Goal: Task Accomplishment & Management: Manage account settings

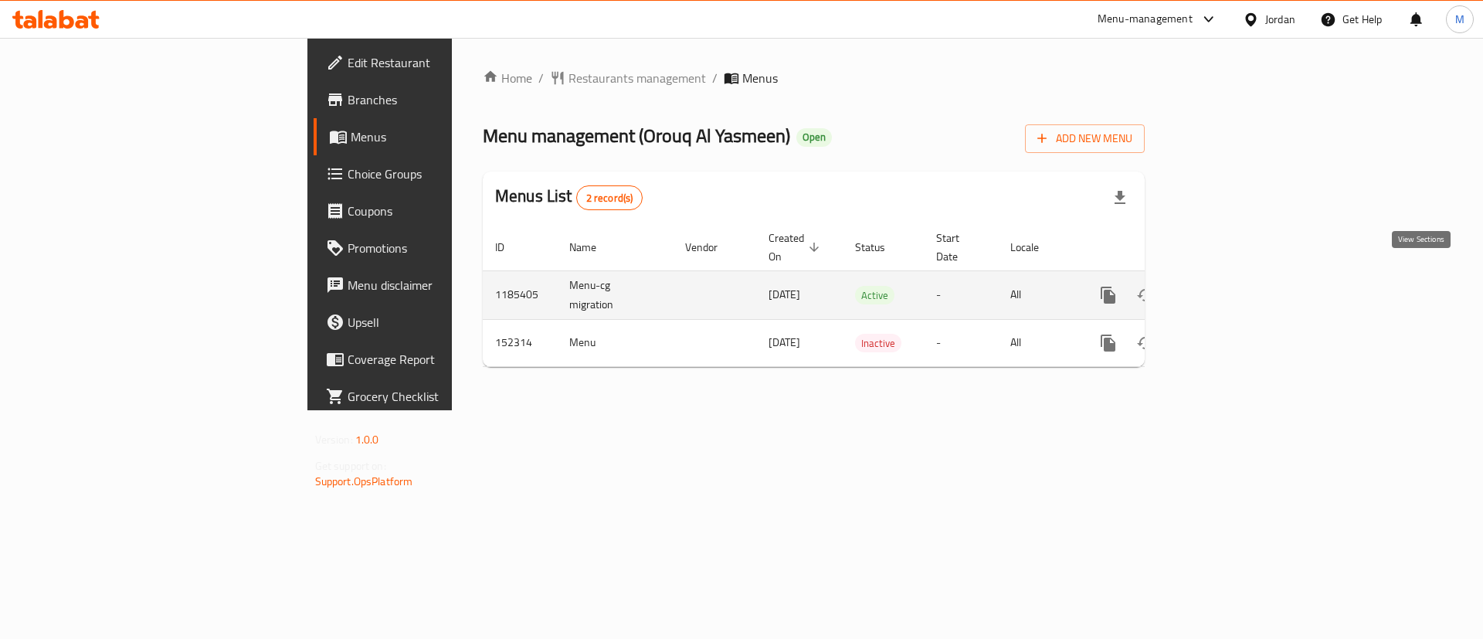
click at [1238, 277] on link "enhanced table" at bounding box center [1219, 295] width 37 height 37
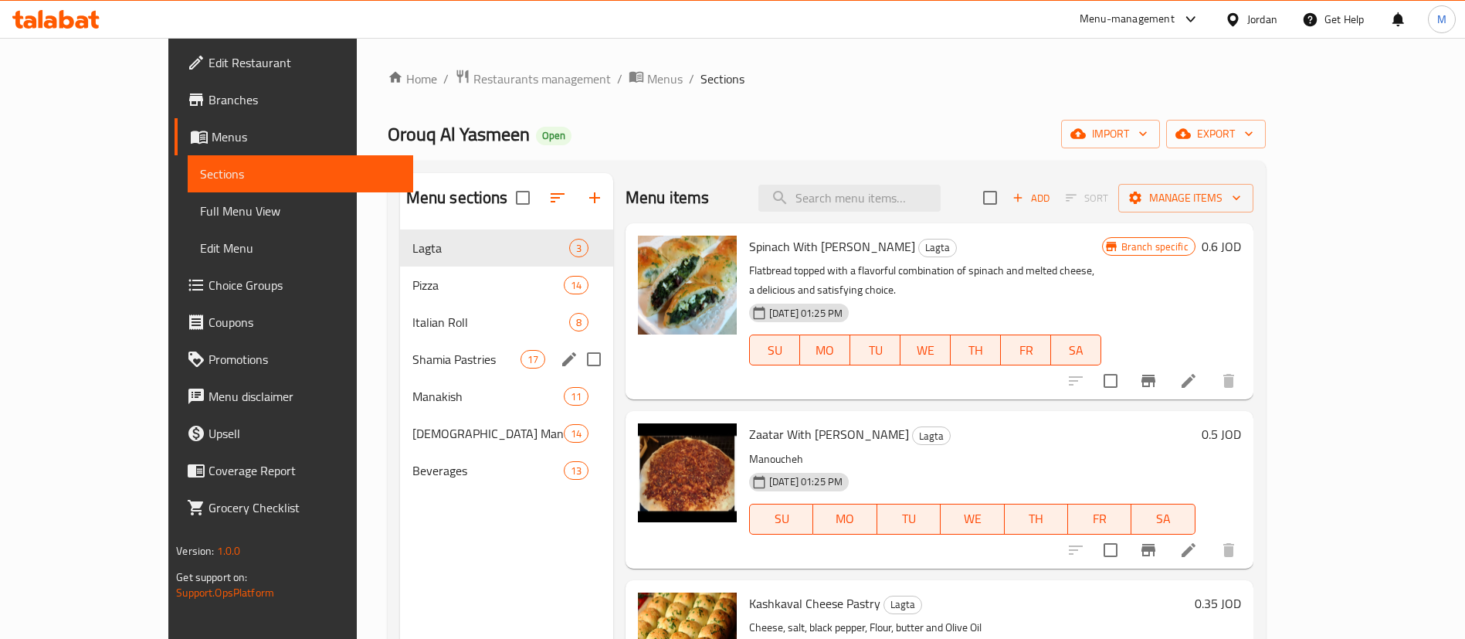
click at [400, 348] on div "[PERSON_NAME] Pastries 17" at bounding box center [506, 359] width 213 height 37
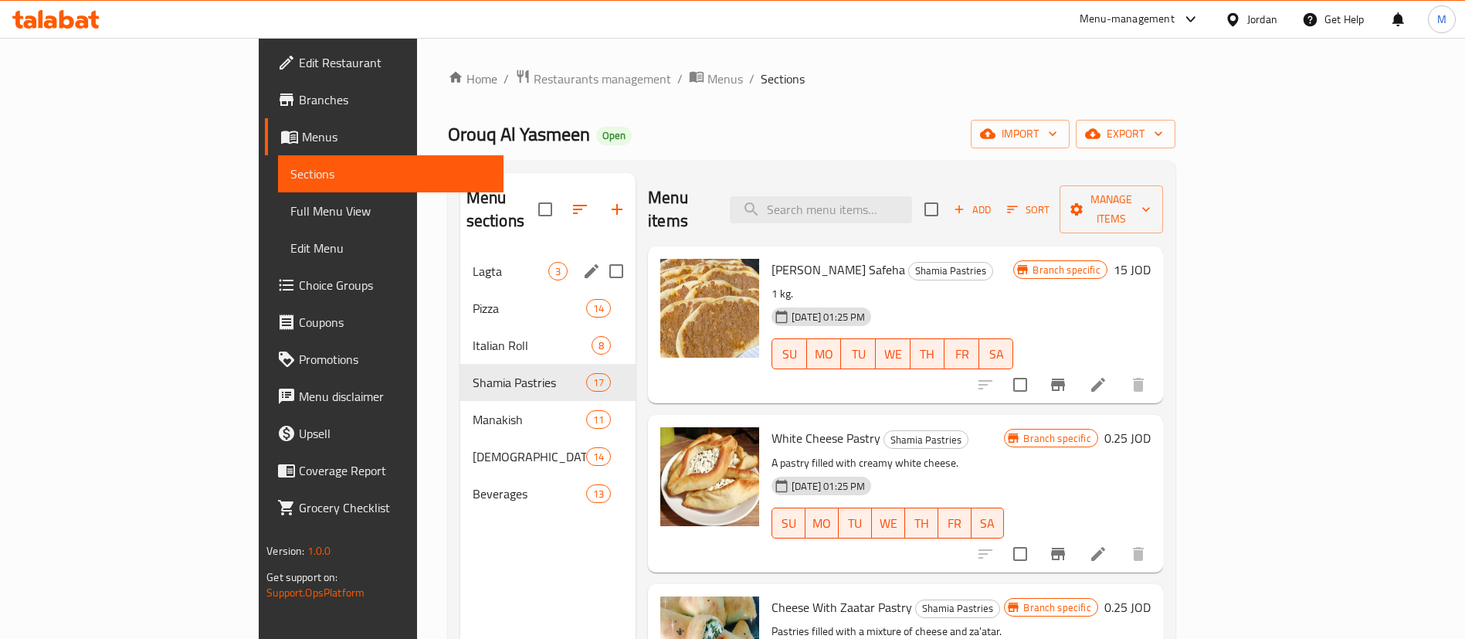
click at [473, 262] on span "Lagta" at bounding box center [511, 271] width 76 height 19
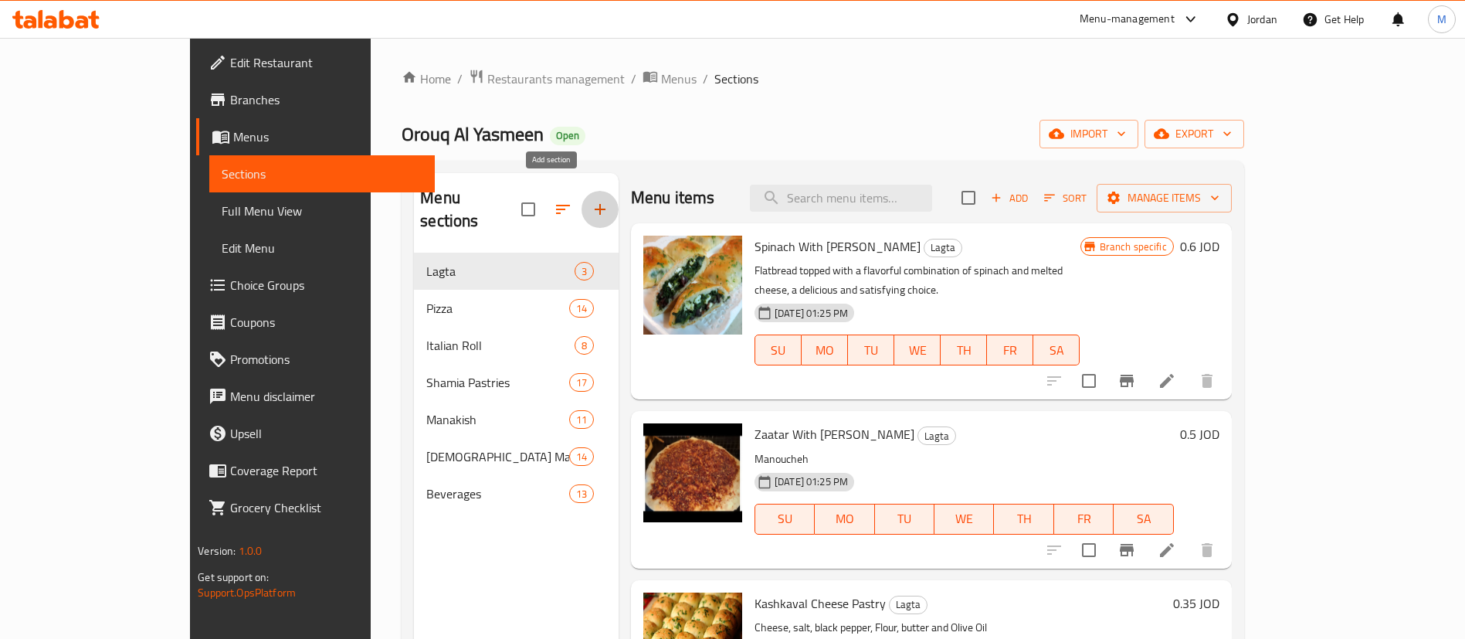
click at [591, 200] on icon "button" at bounding box center [600, 209] width 19 height 19
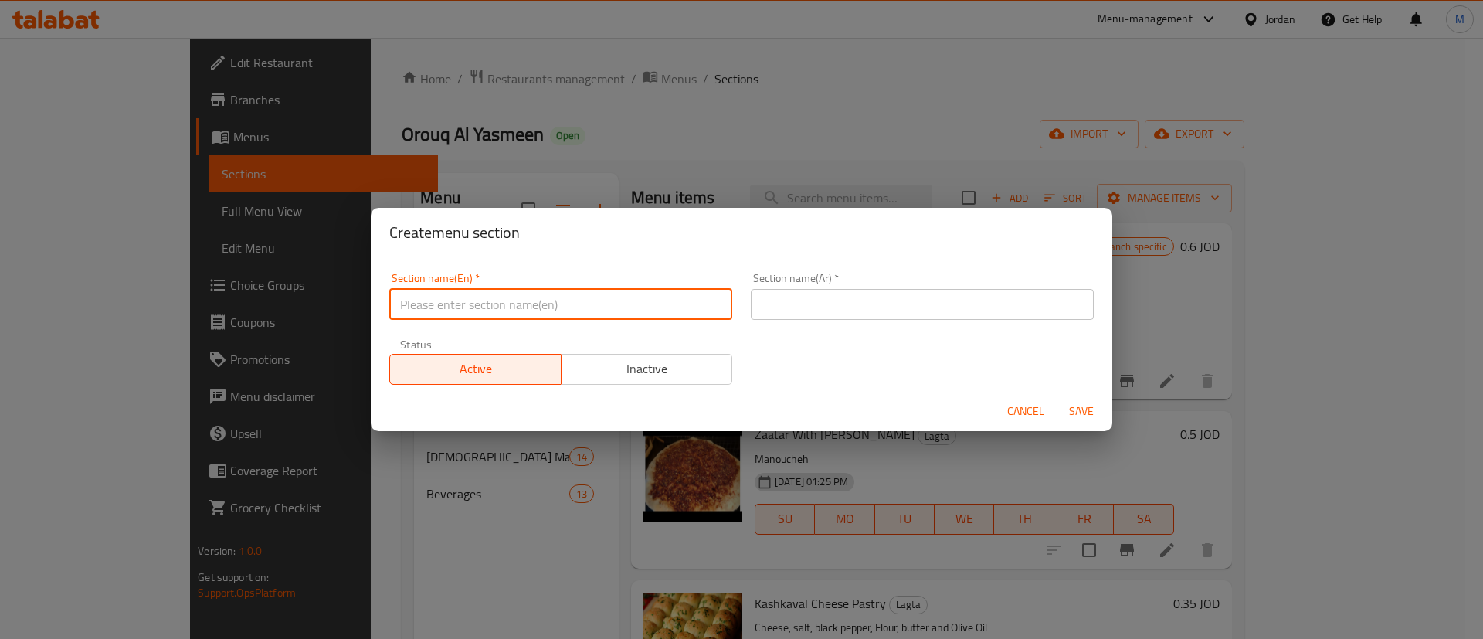
click at [530, 300] on input "text" at bounding box center [560, 304] width 343 height 31
type input "Gathering Meals"
click at [894, 307] on input "text" at bounding box center [922, 304] width 343 height 31
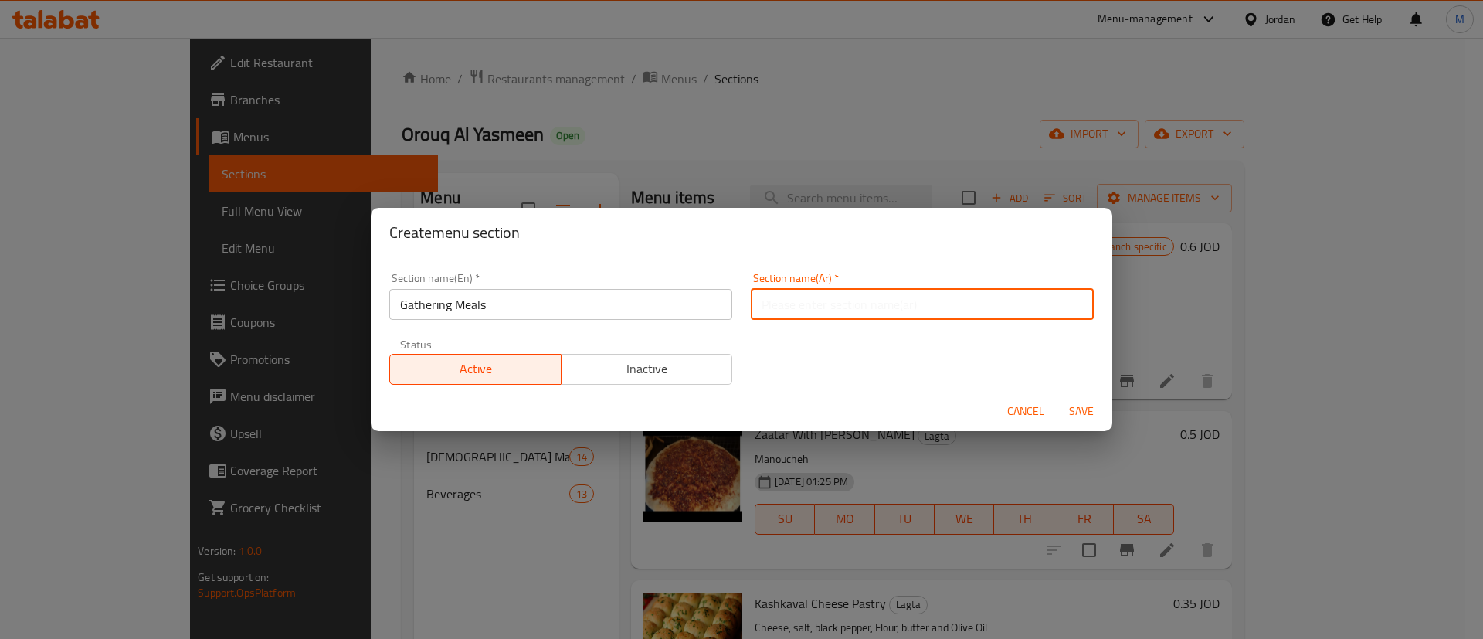
type input "عروض الجمعات"
click at [1079, 416] on span "Save" at bounding box center [1081, 411] width 37 height 19
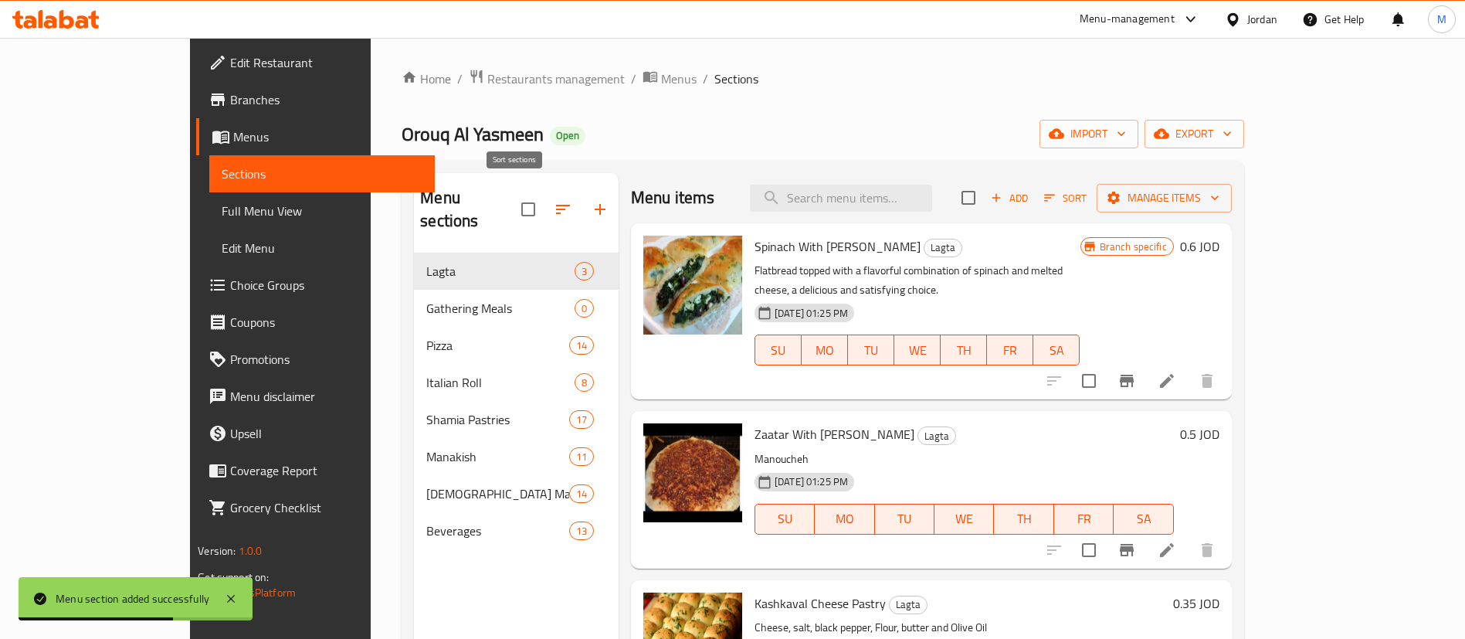
click at [554, 200] on icon "button" at bounding box center [563, 209] width 19 height 19
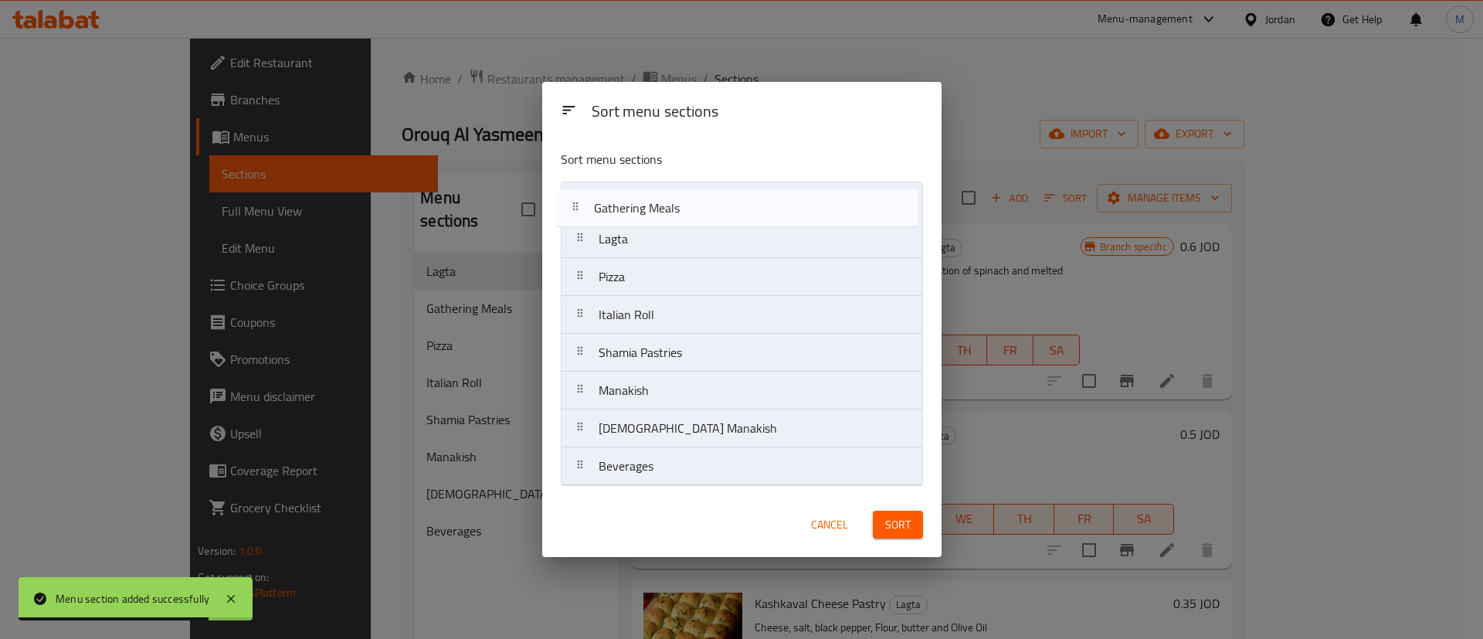
drag, startPoint x: 649, startPoint y: 243, endPoint x: 643, endPoint y: 208, distance: 36.1
click at [643, 208] on nav "Lagta Gathering Meals Pizza Italian Roll [PERSON_NAME] Pastries Manakish [DEMOG…" at bounding box center [742, 334] width 362 height 304
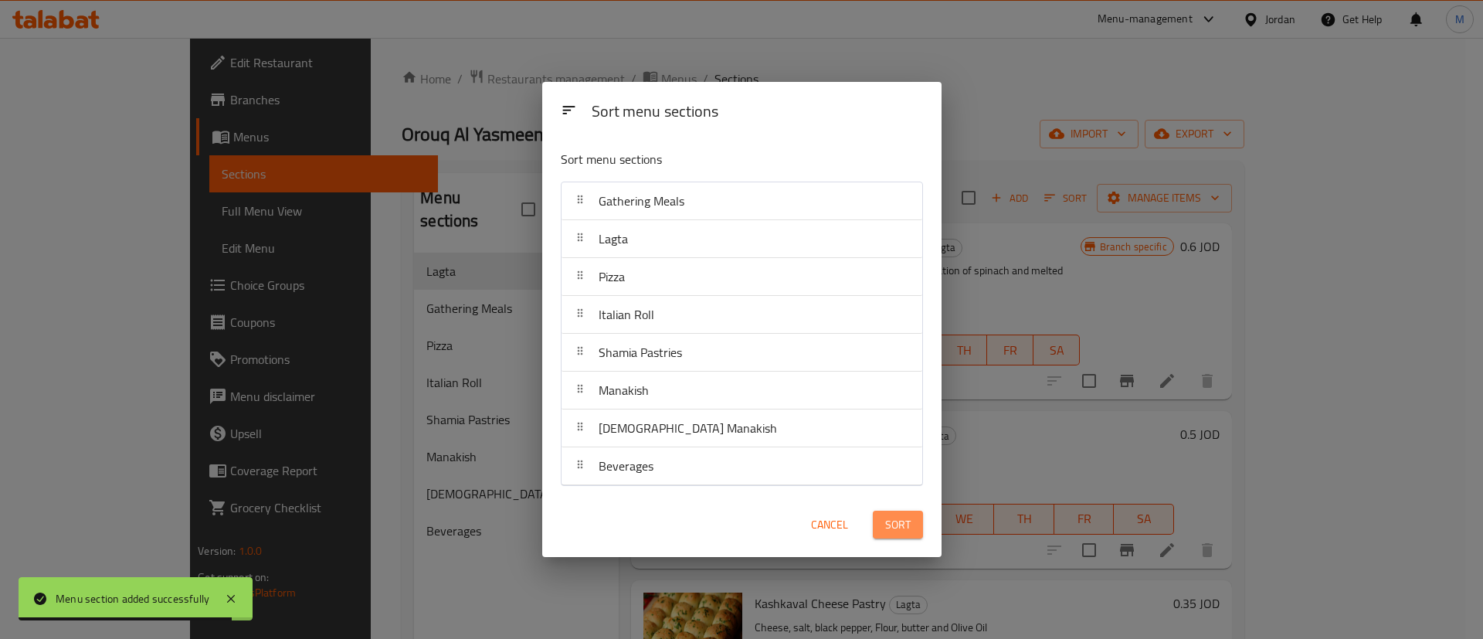
click at [904, 531] on span "Sort" at bounding box center [897, 524] width 25 height 19
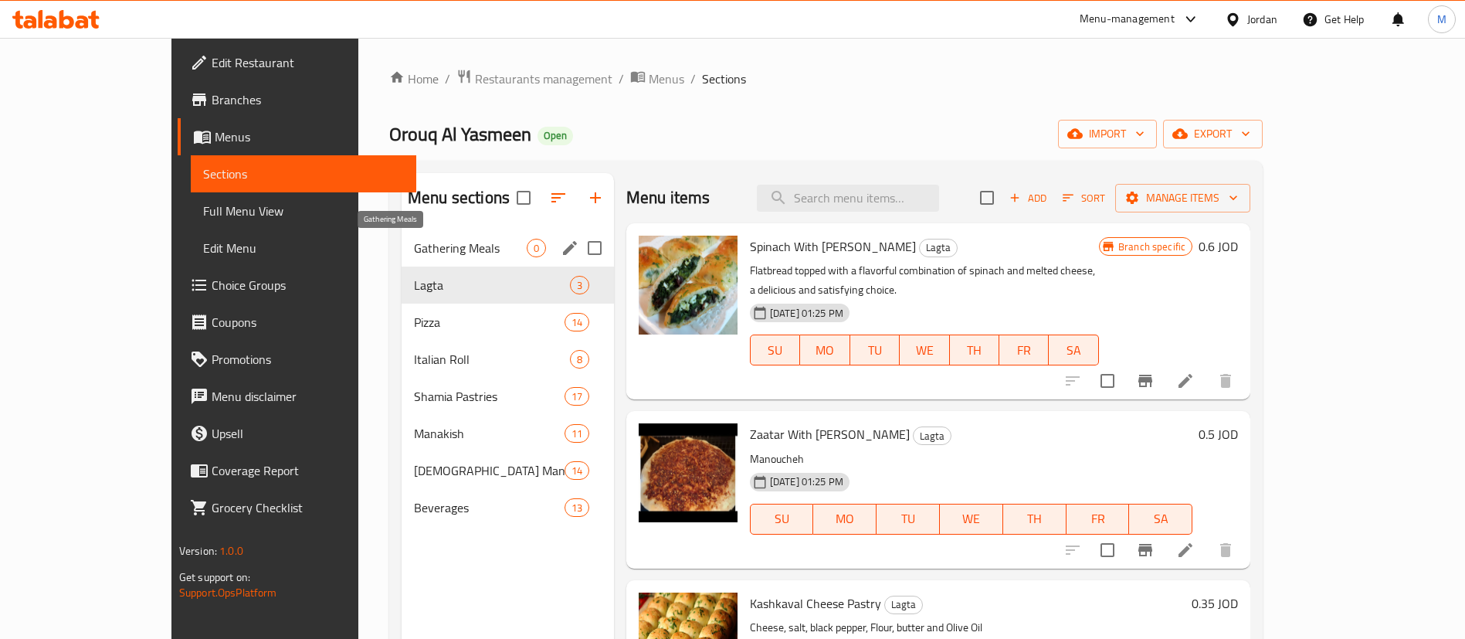
click at [417, 253] on span "Gathering Meals" at bounding box center [470, 248] width 113 height 19
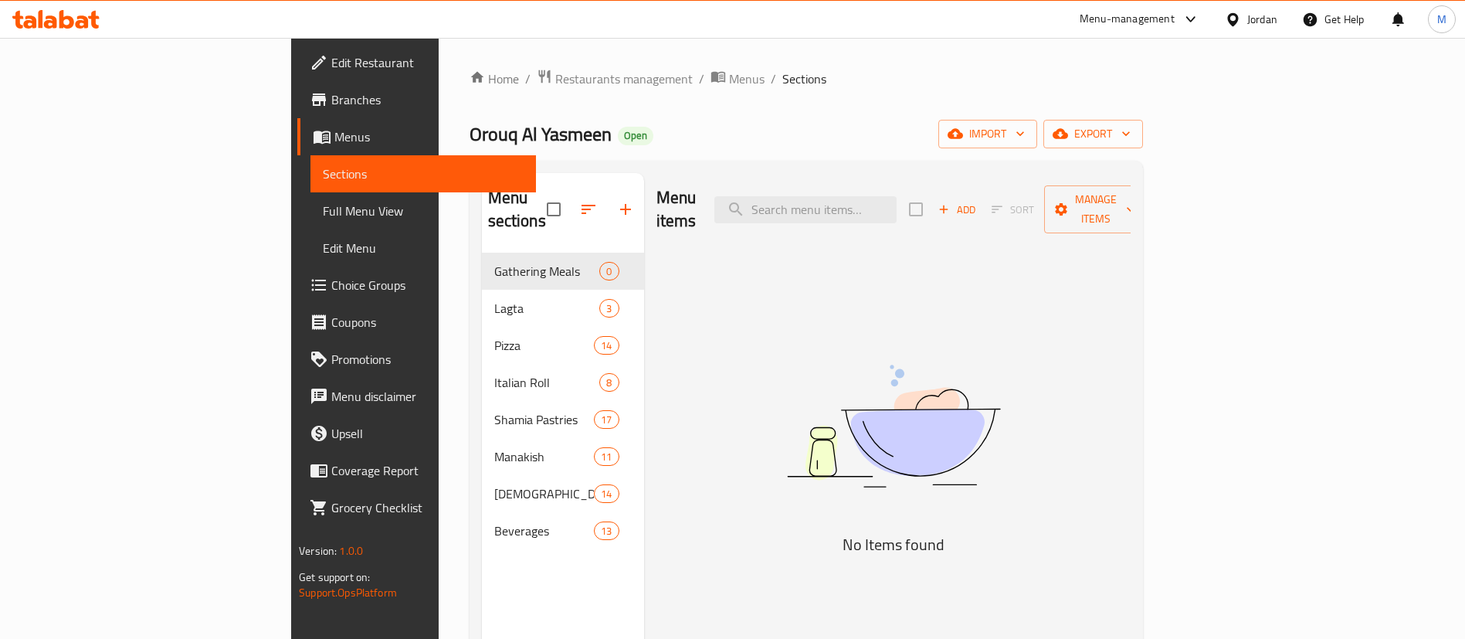
click at [978, 201] on span "Add" at bounding box center [957, 210] width 42 height 18
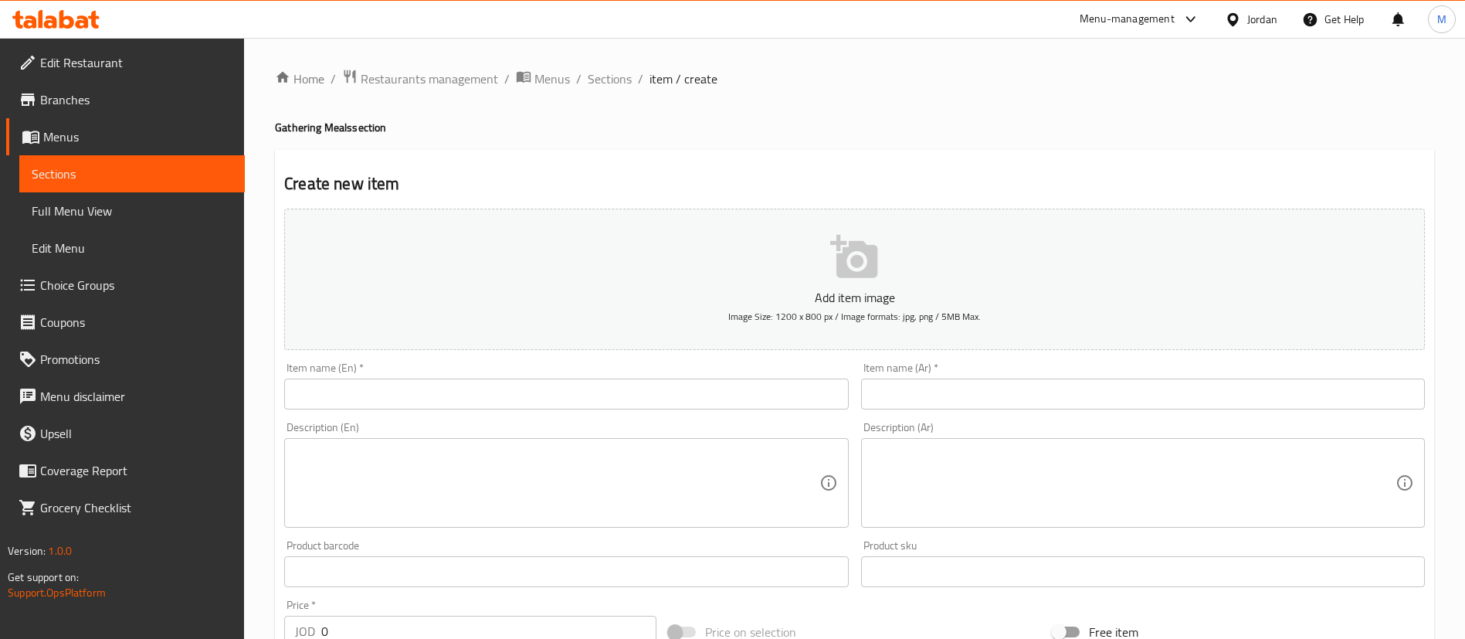
click at [722, 387] on input "text" at bounding box center [566, 393] width 564 height 31
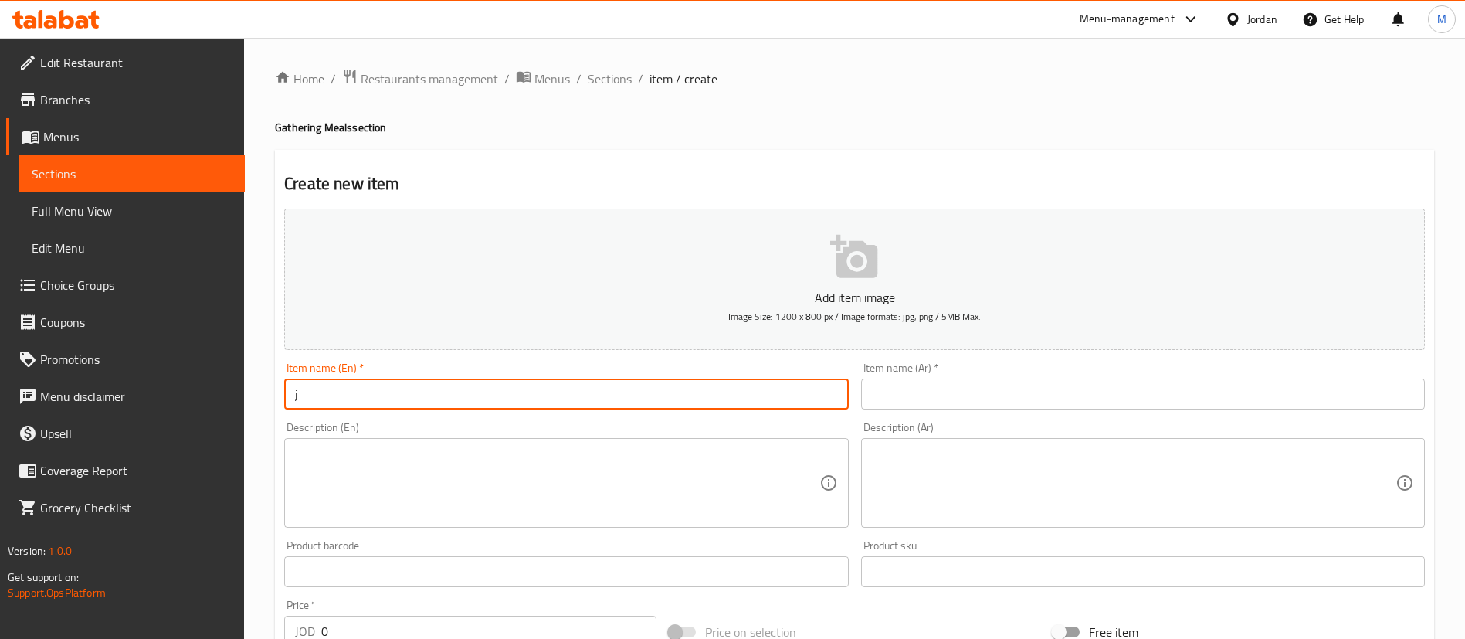
type input "Jam3at Offer 1"
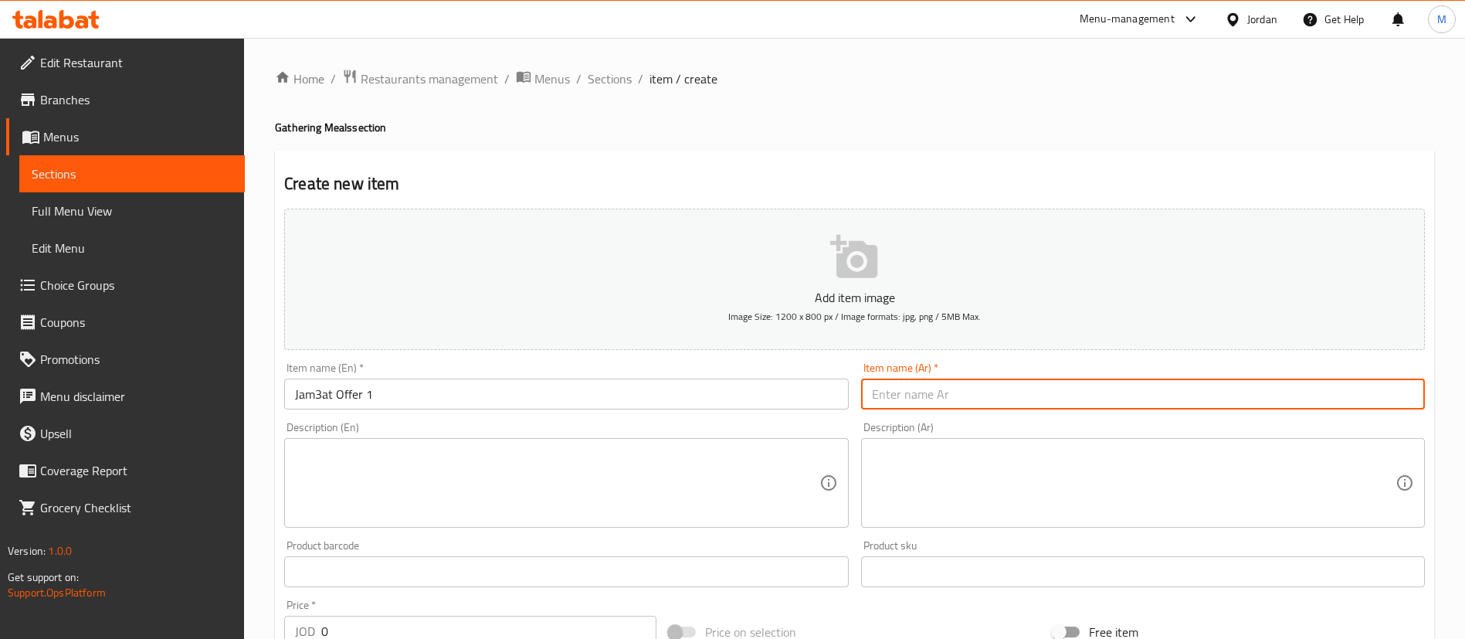
click at [928, 386] on input "text" at bounding box center [1143, 393] width 564 height 31
type input "عروض جمعات 1"
click at [1026, 495] on textarea at bounding box center [1134, 482] width 524 height 73
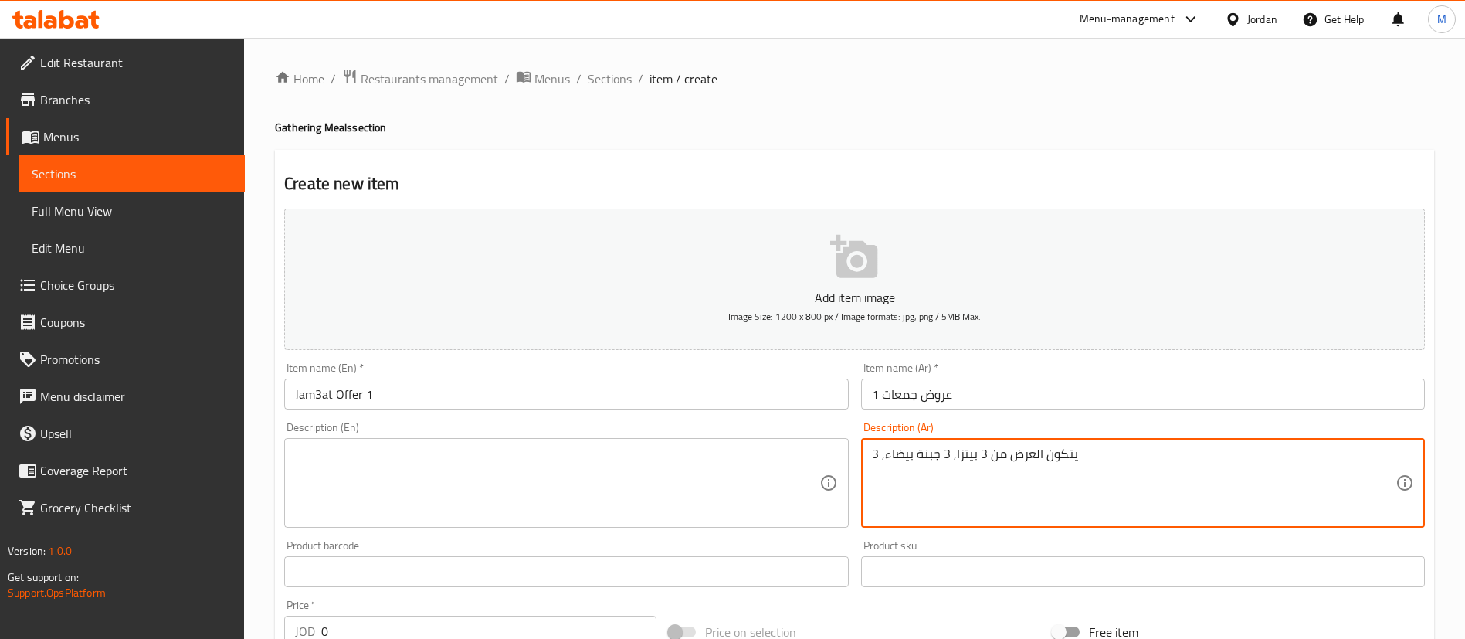
paste textarea "سنيوة مع [PERSON_NAME]"
click at [874, 460] on textarea "يتكون العرض من 3 بيتزا, 3 جبنة بيضاء, 3 سنيوة مع شيدر" at bounding box center [1134, 482] width 524 height 73
click at [872, 460] on textarea ",يتكون العرض من 3 بيتزا, 3 جبنة بيضاء, 3 سنيوة مع شيدر" at bounding box center [1134, 482] width 524 height 73
paste textarea "سنيورة مع كاتشب"
click at [875, 450] on textarea "3 سنيورة مع كاتشب ,يتكون العرض من 3 بيتزا, 3 جبنة بيضاء, 3 سنيوة مع شيدر" at bounding box center [1134, 482] width 524 height 73
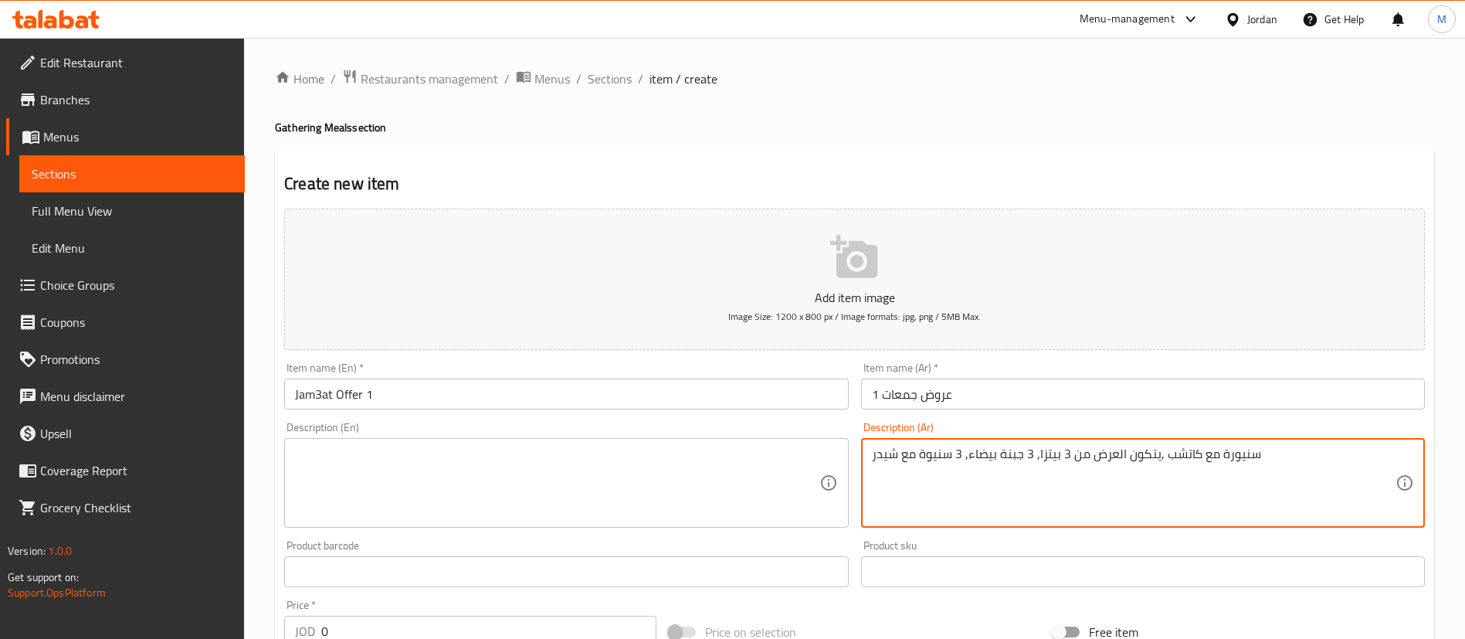
click at [1169, 455] on textarea "سنيورة مع كاتشب ,يتكون العرض من 3 بيتزا, 3 جبنة بيضاء, 3 سنيوة مع شيدر" at bounding box center [1134, 482] width 524 height 73
click at [1179, 454] on textarea "سنيورة مع كاتشب3 ,يتكون العرض من 3 بيتزا, 3 جبنة بيضاء, 3 سنيوة مع شيدر" at bounding box center [1134, 482] width 524 height 73
type textarea "سنيورة مع كاتشب3 ,يتكون العرض من 3 بيتزا, 3 جبنة بيضاء, 3 سنيوة مع شيدر"
click at [599, 392] on input "Jam3at Offer 1" at bounding box center [566, 393] width 564 height 31
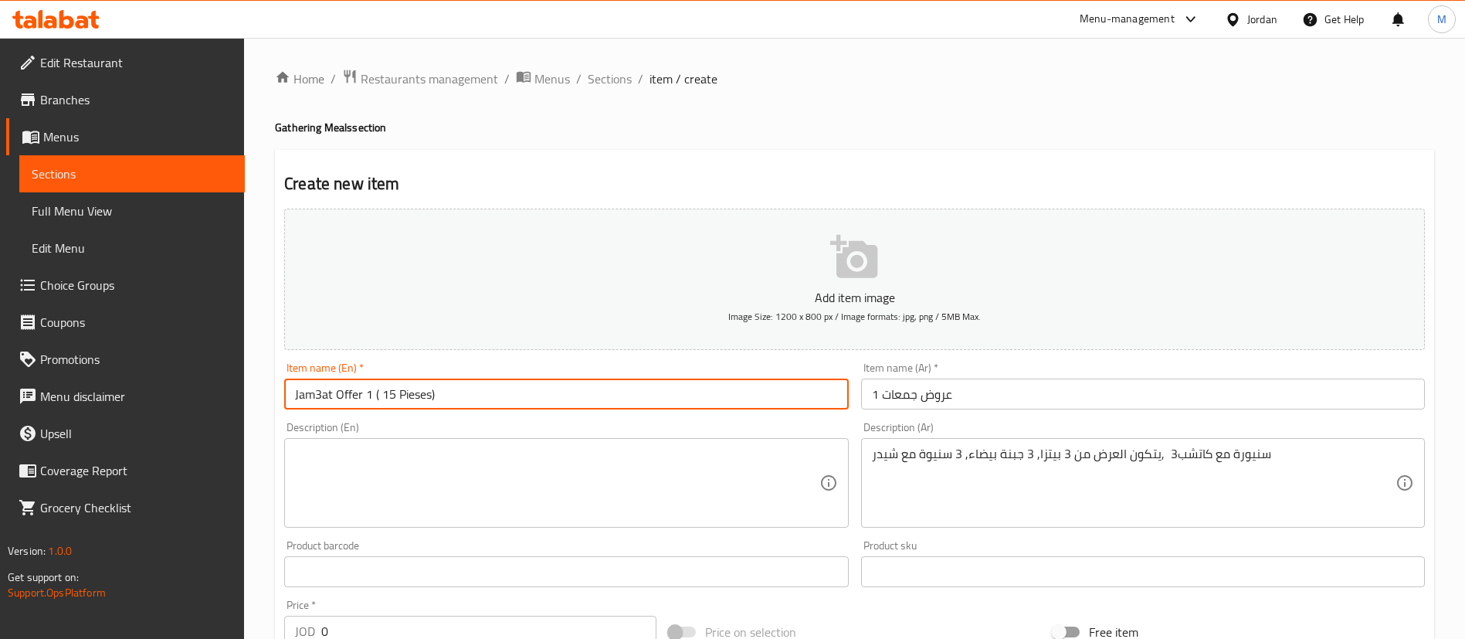
drag, startPoint x: 545, startPoint y: 391, endPoint x: 375, endPoint y: 399, distance: 170.9
click at [375, 399] on input "Jam3at Offer 1 ( 15 Pieses)" at bounding box center [566, 393] width 564 height 31
type input "Jam3at Offer 1 ( 15 Pieses)"
click at [1020, 385] on input "عروض جمعات 1" at bounding box center [1143, 393] width 564 height 31
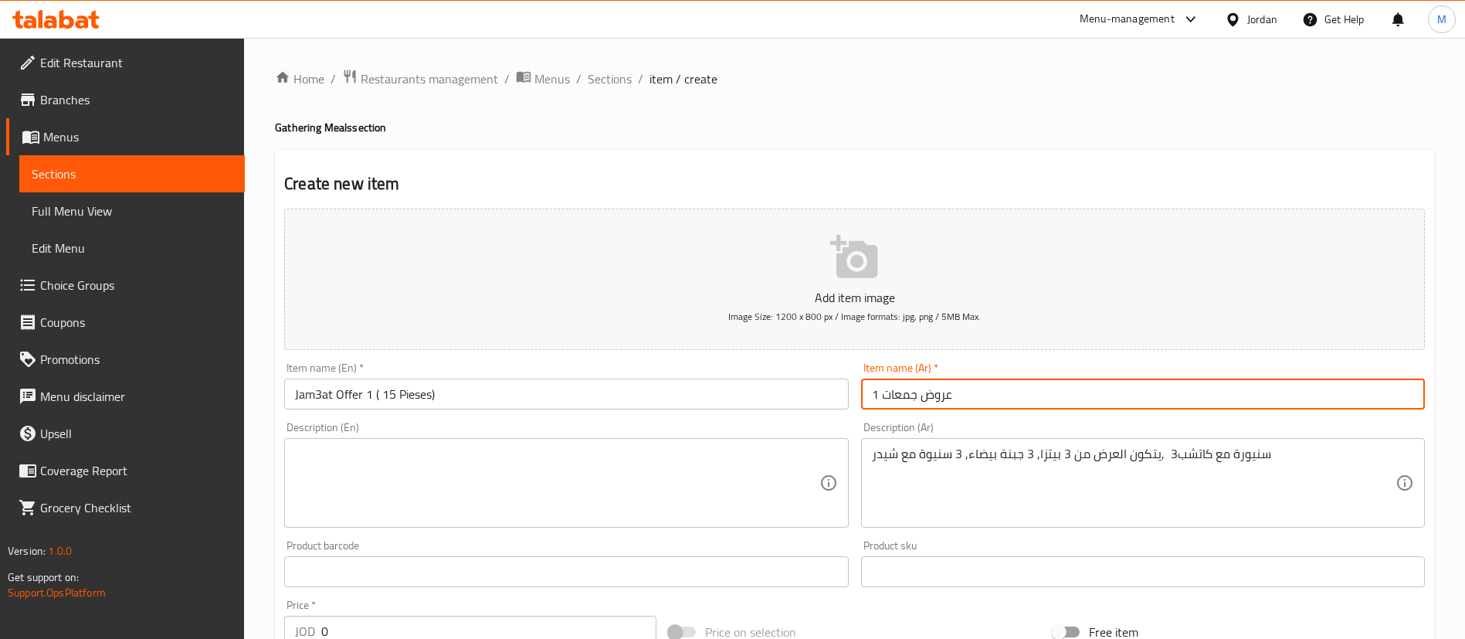
paste input "( 15 قطعة)"
type input "عروض جمعات 1 ( 15 قطعة)"
click at [955, 137] on div "Home / Restaurants management / Menus / Sections / item / create Gathering Meal…" at bounding box center [854, 565] width 1159 height 992
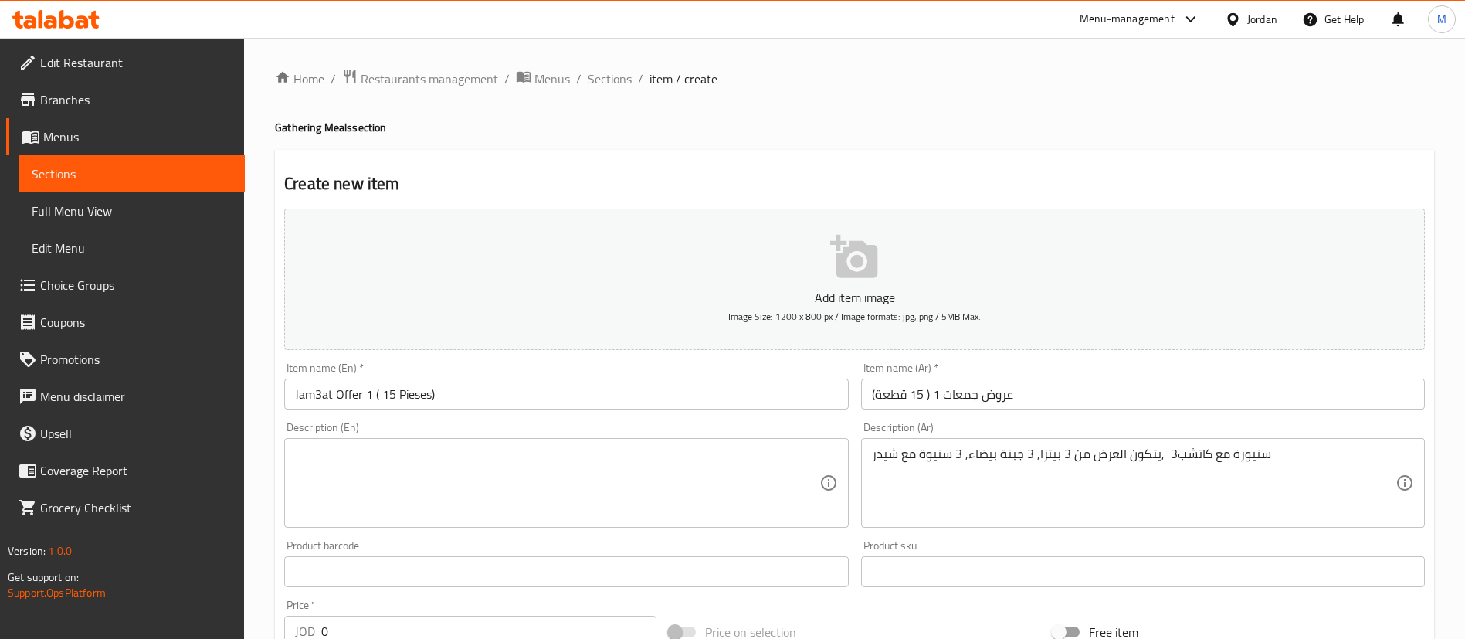
scroll to position [232, 0]
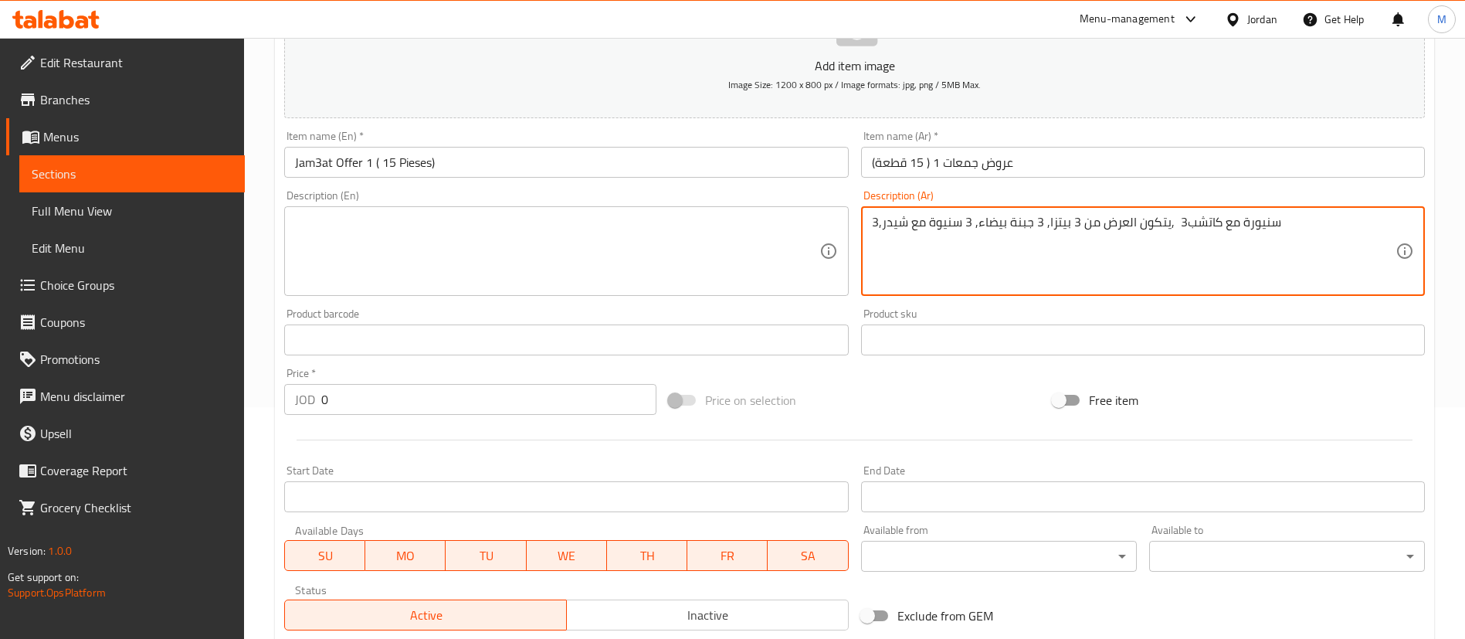
click at [872, 218] on textarea "سنيورة مع كاتشب3 ,يتكون العرض من 3 بيتزا, 3 جبنة بيضاء, 3 سنيوة مع شيدر,3" at bounding box center [1134, 251] width 524 height 73
paste textarea "قشقوان"
click at [876, 222] on textarea "قشقوان سنيورة مع كاتشب3 ,يتكون العرض من 3 بيتزا, 3 جبنة بيضاء, 3 سنيوة مع شيدر,3" at bounding box center [1134, 251] width 524 height 73
click at [879, 227] on textarea "قشقوان سنيورة مع كاتشب3 ,يتكون العرض من 3 بيتزا, 3 جبنة بيضاء, 3 سنيوة مع شيدر,3" at bounding box center [1134, 251] width 524 height 73
click at [874, 231] on textarea "قشقوان سنيورة مع كاتشب3 ,يتكون العرض من 3 بيتزا, 3 جبنة بيضاء, 3 سنيوة مع شيدر,3" at bounding box center [1134, 251] width 524 height 73
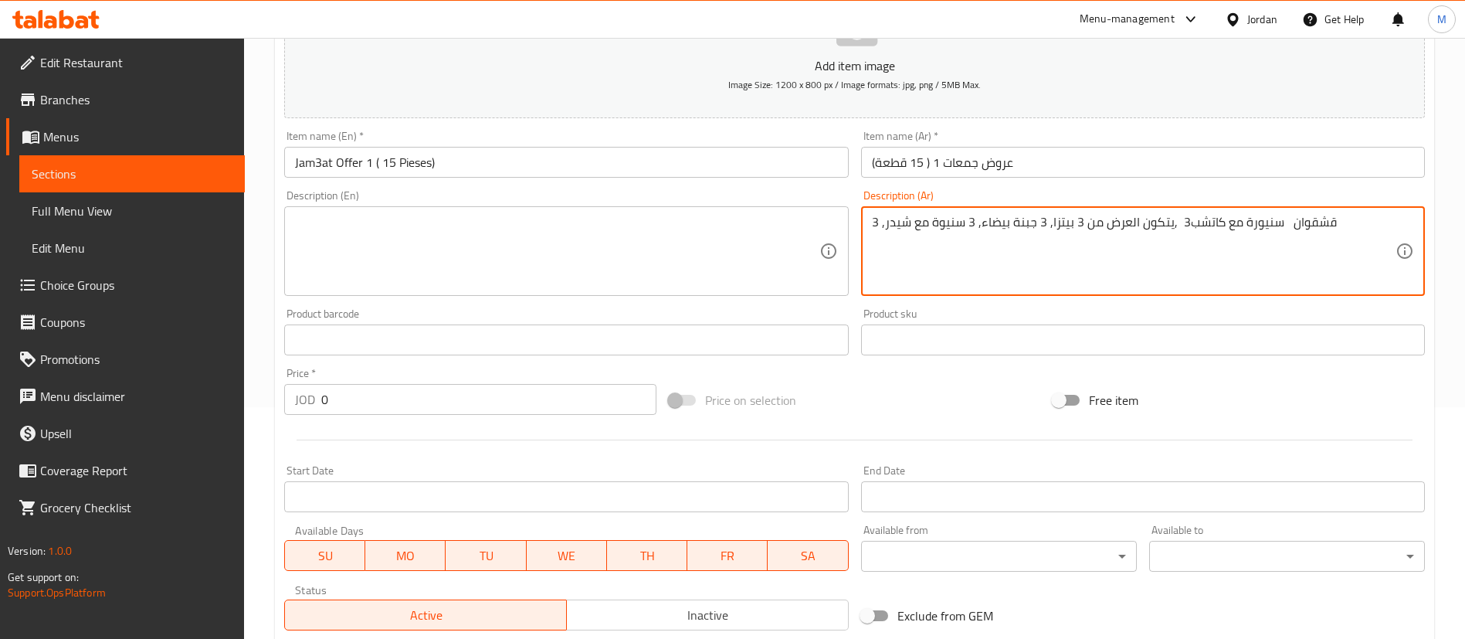
paste textarea "قشقوان"
click at [1363, 221] on textarea "قشقوان سنيورة مع كاتشب3 ,يتكون العرض من 3 بيتزا, 3 جبنة بيضاء, 3 سنيوة مع شيدر,…" at bounding box center [1134, 251] width 524 height 73
type textarea "سنيورة مع كاتشب3 ,يتكون العرض من 3 بيتزا, 3 جبنة بيضاء, 3 سنيوة مع شيدر, قشقوان…"
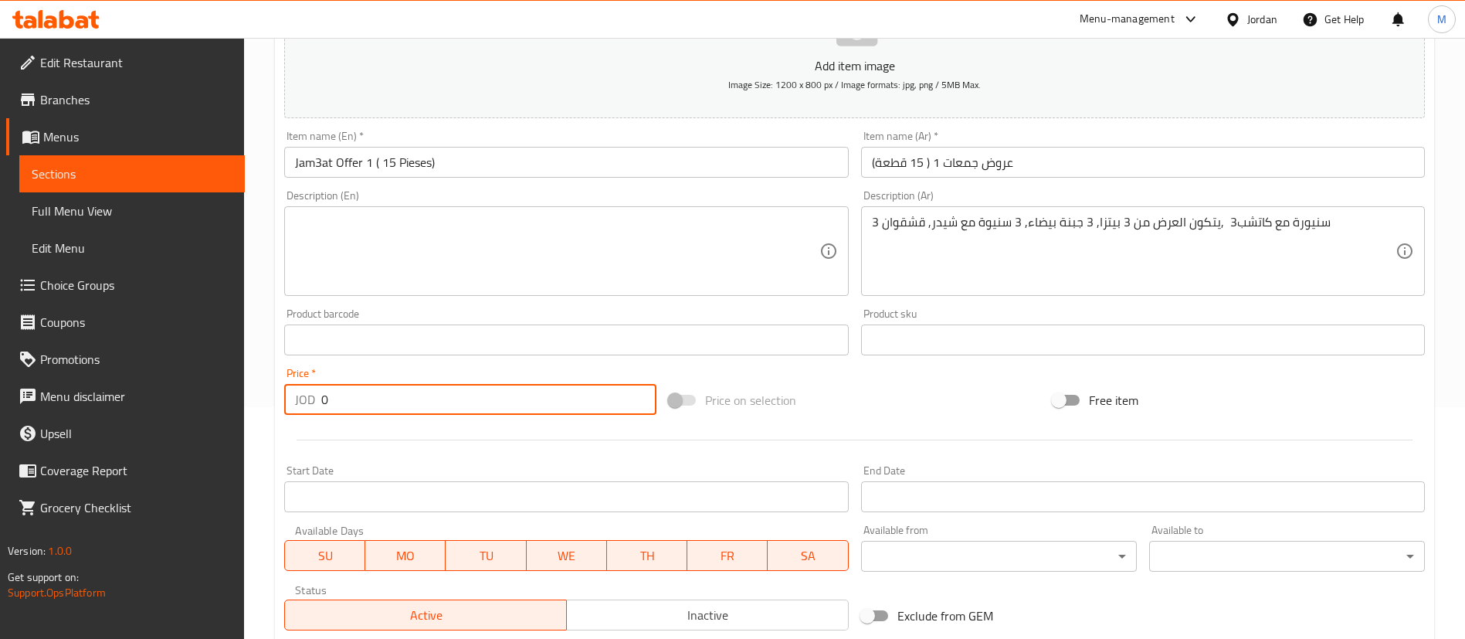
click at [414, 406] on input "0" at bounding box center [488, 399] width 335 height 31
paste input "5.25"
type input "5.25"
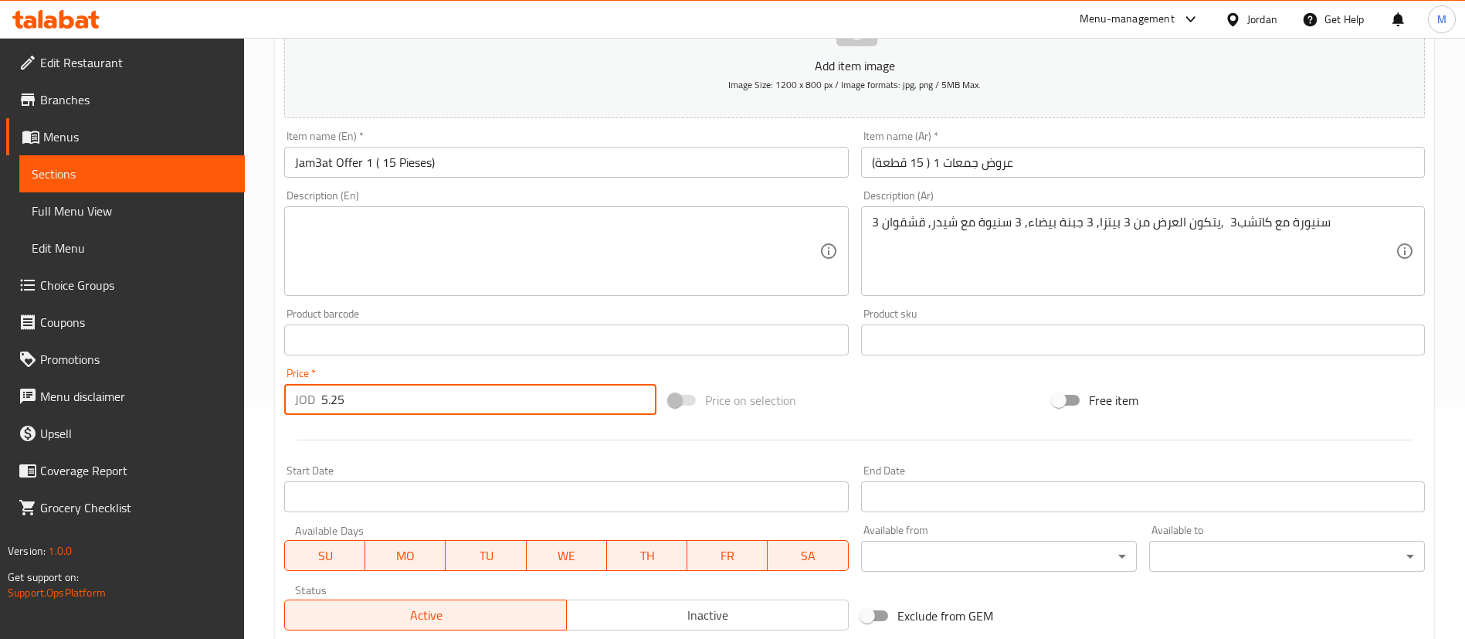
click at [706, 232] on textarea at bounding box center [557, 251] width 524 height 73
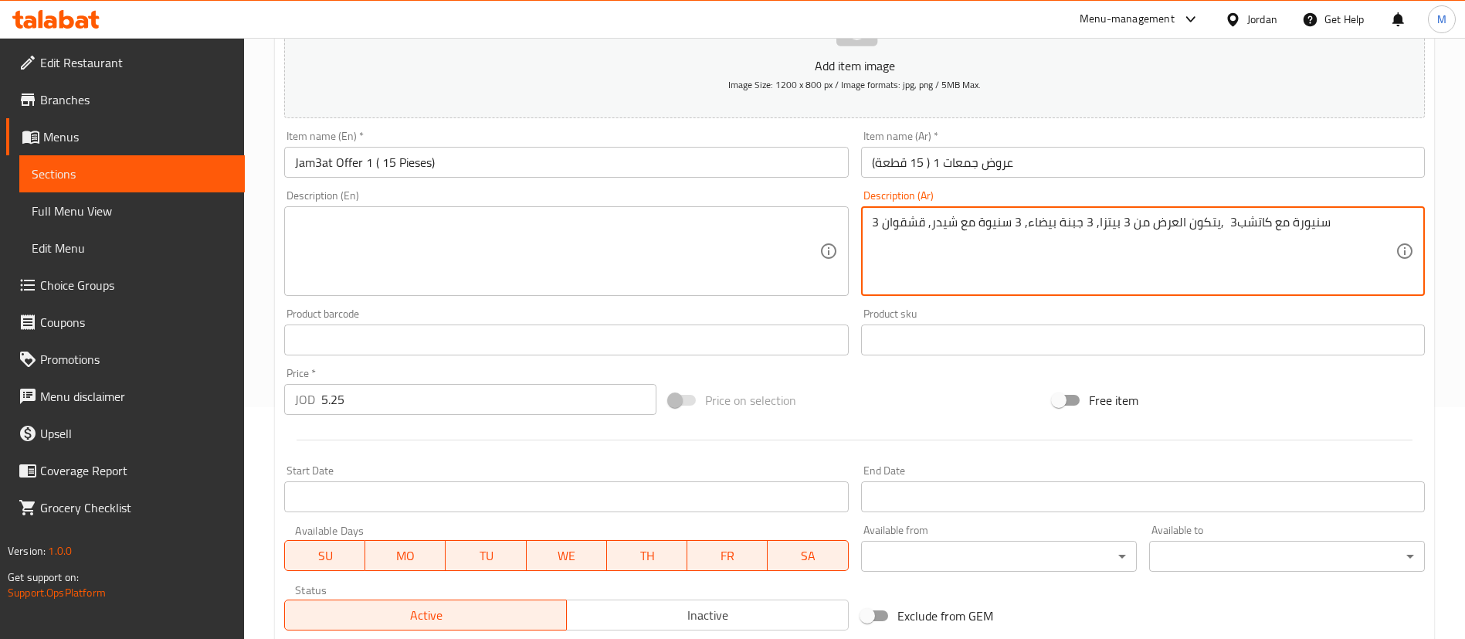
click at [985, 219] on textarea "سنيورة مع كاتشب3 ,يتكون العرض من 3 بيتزا, 3 جبنة بيضاء, 3 سنيوة مع شيدر, قشقوان…" at bounding box center [1134, 251] width 524 height 73
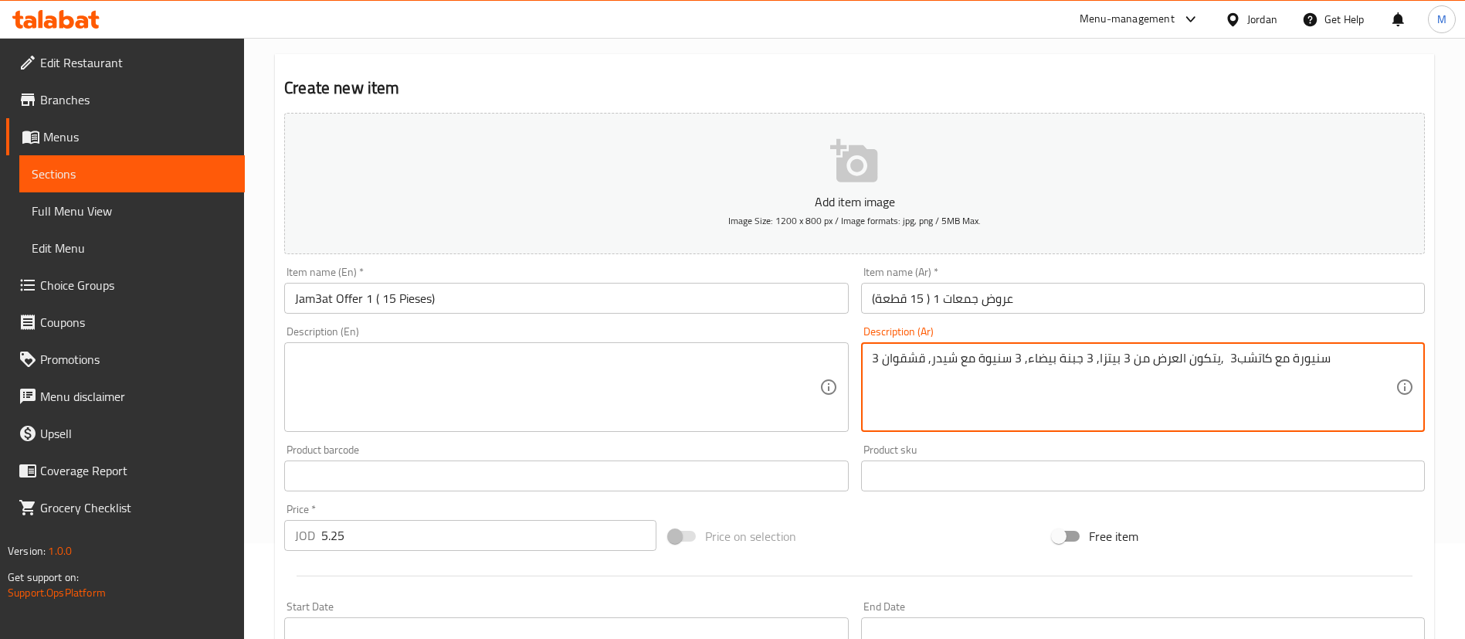
scroll to position [0, 0]
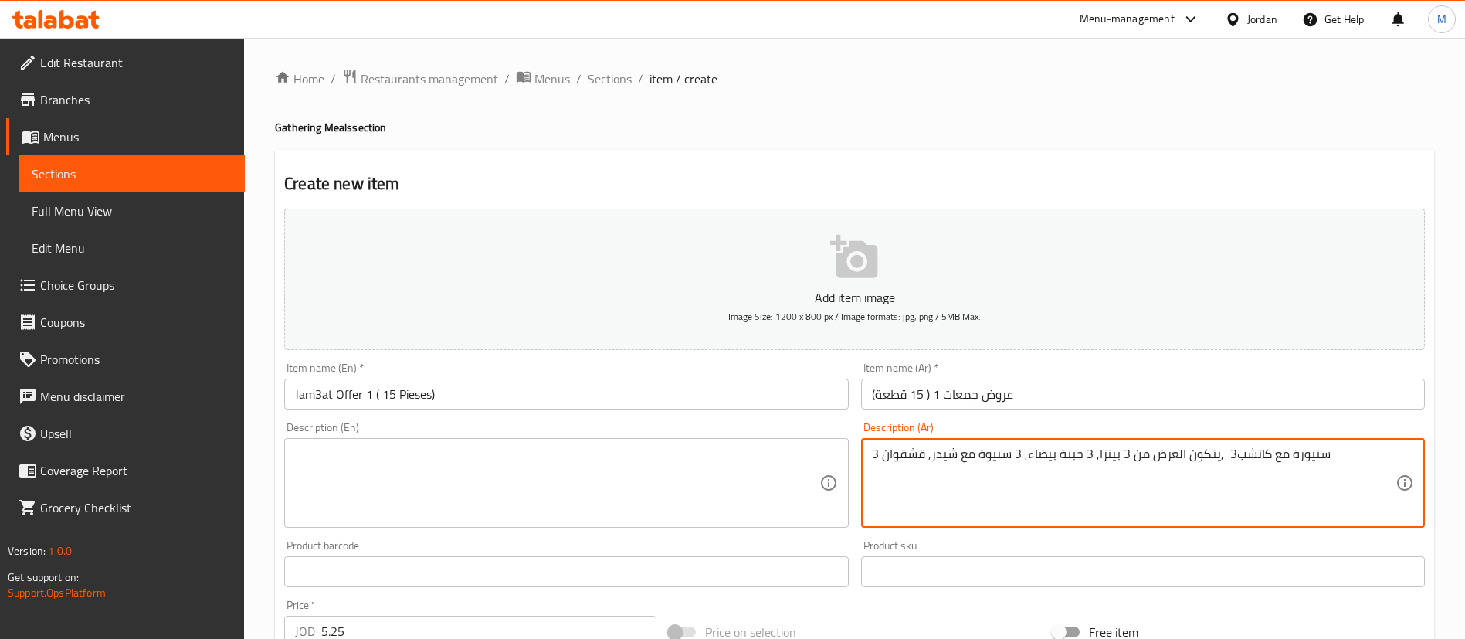
click at [542, 501] on textarea at bounding box center [557, 482] width 524 height 73
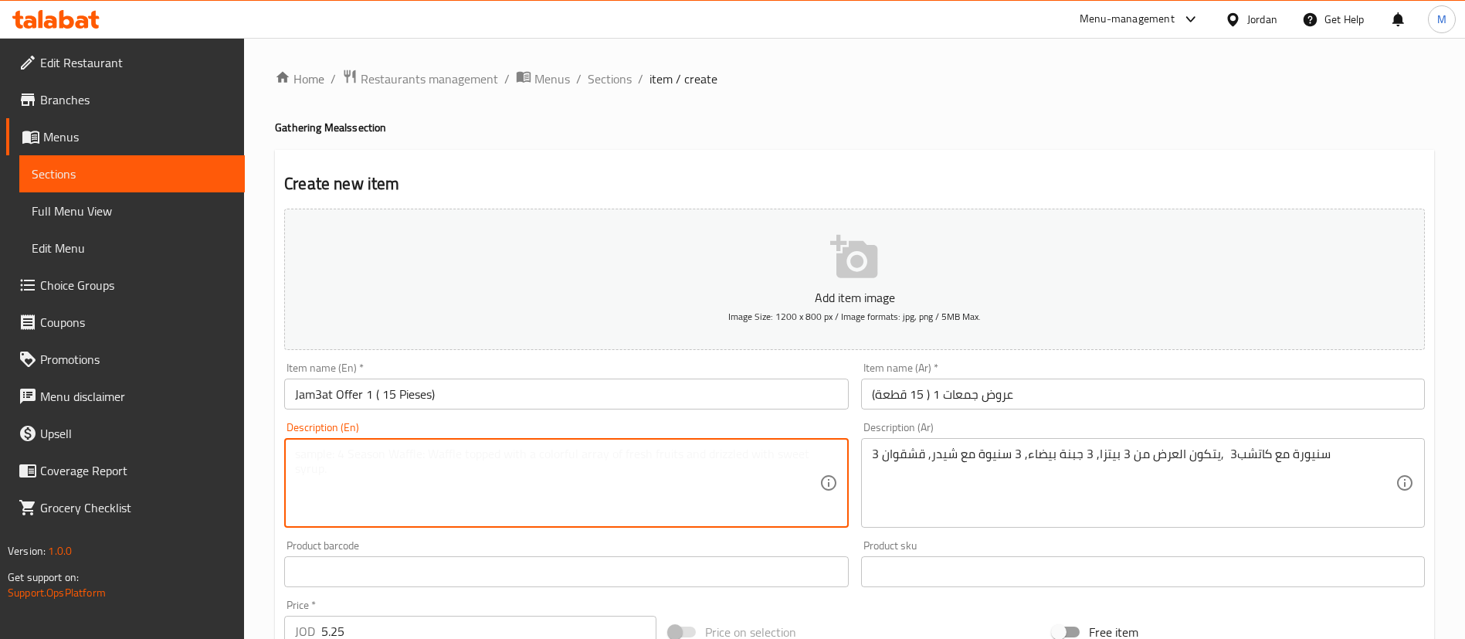
paste textarea "Senora with ketchup 3, the offer consists of 3 pizzas, 3 white cheese, 3 Senora…"
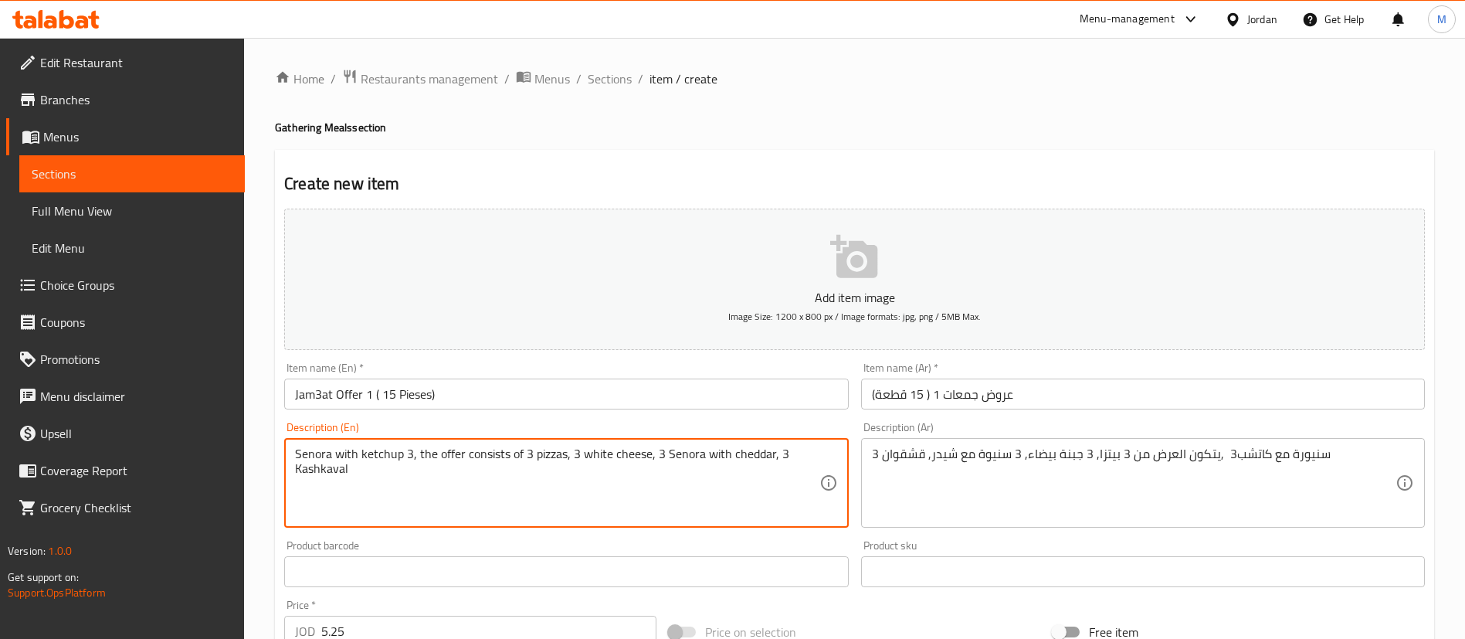
type textarea "Senora with ketchup 3, the offer consists of 3 pizzas, 3 white cheese, 3 Senora…"
click at [619, 154] on div "Create new item Add item image Image Size: 1200 x 800 px / Image formats: jpg, …" at bounding box center [854, 599] width 1159 height 899
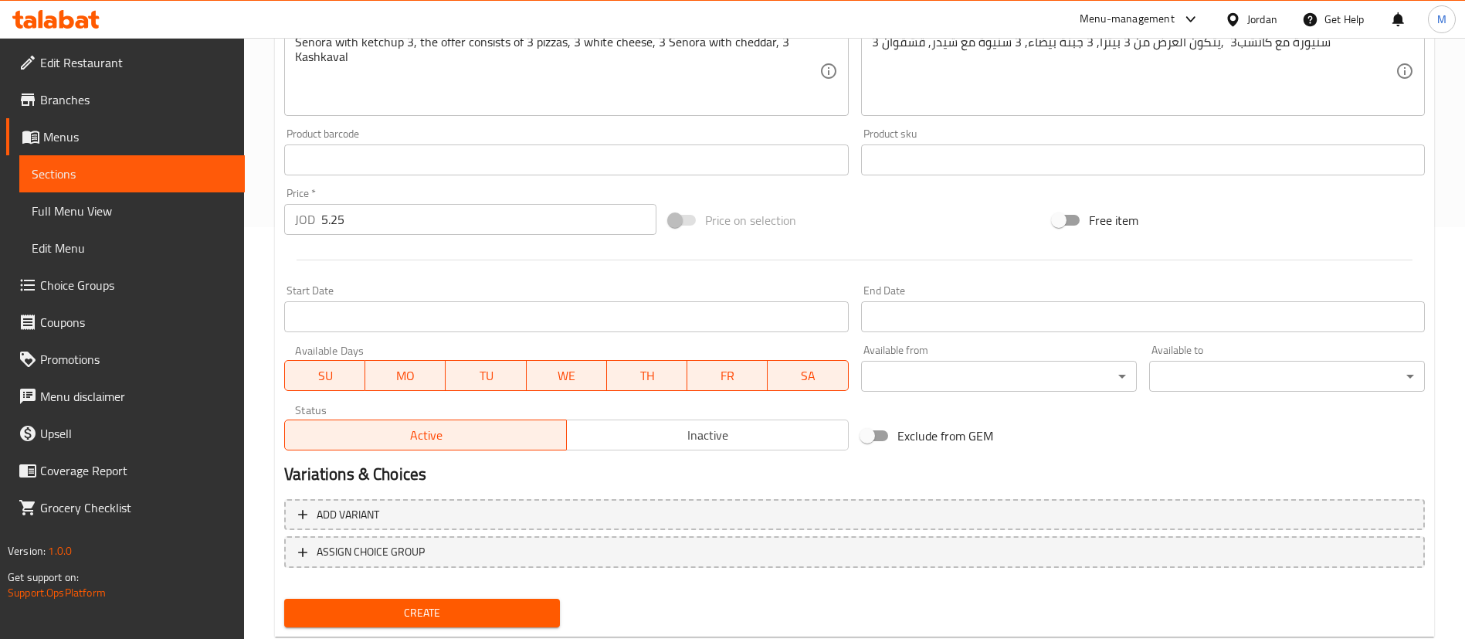
scroll to position [453, 0]
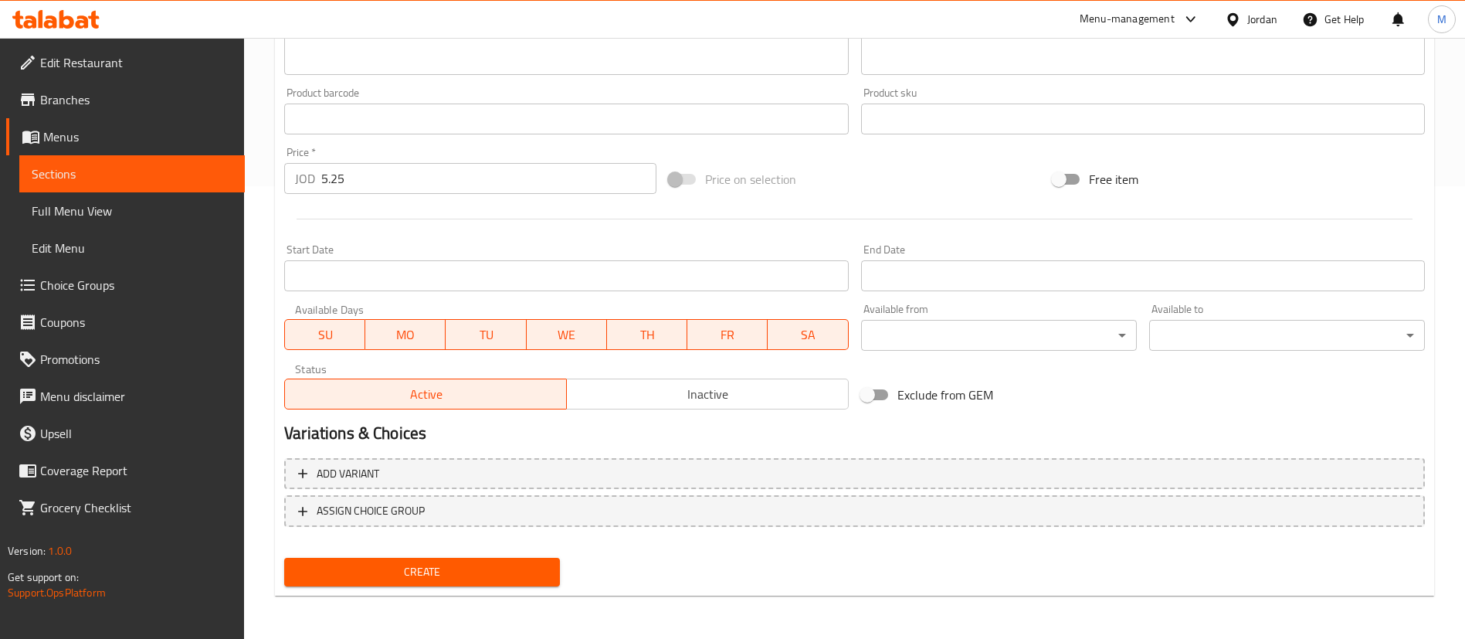
click at [510, 589] on div "Create" at bounding box center [422, 571] width 288 height 41
click at [510, 578] on span "Create" at bounding box center [422, 571] width 251 height 19
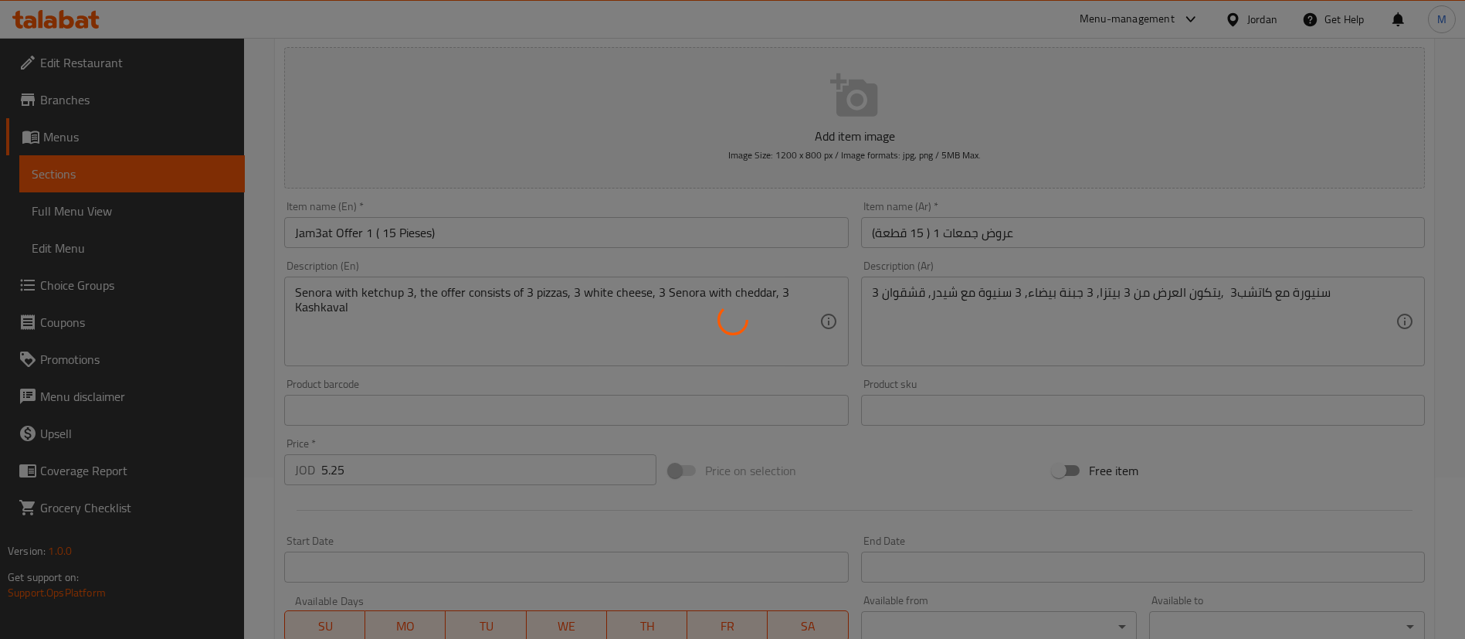
scroll to position [0, 0]
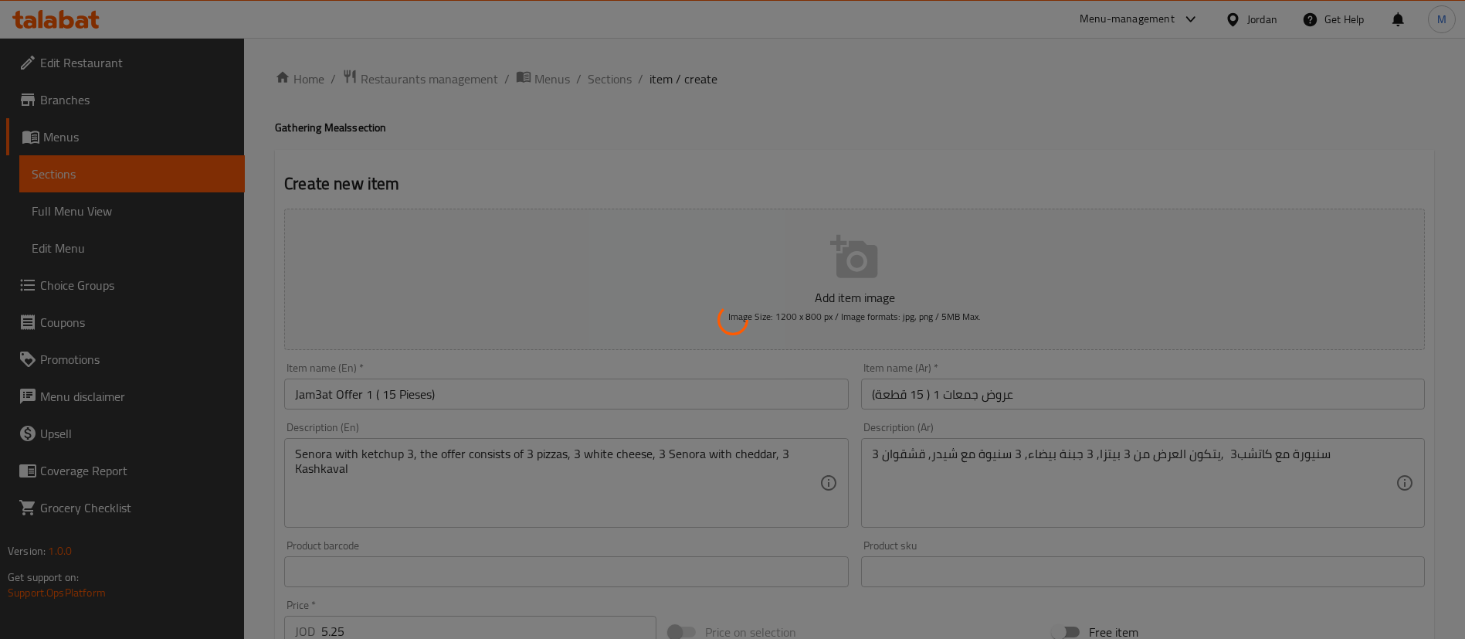
type input "0"
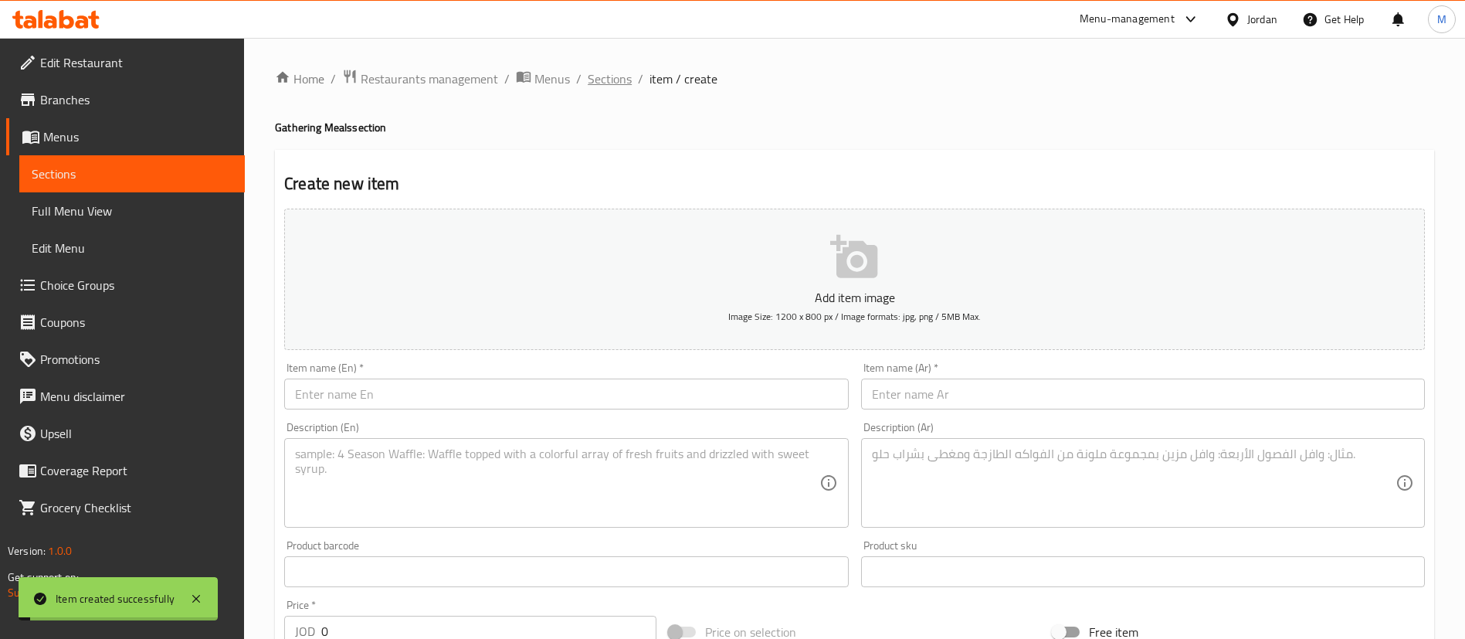
click at [617, 83] on span "Sections" at bounding box center [610, 79] width 44 height 19
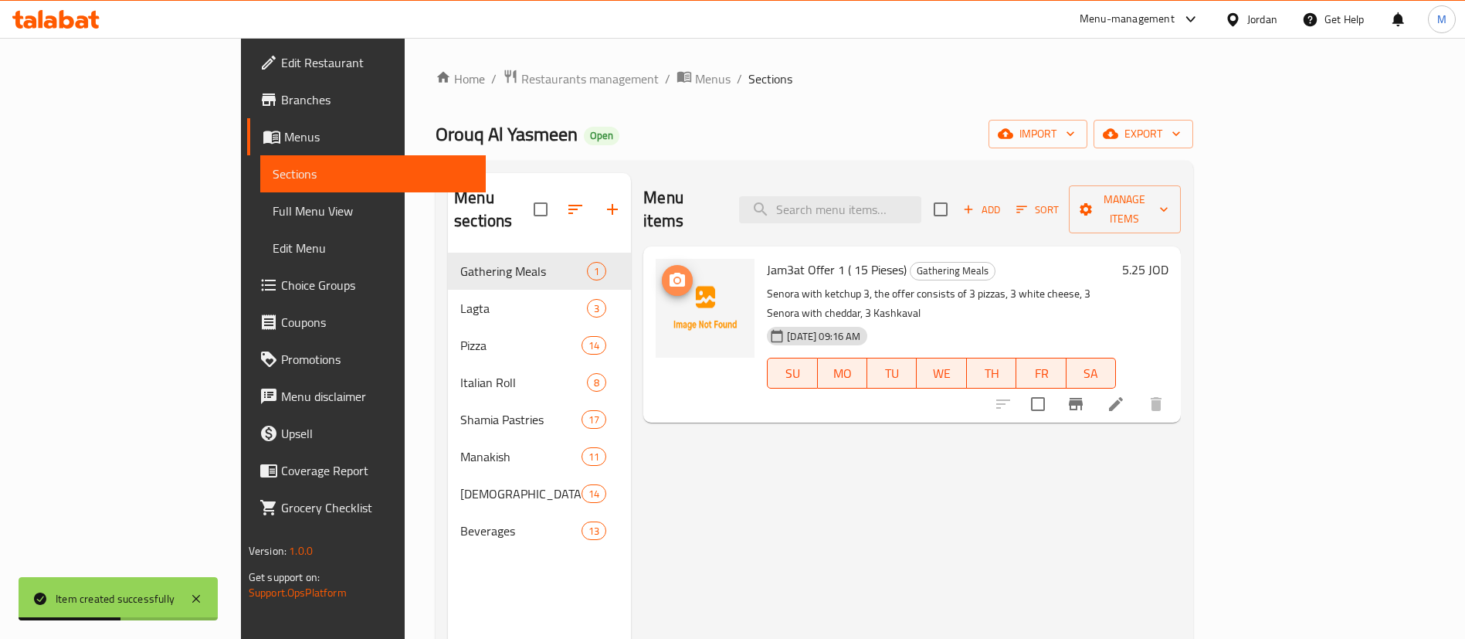
click at [670, 273] on icon "upload picture" at bounding box center [677, 280] width 15 height 14
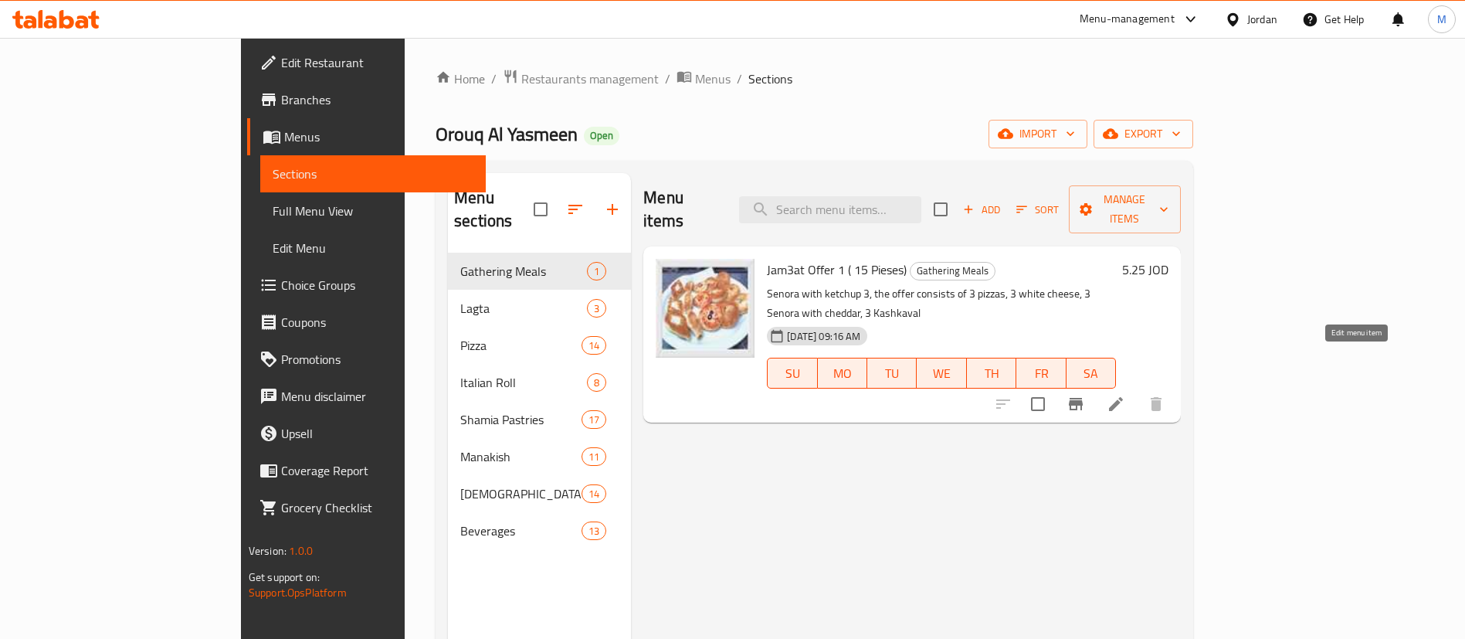
click at [1125, 395] on icon at bounding box center [1116, 404] width 19 height 19
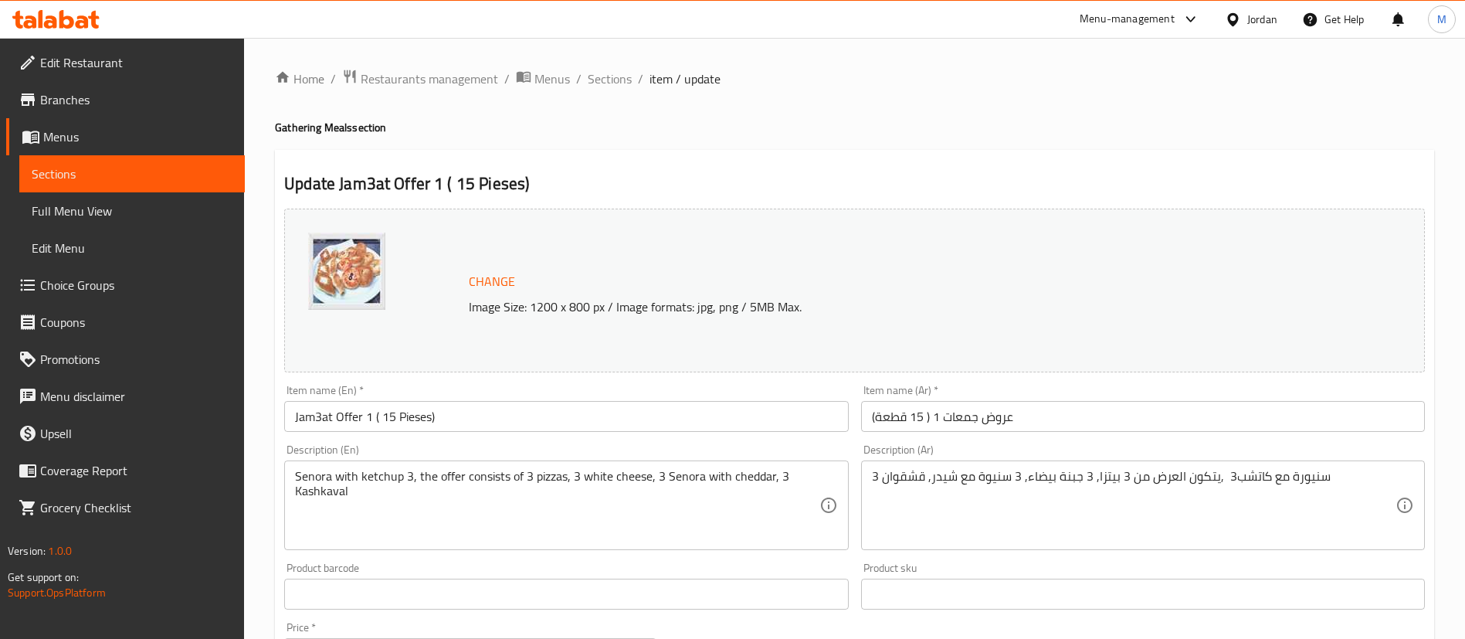
click at [674, 421] on input "Jam3at Offer 1 ( 15 Pieses)" at bounding box center [566, 416] width 564 height 31
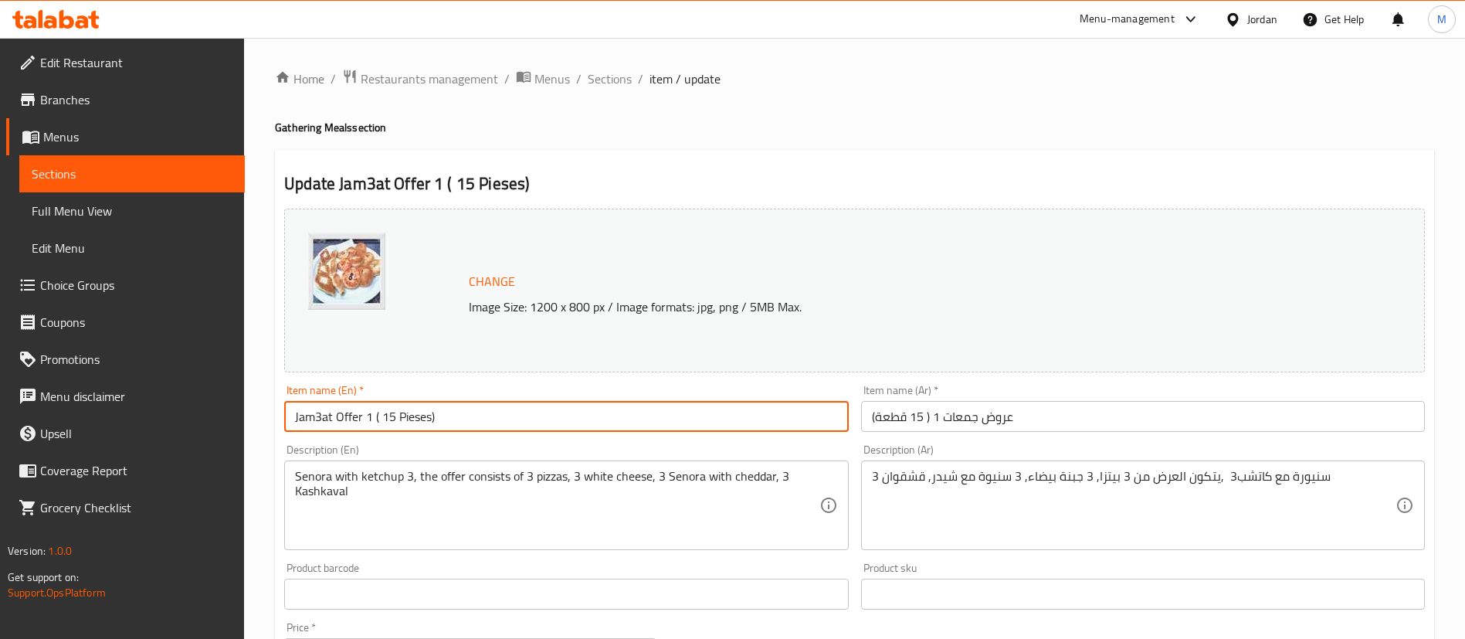
click at [674, 421] on input "Jam3at Offer 1 ( 15 Pieses)" at bounding box center [566, 416] width 564 height 31
click at [928, 413] on input "عروض جمعات 1 ( 15 قطعة)" at bounding box center [1143, 416] width 564 height 31
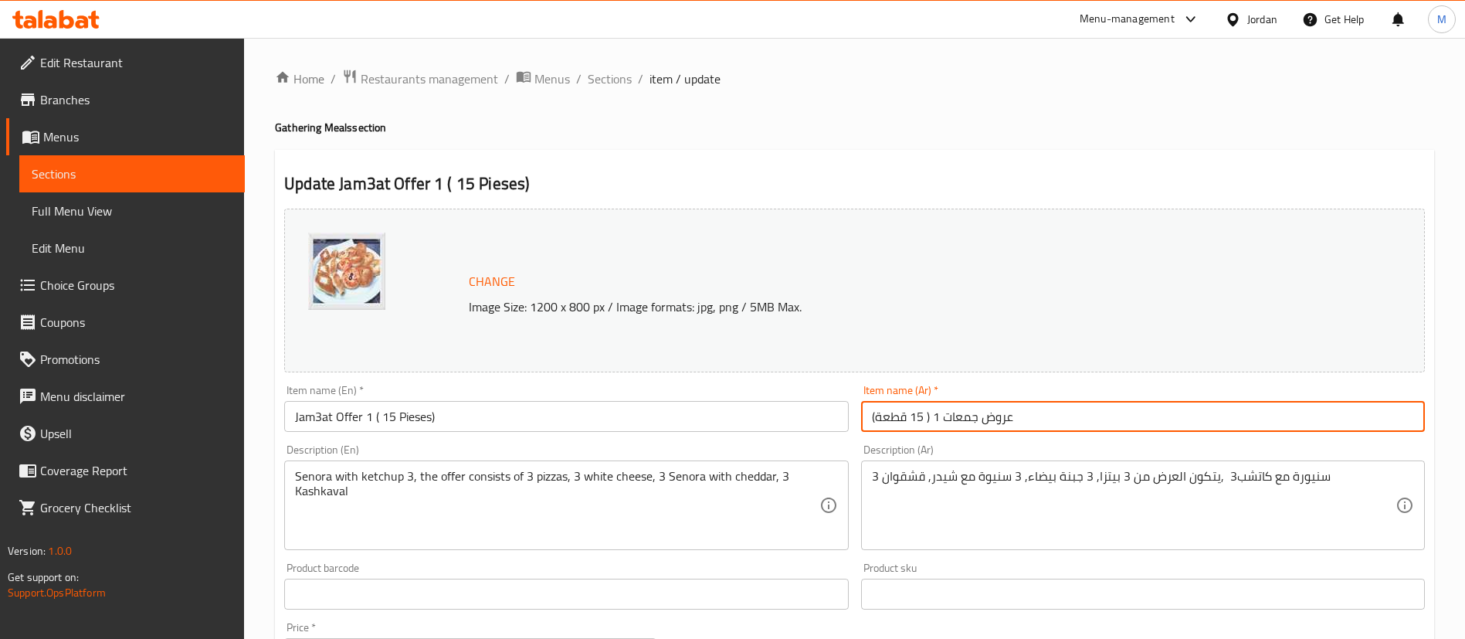
click at [928, 413] on input "عروض جمعات 1 ( 15 قطعة)" at bounding box center [1143, 416] width 564 height 31
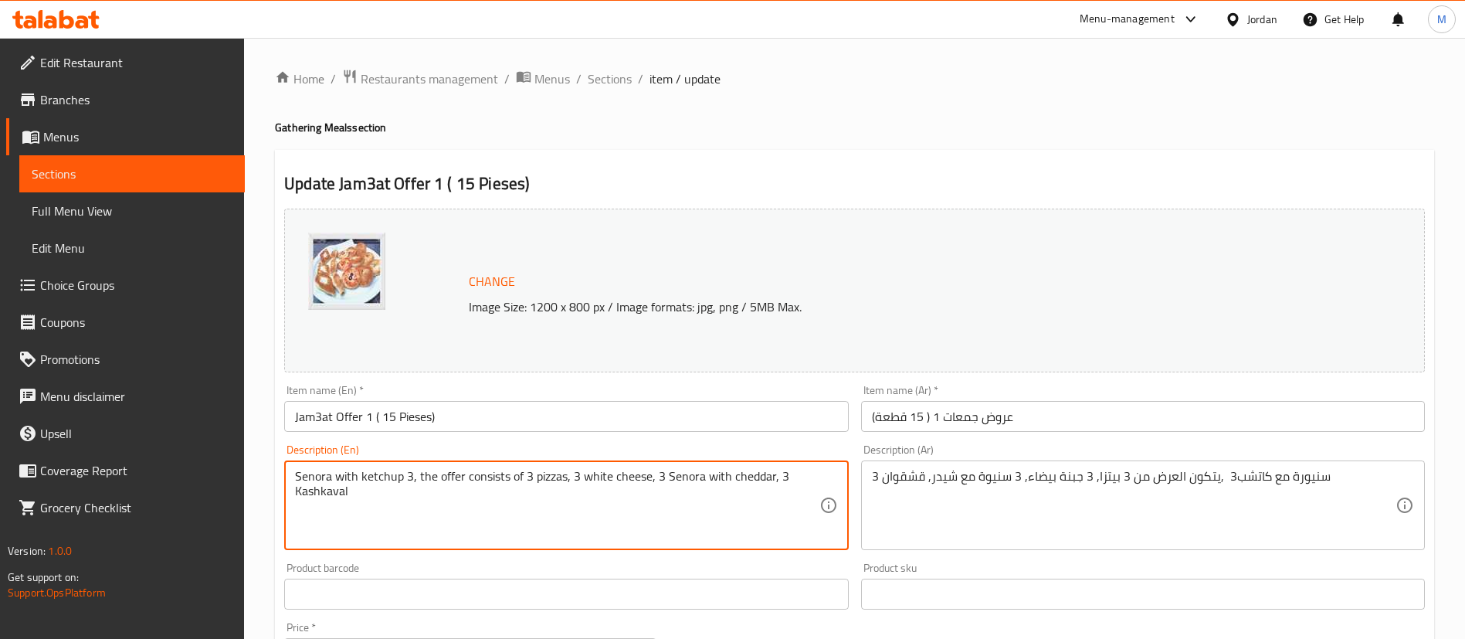
click at [755, 514] on textarea "Senora with ketchup 3, the offer consists of 3 pizzas, 3 white cheese, 3 Senora…" at bounding box center [557, 505] width 524 height 73
click at [968, 471] on textarea "سنيورة مع كاتشب3 ,يتكون العرض من 3 بيتزا, 3 جبنة بيضاء, 3 سنيوة مع شيدر, قشقوان…" at bounding box center [1134, 505] width 524 height 73
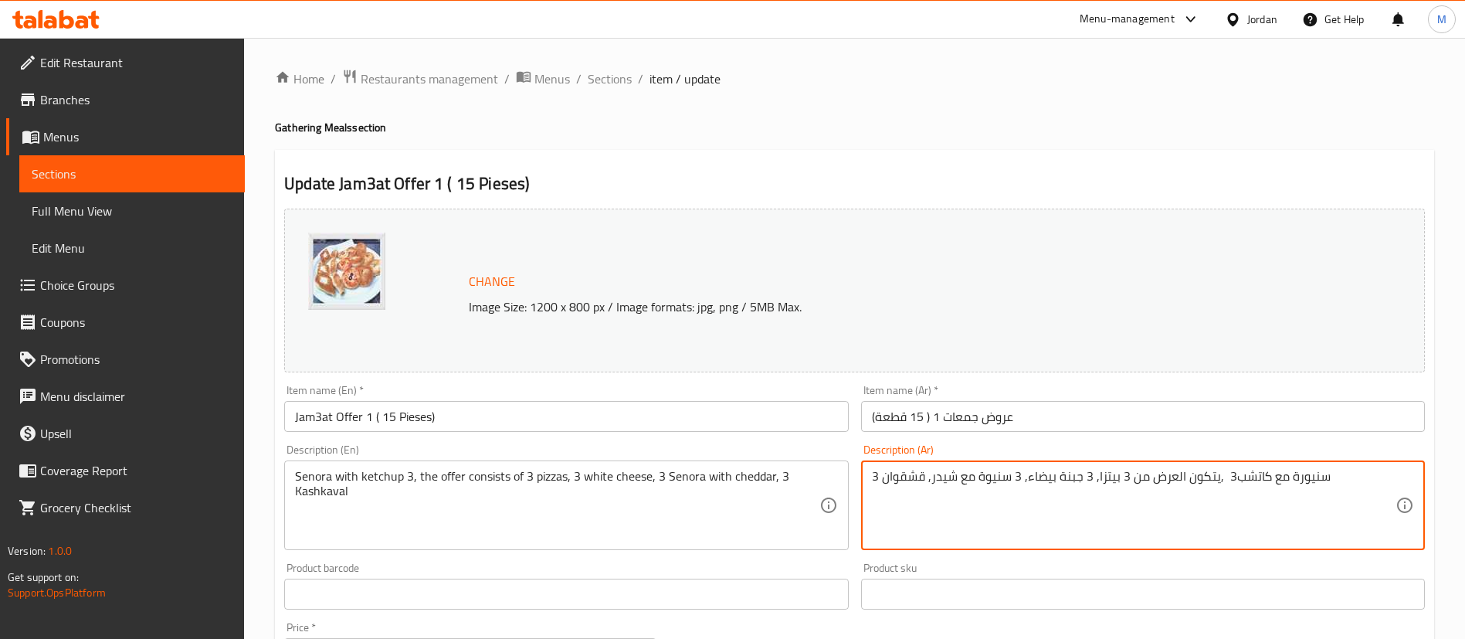
click at [968, 471] on textarea "سنيورة مع كاتشب3 ,يتكون العرض من 3 بيتزا, 3 جبنة بيضاء, 3 سنيوة مع شيدر, قشقوان…" at bounding box center [1134, 505] width 524 height 73
click at [795, 163] on div "Update Jam3at Offer 1 ( 15 Pieses) Change Image Size: 1200 x 800 px / Image for…" at bounding box center [854, 610] width 1159 height 921
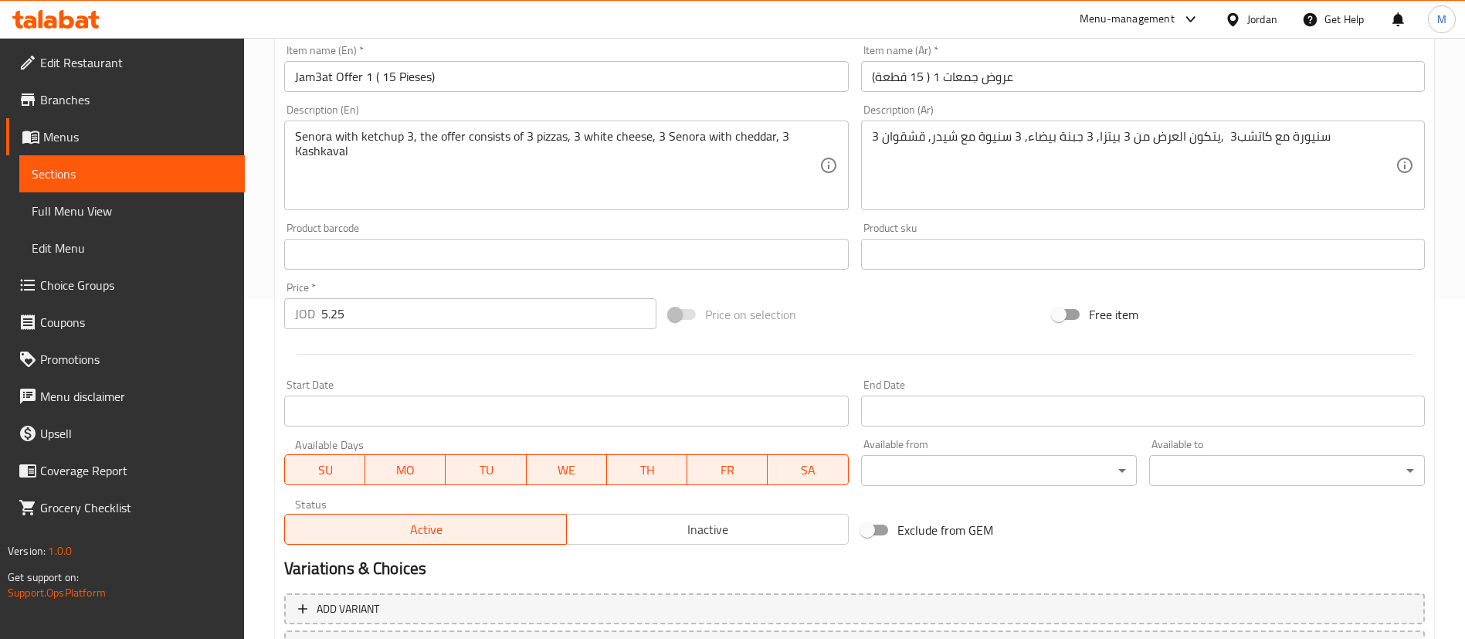
scroll to position [348, 0]
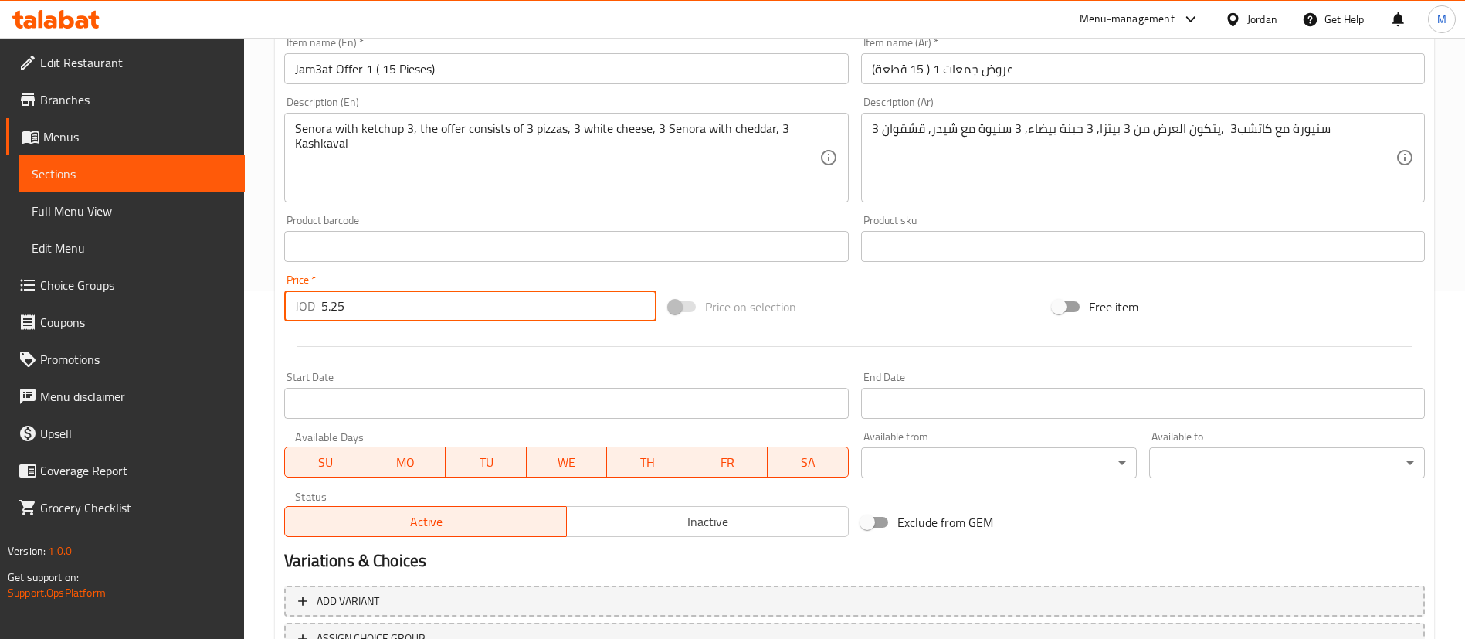
click at [410, 311] on input "5.25" at bounding box center [488, 305] width 335 height 31
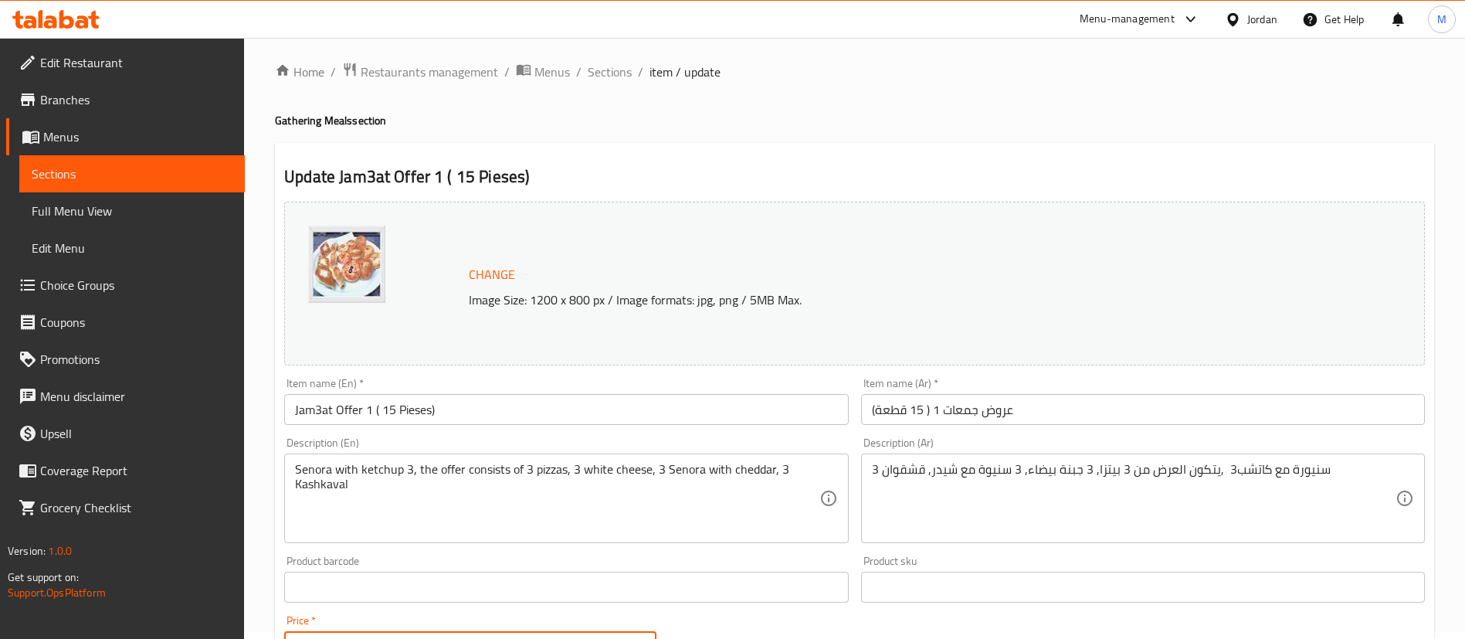
scroll to position [0, 0]
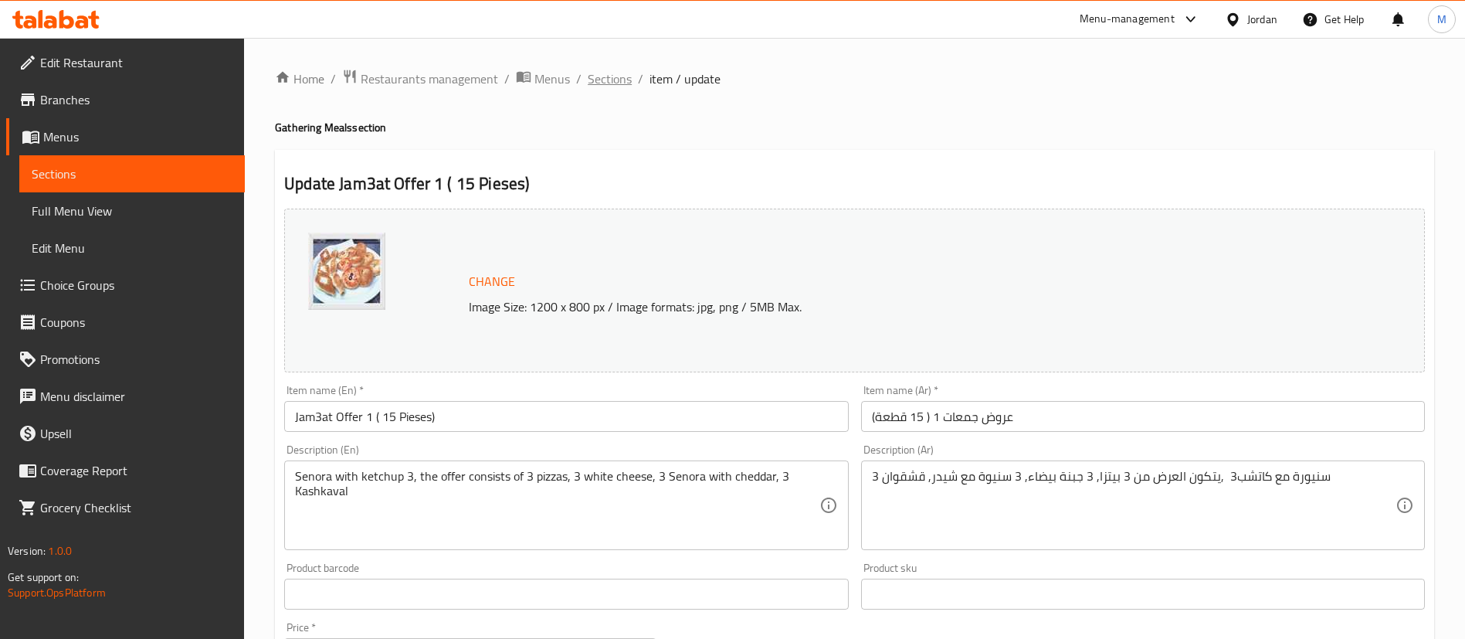
click at [611, 87] on span "Sections" at bounding box center [610, 79] width 44 height 19
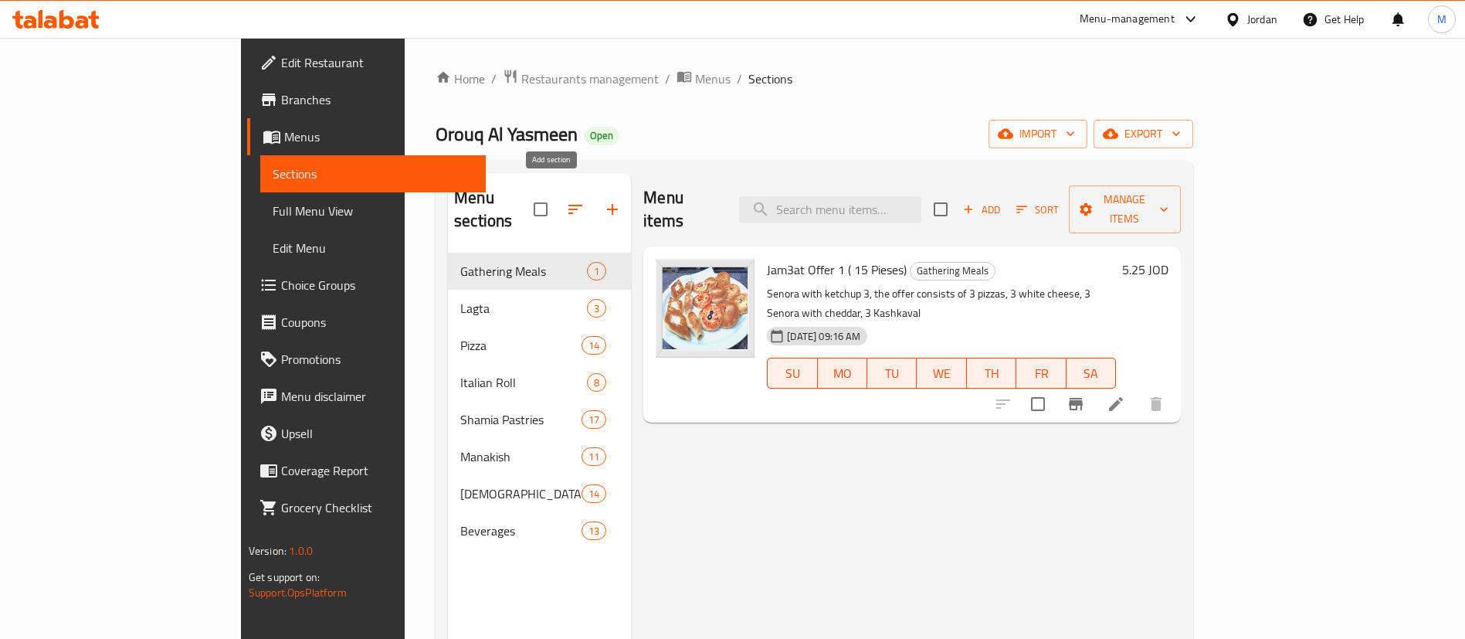
click at [603, 205] on icon "button" at bounding box center [612, 209] width 19 height 19
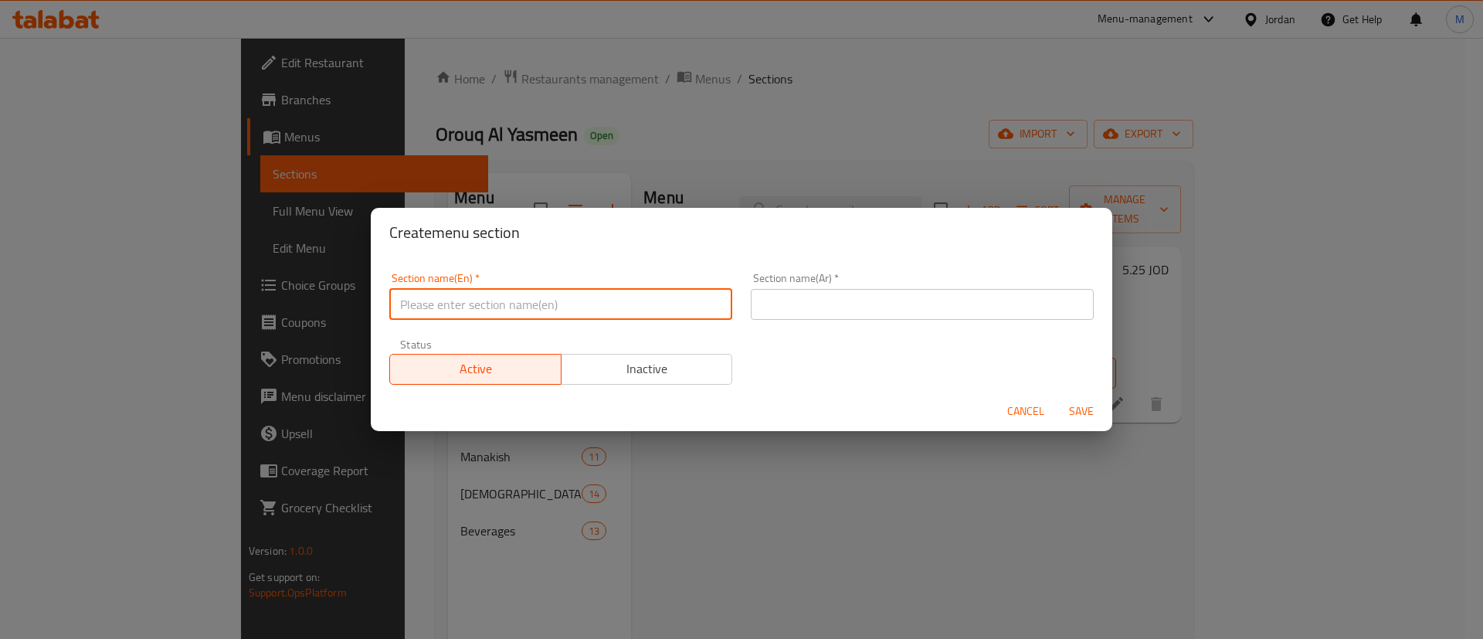
click at [608, 292] on input "text" at bounding box center [560, 304] width 343 height 31
type input "1 JD offers"
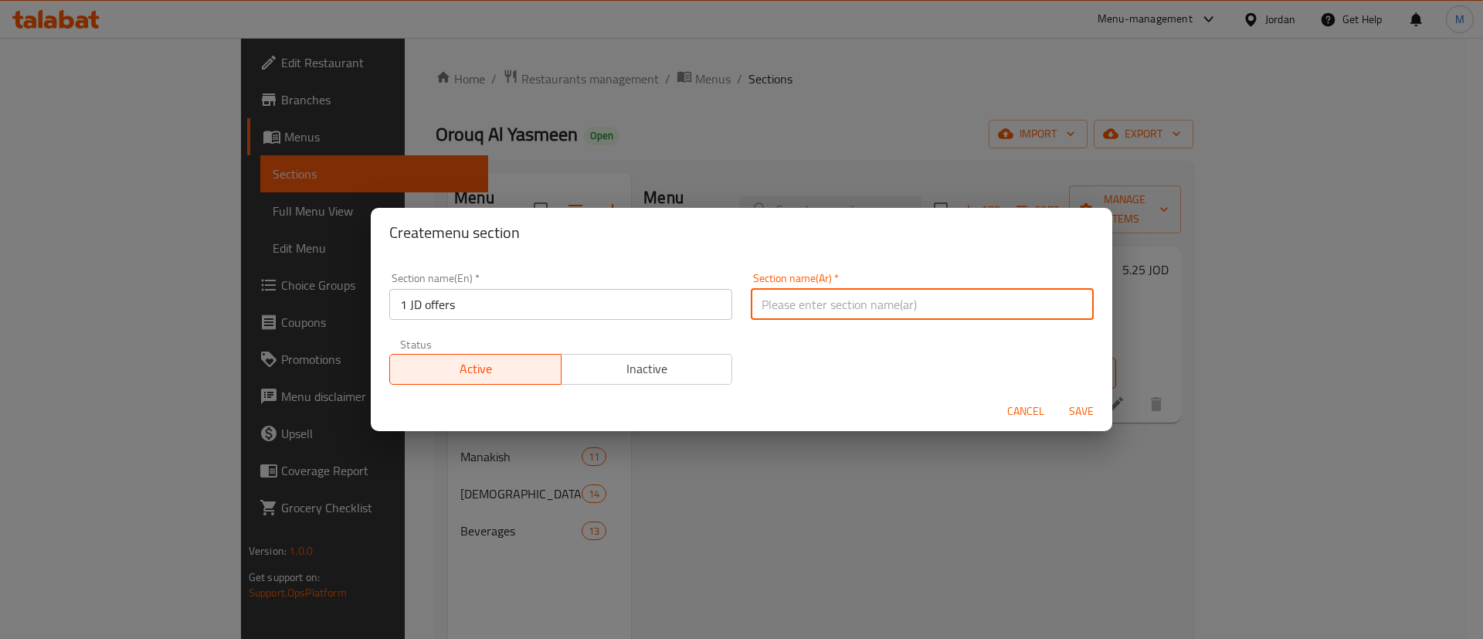
click at [887, 289] on input "text" at bounding box center [922, 304] width 343 height 31
type input "1"
type input "عروض 1 دينار"
click at [1074, 410] on span "Save" at bounding box center [1081, 411] width 37 height 19
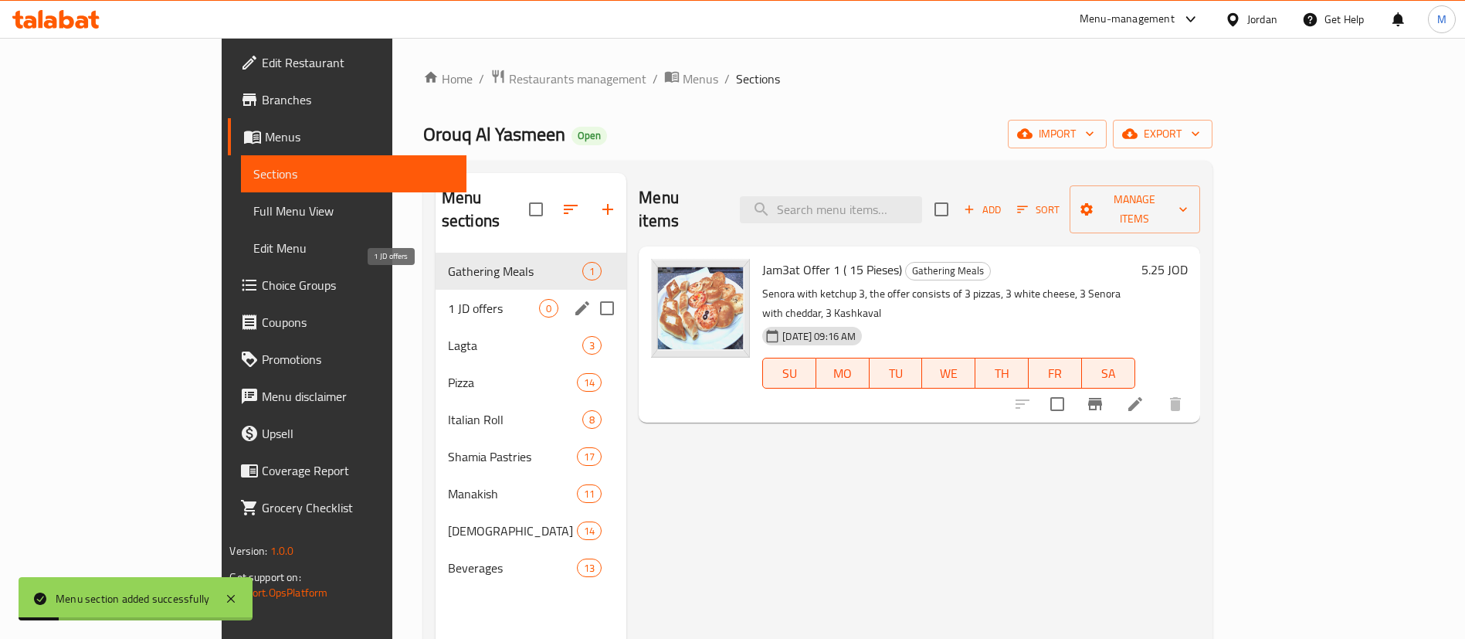
click at [448, 299] on span "1 JD offers" at bounding box center [493, 308] width 91 height 19
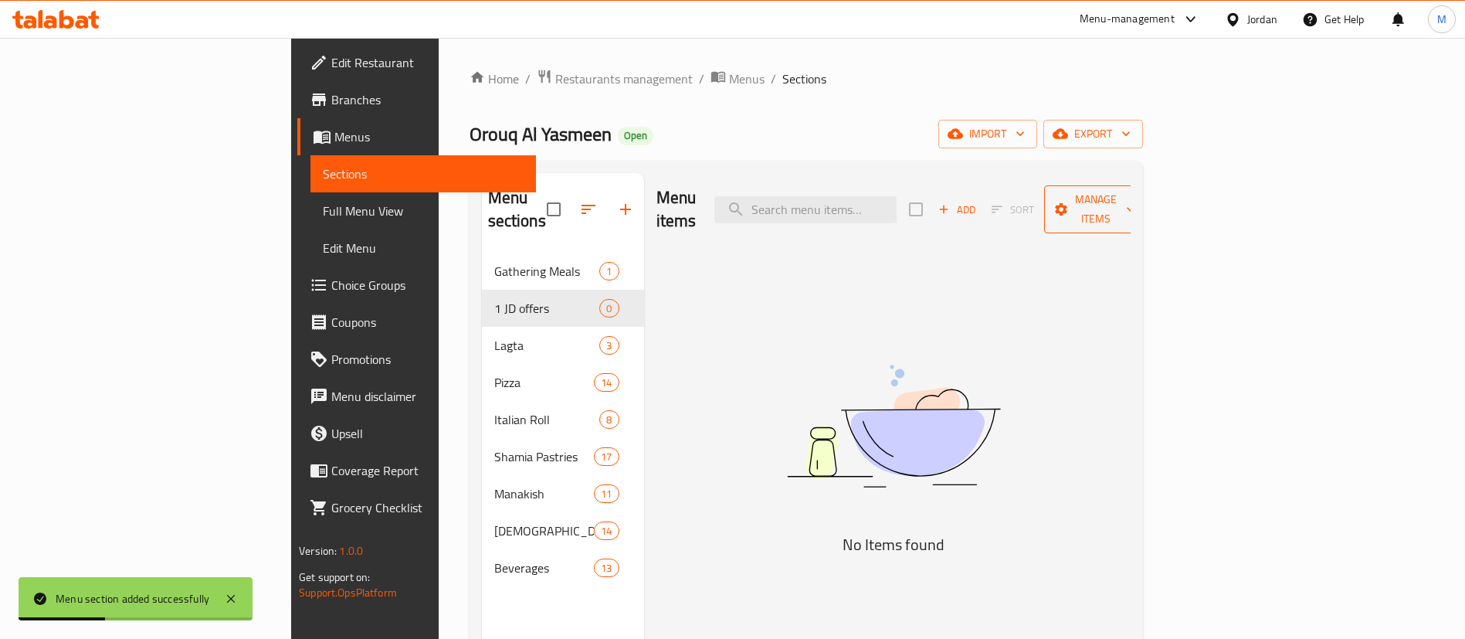
click at [1135, 190] on span "Manage items" at bounding box center [1096, 209] width 79 height 39
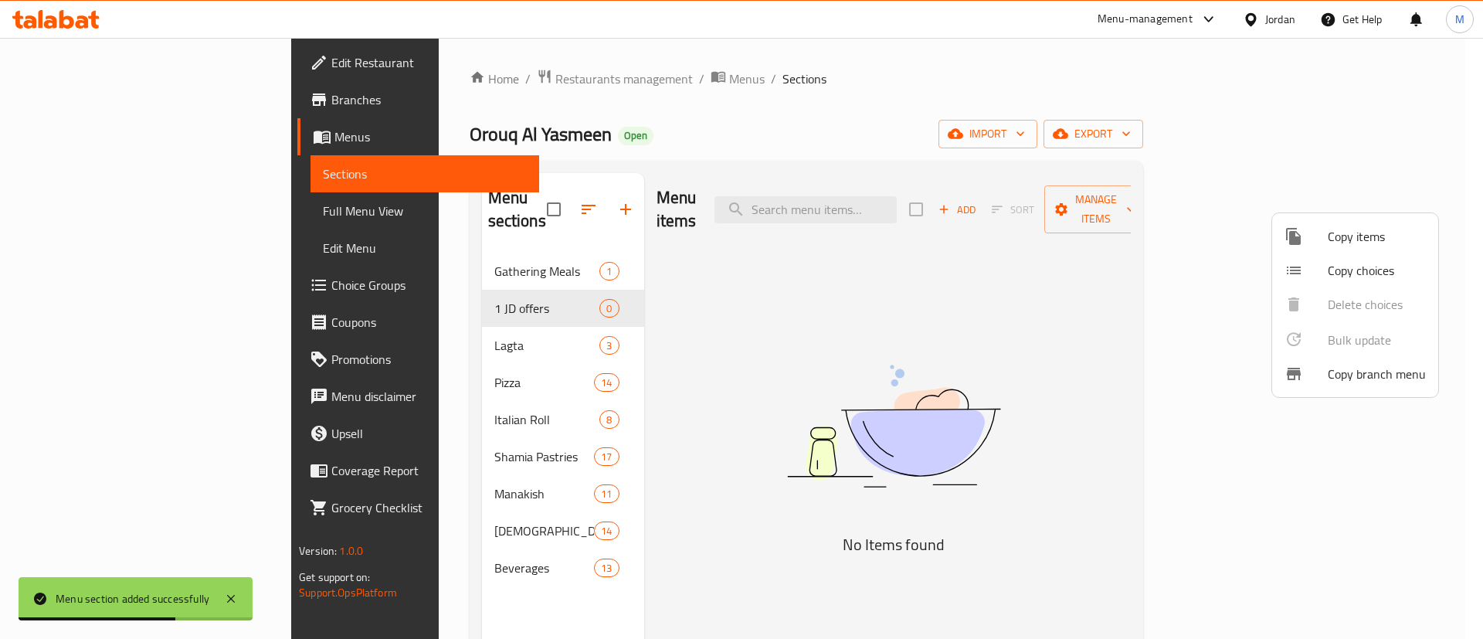
click at [497, 283] on div at bounding box center [741, 319] width 1483 height 639
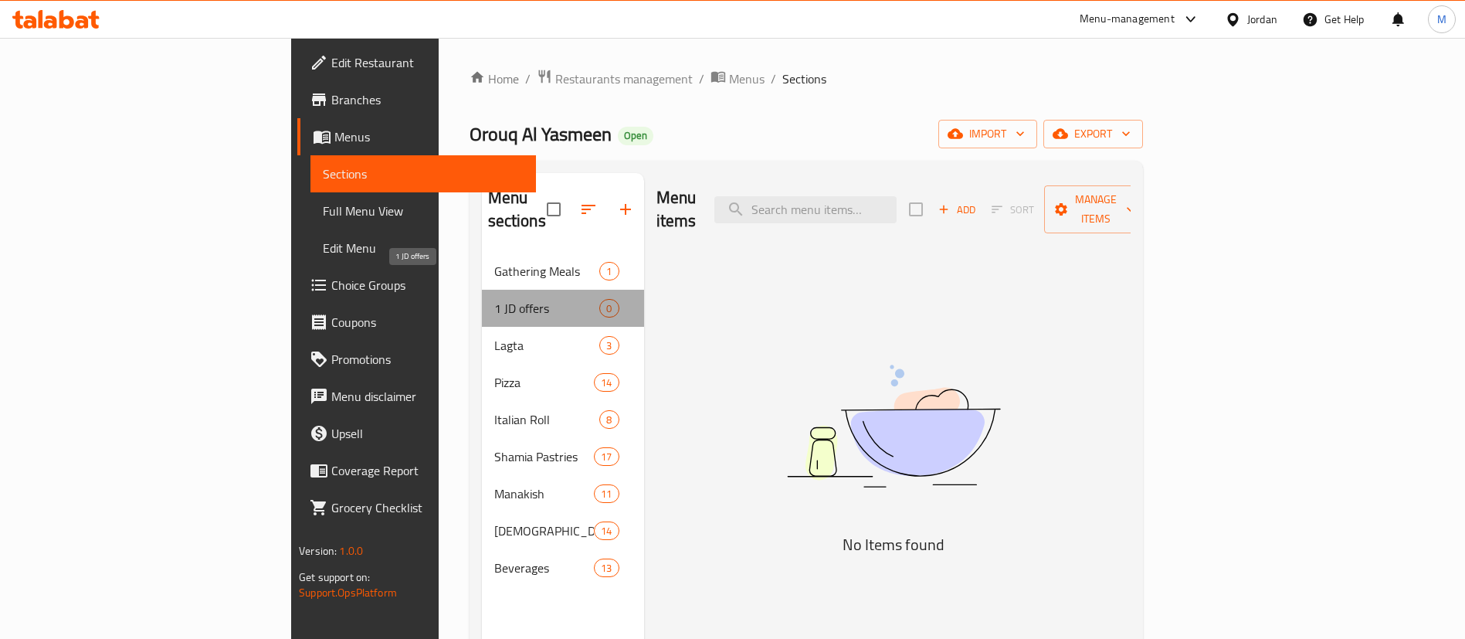
click at [494, 299] on span "1 JD offers" at bounding box center [547, 308] width 106 height 19
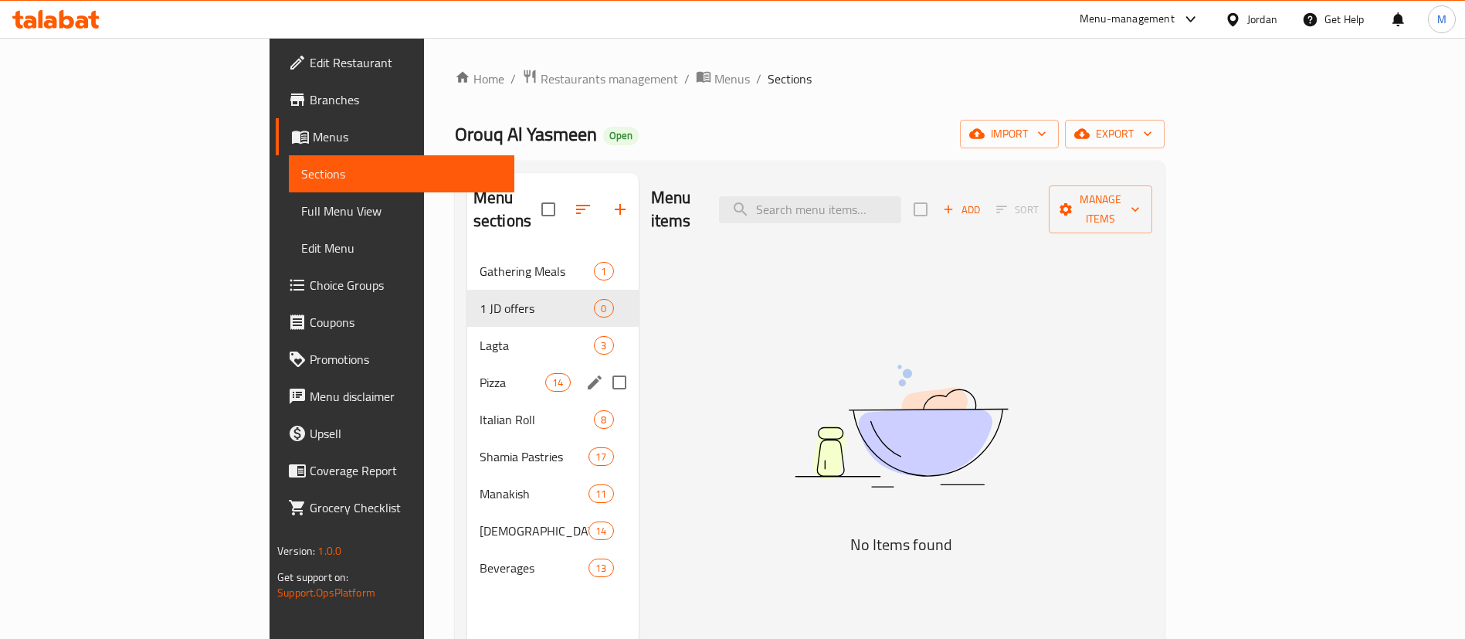
click at [467, 364] on div "Pizza 14" at bounding box center [552, 382] width 171 height 37
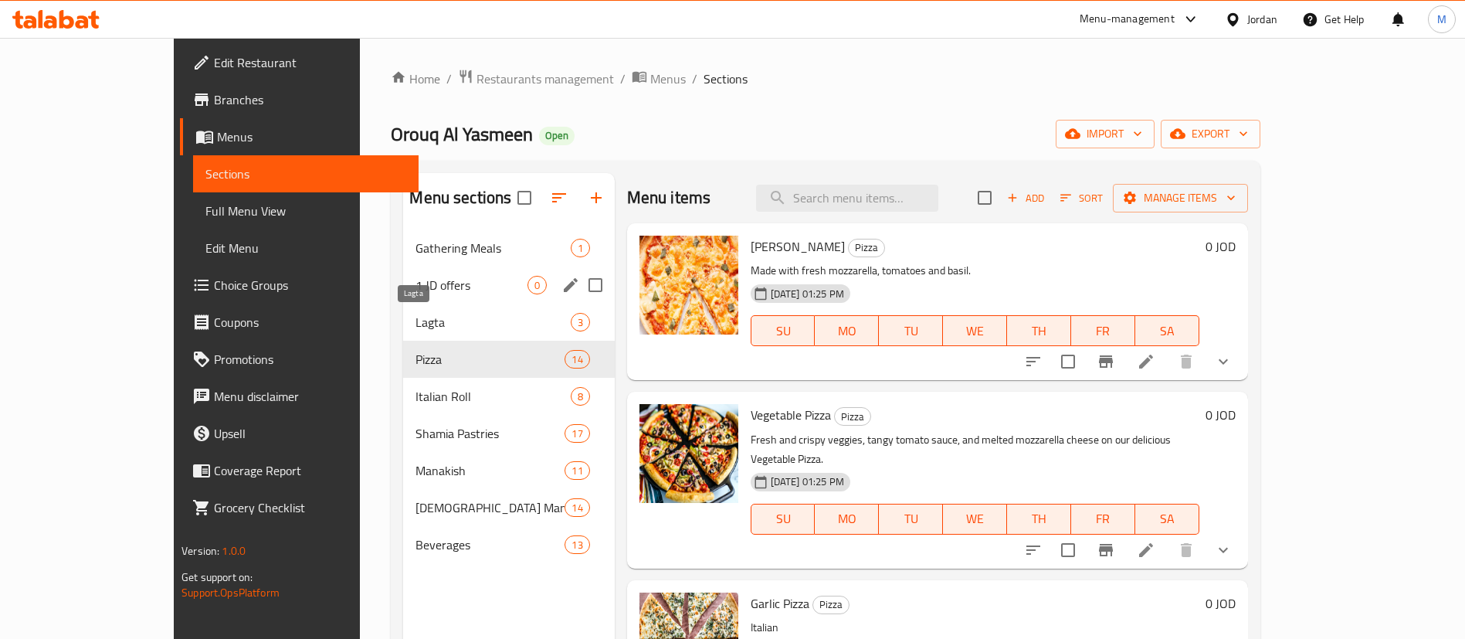
click at [446, 278] on span "1 JD offers" at bounding box center [471, 285] width 111 height 19
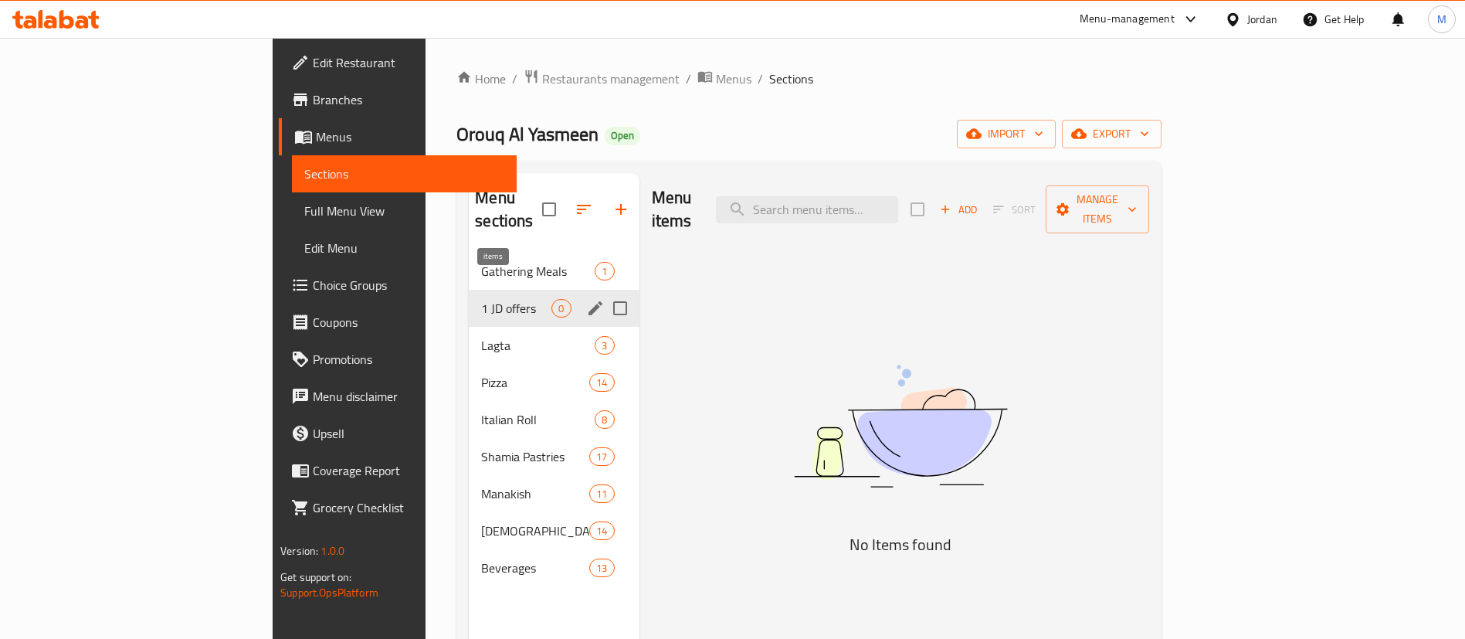
click at [586, 299] on icon "edit" at bounding box center [595, 308] width 19 height 19
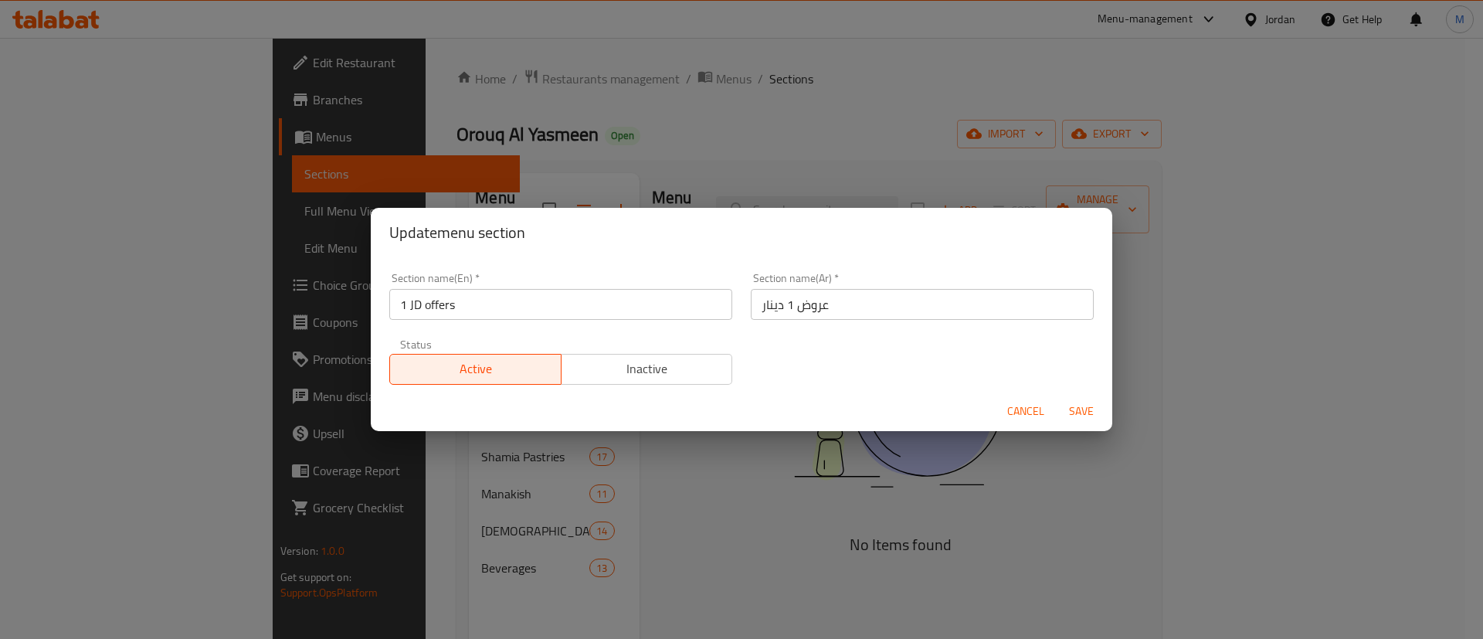
click at [627, 372] on span "Inactive" at bounding box center [647, 369] width 159 height 22
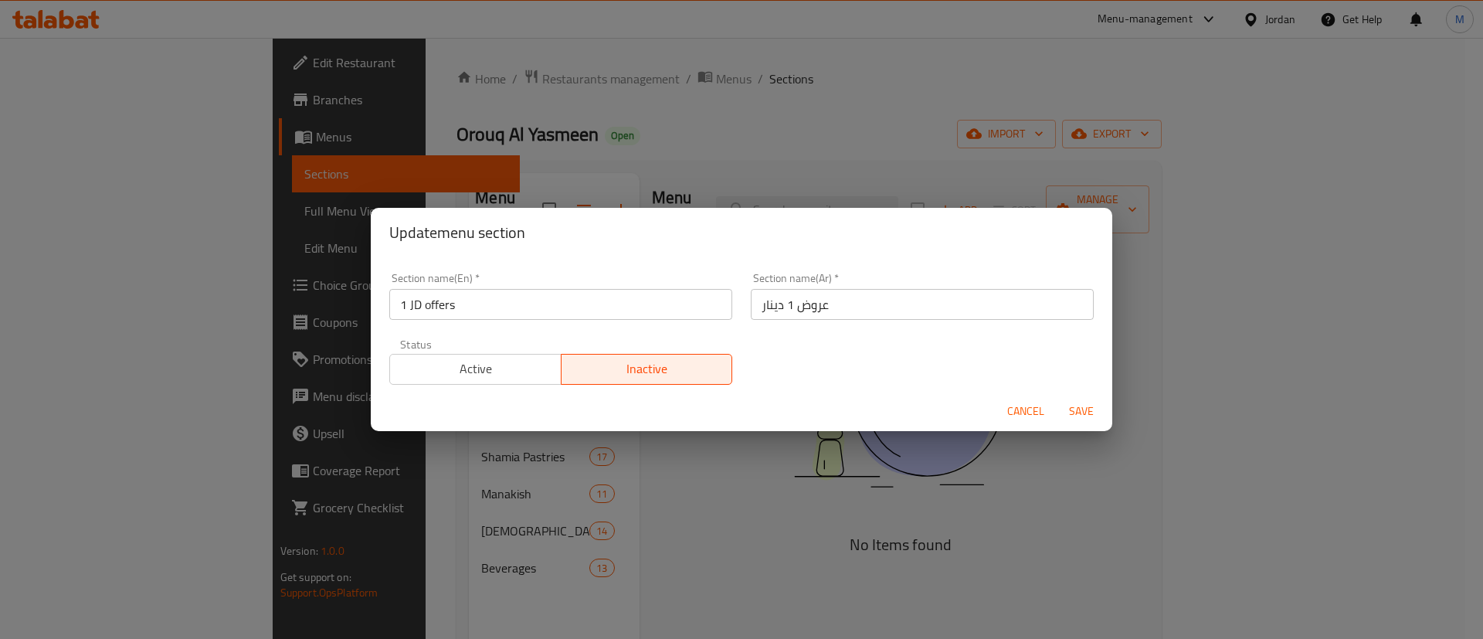
click at [1078, 410] on span "Save" at bounding box center [1081, 411] width 37 height 19
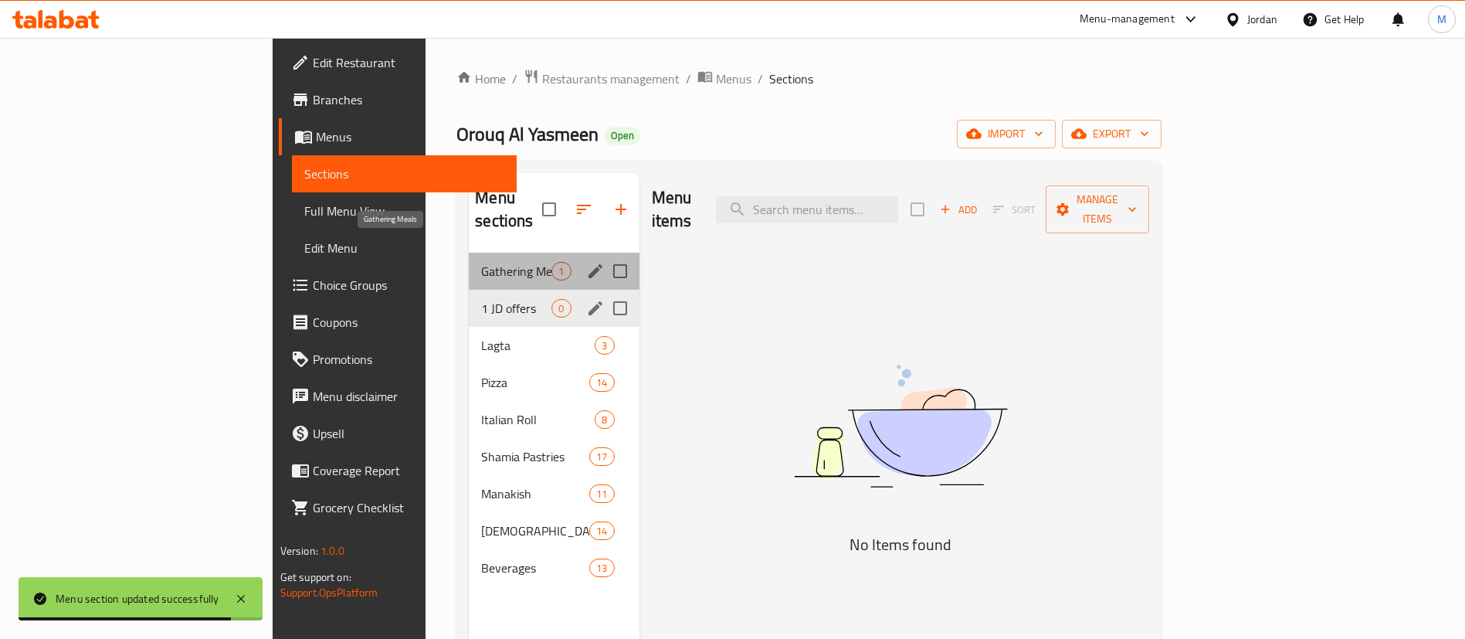
click at [481, 262] on span "Gathering Meals" at bounding box center [516, 271] width 70 height 19
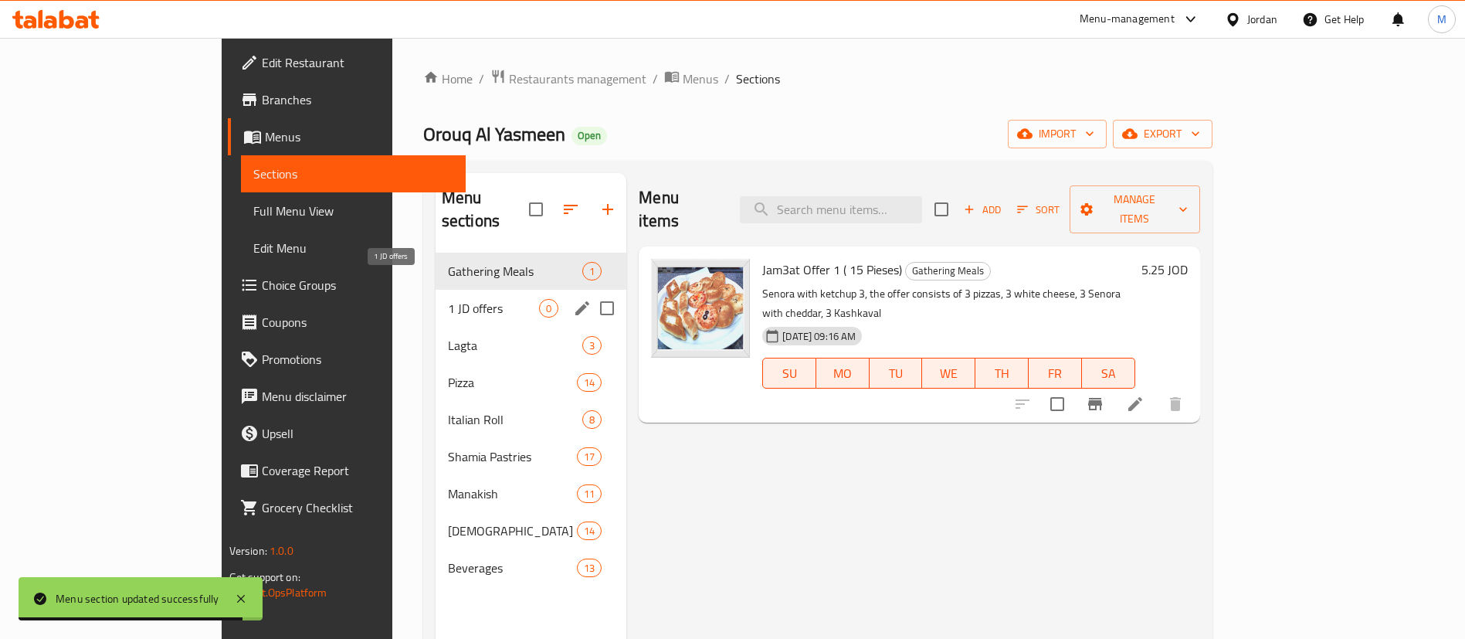
click at [448, 299] on span "1 JD offers" at bounding box center [493, 308] width 91 height 19
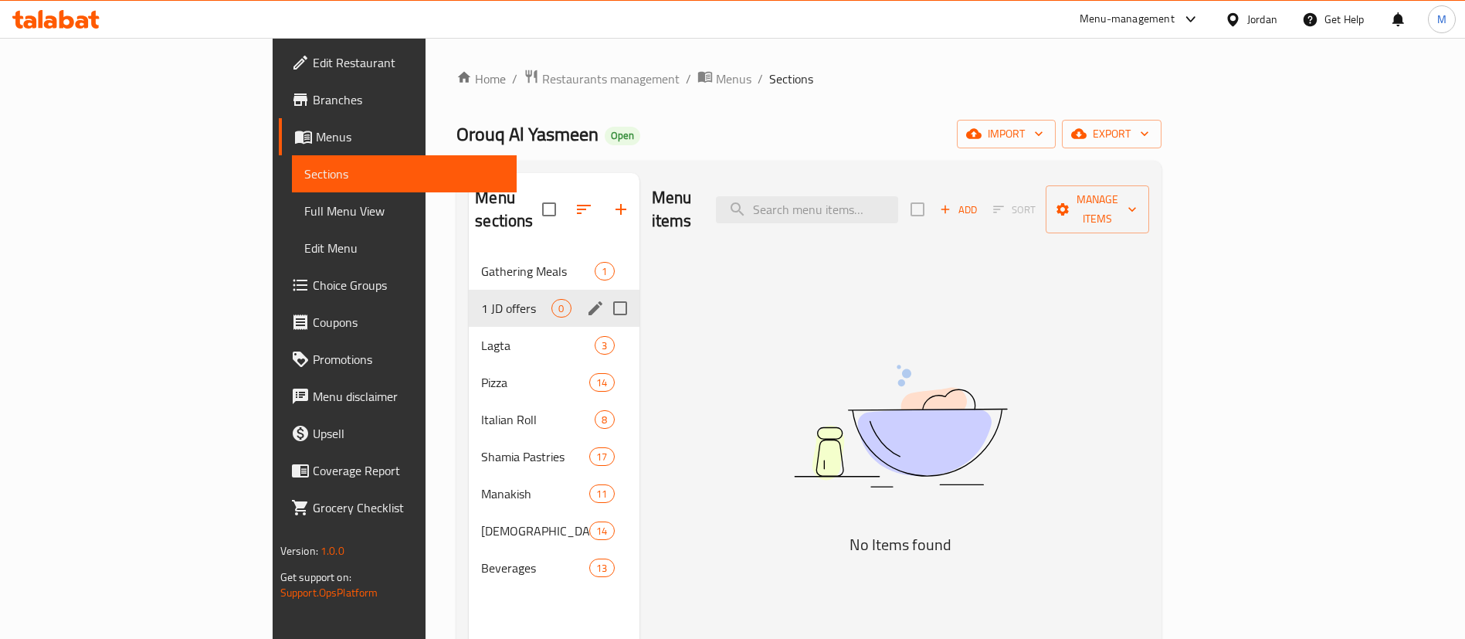
click at [513, 290] on div "1 JD offers 0" at bounding box center [554, 308] width 170 height 37
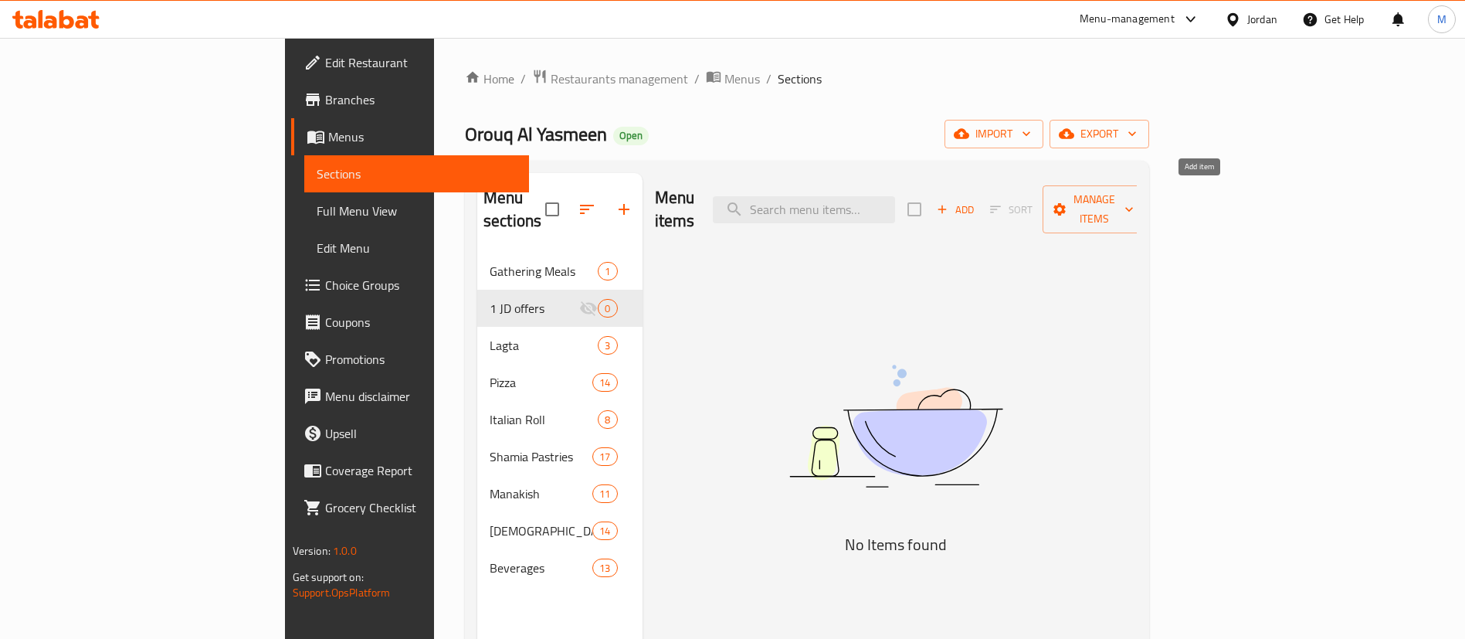
click at [976, 201] on span "Add" at bounding box center [956, 210] width 42 height 18
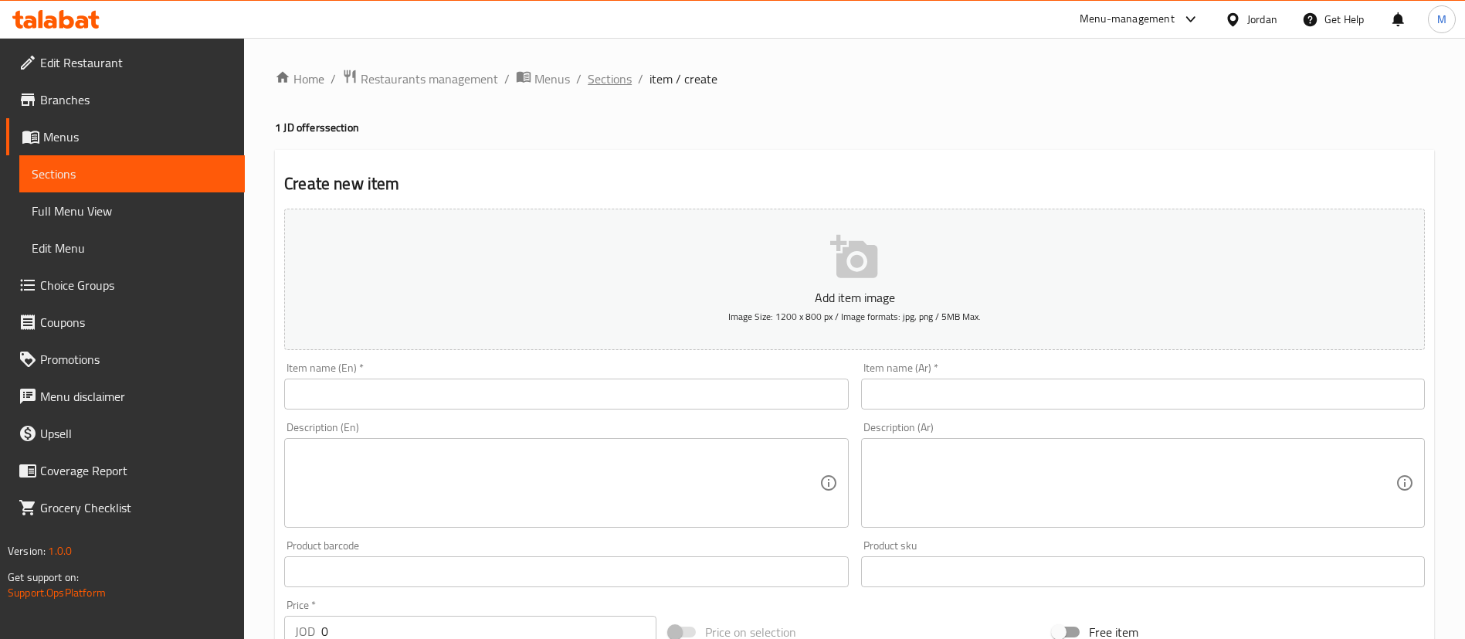
click at [613, 65] on div "Home / Restaurants management / Menus / Sections / item / create 1 JD offers se…" at bounding box center [854, 565] width 1221 height 1054
click at [614, 75] on span "Sections" at bounding box center [610, 79] width 44 height 19
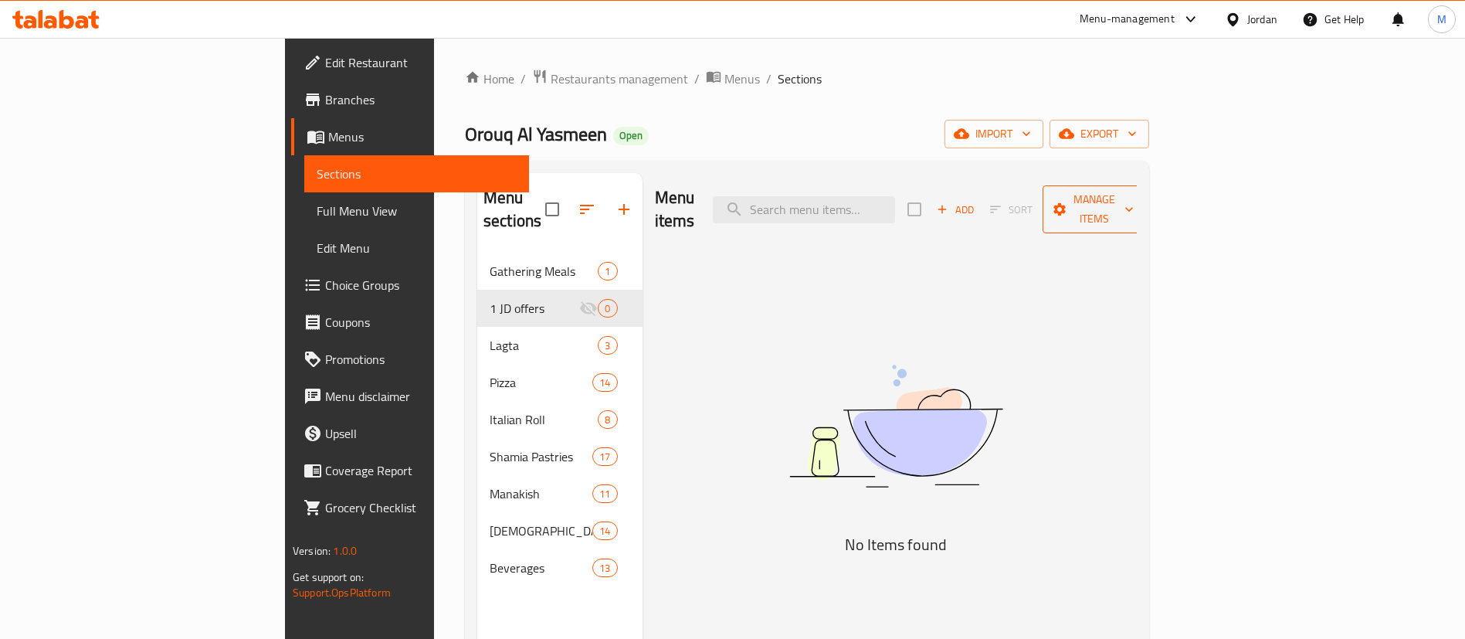
click at [1134, 191] on span "Manage items" at bounding box center [1094, 209] width 79 height 39
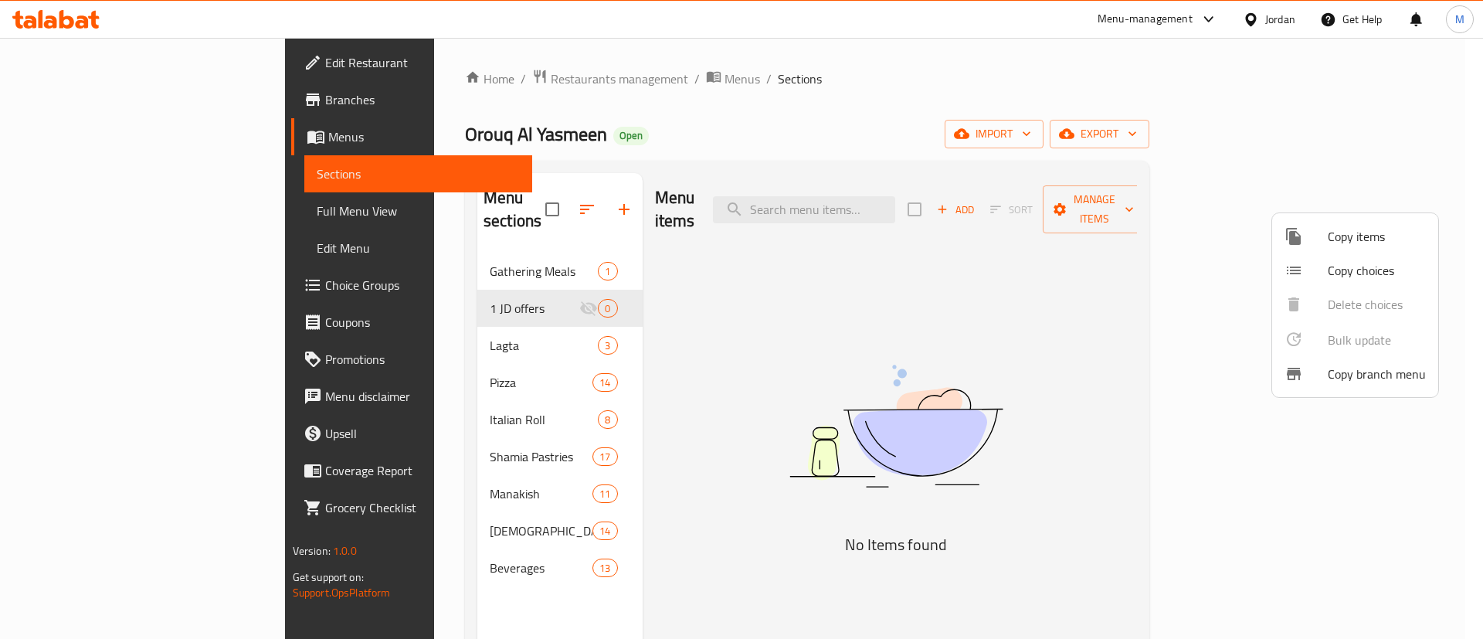
click at [363, 361] on div at bounding box center [741, 319] width 1483 height 639
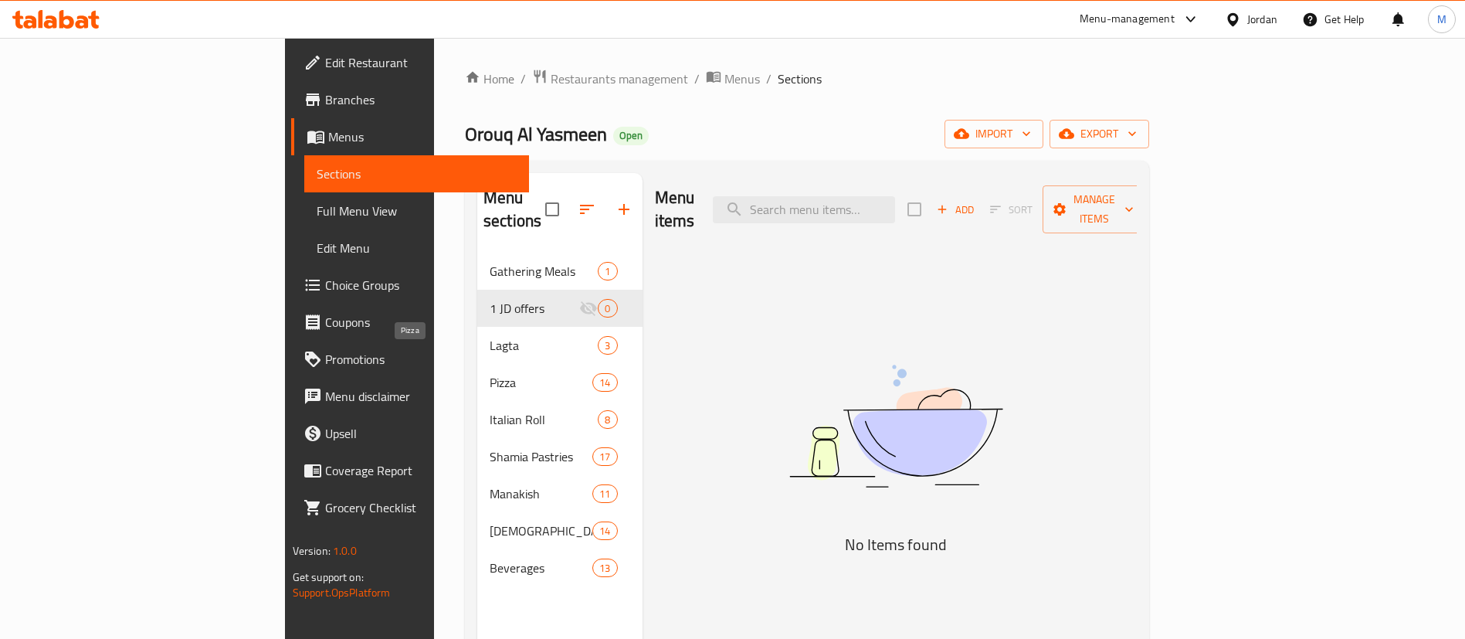
click at [490, 373] on span "Pizza" at bounding box center [541, 382] width 103 height 19
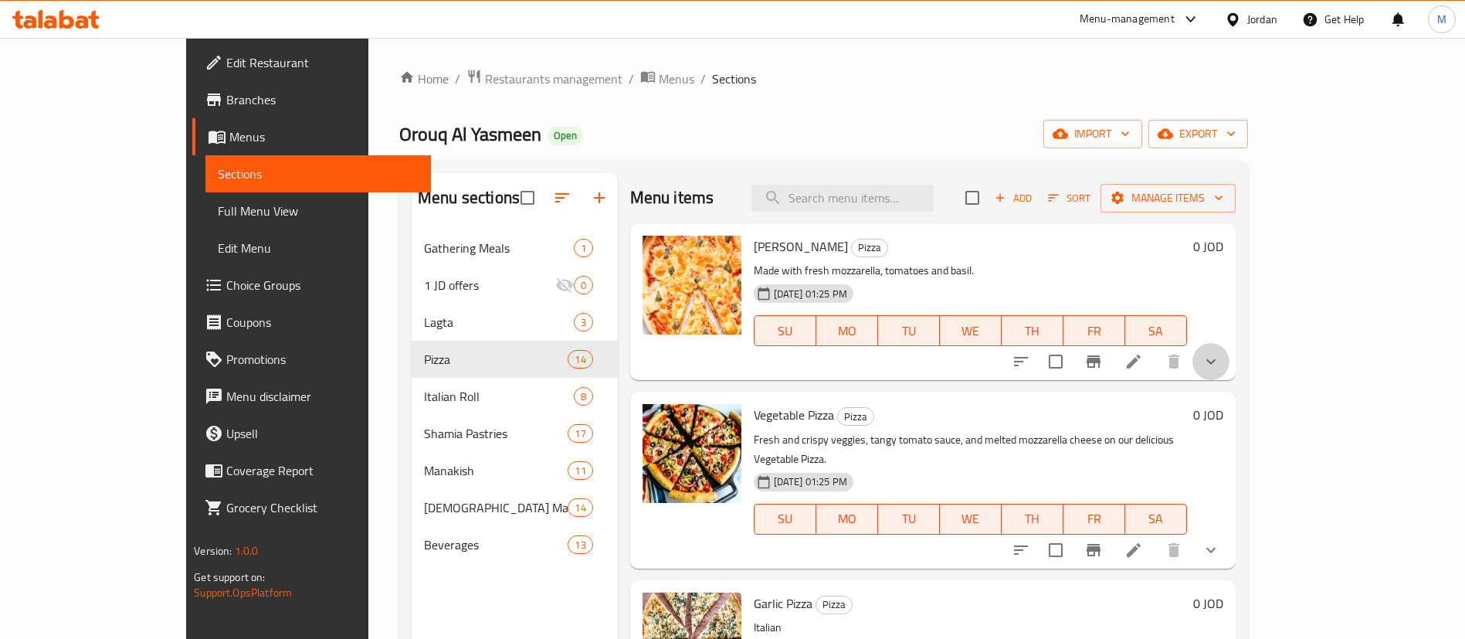
click at [1230, 362] on button "show more" at bounding box center [1211, 361] width 37 height 37
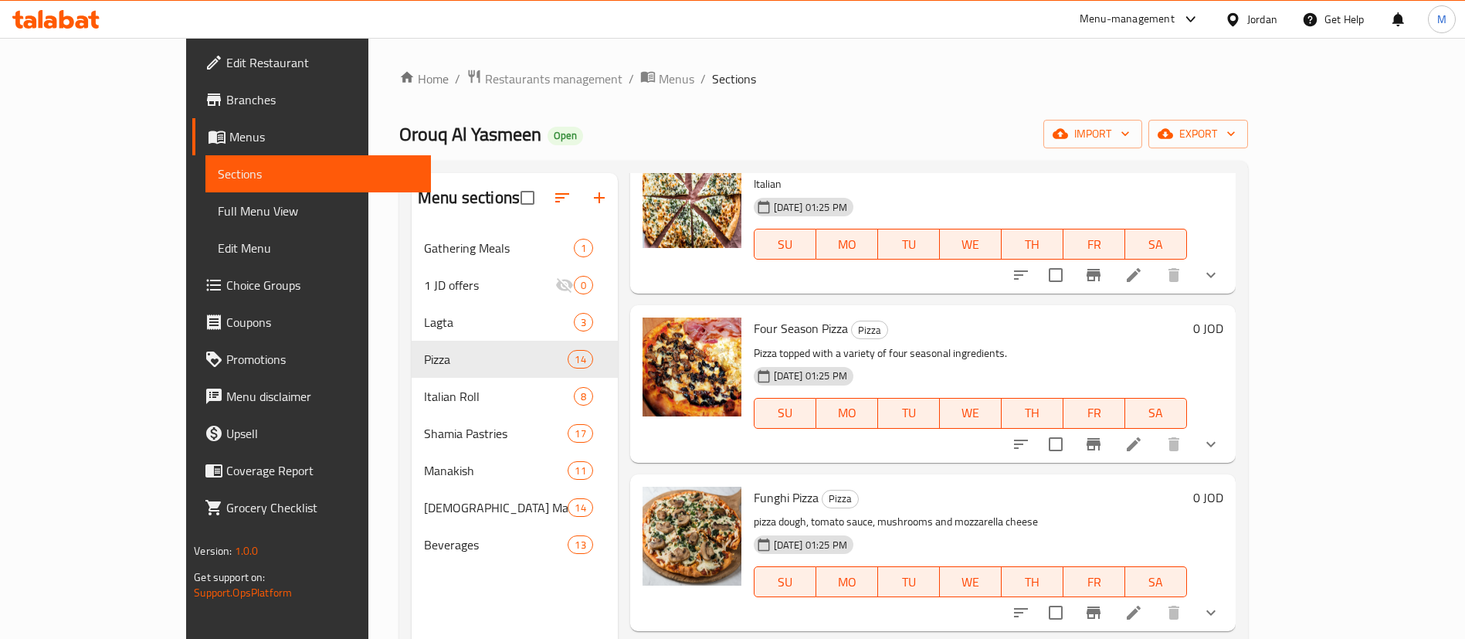
scroll to position [695, 0]
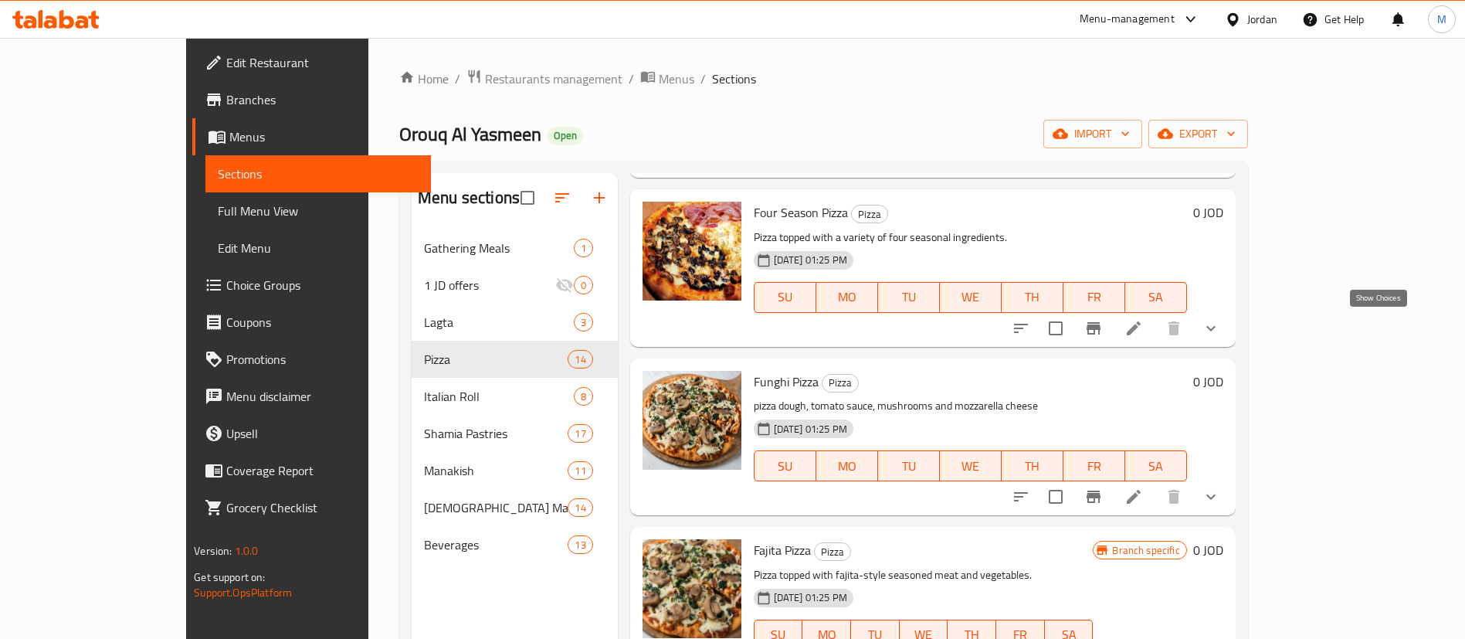
click at [1220, 330] on icon "show more" at bounding box center [1211, 328] width 19 height 19
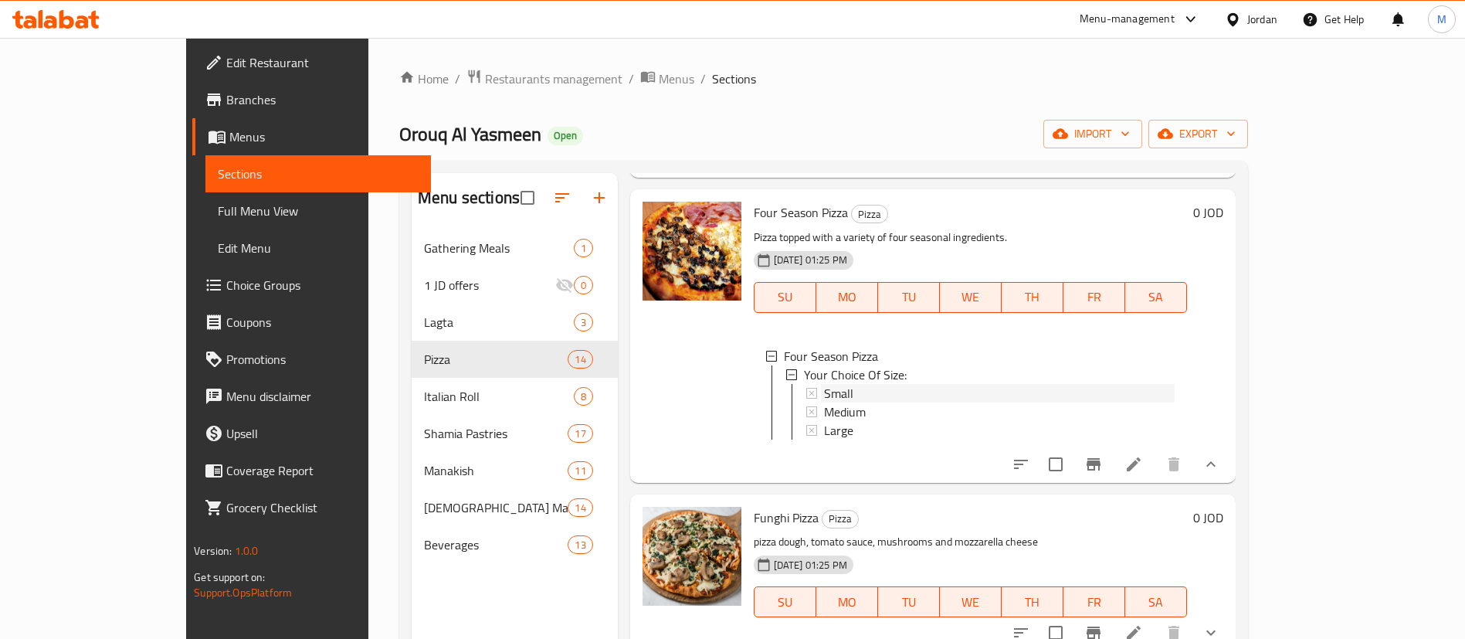
click at [938, 392] on div "Small" at bounding box center [999, 393] width 351 height 19
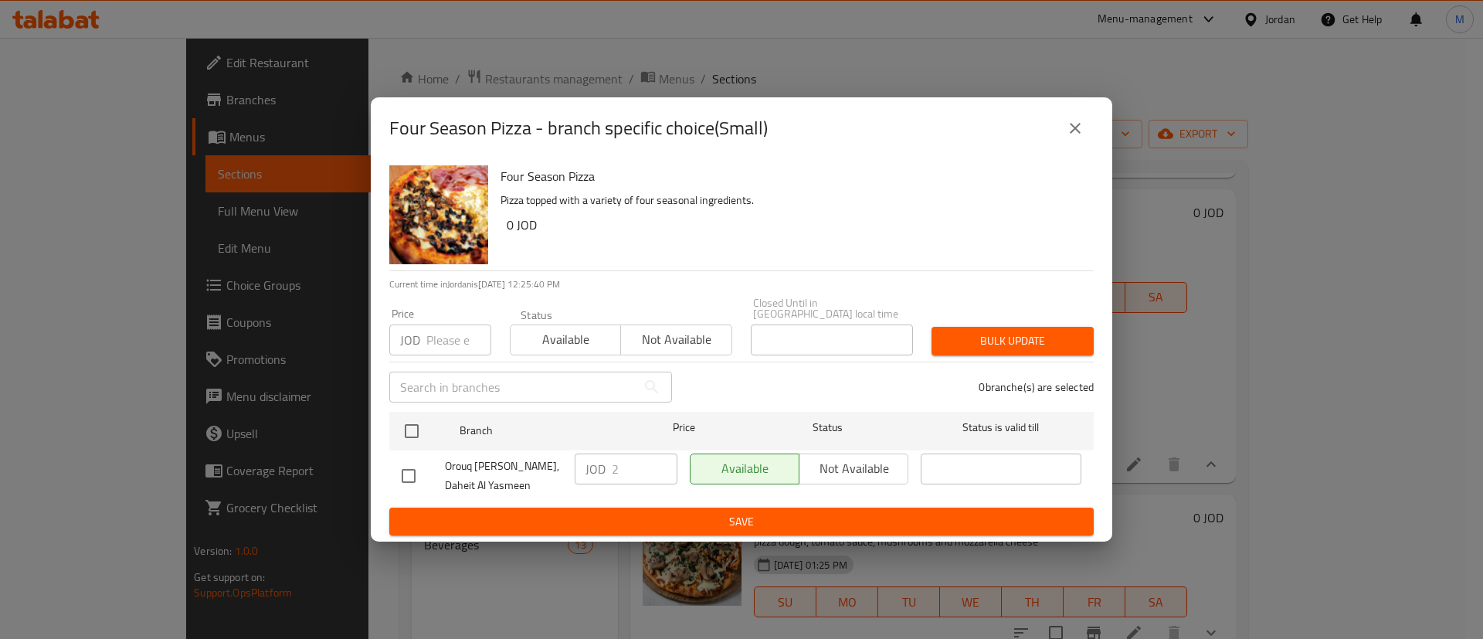
click at [1082, 132] on icon "close" at bounding box center [1075, 128] width 19 height 19
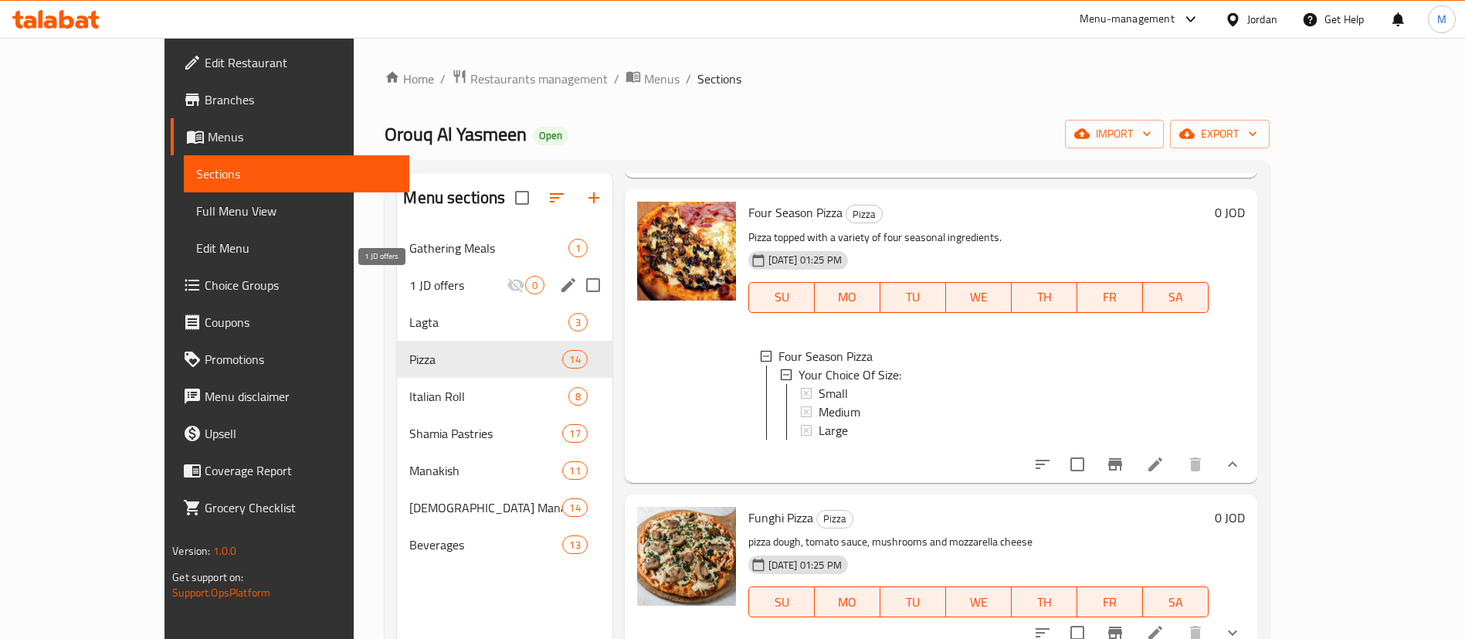
click at [417, 276] on span "1 JD offers" at bounding box center [457, 285] width 97 height 19
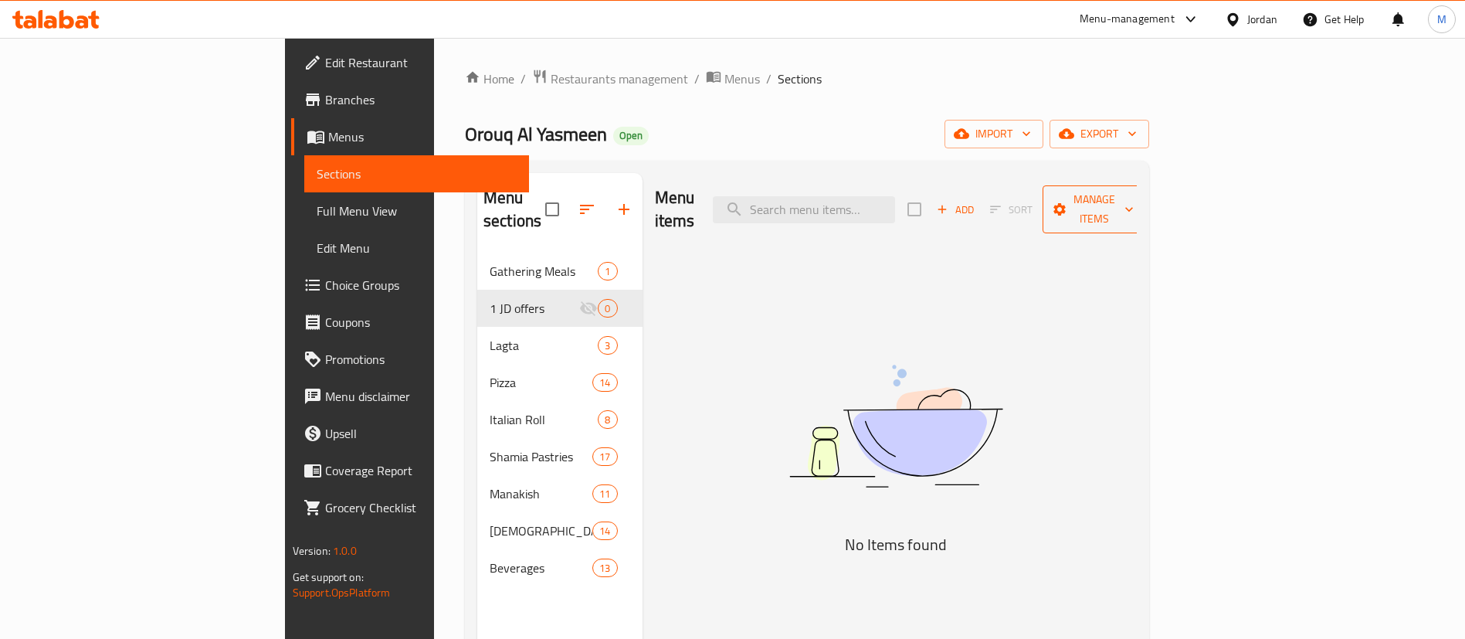
click at [1134, 207] on span "Manage items" at bounding box center [1094, 209] width 79 height 39
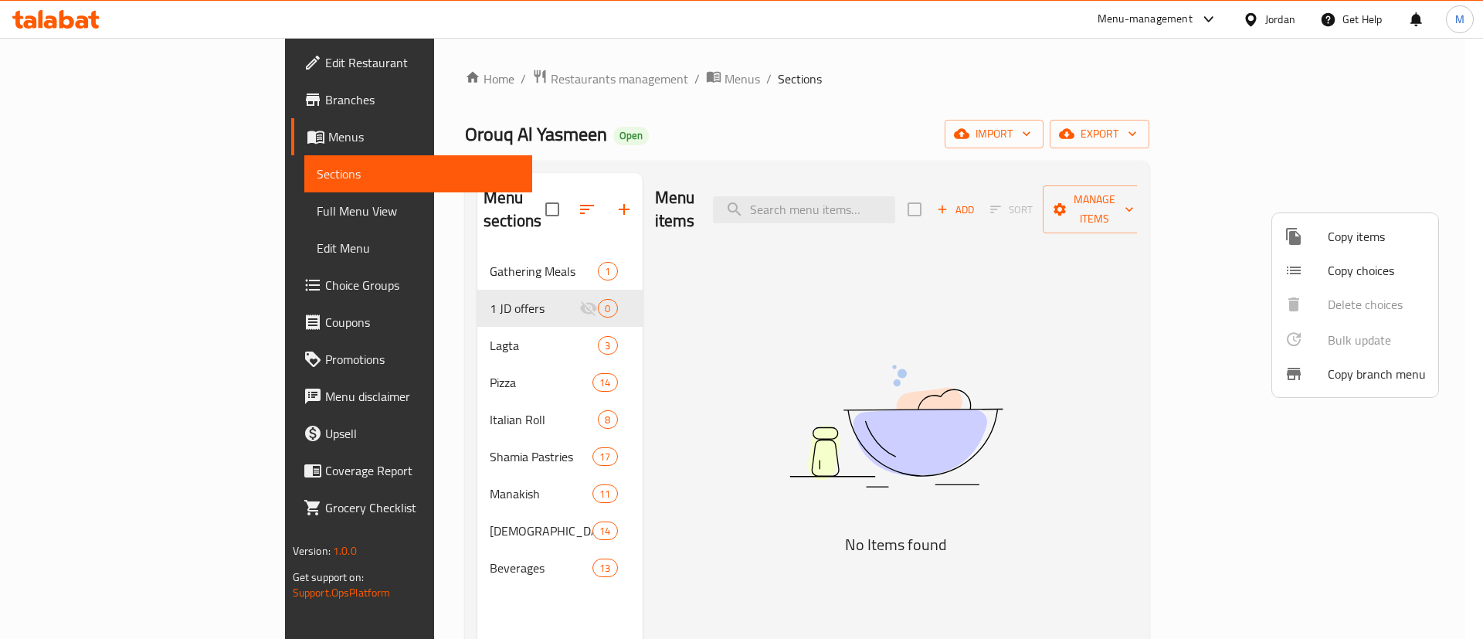
click at [1341, 267] on span "Copy choices" at bounding box center [1377, 270] width 98 height 19
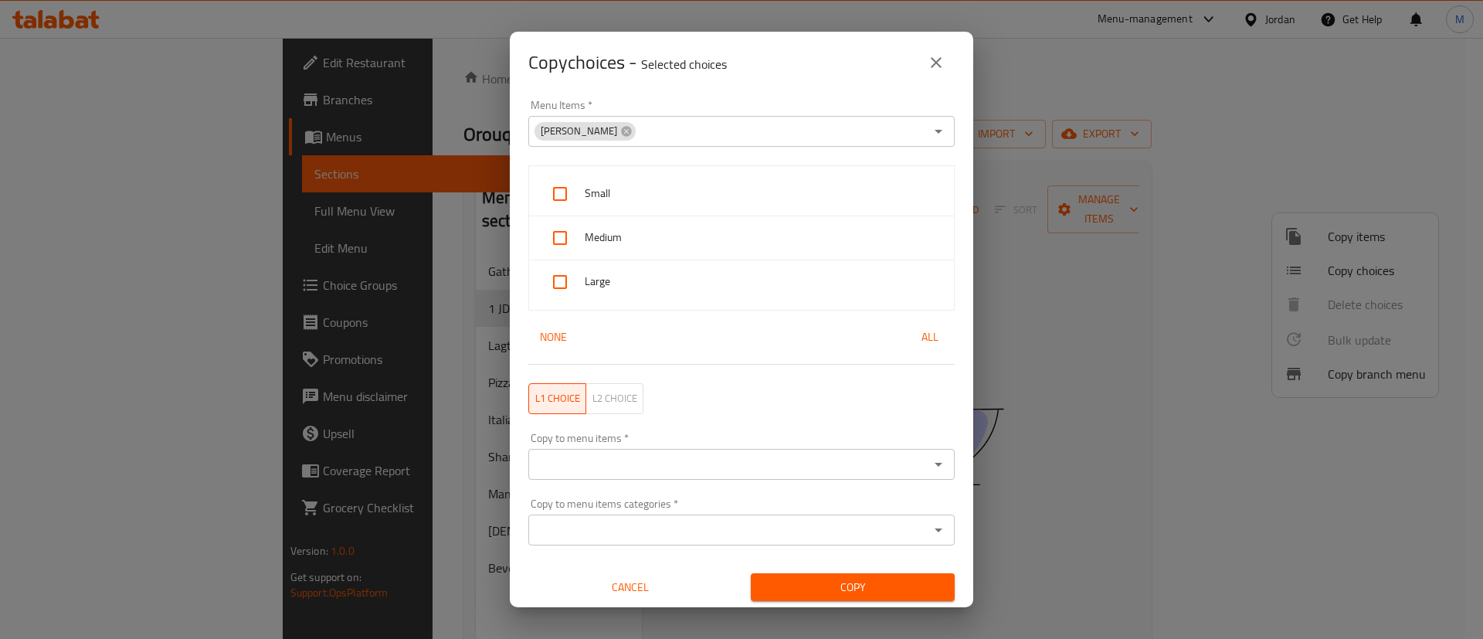
click at [1334, 264] on div "Copy choices - Selected choices 0 Menu Items   * Margherita Pizza Menu Items * …" at bounding box center [741, 319] width 1483 height 639
click at [947, 63] on button "close" at bounding box center [936, 62] width 37 height 37
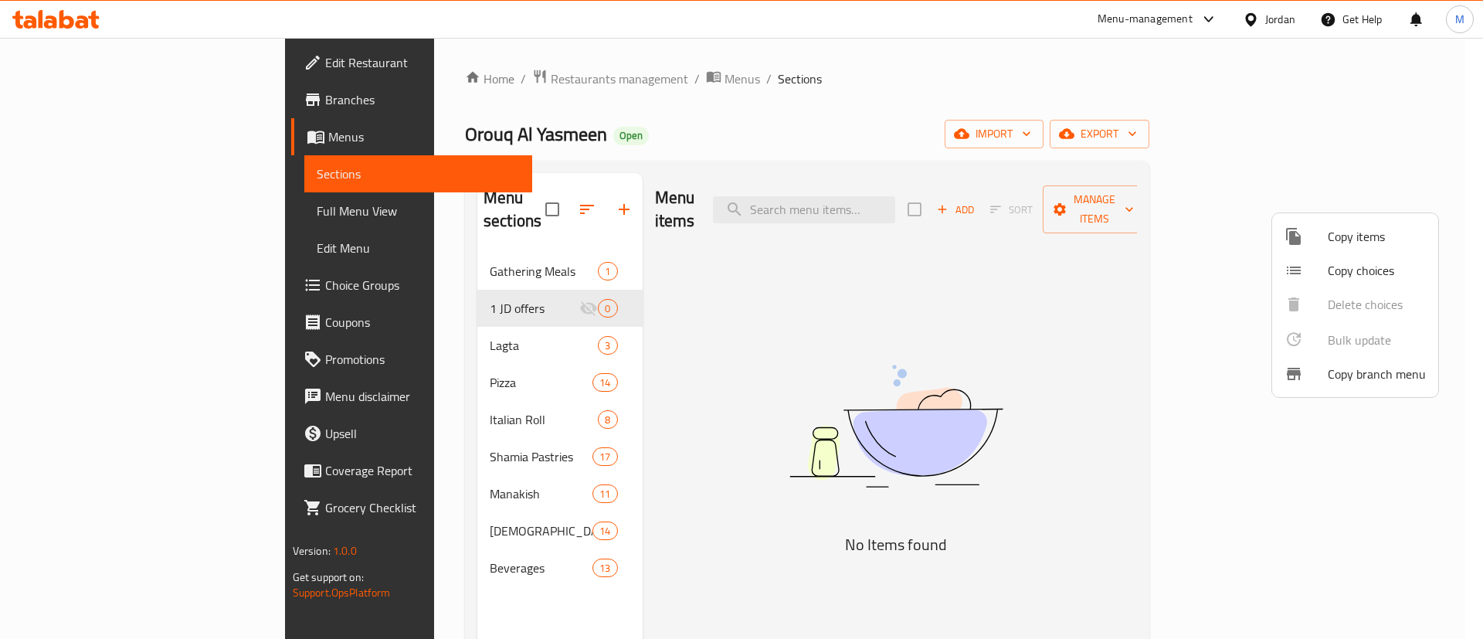
click at [1369, 236] on span "Copy items" at bounding box center [1377, 236] width 98 height 19
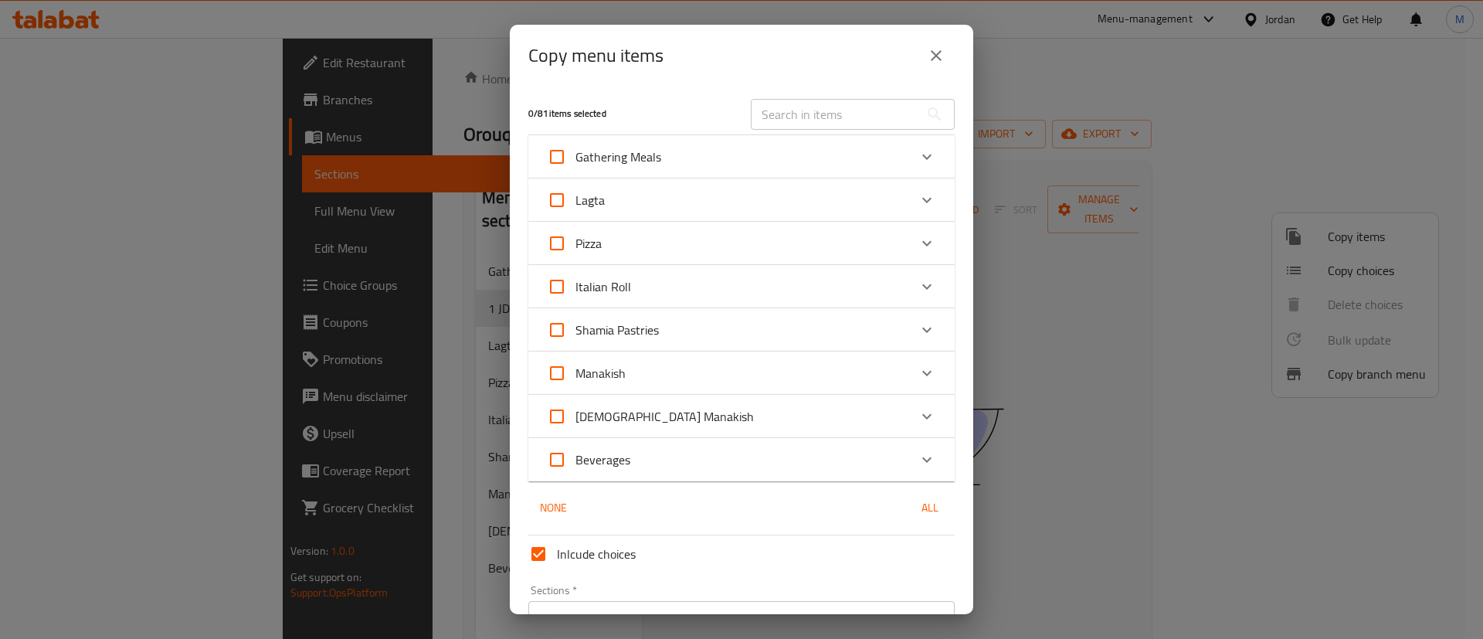
click at [807, 234] on div "Pizza" at bounding box center [727, 243] width 361 height 37
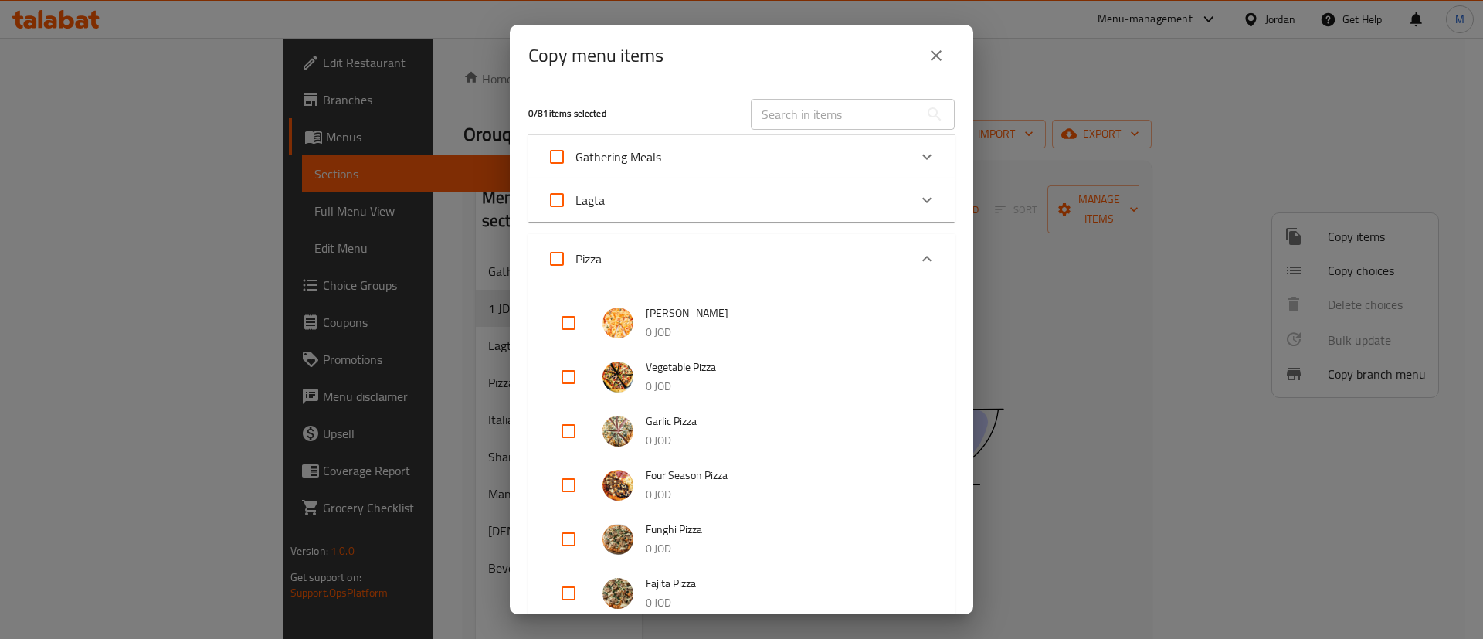
click at [572, 367] on input "checkbox" at bounding box center [568, 376] width 37 height 37
checkbox input "true"
click at [570, 317] on input "checkbox" at bounding box center [568, 322] width 37 height 37
checkbox input "true"
click at [573, 427] on input "checkbox" at bounding box center [568, 430] width 37 height 37
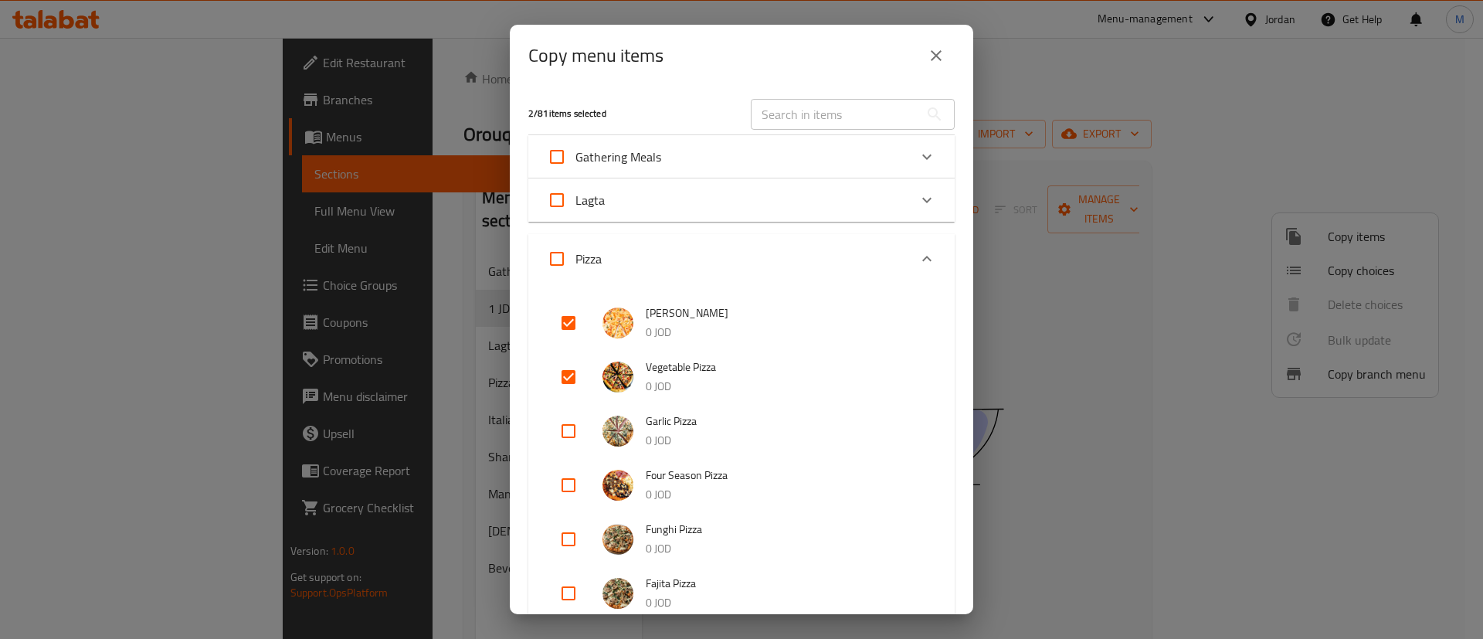
checkbox input "true"
click at [572, 535] on input "checkbox" at bounding box center [568, 539] width 37 height 37
checkbox input "true"
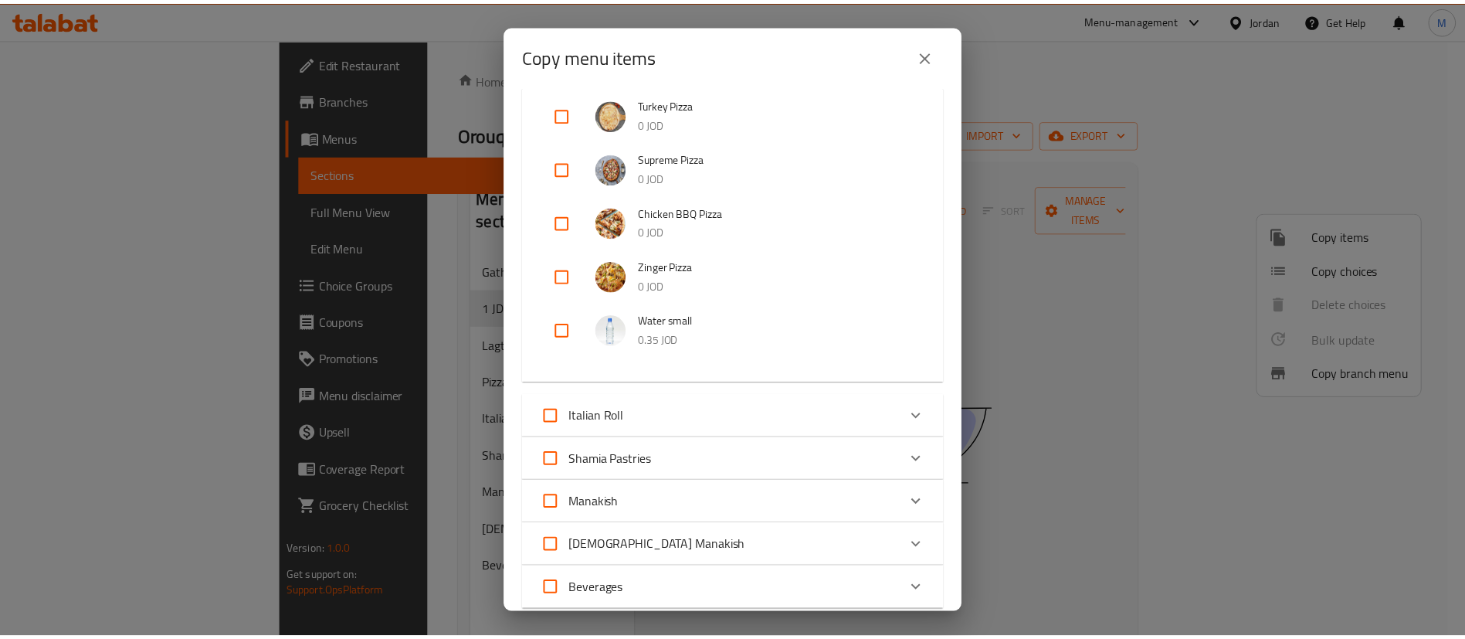
scroll to position [915, 0]
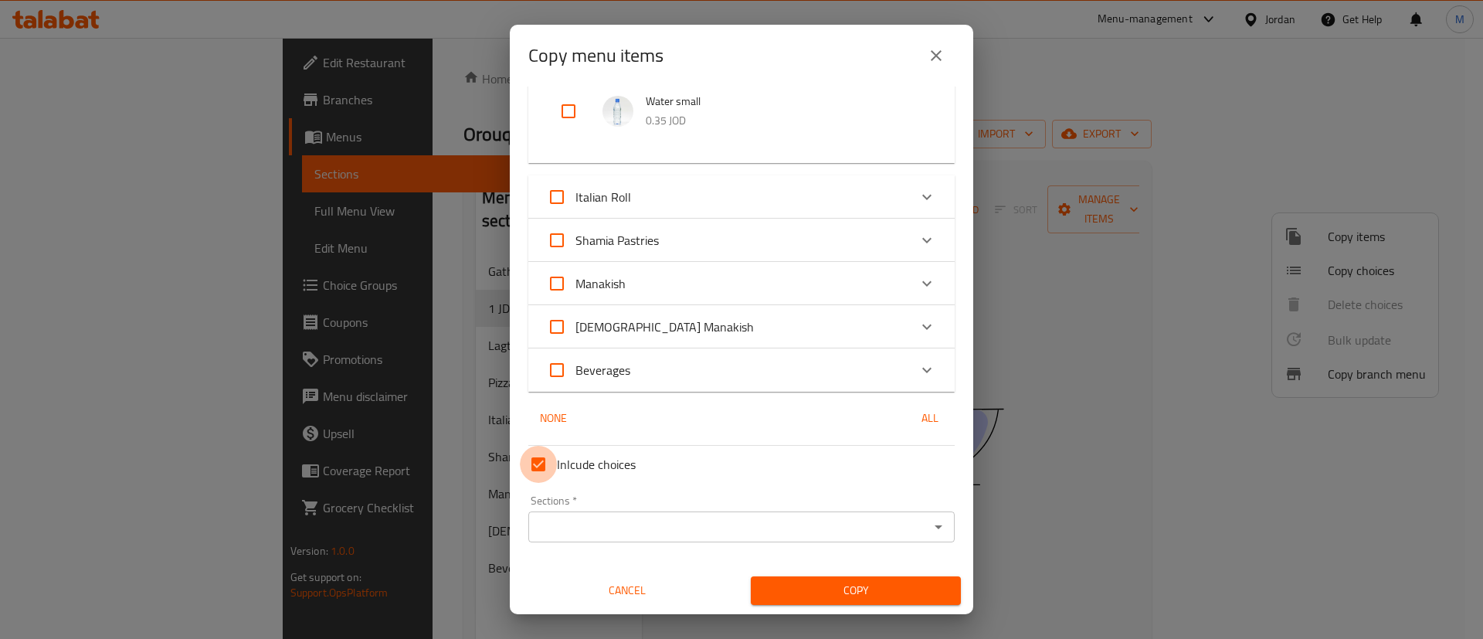
click at [526, 463] on input "Inlcude choices" at bounding box center [538, 464] width 37 height 37
checkbox input "false"
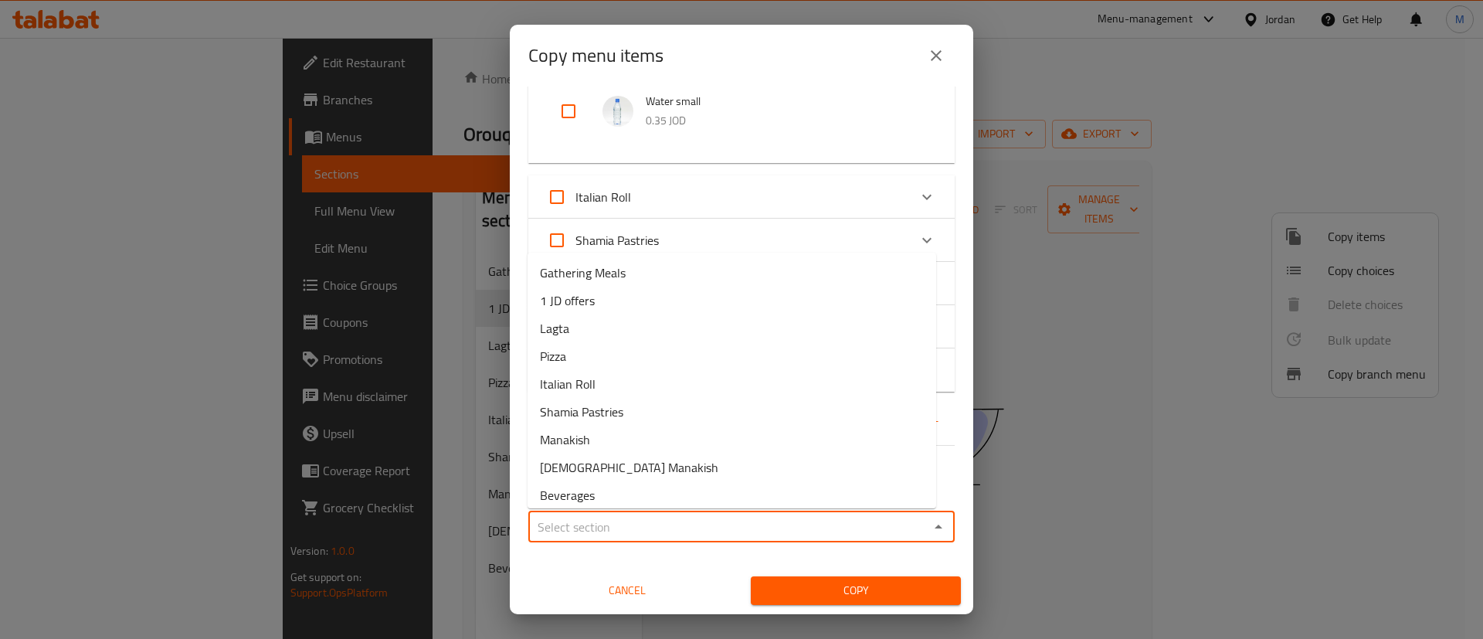
click at [592, 517] on input "Sections   *" at bounding box center [729, 527] width 392 height 22
click at [640, 307] on li "1 JD offers" at bounding box center [732, 301] width 409 height 28
type input "1 JD offers"
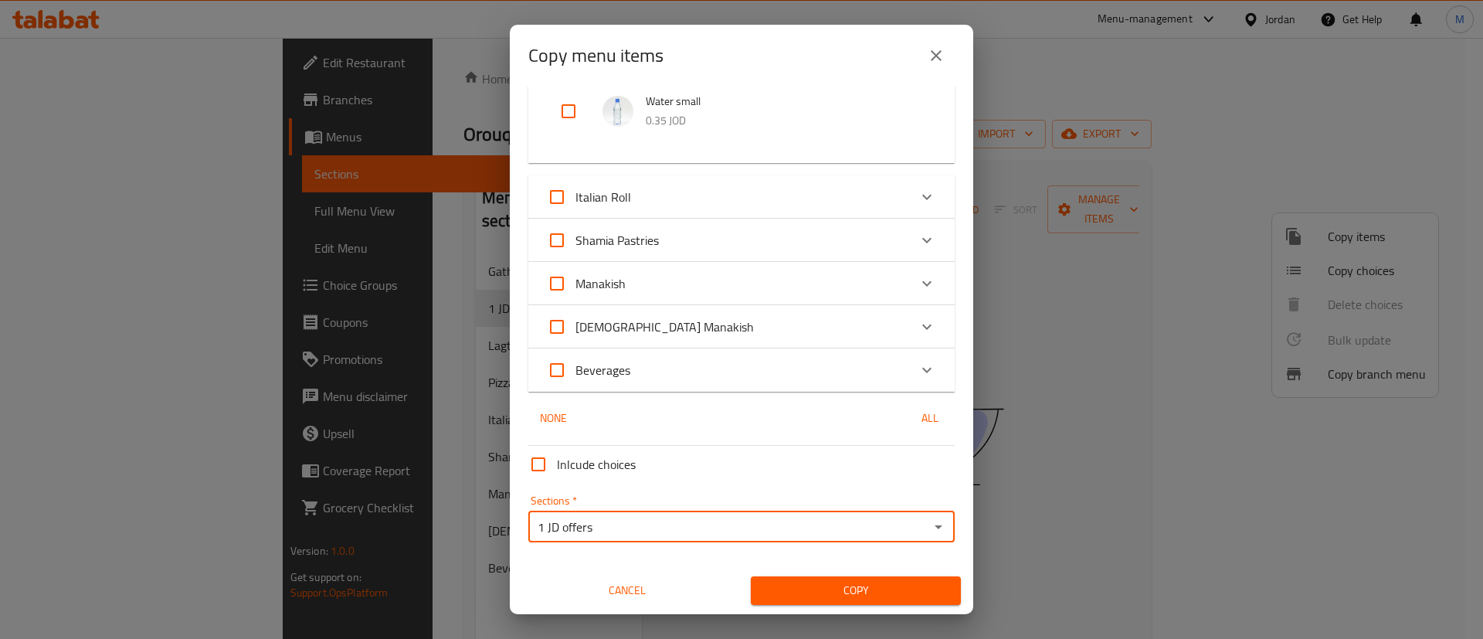
click at [804, 582] on span "Copy" at bounding box center [855, 590] width 185 height 19
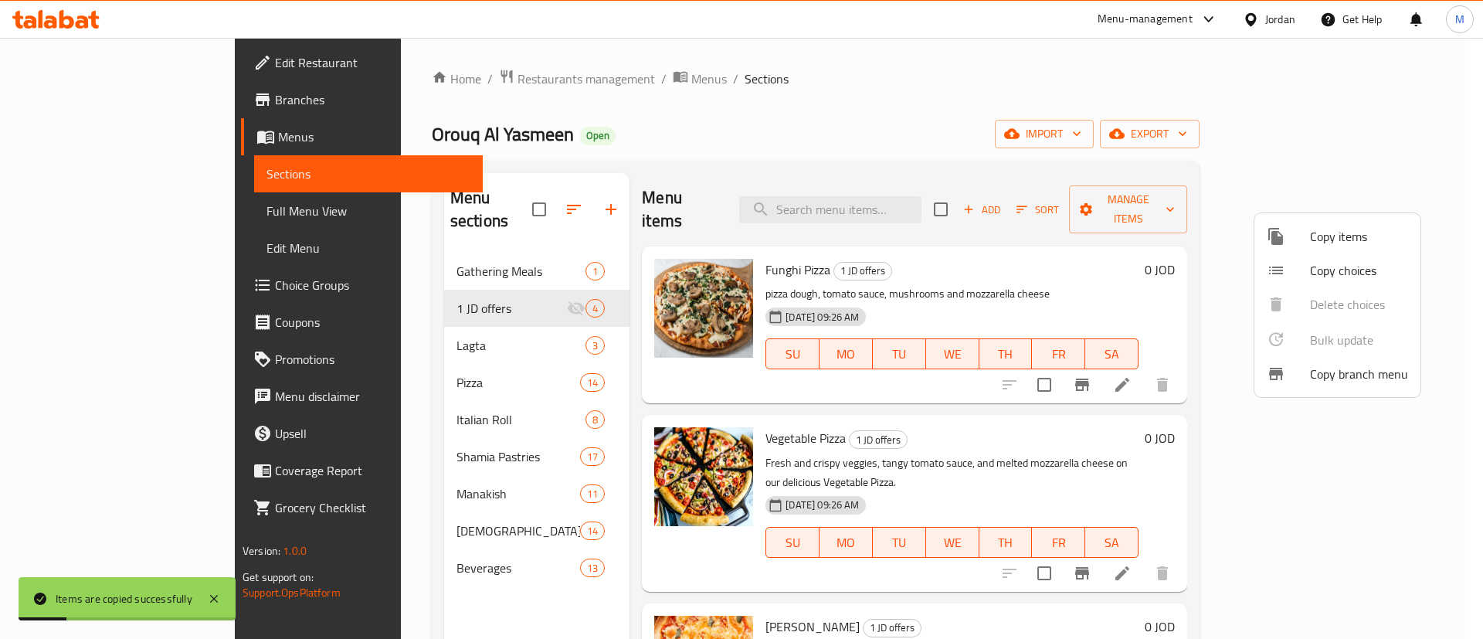
click at [961, 94] on div at bounding box center [741, 319] width 1483 height 639
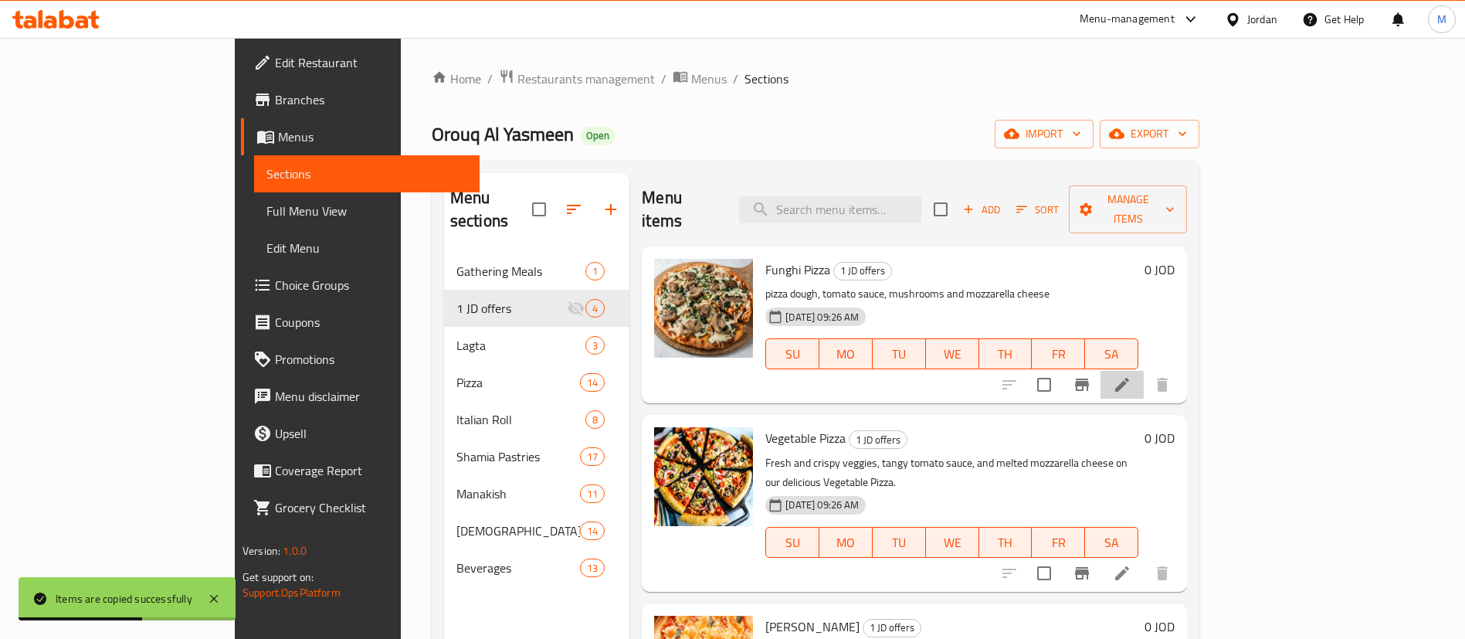
click at [1144, 371] on li at bounding box center [1122, 385] width 43 height 28
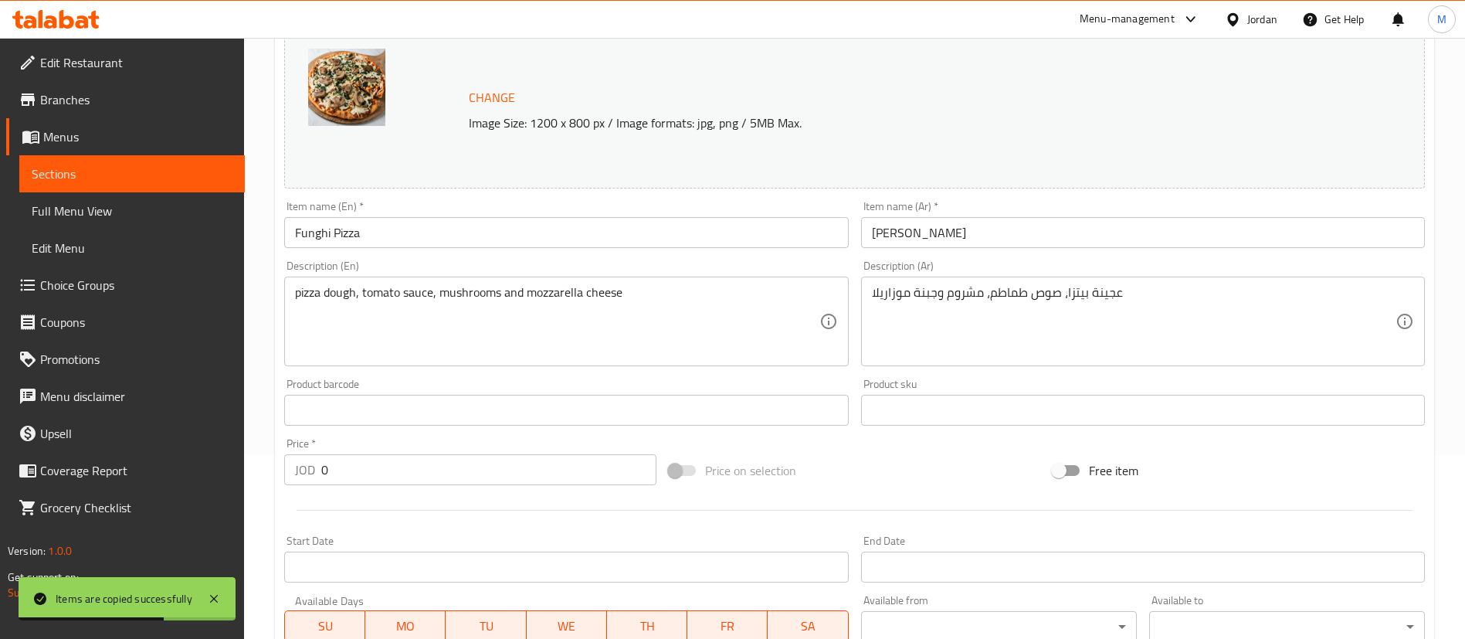
scroll to position [232, 0]
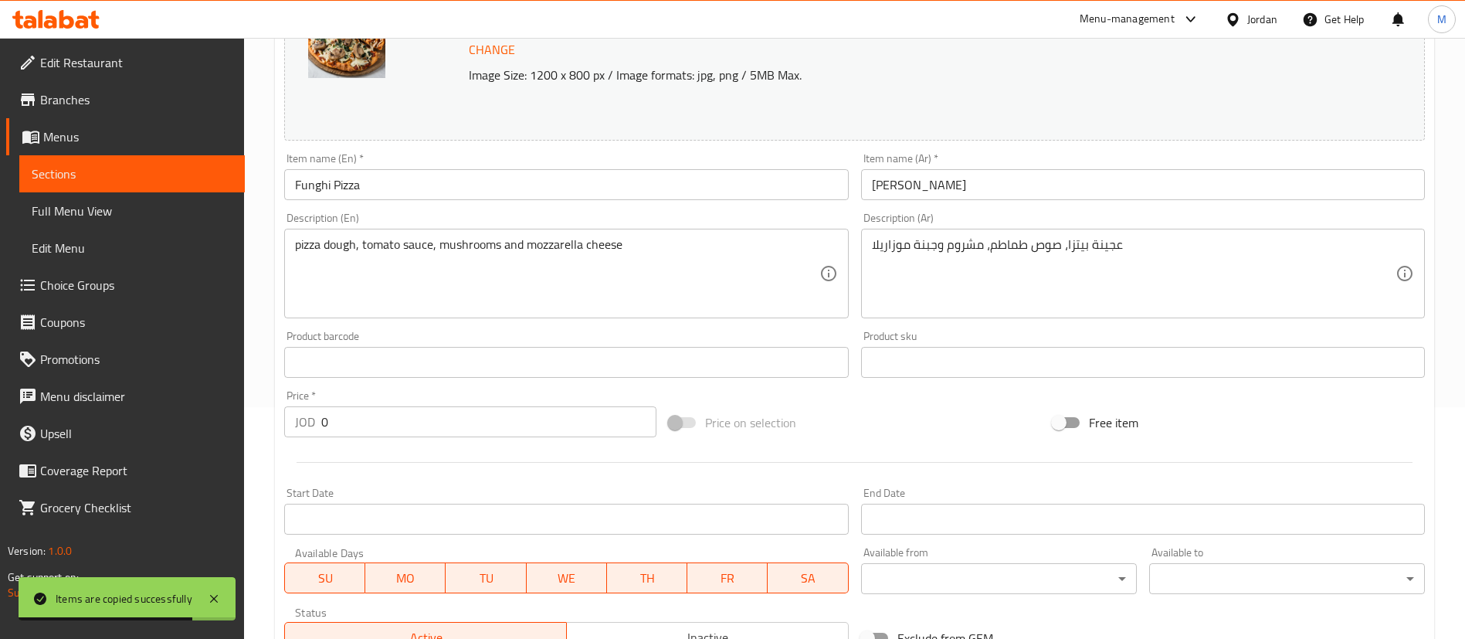
click at [408, 585] on span "MO" at bounding box center [406, 578] width 68 height 22
click at [480, 582] on span "TU" at bounding box center [486, 578] width 68 height 22
click at [558, 582] on span "WE" at bounding box center [567, 578] width 68 height 22
click at [670, 582] on span "TH" at bounding box center [647, 578] width 68 height 22
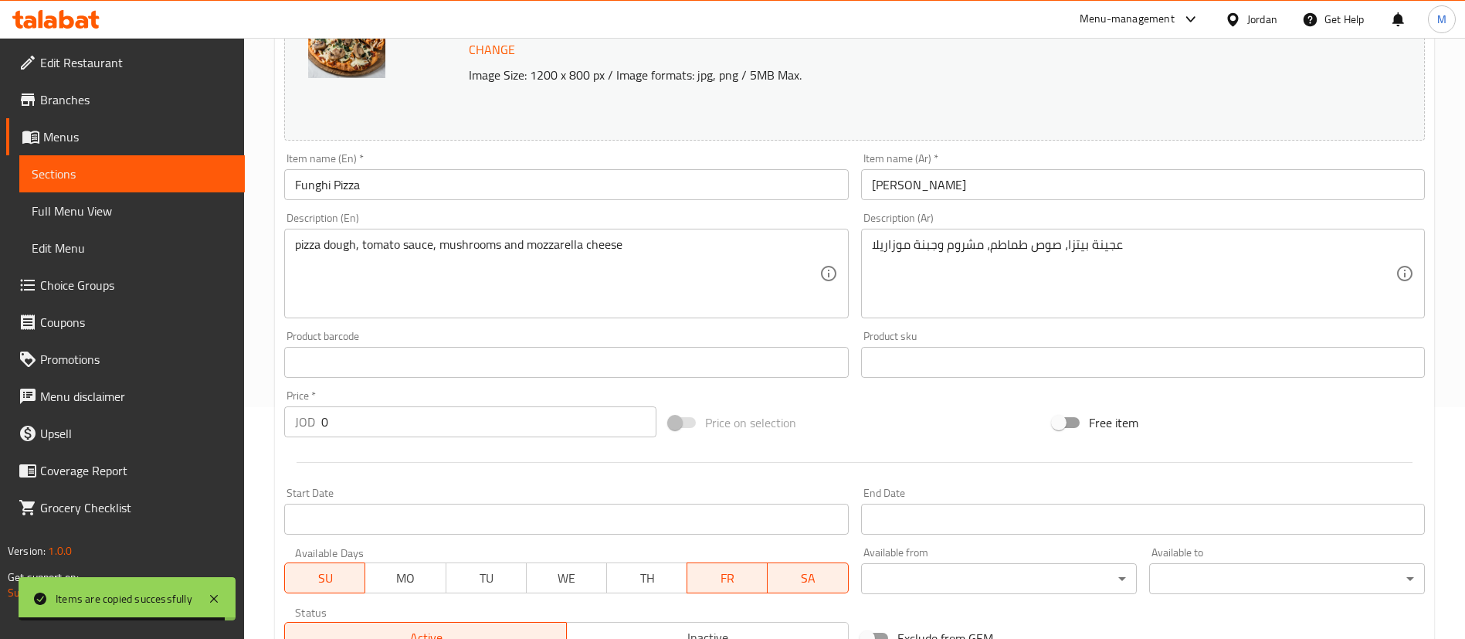
click at [736, 579] on span "FR" at bounding box center [728, 578] width 68 height 22
click at [781, 575] on span "SA" at bounding box center [808, 578] width 68 height 22
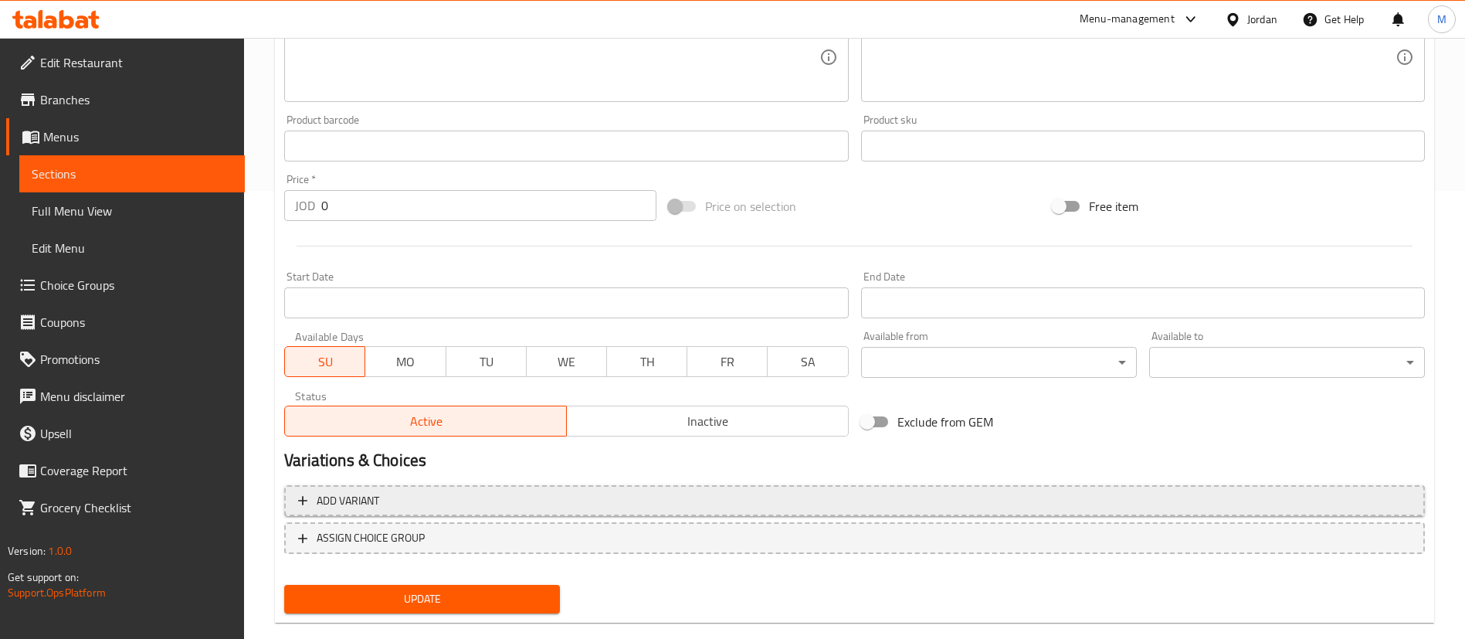
scroll to position [463, 0]
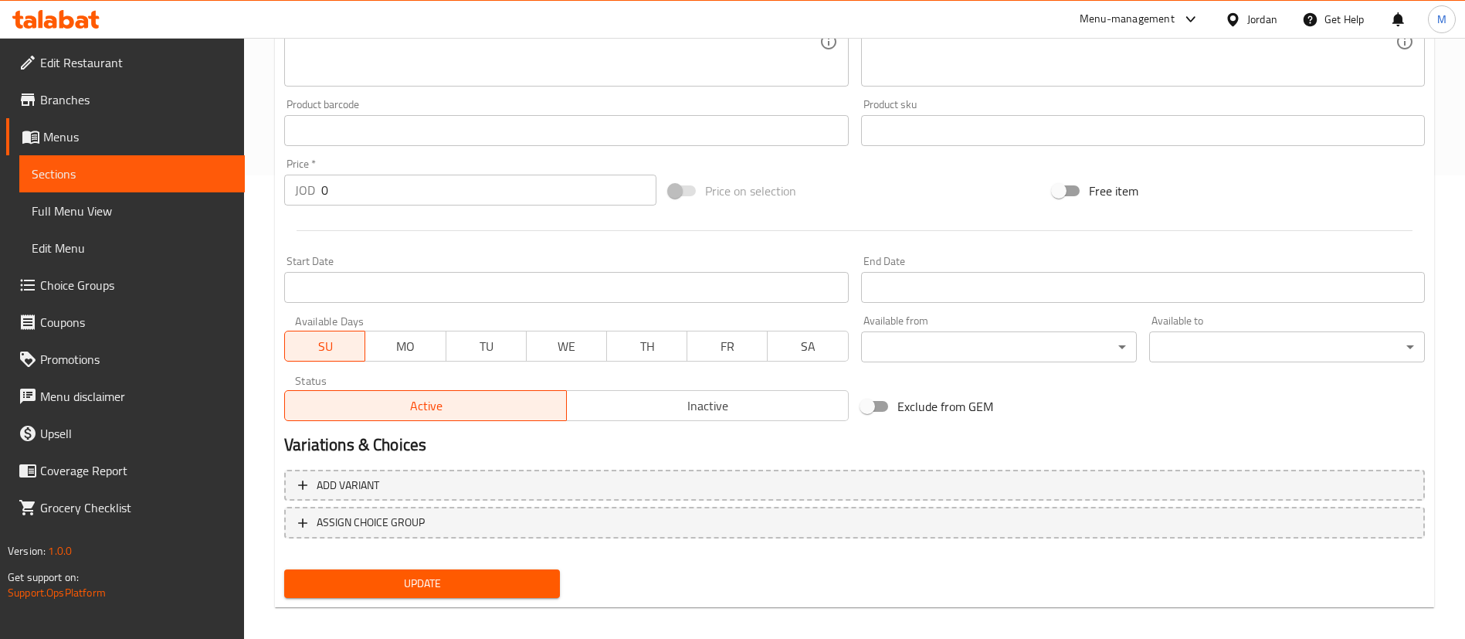
click at [387, 190] on input "0" at bounding box center [488, 190] width 335 height 31
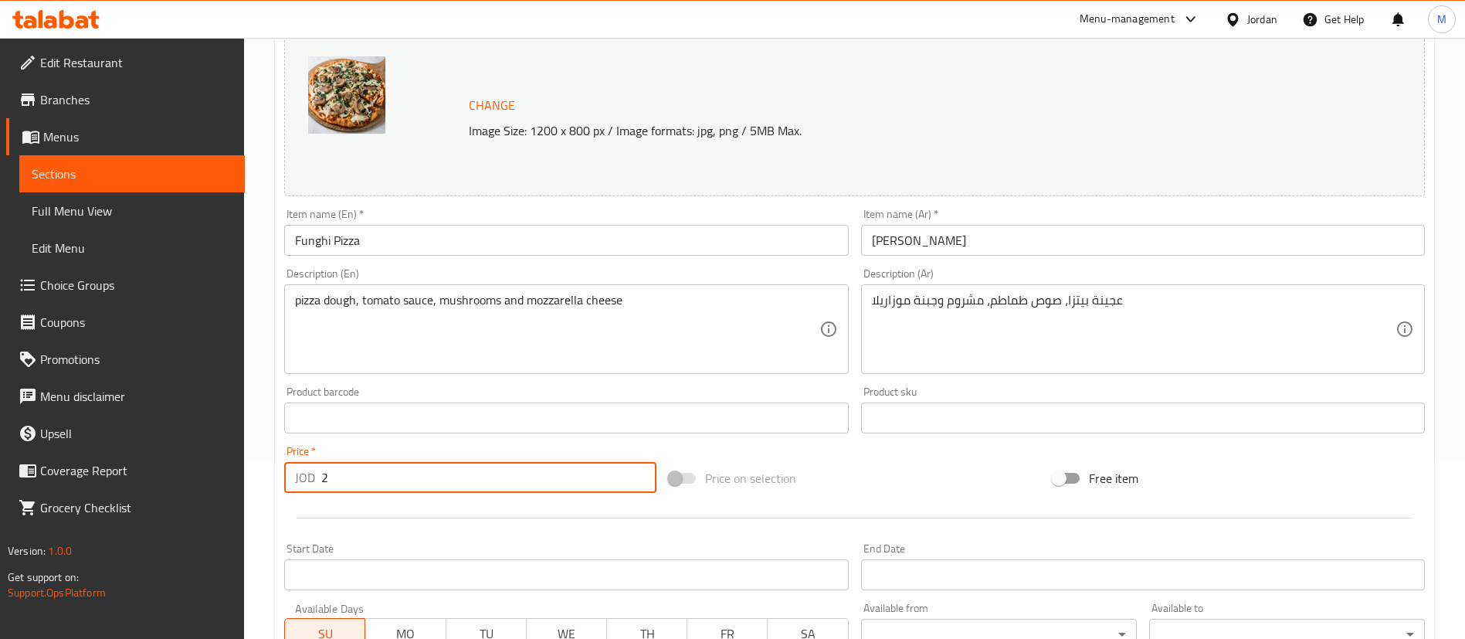
scroll to position [232, 0]
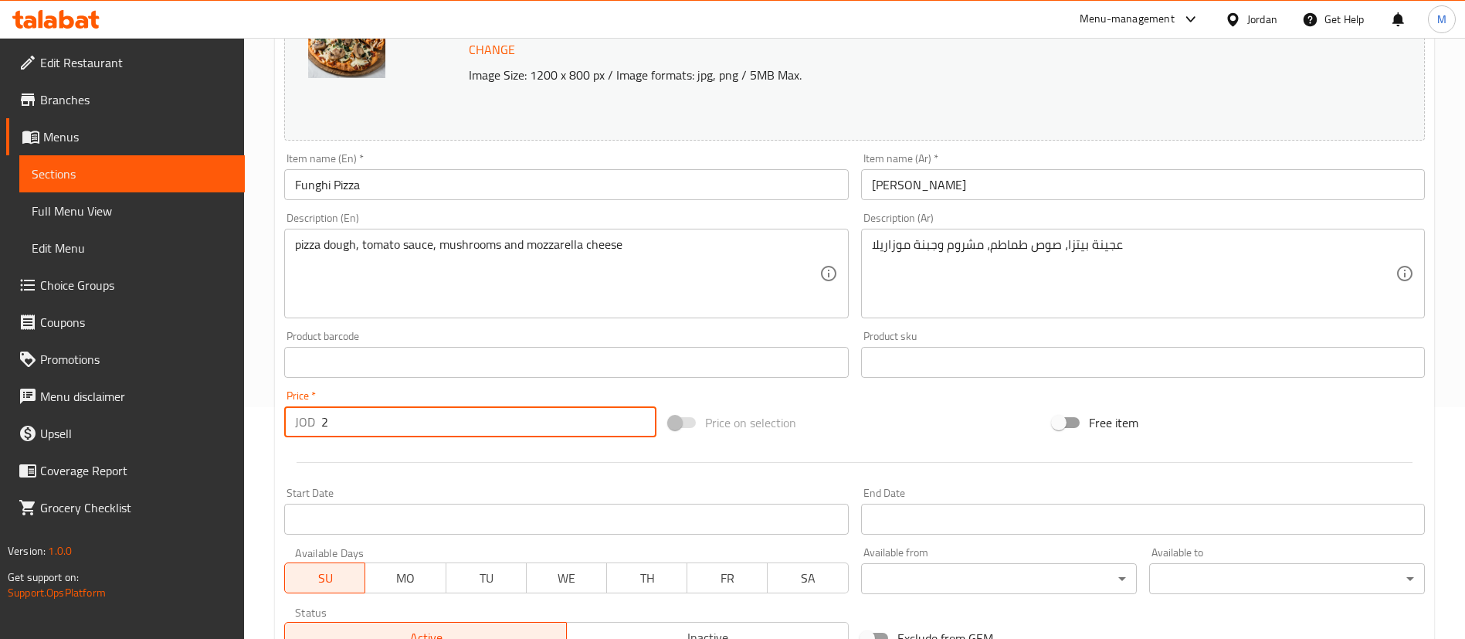
type input "2"
click at [423, 481] on div "Start Date Start Date" at bounding box center [566, 510] width 576 height 59
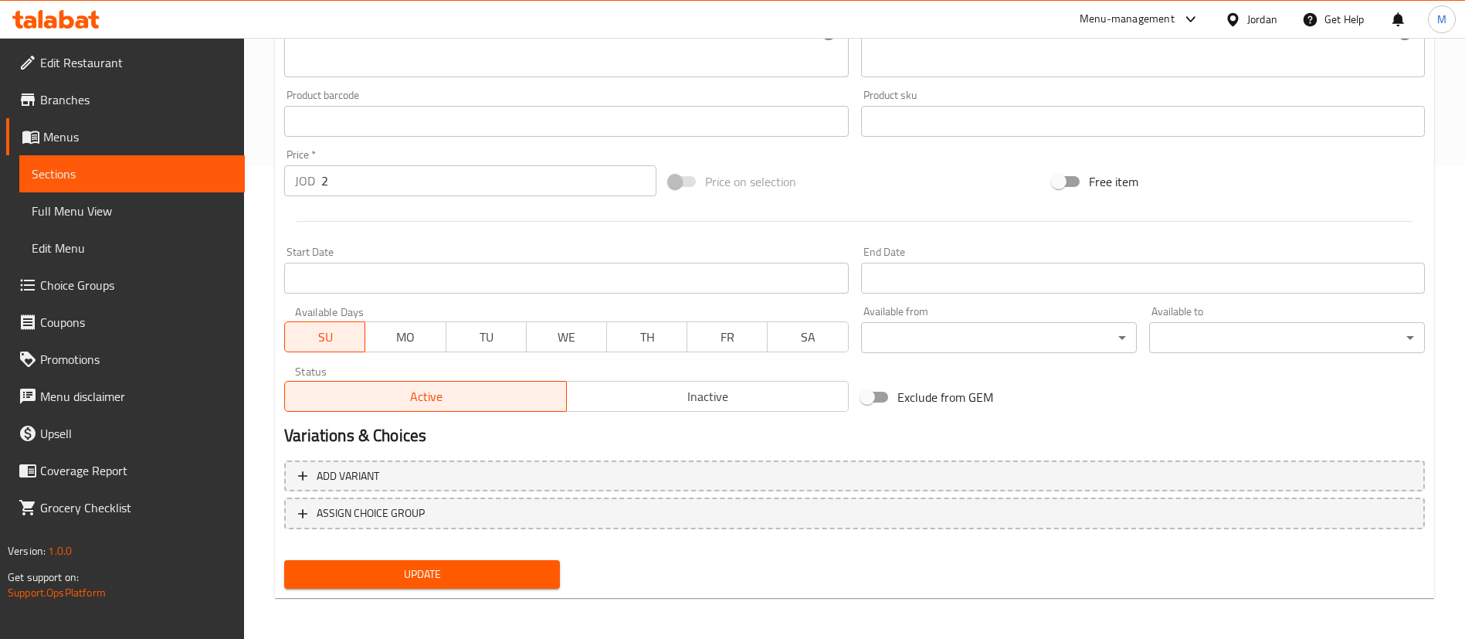
scroll to position [475, 0]
click at [447, 574] on span "Update" at bounding box center [422, 571] width 251 height 19
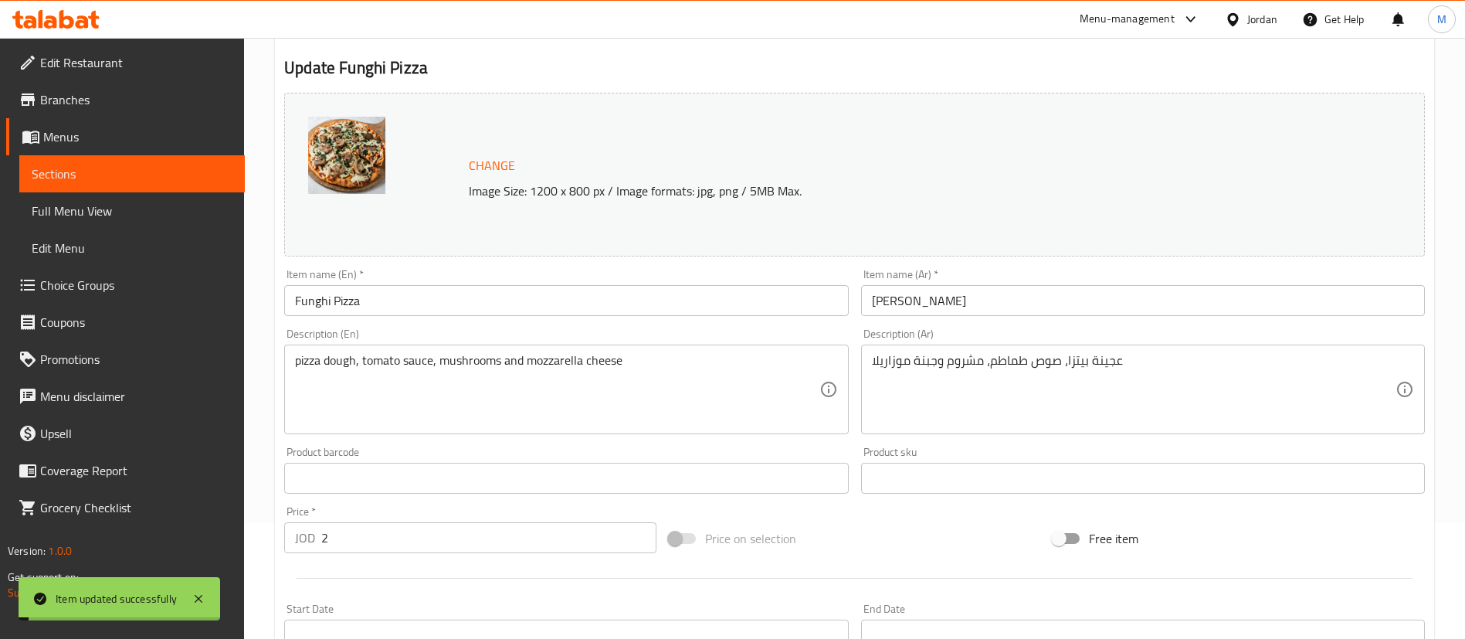
scroll to position [0, 0]
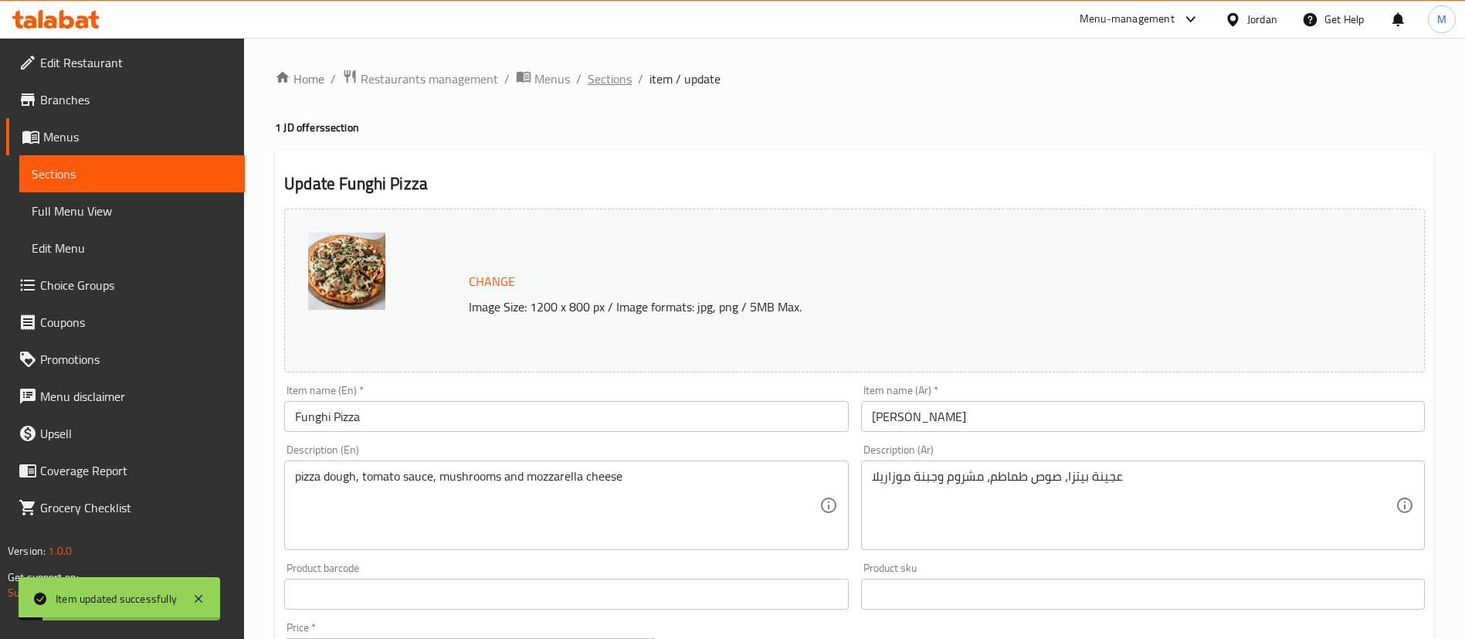
click at [617, 82] on span "Sections" at bounding box center [610, 79] width 44 height 19
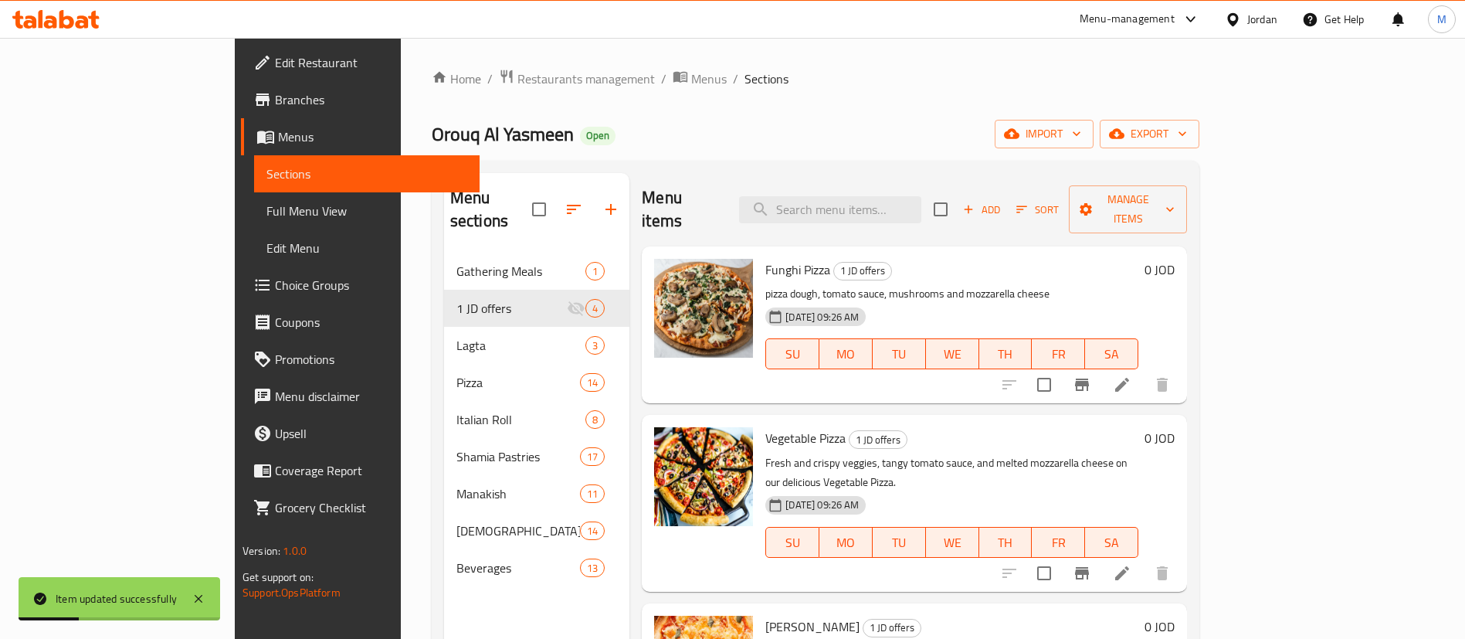
click at [1132, 564] on icon at bounding box center [1122, 573] width 19 height 19
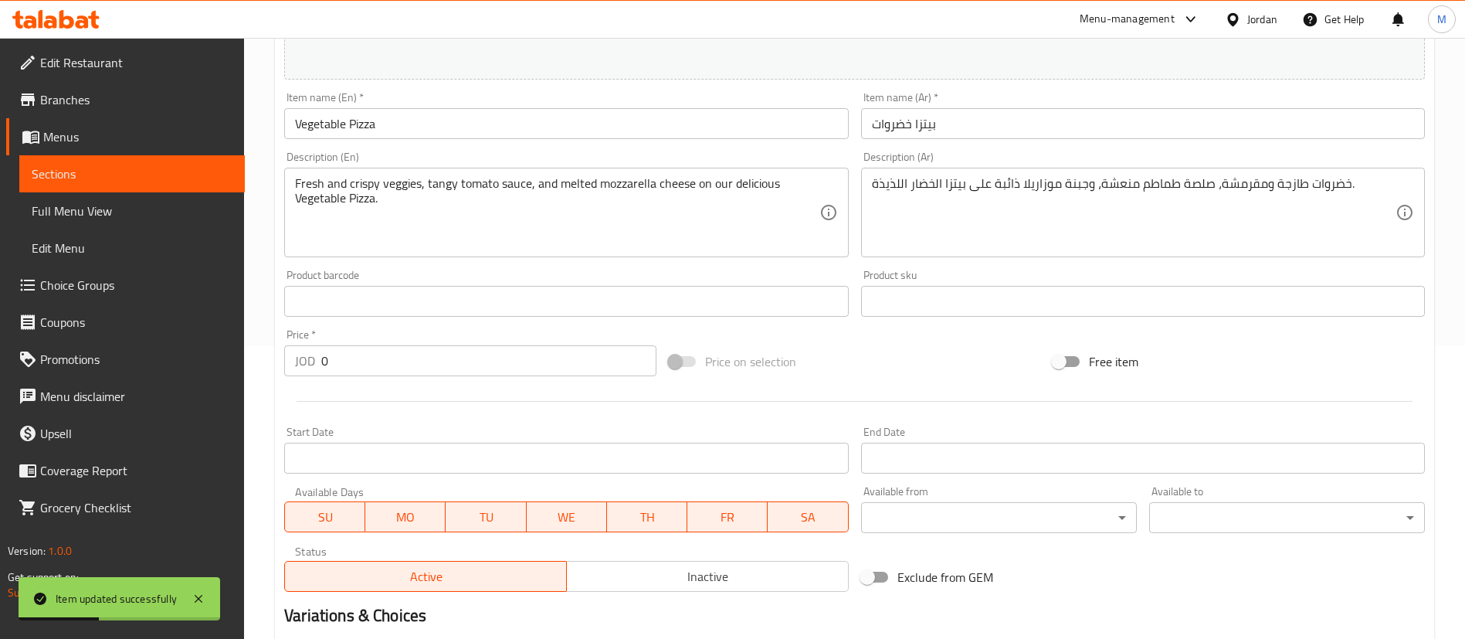
scroll to position [348, 0]
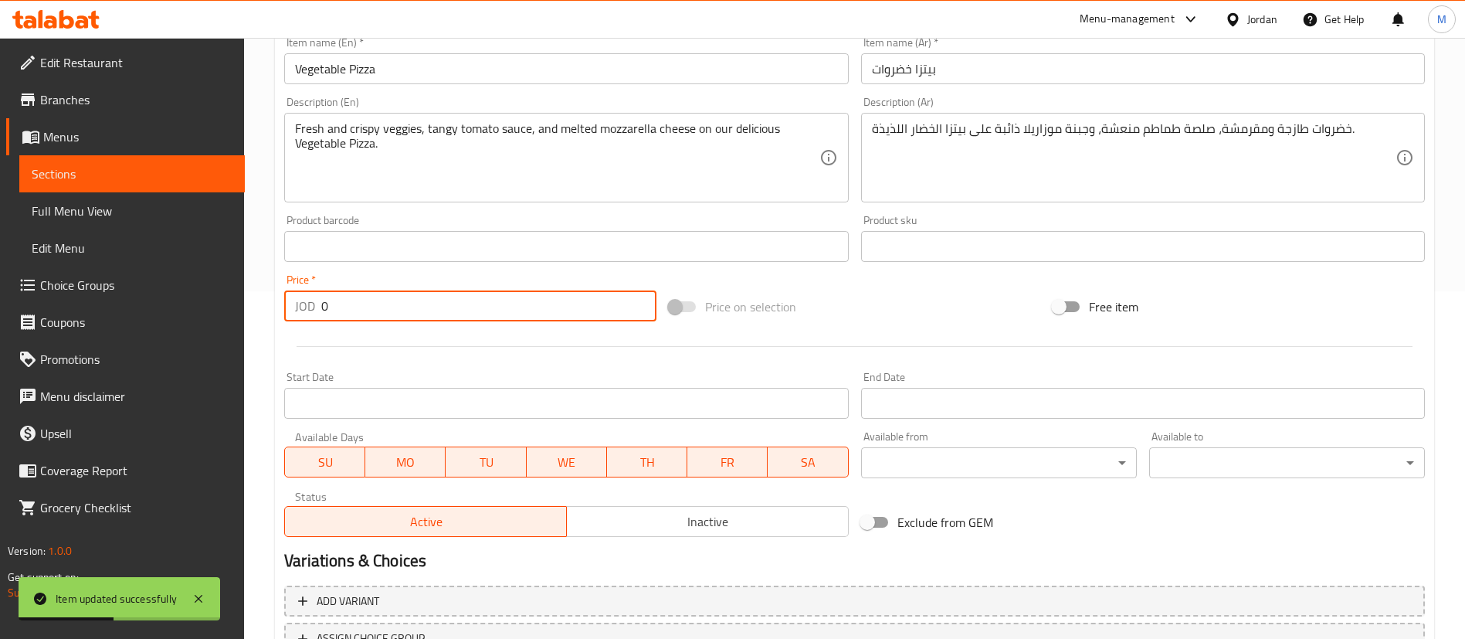
click at [406, 307] on input "0" at bounding box center [488, 305] width 335 height 31
type input "2"
click at [412, 456] on span "MO" at bounding box center [406, 462] width 68 height 22
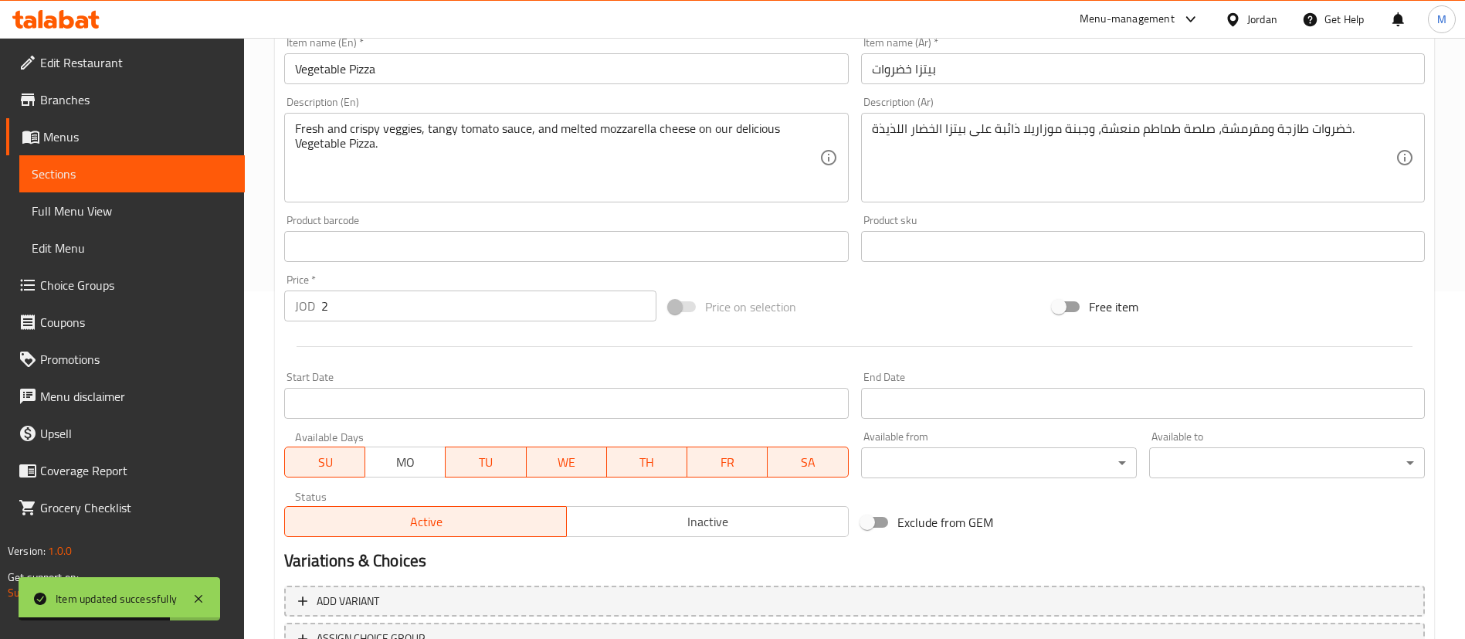
click at [480, 467] on span "TU" at bounding box center [486, 462] width 68 height 22
drag, startPoint x: 569, startPoint y: 458, endPoint x: 581, endPoint y: 463, distance: 12.5
click at [570, 457] on span "WE" at bounding box center [567, 462] width 68 height 22
click at [653, 463] on span "TH" at bounding box center [647, 462] width 68 height 22
click at [727, 465] on span "FR" at bounding box center [728, 462] width 68 height 22
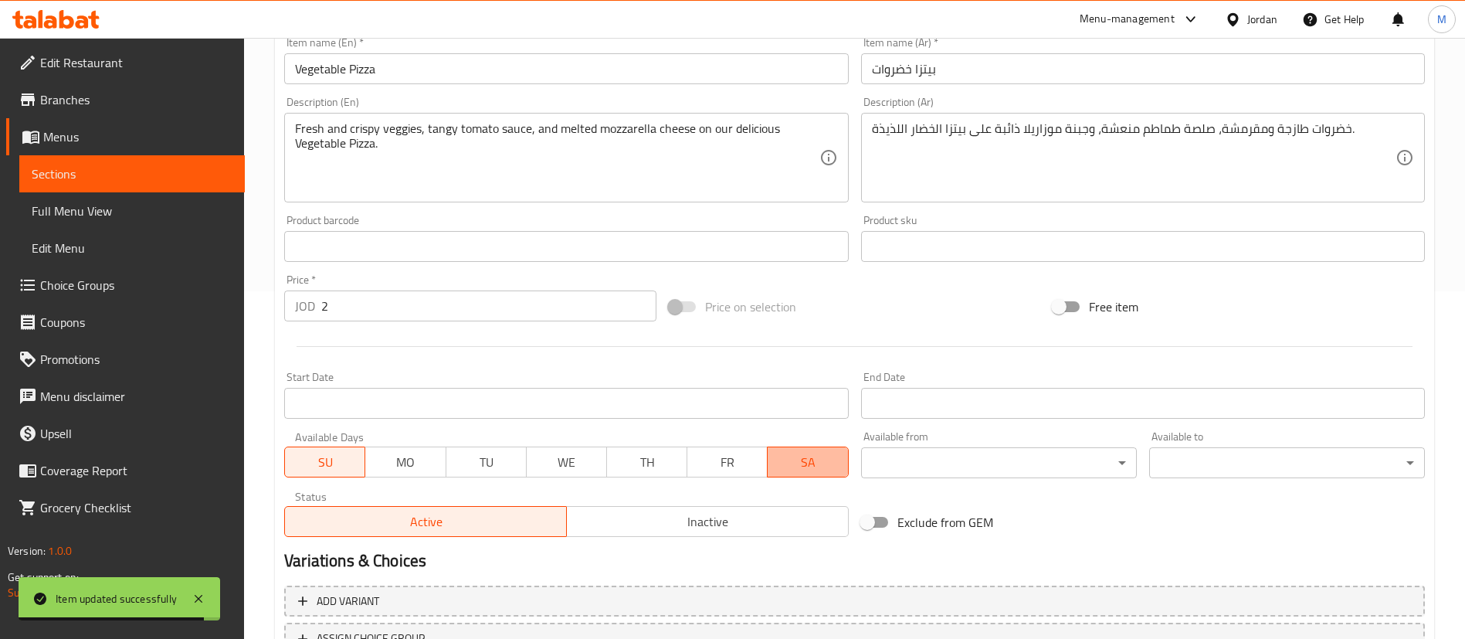
click at [799, 461] on span "SA" at bounding box center [808, 462] width 68 height 22
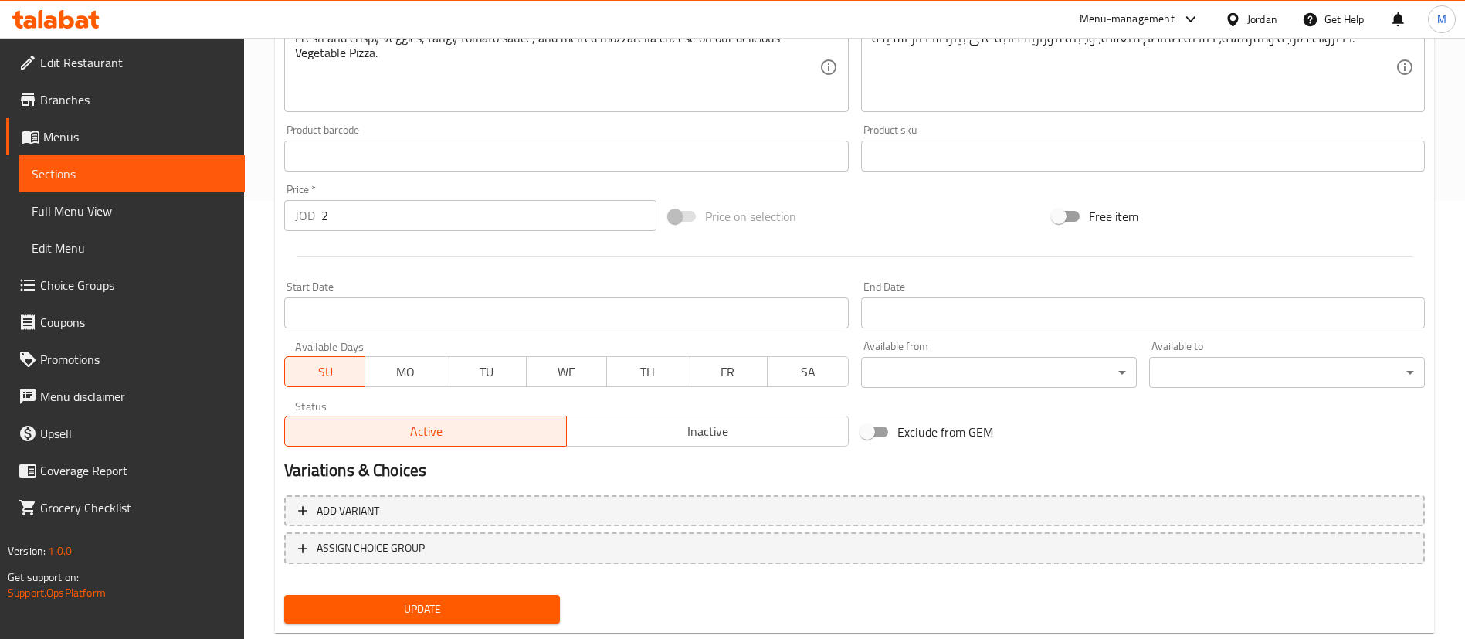
scroll to position [475, 0]
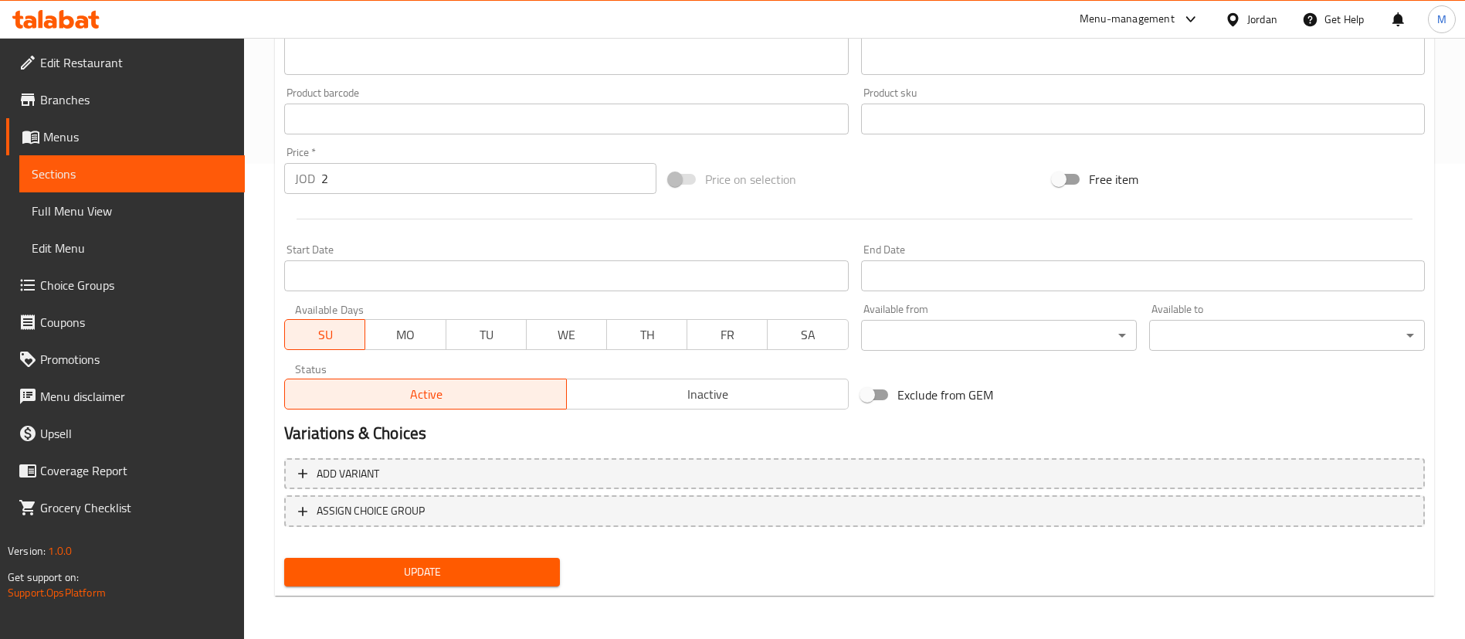
click at [504, 575] on span "Update" at bounding box center [422, 571] width 251 height 19
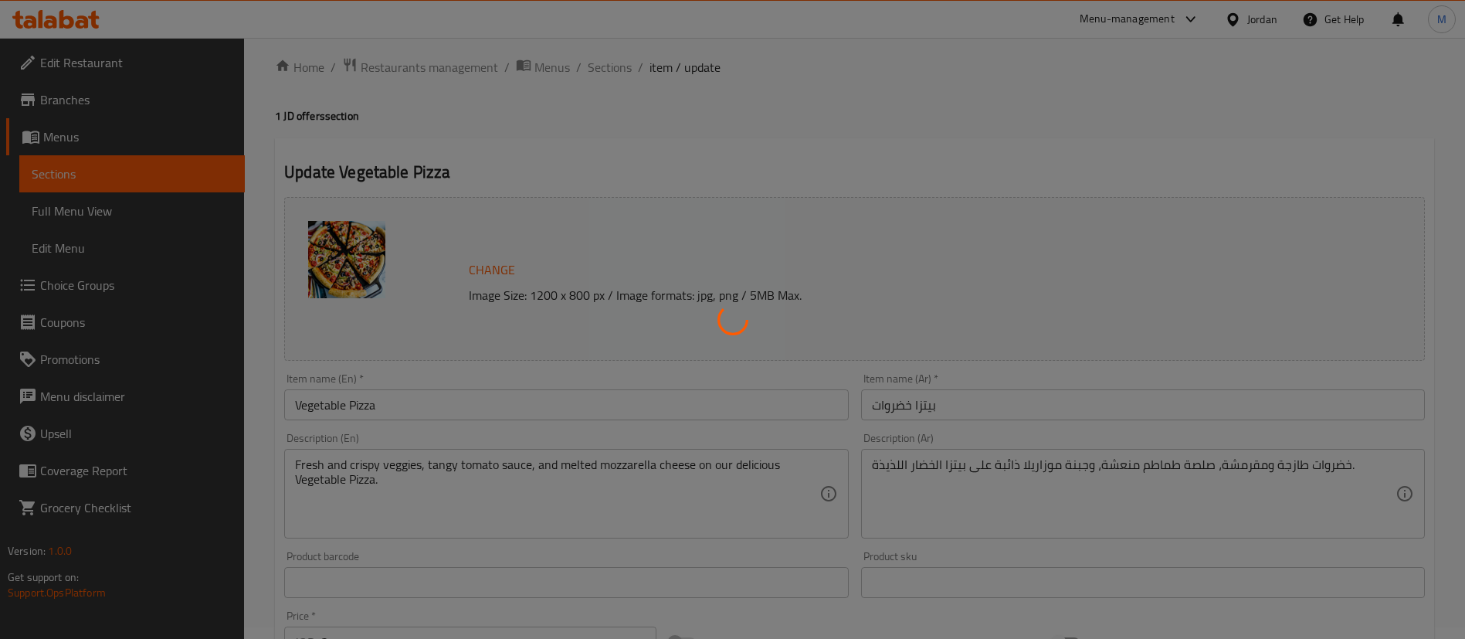
scroll to position [0, 0]
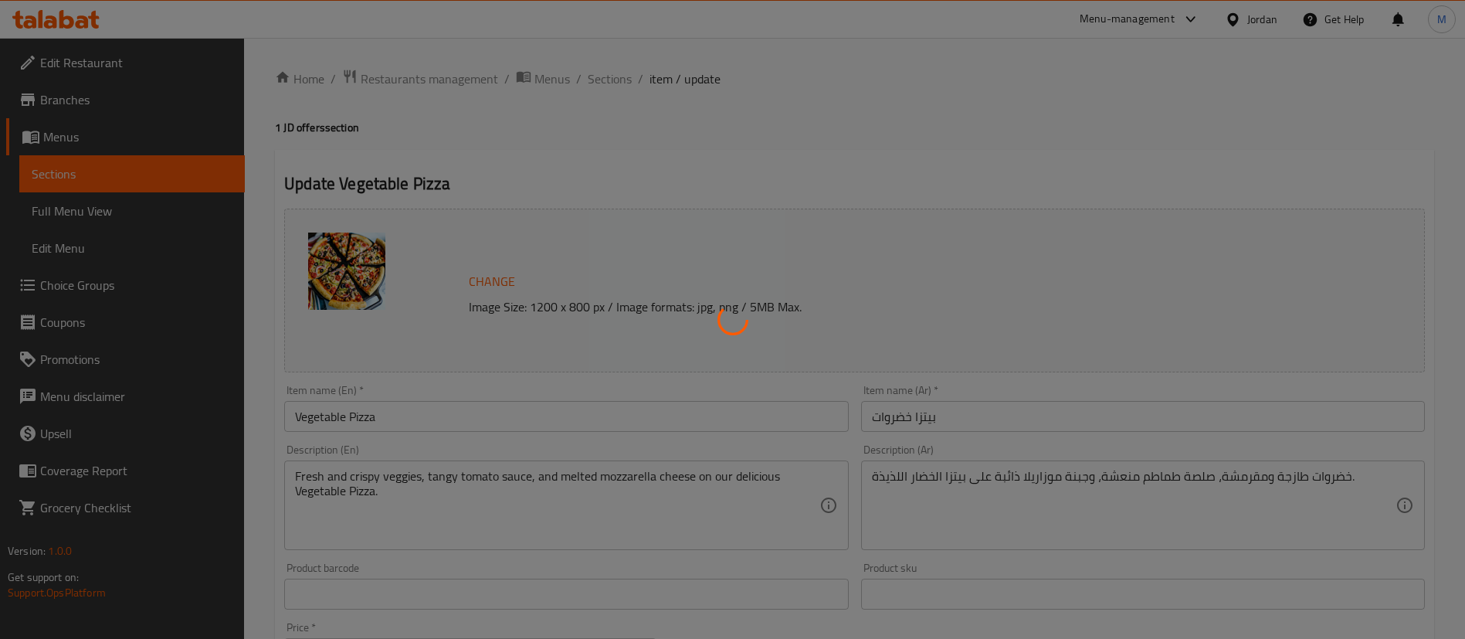
click at [606, 74] on div at bounding box center [732, 319] width 1465 height 639
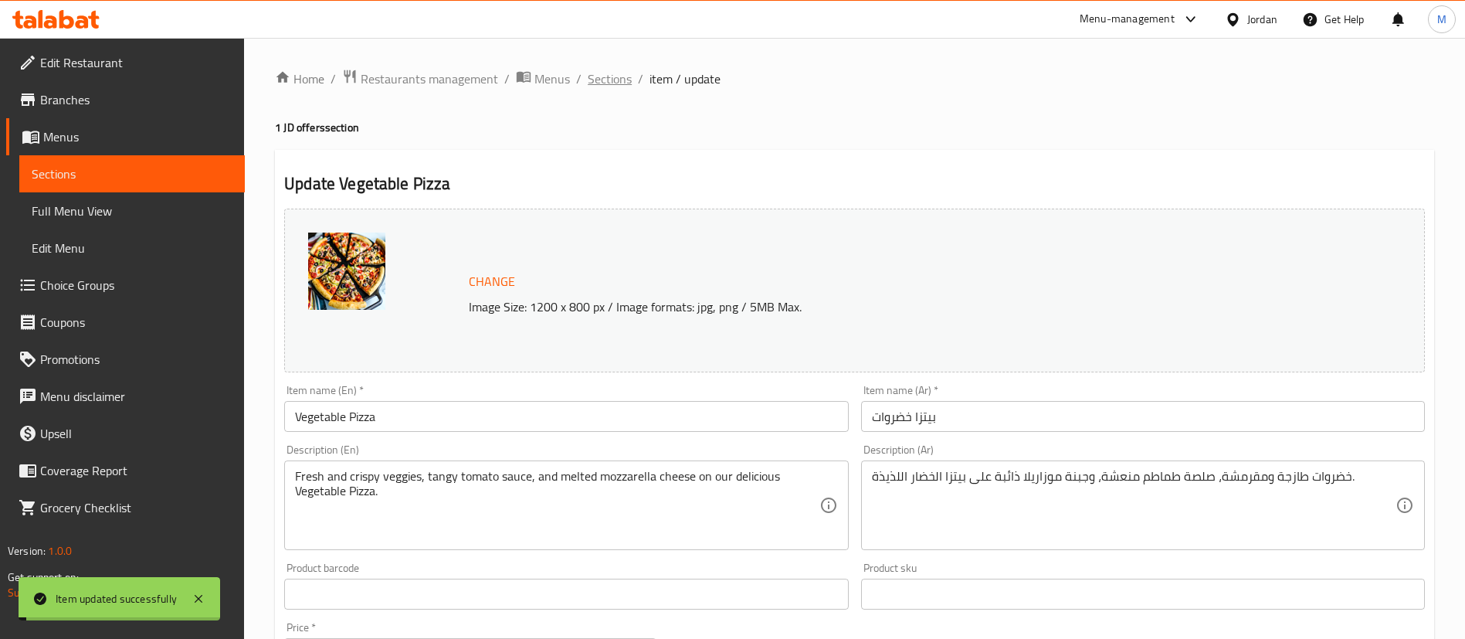
click at [606, 74] on span "Sections" at bounding box center [610, 79] width 44 height 19
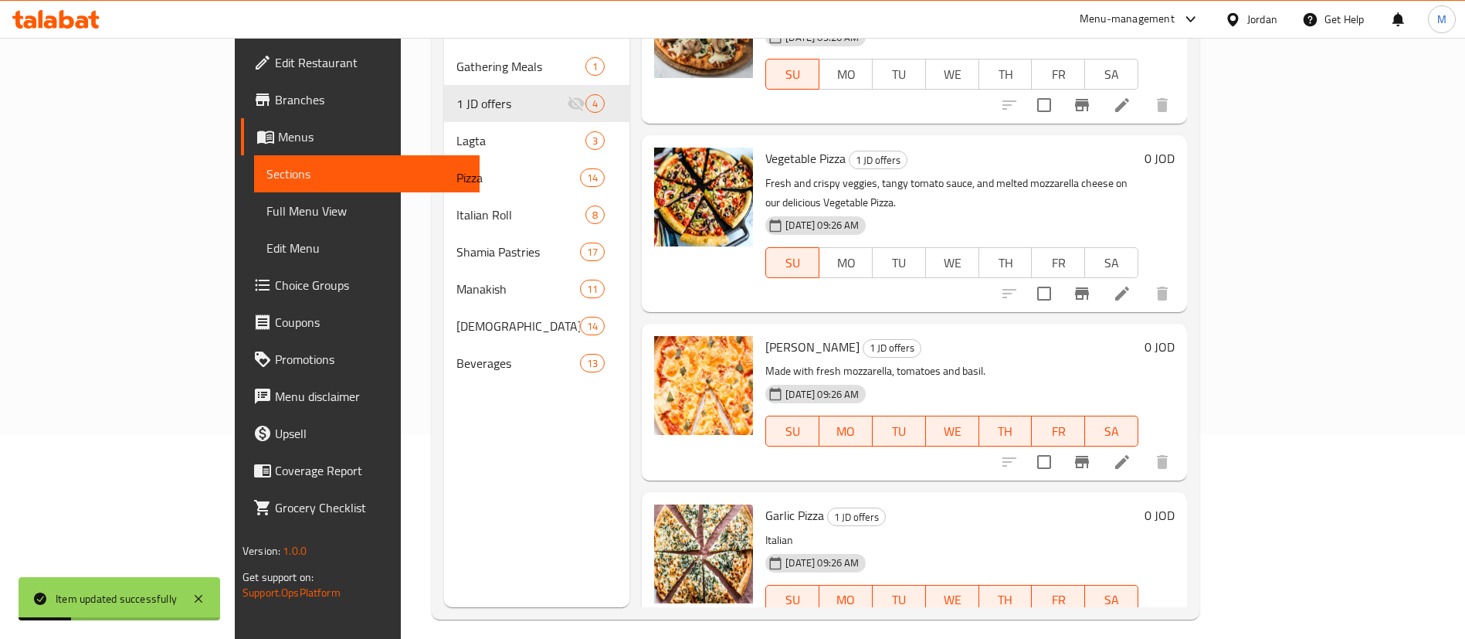
scroll to position [216, 0]
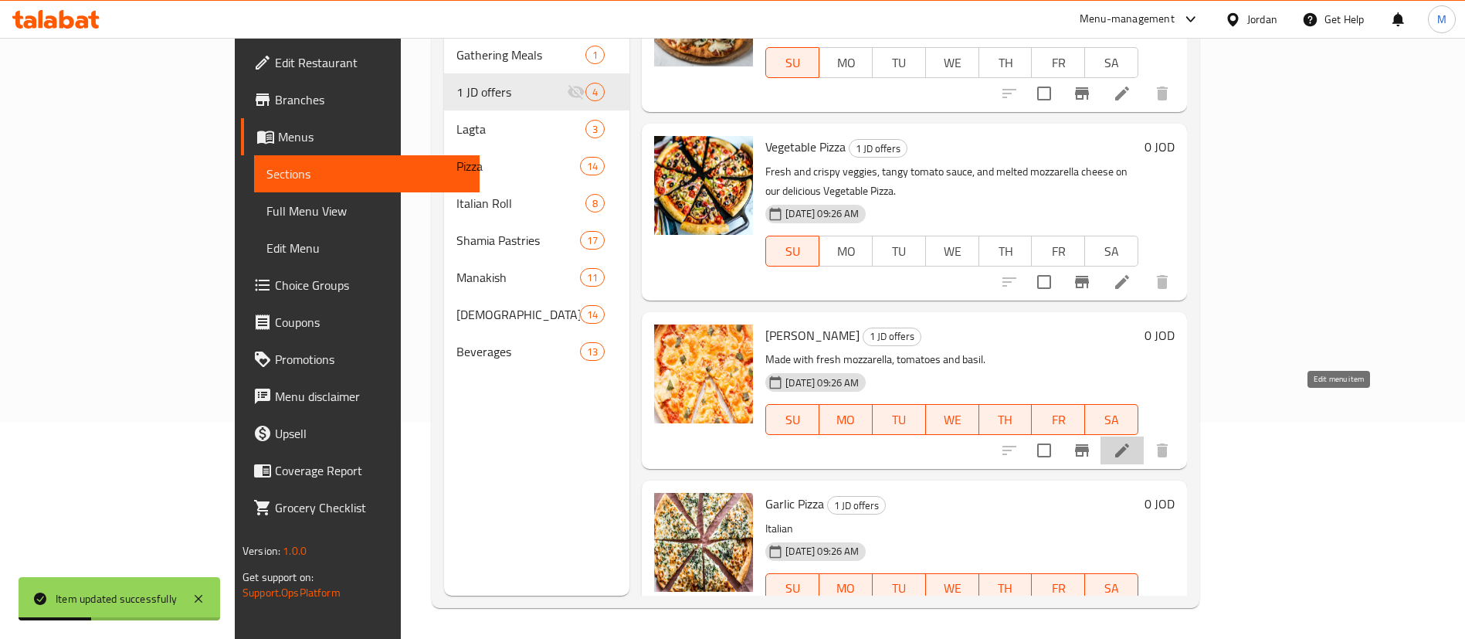
click at [1129, 443] on icon at bounding box center [1122, 450] width 14 height 14
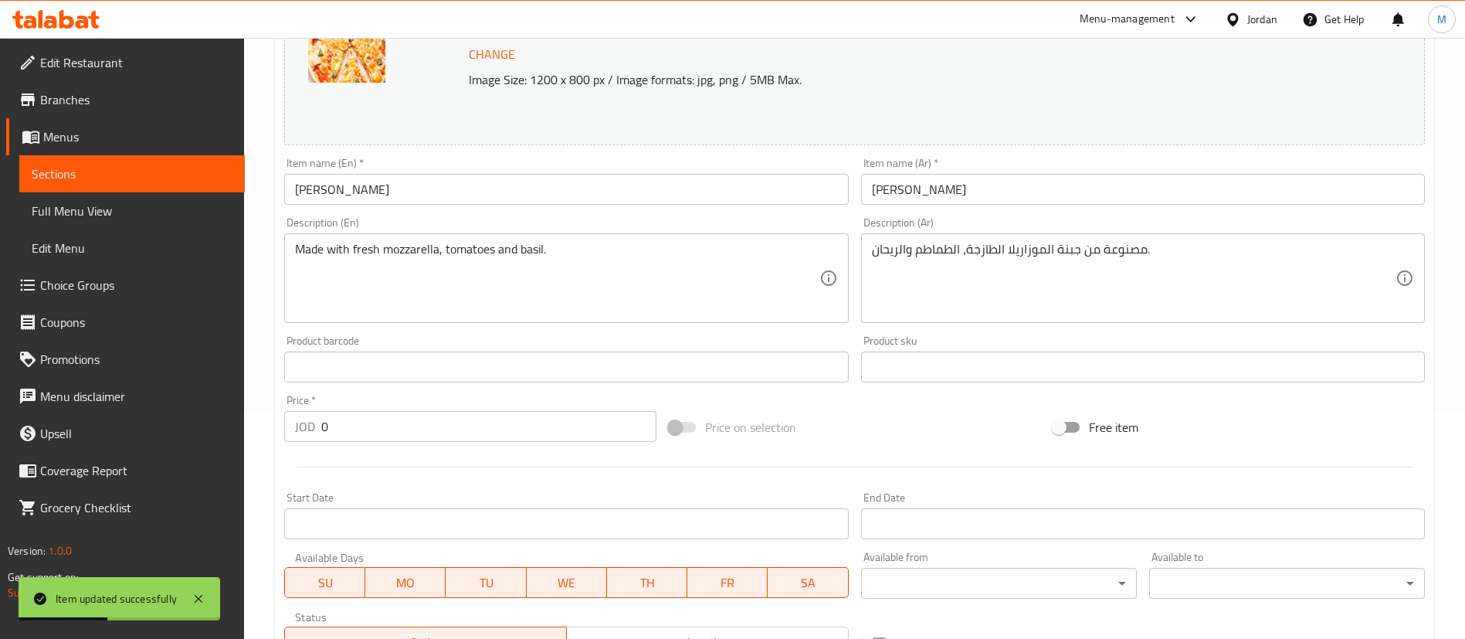
scroll to position [232, 0]
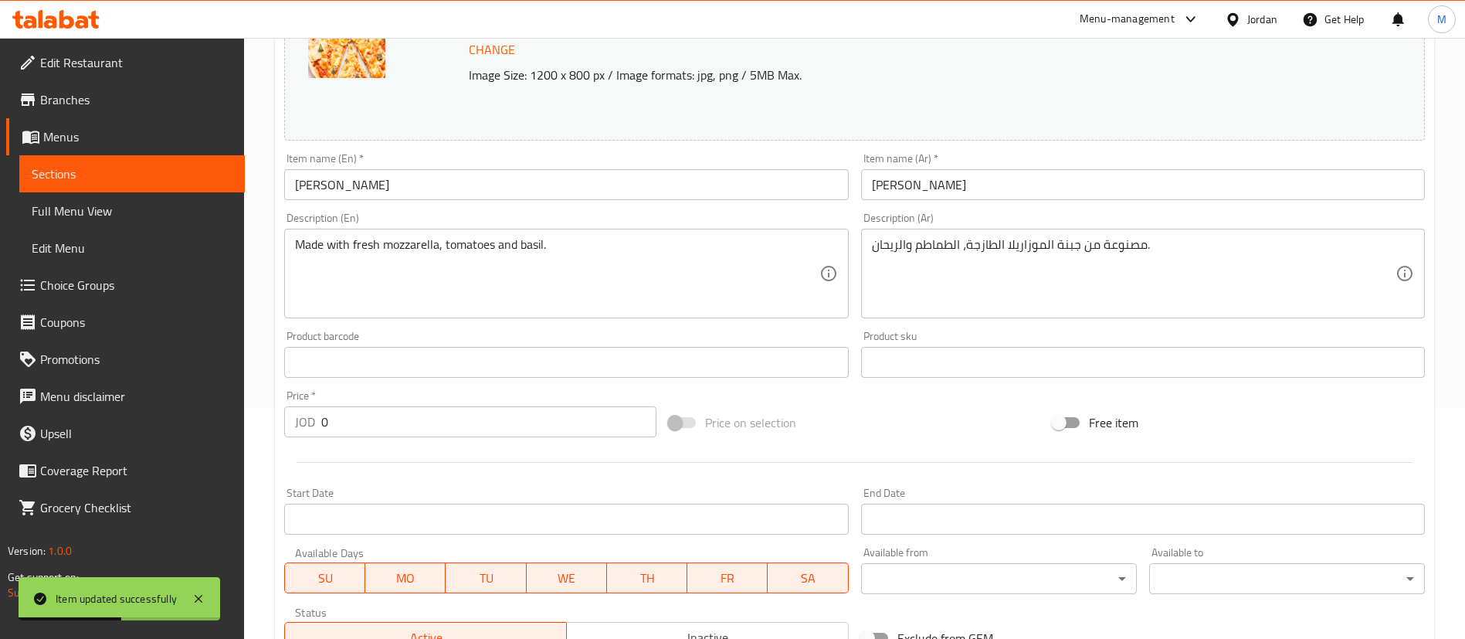
click at [344, 417] on input "0" at bounding box center [488, 421] width 335 height 31
type input "2"
click at [383, 456] on div at bounding box center [854, 462] width 1153 height 38
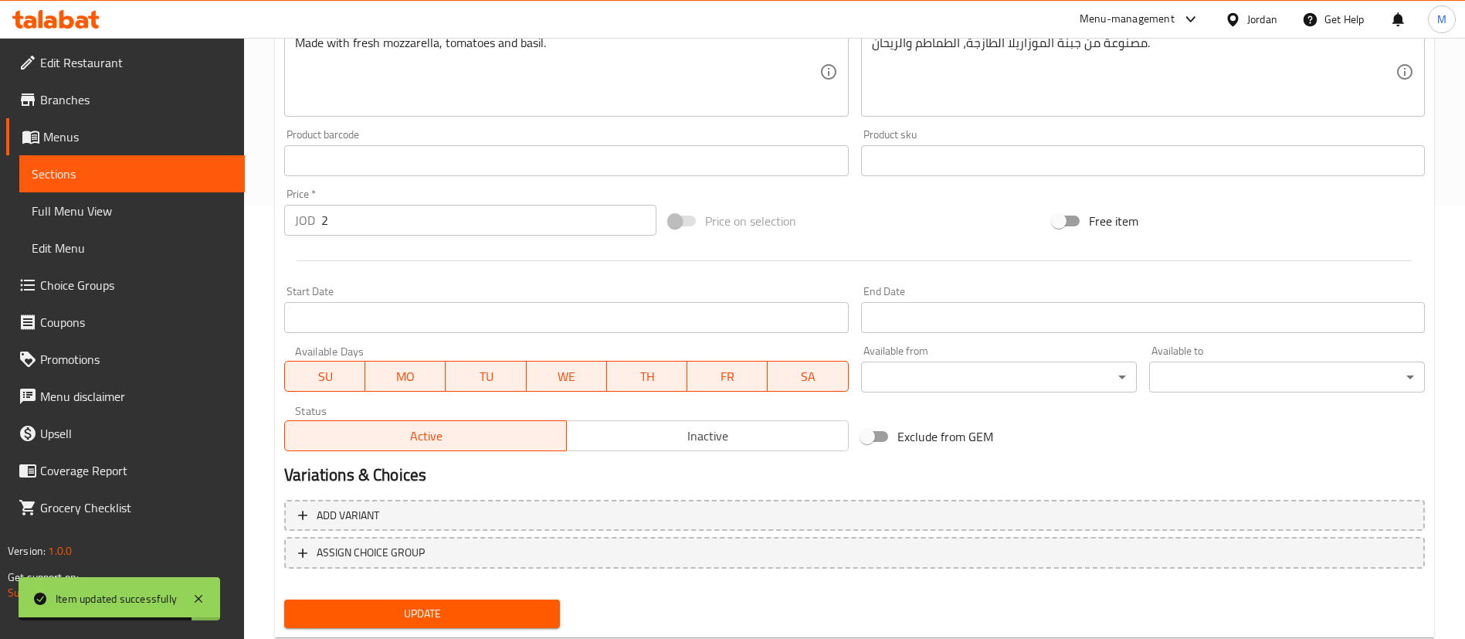
scroll to position [475, 0]
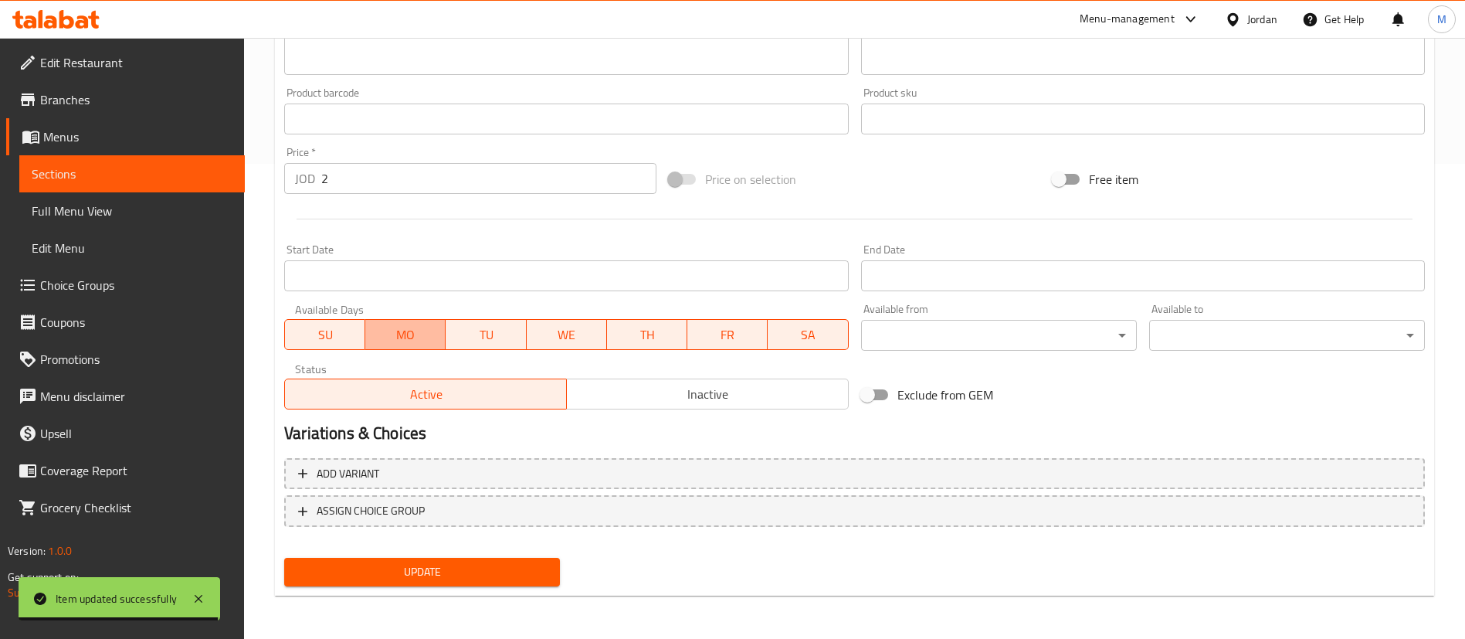
click at [425, 336] on span "MO" at bounding box center [406, 335] width 68 height 22
click at [475, 341] on span "TU" at bounding box center [486, 335] width 68 height 22
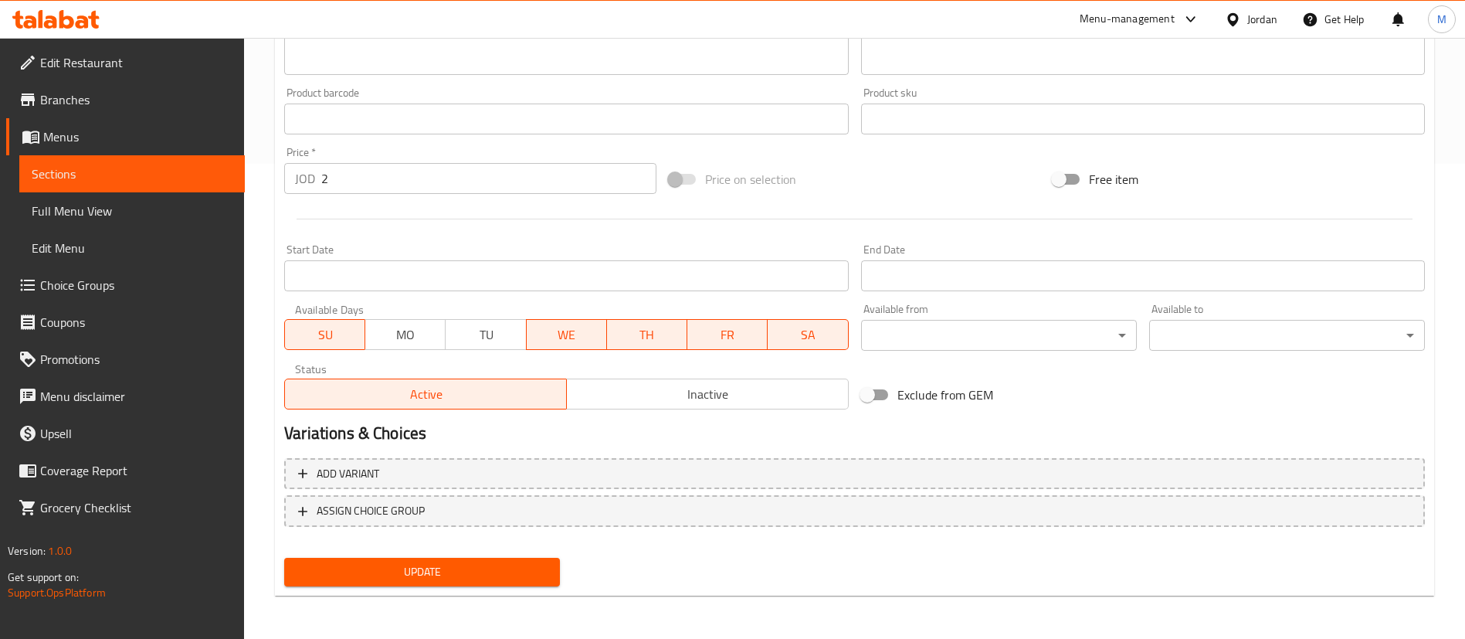
click at [580, 341] on span "WE" at bounding box center [567, 335] width 68 height 22
click at [643, 338] on span "TH" at bounding box center [647, 335] width 68 height 22
click at [721, 344] on span "FR" at bounding box center [728, 335] width 68 height 22
click at [786, 334] on span "SA" at bounding box center [808, 335] width 68 height 22
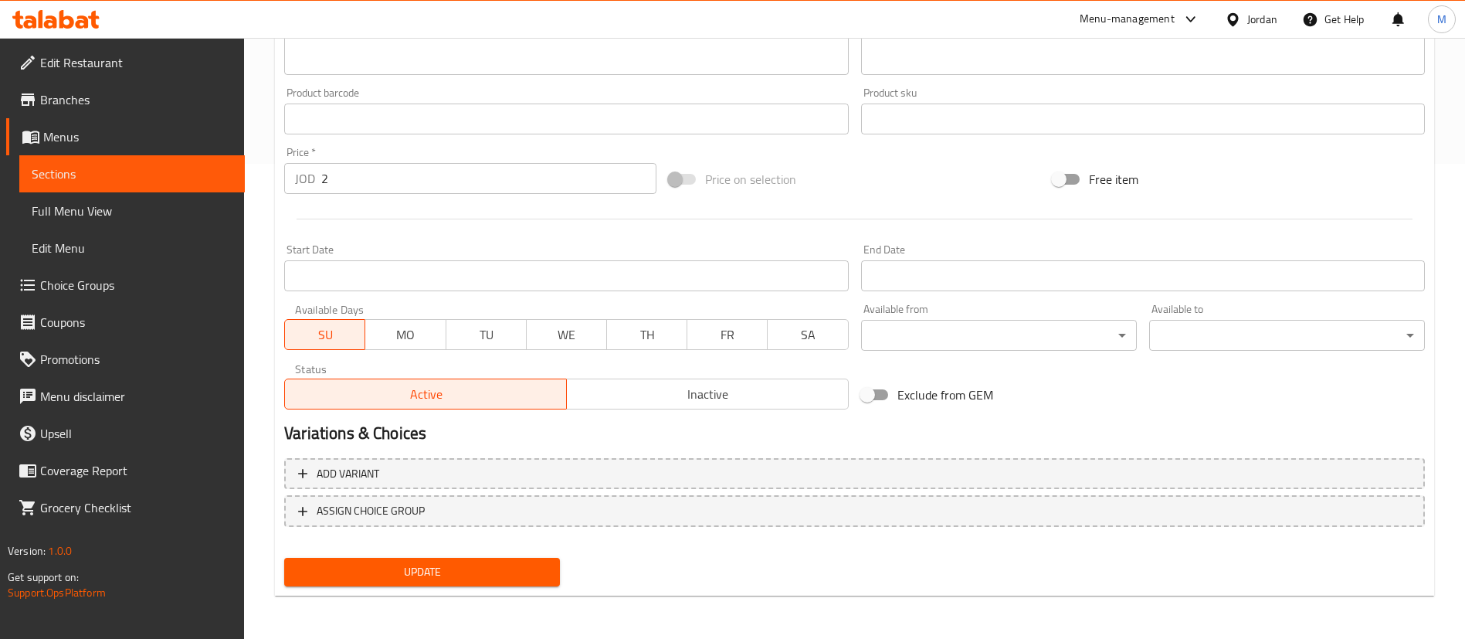
click at [521, 574] on span "Update" at bounding box center [422, 571] width 251 height 19
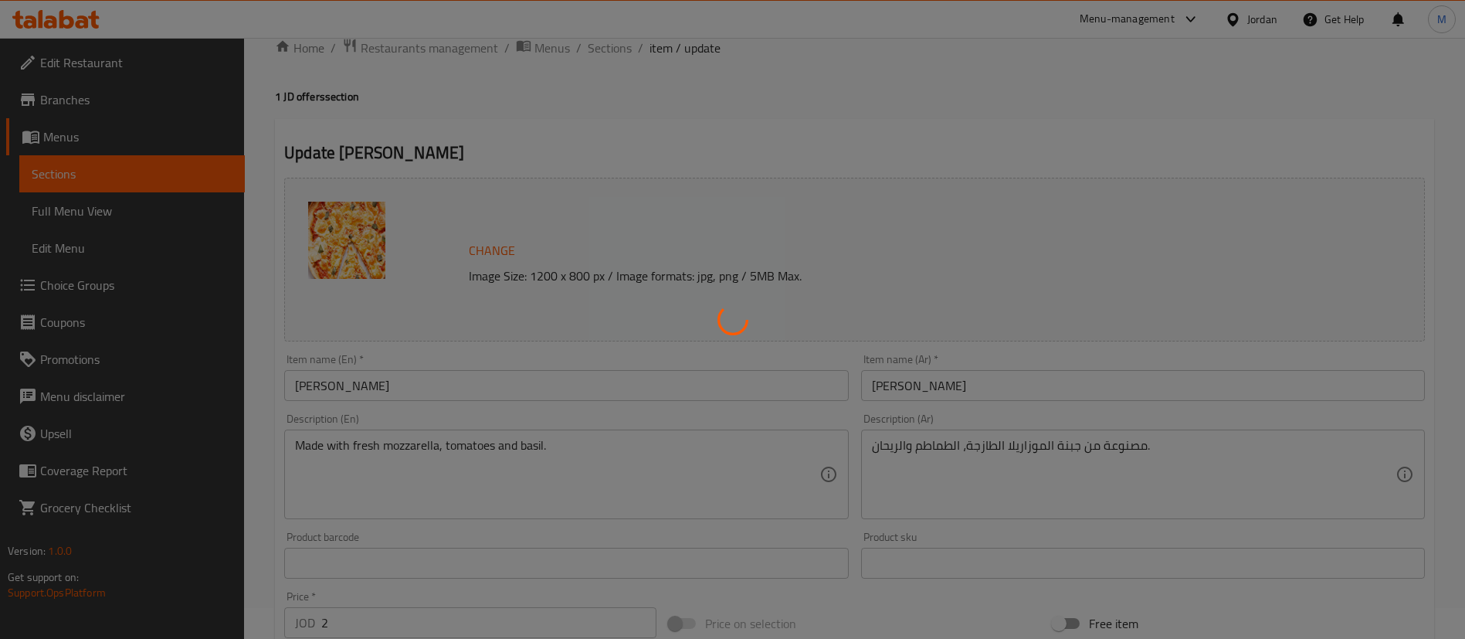
scroll to position [12, 0]
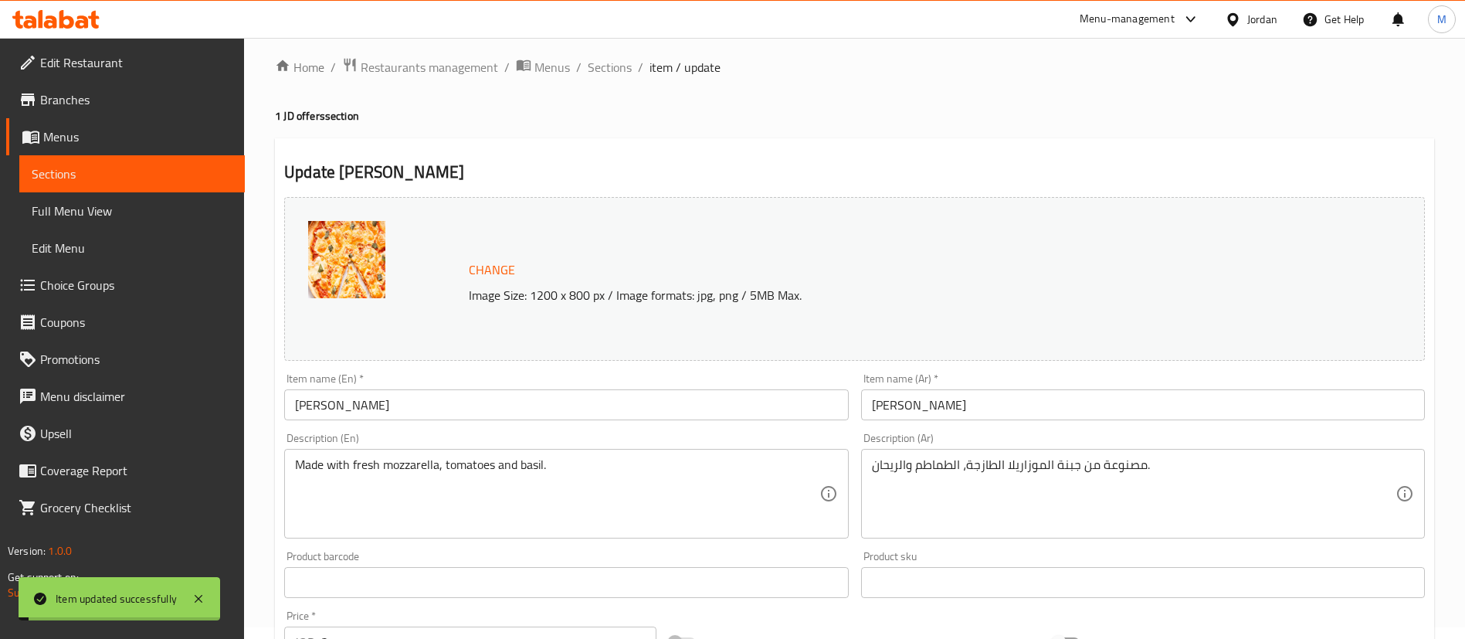
drag, startPoint x: 602, startPoint y: 71, endPoint x: 623, endPoint y: 104, distance: 38.2
click at [602, 70] on span "Sections" at bounding box center [610, 67] width 44 height 19
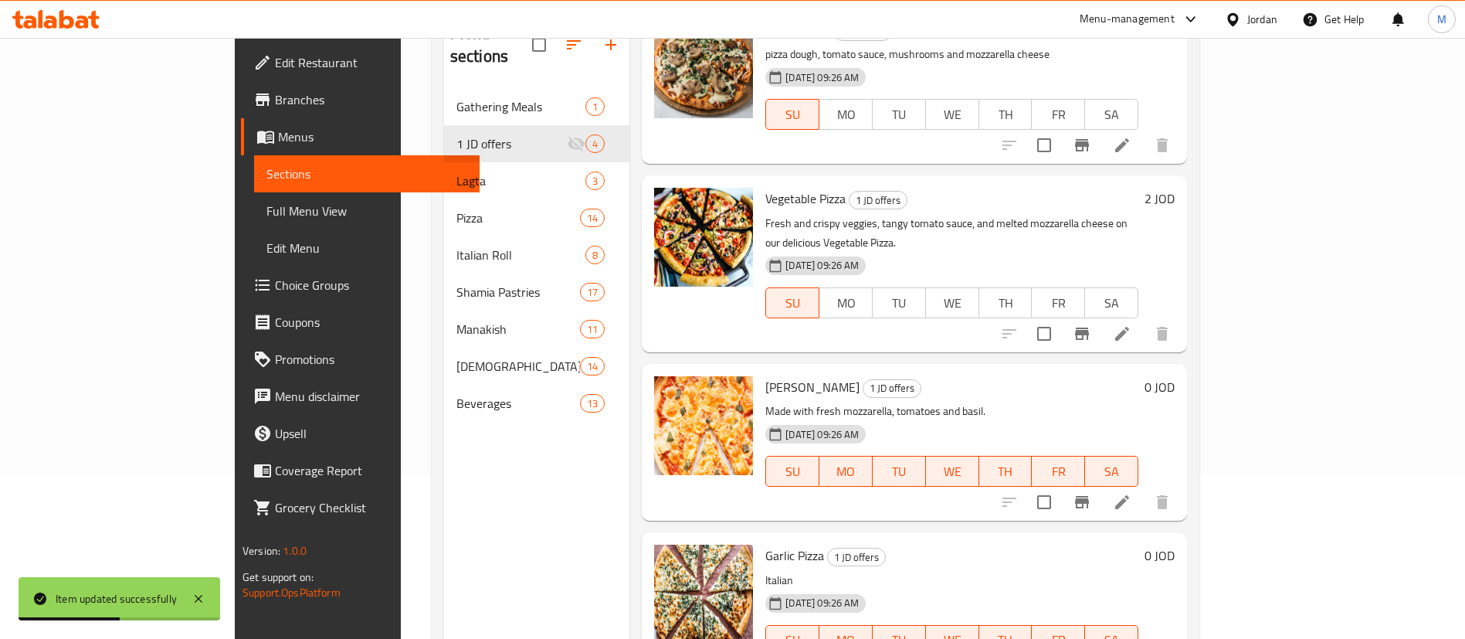
scroll to position [216, 0]
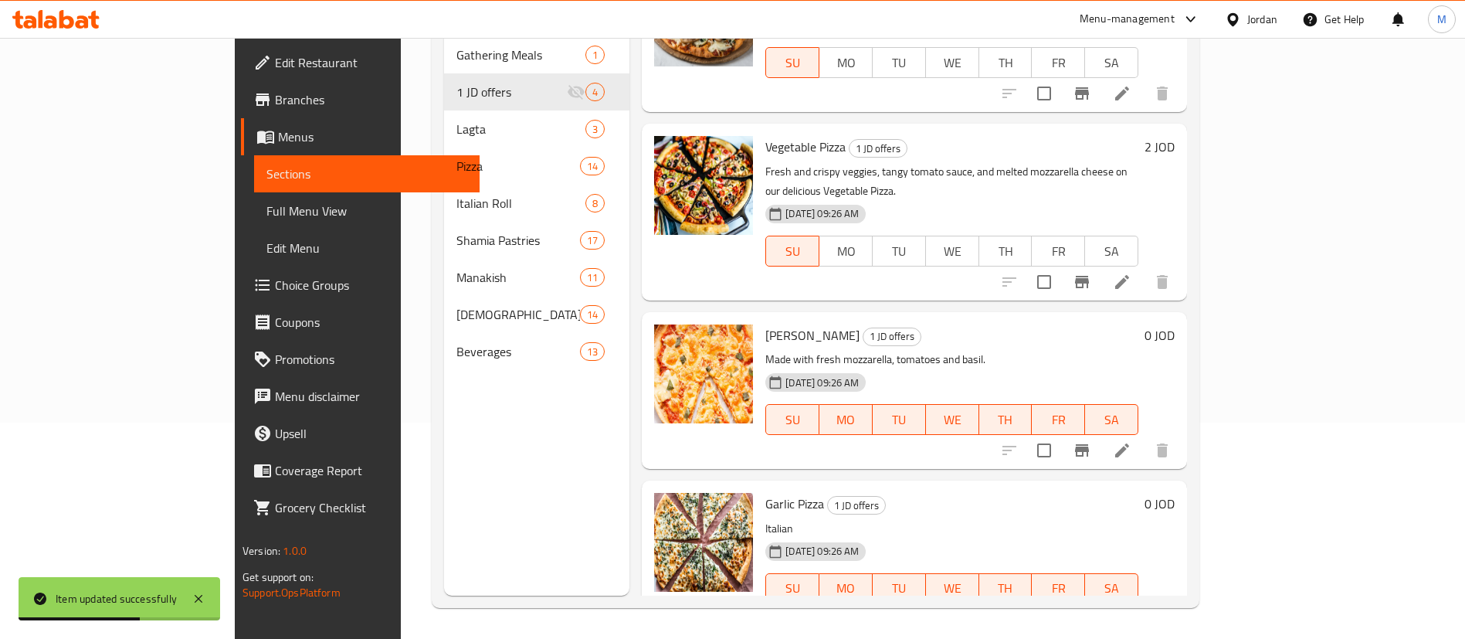
click at [1132, 610] on icon at bounding box center [1122, 619] width 19 height 19
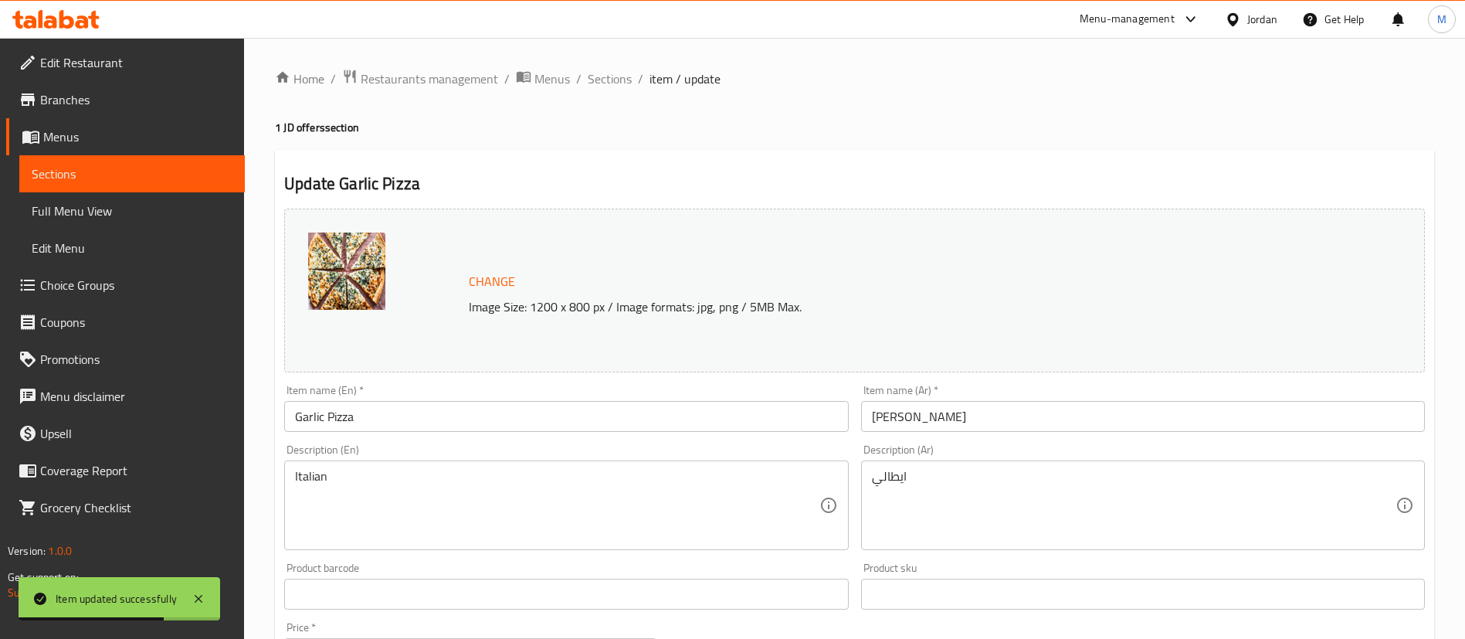
scroll to position [348, 0]
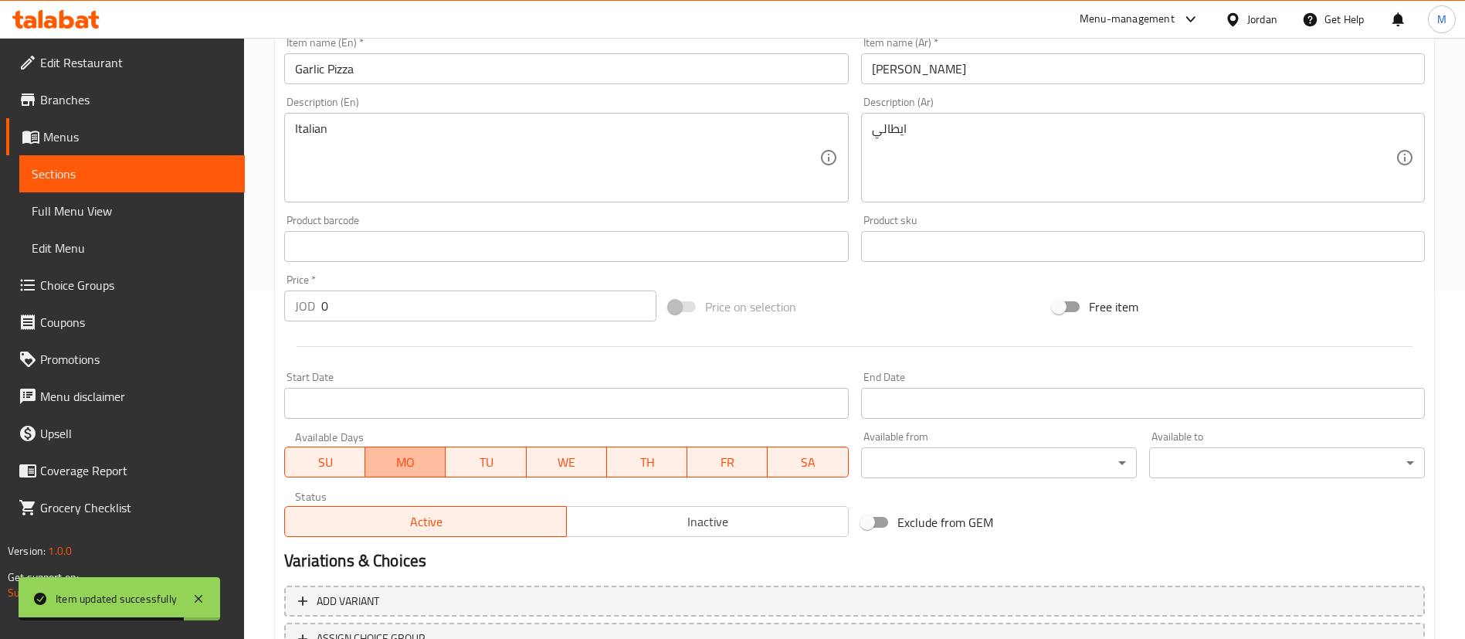
click at [384, 456] on span "MO" at bounding box center [406, 462] width 68 height 22
click at [496, 454] on span "TU" at bounding box center [486, 462] width 68 height 22
drag, startPoint x: 564, startPoint y: 457, endPoint x: 572, endPoint y: 458, distance: 8.5
click at [565, 457] on span "WE" at bounding box center [567, 462] width 68 height 22
click at [639, 463] on span "TH" at bounding box center [647, 462] width 68 height 22
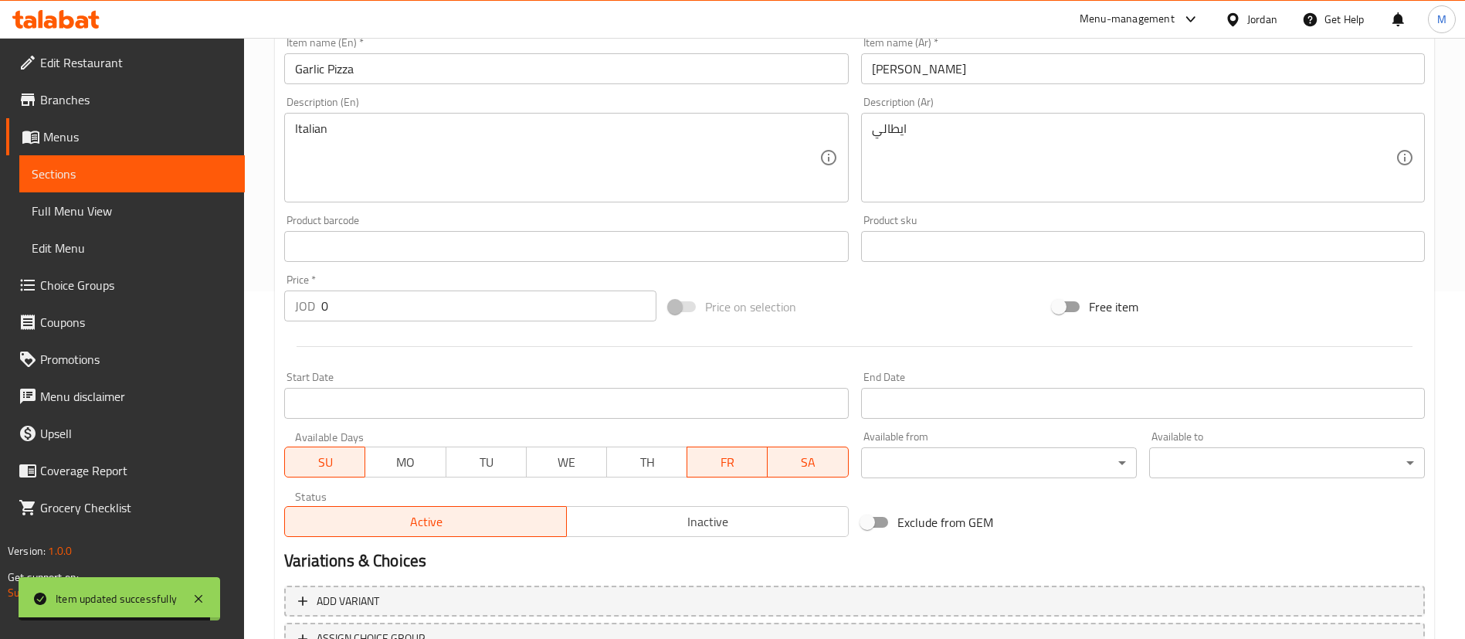
click at [697, 463] on span "FR" at bounding box center [728, 462] width 68 height 22
click at [760, 466] on span "FR" at bounding box center [728, 462] width 68 height 22
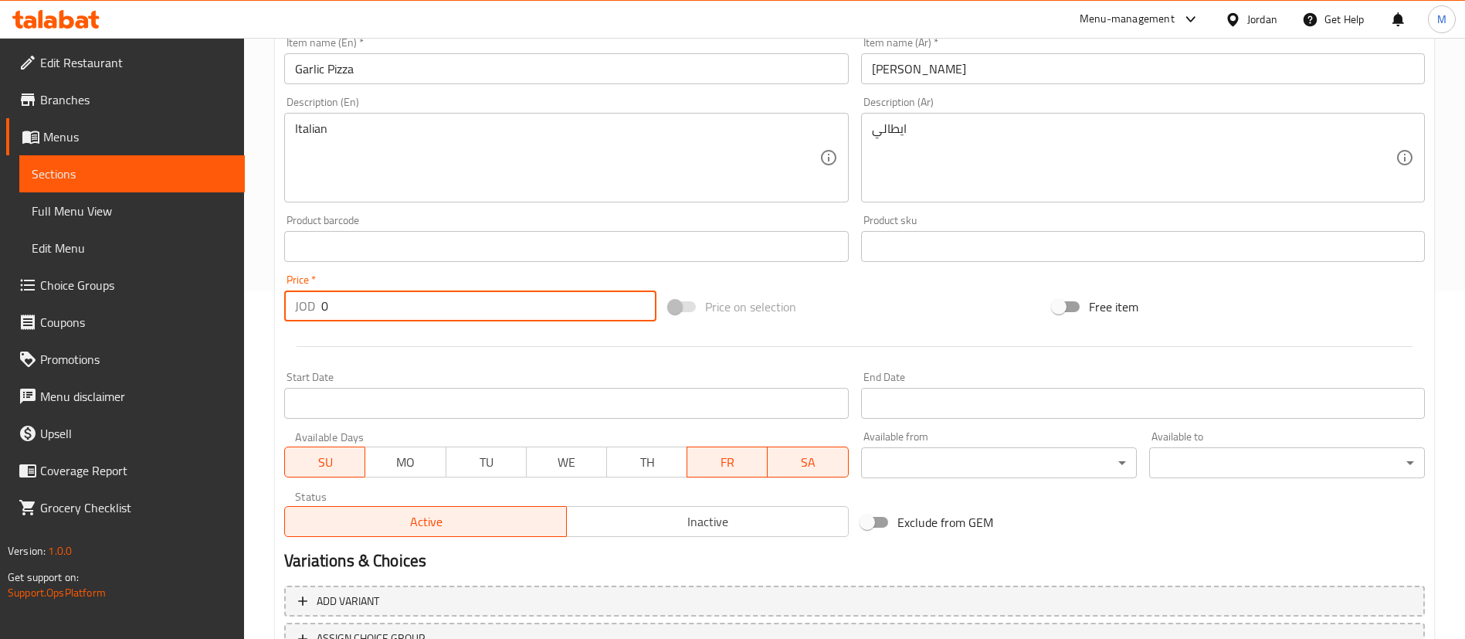
click at [399, 299] on input "0" at bounding box center [488, 305] width 335 height 31
type input "2"
click at [416, 353] on div at bounding box center [854, 347] width 1153 height 38
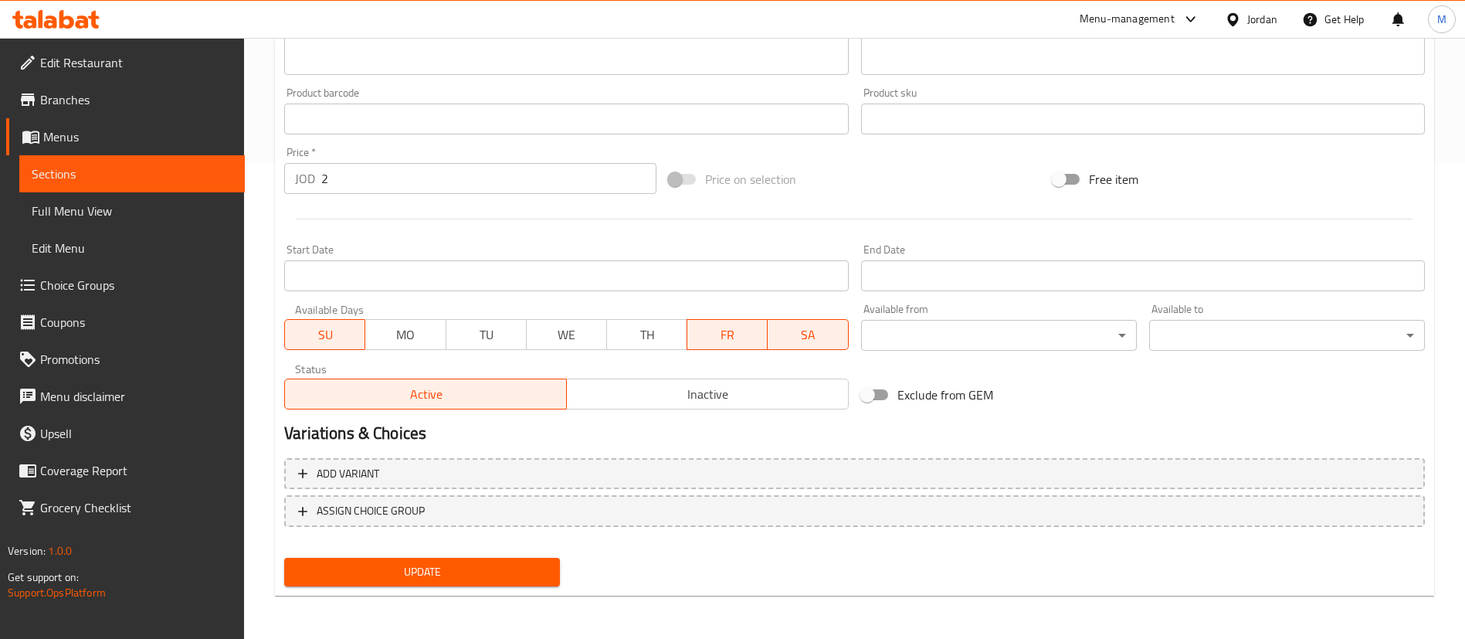
click at [496, 577] on span "Update" at bounding box center [422, 571] width 251 height 19
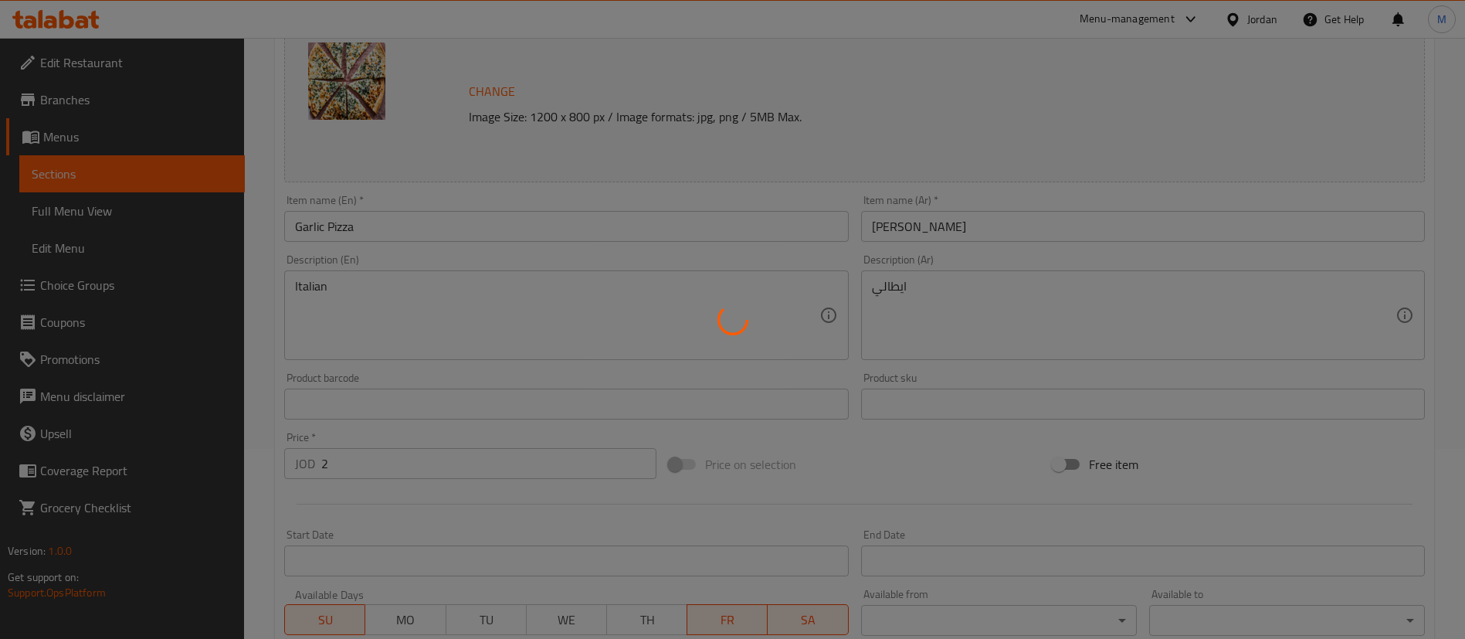
scroll to position [0, 0]
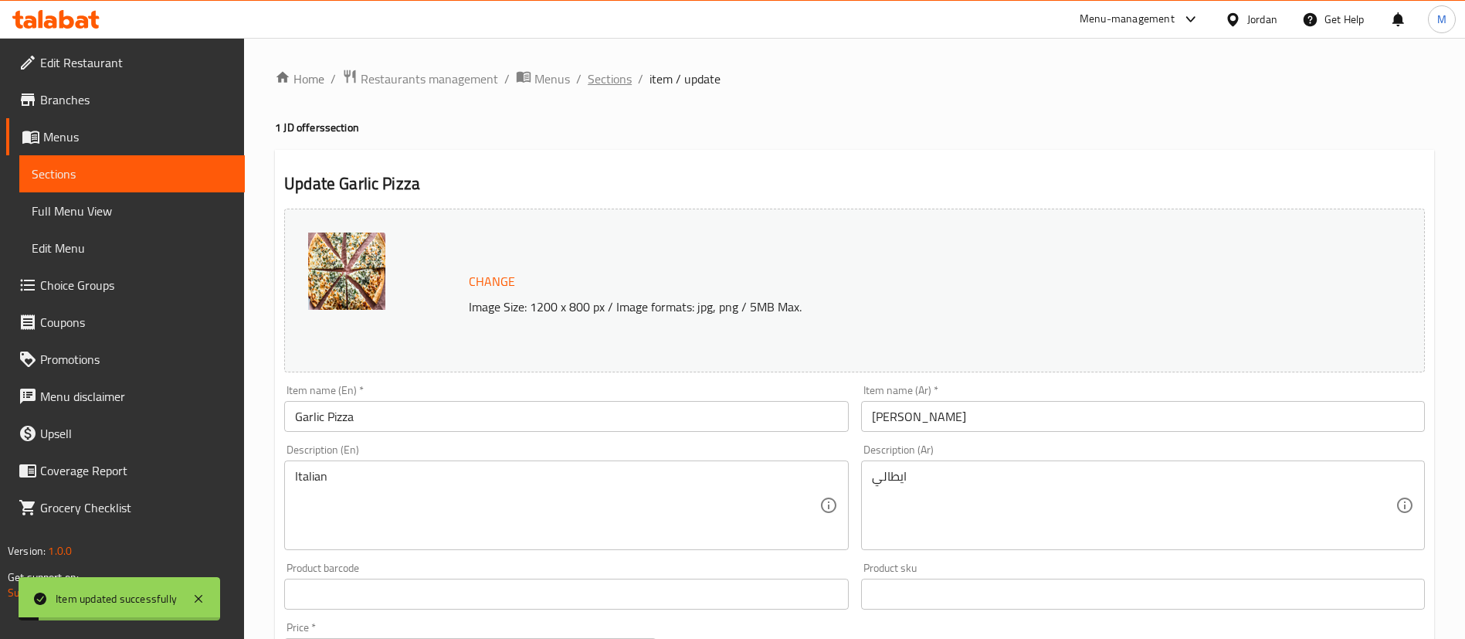
click at [611, 85] on span "Sections" at bounding box center [610, 79] width 44 height 19
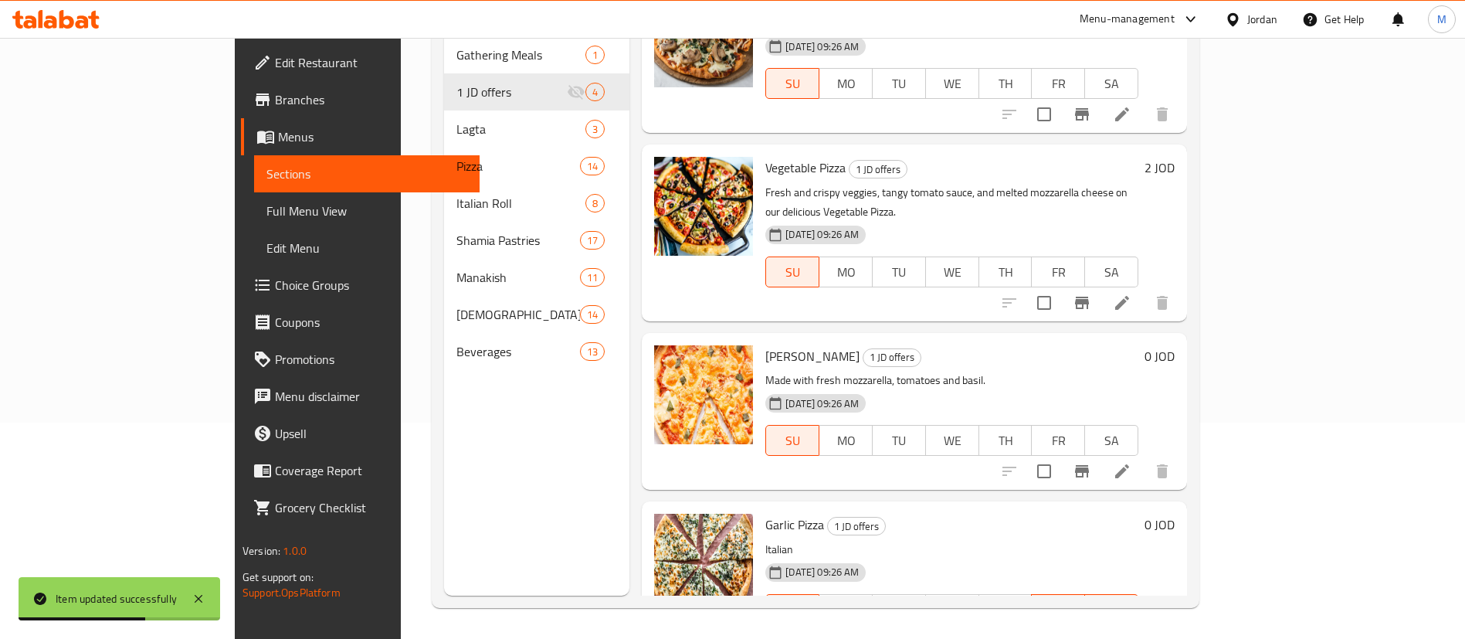
scroll to position [75, 0]
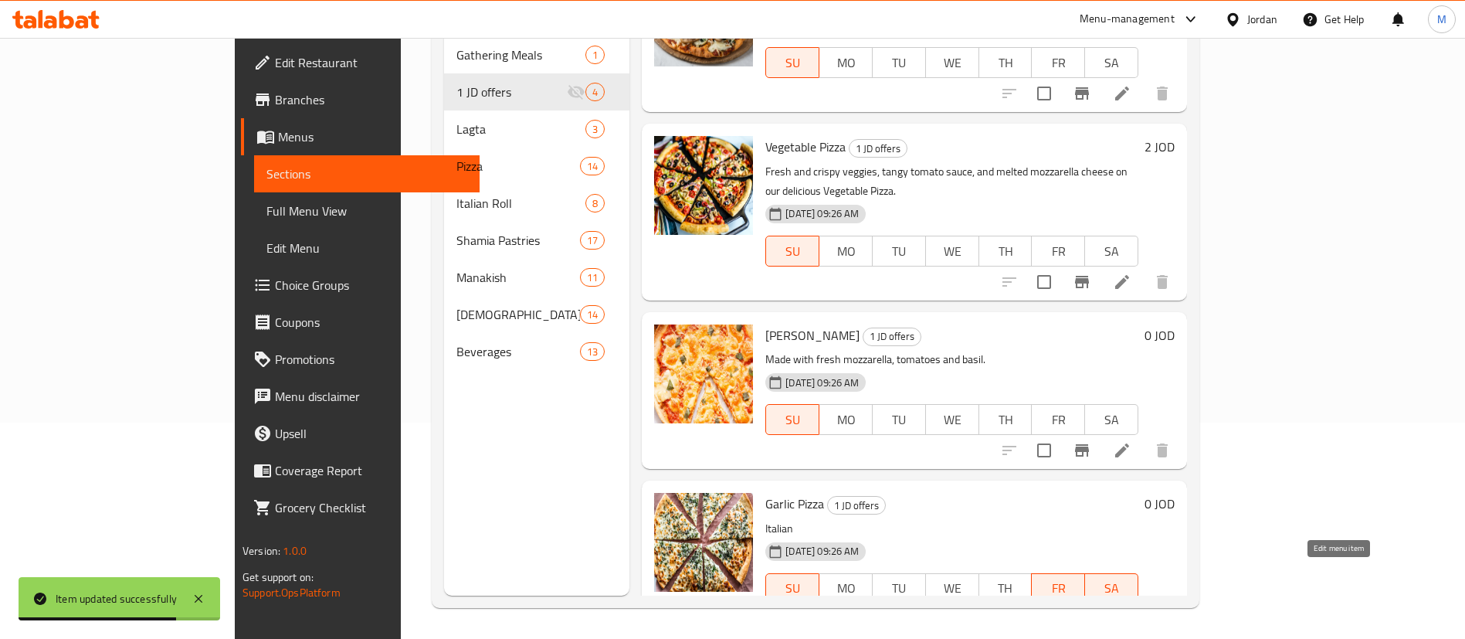
click at [1132, 610] on icon at bounding box center [1122, 619] width 19 height 19
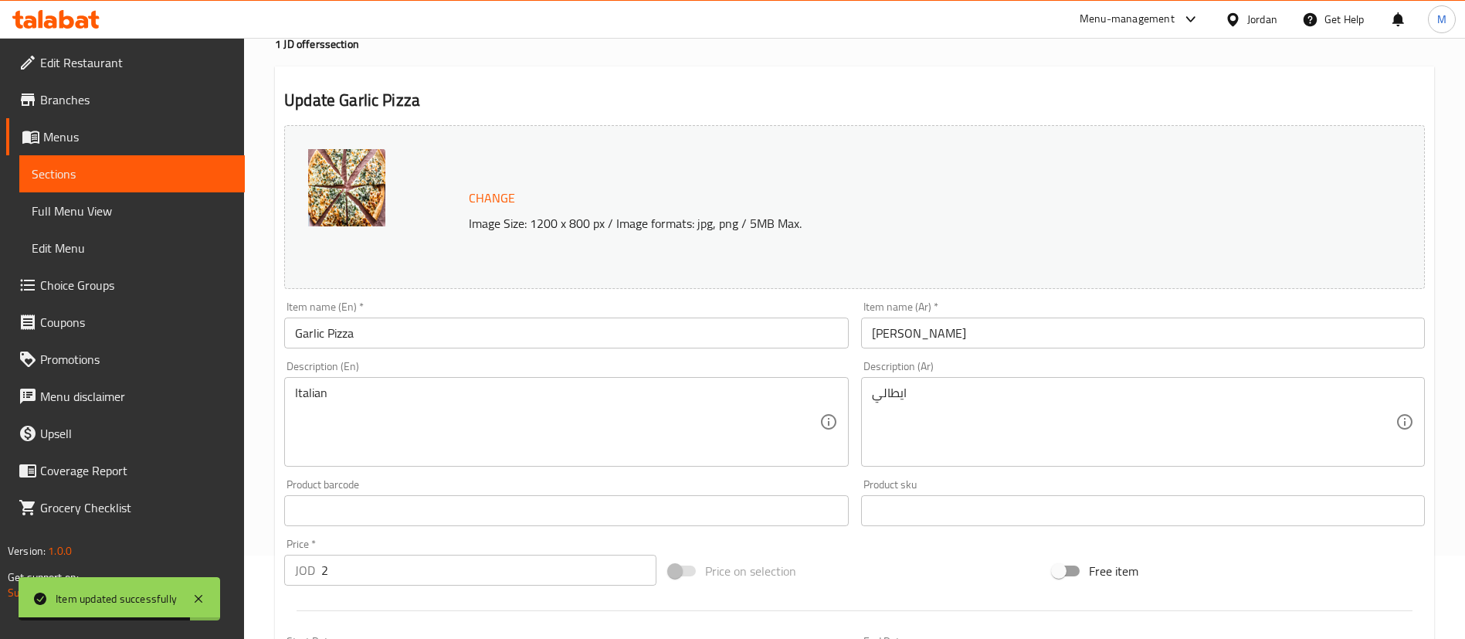
scroll to position [232, 0]
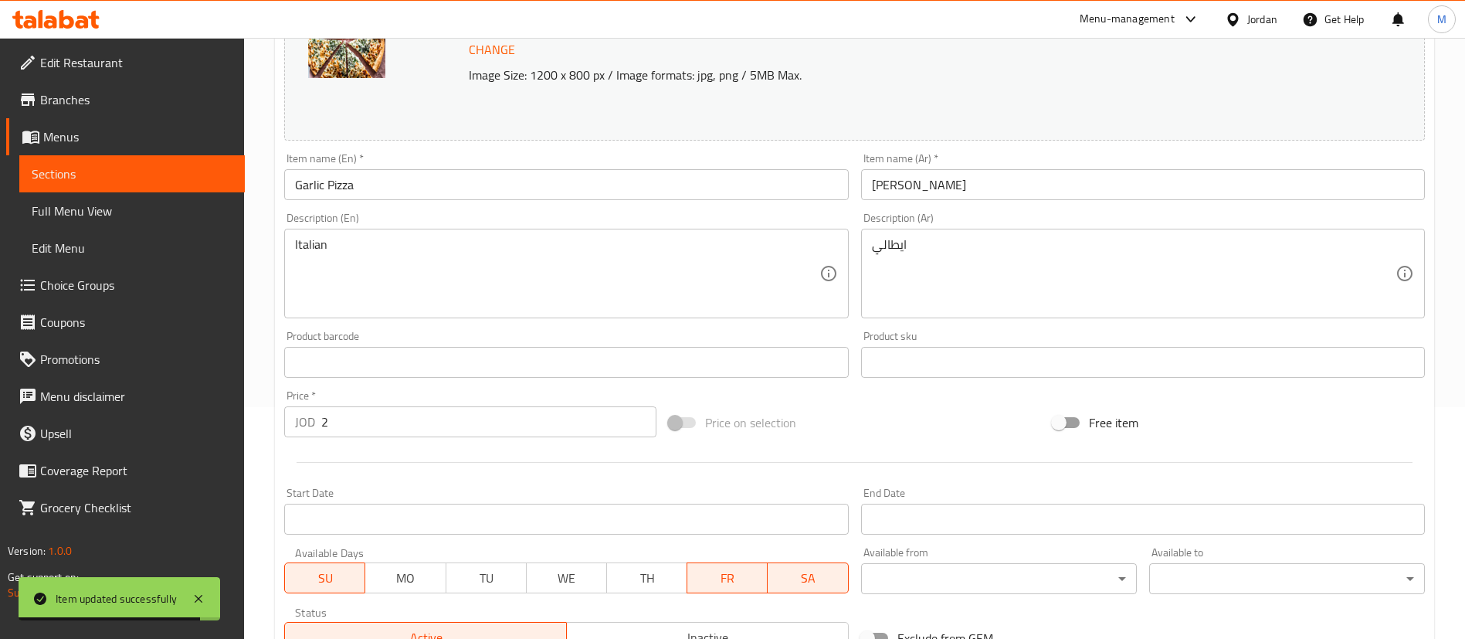
click at [735, 580] on span "FR" at bounding box center [728, 578] width 68 height 22
click at [775, 572] on span "SA" at bounding box center [808, 578] width 68 height 22
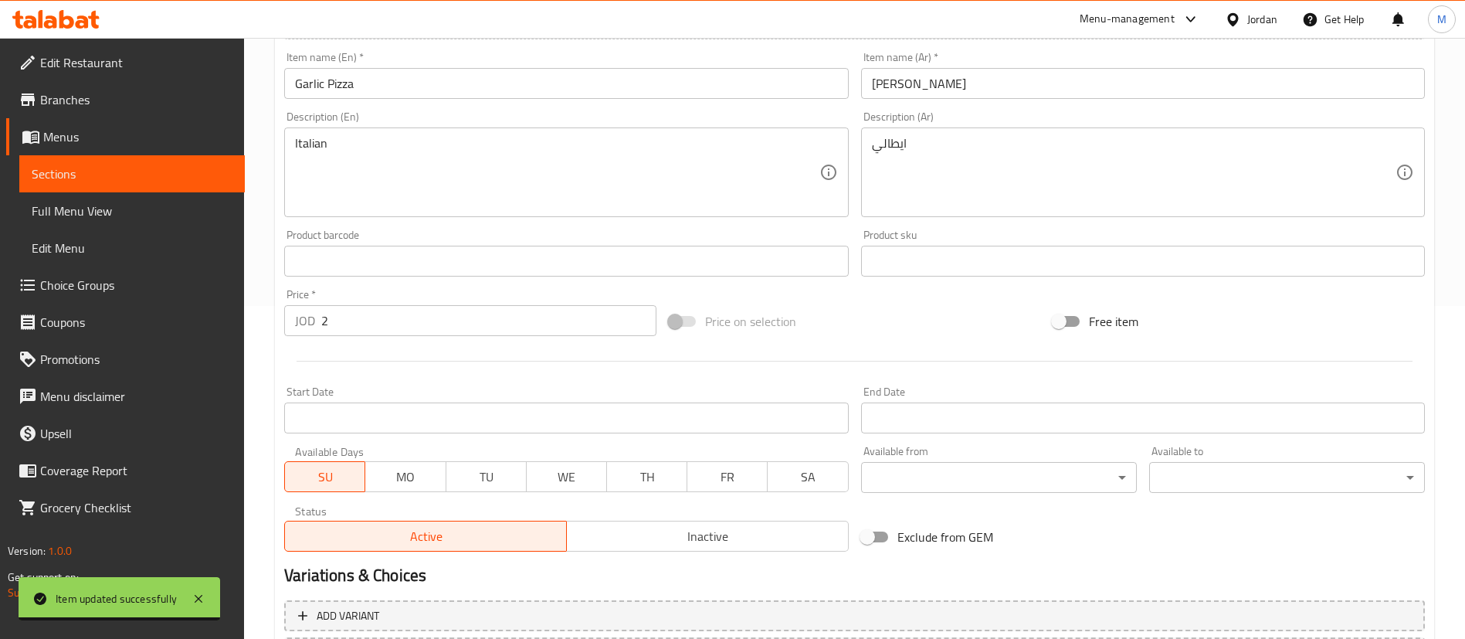
scroll to position [0, 0]
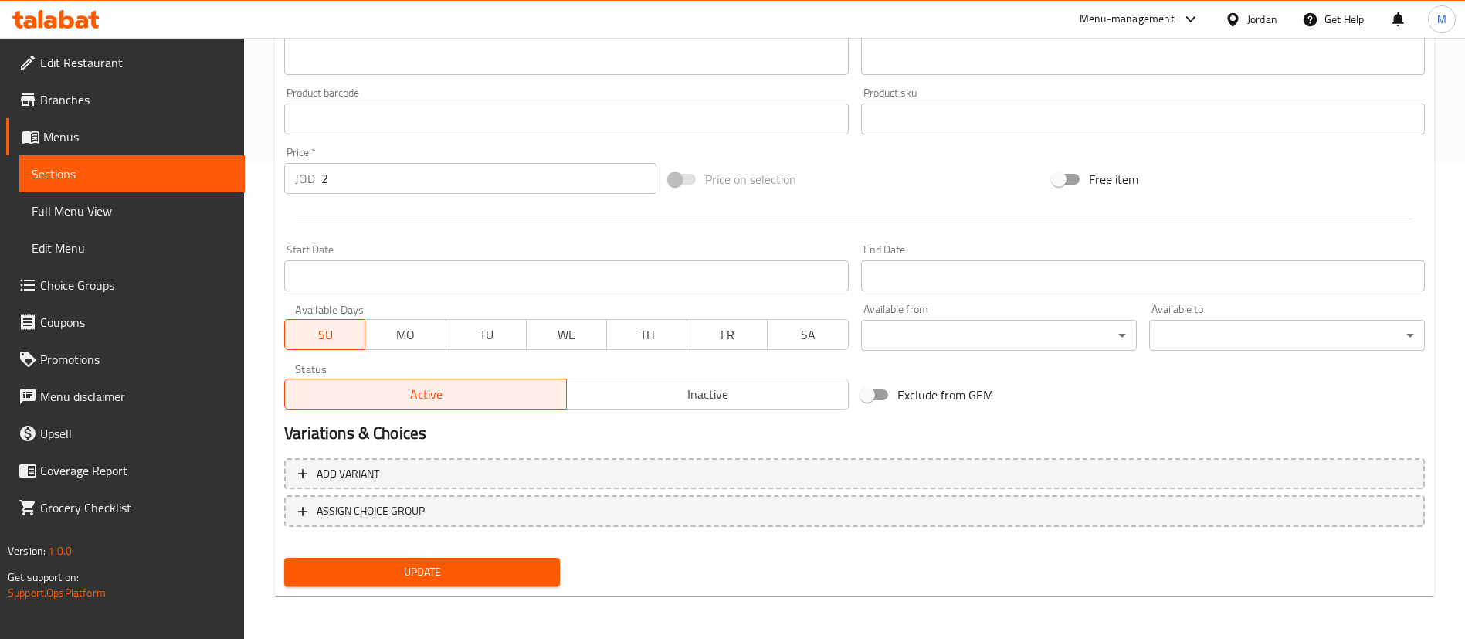
click at [553, 579] on button "Update" at bounding box center [422, 572] width 276 height 29
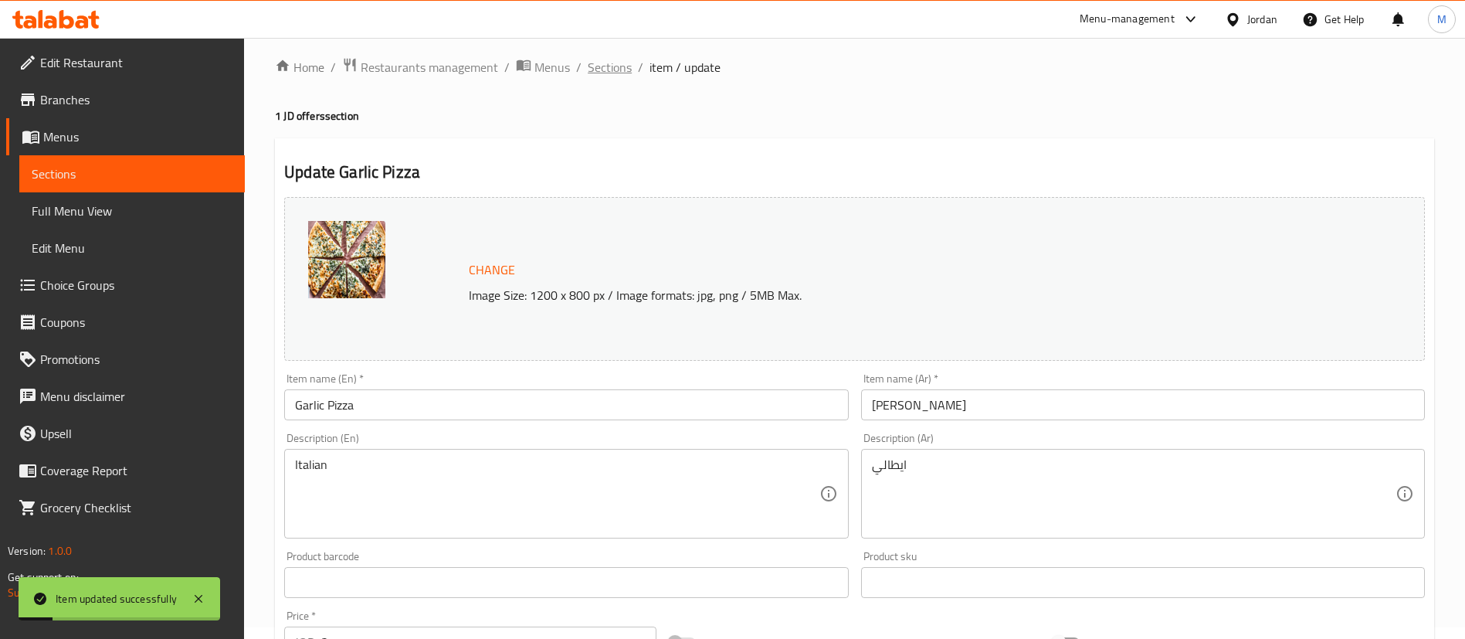
click at [609, 66] on span "Sections" at bounding box center [610, 67] width 44 height 19
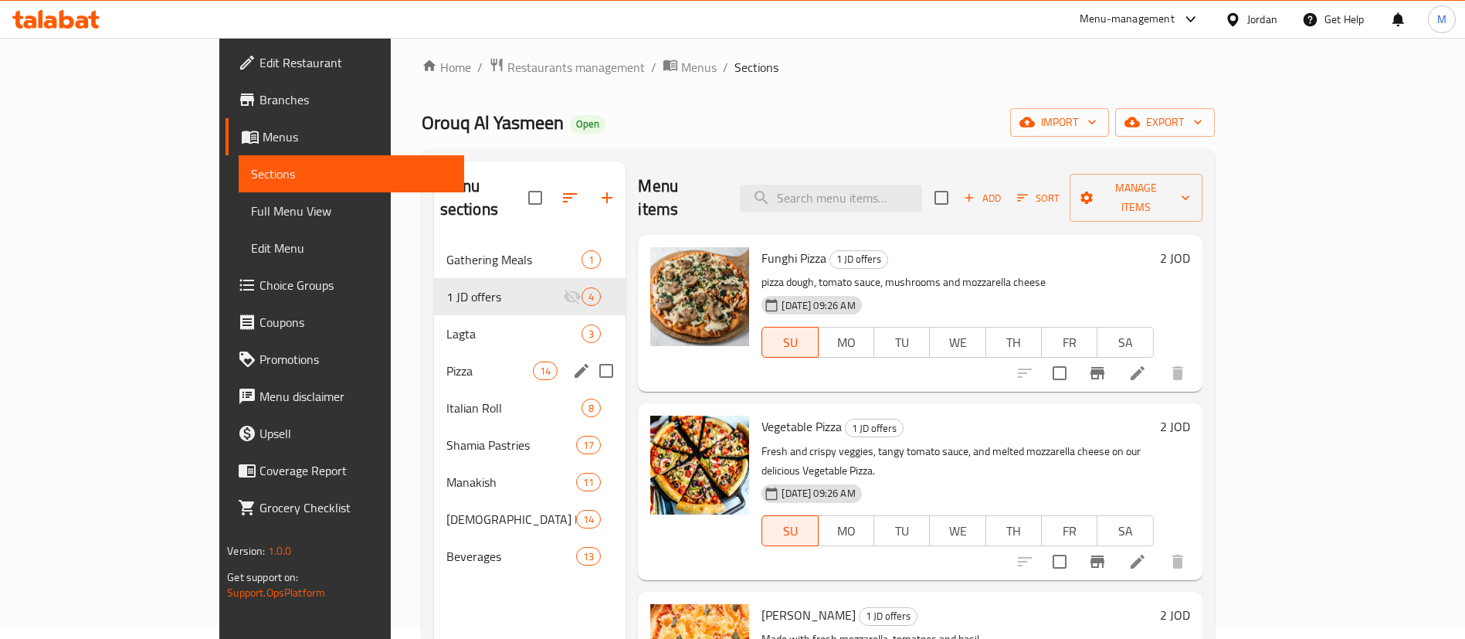
click at [446, 361] on span "Pizza" at bounding box center [489, 370] width 87 height 19
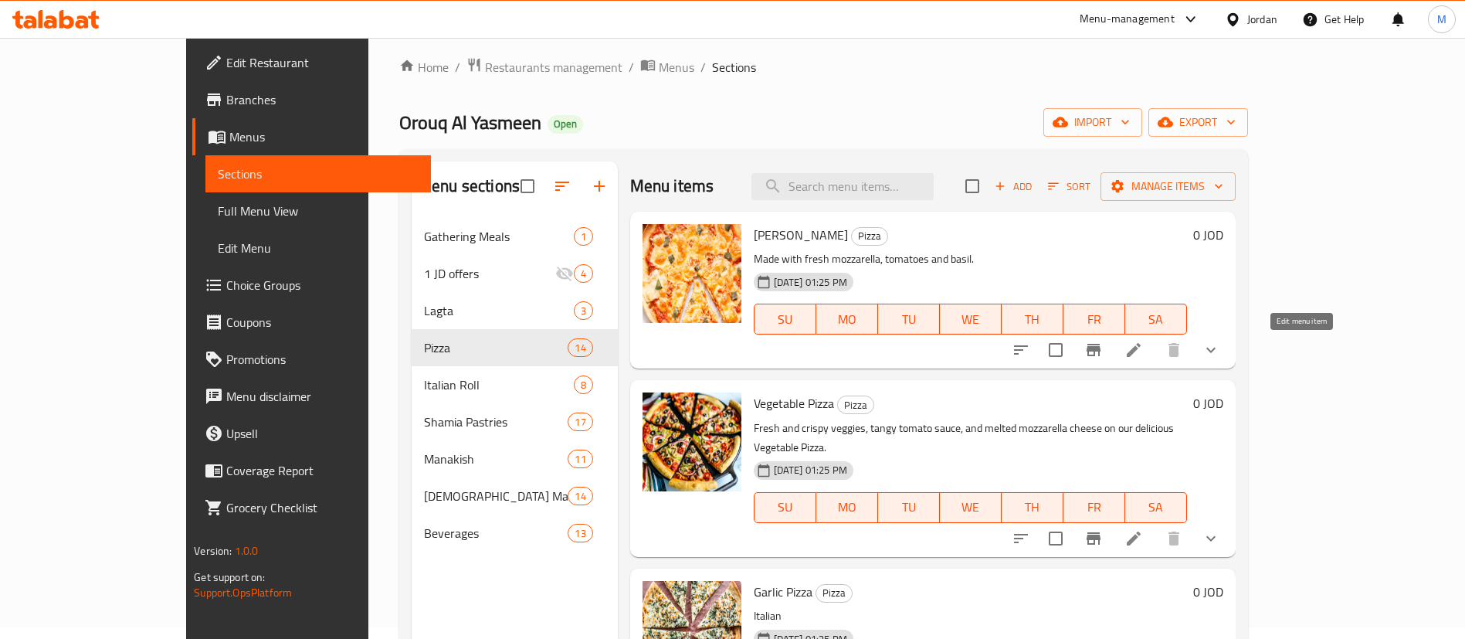
click at [1143, 358] on icon at bounding box center [1134, 350] width 19 height 19
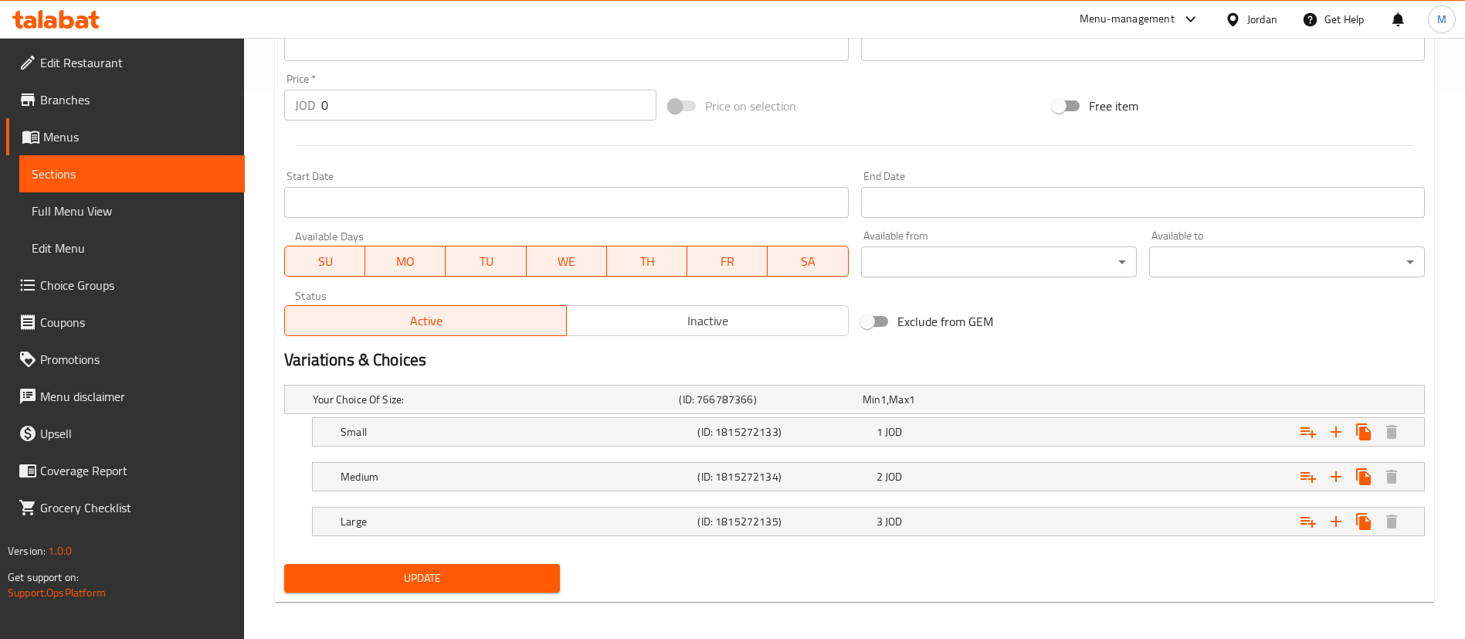
scroll to position [555, 0]
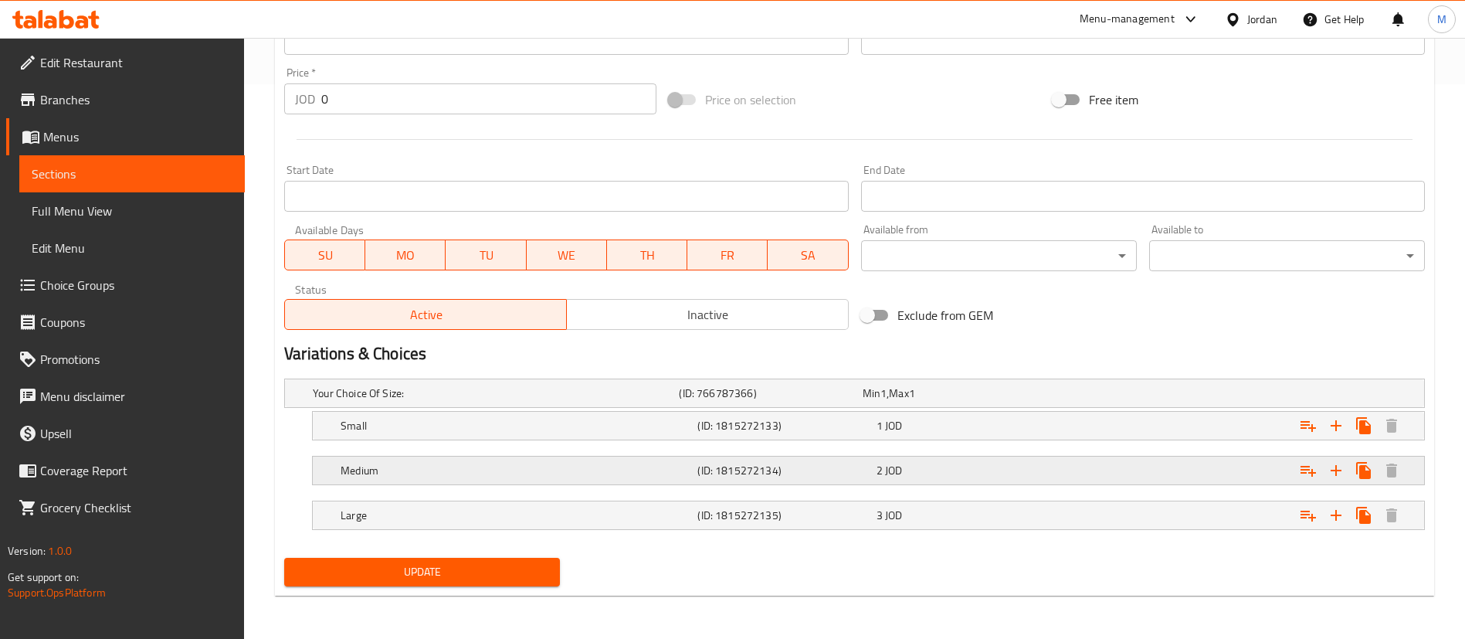
click at [833, 401] on h5 "(ID: 1815272134)" at bounding box center [767, 392] width 177 height 15
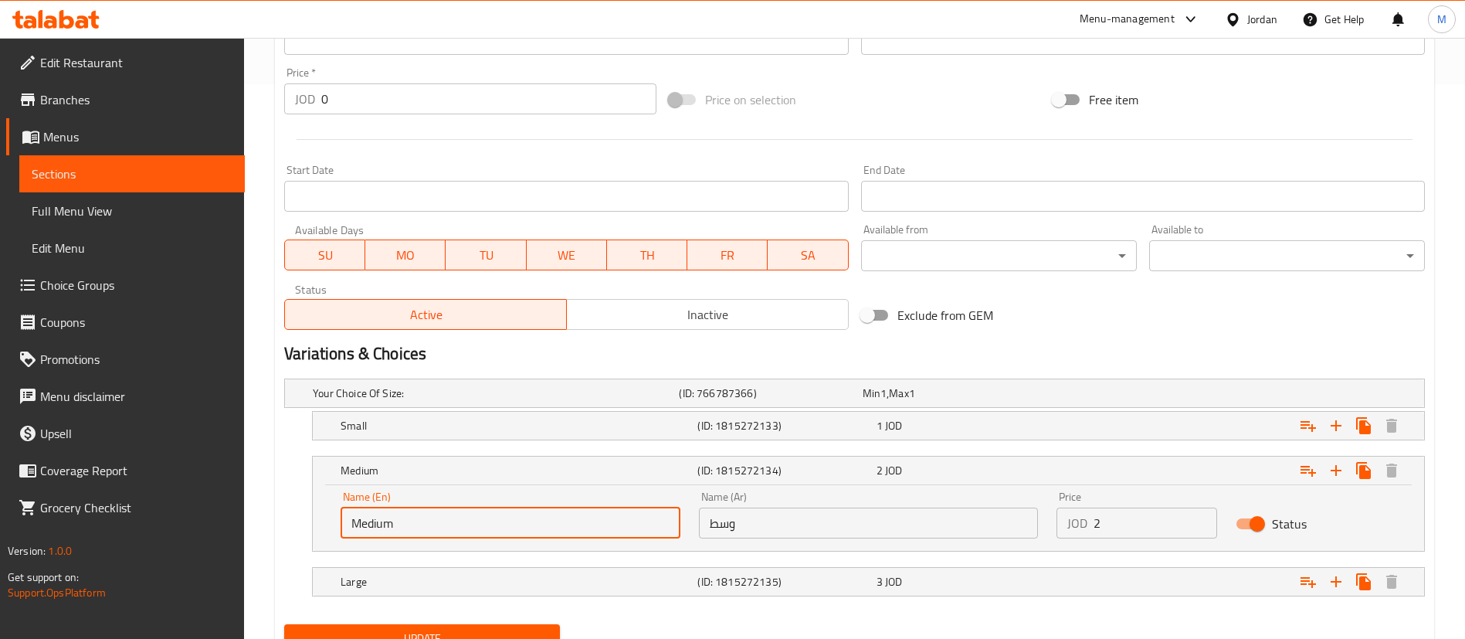
click at [486, 521] on input "Medium" at bounding box center [511, 522] width 340 height 31
click at [762, 526] on input "وسط" at bounding box center [869, 522] width 340 height 31
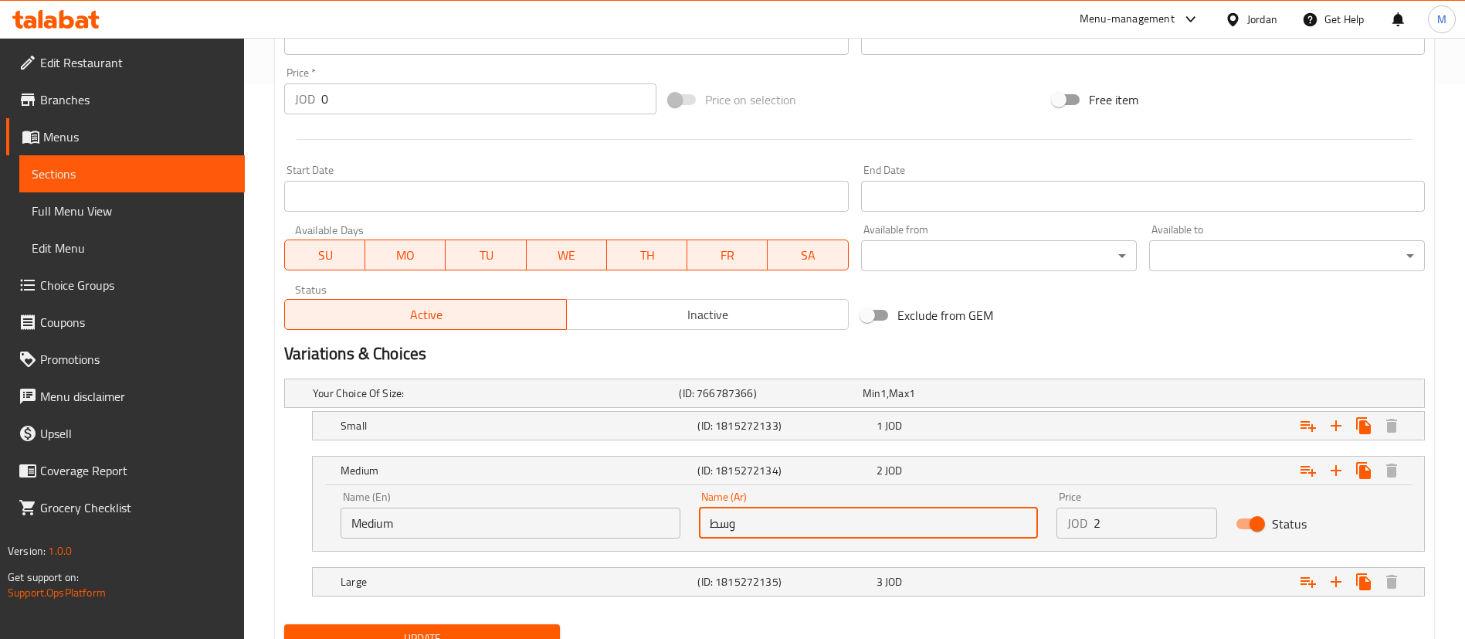
click at [762, 526] on input "وسط" at bounding box center [869, 522] width 340 height 31
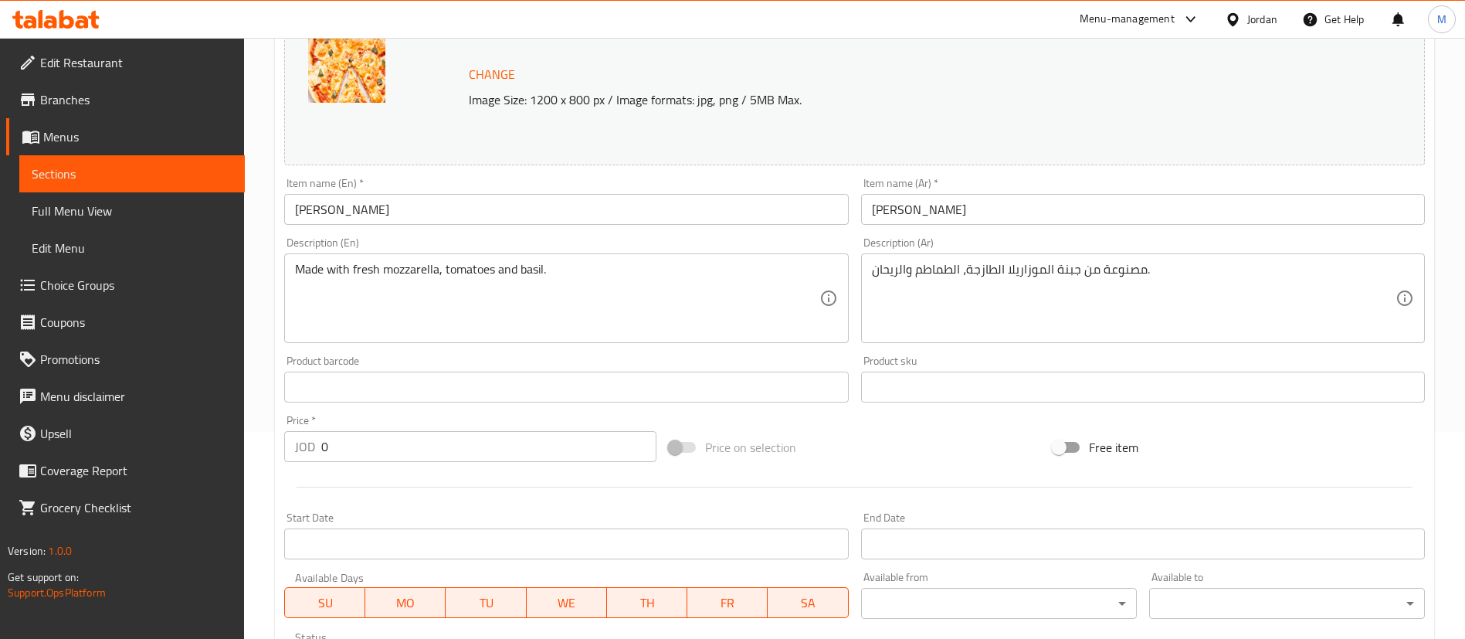
scroll to position [0, 0]
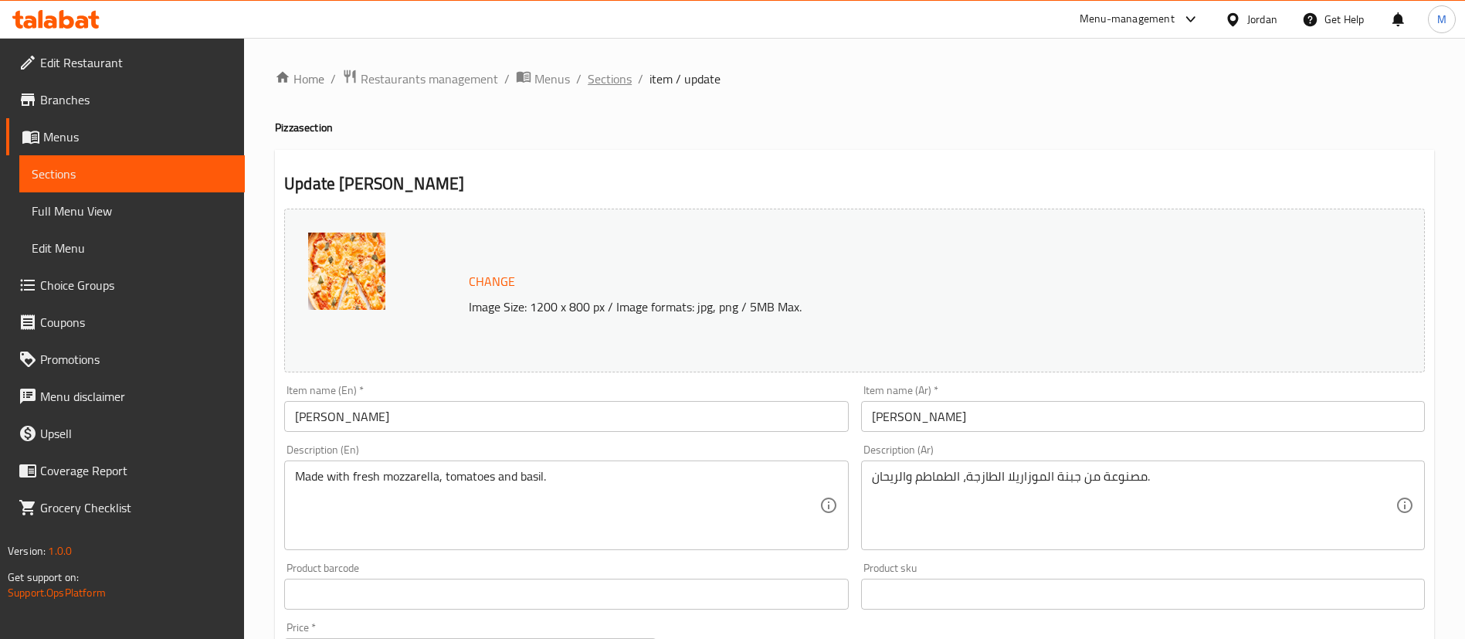
click at [611, 75] on span "Sections" at bounding box center [610, 79] width 44 height 19
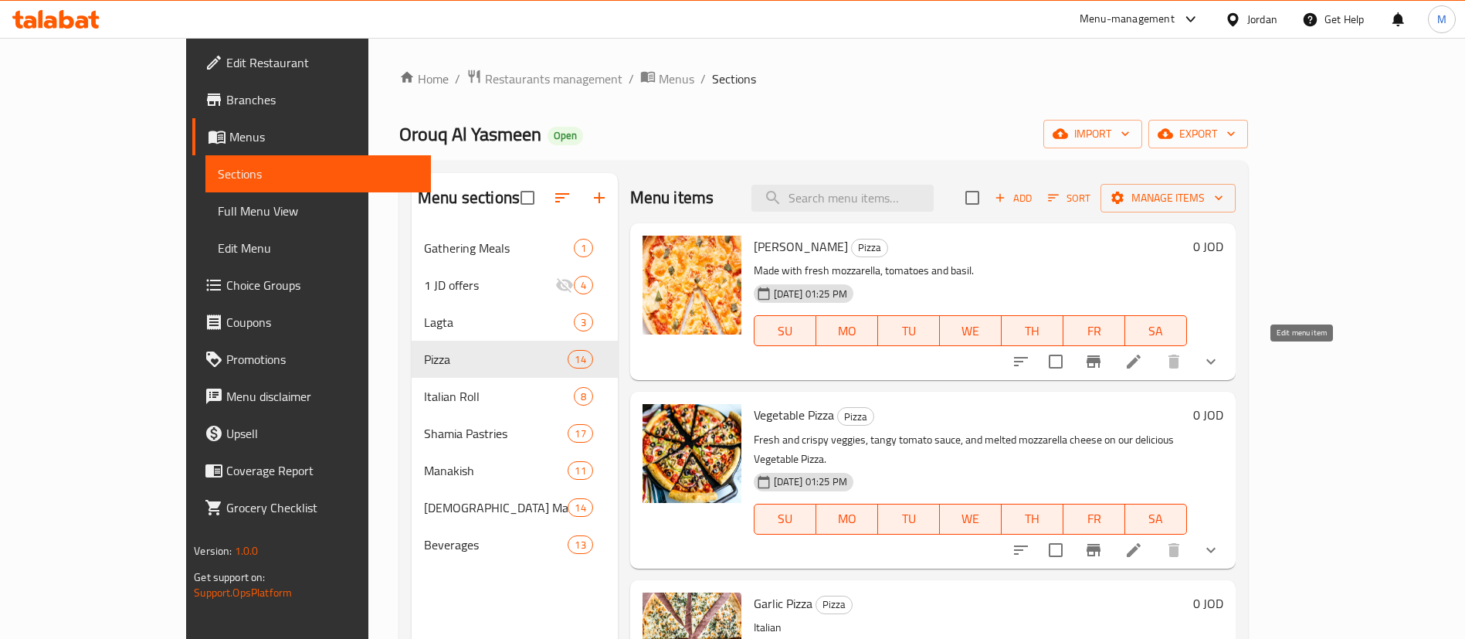
click at [1141, 361] on icon at bounding box center [1134, 362] width 14 height 14
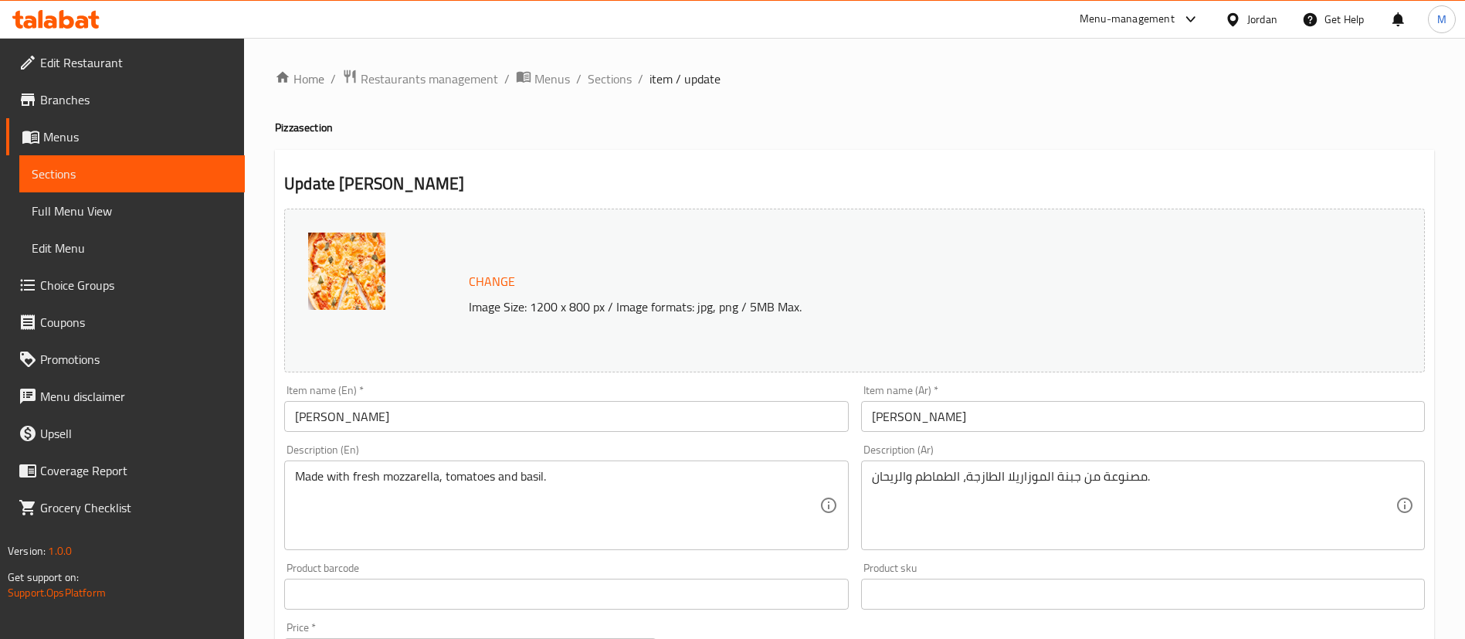
click at [688, 409] on input "[PERSON_NAME]" at bounding box center [566, 416] width 564 height 31
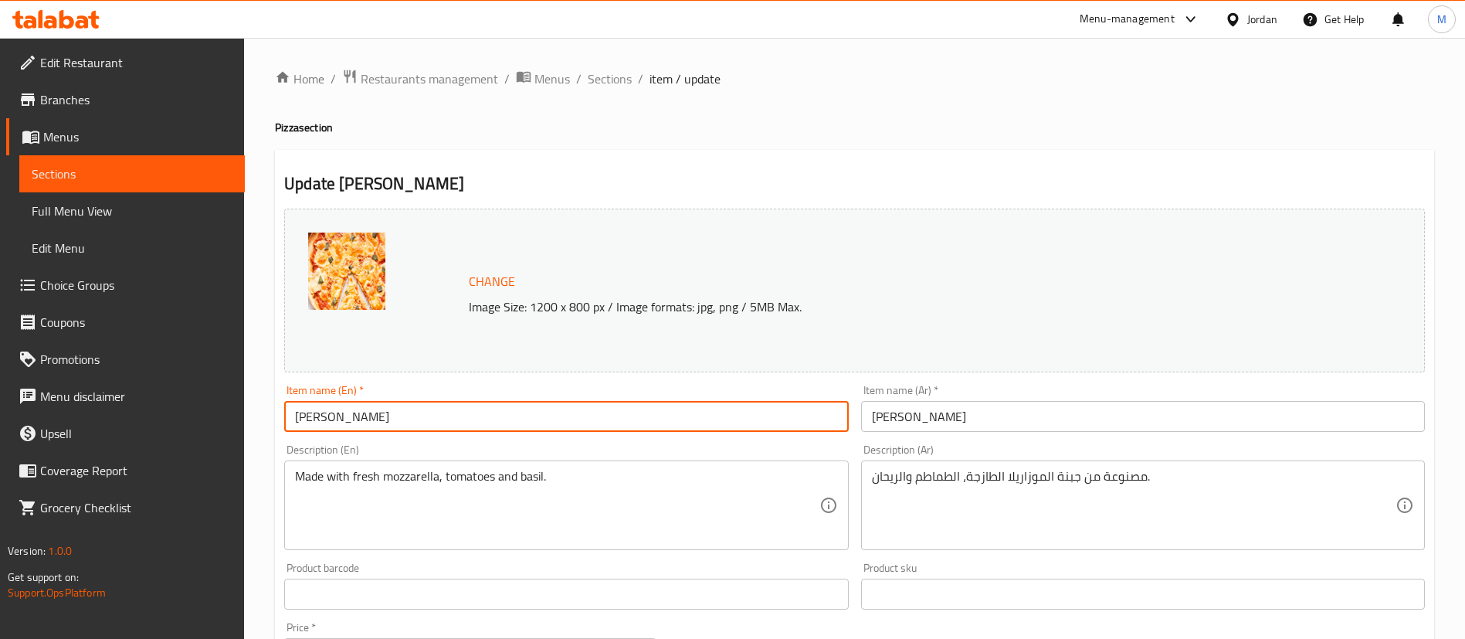
drag, startPoint x: 290, startPoint y: 409, endPoint x: 304, endPoint y: 416, distance: 15.9
click at [290, 409] on input "[PERSON_NAME]" at bounding box center [566, 416] width 564 height 31
paste input "Medium"
type input "Medium Margherita Pizza"
click at [1003, 423] on input "[PERSON_NAME]" at bounding box center [1143, 416] width 564 height 31
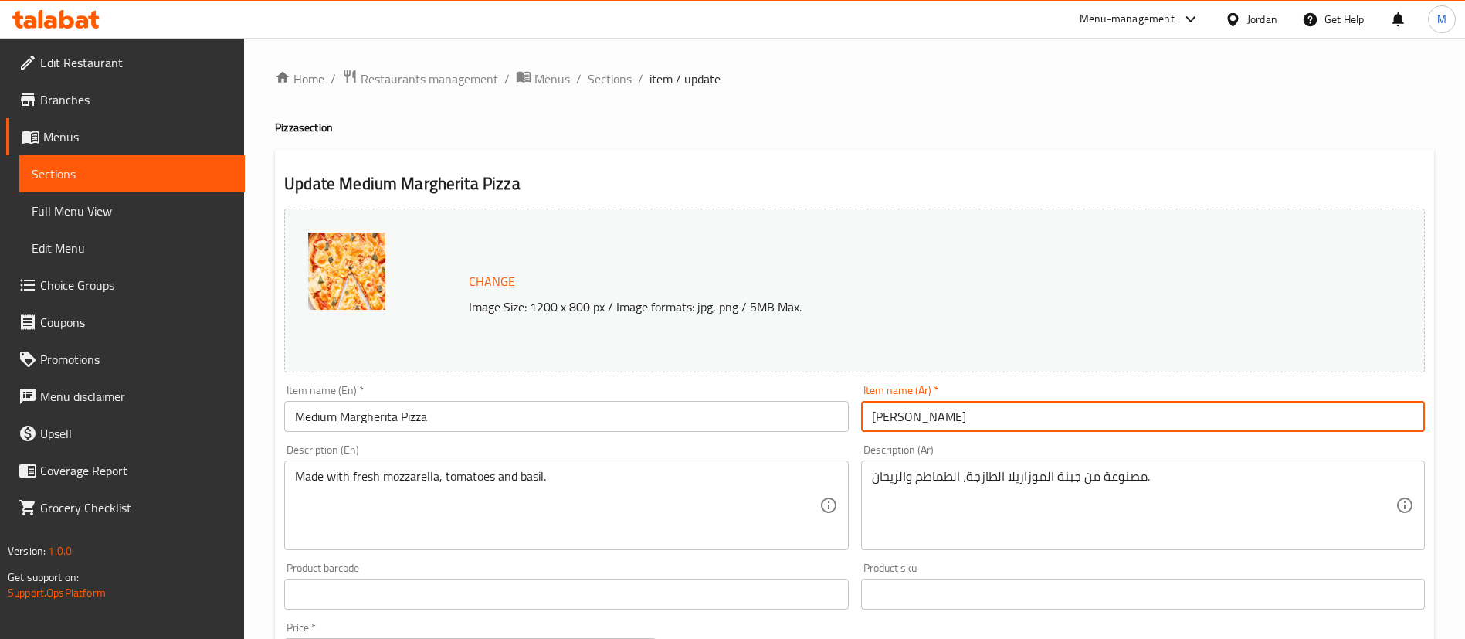
paste input "وسط"
type input "[PERSON_NAME] وسط"
click at [826, 120] on h4 "Pizza section" at bounding box center [854, 127] width 1159 height 15
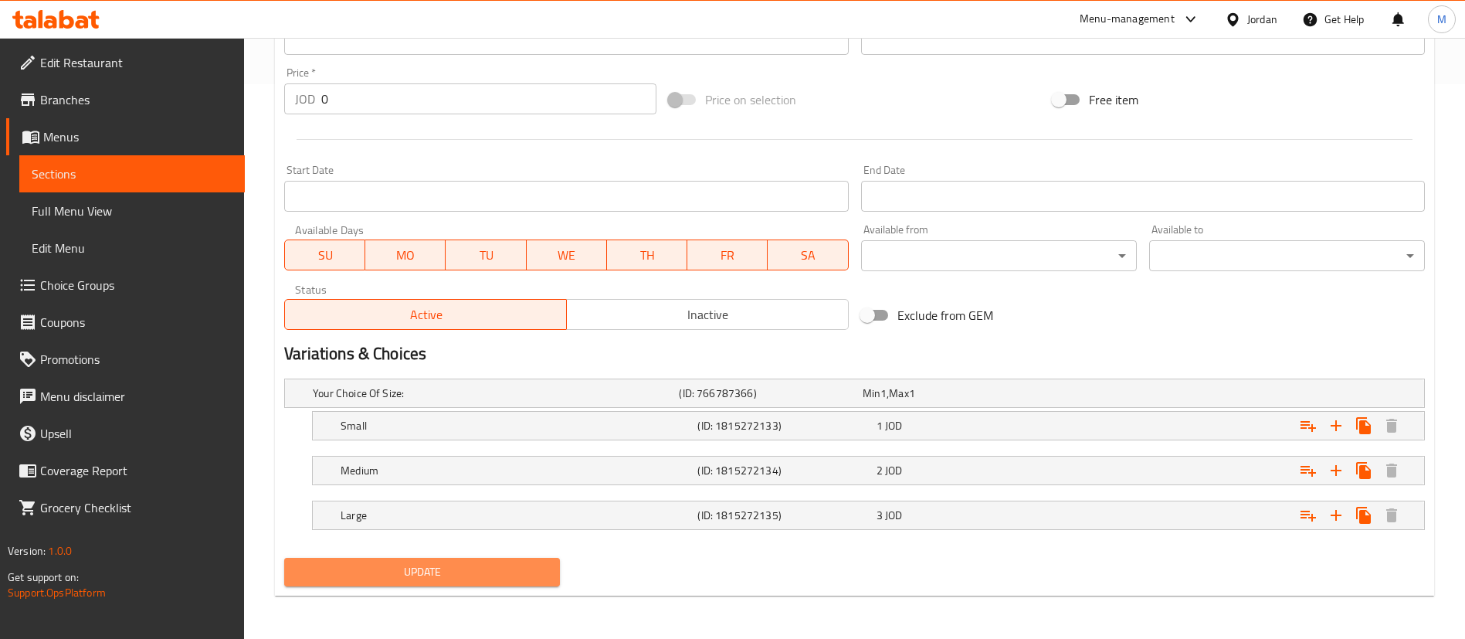
click at [504, 573] on span "Update" at bounding box center [422, 571] width 251 height 19
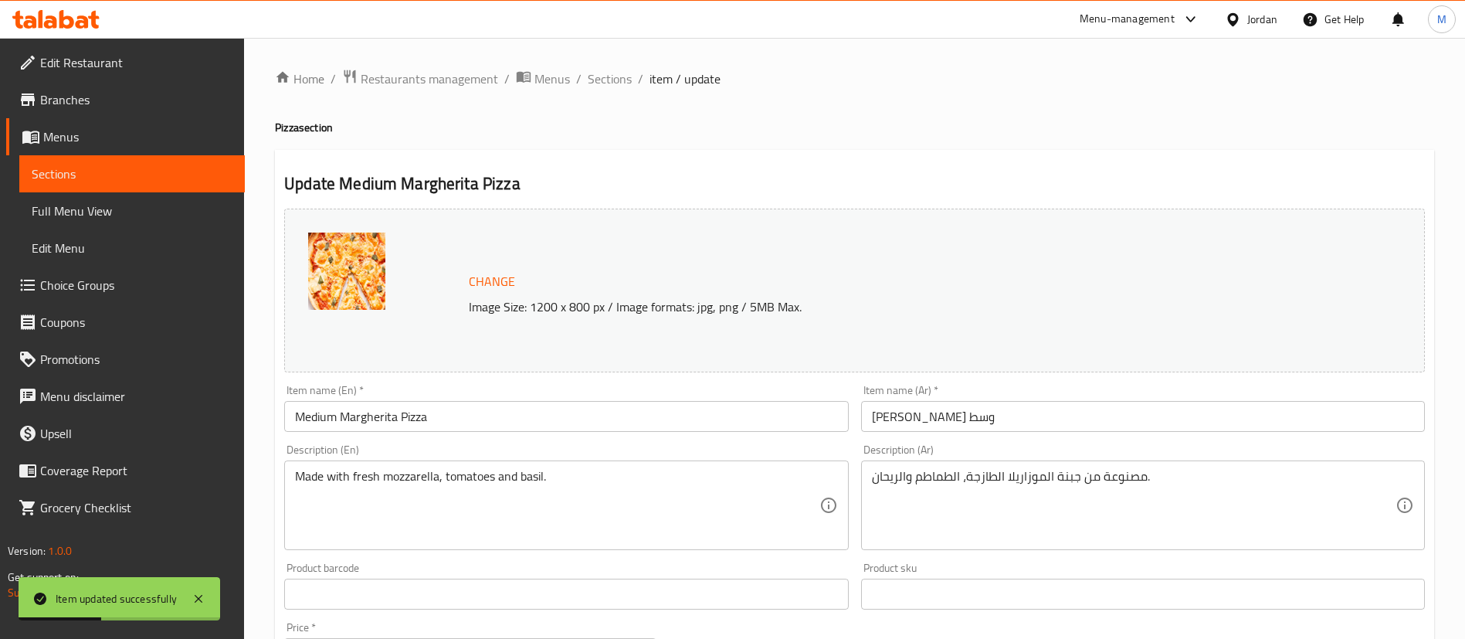
click at [317, 412] on input "Medium Margherita Pizza" at bounding box center [566, 416] width 564 height 31
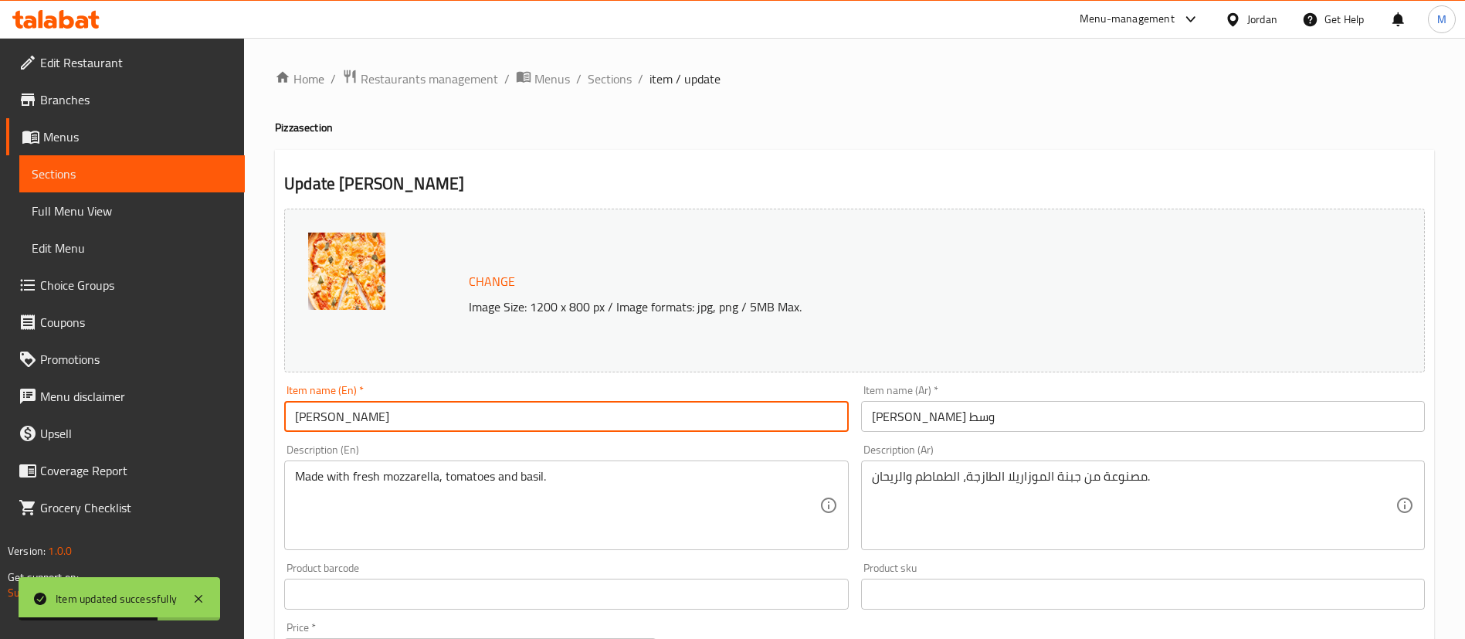
type input "[PERSON_NAME]"
click at [879, 416] on input "[PERSON_NAME] وسط" at bounding box center [1143, 416] width 564 height 31
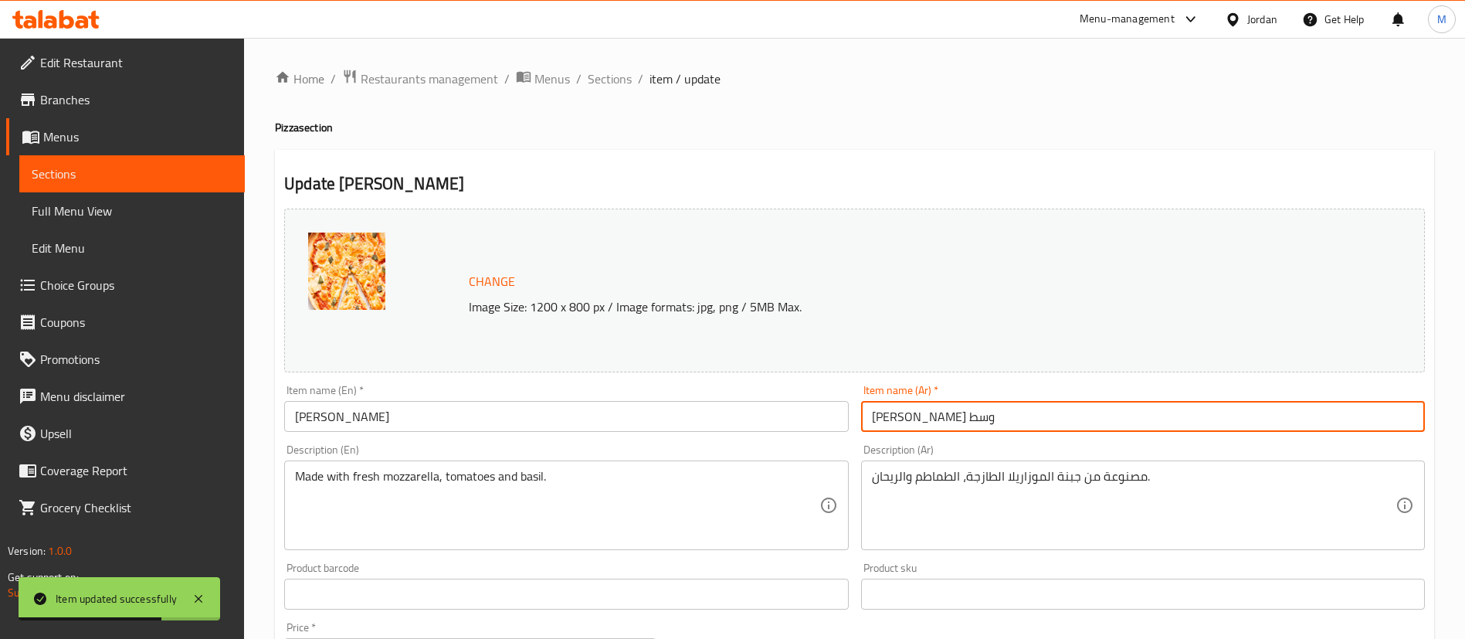
click at [879, 416] on input "[PERSON_NAME] وسط" at bounding box center [1143, 416] width 564 height 31
type input "[PERSON_NAME]"
click at [794, 136] on div "Home / Restaurants management / Menus / Sections / item / update Pizza section …" at bounding box center [854, 616] width 1159 height 1094
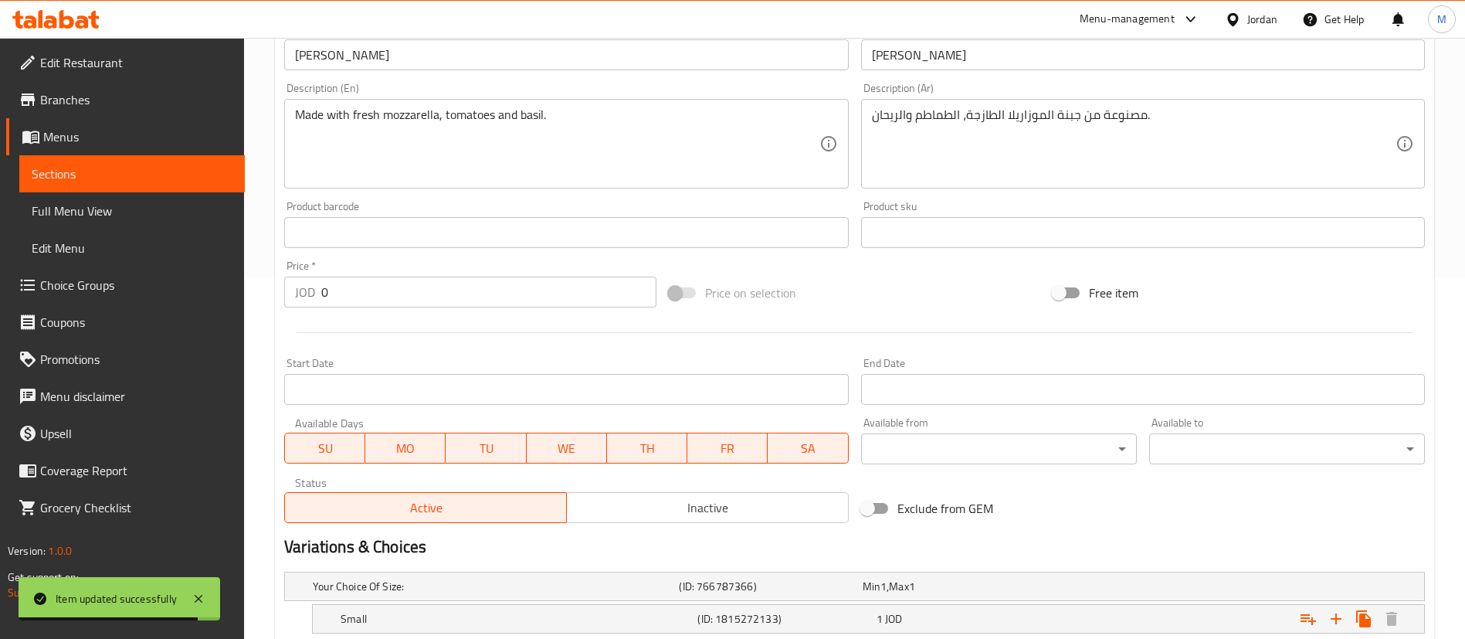
scroll to position [555, 0]
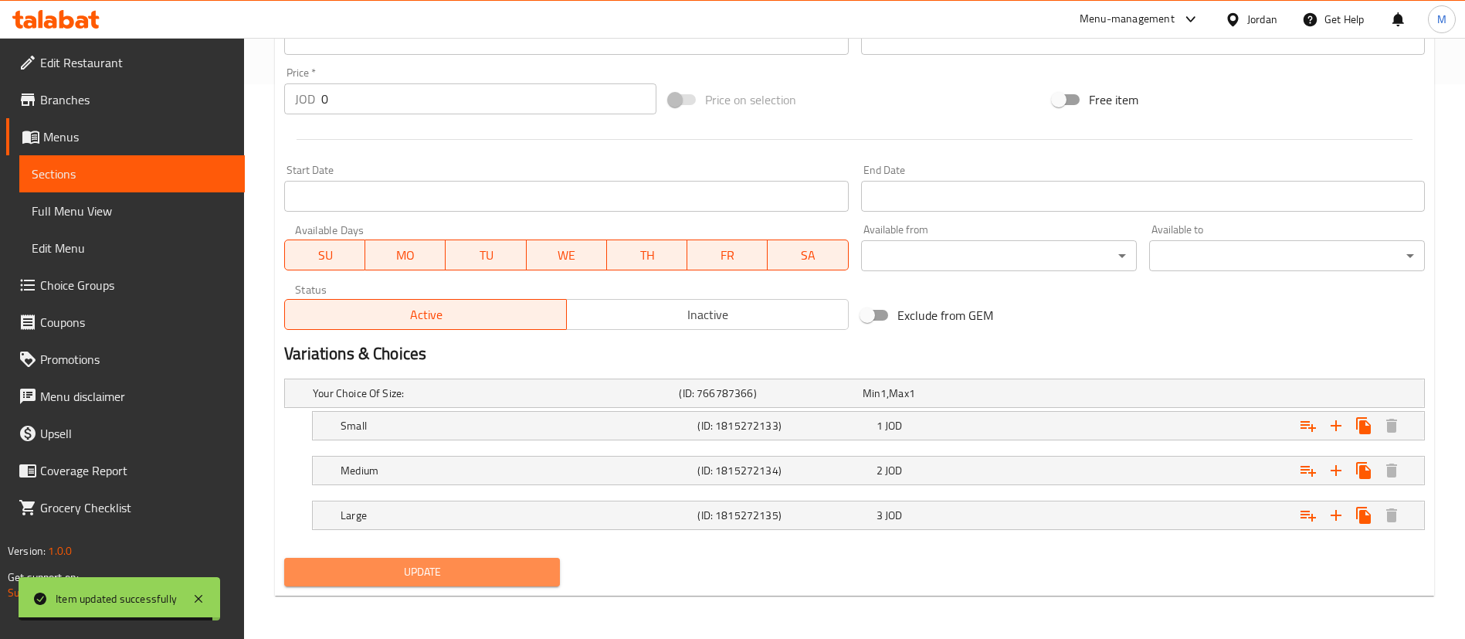
click at [514, 558] on button "Update" at bounding box center [422, 572] width 276 height 29
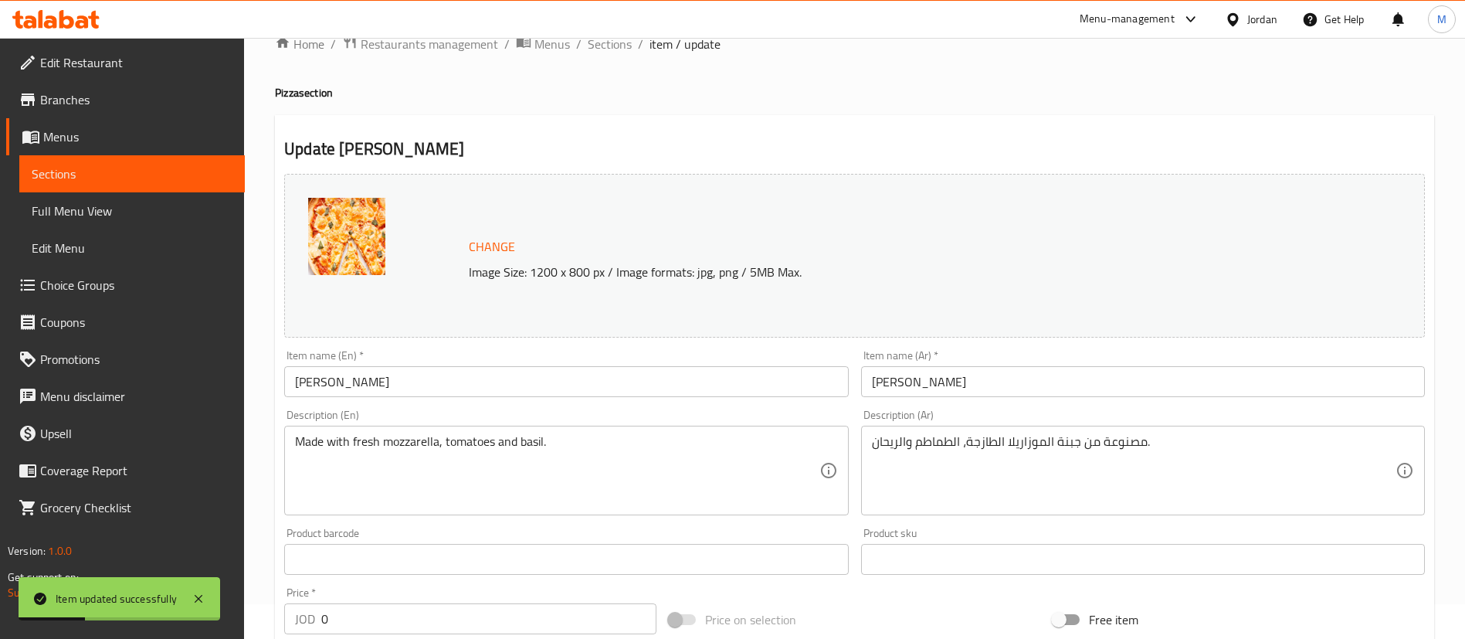
scroll to position [0, 0]
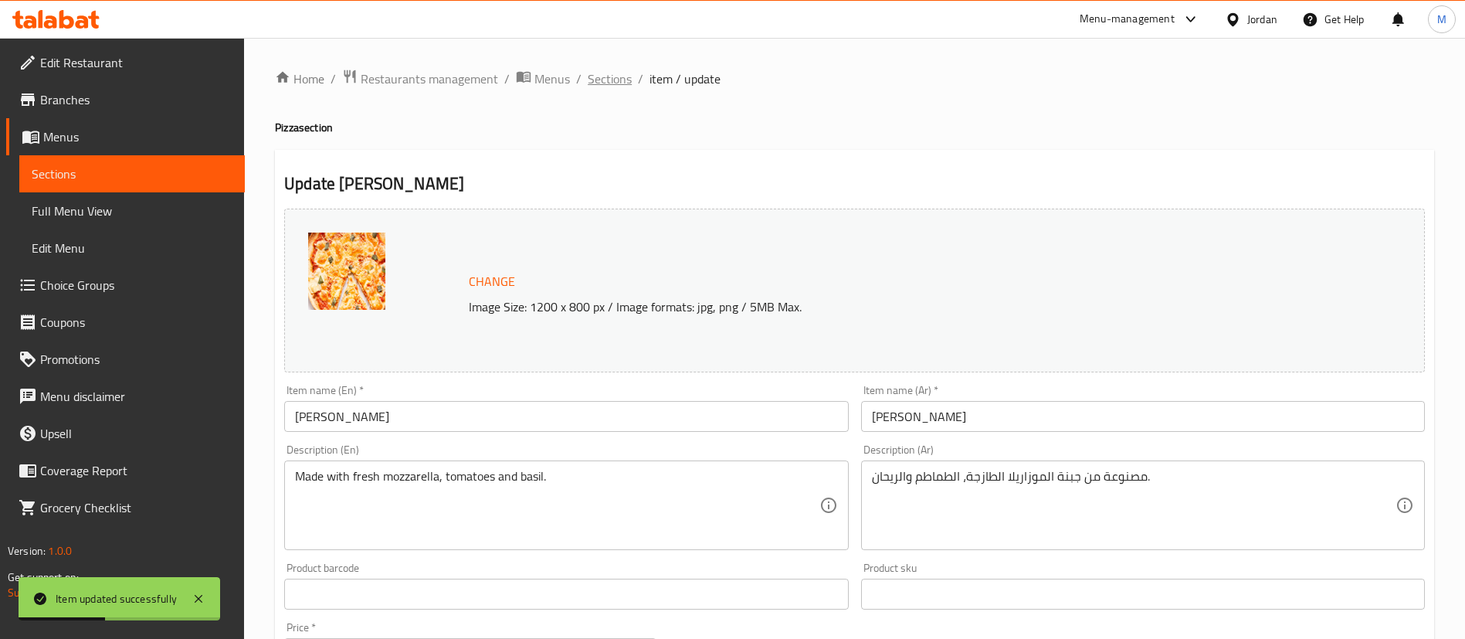
click at [611, 84] on span "Sections" at bounding box center [610, 79] width 44 height 19
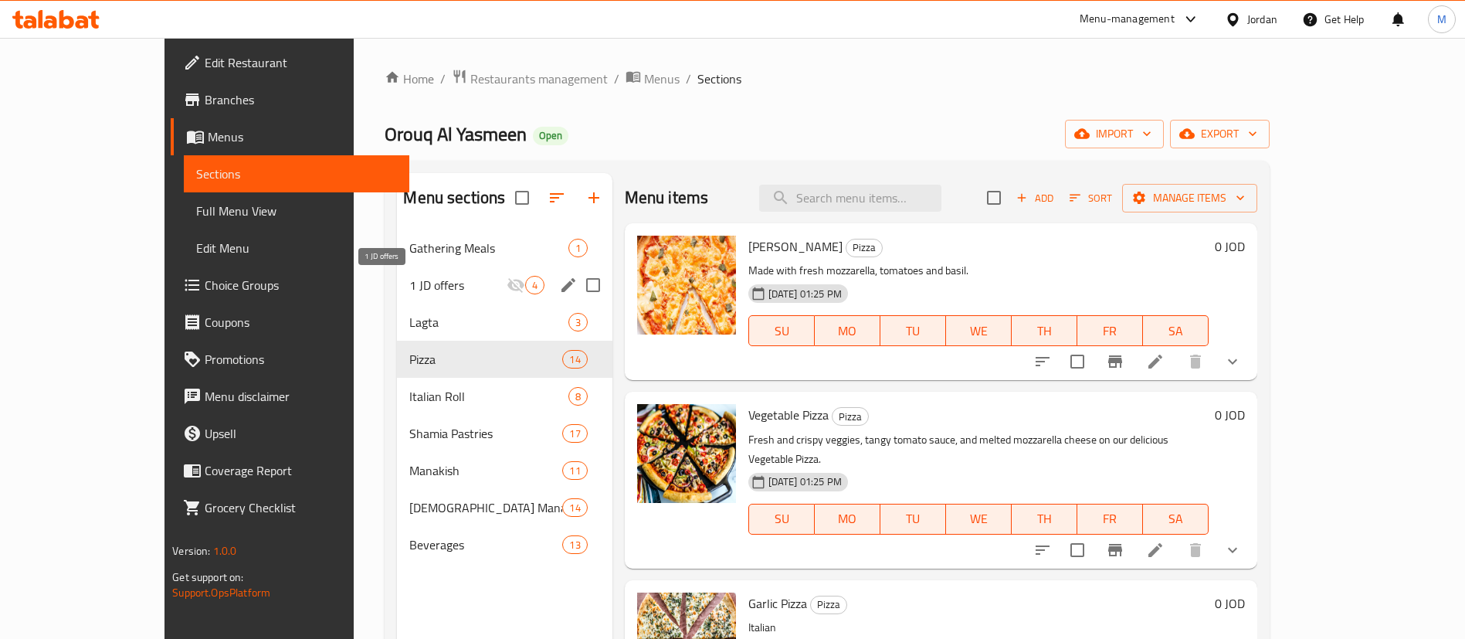
click at [419, 280] on span "1 JD offers" at bounding box center [457, 285] width 97 height 19
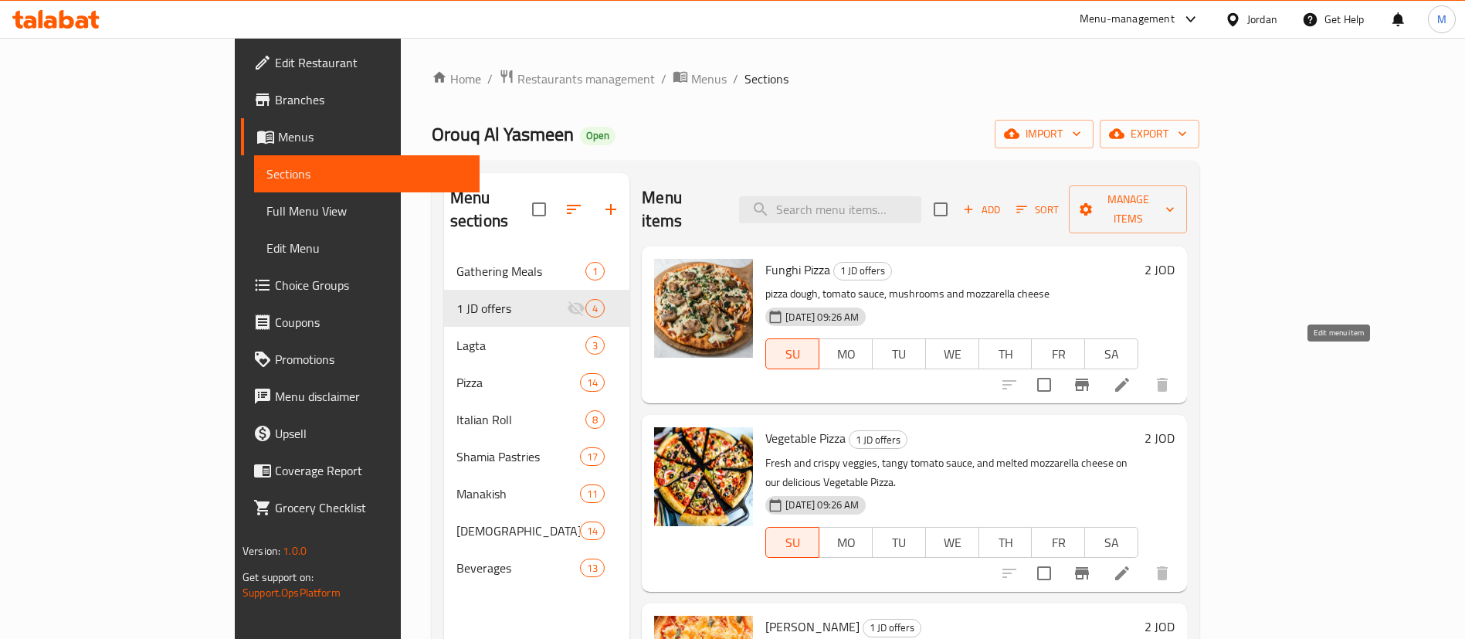
click at [1132, 375] on icon at bounding box center [1122, 384] width 19 height 19
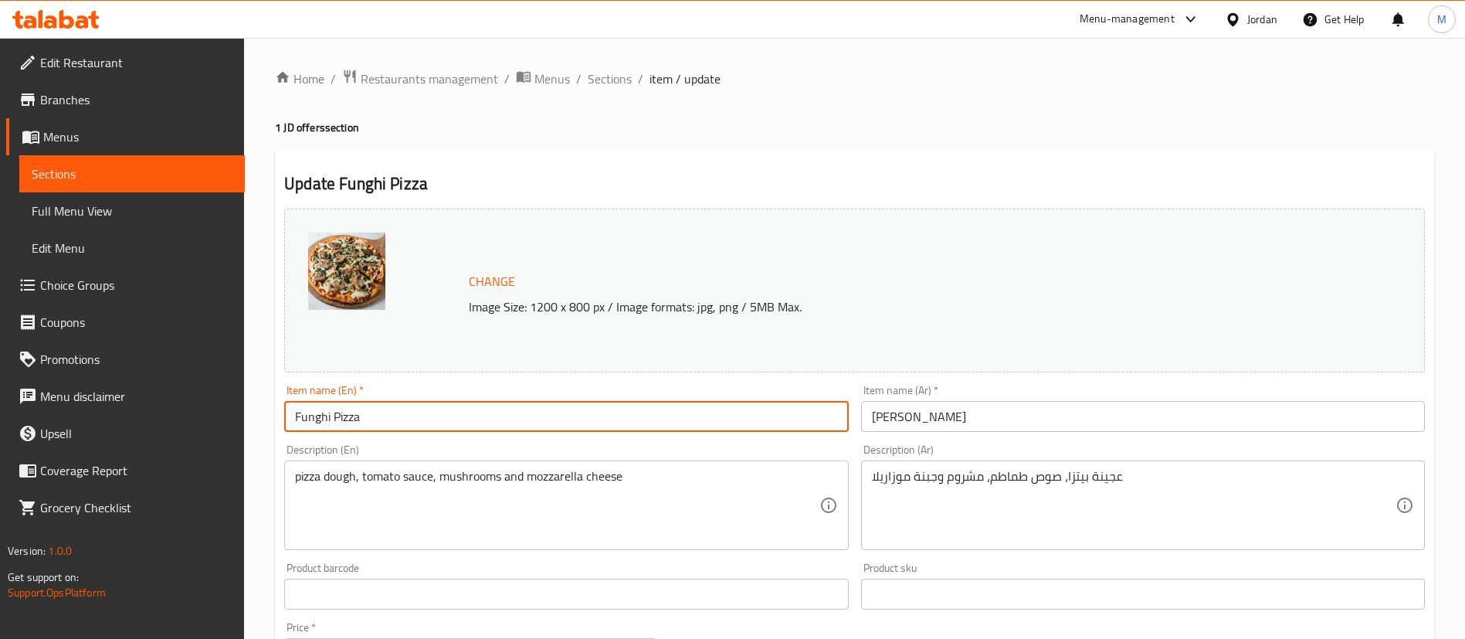
click at [288, 415] on input "Funghi Pizza" at bounding box center [566, 416] width 564 height 31
paste input "Medium"
type input "Medium Funghi Pizza"
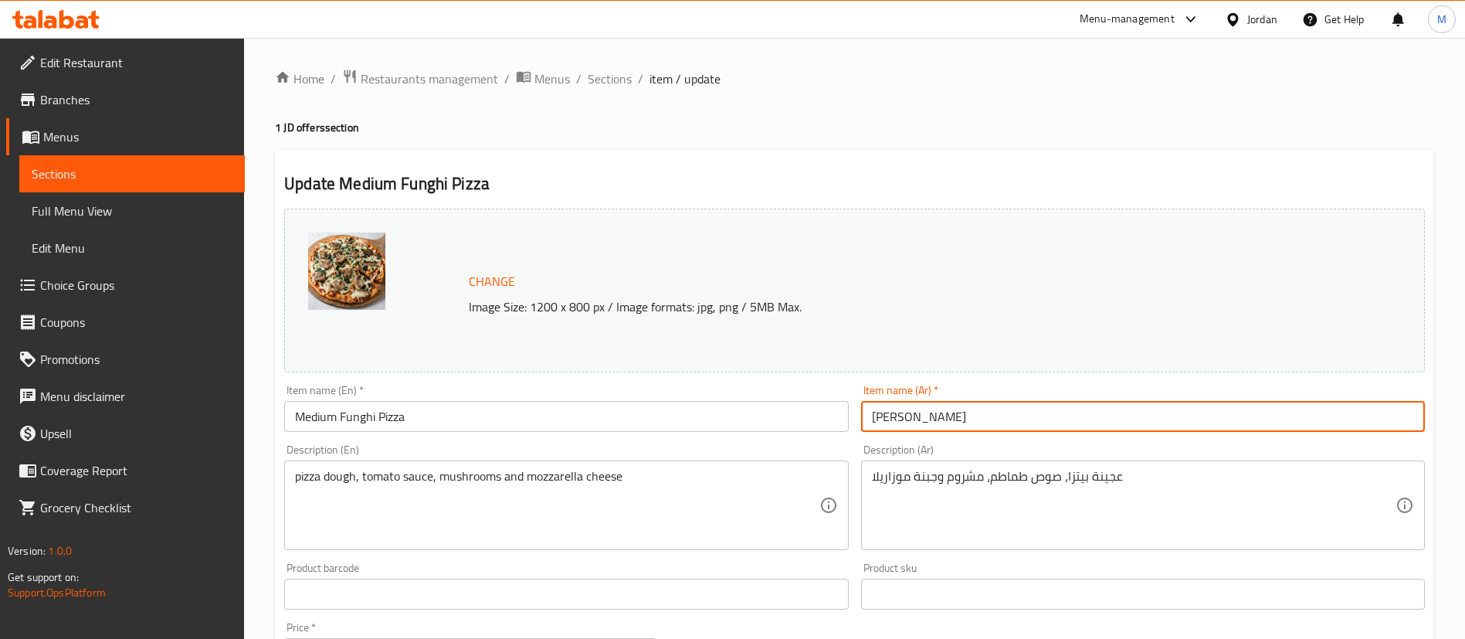
click at [954, 426] on input "[PERSON_NAME]" at bounding box center [1143, 416] width 564 height 31
paste input "وسط"
type input "[PERSON_NAME] وسط"
click at [853, 144] on div "Home / Restaurants management / Menus / Sections / item / update 1 JD offers se…" at bounding box center [854, 576] width 1159 height 1014
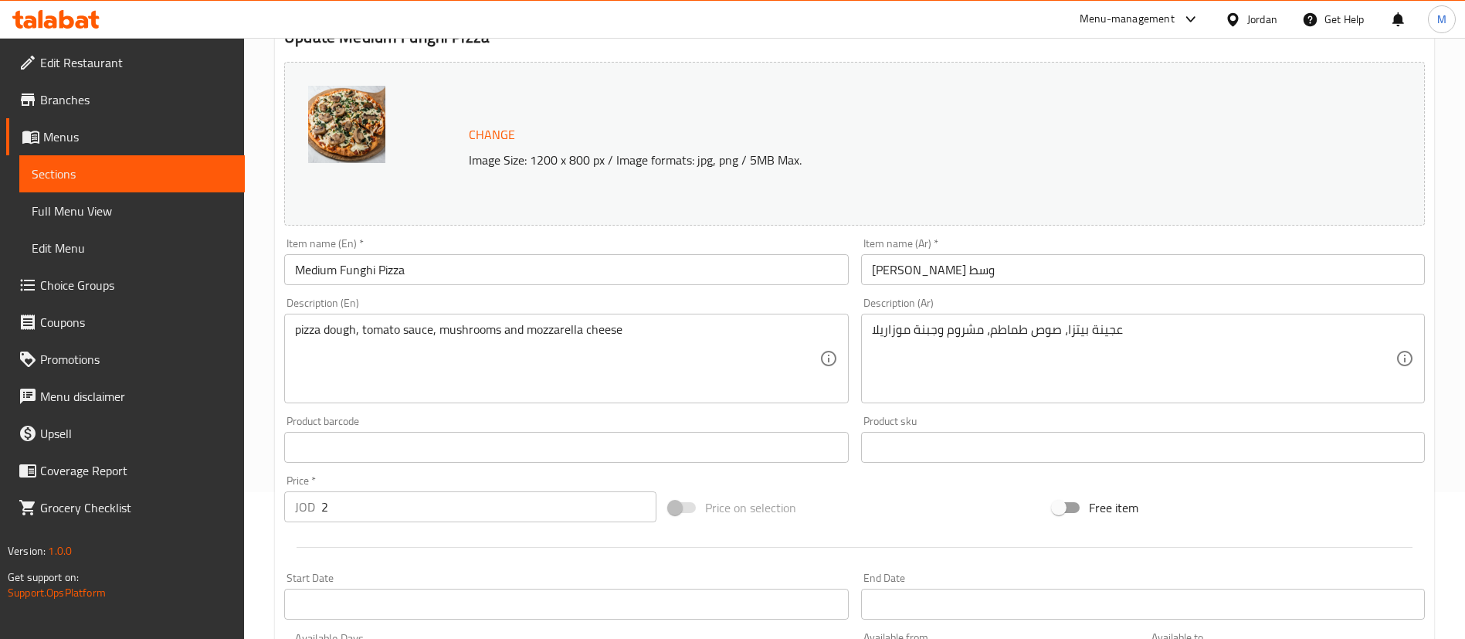
scroll to position [475, 0]
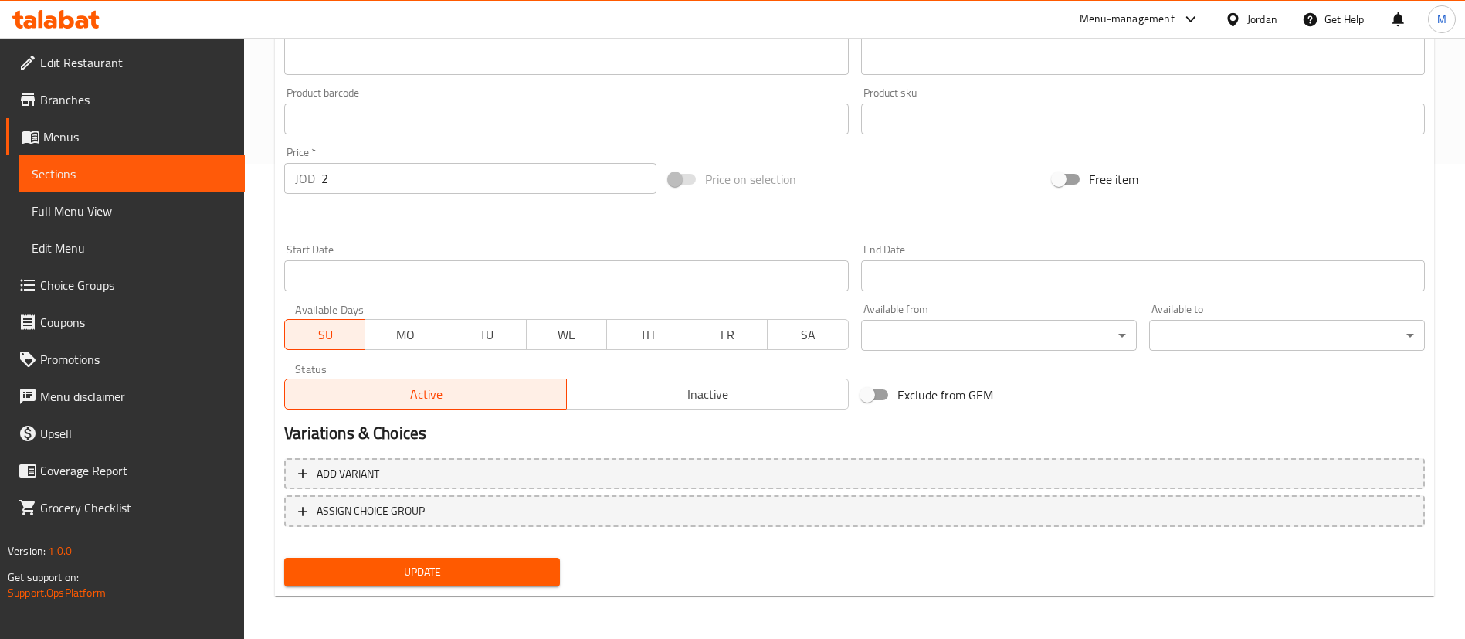
click at [521, 568] on span "Update" at bounding box center [422, 571] width 251 height 19
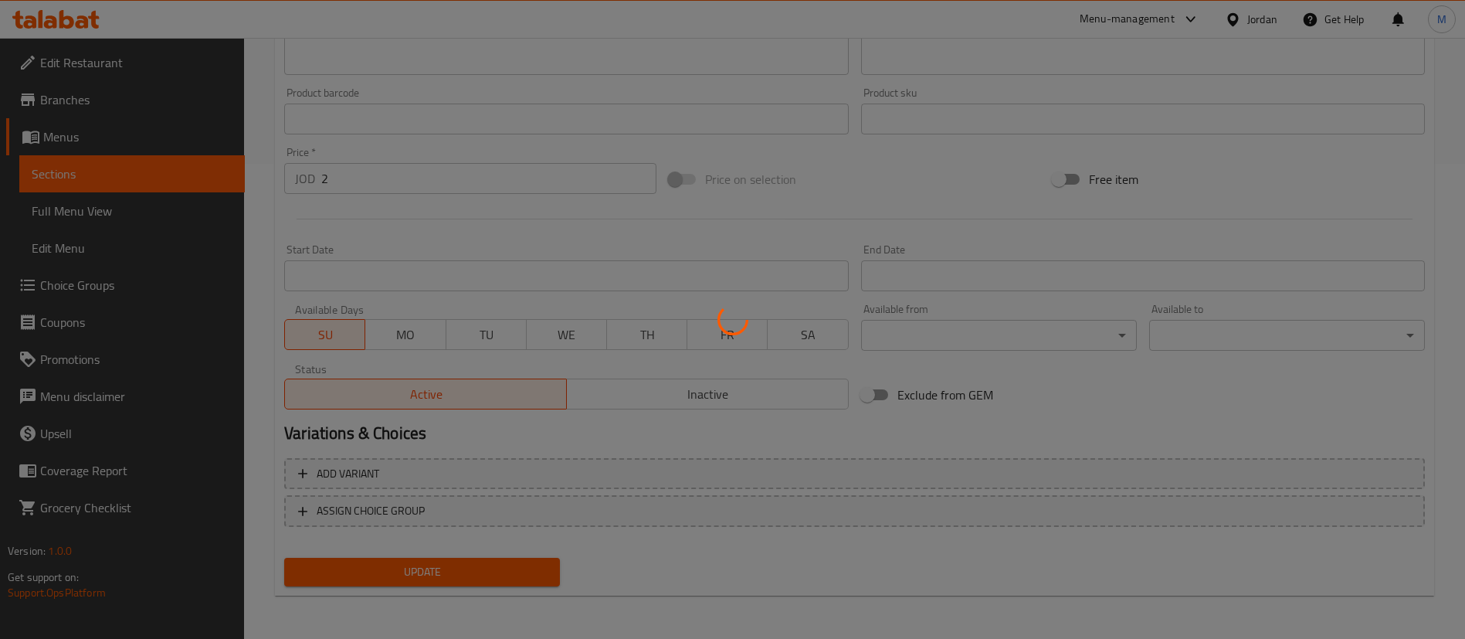
scroll to position [0, 0]
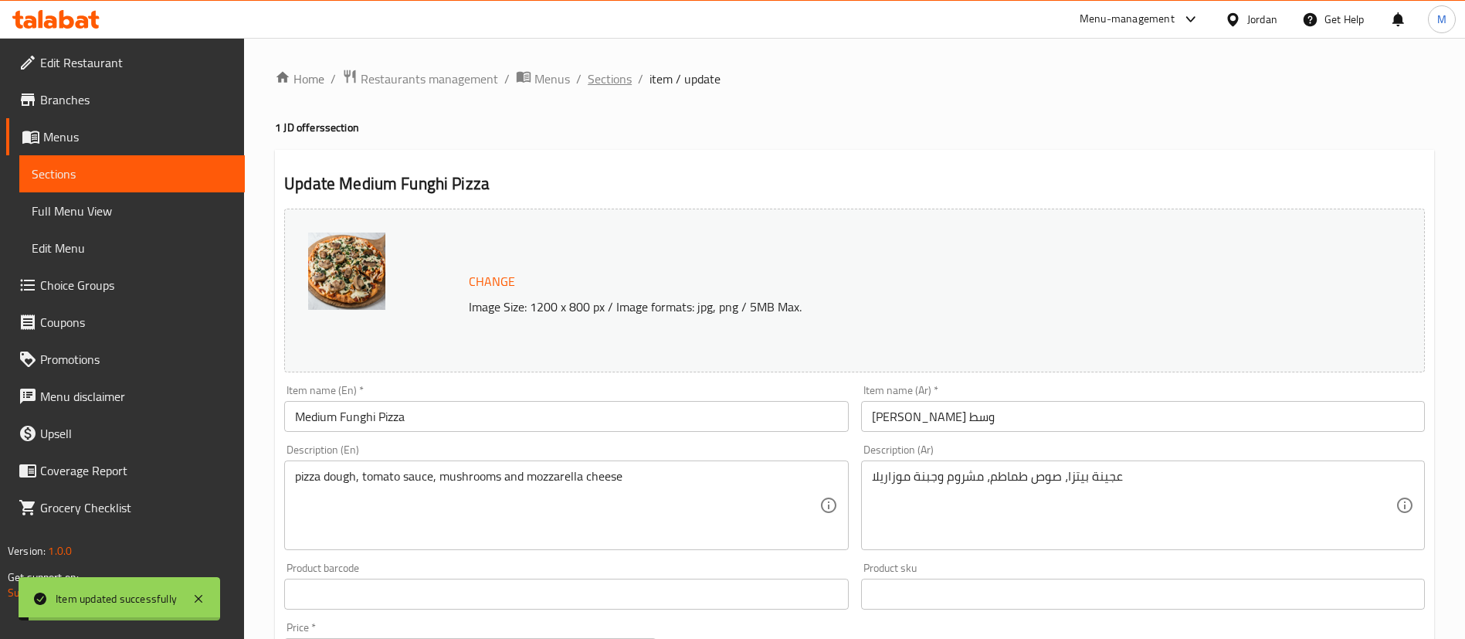
click at [616, 76] on span "Sections" at bounding box center [610, 79] width 44 height 19
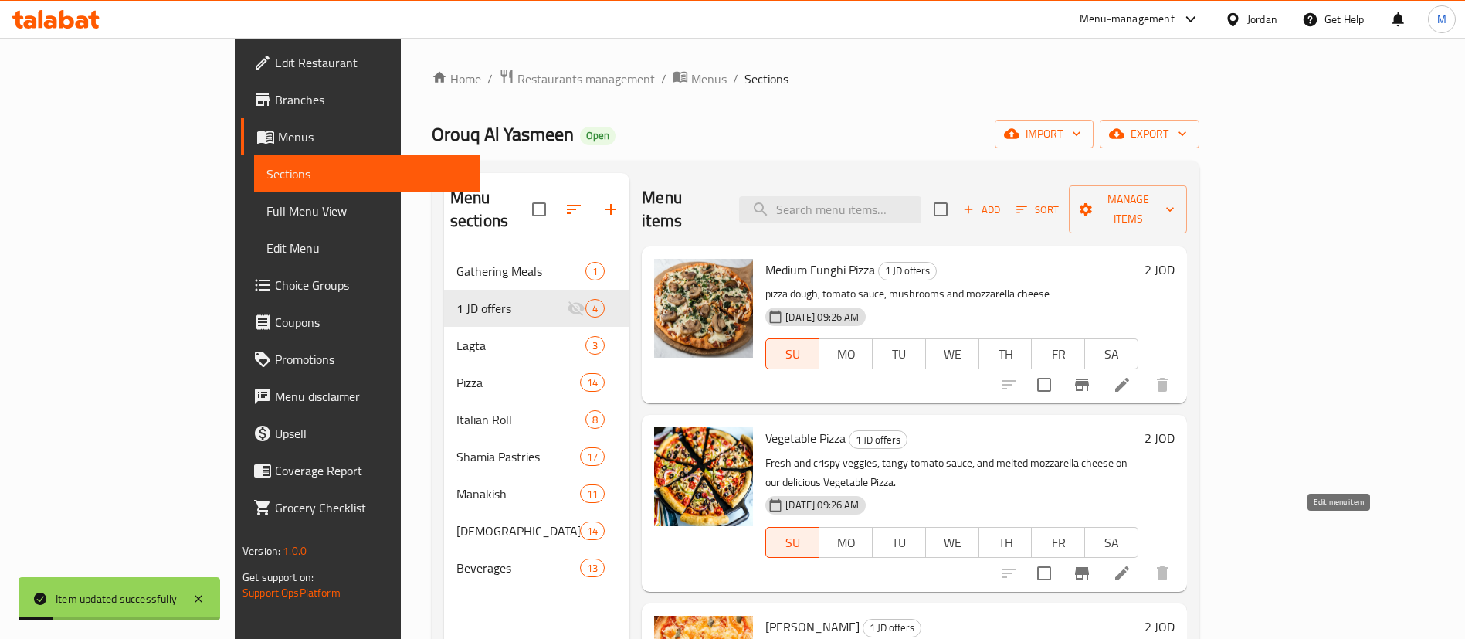
click at [1129, 566] on icon at bounding box center [1122, 573] width 14 height 14
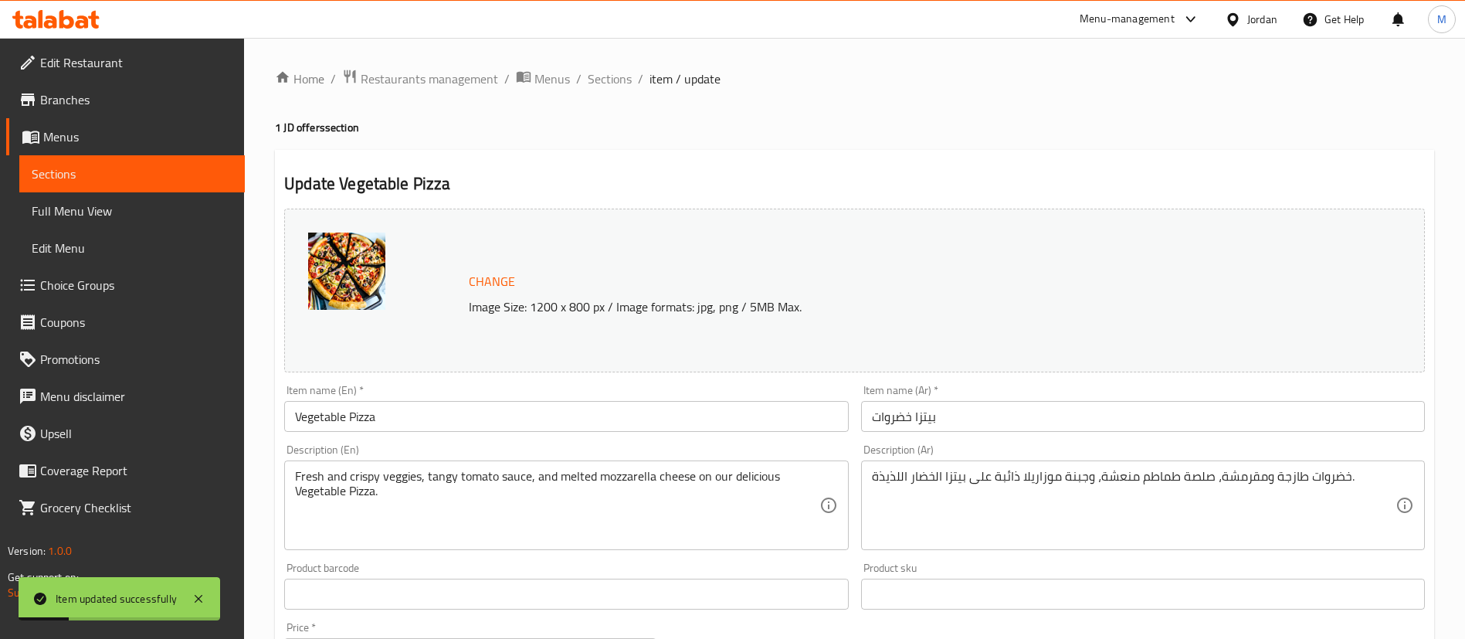
scroll to position [116, 0]
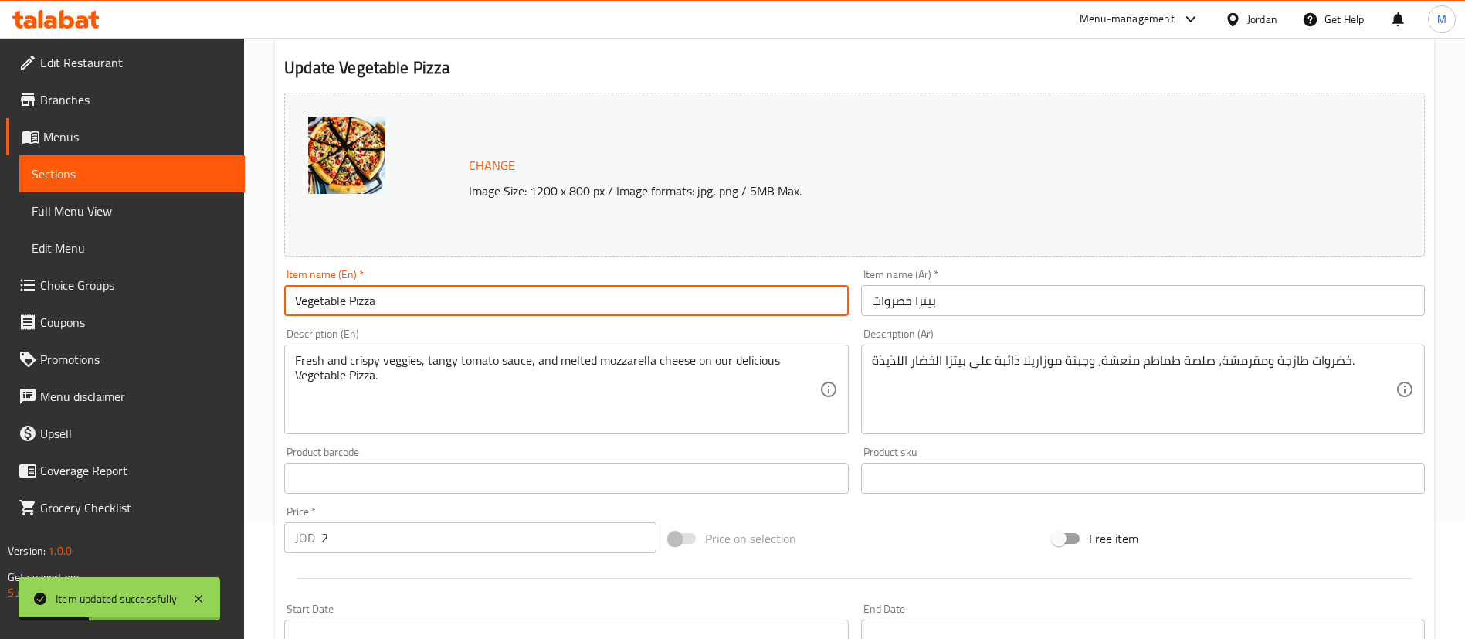
drag, startPoint x: 297, startPoint y: 298, endPoint x: 308, endPoint y: 305, distance: 12.9
click at [297, 298] on input "Vegetable Pizza" at bounding box center [566, 300] width 564 height 31
paste input "Medium"
type input "Medium Vegetable Pizza"
click at [979, 310] on input "بيتزا خضروات" at bounding box center [1143, 300] width 564 height 31
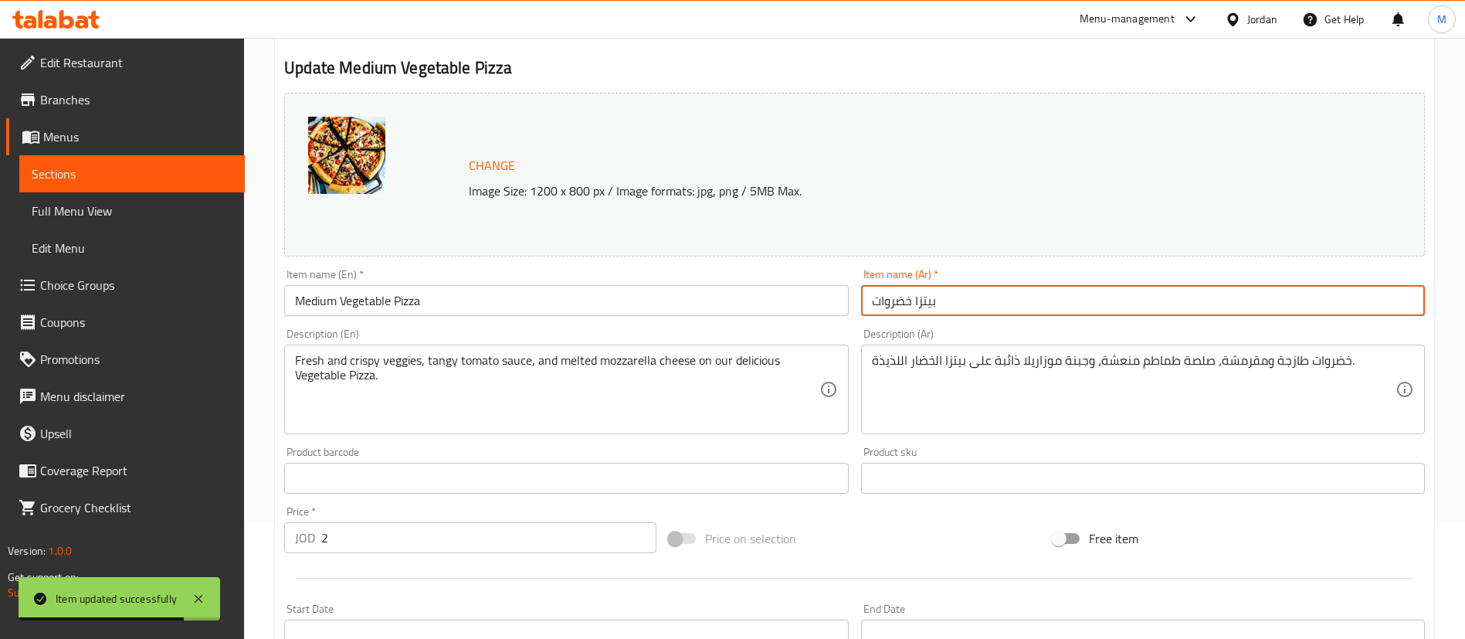
paste input "وسط"
type input "بيتزا خضروات وسط"
click at [828, 76] on h2 "Update Medium Vegetable Pizza" at bounding box center [854, 67] width 1141 height 23
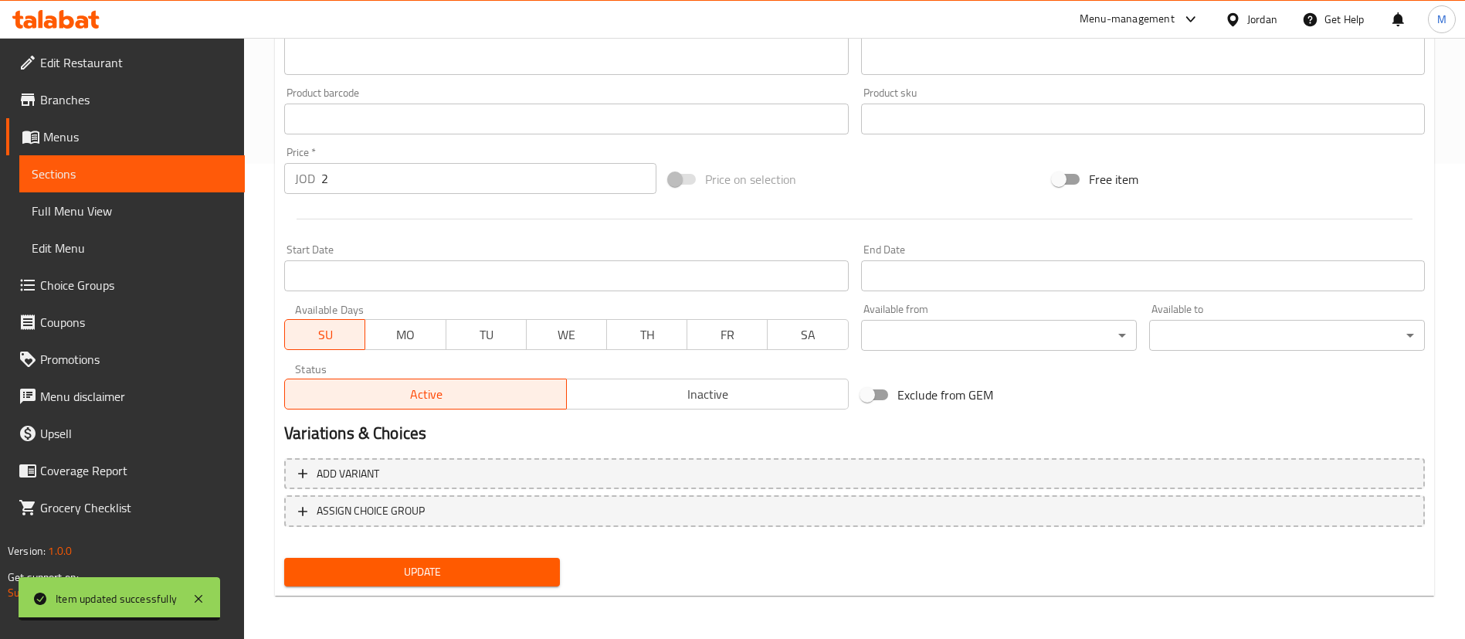
click at [558, 571] on button "Update" at bounding box center [422, 572] width 276 height 29
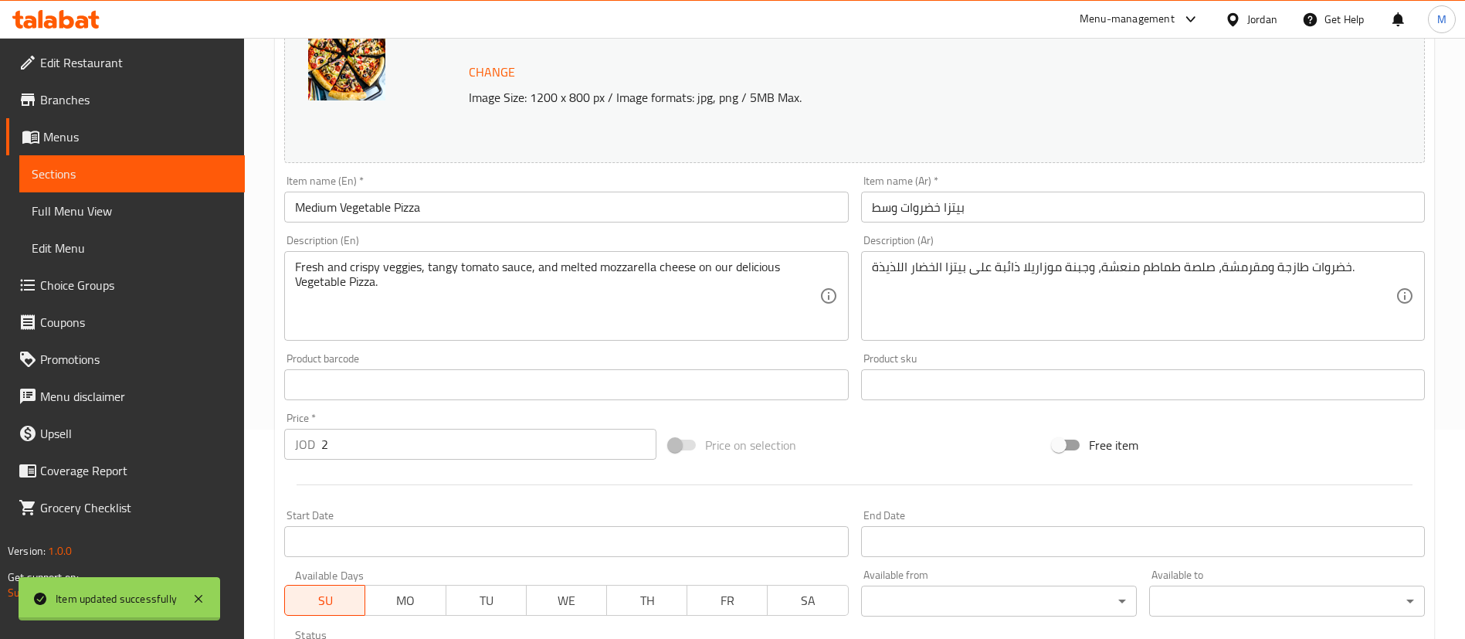
scroll to position [0, 0]
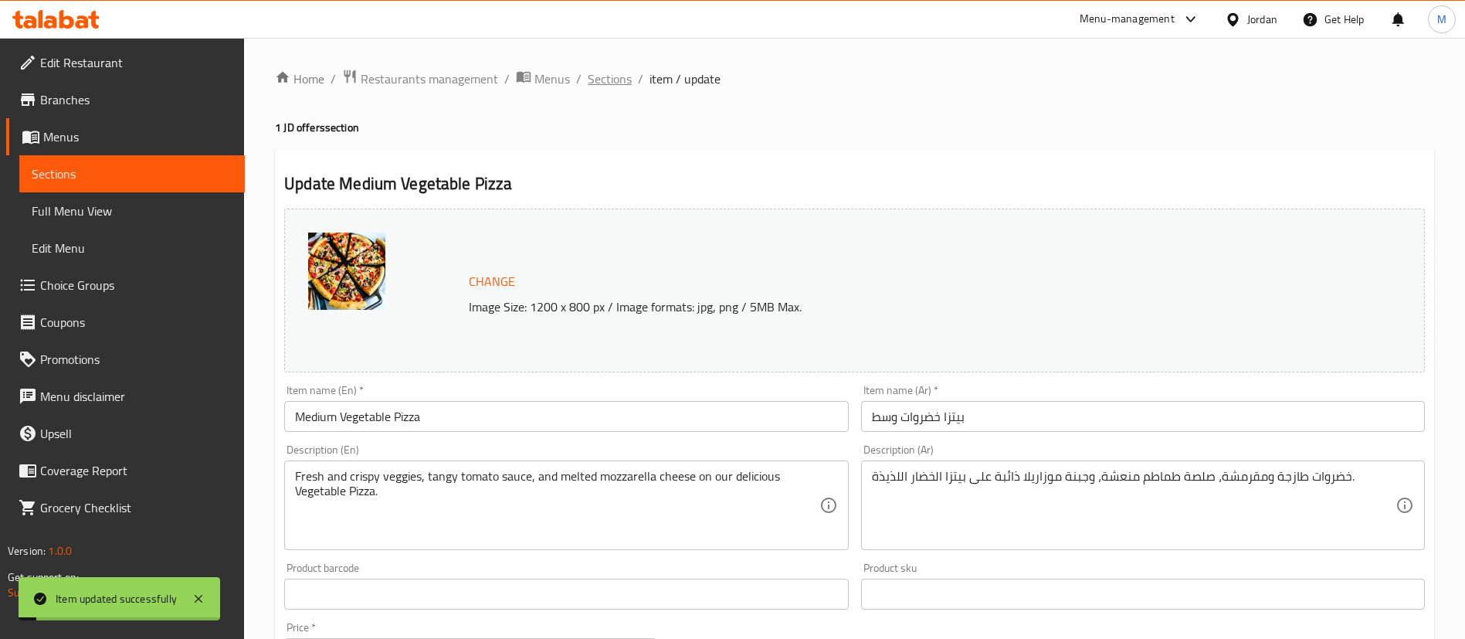
click at [609, 81] on span "Sections" at bounding box center [610, 79] width 44 height 19
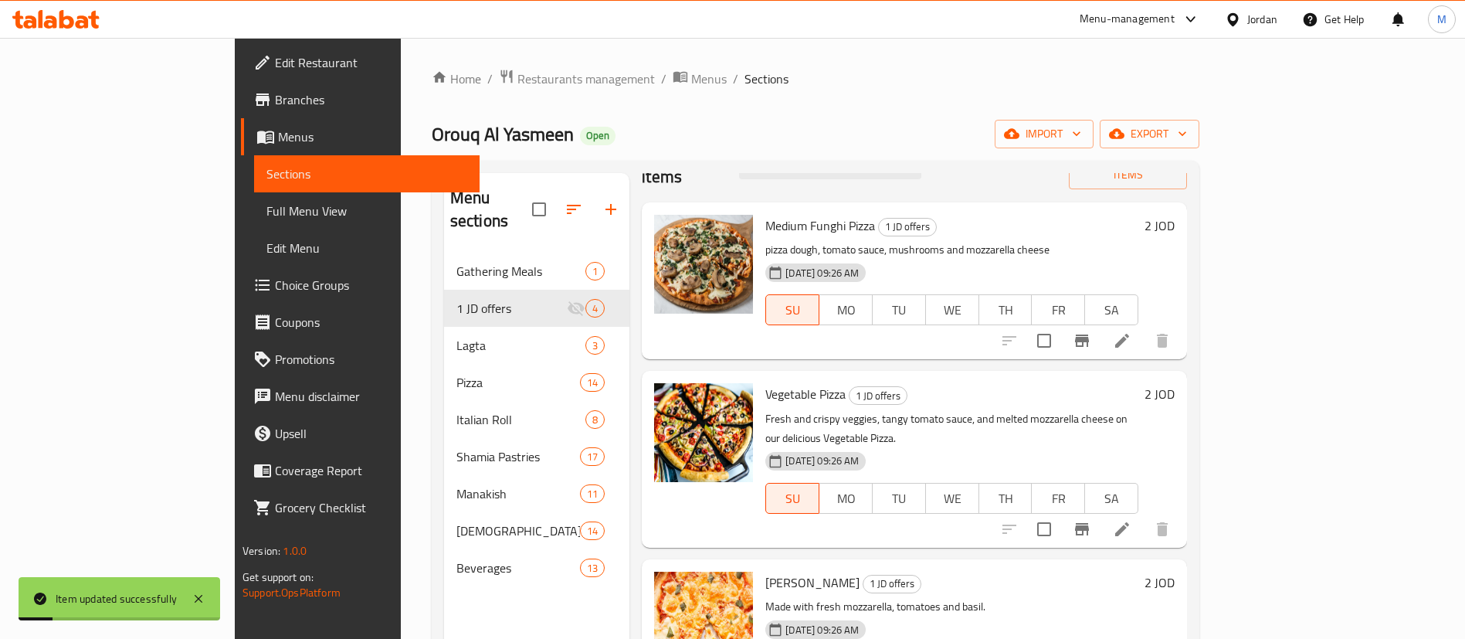
scroll to position [75, 0]
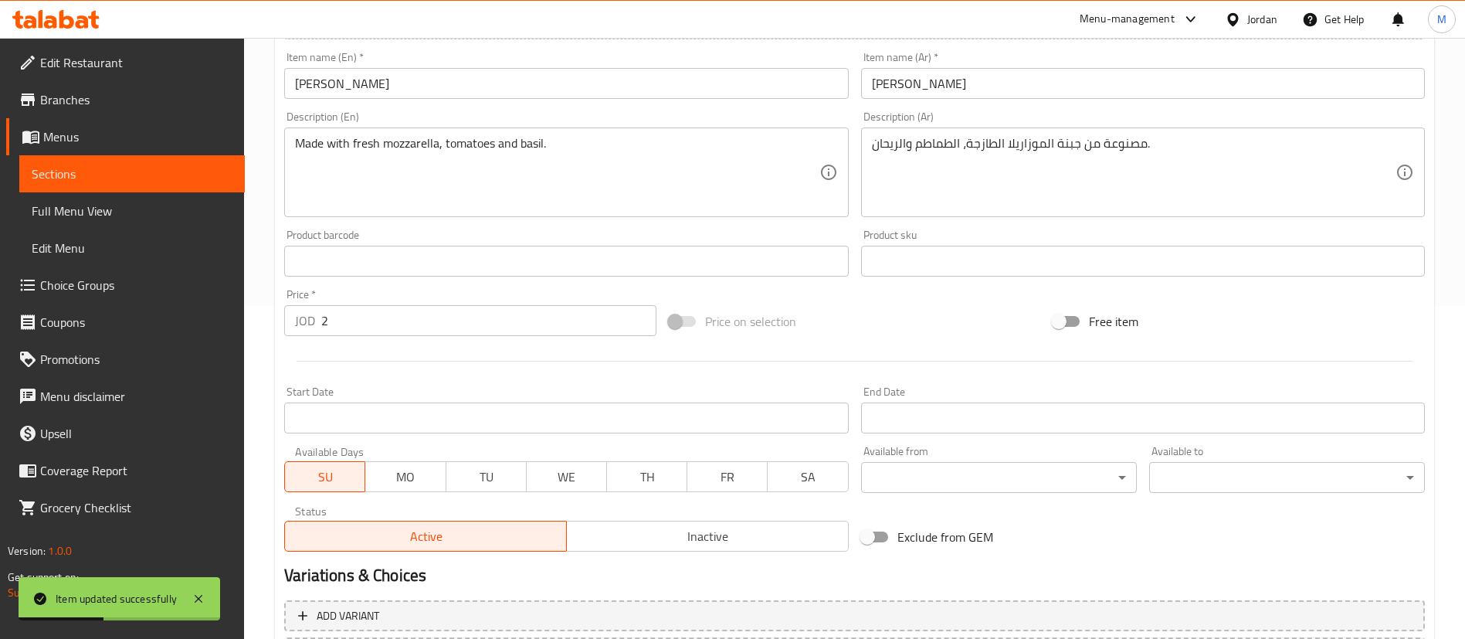
scroll to position [116, 0]
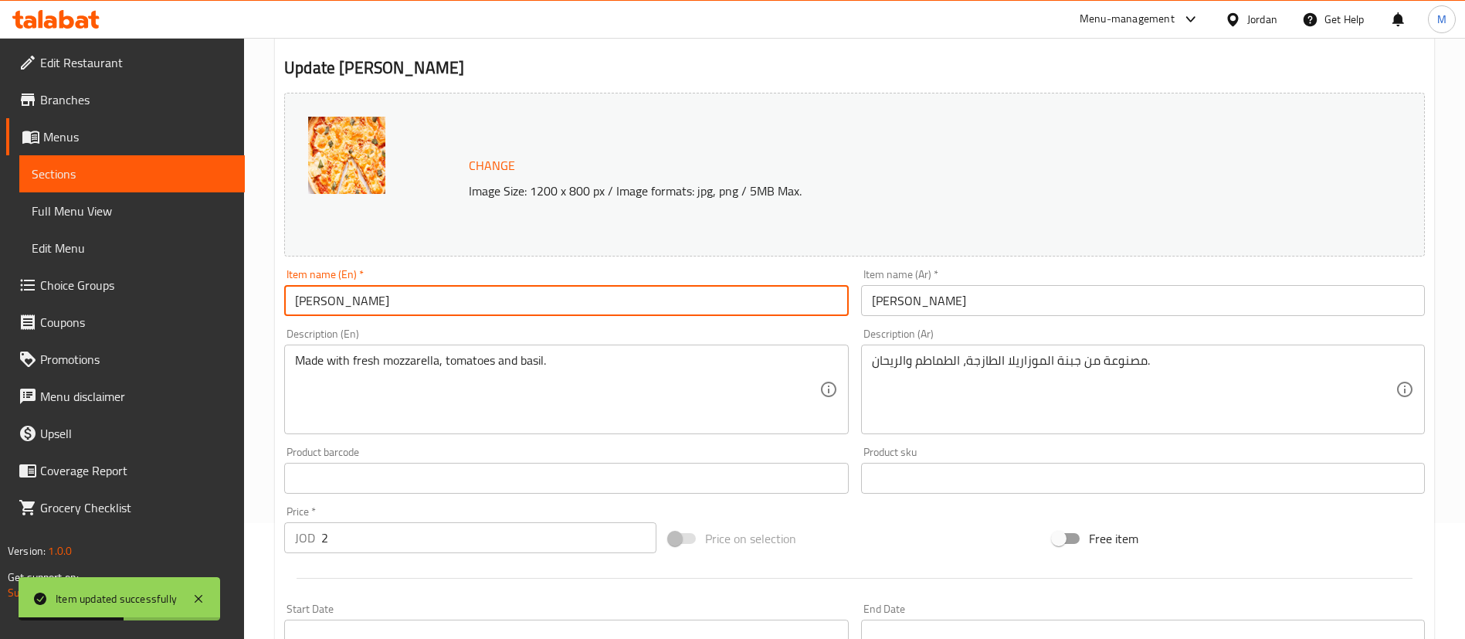
click at [292, 297] on input "[PERSON_NAME]" at bounding box center [566, 300] width 564 height 31
paste input "Medium"
type input "Medium Margherita Pizza"
click at [1014, 300] on input "[PERSON_NAME]" at bounding box center [1143, 300] width 564 height 31
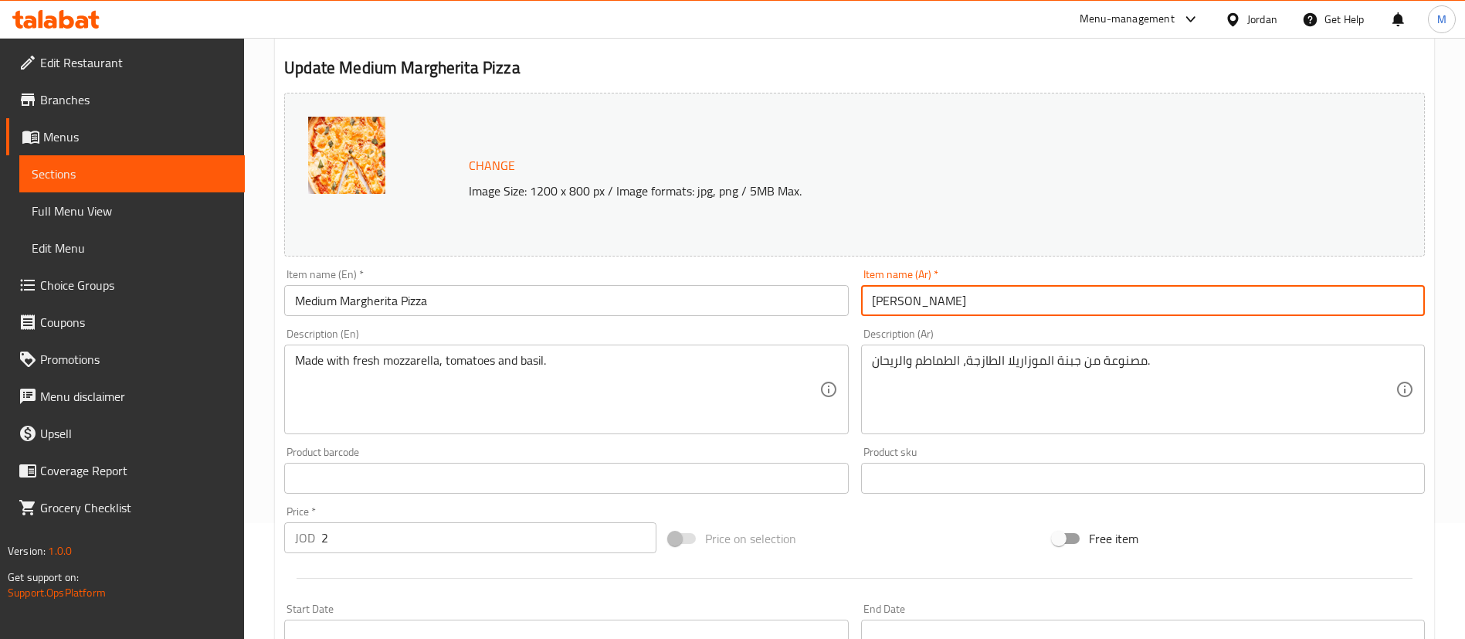
paste input "وسط"
type input "[PERSON_NAME] وسط"
click at [800, 68] on h2 "Update Medium Margherita Pizza" at bounding box center [854, 67] width 1141 height 23
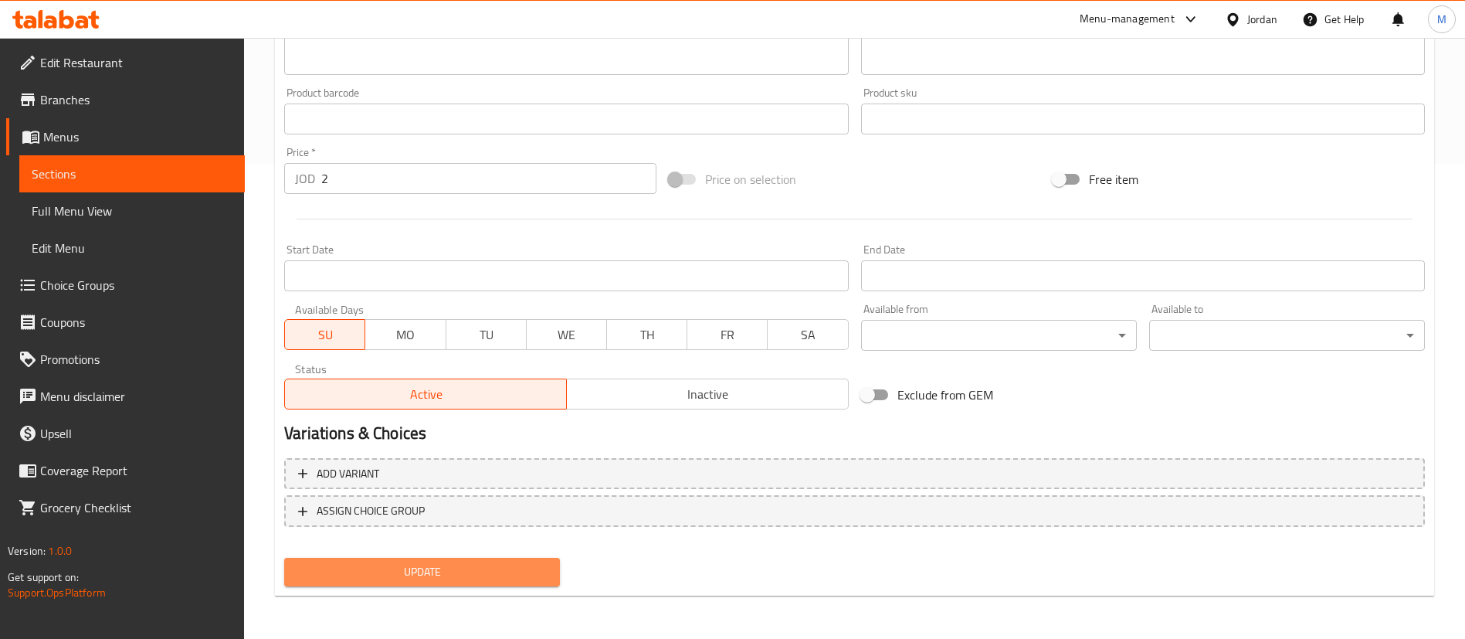
click at [531, 564] on span "Update" at bounding box center [422, 571] width 251 height 19
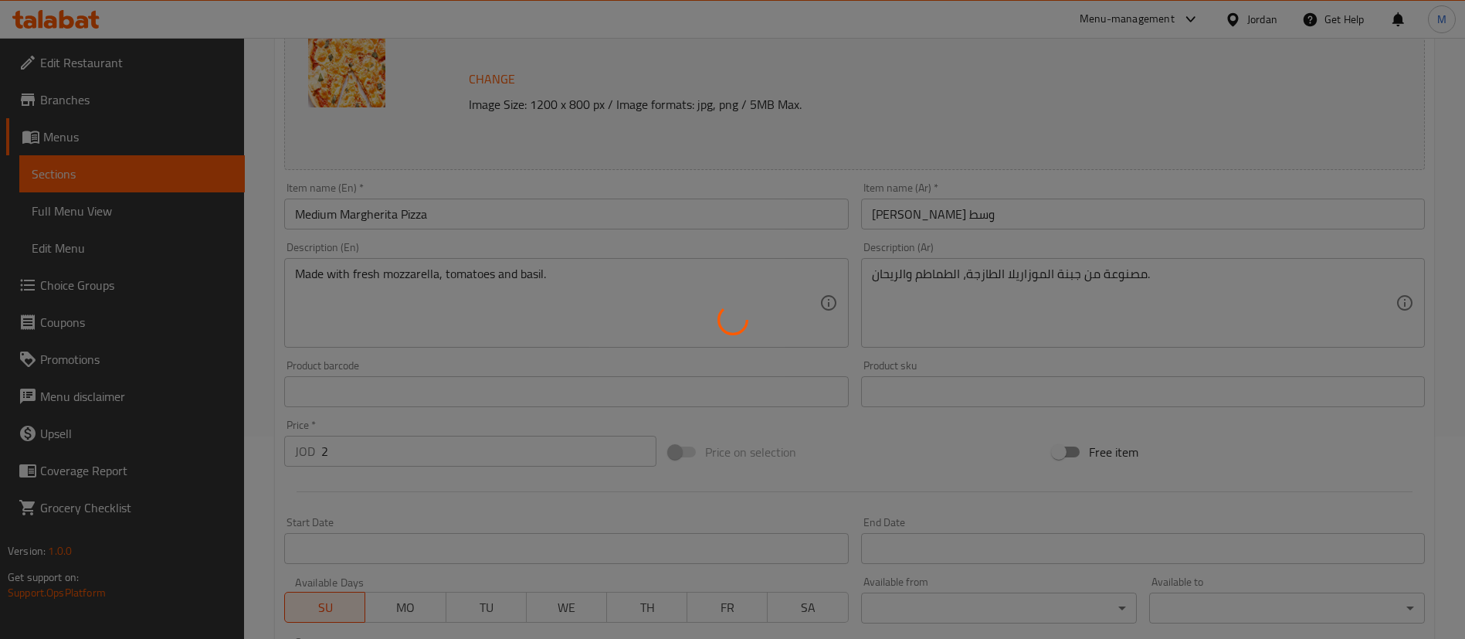
scroll to position [0, 0]
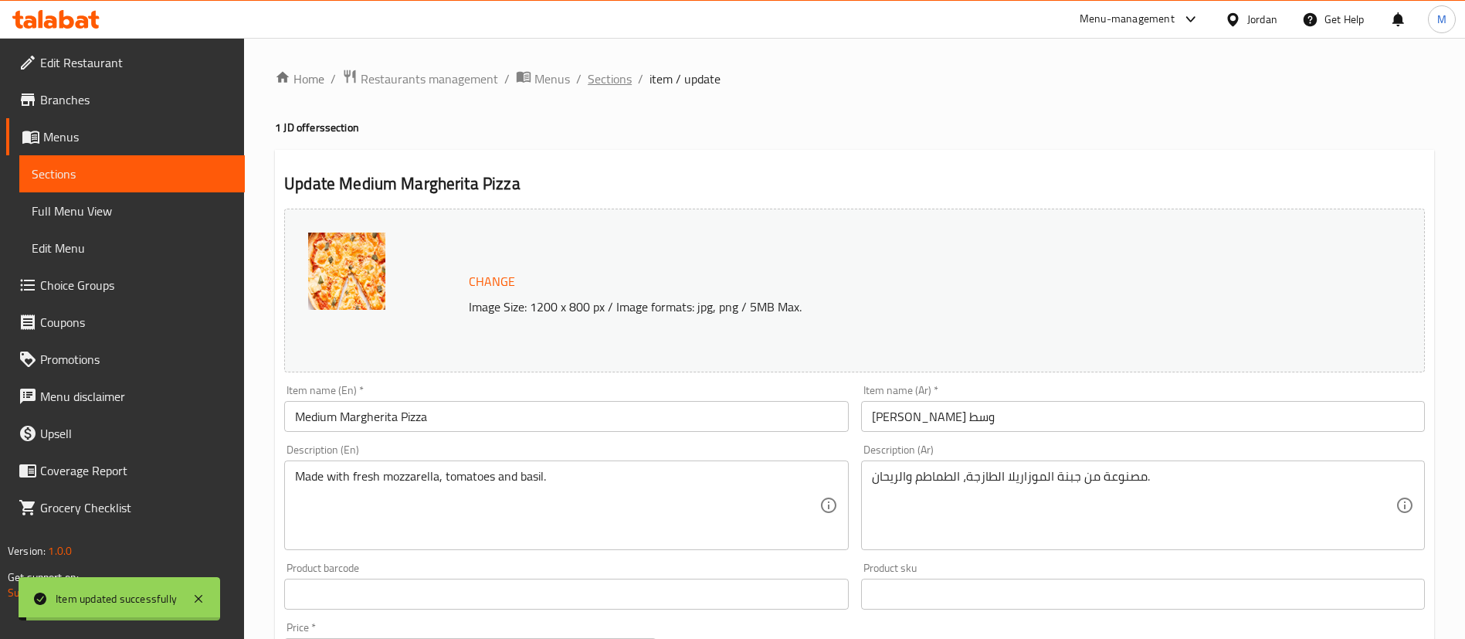
click at [613, 80] on span "Sections" at bounding box center [610, 79] width 44 height 19
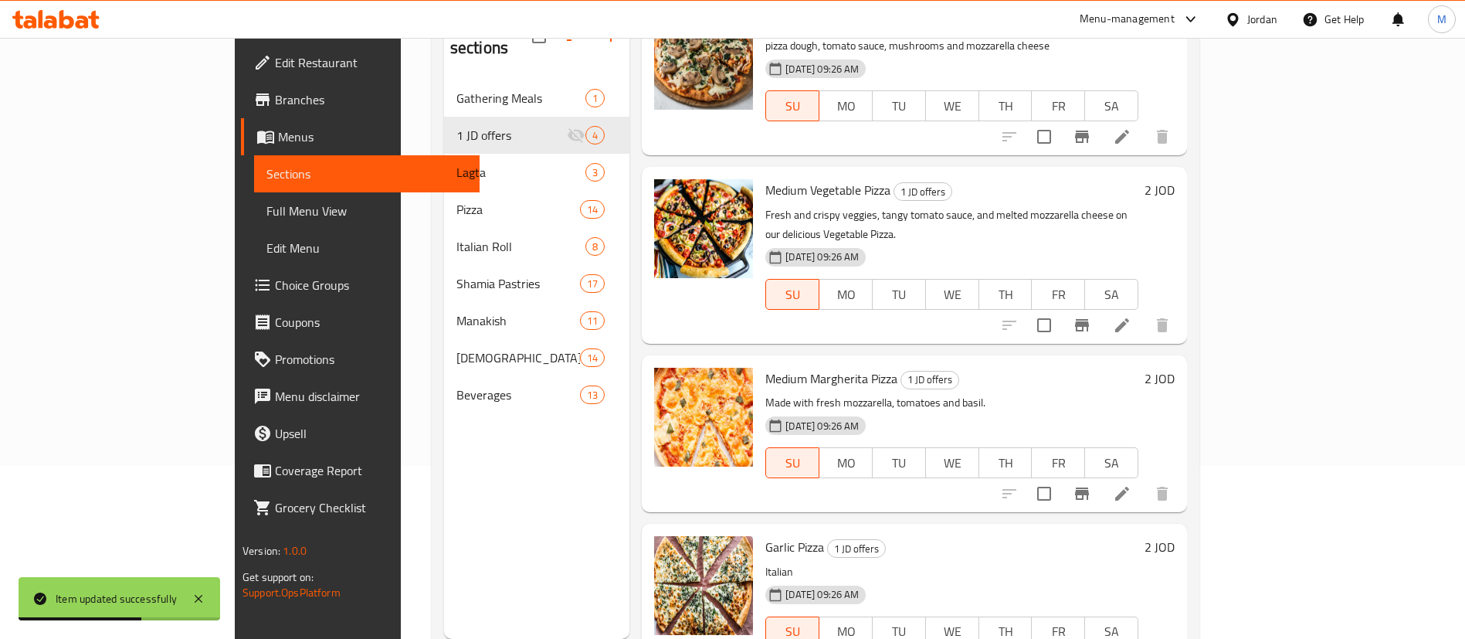
scroll to position [216, 0]
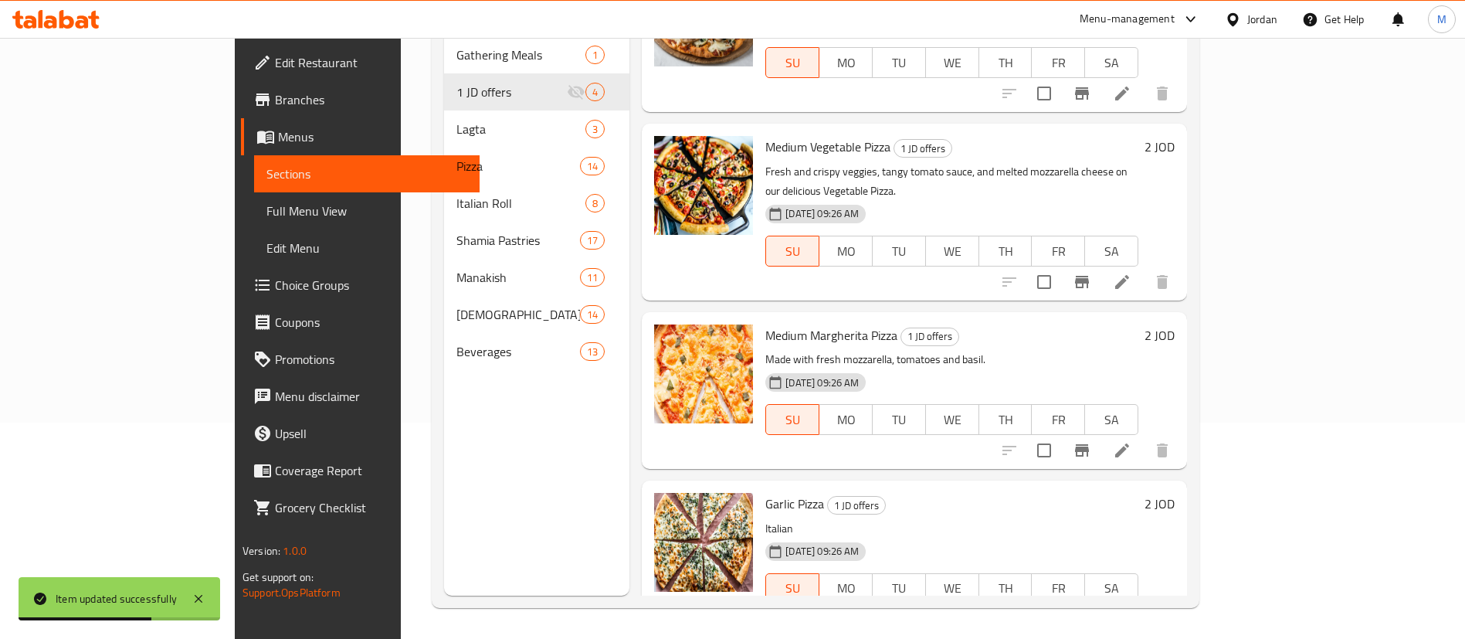
click at [1129, 613] on icon at bounding box center [1122, 620] width 14 height 14
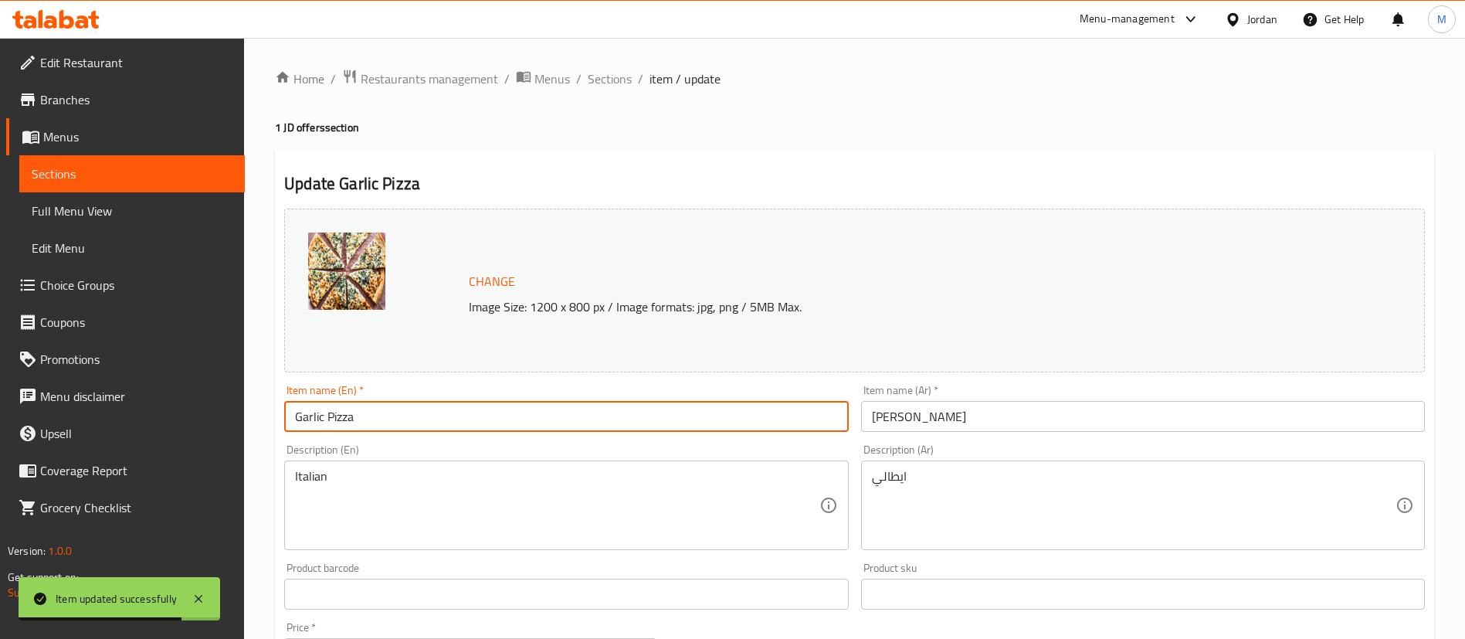
click at [290, 413] on input "Garlic Pizza" at bounding box center [566, 416] width 564 height 31
paste input "Medium"
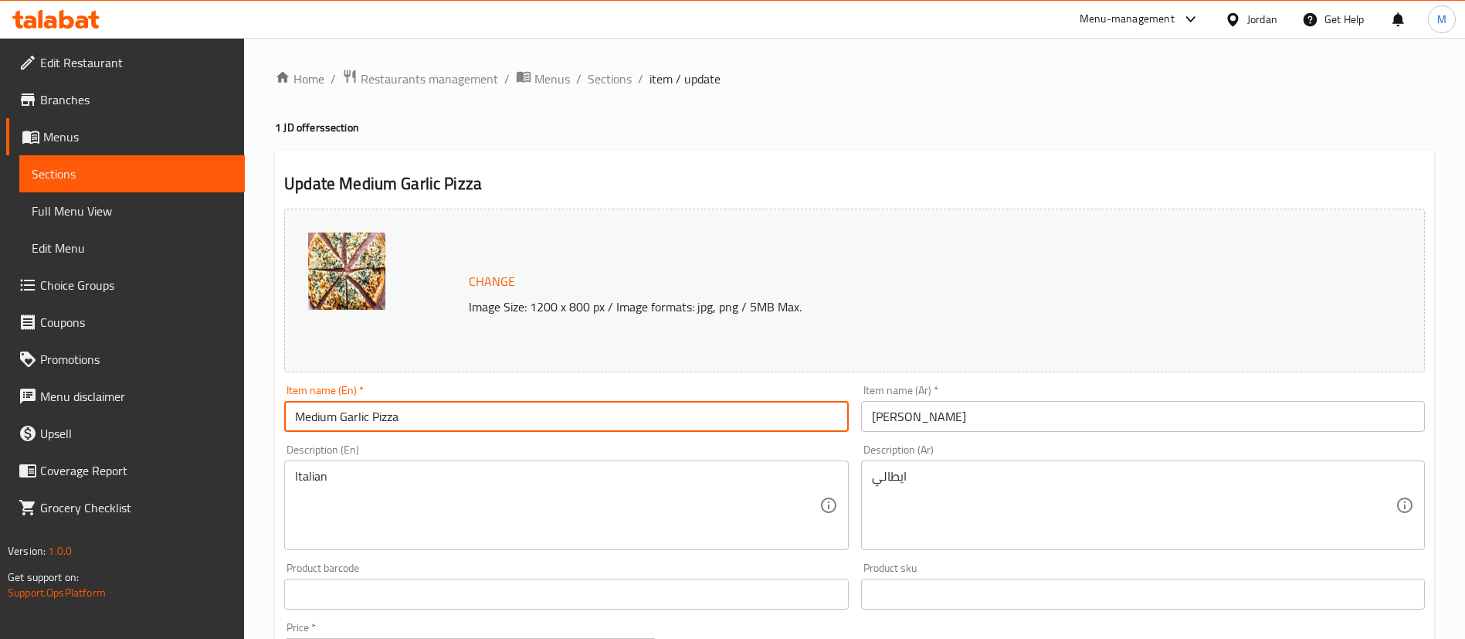
type input "Medium Garlic Pizza"
click at [956, 407] on input "[PERSON_NAME]" at bounding box center [1143, 416] width 564 height 31
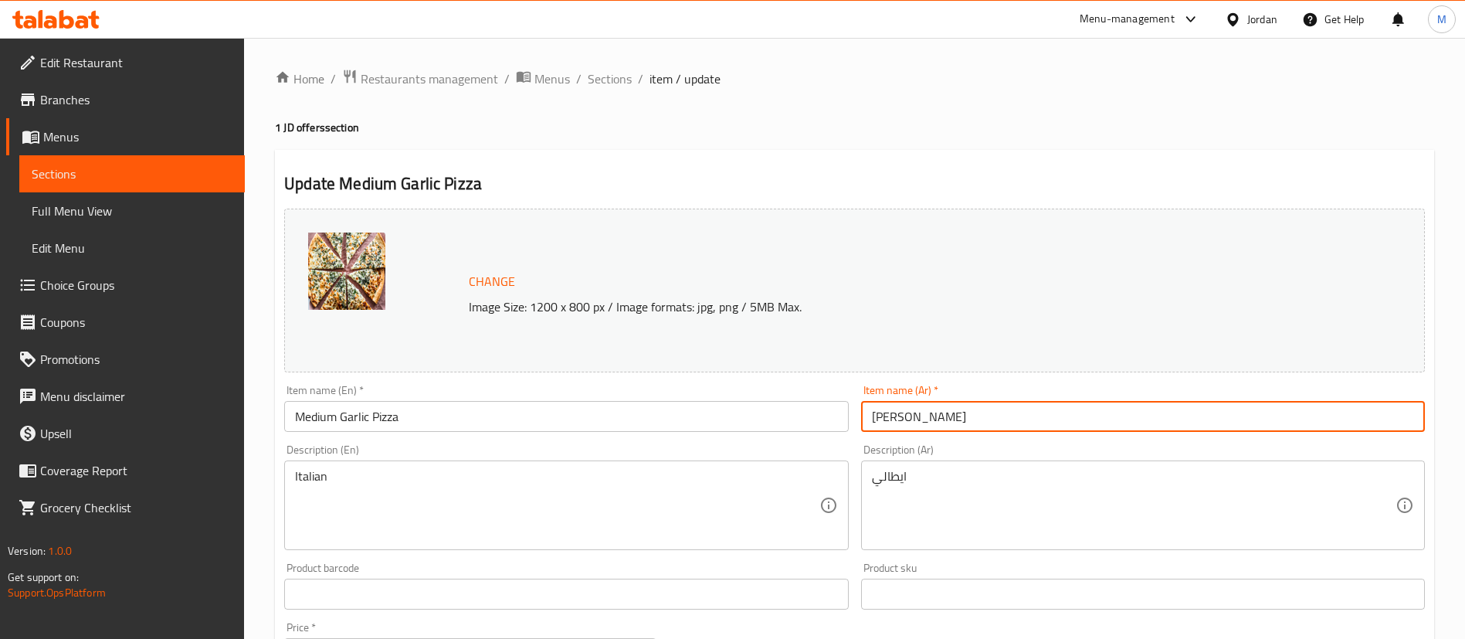
paste input "وسط"
type input "[PERSON_NAME] وسط"
click at [796, 122] on h4 "1 JD offers section" at bounding box center [854, 127] width 1159 height 15
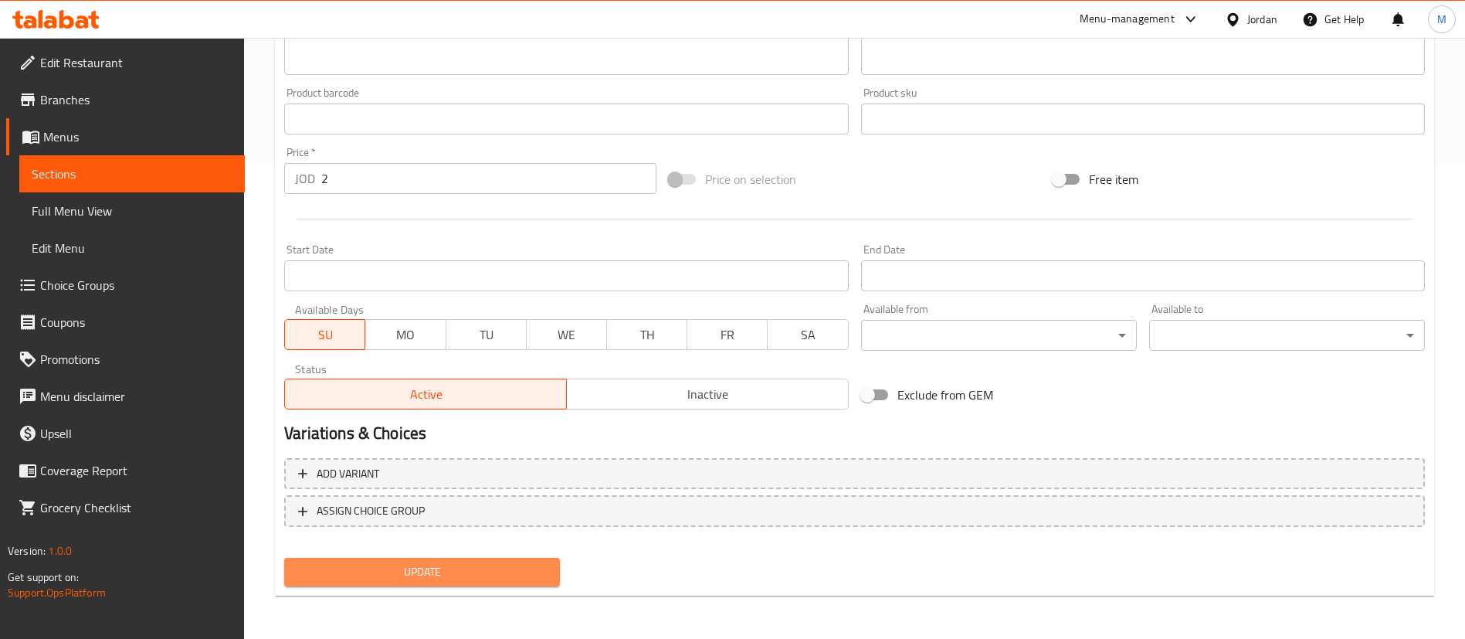
click at [520, 568] on span "Update" at bounding box center [422, 571] width 251 height 19
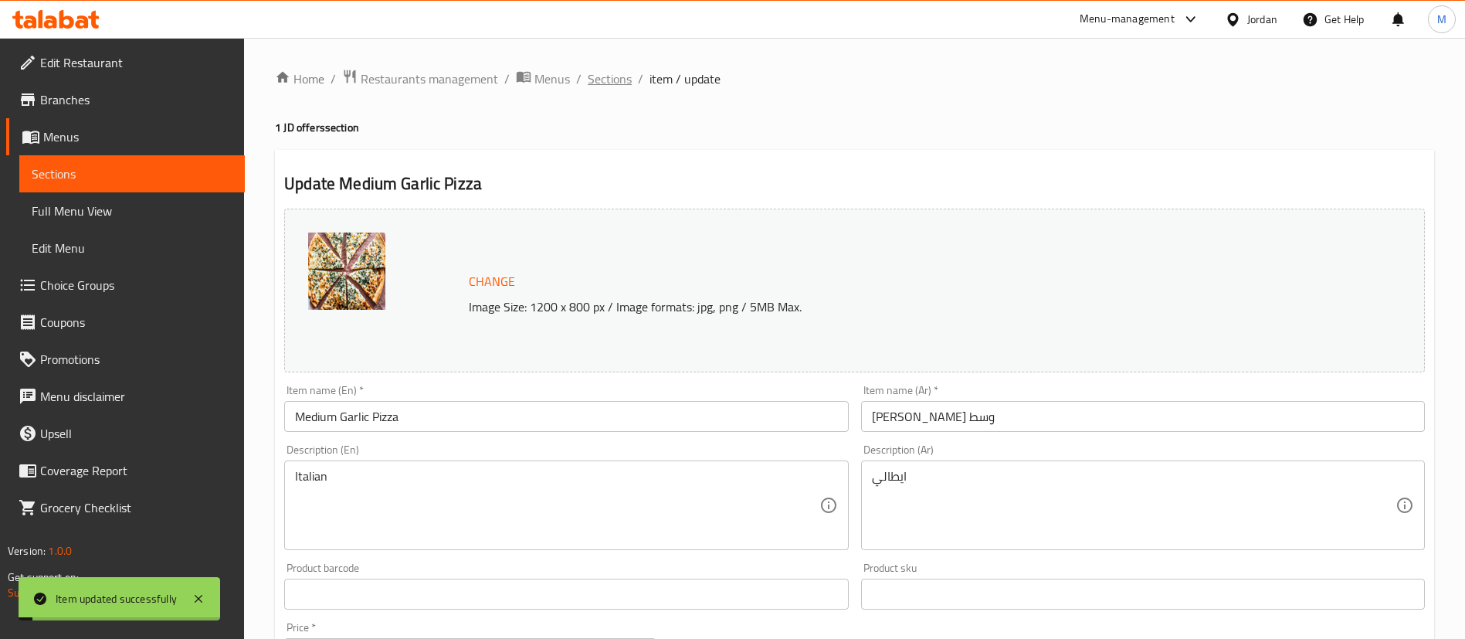
click at [613, 81] on span "Sections" at bounding box center [610, 79] width 44 height 19
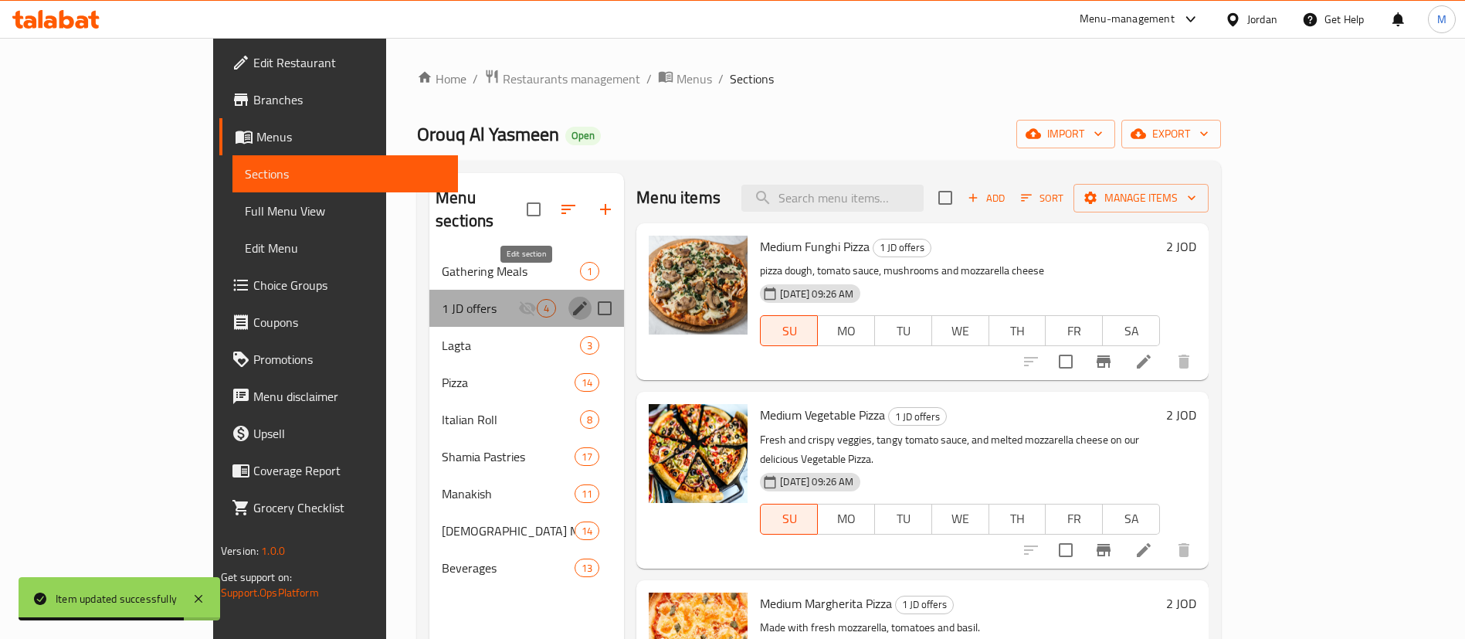
click at [573, 301] on icon "edit" at bounding box center [580, 308] width 14 height 14
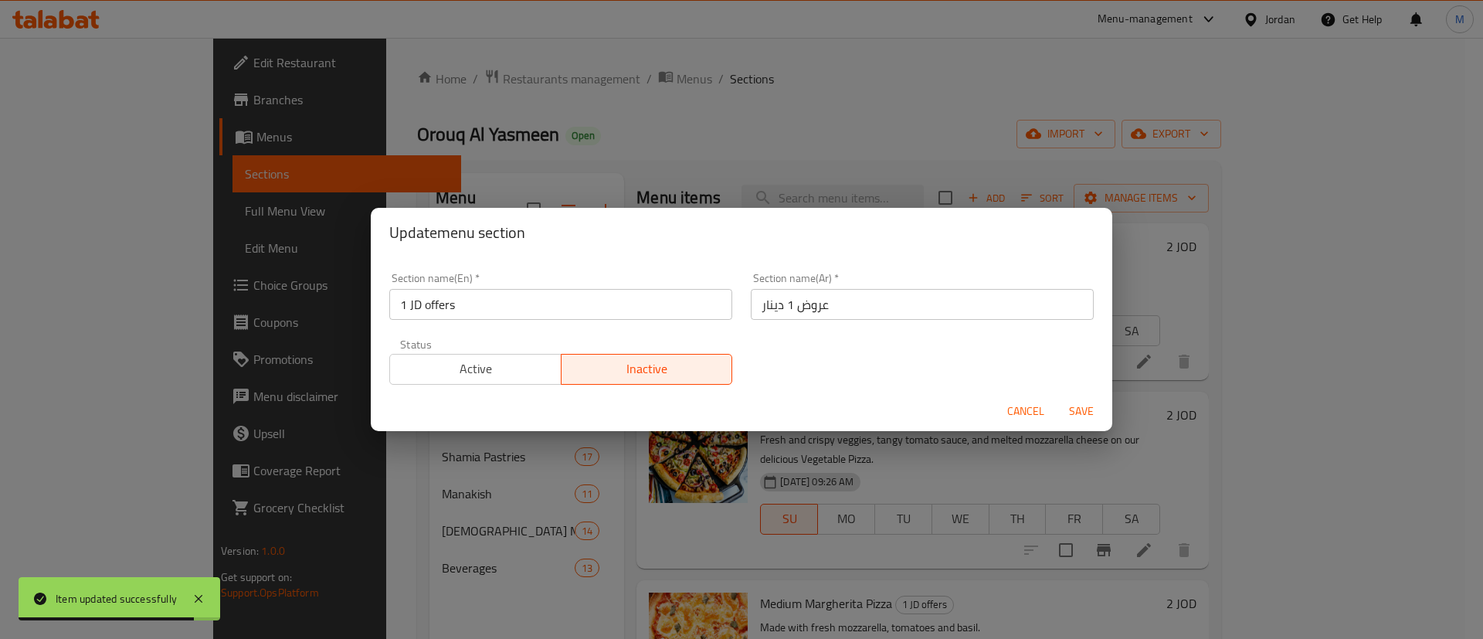
click at [487, 373] on span "Active" at bounding box center [475, 369] width 159 height 22
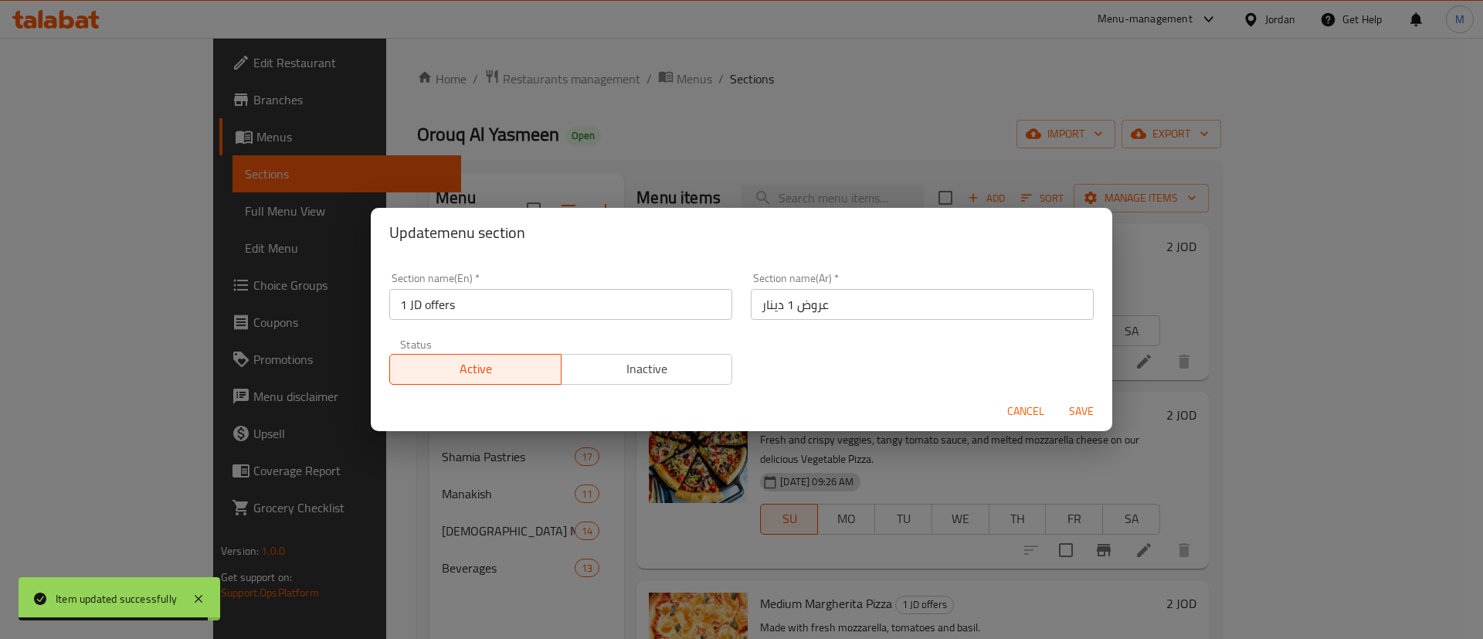
click at [1084, 421] on button "Save" at bounding box center [1081, 411] width 49 height 29
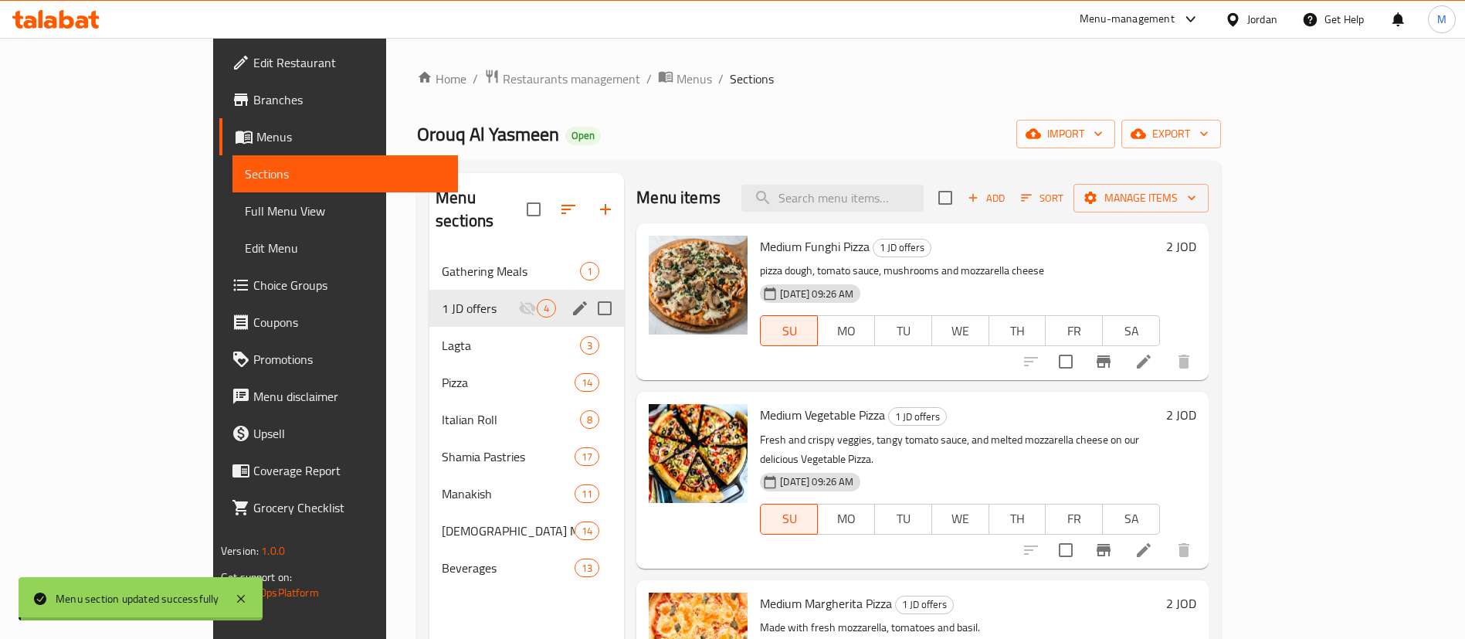
click at [999, 107] on div "Home / Restaurants management / Menus / Sections Orouq Al Yasmeen Open import e…" at bounding box center [819, 446] width 804 height 755
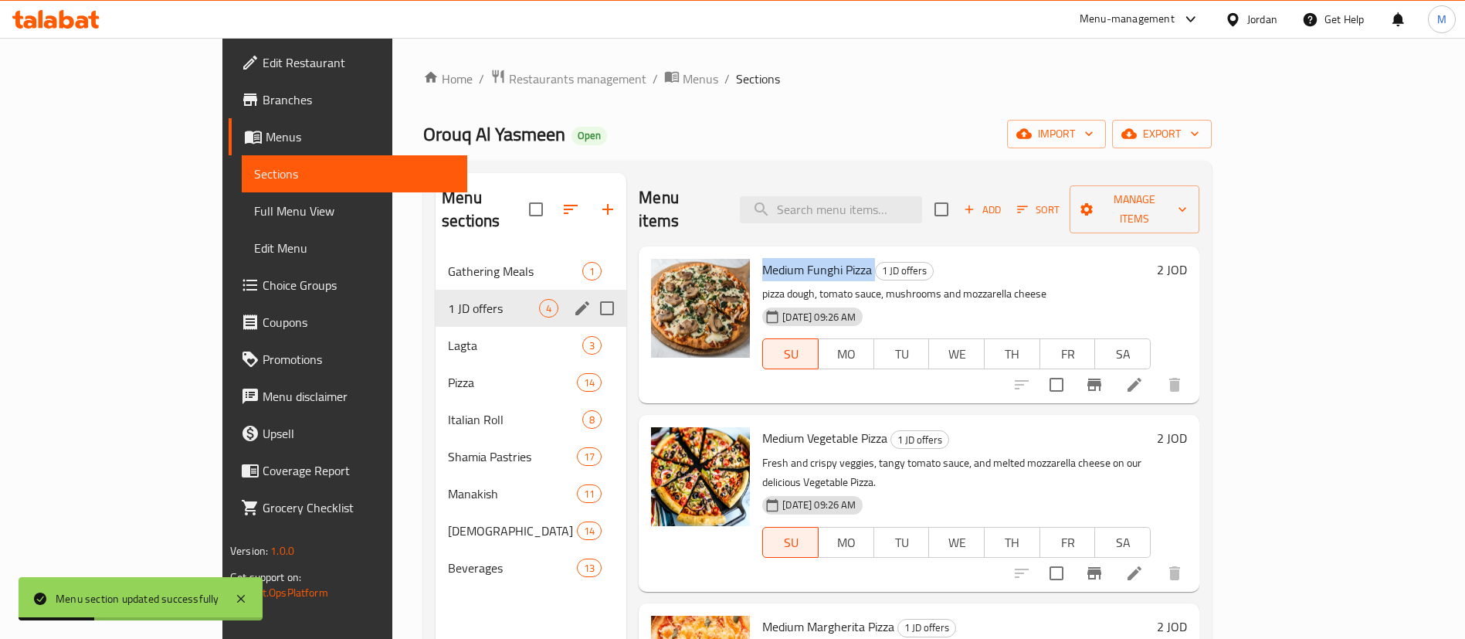
drag, startPoint x: 708, startPoint y: 243, endPoint x: 820, endPoint y: 256, distance: 112.8
click at [820, 259] on h6 "Medium Funghi Pizza 1 JD offers" at bounding box center [956, 270] width 389 height 22
copy h6 "Medium Funghi Pizza"
drag, startPoint x: 709, startPoint y: 411, endPoint x: 839, endPoint y: 421, distance: 130.2
click at [839, 421] on div "Medium Vegetable Pizza 1 JD offers Fresh and crispy veggies, tangy tomato sauce…" at bounding box center [956, 503] width 401 height 164
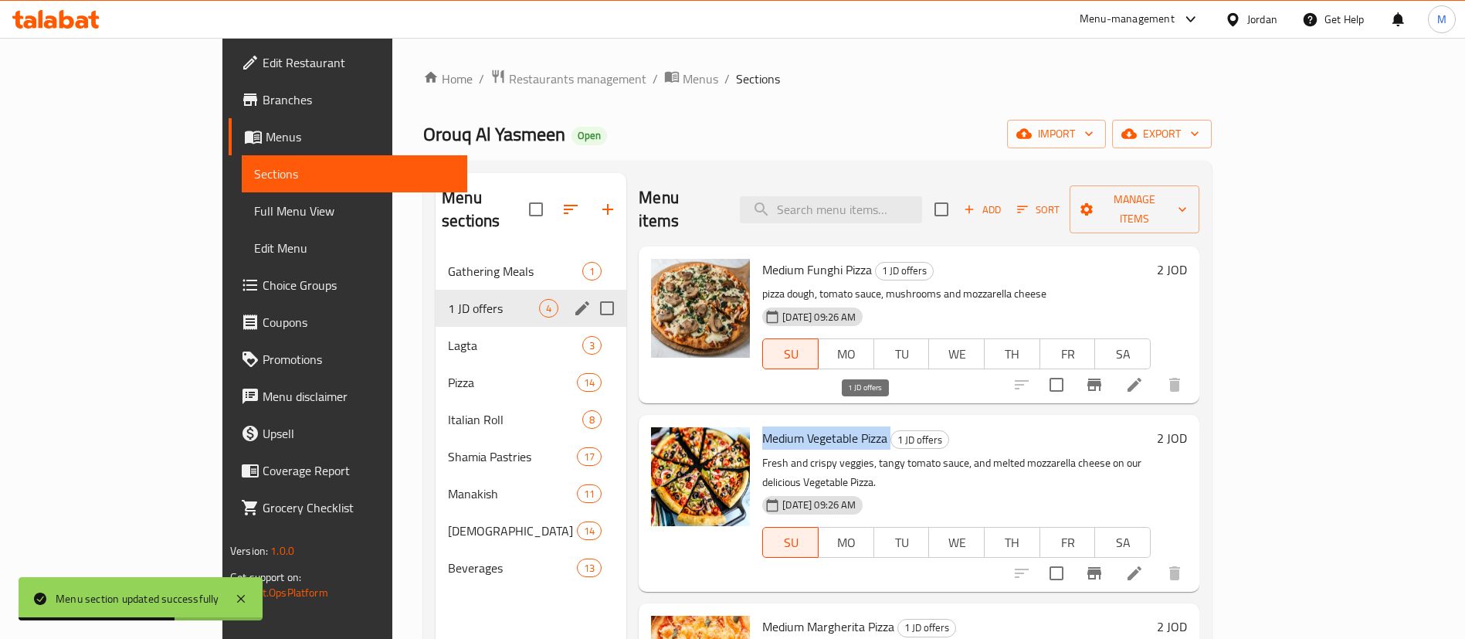
copy h6 "Medium Vegetable Pizza"
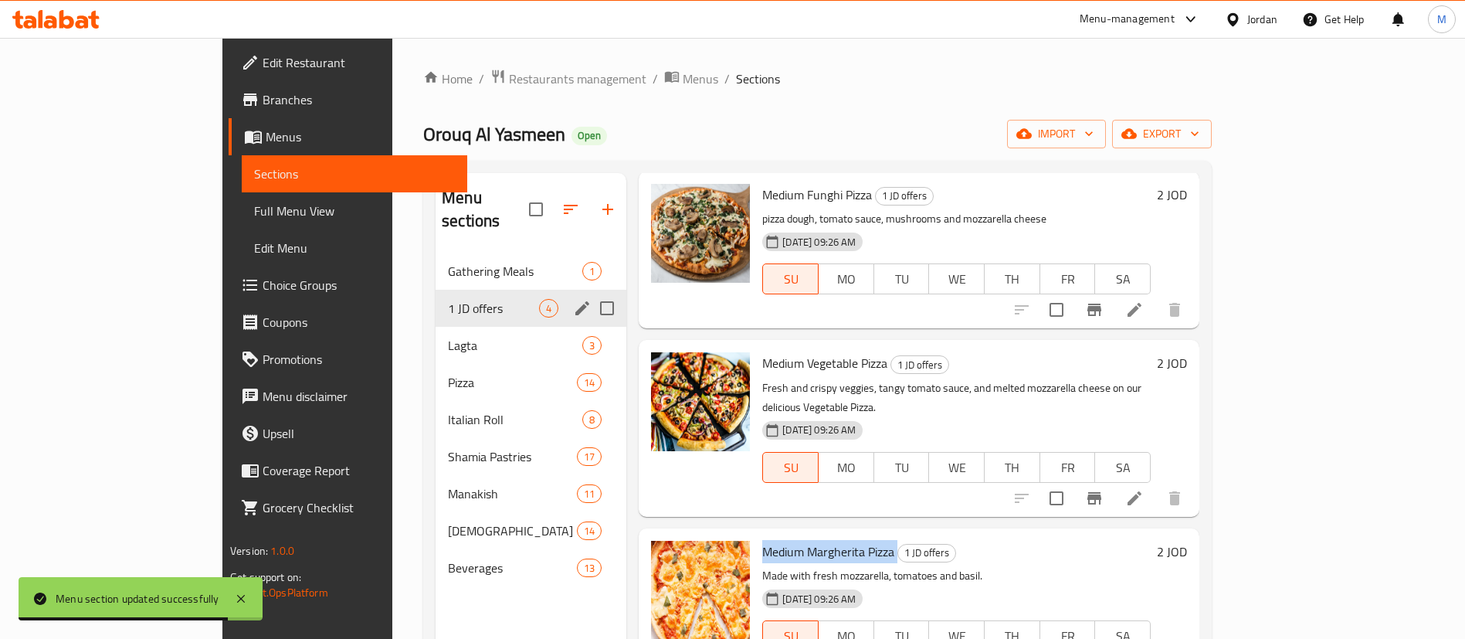
drag, startPoint x: 703, startPoint y: 506, endPoint x: 842, endPoint y: 507, distance: 139.0
click at [842, 535] on div "Medium Margherita Pizza 1 JD offers Made with fresh mozzarella, tomatoes and ba…" at bounding box center [956, 607] width 401 height 144
copy h6 "Medium Margherita Pizza"
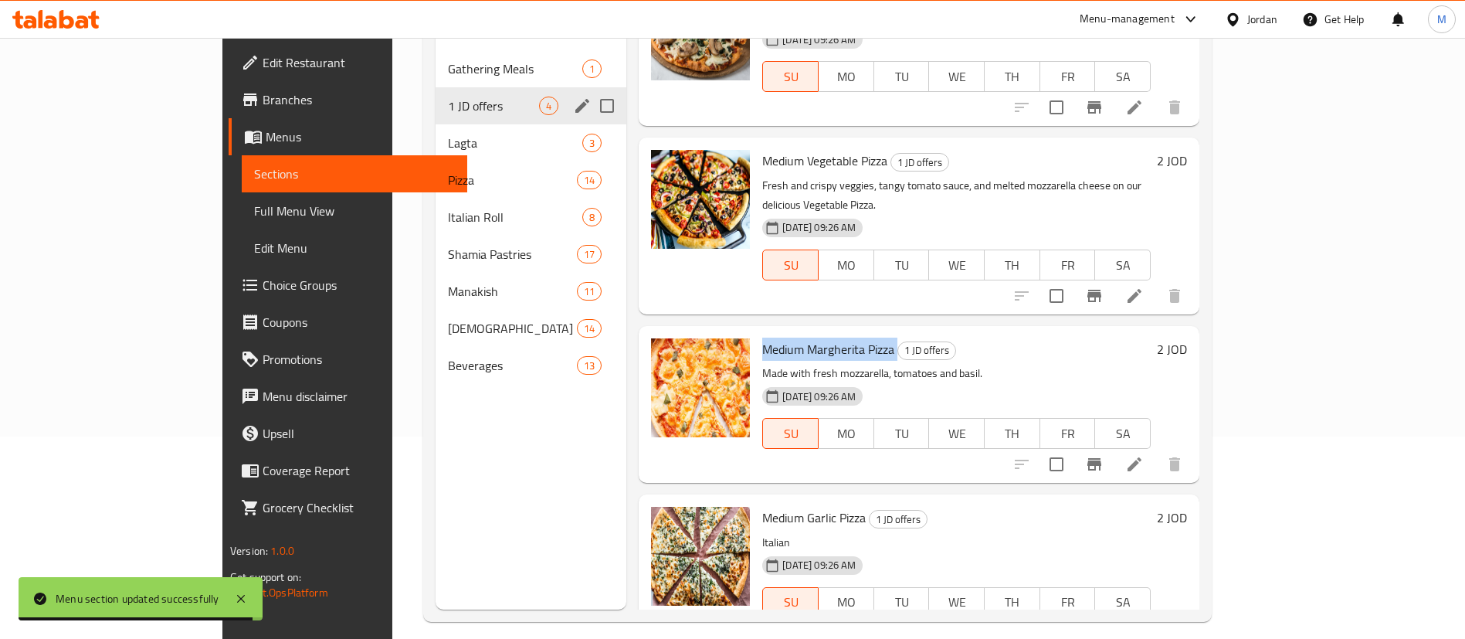
scroll to position [216, 0]
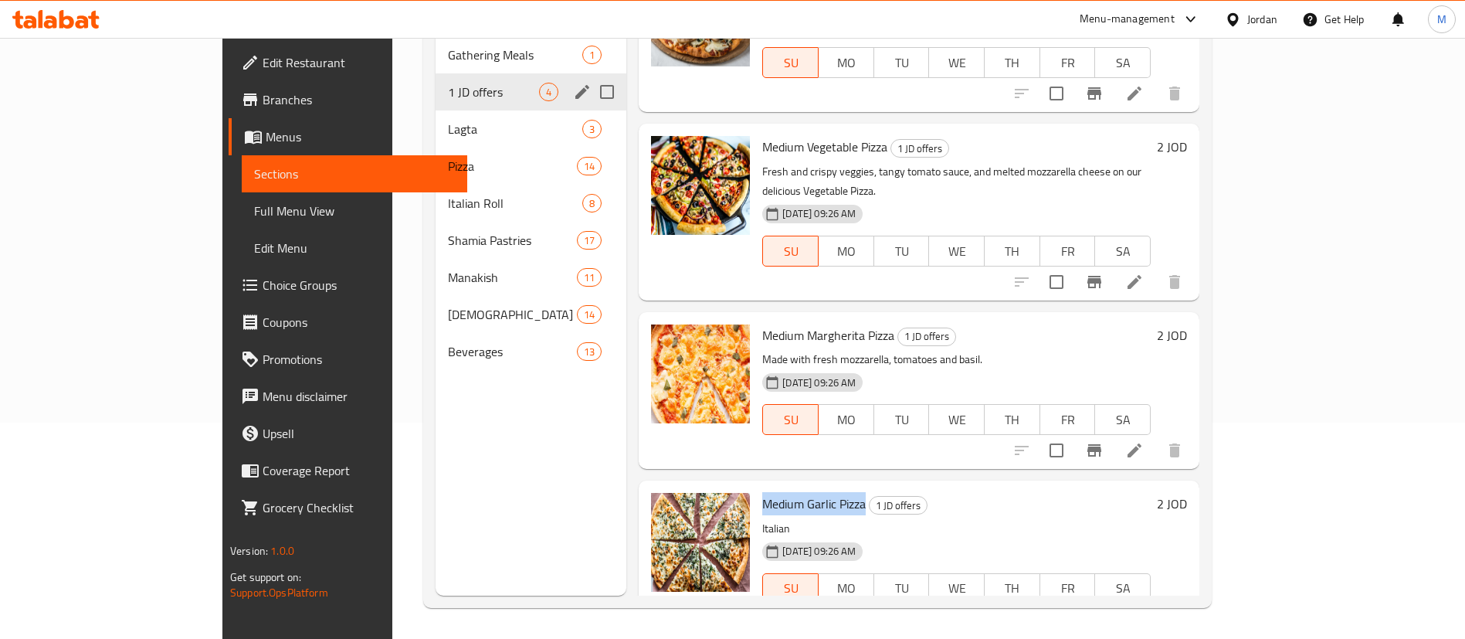
drag, startPoint x: 708, startPoint y: 465, endPoint x: 813, endPoint y: 464, distance: 105.1
click at [813, 493] on h6 "Medium Garlic Pizza 1 JD offers" at bounding box center [956, 504] width 389 height 22
copy span "Medium Garlic Pizza"
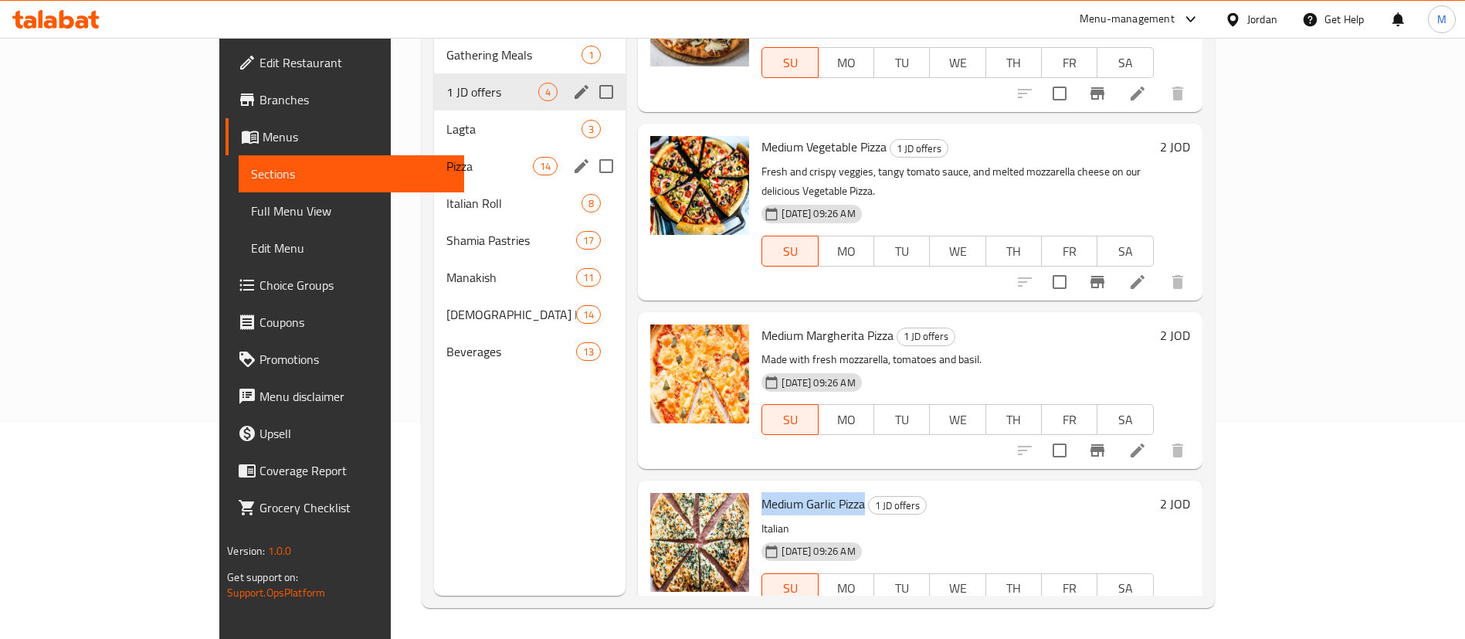
scroll to position [0, 0]
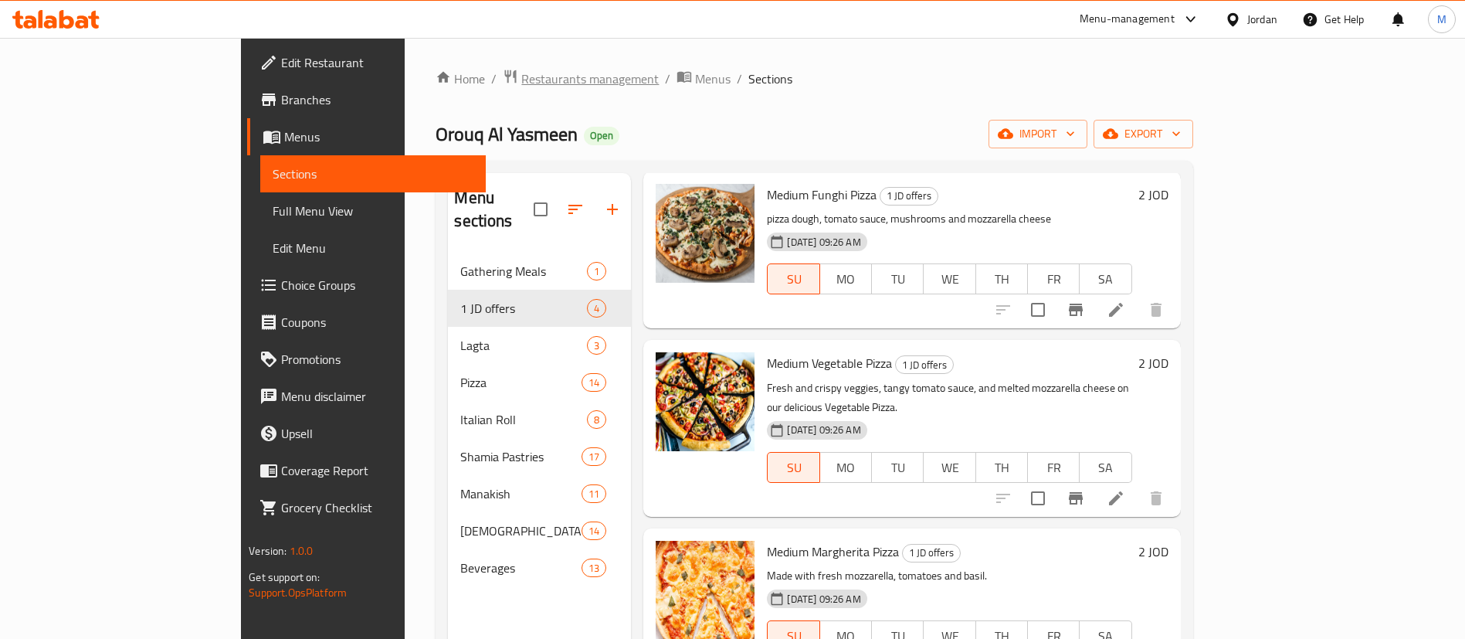
click at [521, 81] on span "Restaurants management" at bounding box center [589, 79] width 137 height 19
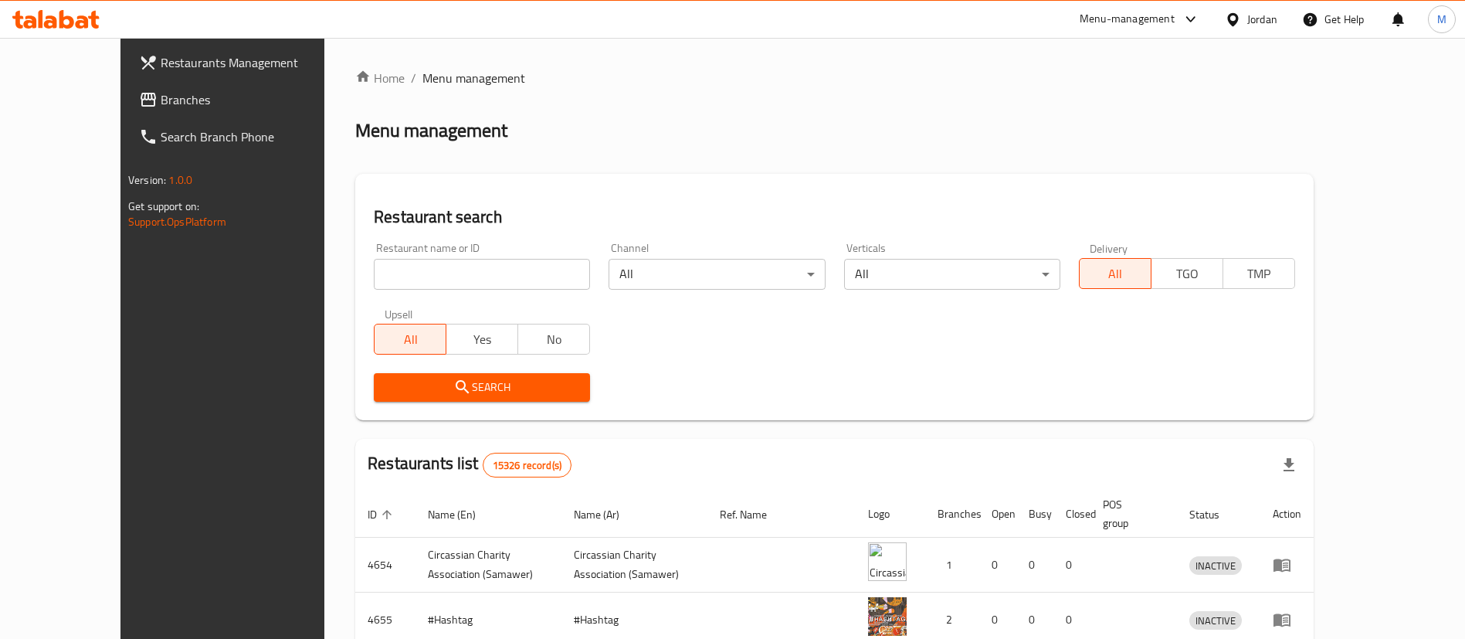
click at [449, 281] on input "search" at bounding box center [482, 274] width 216 height 31
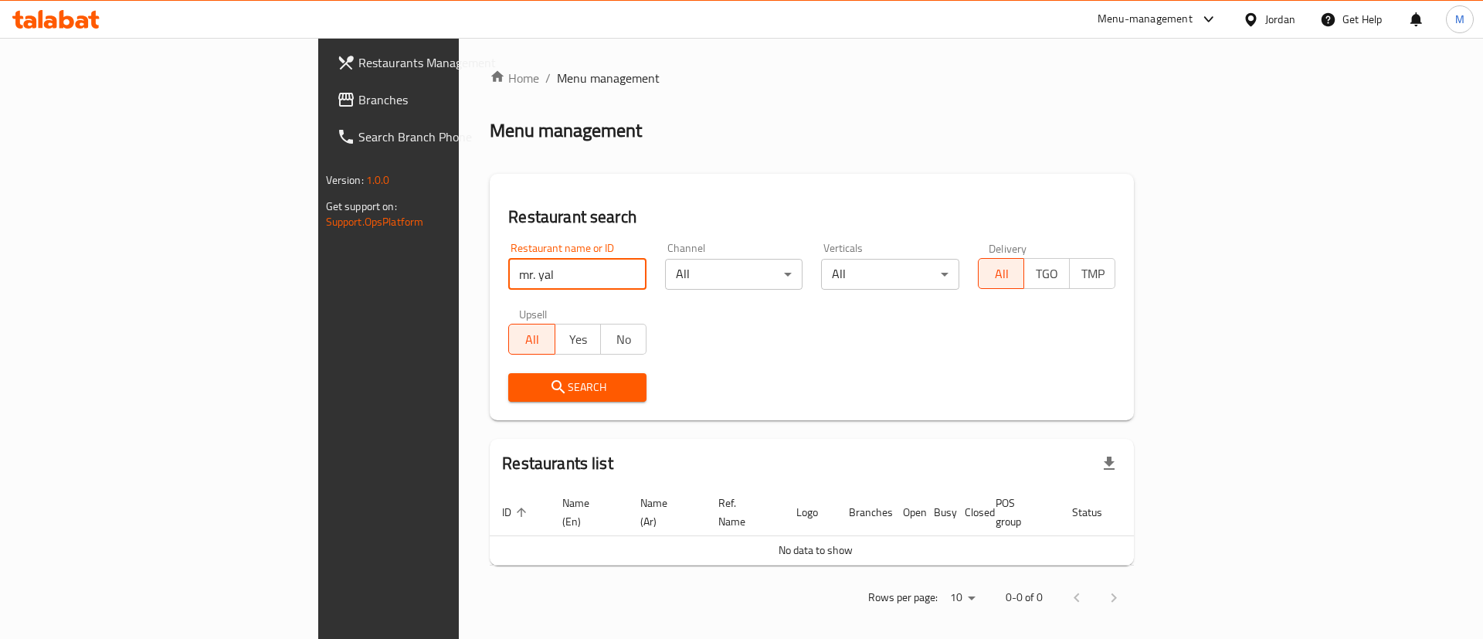
click at [508, 279] on input "mr. yal" at bounding box center [577, 274] width 138 height 31
type input "mr.y"
click button "Search" at bounding box center [577, 387] width 138 height 29
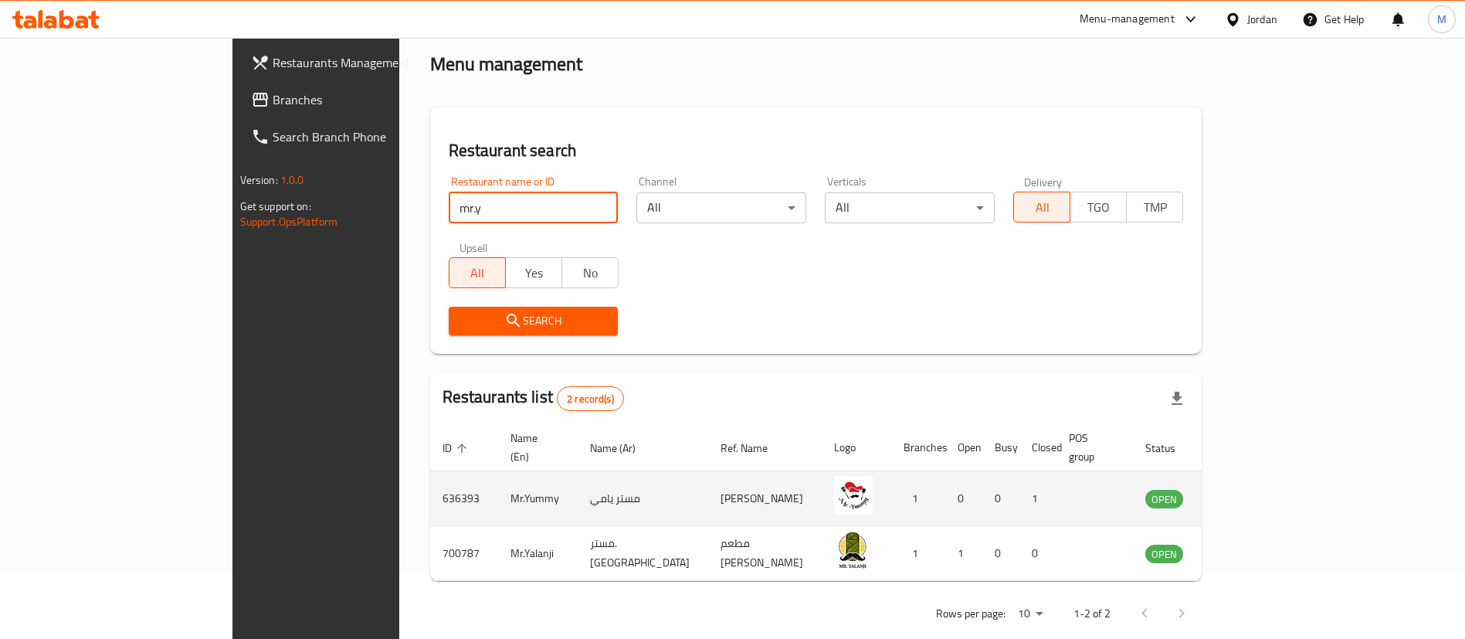
scroll to position [75, 0]
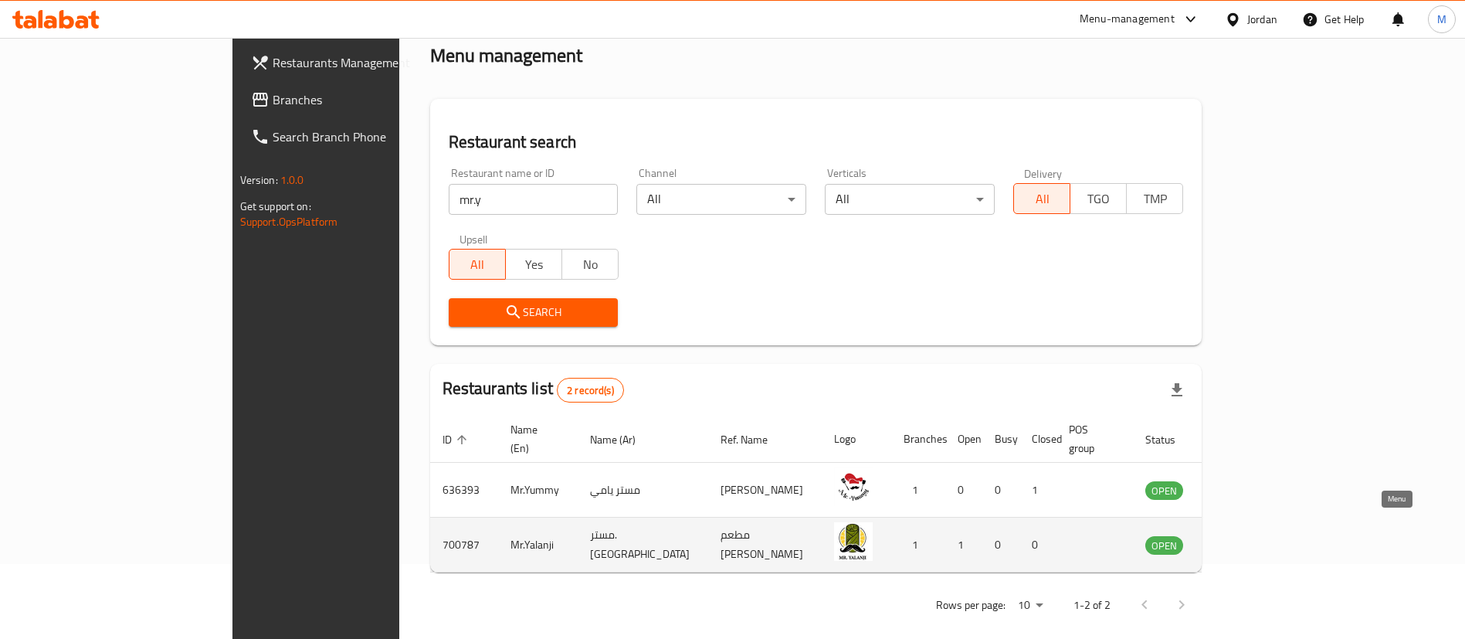
click at [1244, 539] on icon "enhanced table" at bounding box center [1235, 545] width 17 height 13
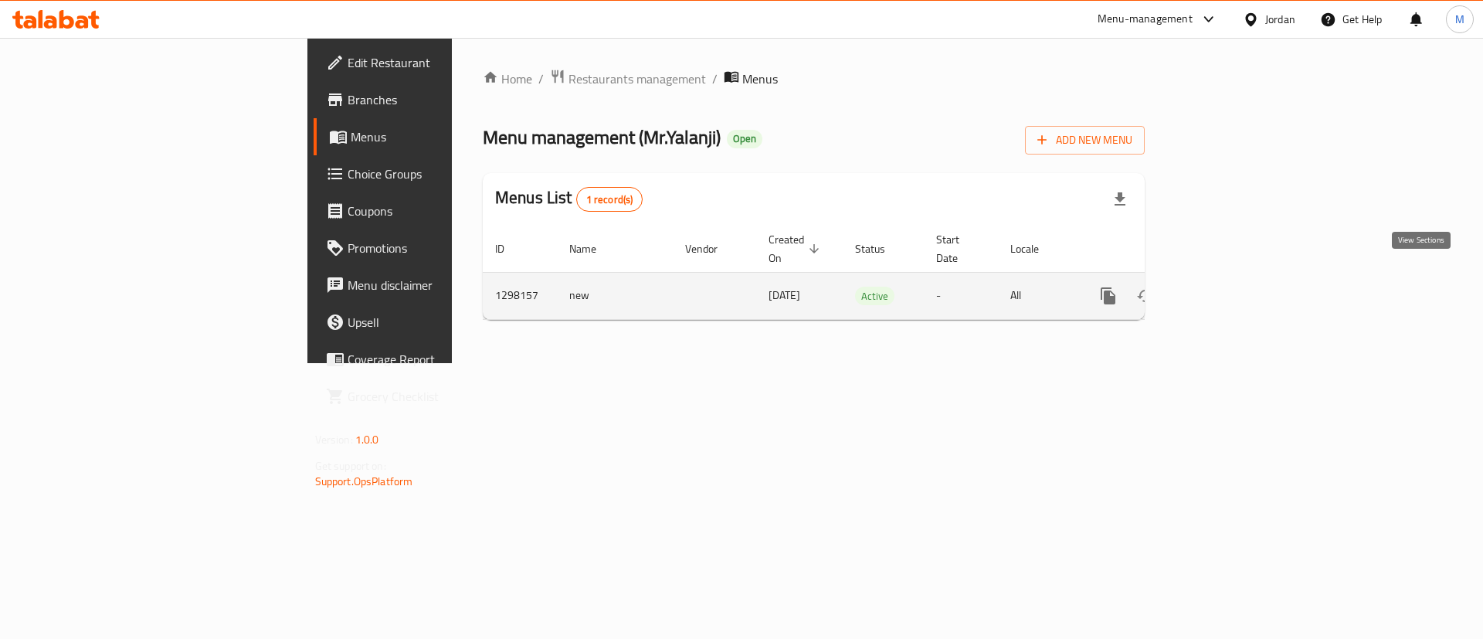
click at [1238, 281] on link "enhanced table" at bounding box center [1219, 295] width 37 height 37
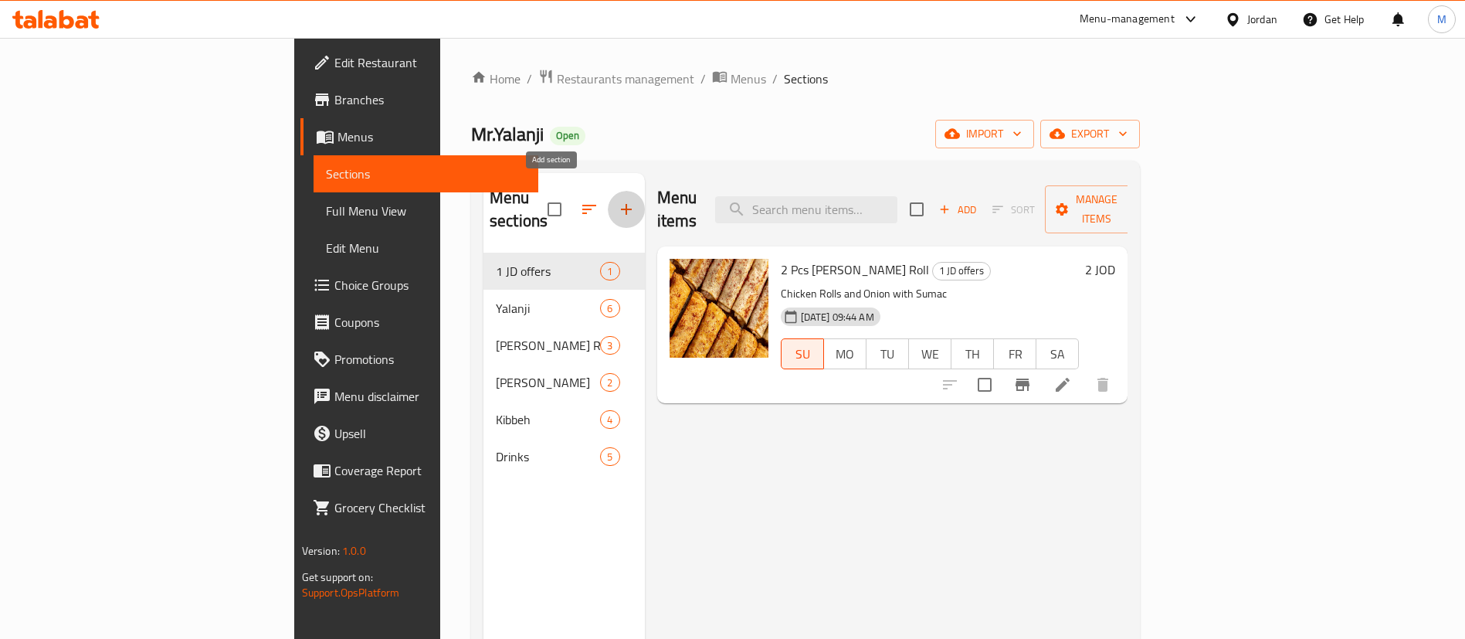
click at [617, 200] on icon "button" at bounding box center [626, 209] width 19 height 19
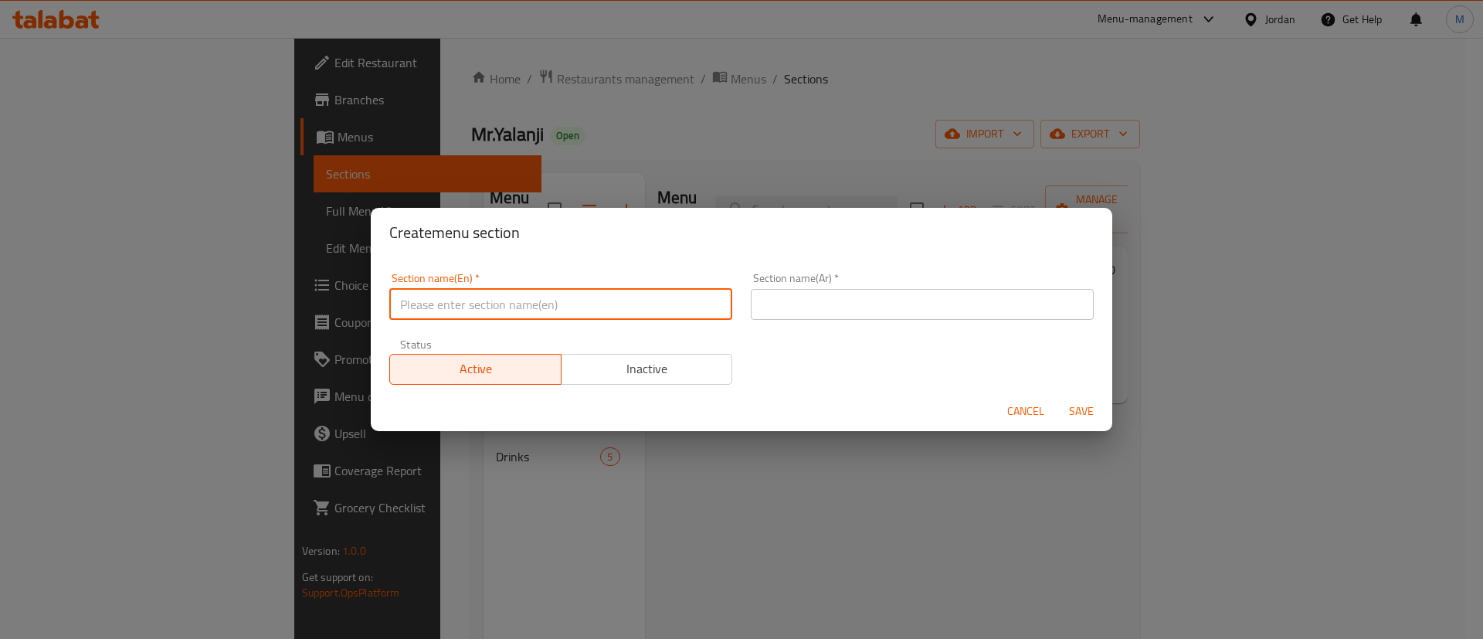
click at [547, 309] on input "text" at bounding box center [560, 304] width 343 height 31
click at [564, 296] on input "text" at bounding box center [560, 304] width 343 height 31
type input "Buy One Get One"
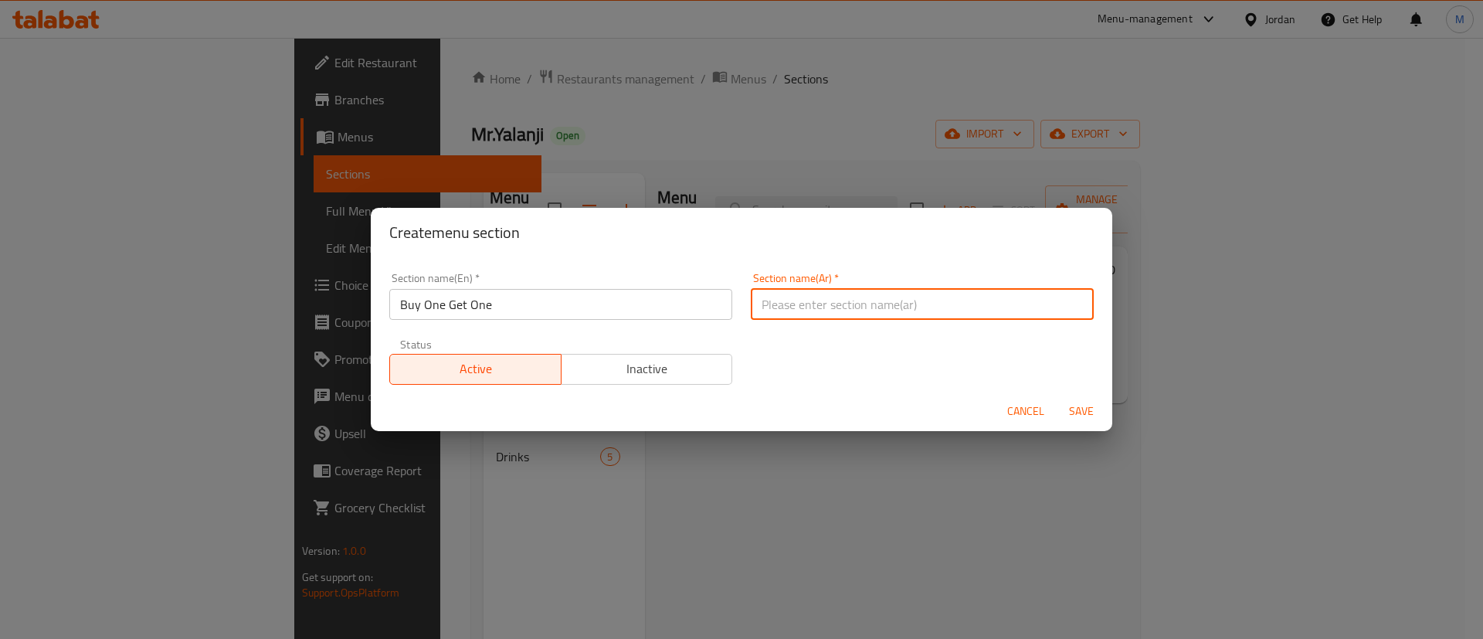
click at [877, 293] on input "text" at bounding box center [922, 304] width 343 height 31
type input "اشتري واحدة واحصل على الثانية"
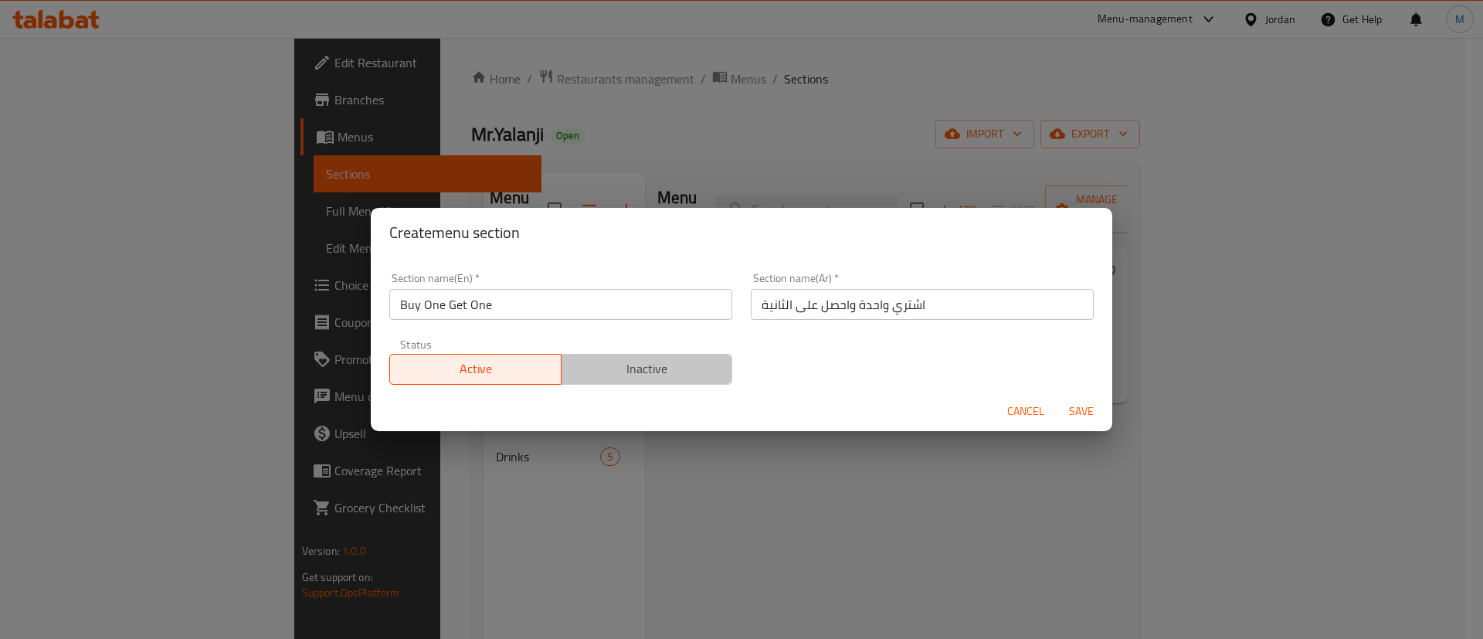
click at [695, 370] on span "Inactive" at bounding box center [647, 369] width 159 height 22
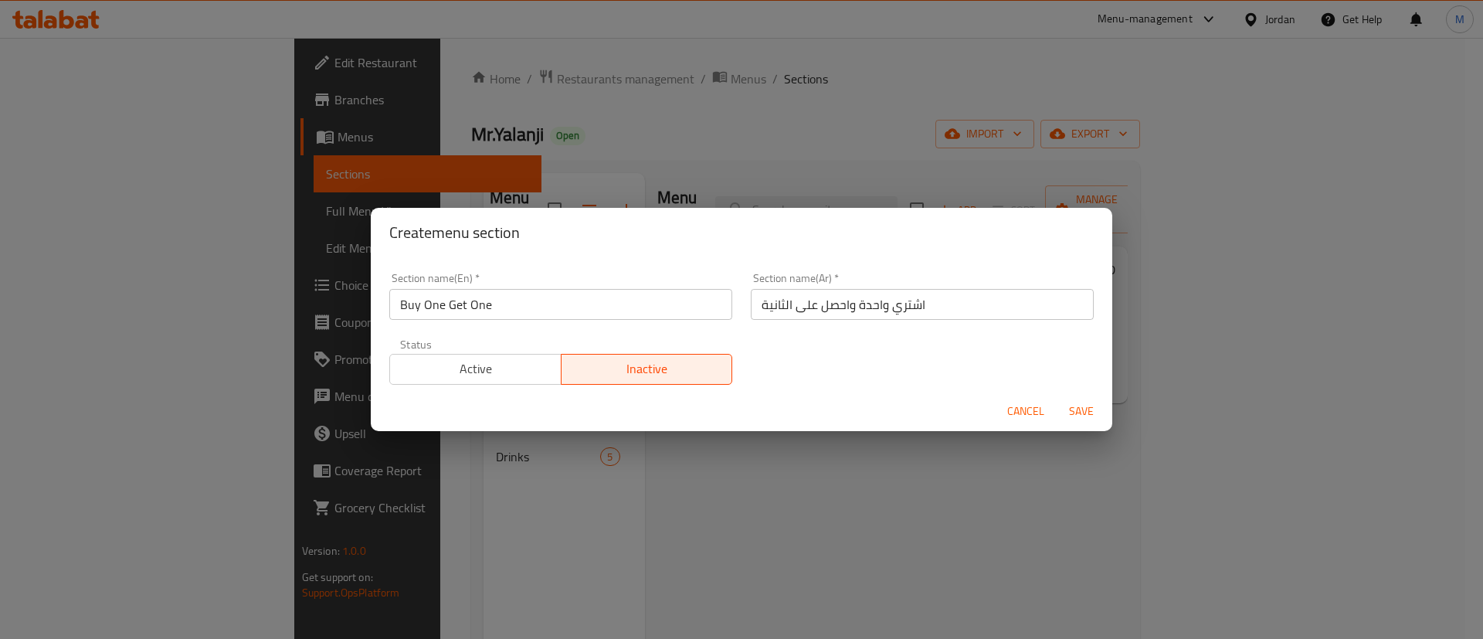
click at [1088, 415] on span "Save" at bounding box center [1081, 411] width 37 height 19
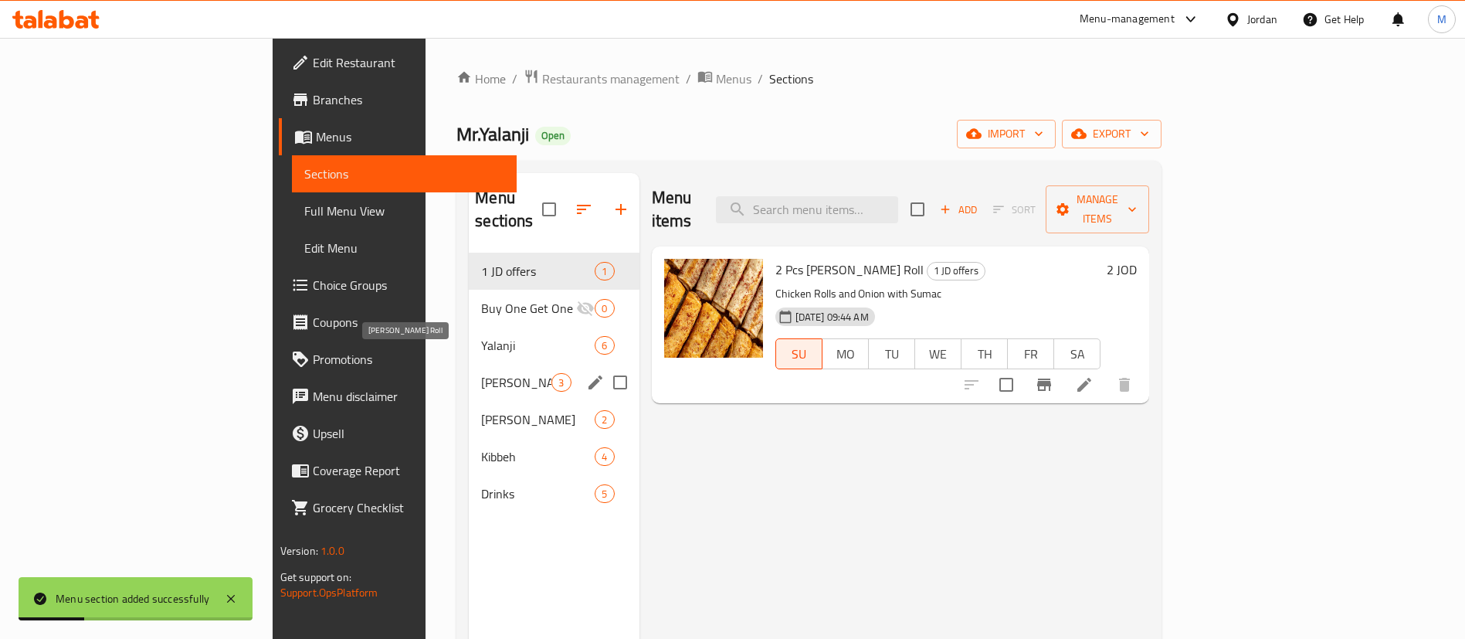
click at [481, 373] on span "[PERSON_NAME] Roll" at bounding box center [516, 382] width 70 height 19
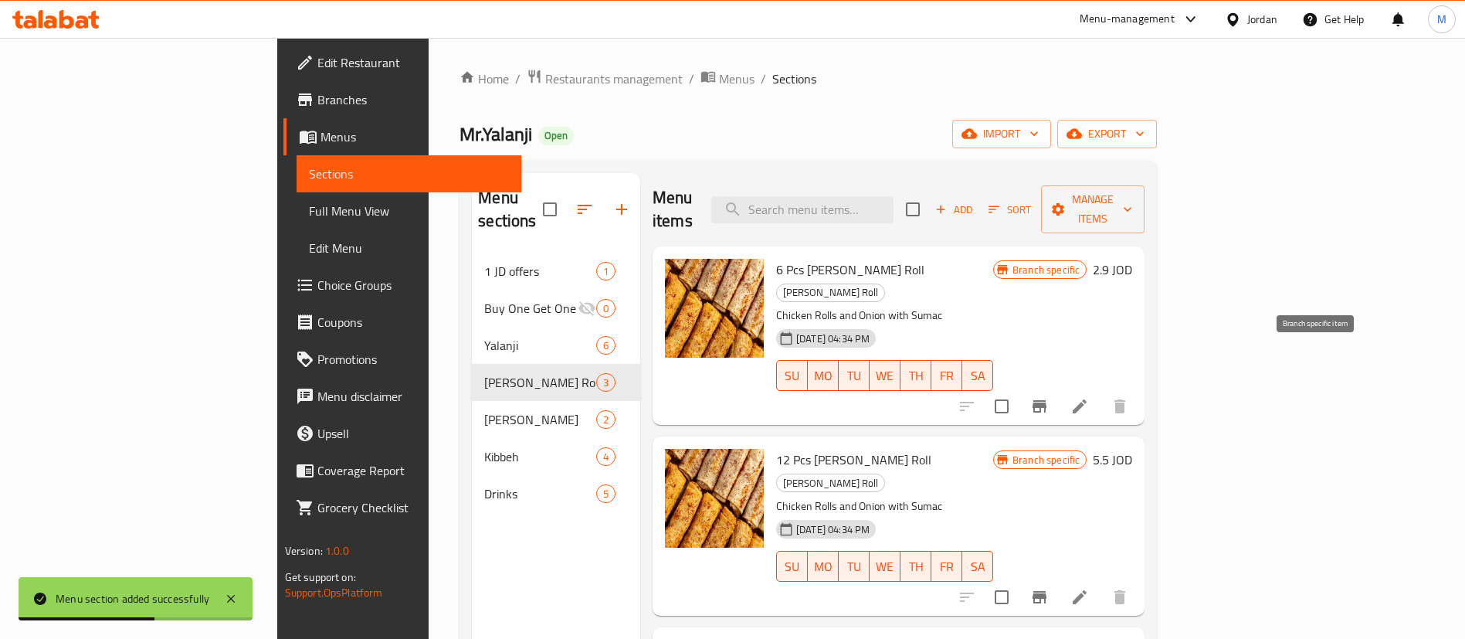
click at [1049, 397] on icon "Branch-specific-item" at bounding box center [1039, 406] width 19 height 19
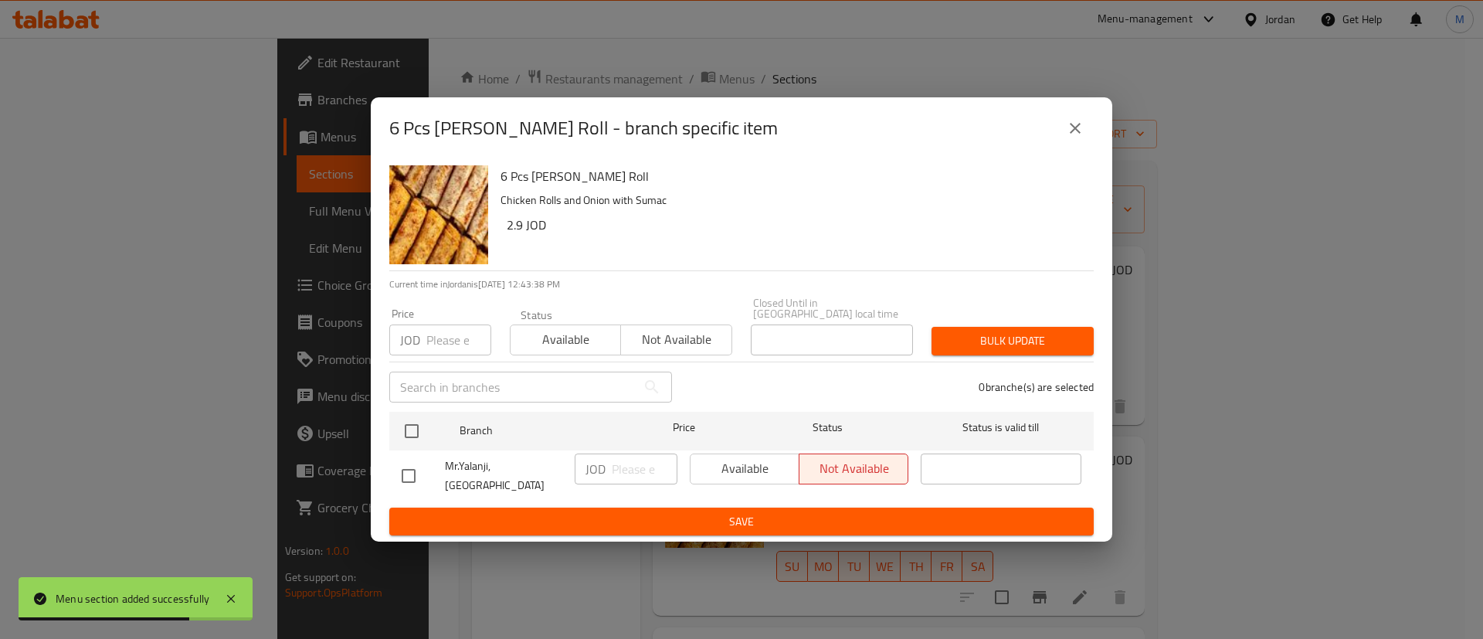
click at [1081, 137] on icon "close" at bounding box center [1075, 128] width 19 height 19
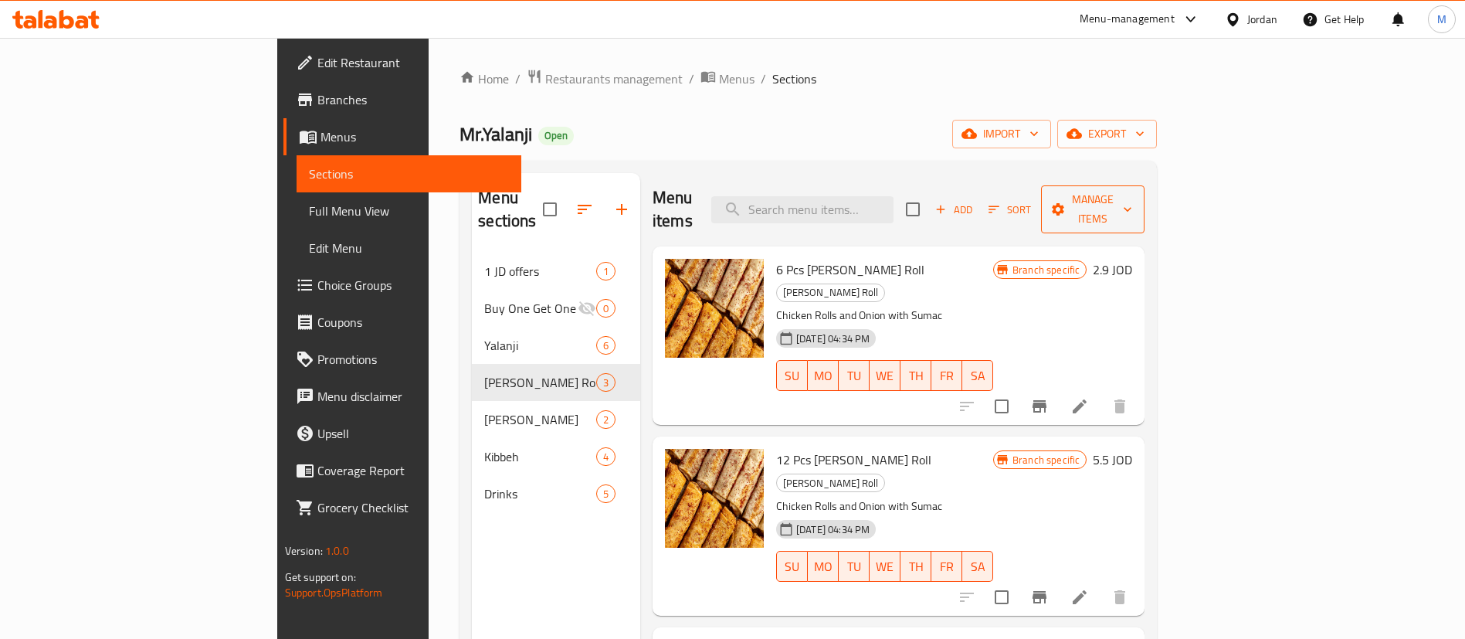
click at [1132, 199] on span "Manage items" at bounding box center [1093, 209] width 79 height 39
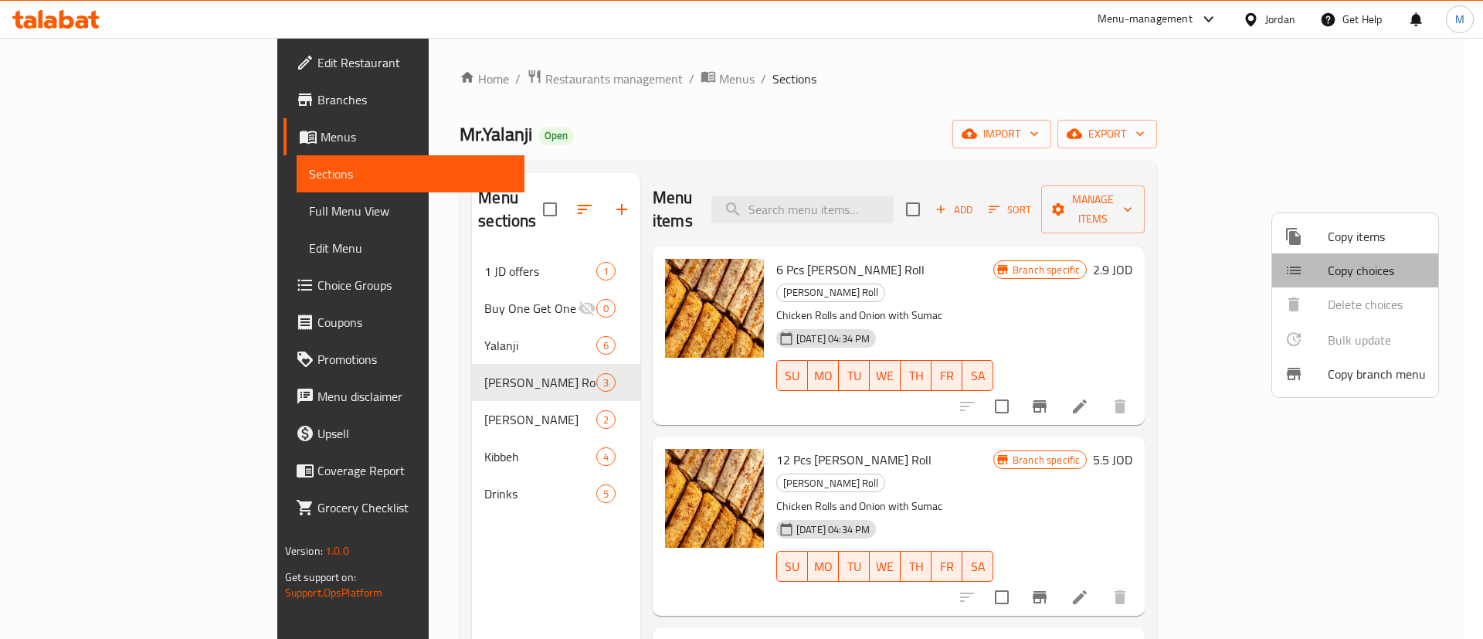
click at [1317, 266] on div at bounding box center [1306, 270] width 43 height 19
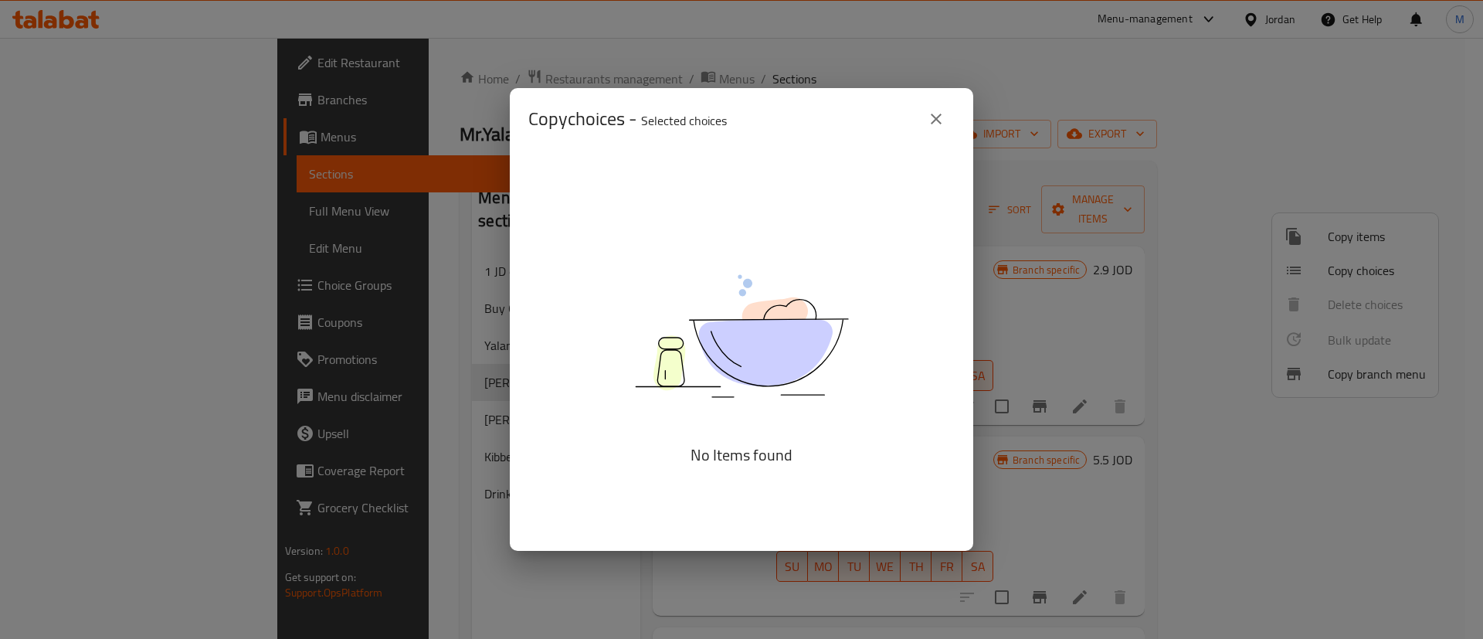
click at [832, 285] on img at bounding box center [741, 335] width 386 height 205
click at [932, 127] on icon "close" at bounding box center [936, 119] width 19 height 19
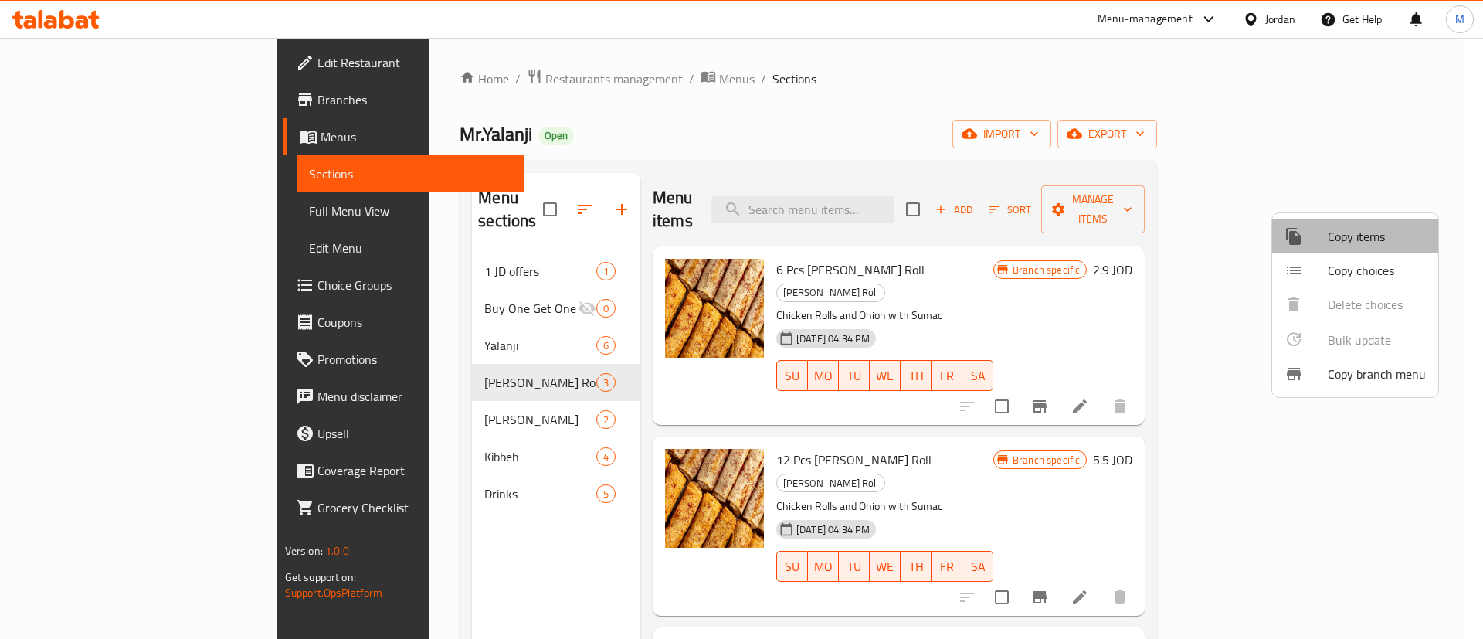
click at [1363, 245] on span "Copy items" at bounding box center [1377, 236] width 98 height 19
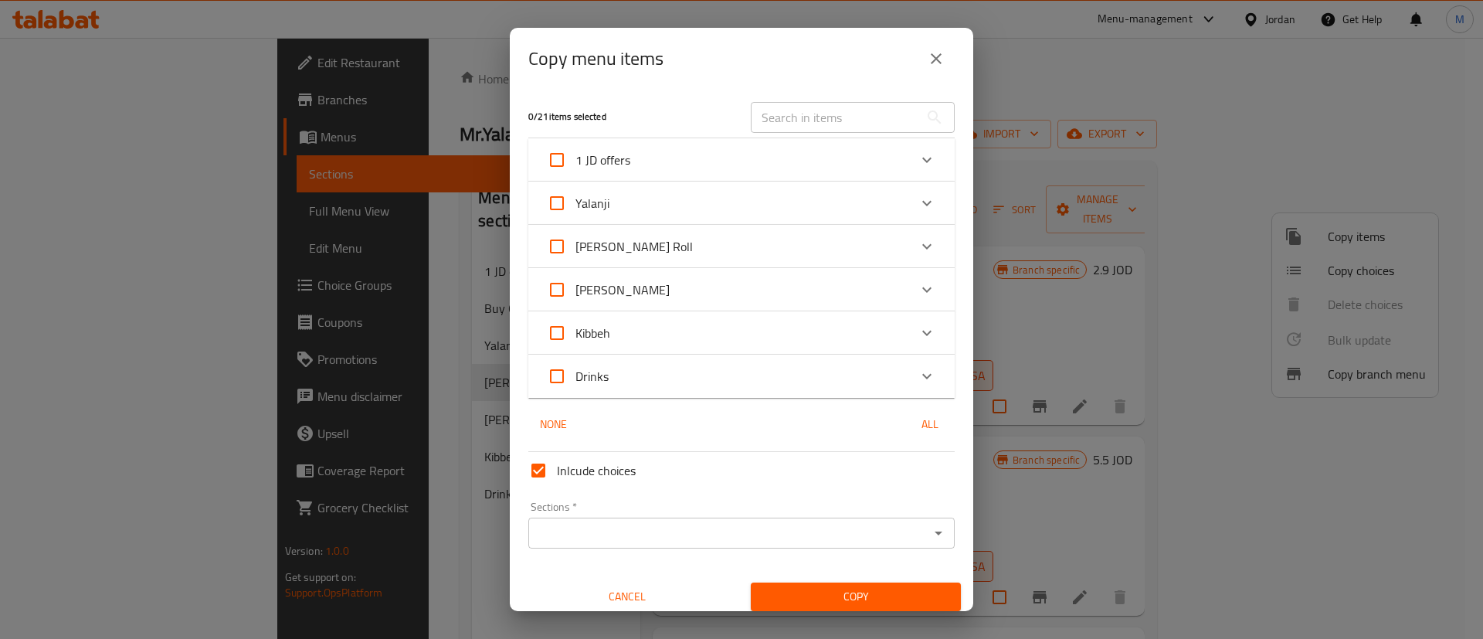
click at [756, 236] on div "[PERSON_NAME] Roll" at bounding box center [727, 246] width 361 height 37
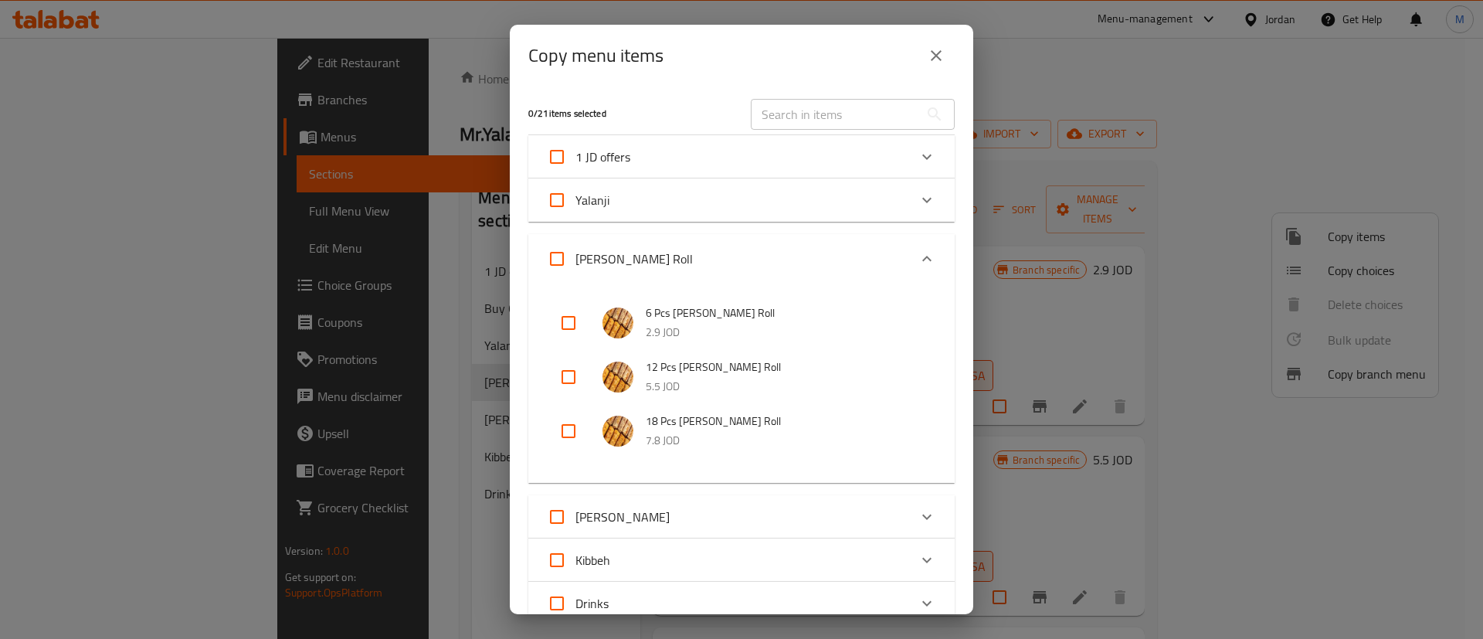
click at [562, 315] on input "checkbox" at bounding box center [568, 322] width 37 height 37
checkbox input "true"
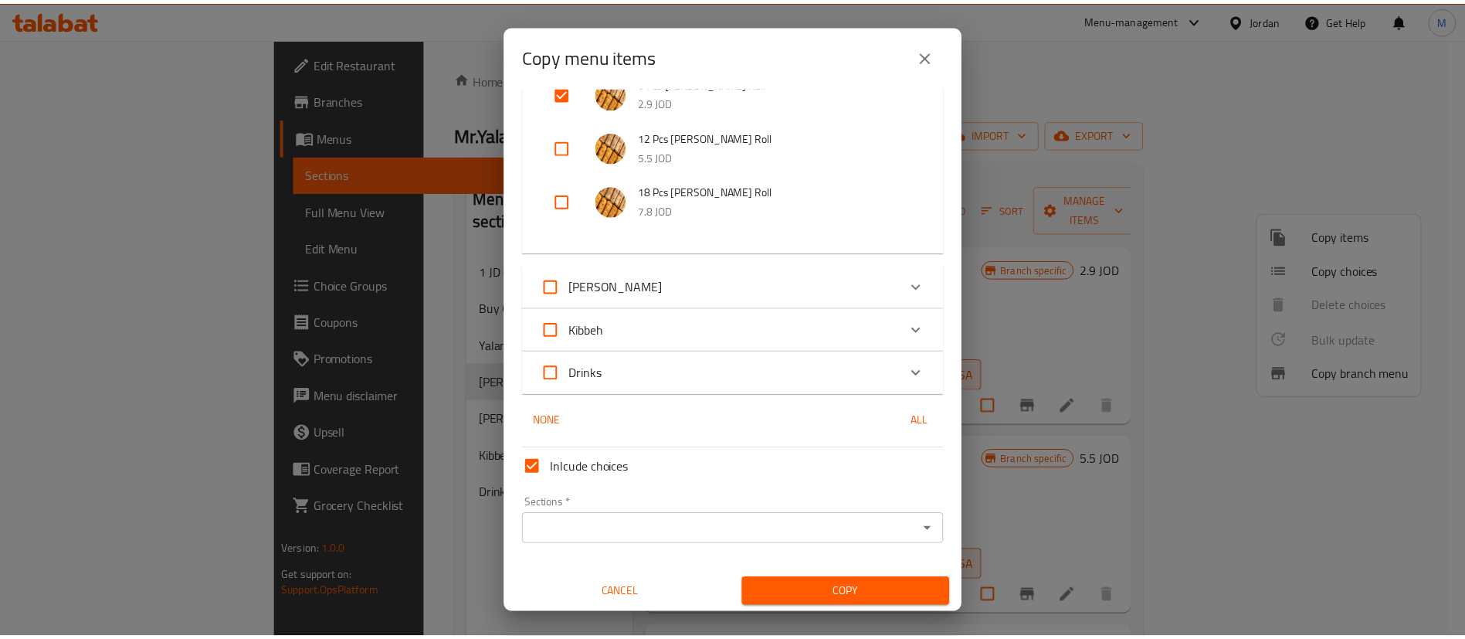
scroll to position [233, 0]
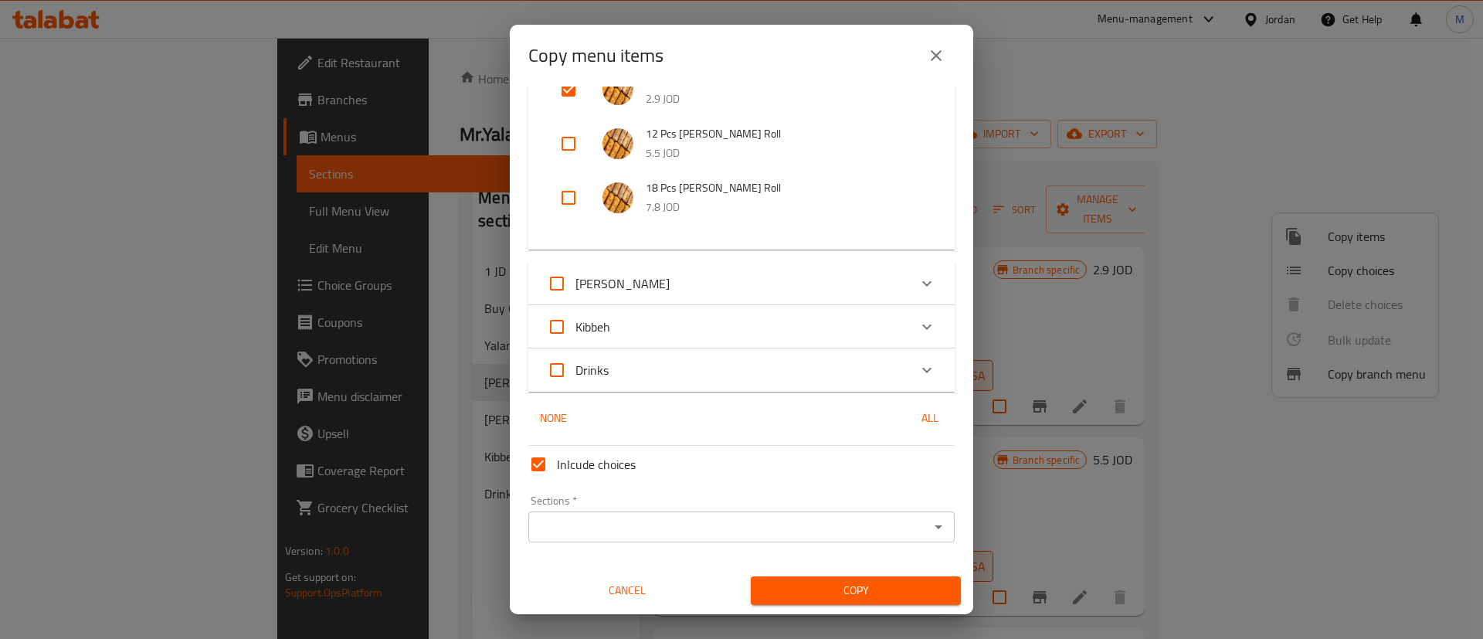
click at [846, 524] on input "Sections   *" at bounding box center [729, 527] width 392 height 22
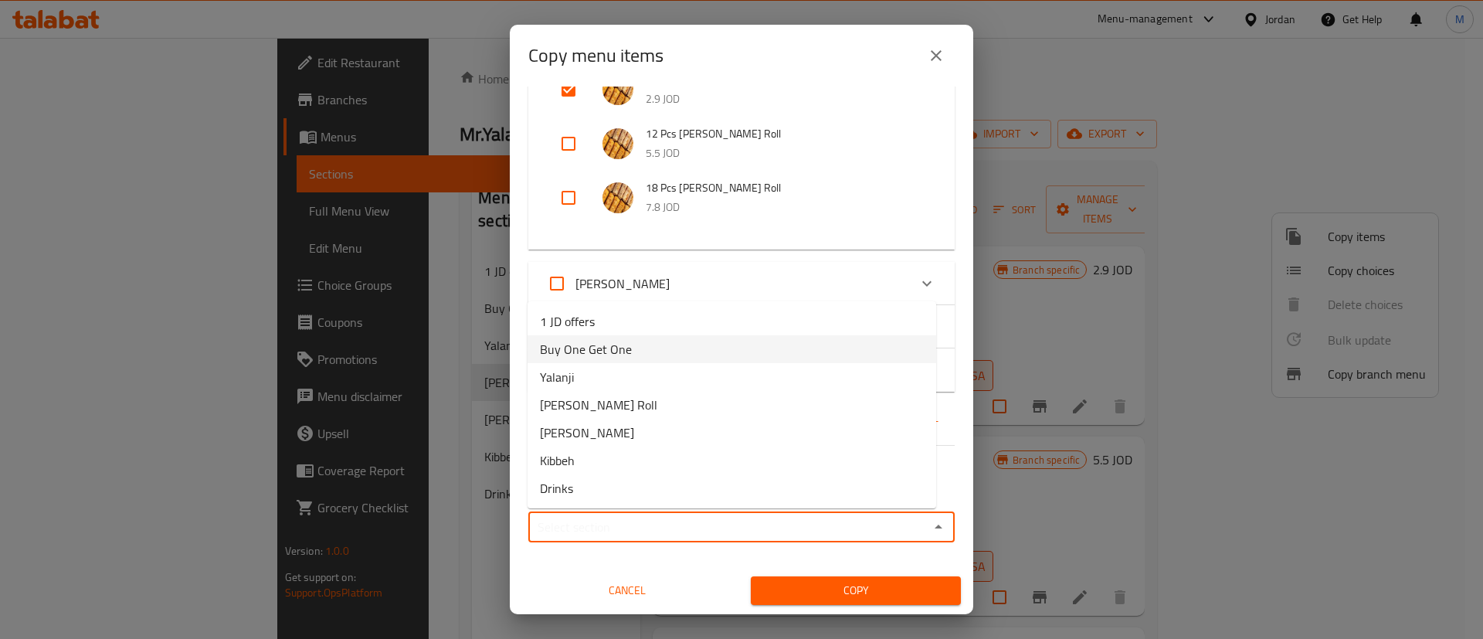
click at [691, 355] on li "Buy One Get One" at bounding box center [732, 349] width 409 height 28
type input "Buy One Get One"
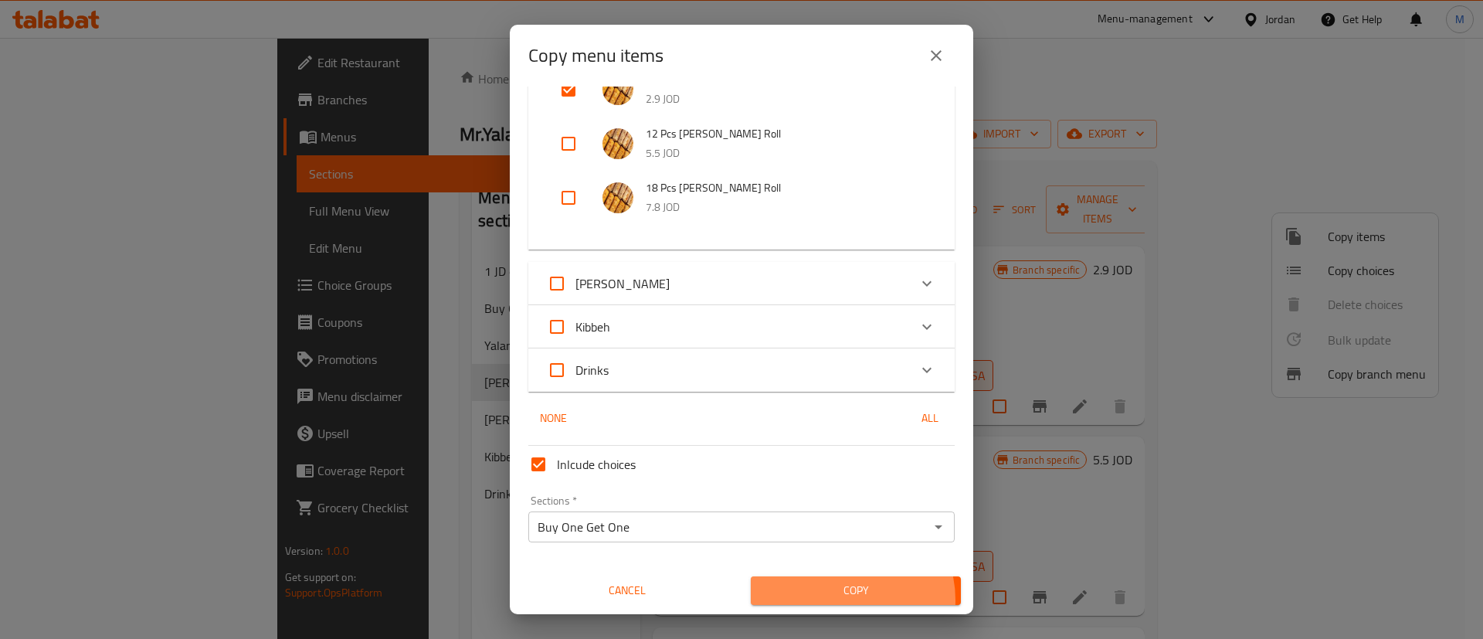
click at [832, 599] on span "Copy" at bounding box center [855, 590] width 185 height 19
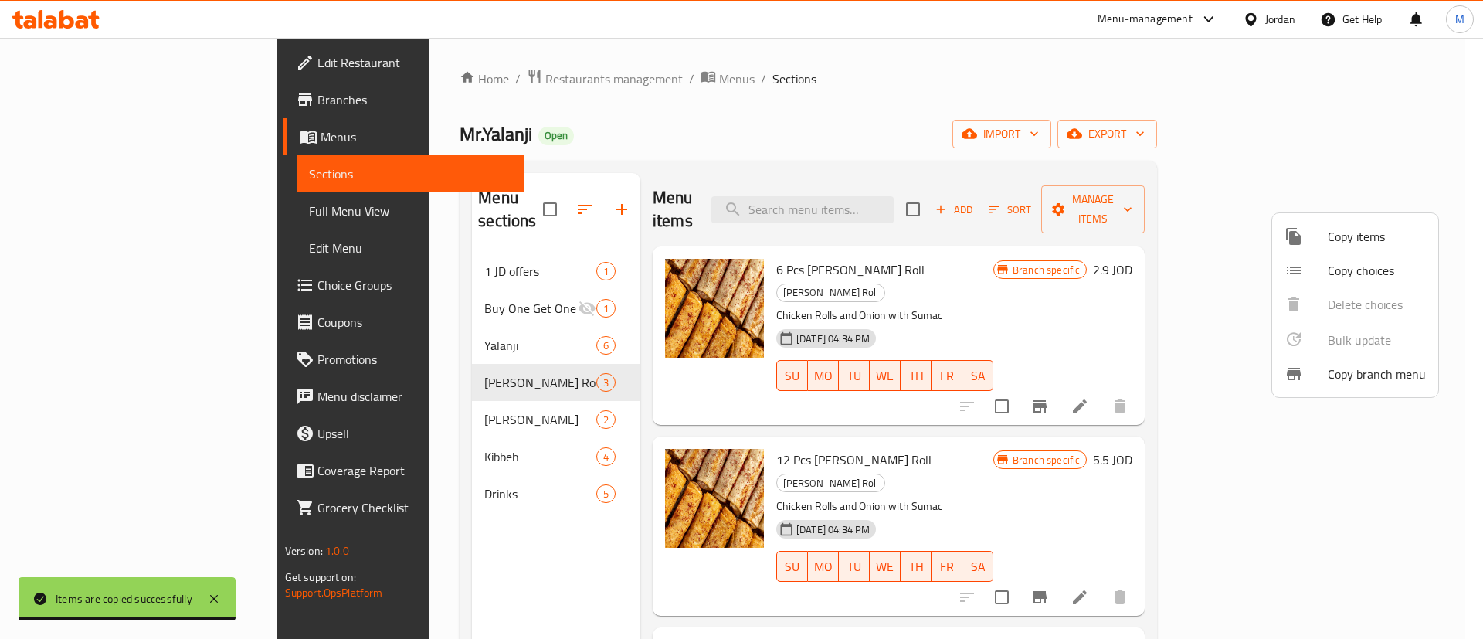
click at [420, 290] on div at bounding box center [741, 319] width 1483 height 639
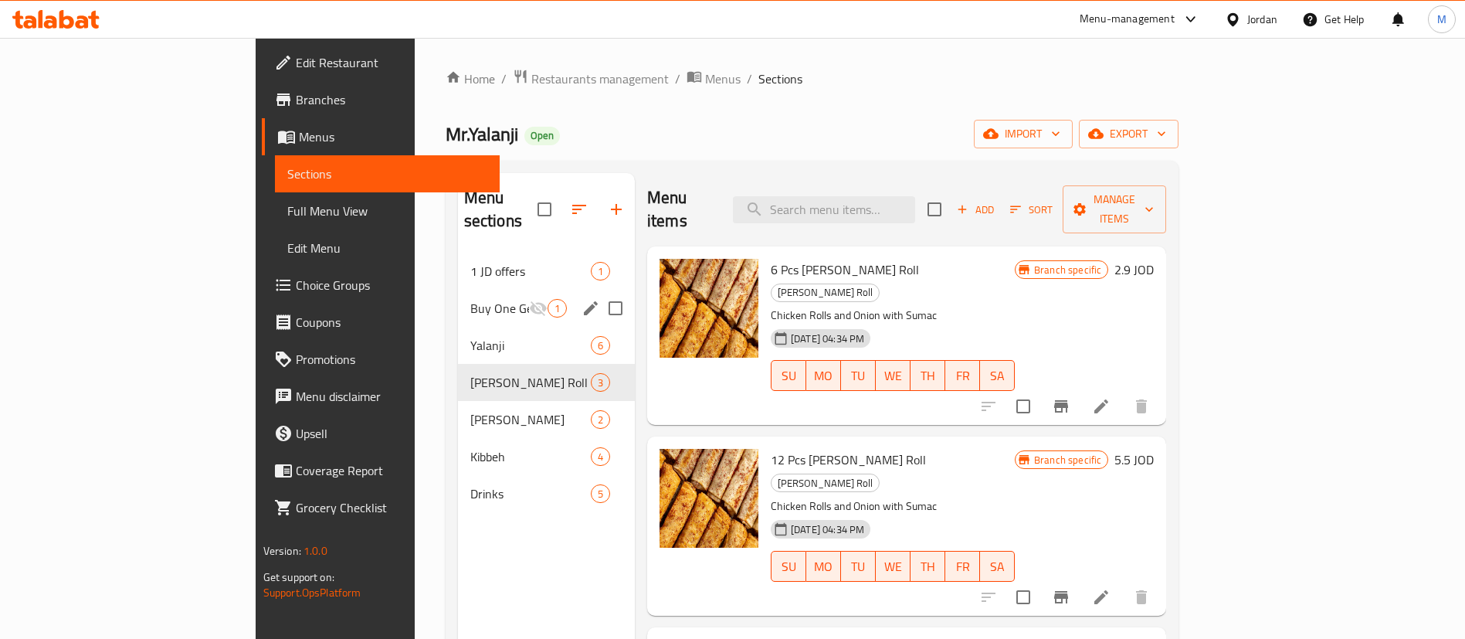
click at [458, 290] on div "Buy One Get One 1" at bounding box center [546, 308] width 177 height 37
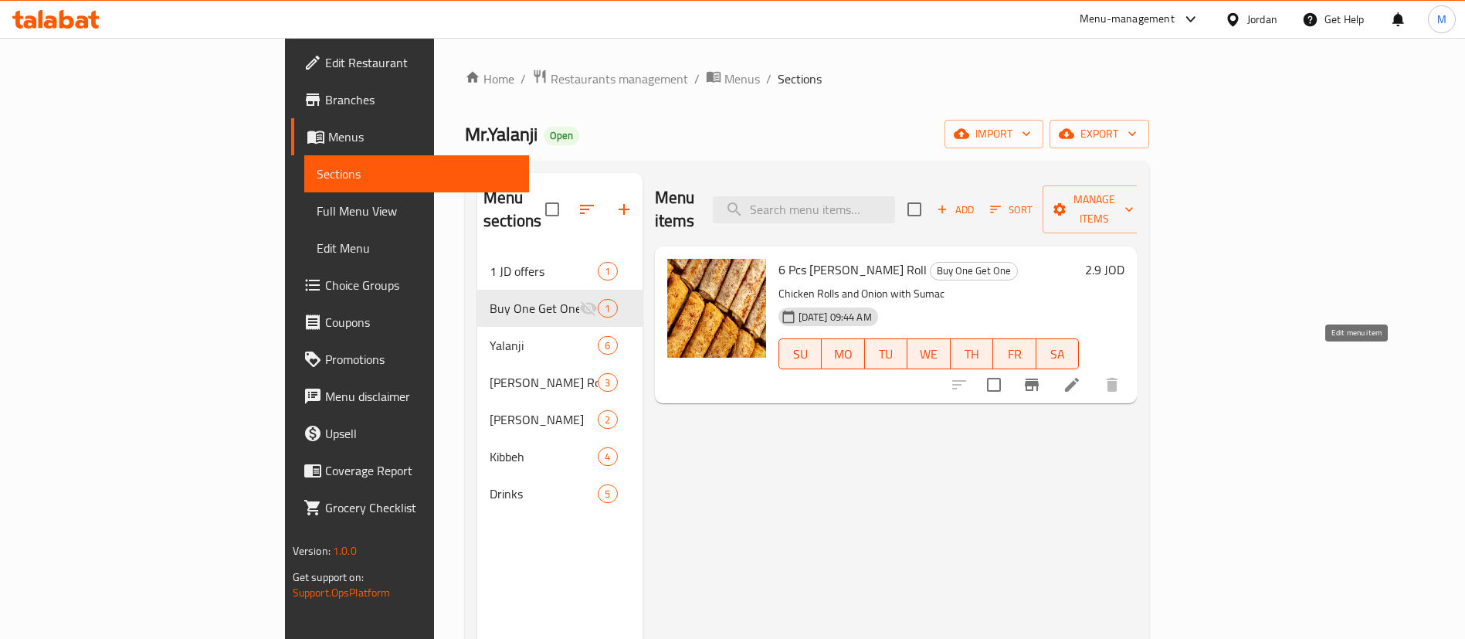
click at [1081, 375] on icon at bounding box center [1072, 384] width 19 height 19
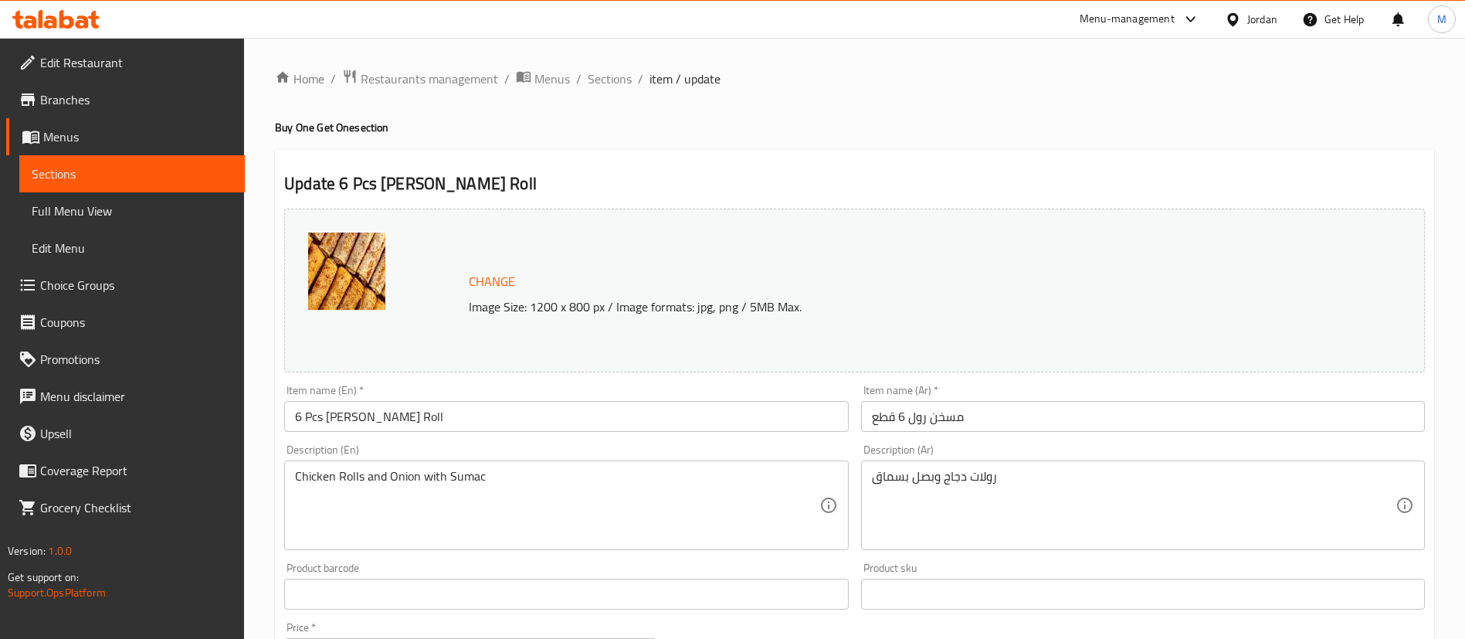
click at [297, 409] on input "6 Pcs [PERSON_NAME] Roll" at bounding box center [566, 416] width 564 height 31
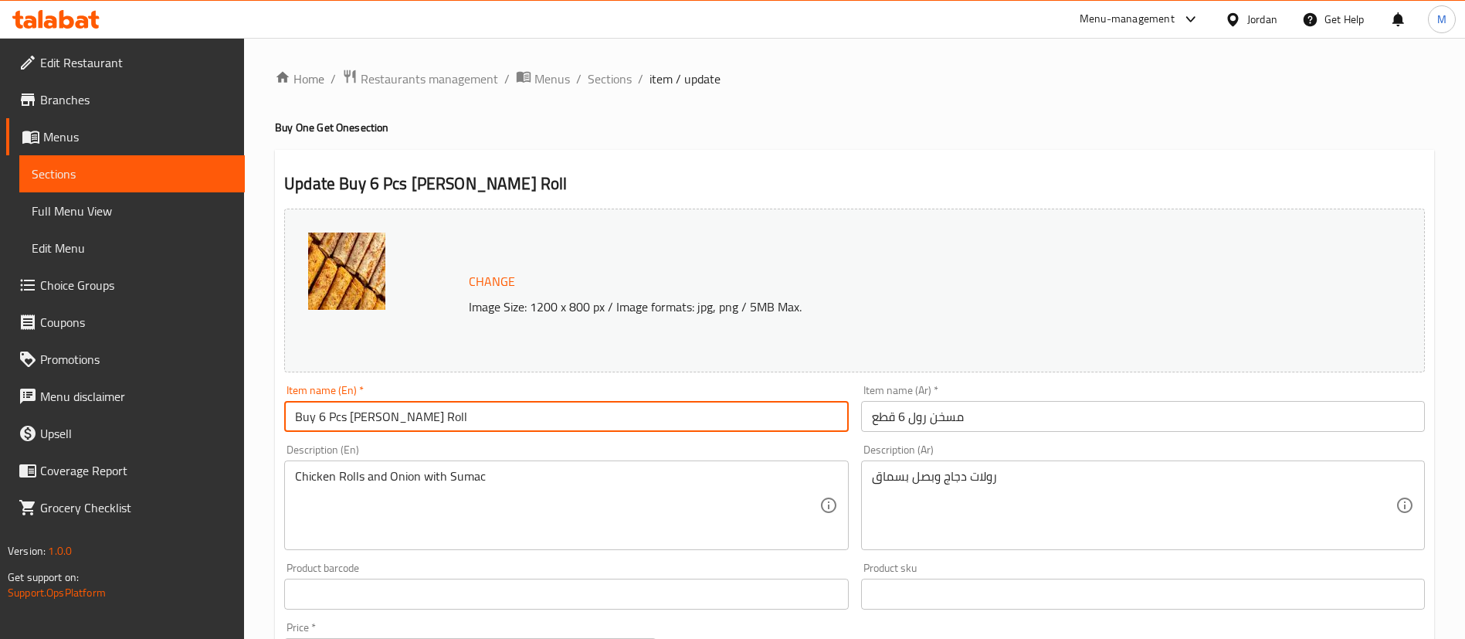
click at [450, 409] on input "Buy 6 Pcs [PERSON_NAME] Roll" at bounding box center [566, 416] width 564 height 31
click at [601, 422] on input "Buy 6 Pcs [PERSON_NAME] Roll And Get 6 Pcs for free" at bounding box center [566, 416] width 564 height 31
type input "Buy 6 Pcs [PERSON_NAME] Roll And Get 6 Pcs for free"
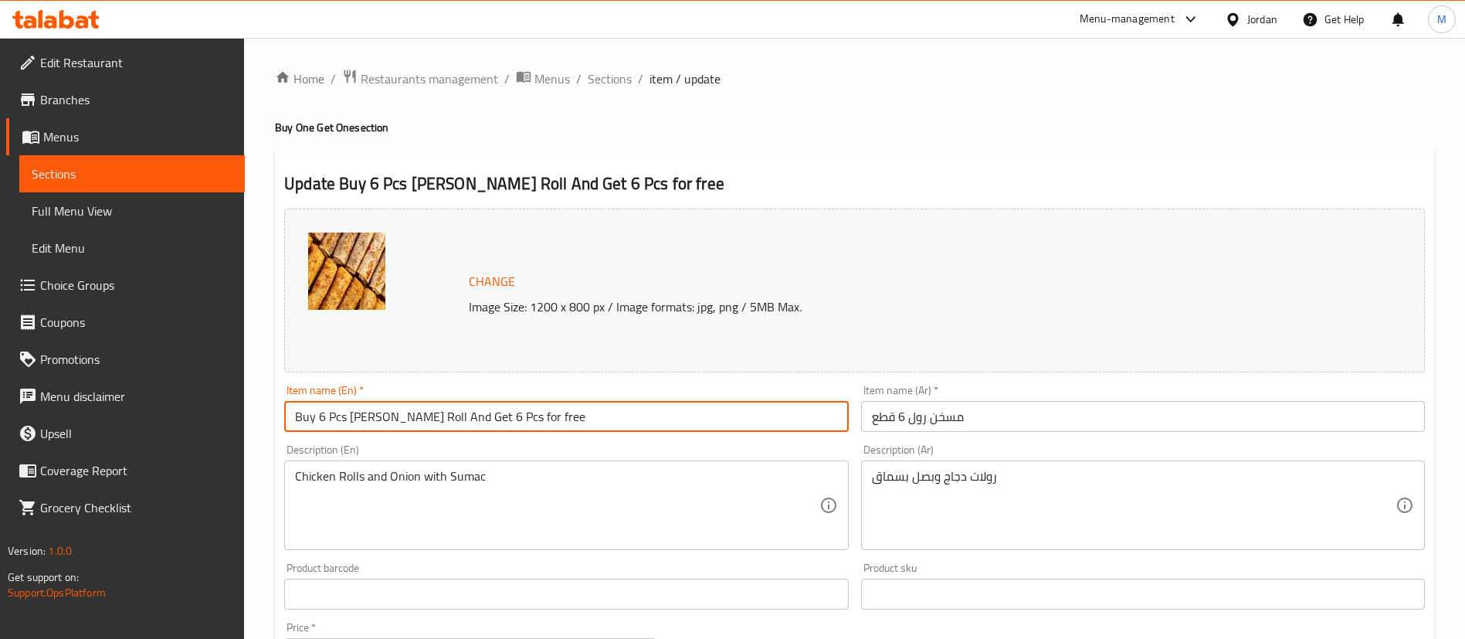
click at [975, 415] on input "مسخن رول 6 قطع" at bounding box center [1143, 416] width 564 height 31
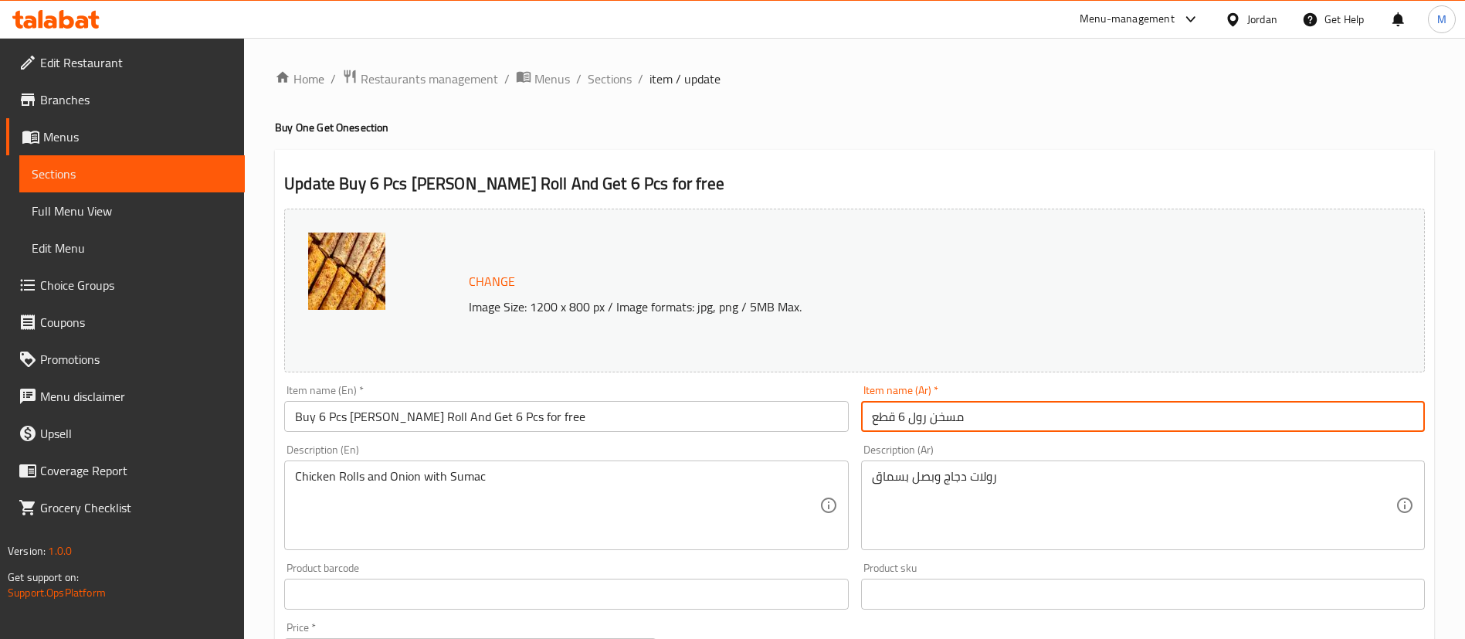
click at [975, 415] on input "مسخن رول 6 قطع" at bounding box center [1143, 416] width 564 height 31
paste input "اشتري 6 قطع مسخن رول واحصل على 6 قطع مجاناً"
type input "اشتري 6 قطع مسخن رول واحصل على 6 قطع مجاناً"
click at [969, 146] on div "Home / Restaurants management / Menus / Sections / item / update Buy One Get On…" at bounding box center [854, 576] width 1159 height 1014
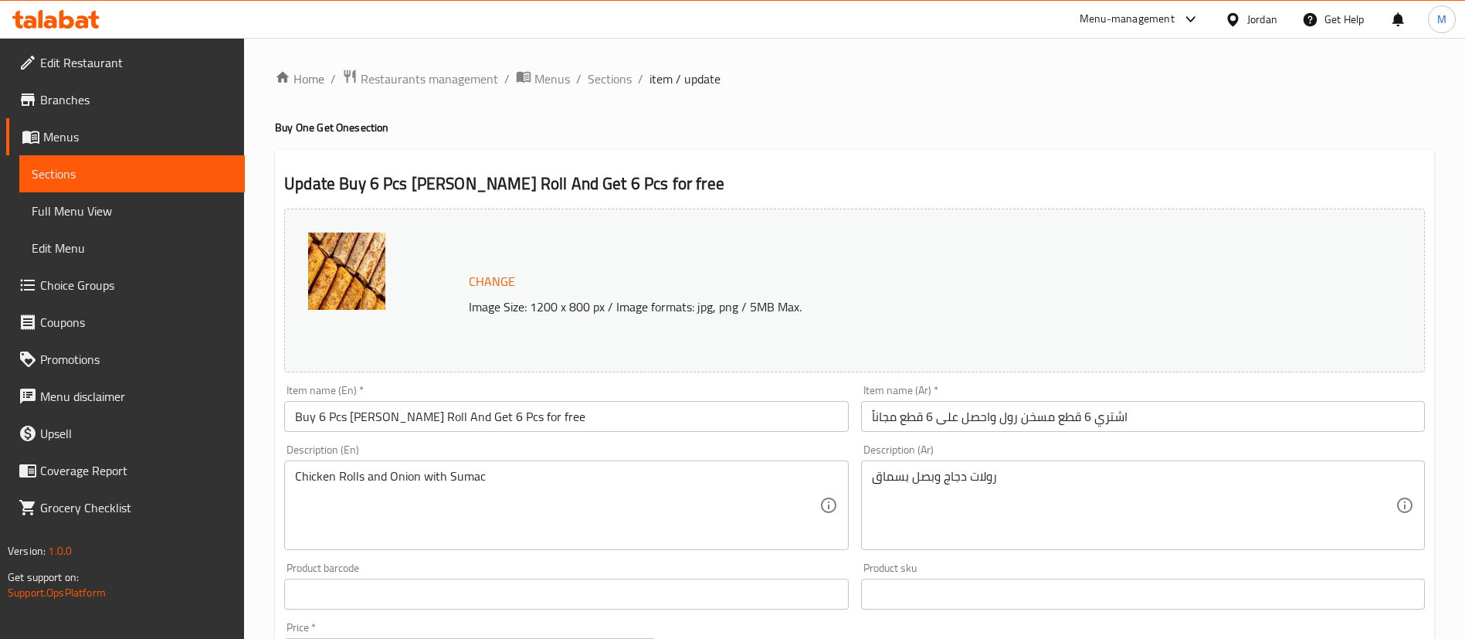
scroll to position [232, 0]
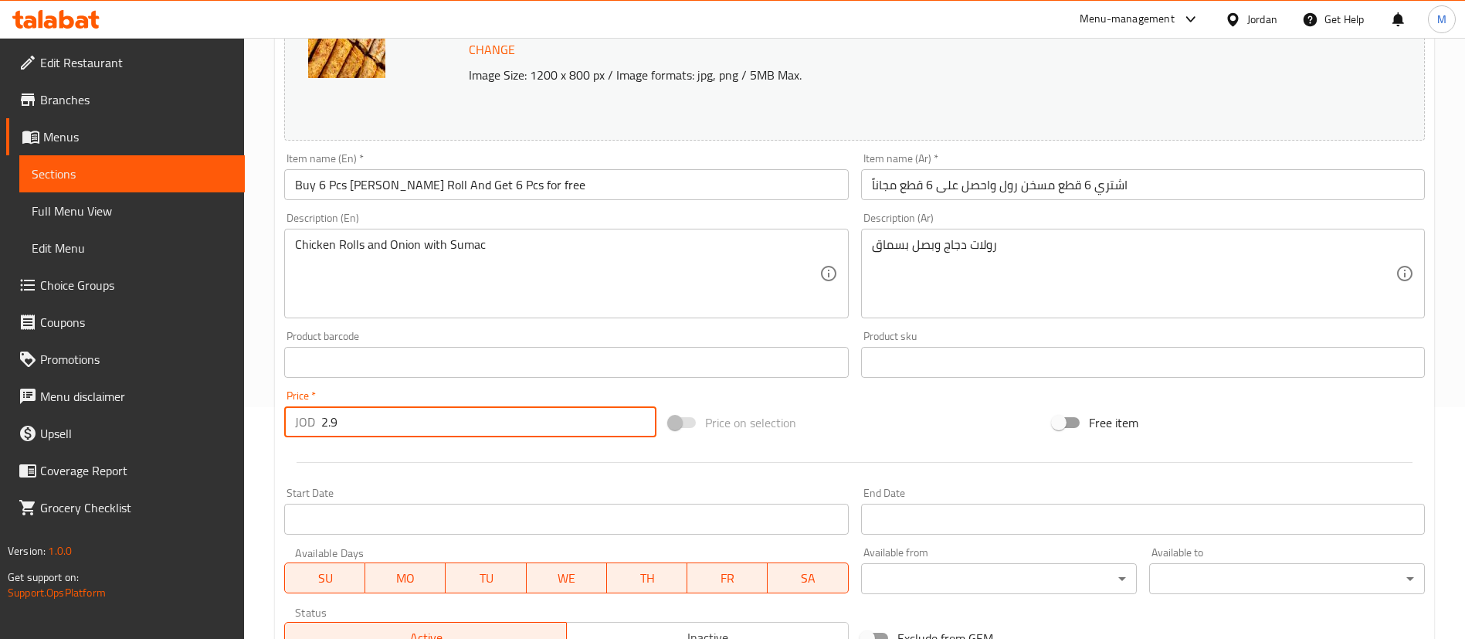
click at [492, 435] on input "2.9" at bounding box center [488, 421] width 335 height 31
type input "2"
type input "5.8"
click at [500, 460] on div at bounding box center [854, 462] width 1153 height 38
click at [335, 576] on span "SU" at bounding box center [325, 578] width 68 height 22
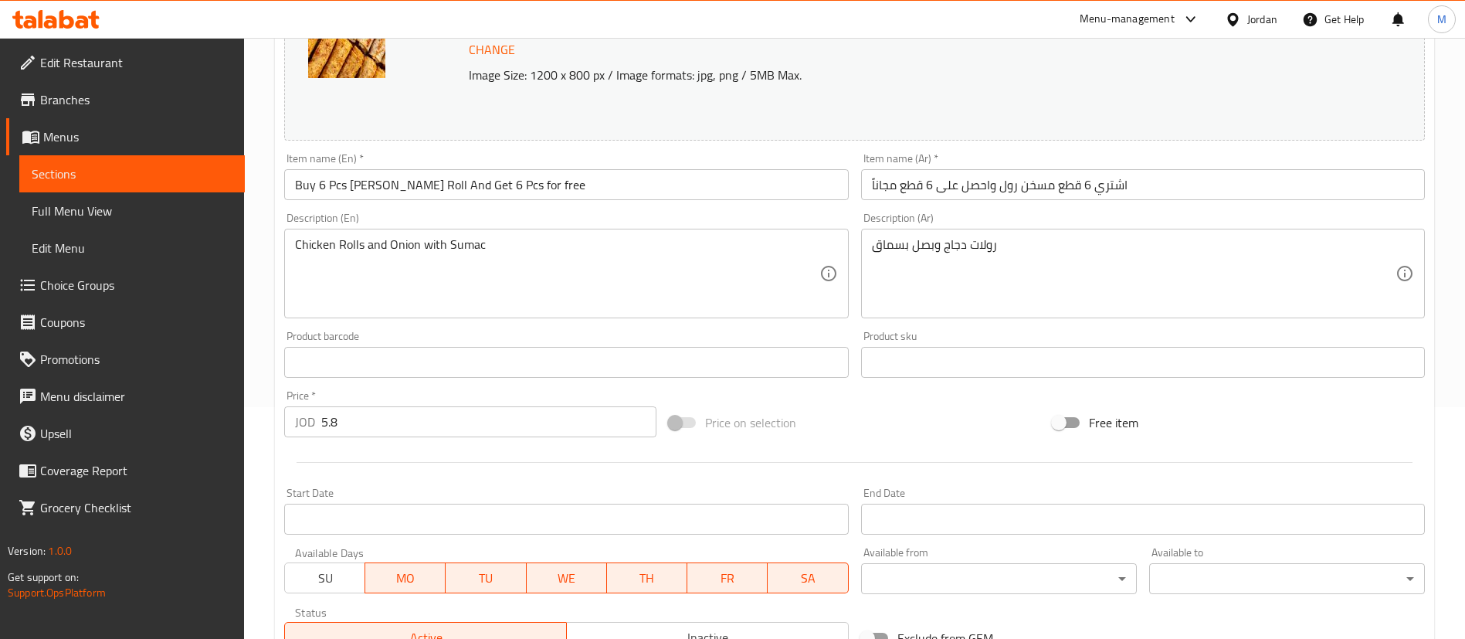
click at [567, 574] on span "WE" at bounding box center [567, 578] width 68 height 22
click at [643, 575] on span "TH" at bounding box center [647, 578] width 68 height 22
click at [723, 579] on span "FR" at bounding box center [728, 578] width 68 height 22
click at [817, 570] on span "SA" at bounding box center [808, 578] width 68 height 22
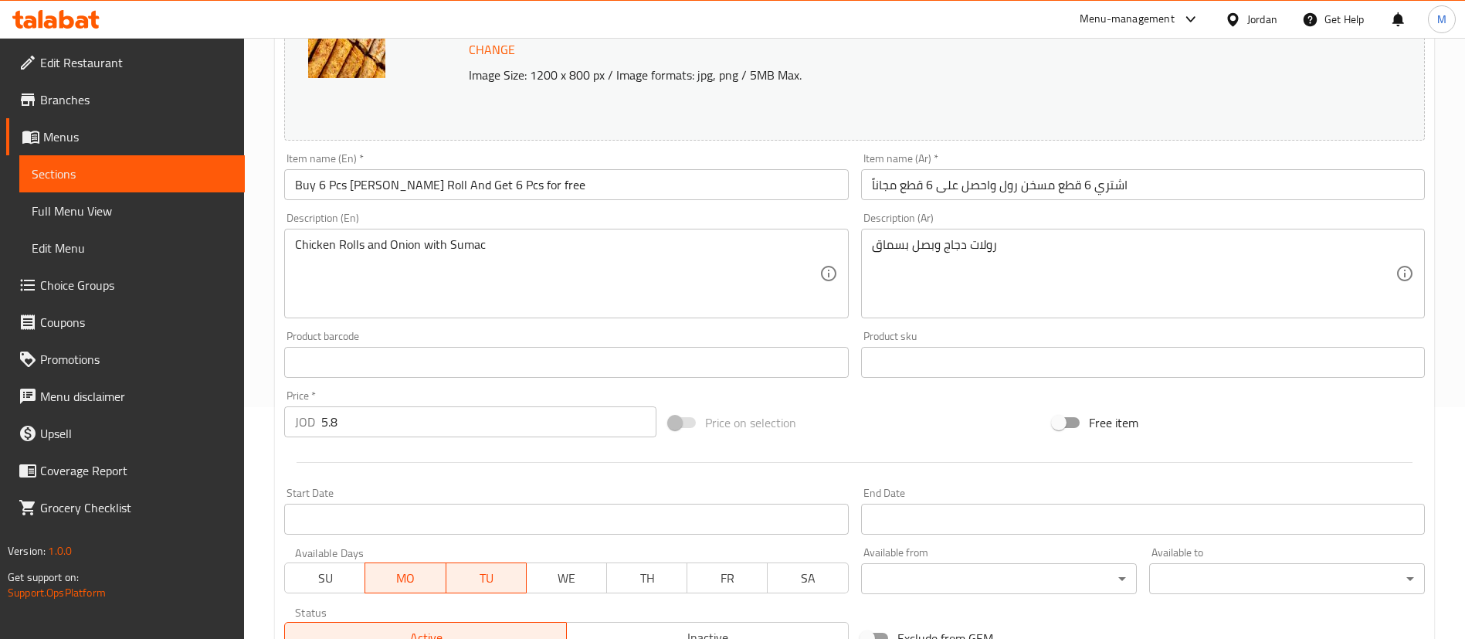
click at [796, 463] on div at bounding box center [854, 462] width 1153 height 38
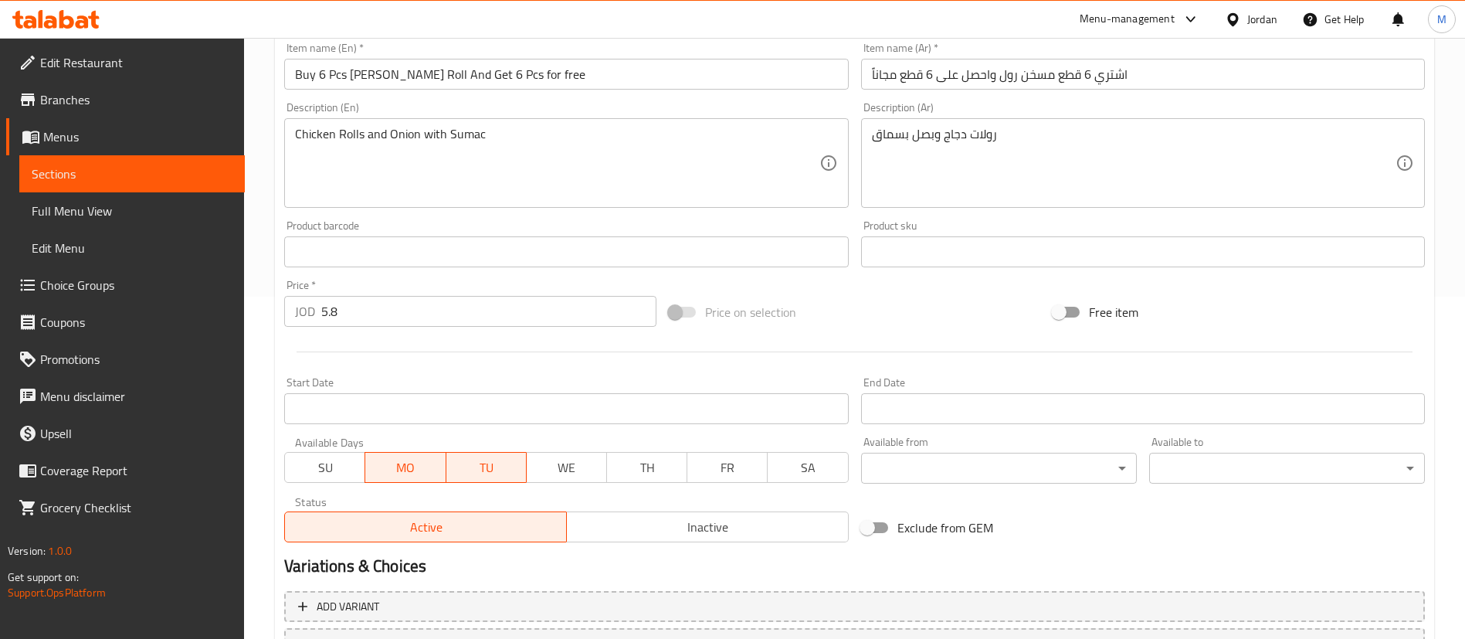
scroll to position [348, 0]
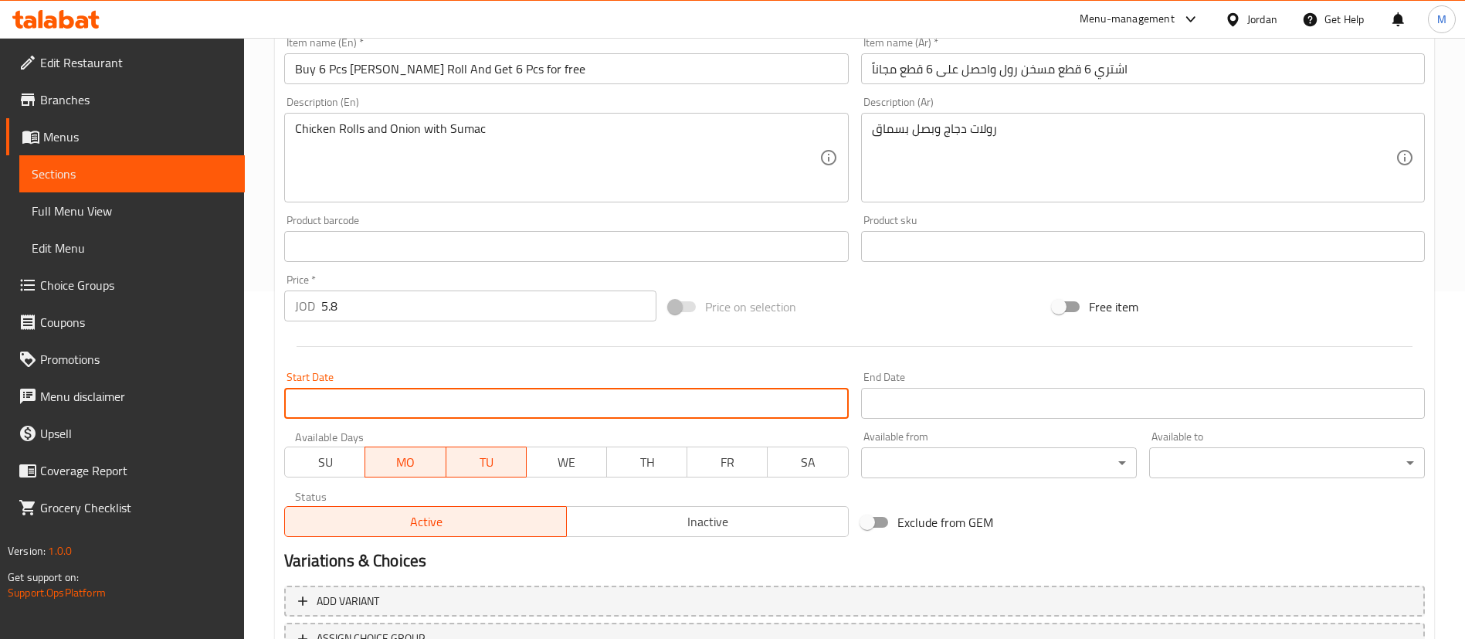
click at [722, 399] on input "Start Date" at bounding box center [566, 403] width 564 height 31
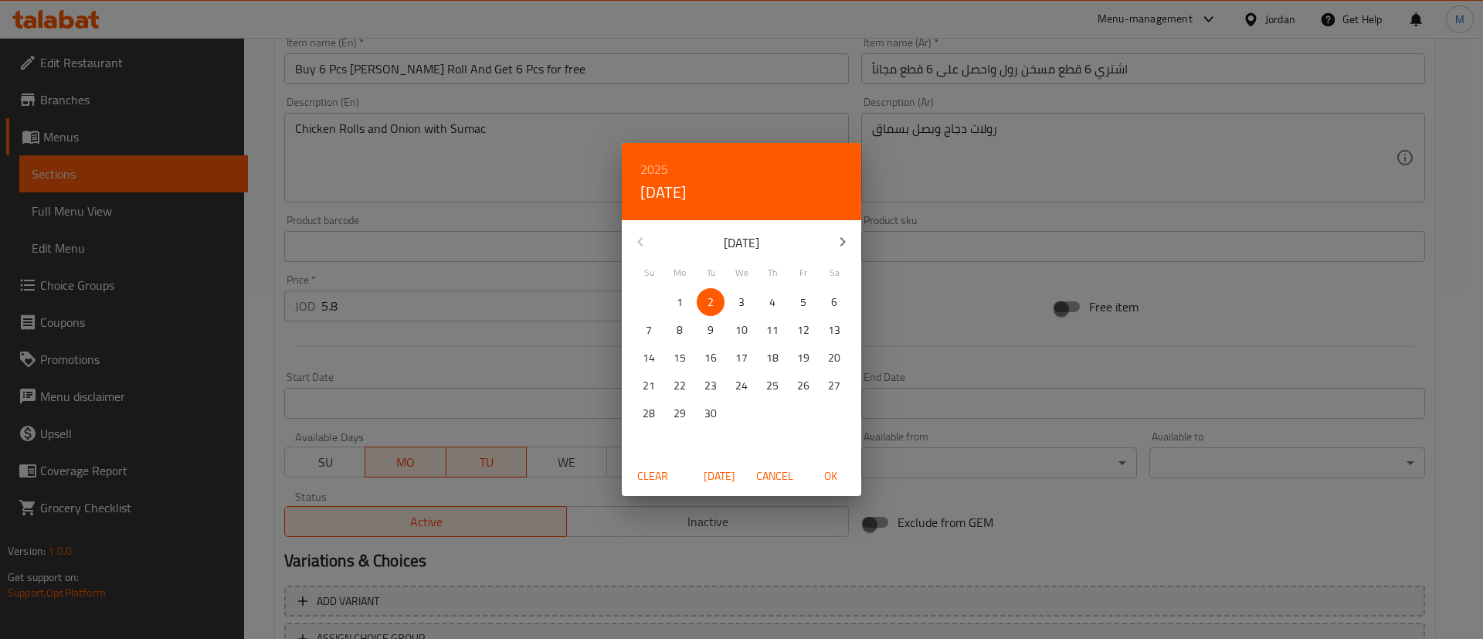
click at [677, 330] on p "8" at bounding box center [680, 330] width 6 height 19
click at [836, 477] on span "OK" at bounding box center [830, 476] width 37 height 19
type input "[DATE]"
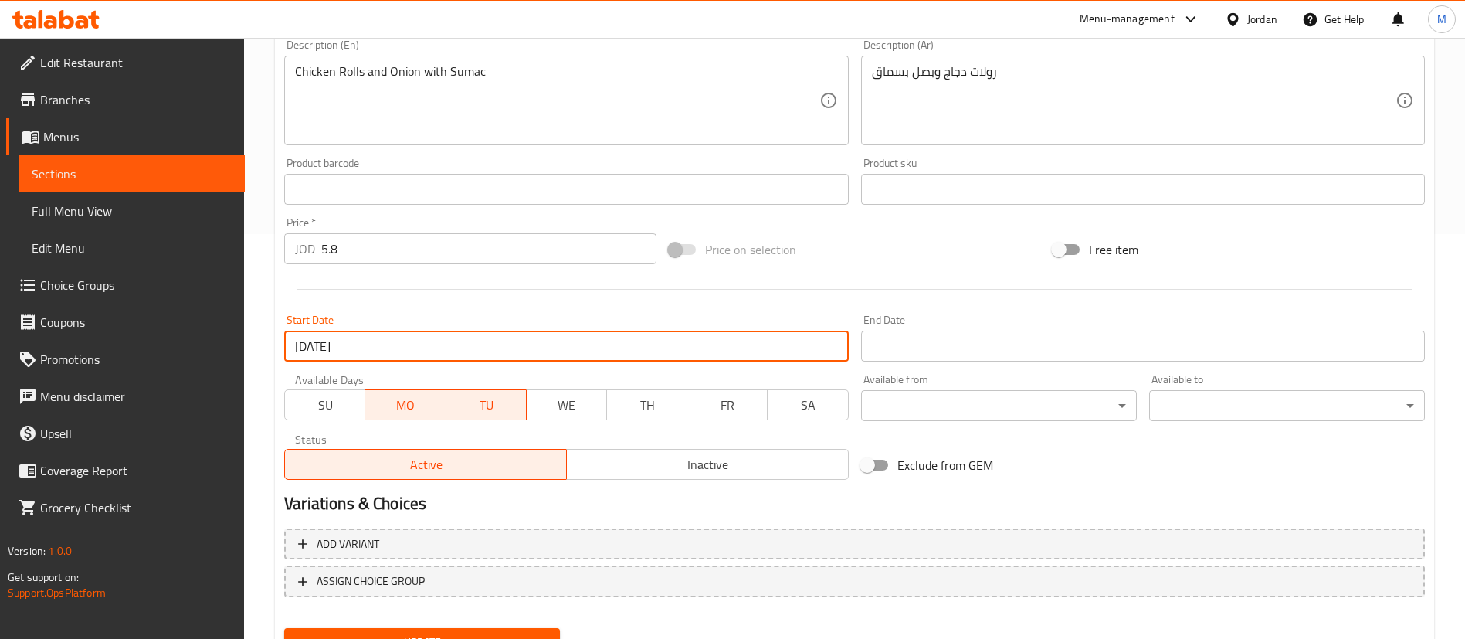
scroll to position [475, 0]
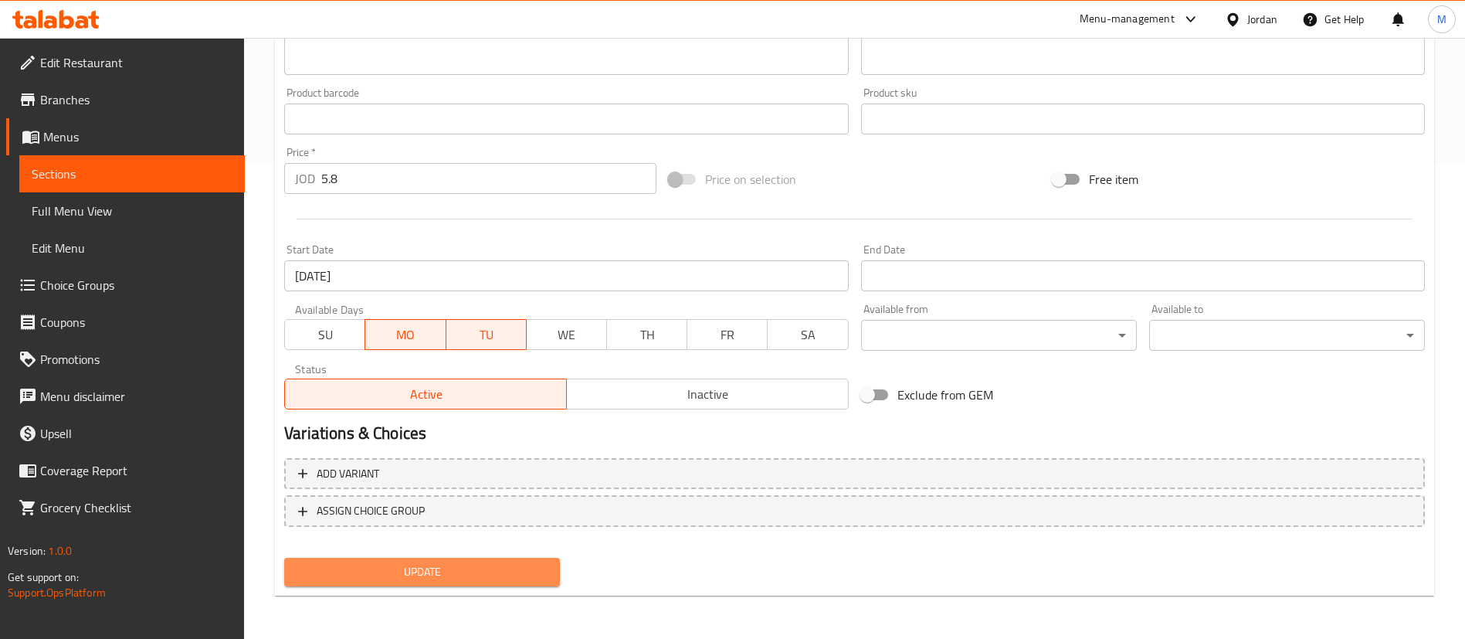
click at [541, 562] on span "Update" at bounding box center [422, 571] width 251 height 19
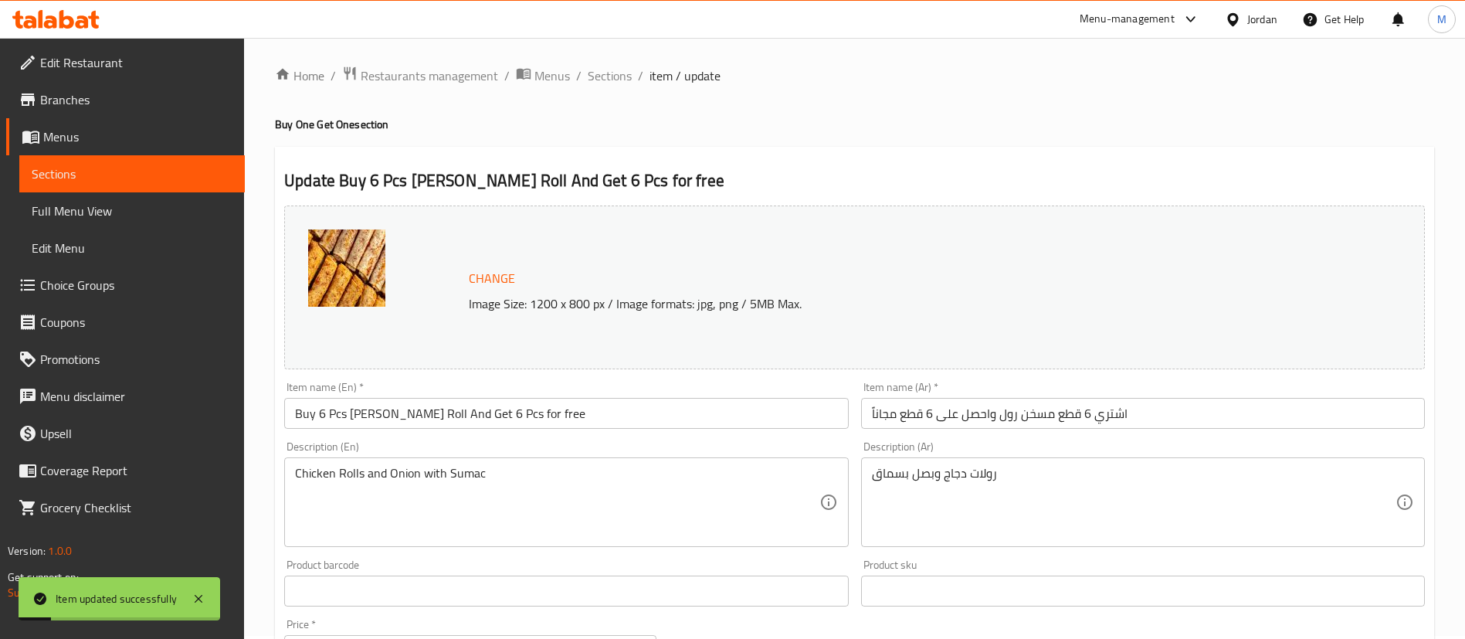
scroll to position [0, 0]
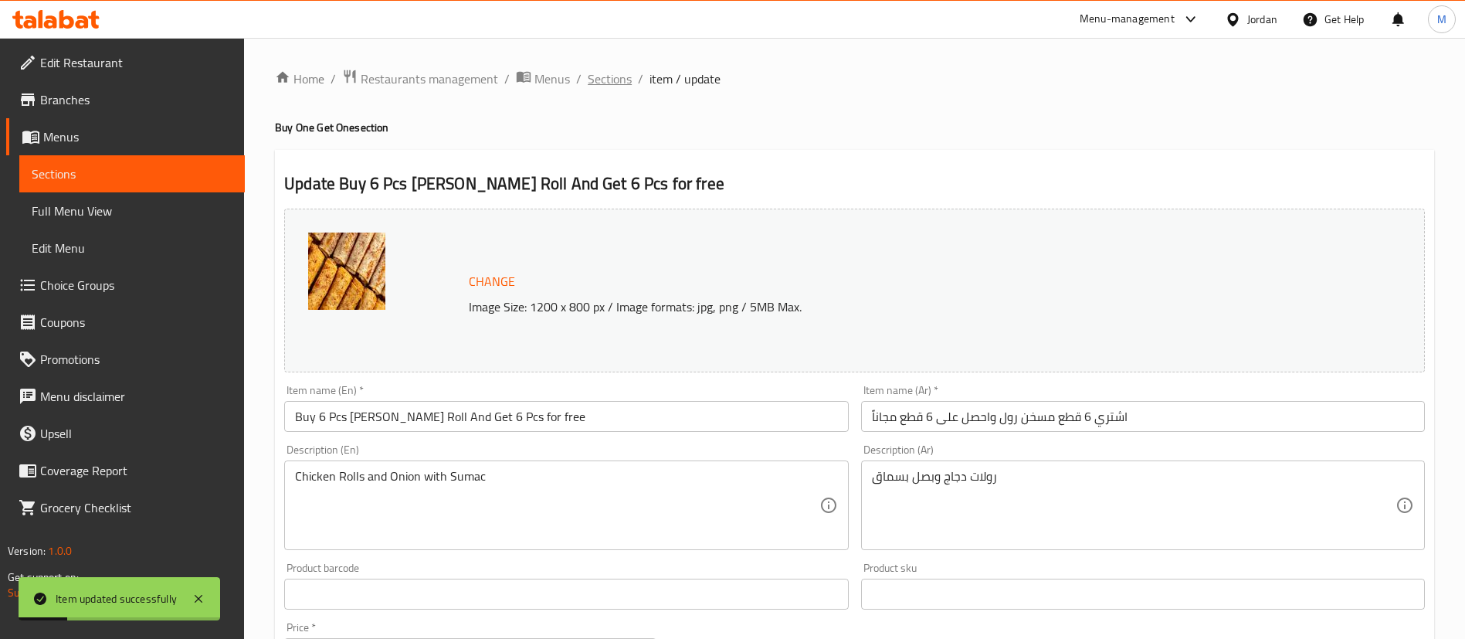
click at [614, 85] on span "Sections" at bounding box center [610, 79] width 44 height 19
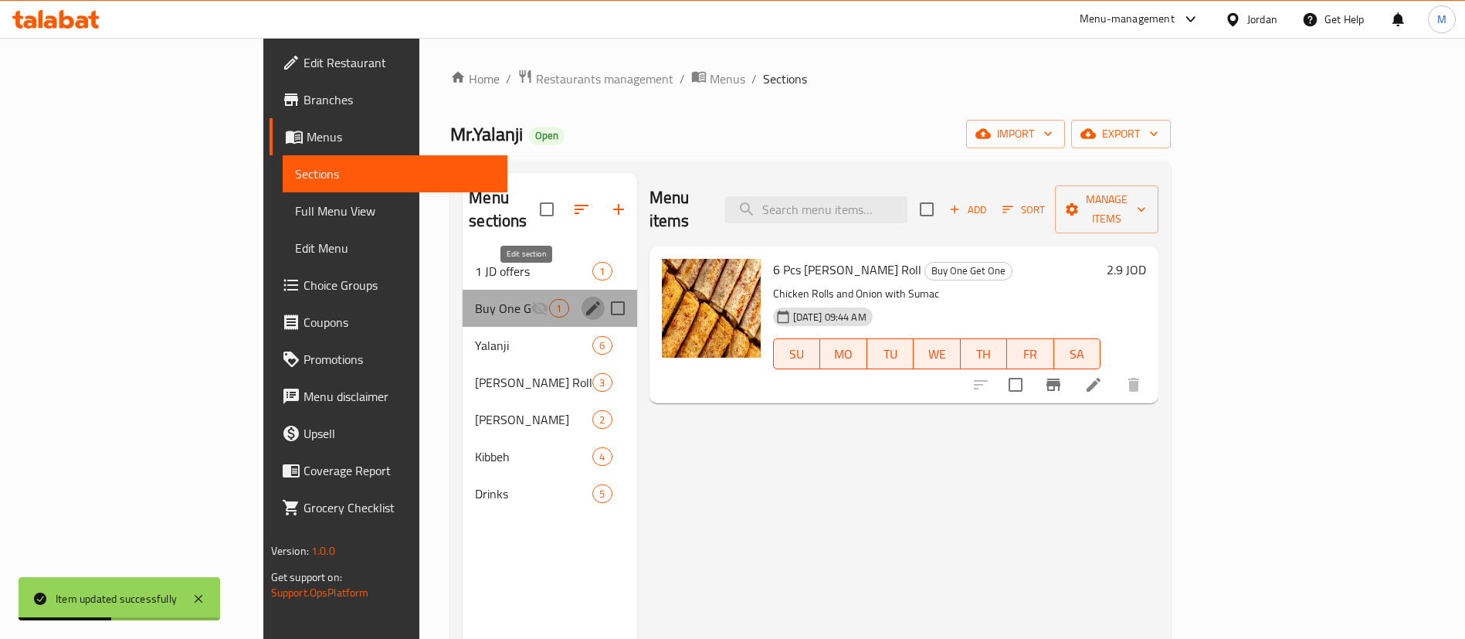
click at [584, 299] on icon "edit" at bounding box center [593, 308] width 19 height 19
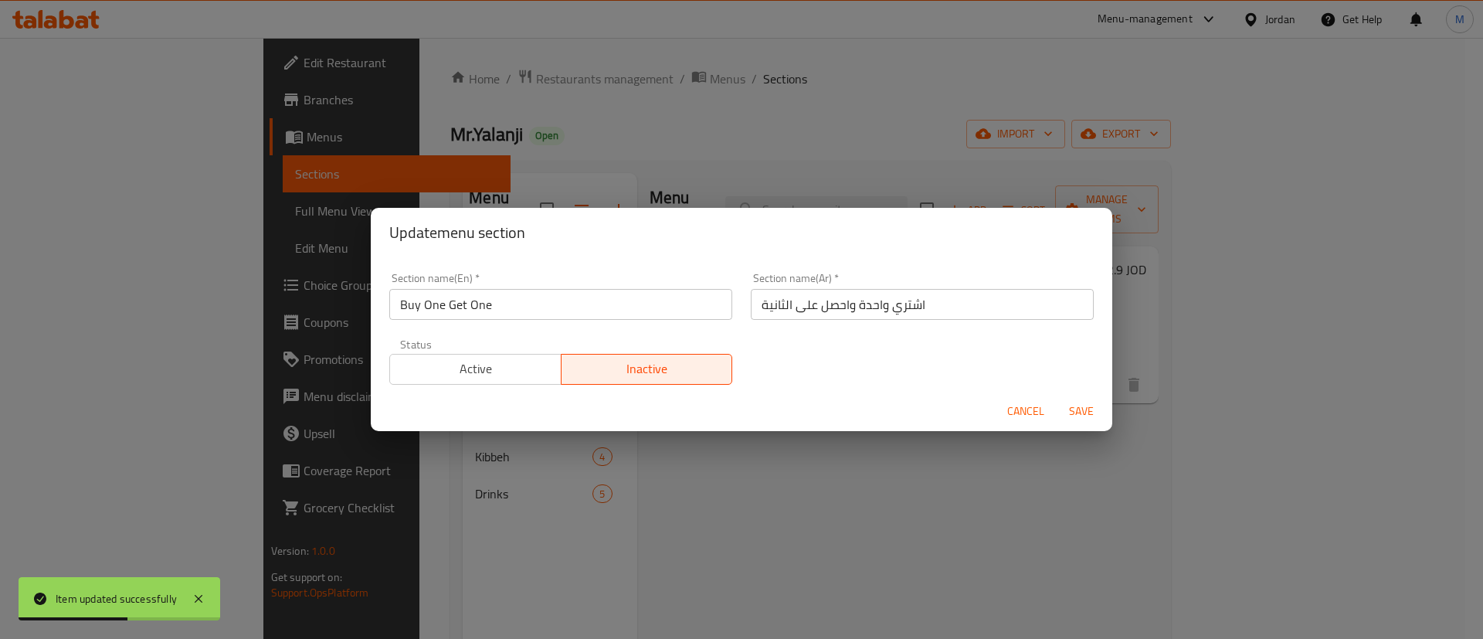
click at [489, 358] on span "Active" at bounding box center [475, 369] width 159 height 22
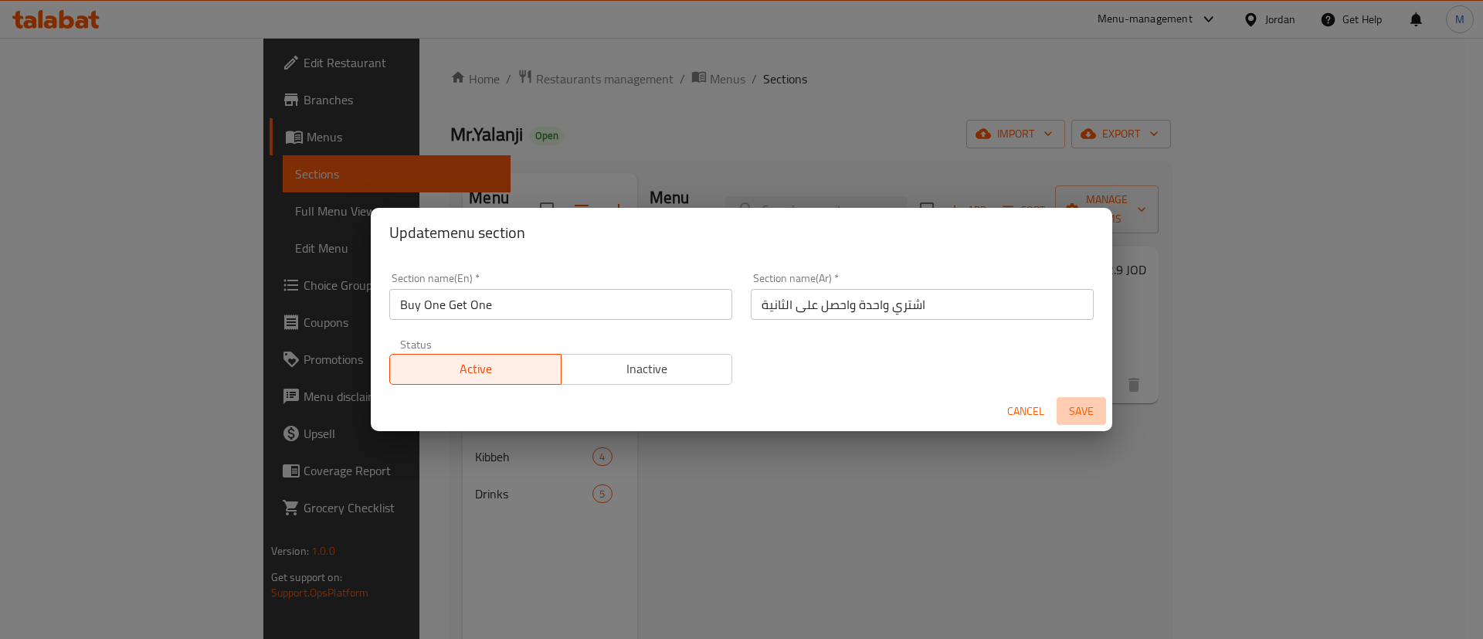
click at [1082, 412] on span "Save" at bounding box center [1081, 411] width 37 height 19
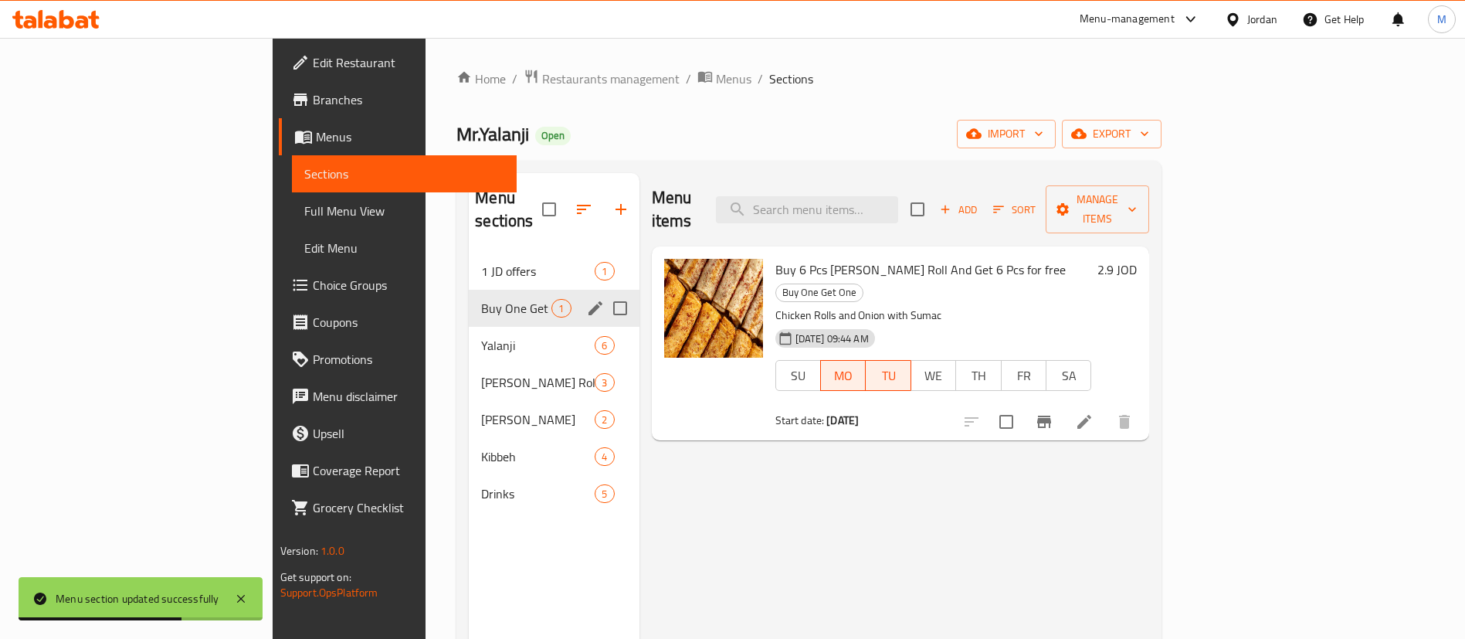
click at [542, 86] on span "Restaurants management" at bounding box center [610, 79] width 137 height 19
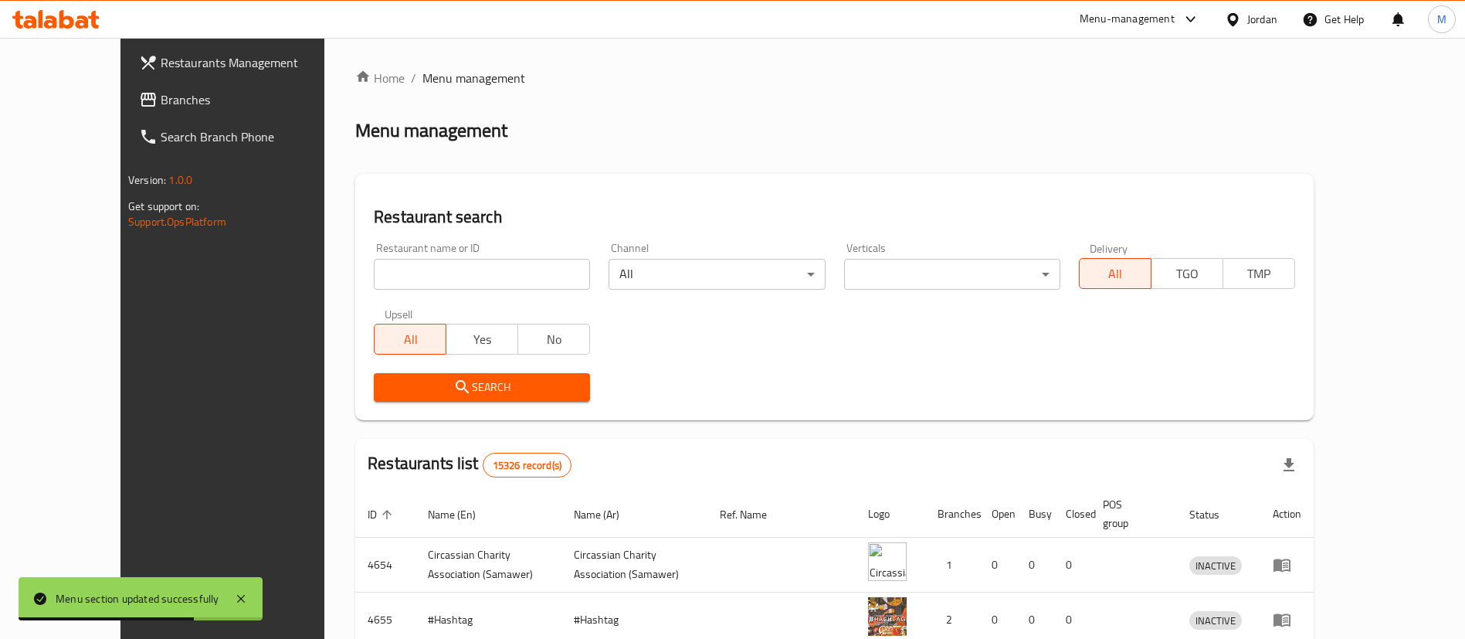
click at [426, 276] on input "search" at bounding box center [482, 274] width 216 height 31
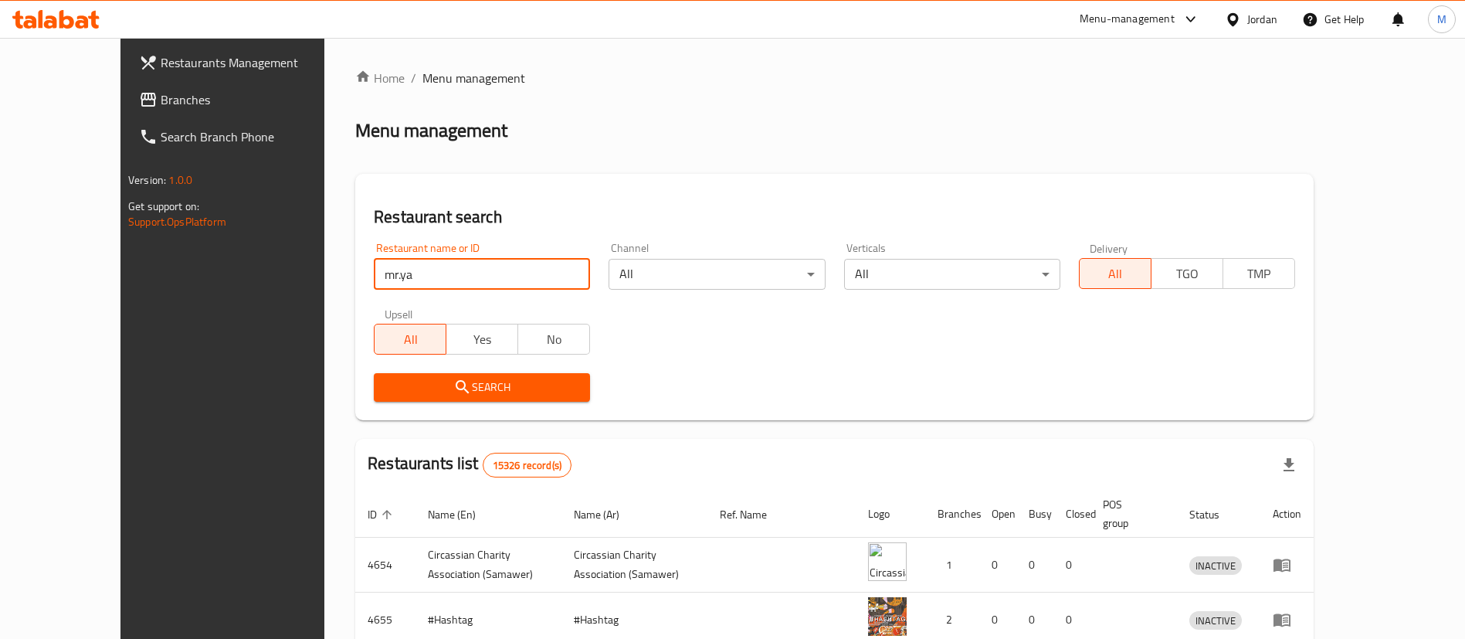
type input "mr.ya"
click button "Search" at bounding box center [482, 387] width 216 height 29
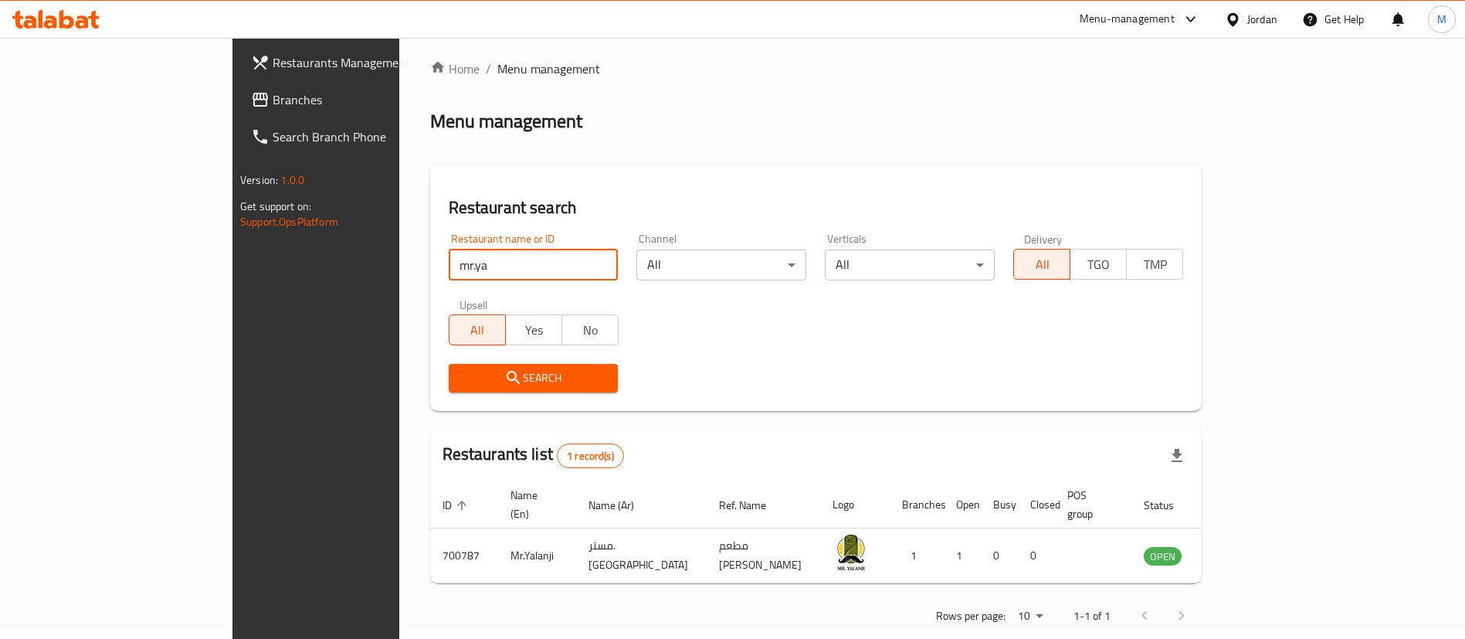
scroll to position [20, 0]
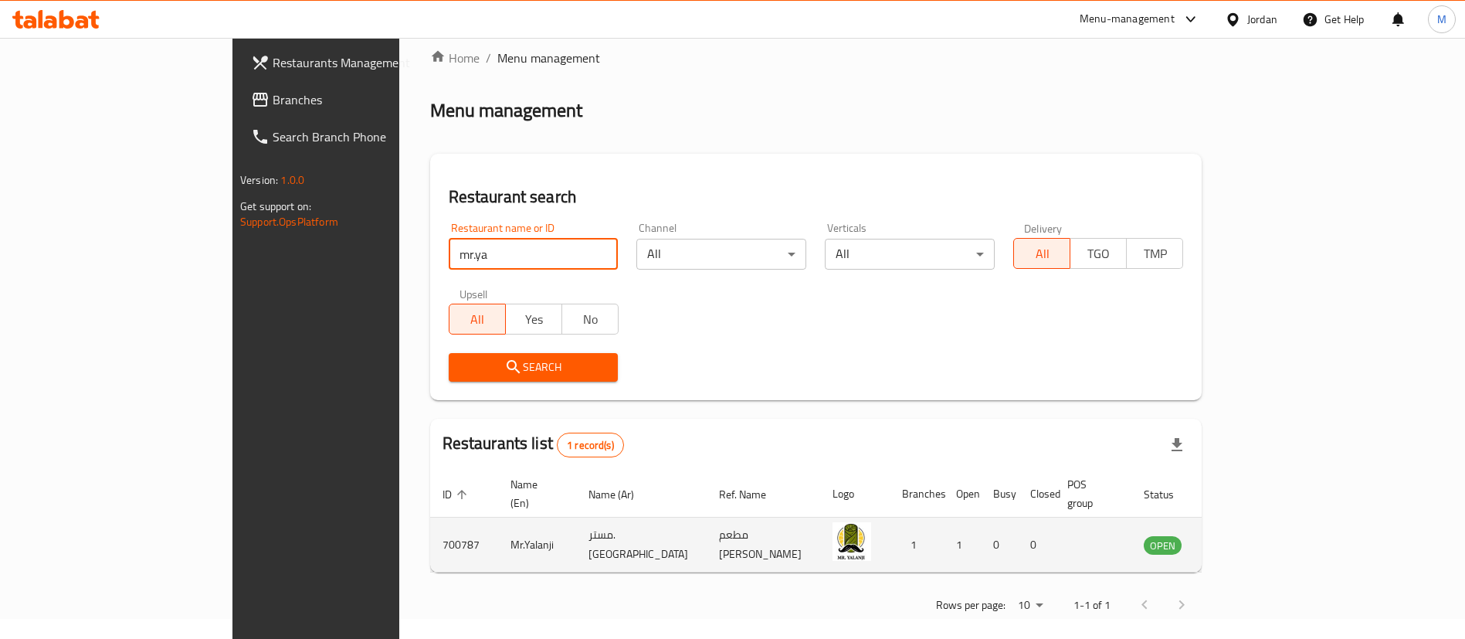
click at [430, 522] on td "700787" at bounding box center [464, 545] width 68 height 55
copy td "700787"
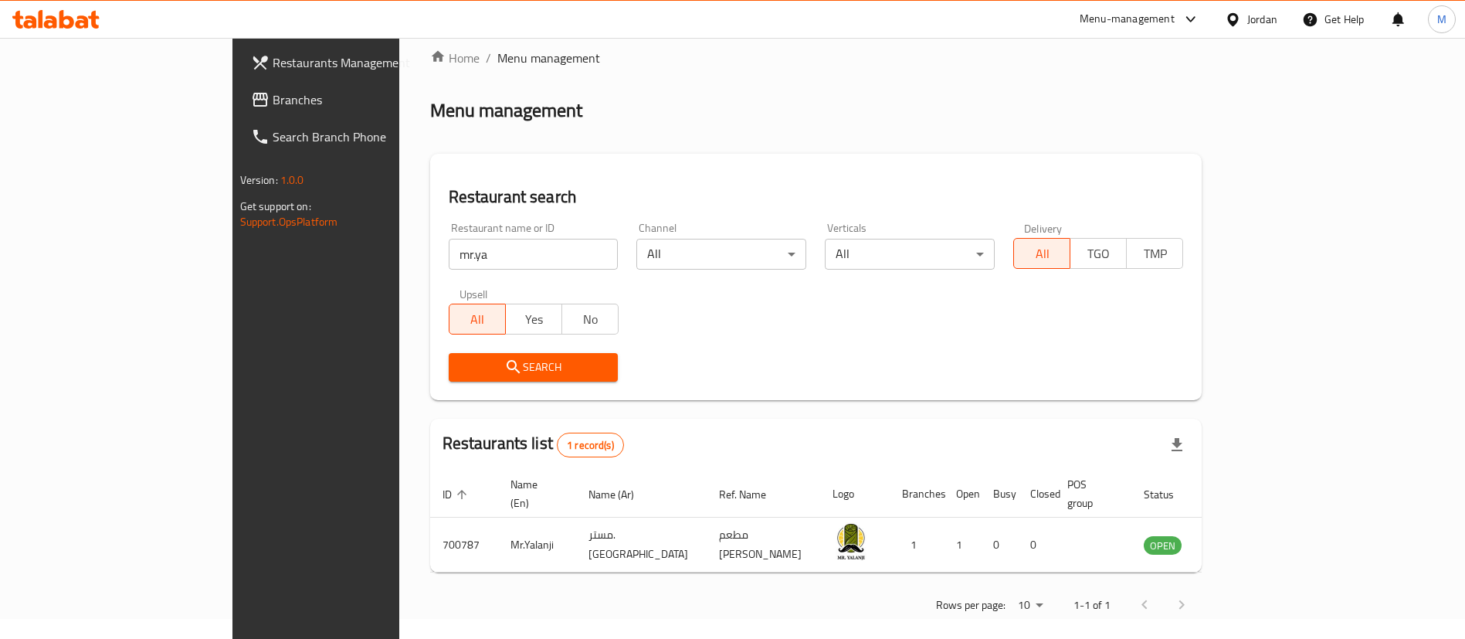
click at [576, 479] on th "Name (Ar)" at bounding box center [641, 493] width 131 height 47
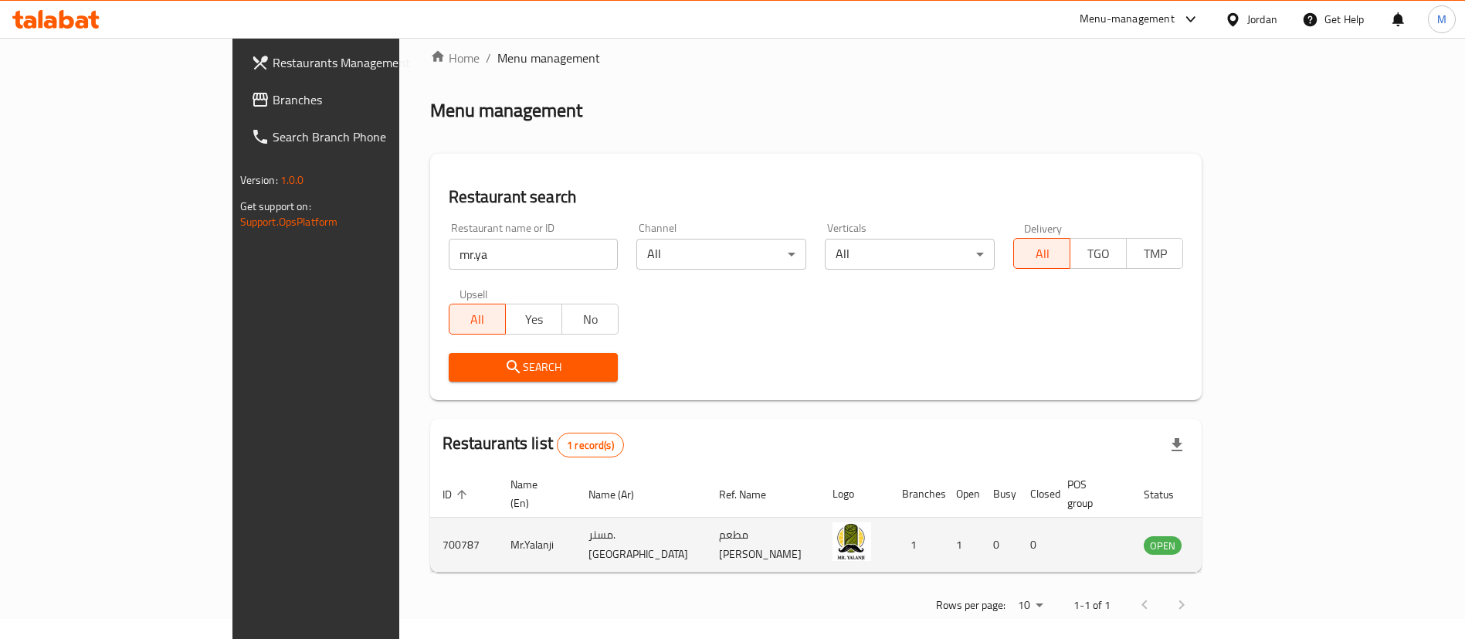
click at [430, 524] on td "700787" at bounding box center [464, 545] width 68 height 55
click at [430, 527] on td "700787" at bounding box center [464, 545] width 68 height 55
copy td "700787"
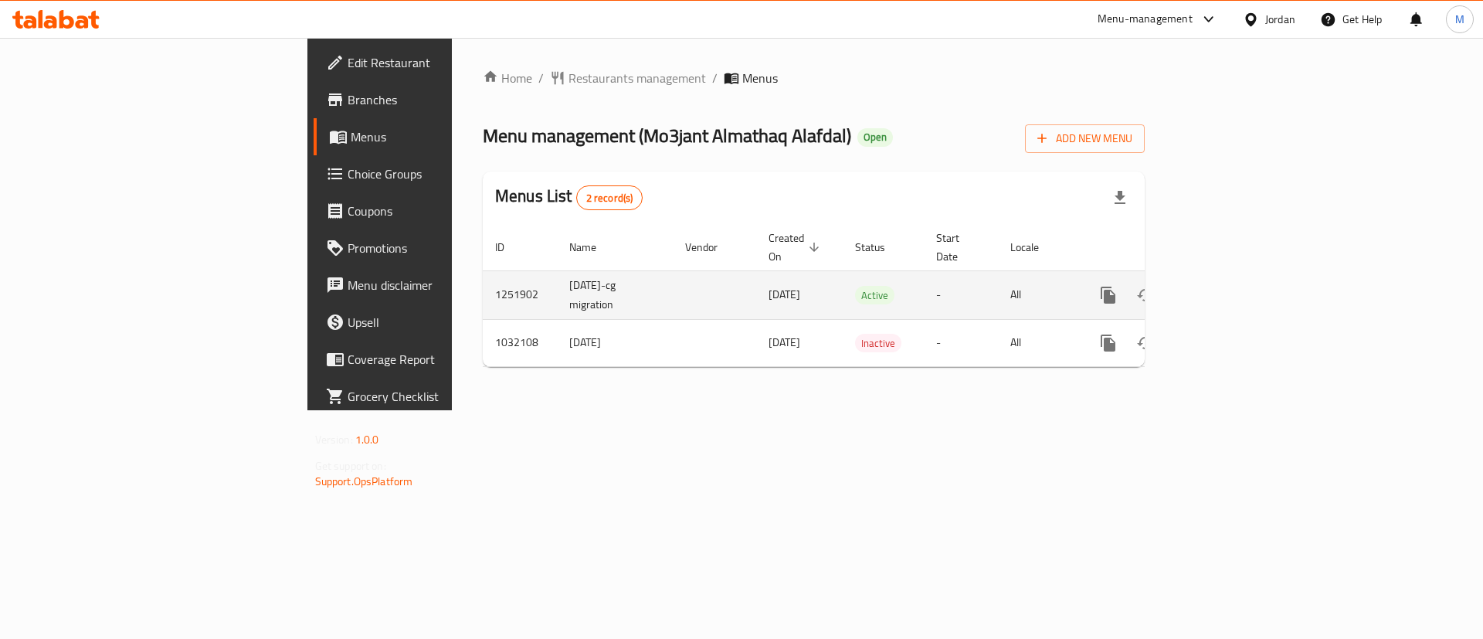
click at [1229, 286] on icon "enhanced table" at bounding box center [1219, 295] width 19 height 19
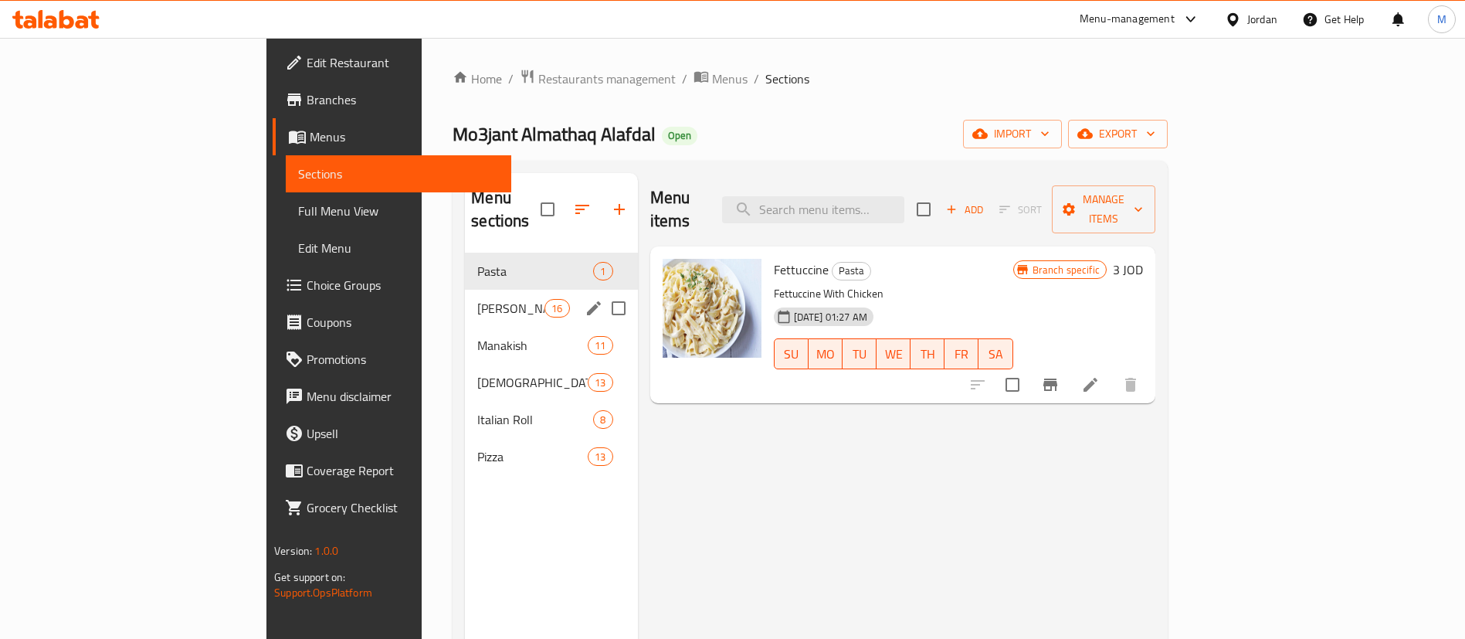
click at [477, 299] on span "Shami Pastries" at bounding box center [510, 308] width 67 height 19
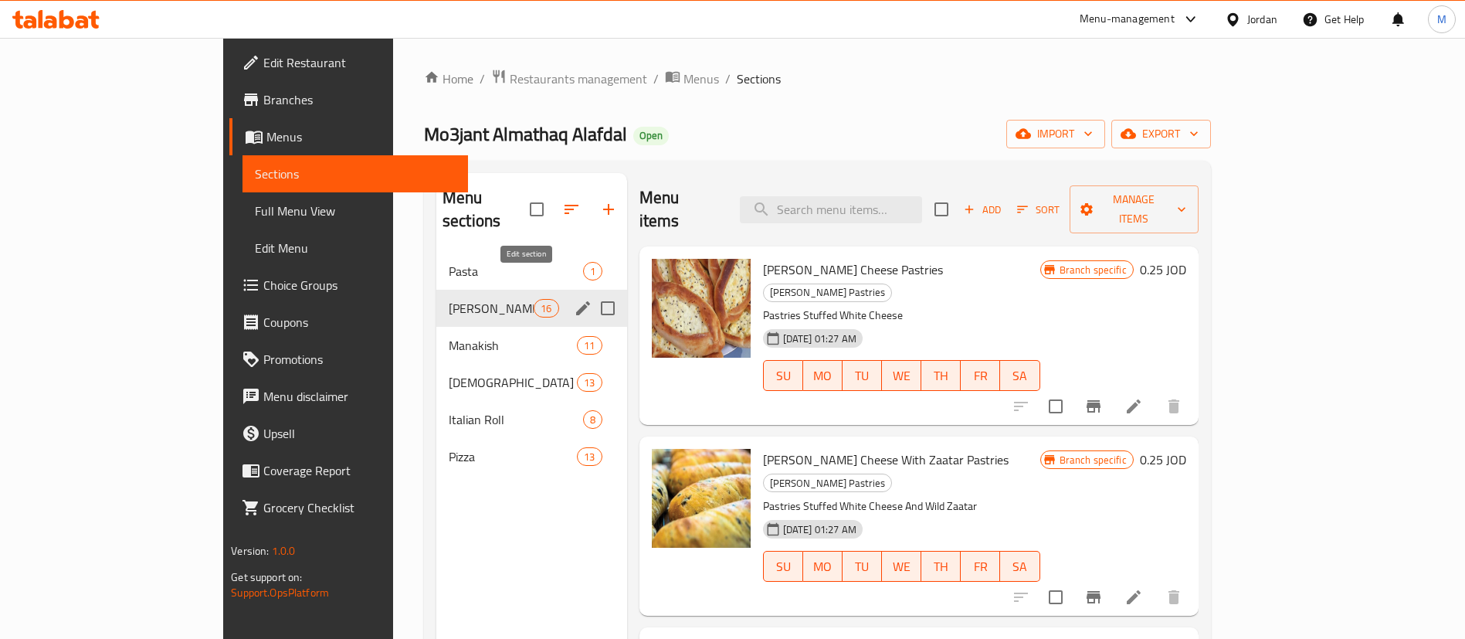
click at [576, 301] on icon "edit" at bounding box center [583, 308] width 14 height 14
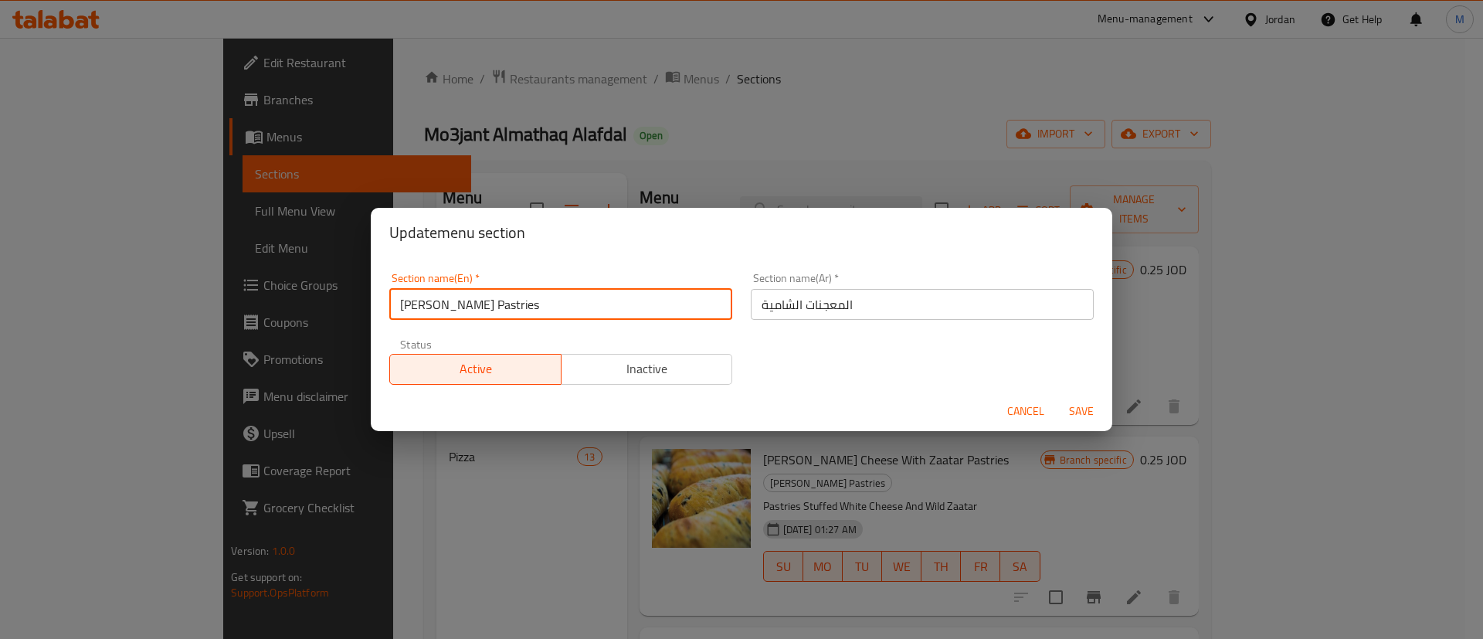
drag, startPoint x: 490, startPoint y: 301, endPoint x: 395, endPoint y: 304, distance: 95.1
click at [395, 304] on input "Shami Pastries" at bounding box center [560, 304] width 343 height 31
click at [1010, 406] on span "Cancel" at bounding box center [1025, 411] width 37 height 19
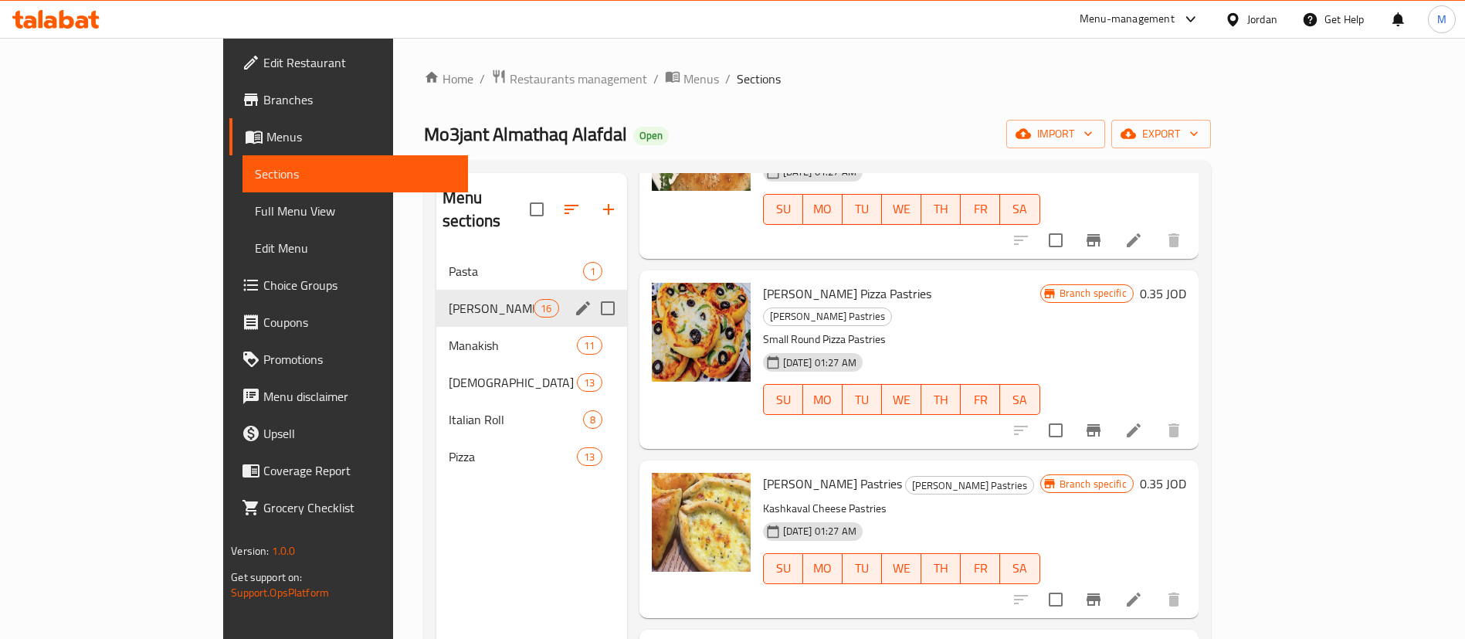
scroll to position [1506, 0]
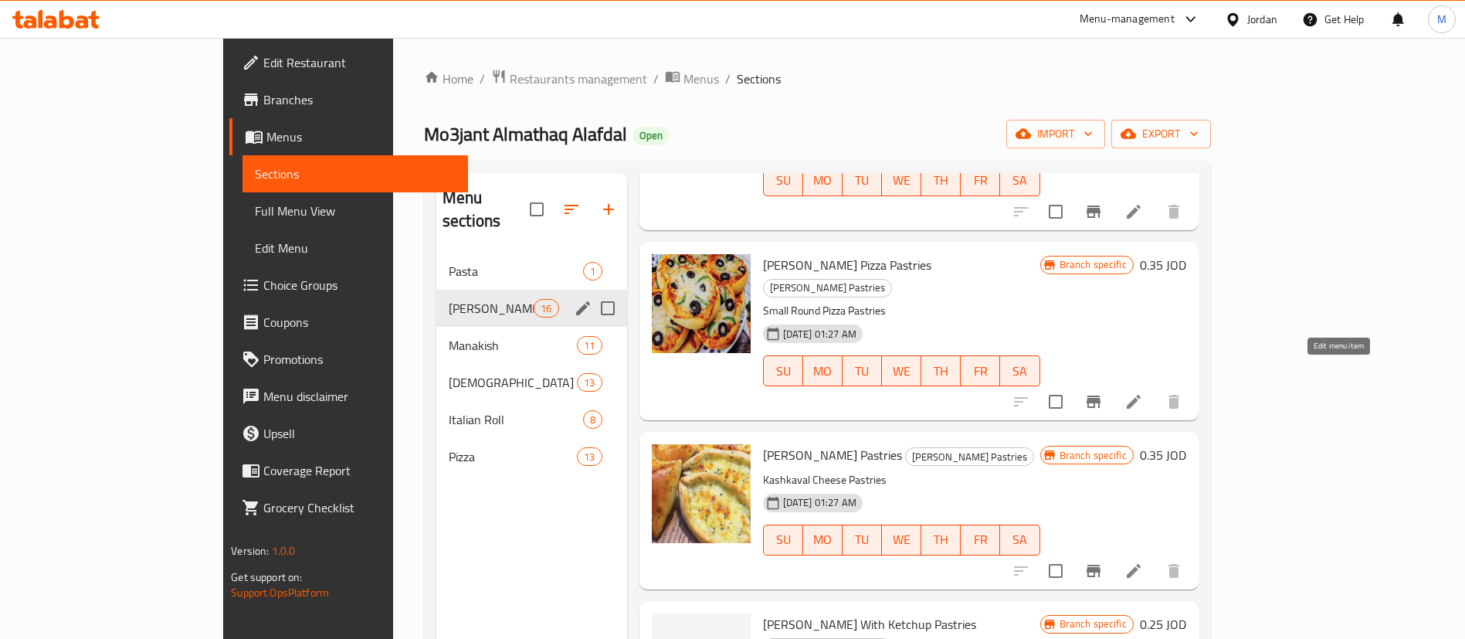
click at [1143, 562] on icon at bounding box center [1134, 571] width 19 height 19
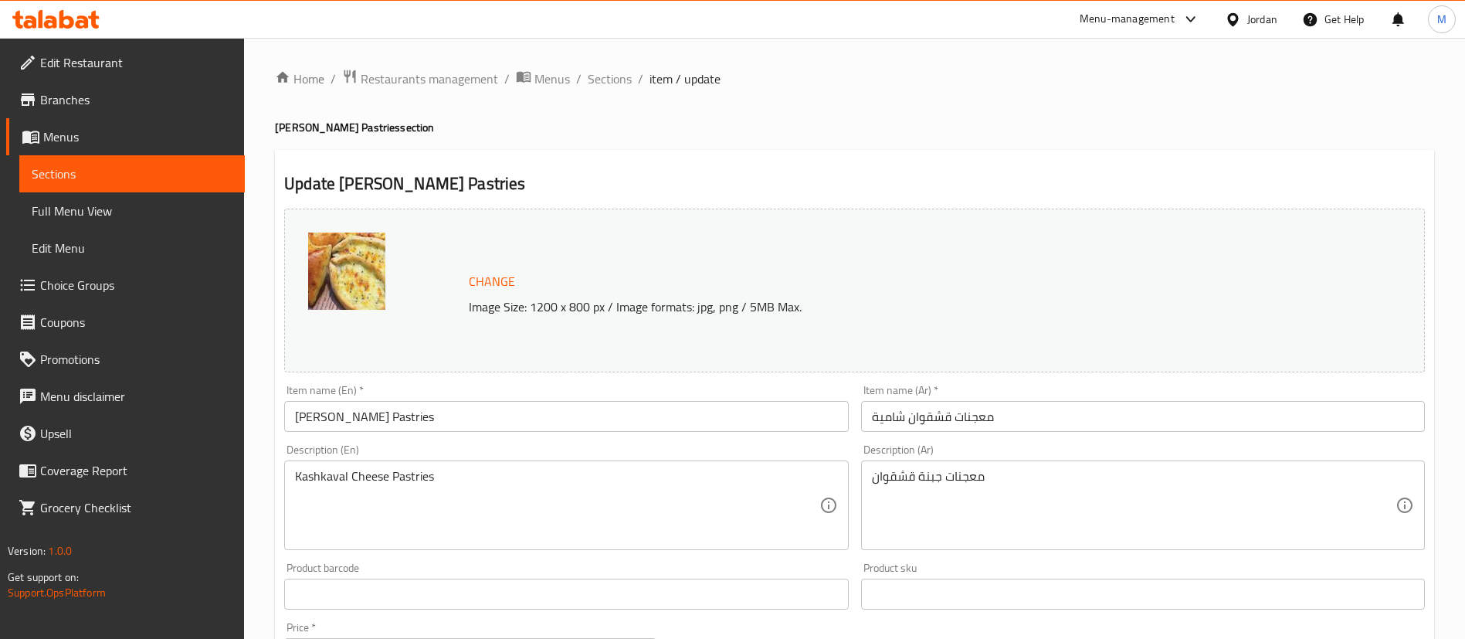
click at [928, 417] on input "معجنات قشقوان شامية" at bounding box center [1143, 416] width 564 height 31
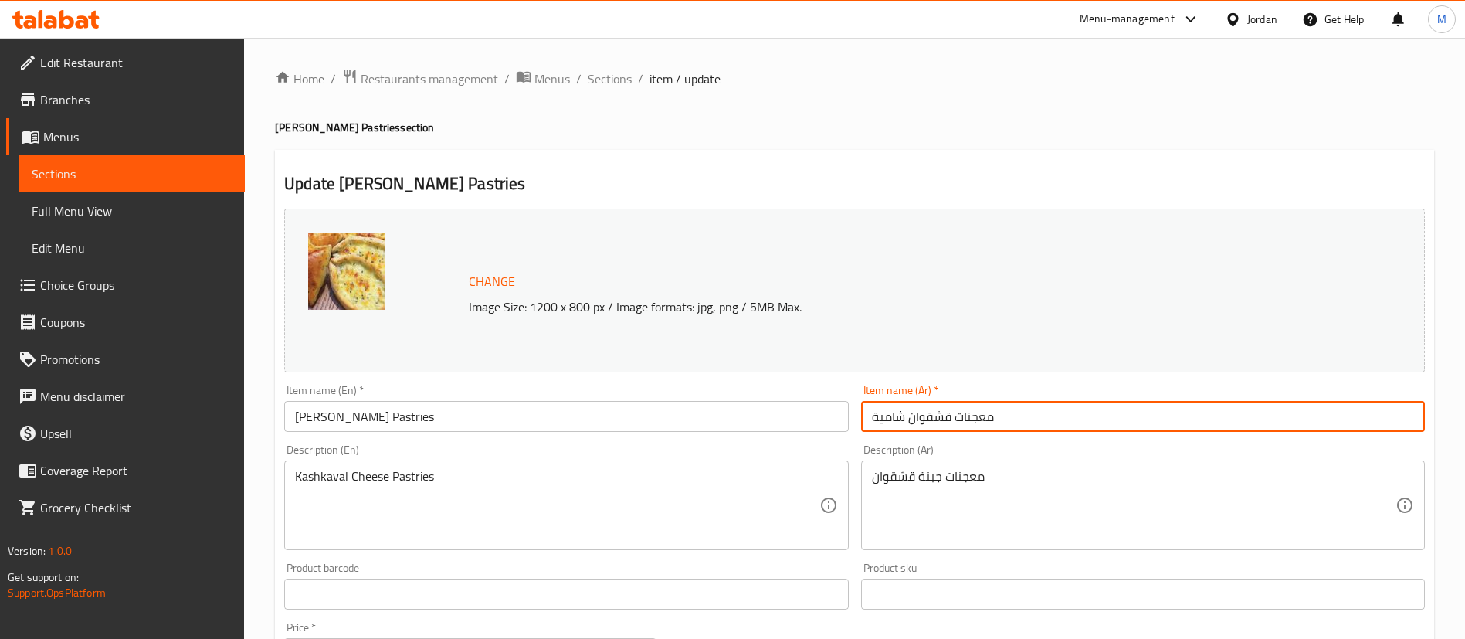
click at [928, 417] on input "معجنات قشقوان شامية" at bounding box center [1143, 416] width 564 height 31
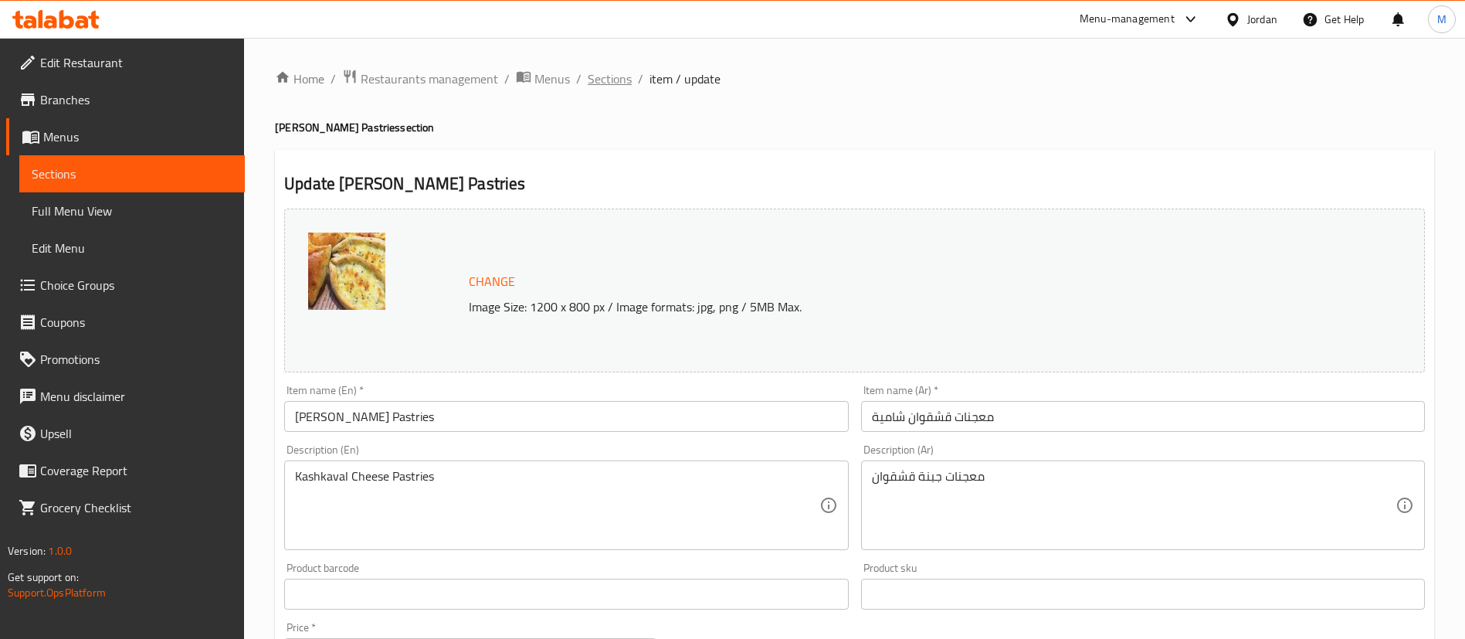
click at [601, 75] on span "Sections" at bounding box center [610, 79] width 44 height 19
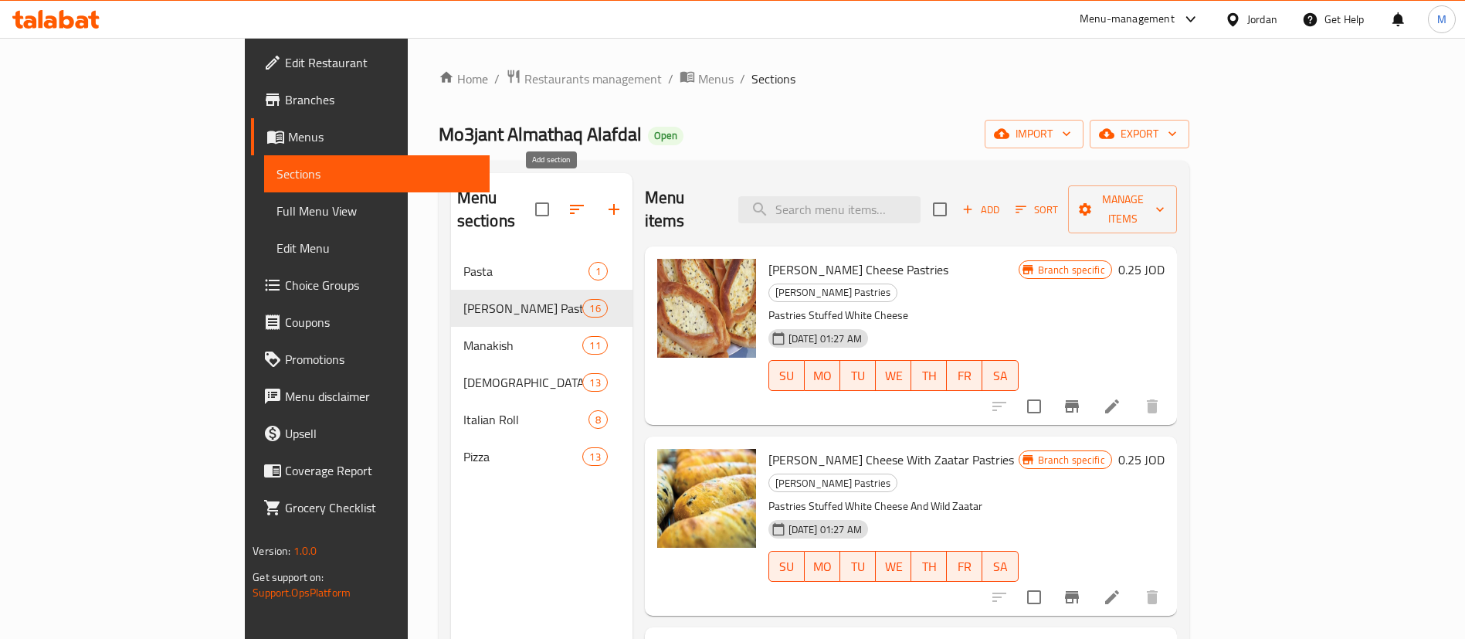
click at [605, 205] on icon "button" at bounding box center [614, 209] width 19 height 19
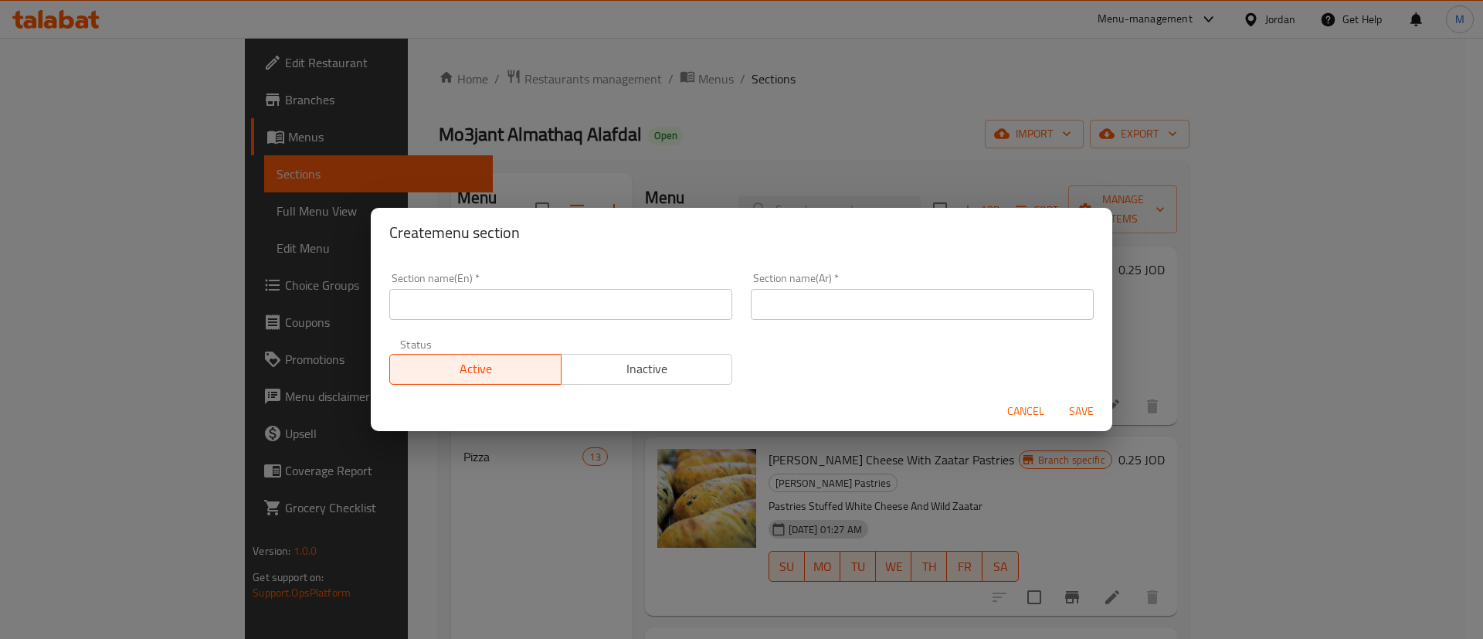
click at [547, 304] on input "text" at bounding box center [560, 304] width 343 height 31
type input "Gathering Meals"
click at [816, 307] on input "text" at bounding box center [922, 304] width 343 height 31
type input "عروض الجمعات"
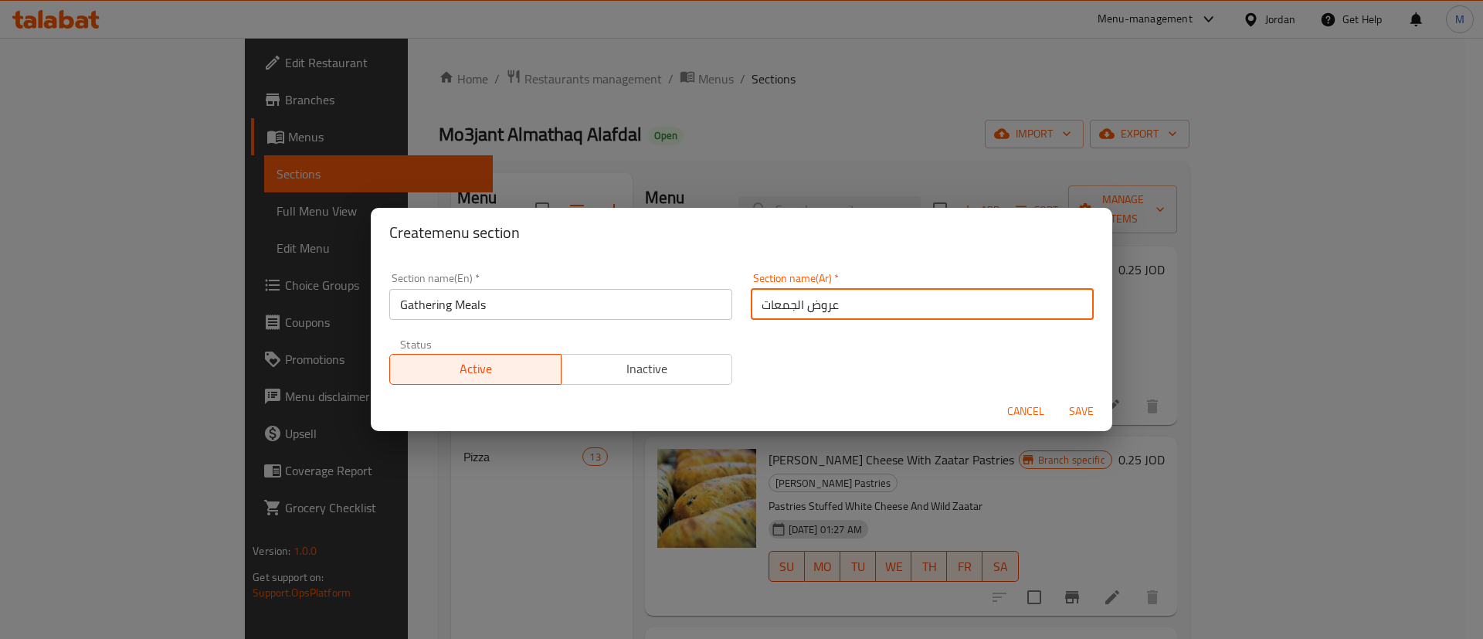
click at [1083, 408] on span "Save" at bounding box center [1081, 411] width 37 height 19
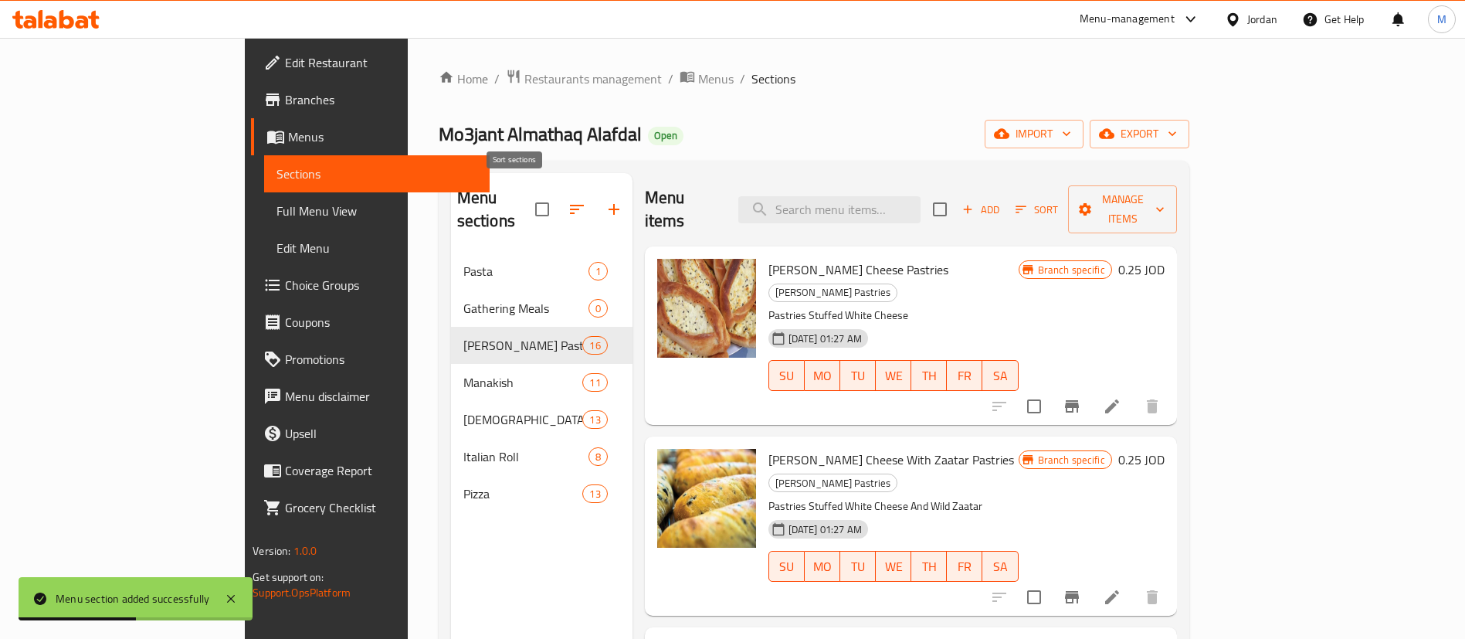
click at [568, 202] on icon "button" at bounding box center [577, 209] width 19 height 19
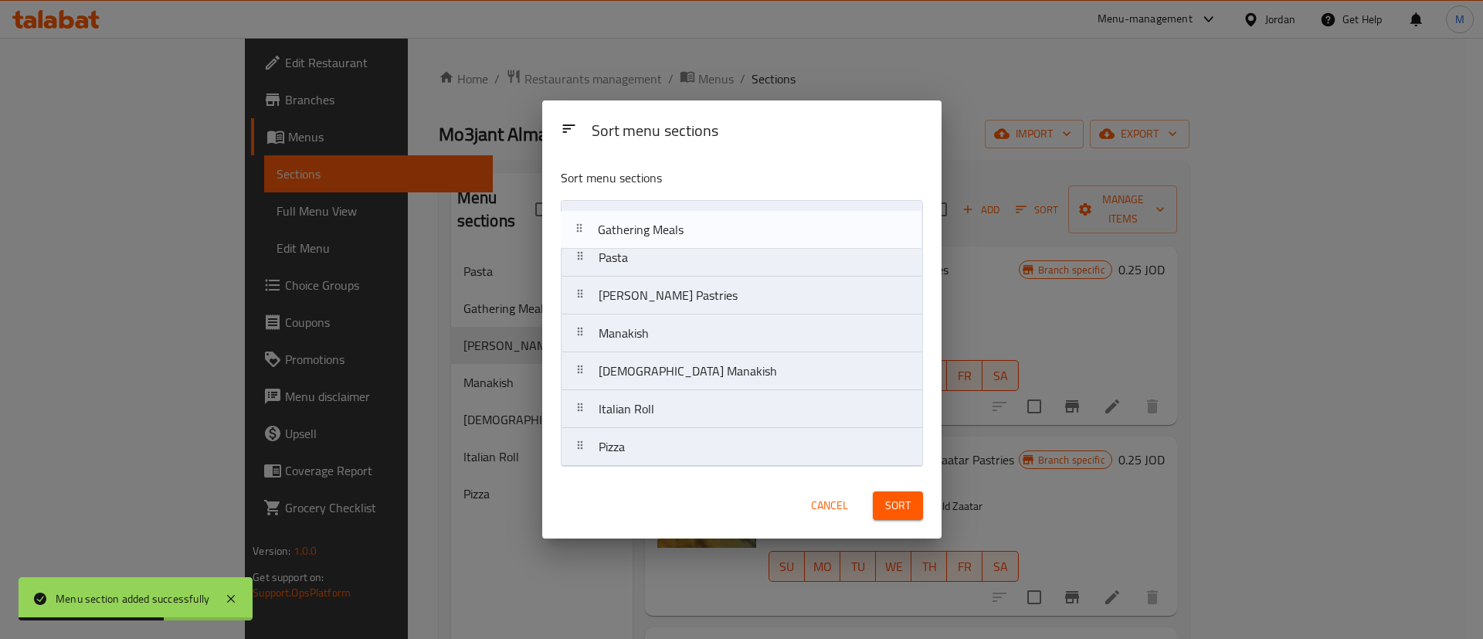
drag, startPoint x: 751, startPoint y: 267, endPoint x: 748, endPoint y: 226, distance: 41.0
click at [748, 227] on nav "Pasta Gathering Meals Shami Pastries Manakish Lebanese Manakish Italian Roll Pi…" at bounding box center [742, 333] width 362 height 266
click at [895, 506] on span "Sort" at bounding box center [897, 505] width 25 height 19
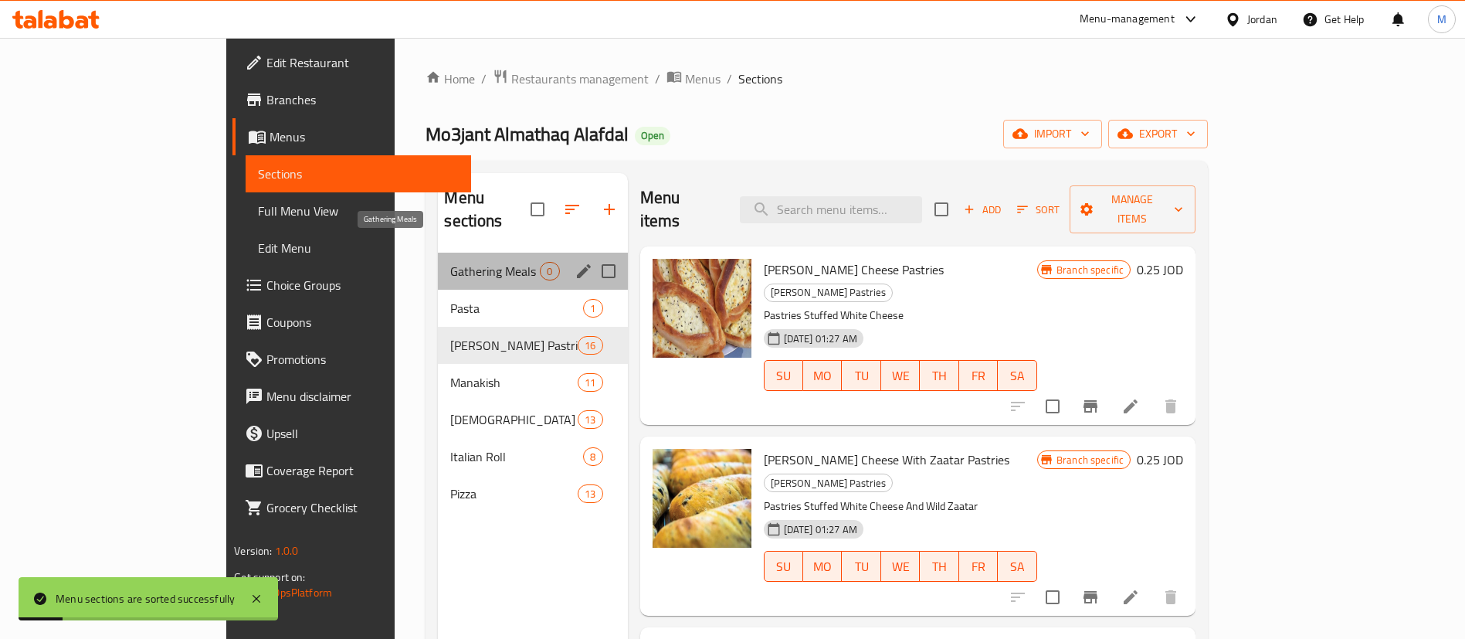
click at [450, 262] on span "Gathering Meals" at bounding box center [495, 271] width 90 height 19
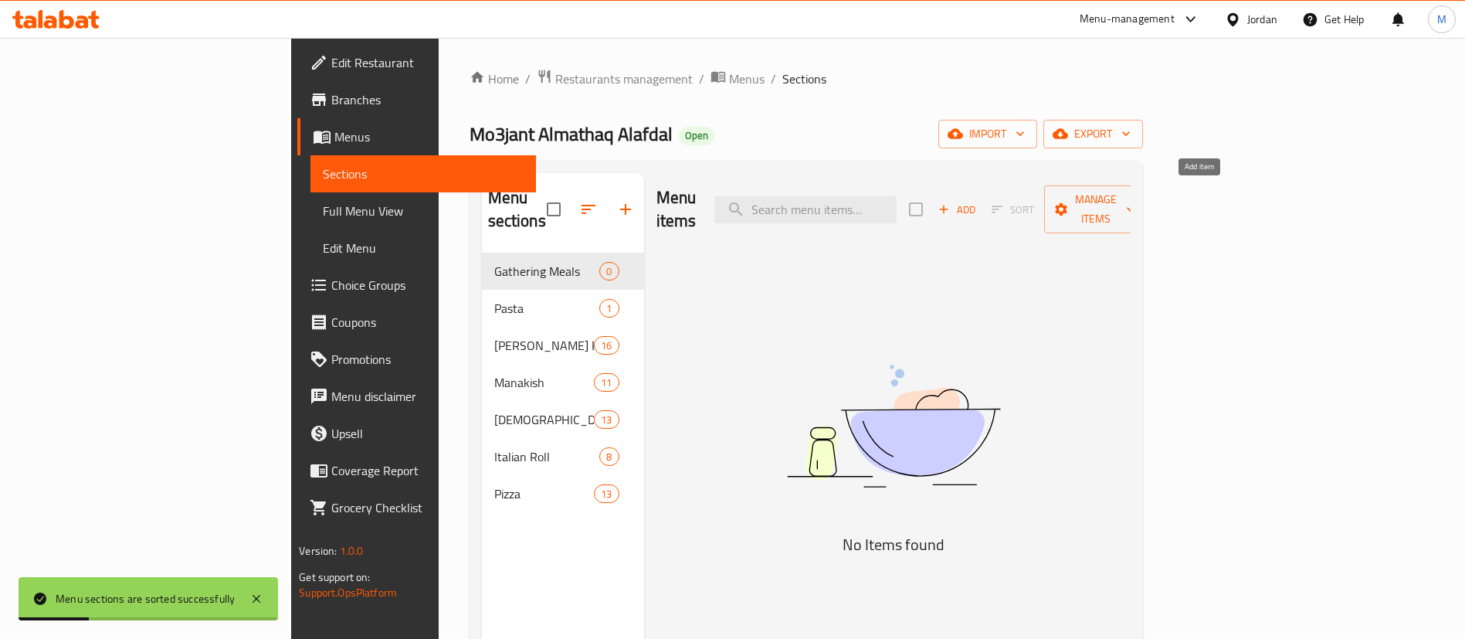
click at [978, 201] on span "Add" at bounding box center [957, 210] width 42 height 18
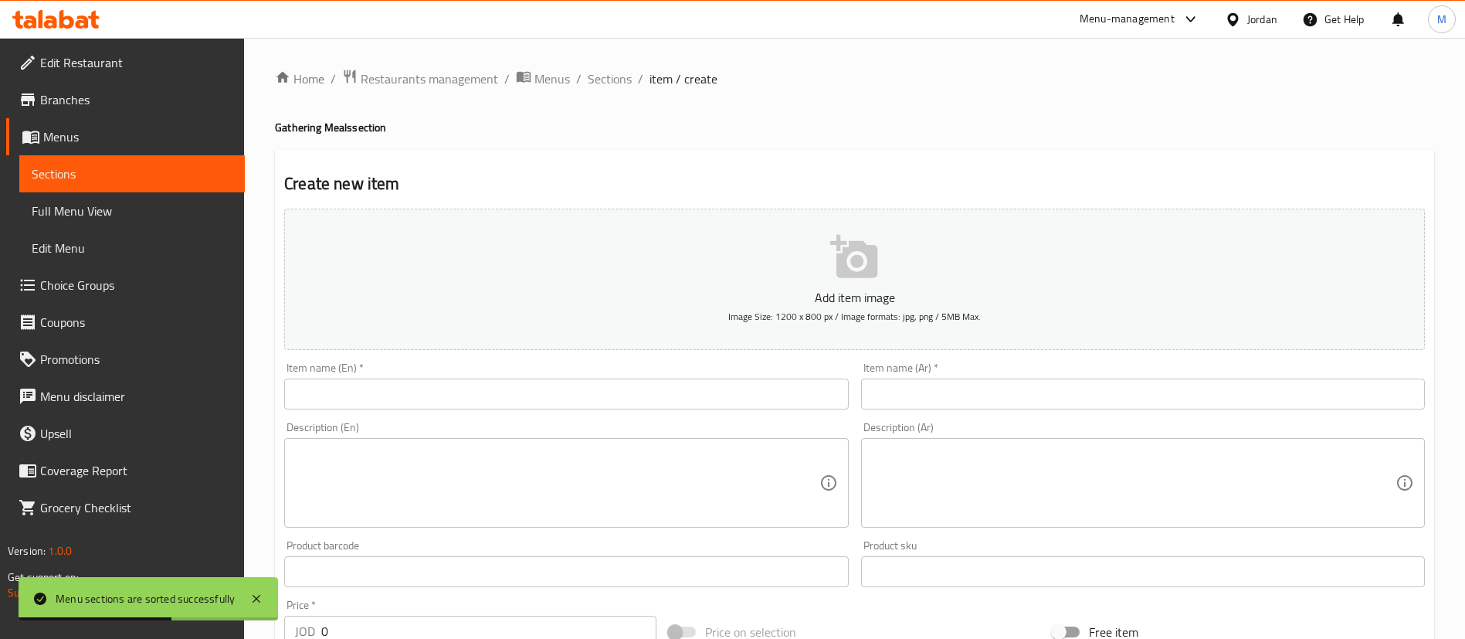
click at [568, 393] on input "text" at bounding box center [566, 393] width 564 height 31
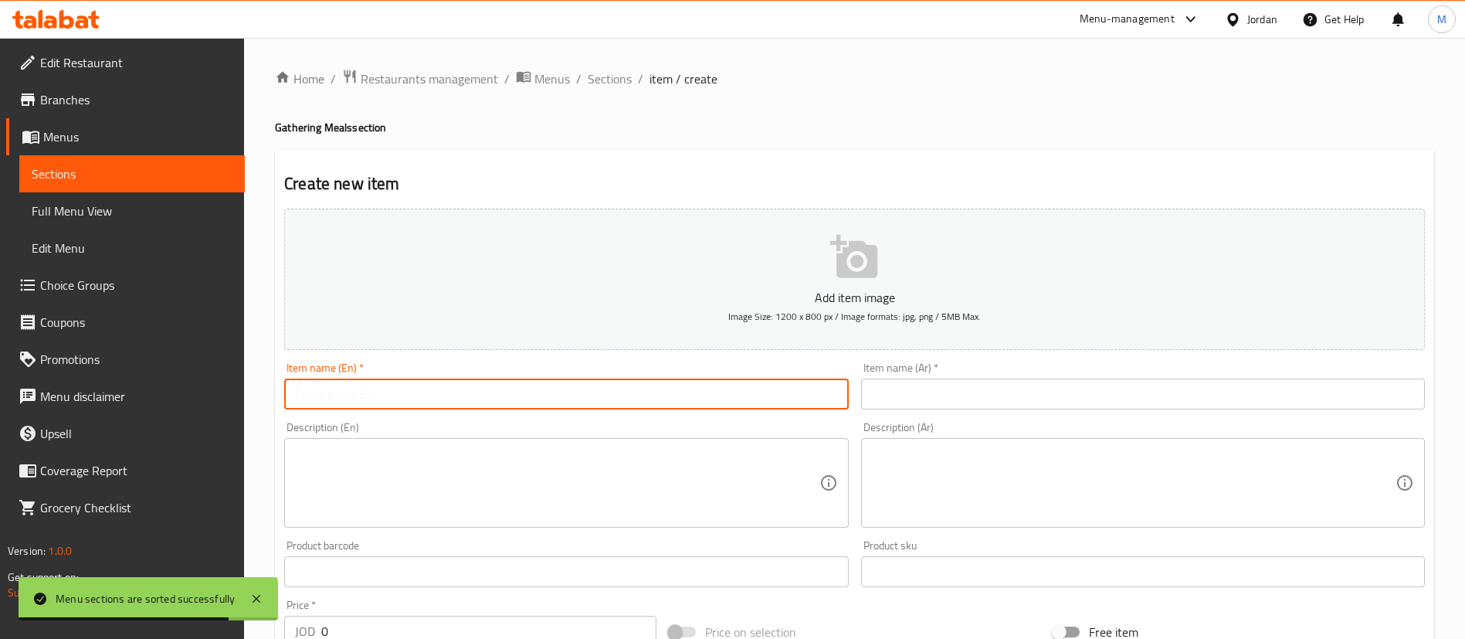
paste input "Jam3at Offer 1 ( 15 Pieses)"
type input "Jam3at Offer 1 ( 15 Pieses)"
click at [969, 397] on input "text" at bounding box center [1143, 393] width 564 height 31
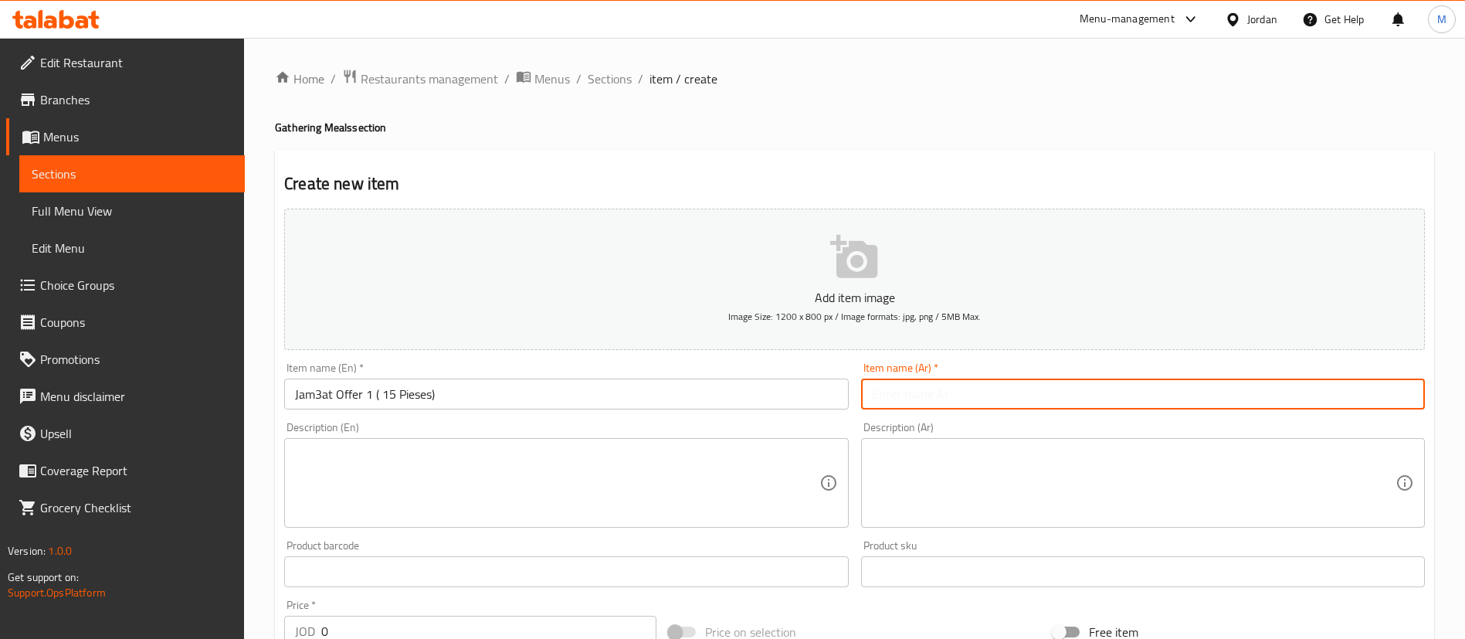
paste input "عروض جمعات 1 ( 15 قطعة)"
type input "عروض جمعات 1 ( 15 قطعة)"
click at [683, 461] on textarea at bounding box center [557, 482] width 524 height 73
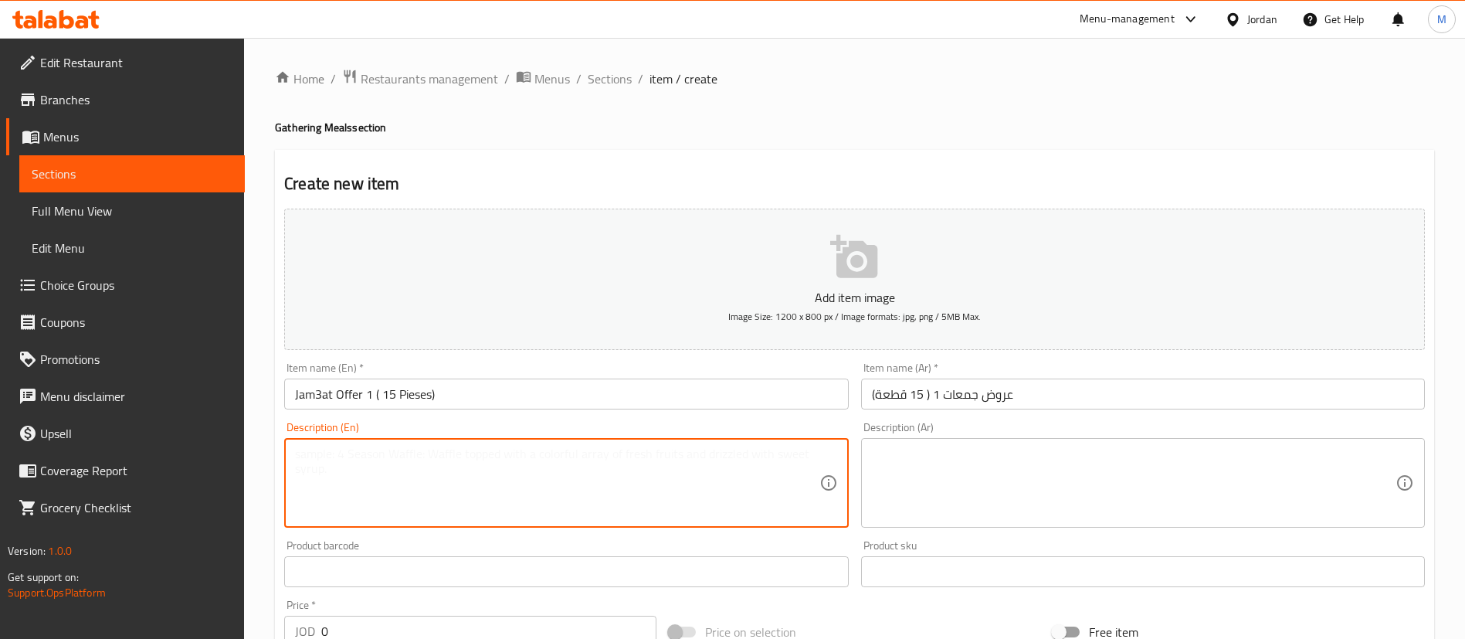
paste textarea "Senora with ketchup 3, the offer consists of 3 pizzas, 3 white cheese, 3 Senora…"
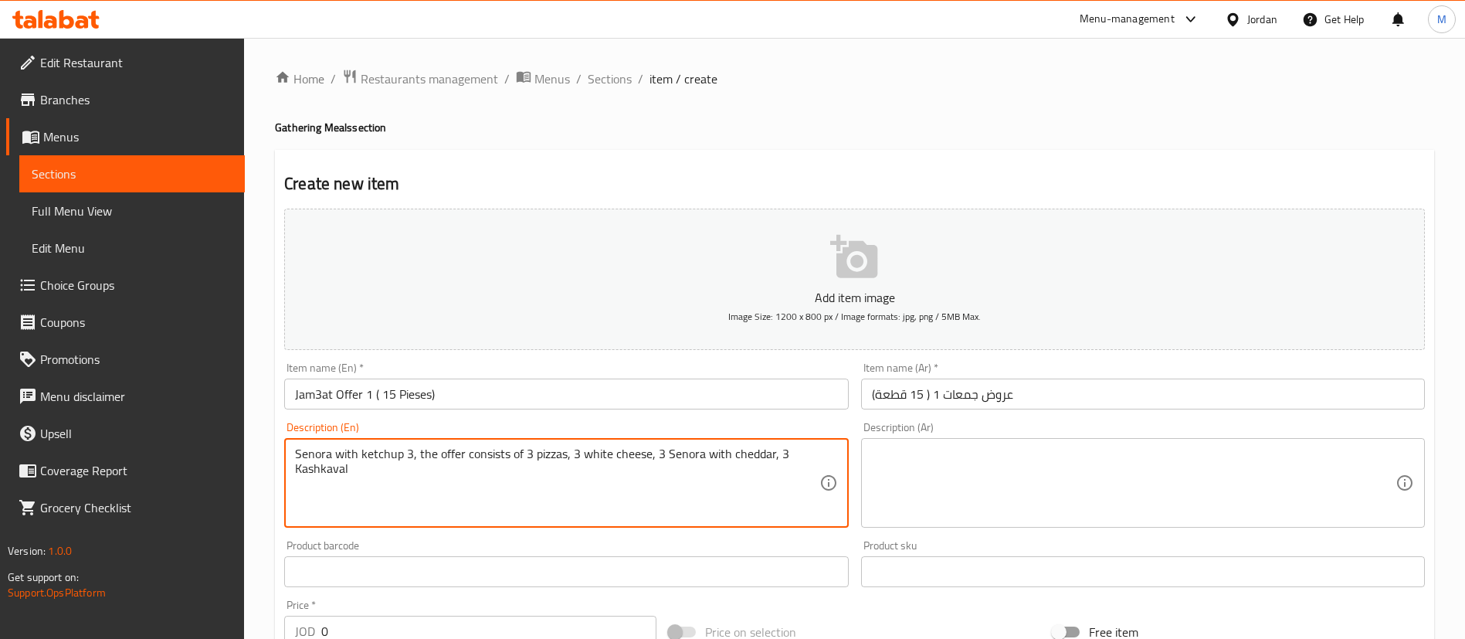
type textarea "Senora with ketchup 3, the offer consists of 3 pizzas, 3 white cheese, 3 Senora…"
click at [901, 477] on textarea at bounding box center [1134, 482] width 524 height 73
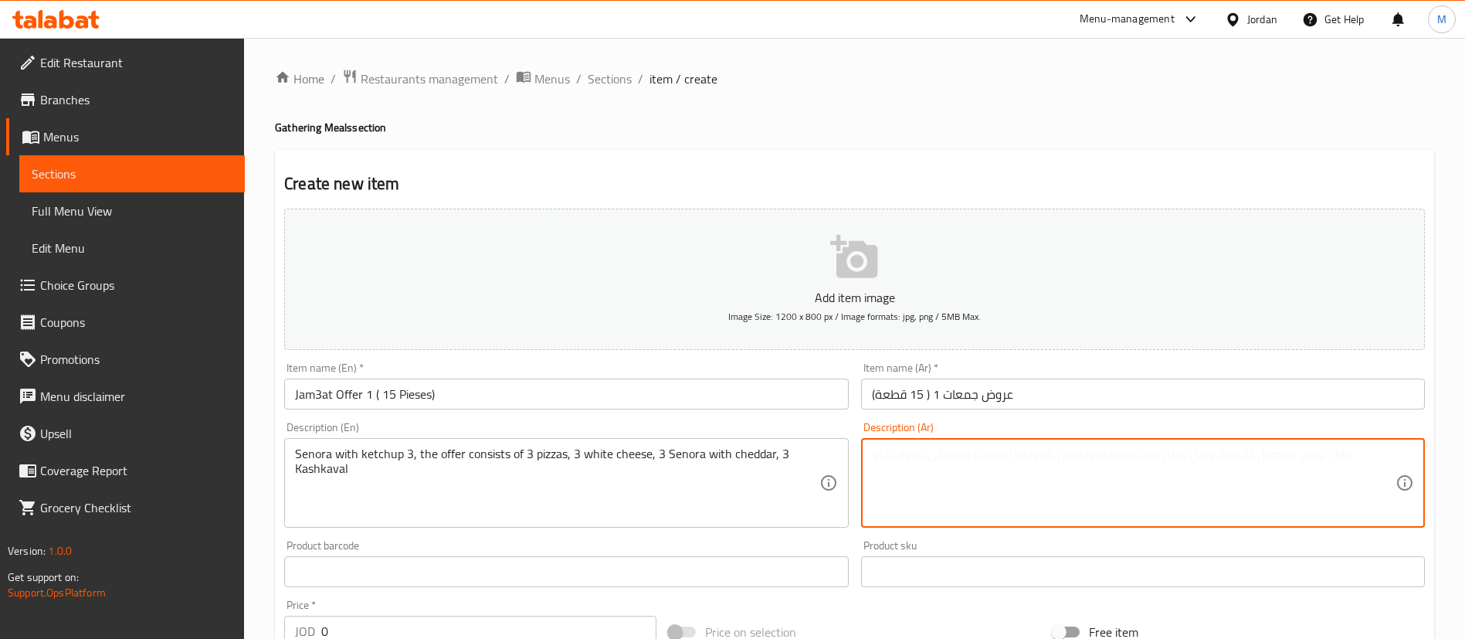
paste textarea "سنيورة مع كاتشب3 ,يتكون العرض من 3 بيتزا, 3 جبنة بيضاء, 3 سنيوة مع شيدر, قشقوان…"
type textarea "سنيورة مع كاتشب3 ,يتكون العرض من 3 بيتزا, 3 جبنة بيضاء, 3 سنيوة مع شيدر, قشقوان…"
click at [636, 168] on div "Create new item Add item image Image Size: 1200 x 800 px / Image formats: jpg, …" at bounding box center [854, 599] width 1159 height 899
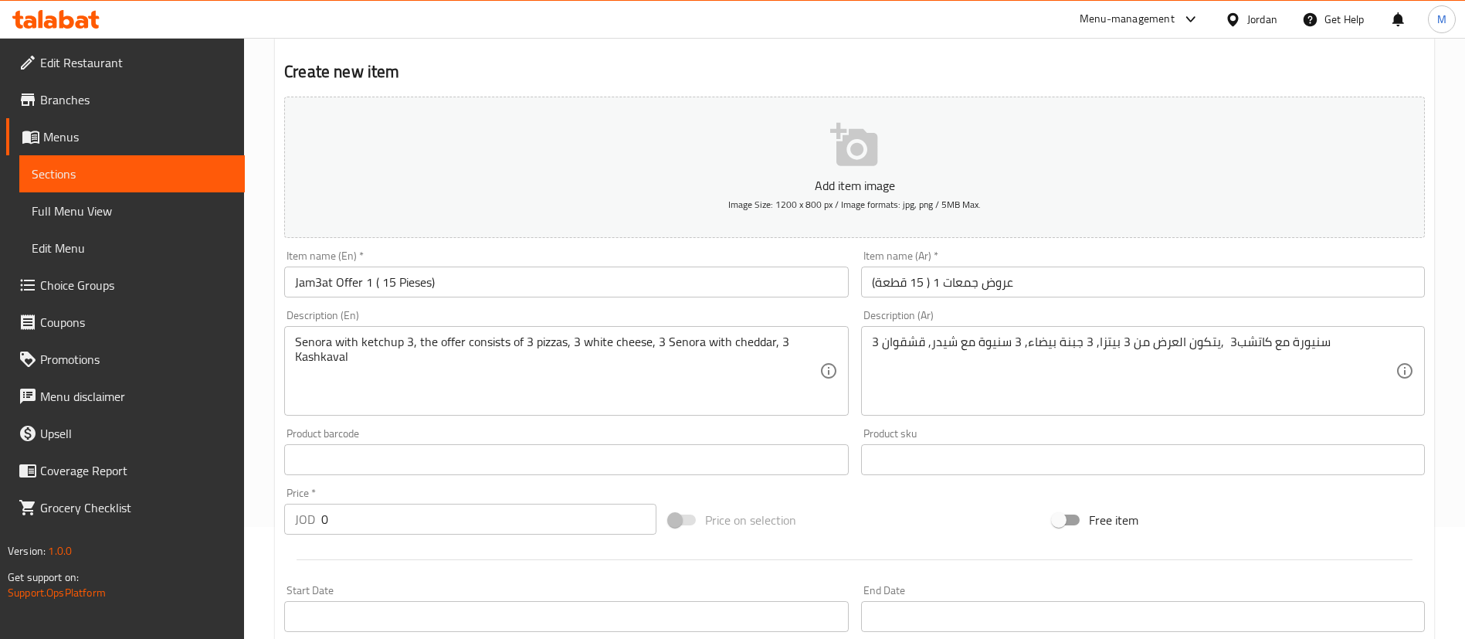
scroll to position [116, 0]
click at [415, 502] on input "0" at bounding box center [488, 515] width 335 height 31
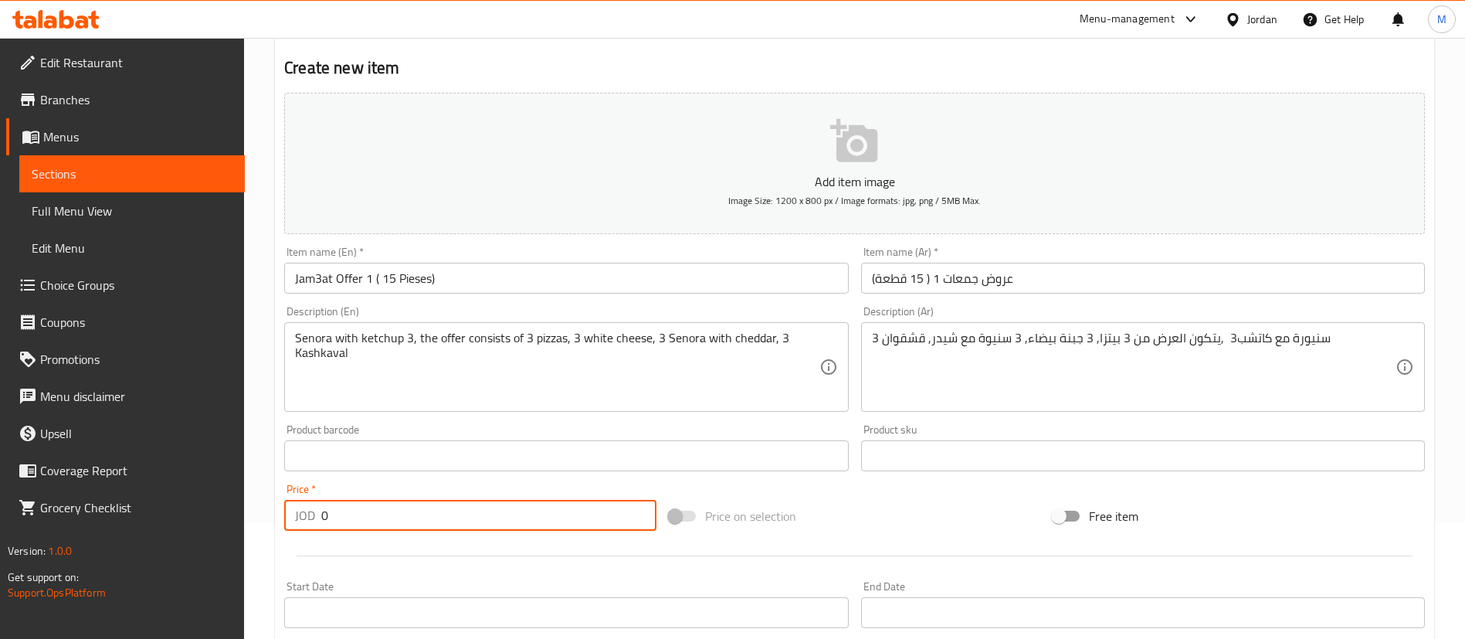
click at [415, 502] on input "0" at bounding box center [488, 515] width 335 height 31
paste input "5.25"
type input "5.25"
click at [906, 70] on h2 "Create new item" at bounding box center [854, 67] width 1141 height 23
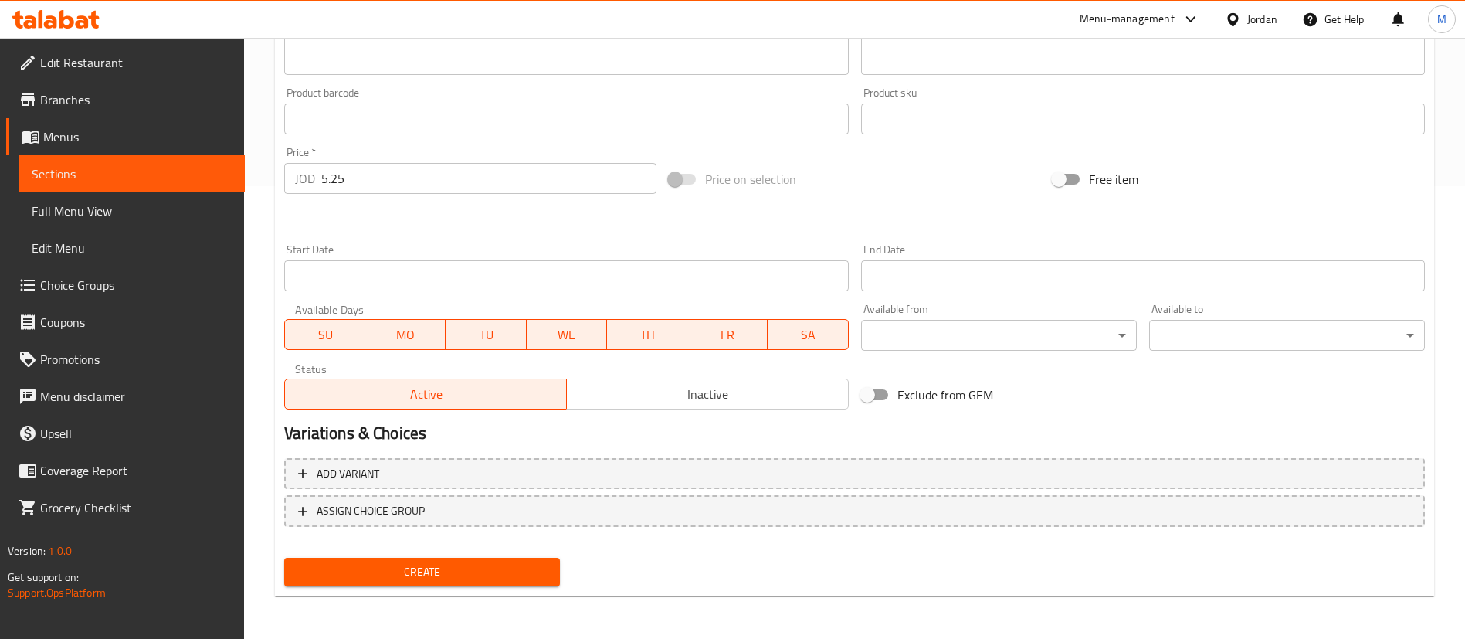
click at [533, 568] on span "Create" at bounding box center [422, 571] width 251 height 19
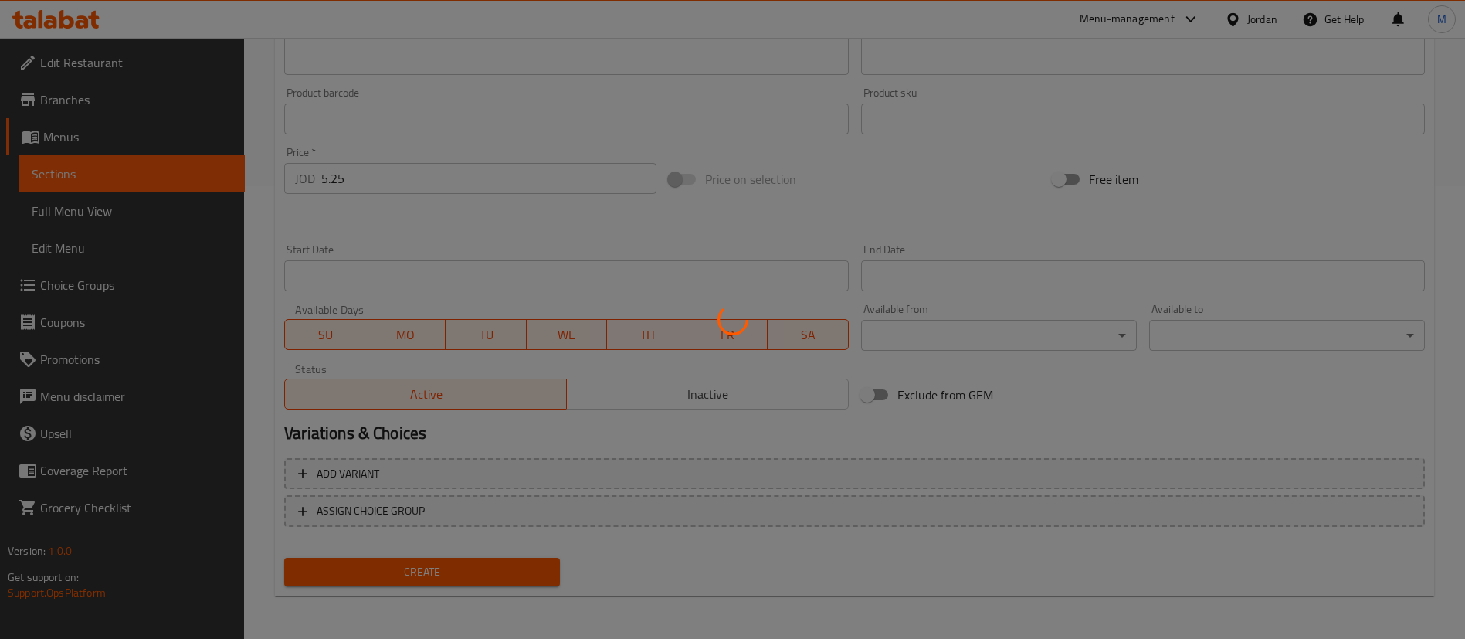
scroll to position [6, 0]
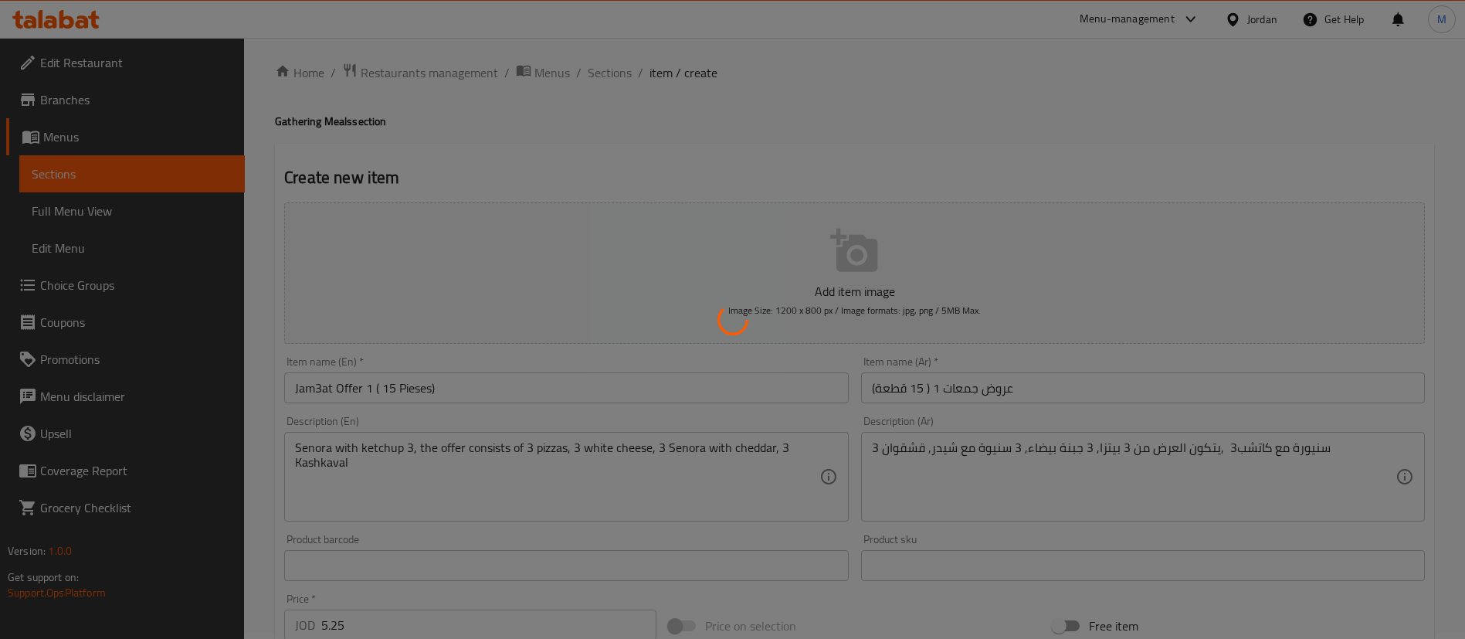
type input "0"
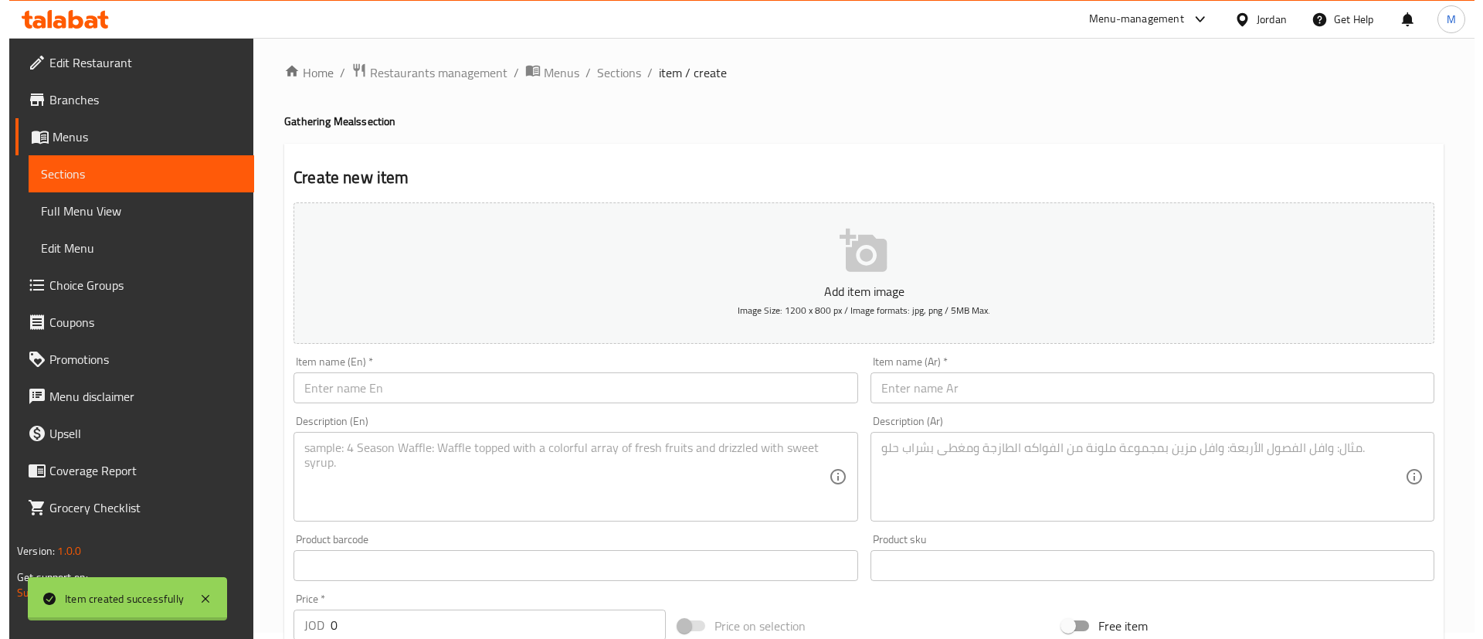
scroll to position [0, 0]
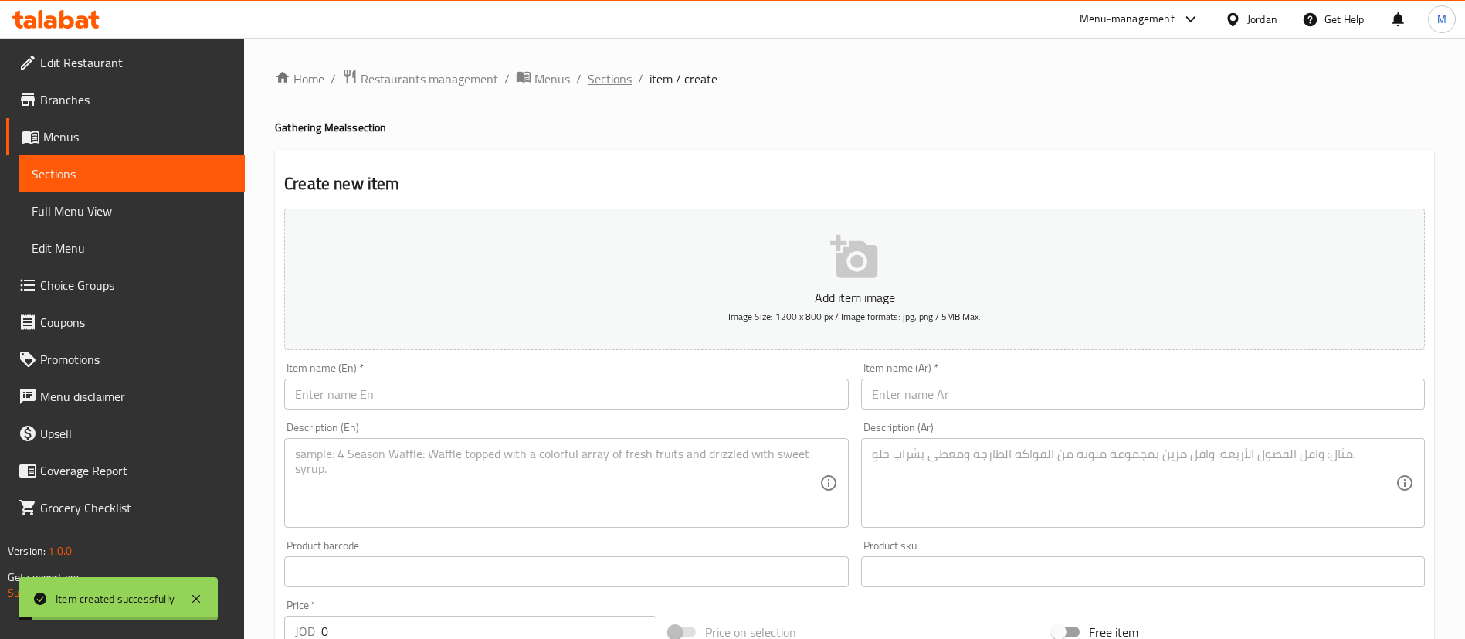
click at [596, 81] on span "Sections" at bounding box center [610, 79] width 44 height 19
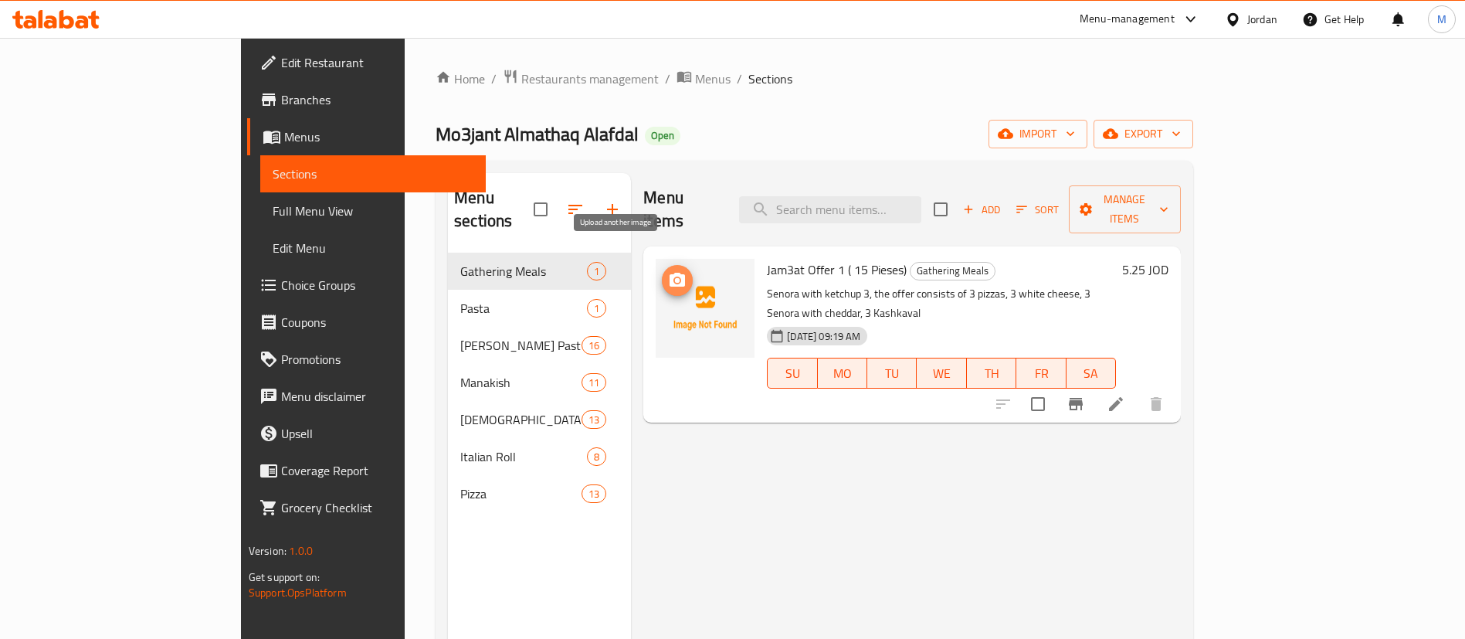
click at [670, 273] on icon "upload picture" at bounding box center [677, 280] width 15 height 14
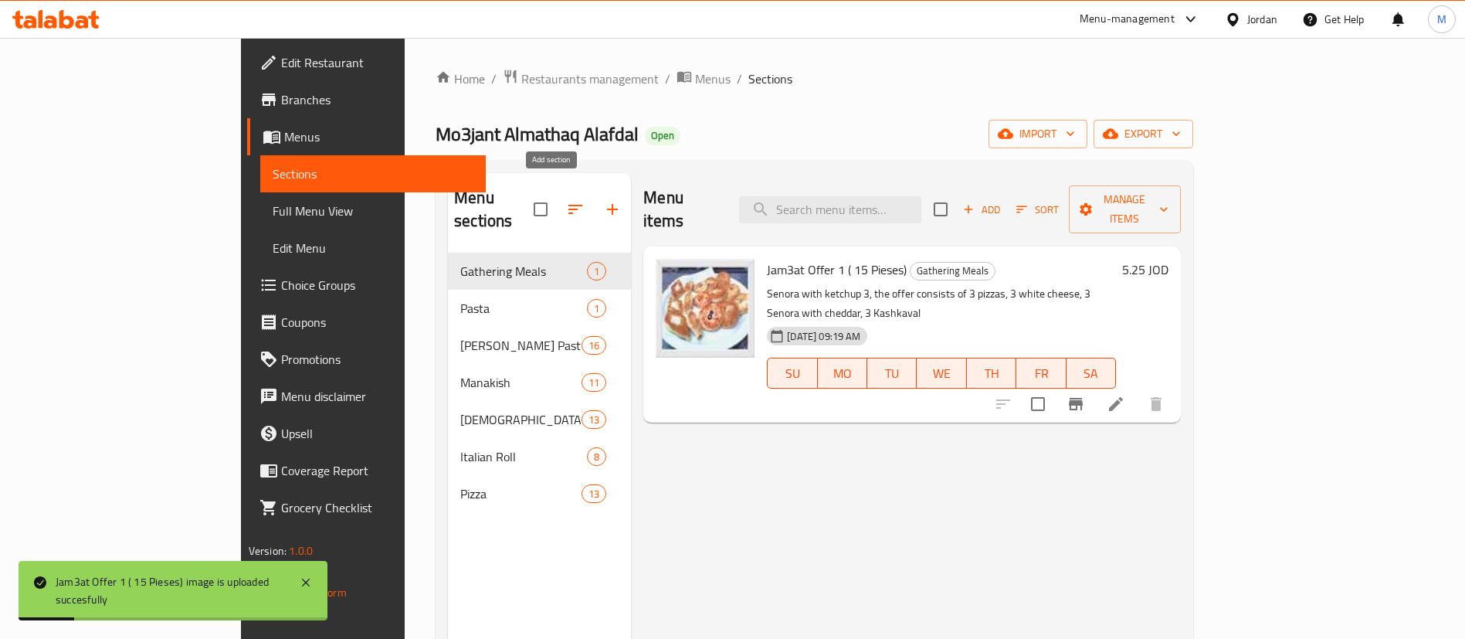
click at [603, 202] on icon "button" at bounding box center [612, 209] width 19 height 19
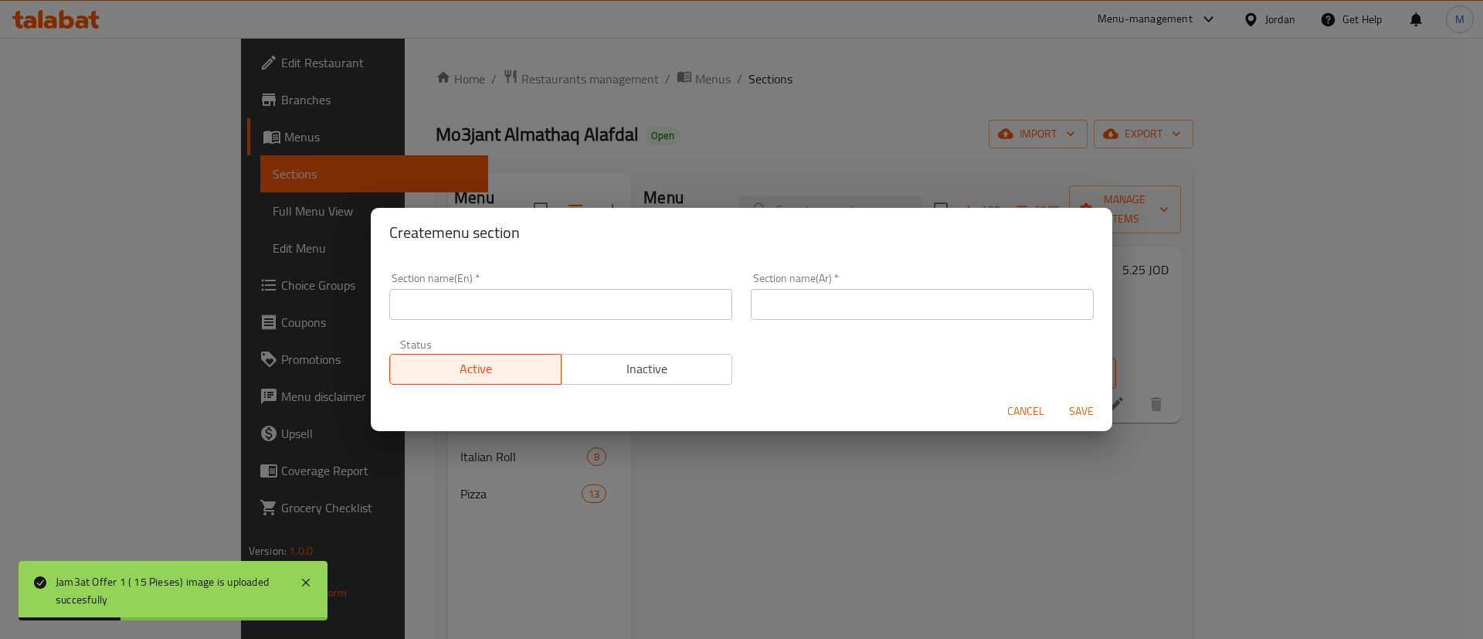
click at [556, 329] on div "Status Active Inactive" at bounding box center [560, 361] width 361 height 65
click at [558, 299] on input "text" at bounding box center [560, 304] width 343 height 31
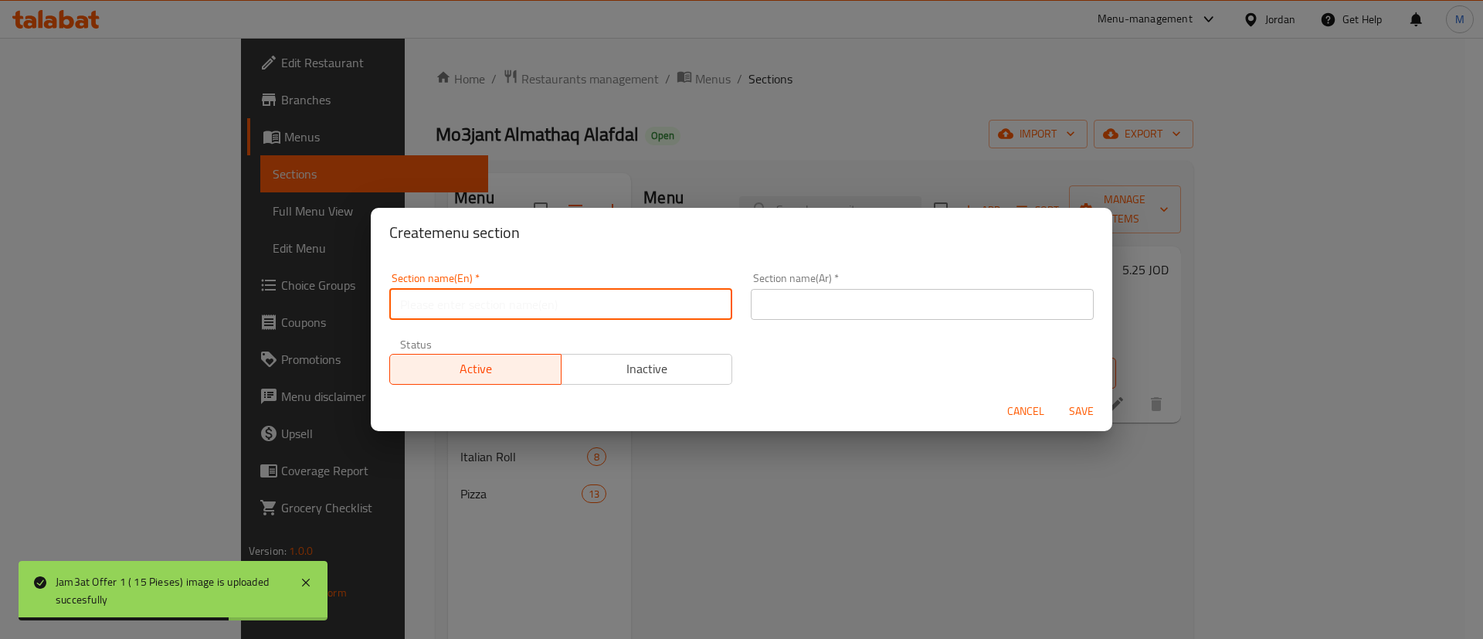
type input "1 JD offers"
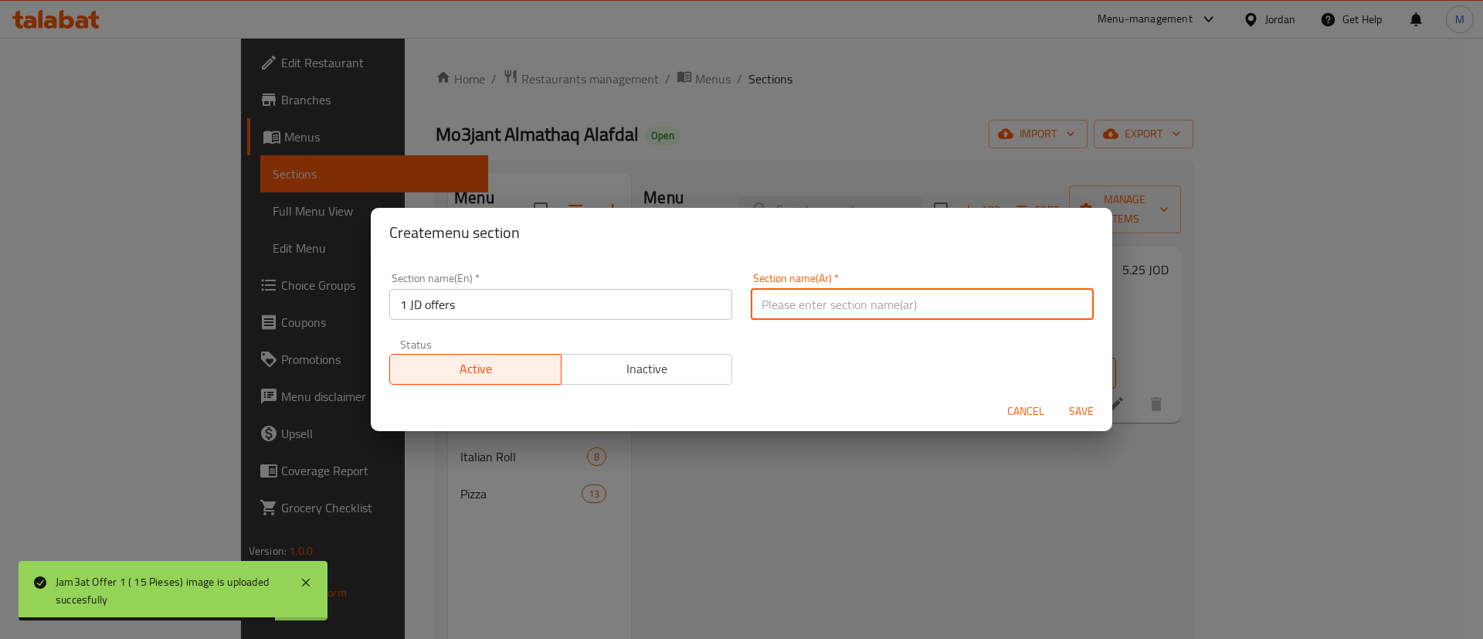
click at [898, 302] on input "text" at bounding box center [922, 304] width 343 height 31
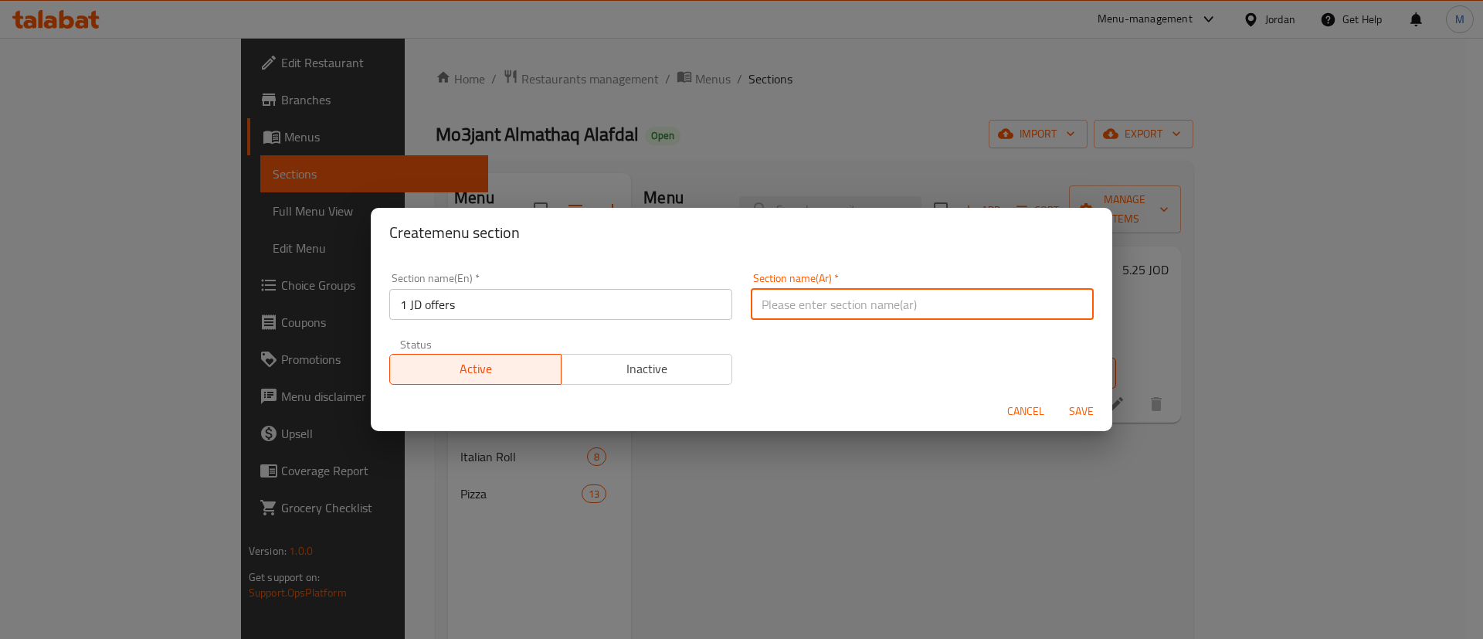
type input "عروض 1 دينار"
click at [648, 372] on span "Inactive" at bounding box center [647, 369] width 159 height 22
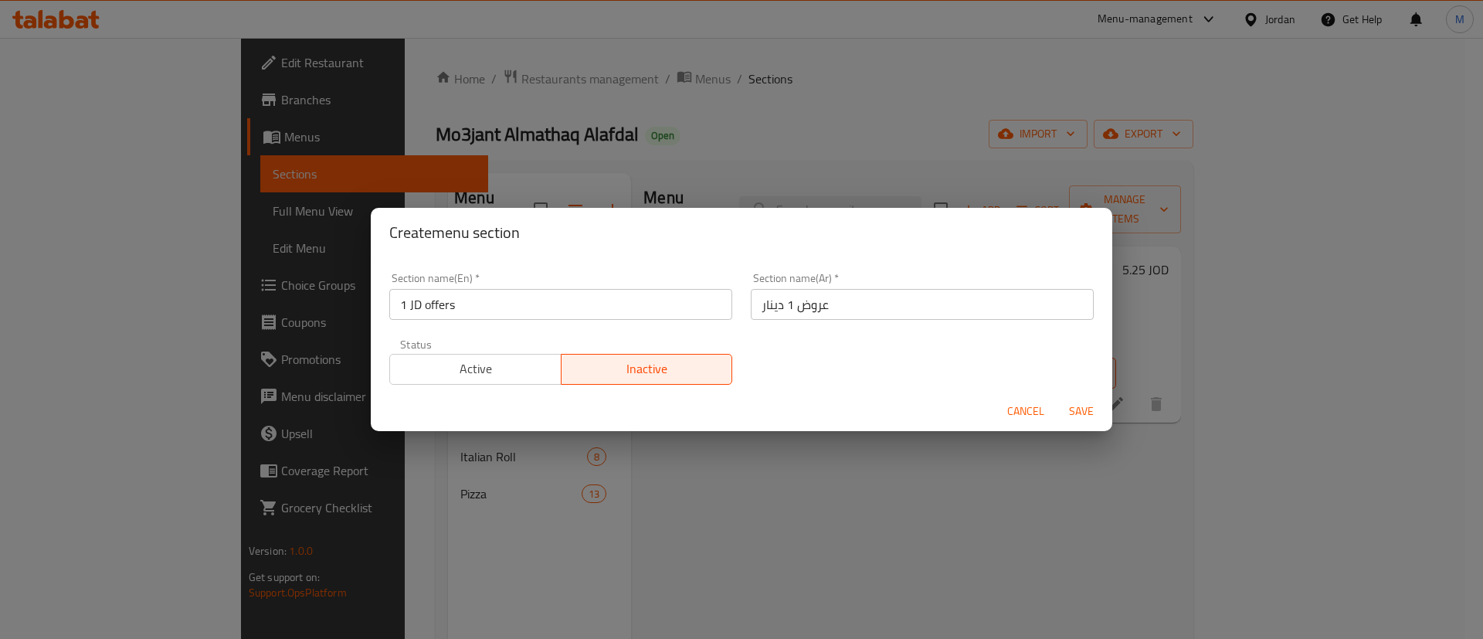
click at [1081, 404] on span "Save" at bounding box center [1081, 411] width 37 height 19
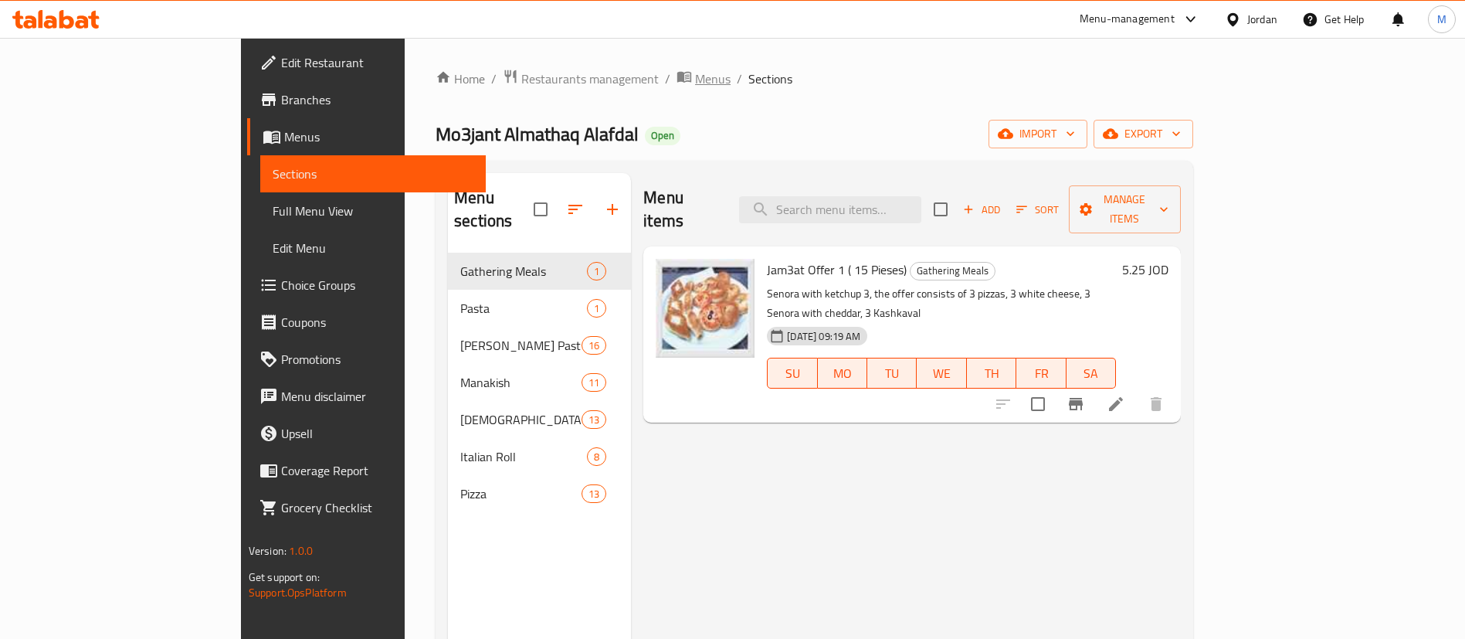
click at [695, 79] on span "Menus" at bounding box center [713, 79] width 36 height 19
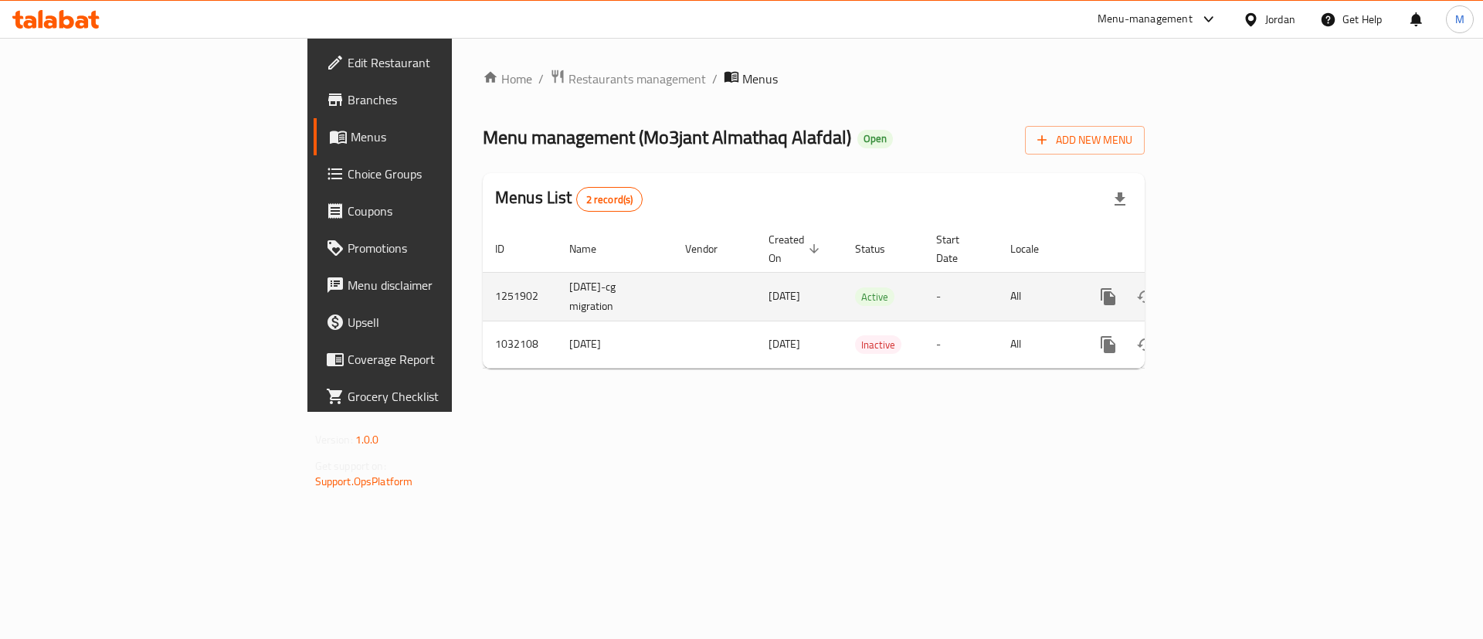
click at [1227, 290] on icon "enhanced table" at bounding box center [1220, 297] width 14 height 14
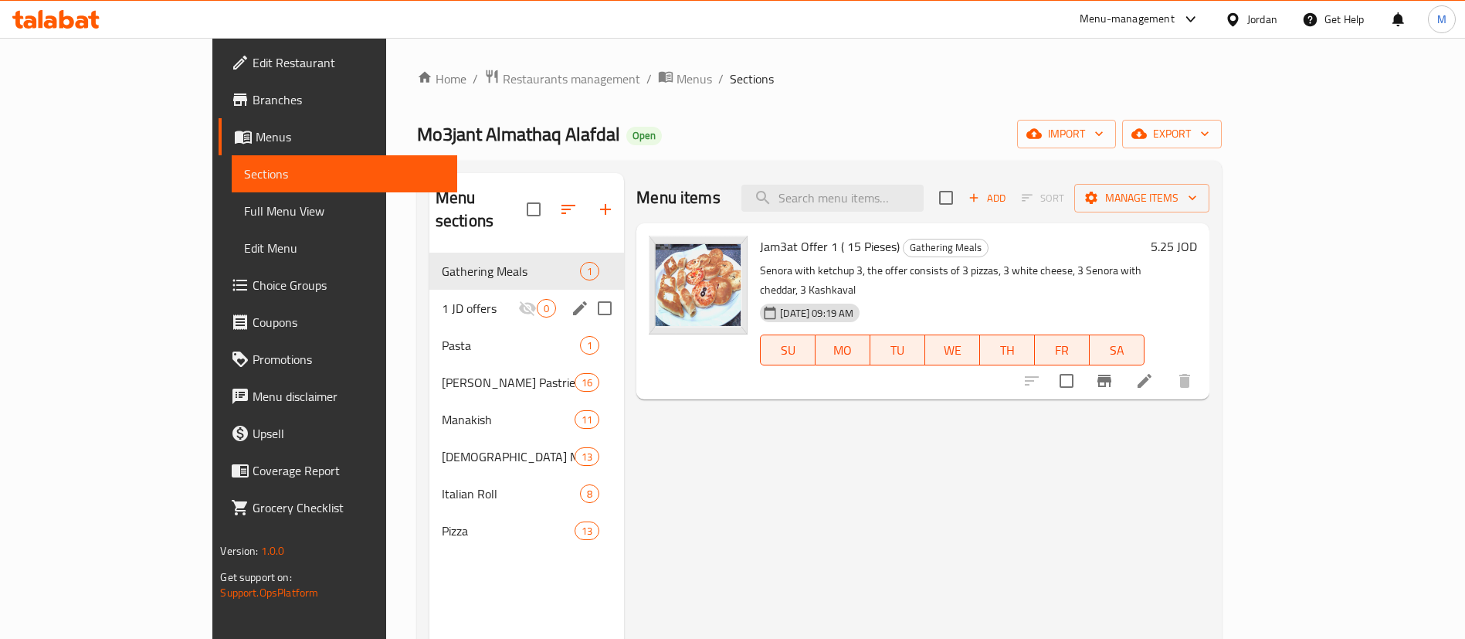
click at [438, 295] on div "1 JD offers 0" at bounding box center [526, 308] width 195 height 37
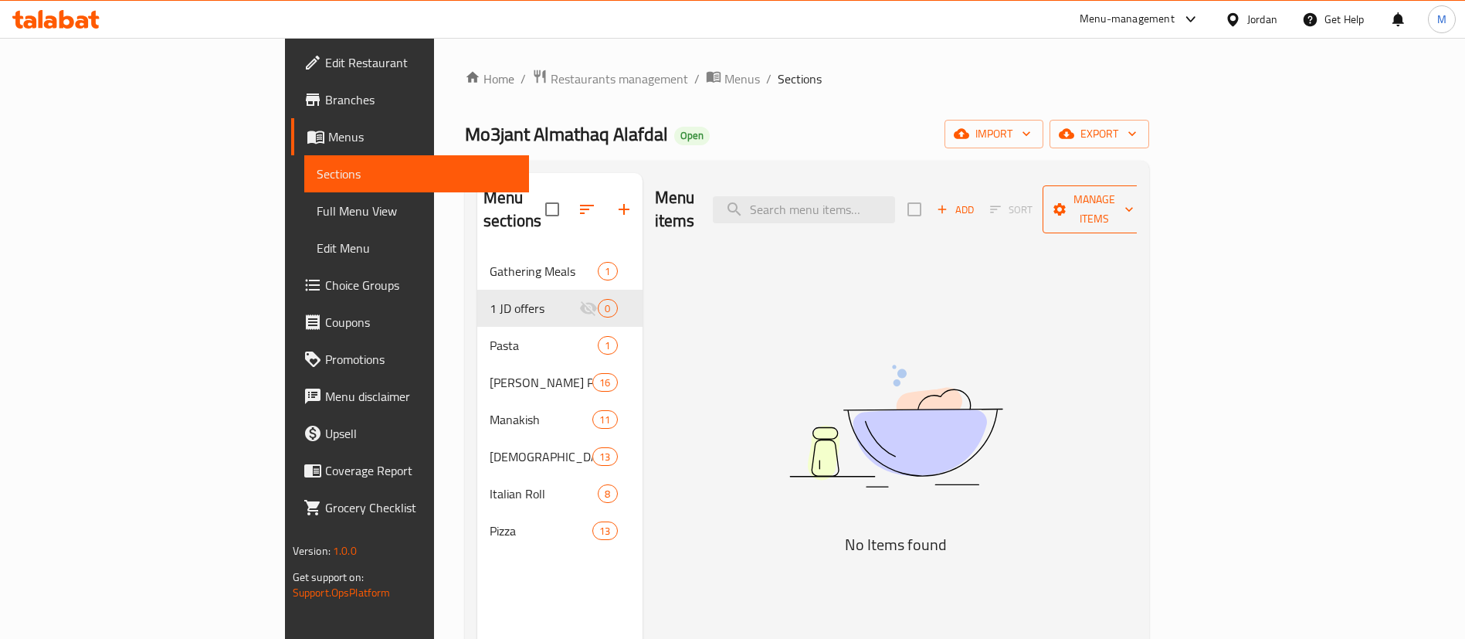
click at [1137, 202] on icon "button" at bounding box center [1129, 209] width 15 height 15
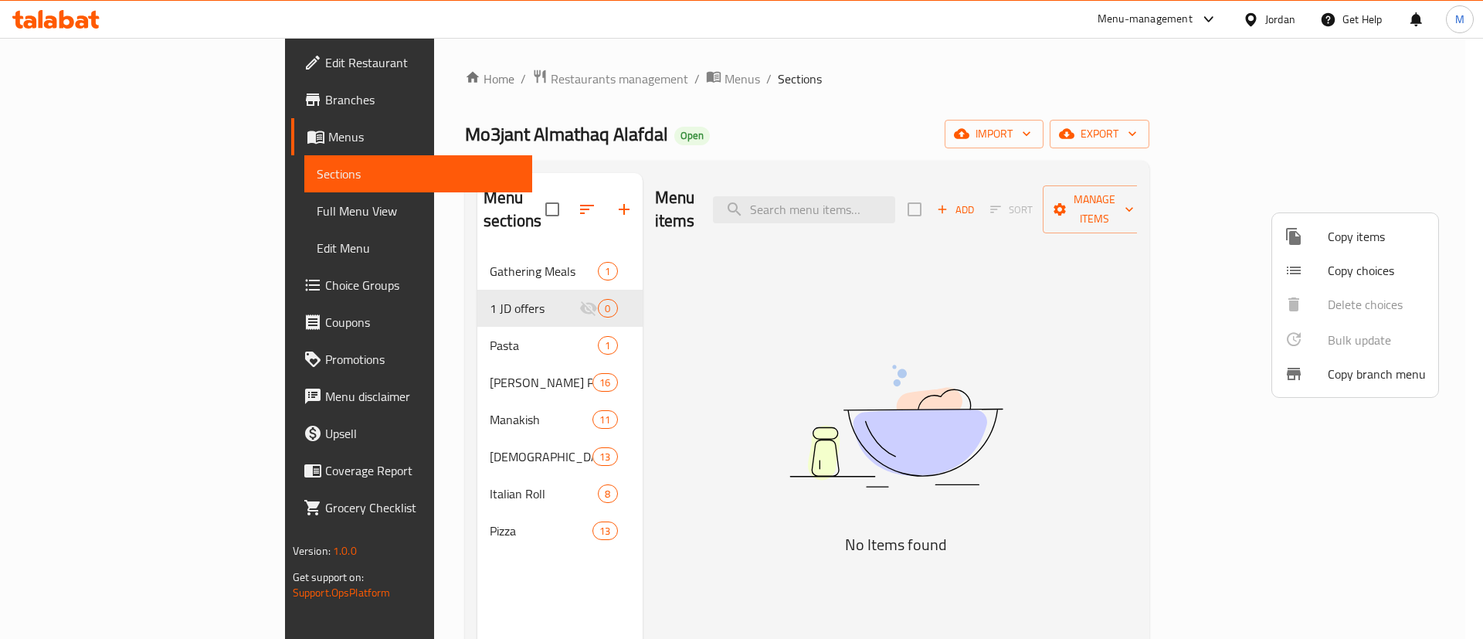
click at [1339, 233] on span "Copy items" at bounding box center [1377, 236] width 98 height 19
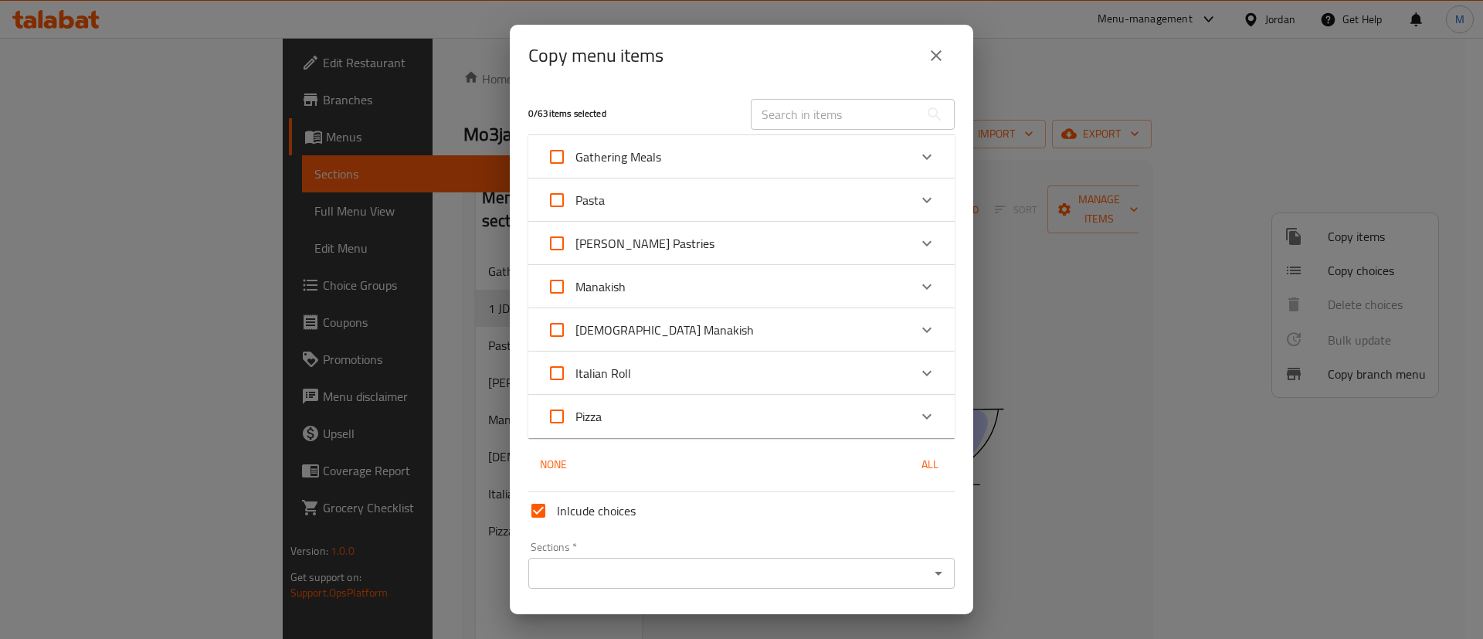
click at [725, 405] on div "Pizza" at bounding box center [727, 416] width 361 height 37
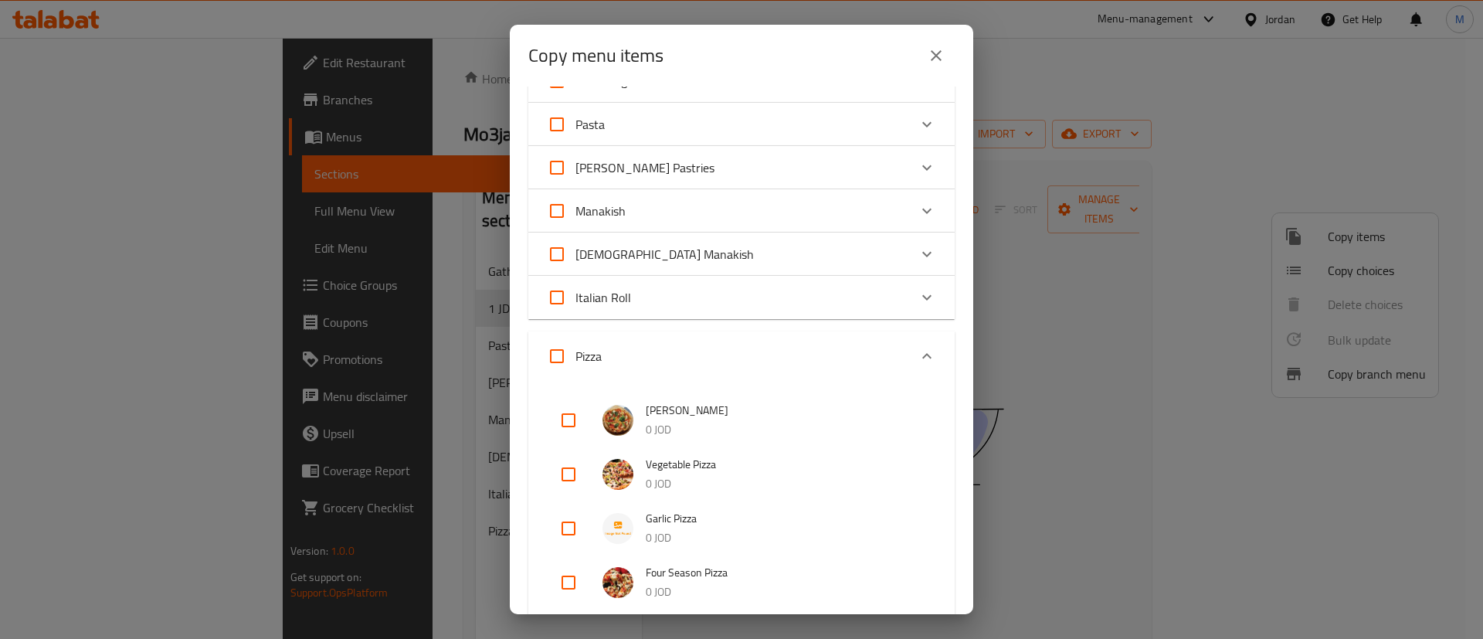
scroll to position [116, 0]
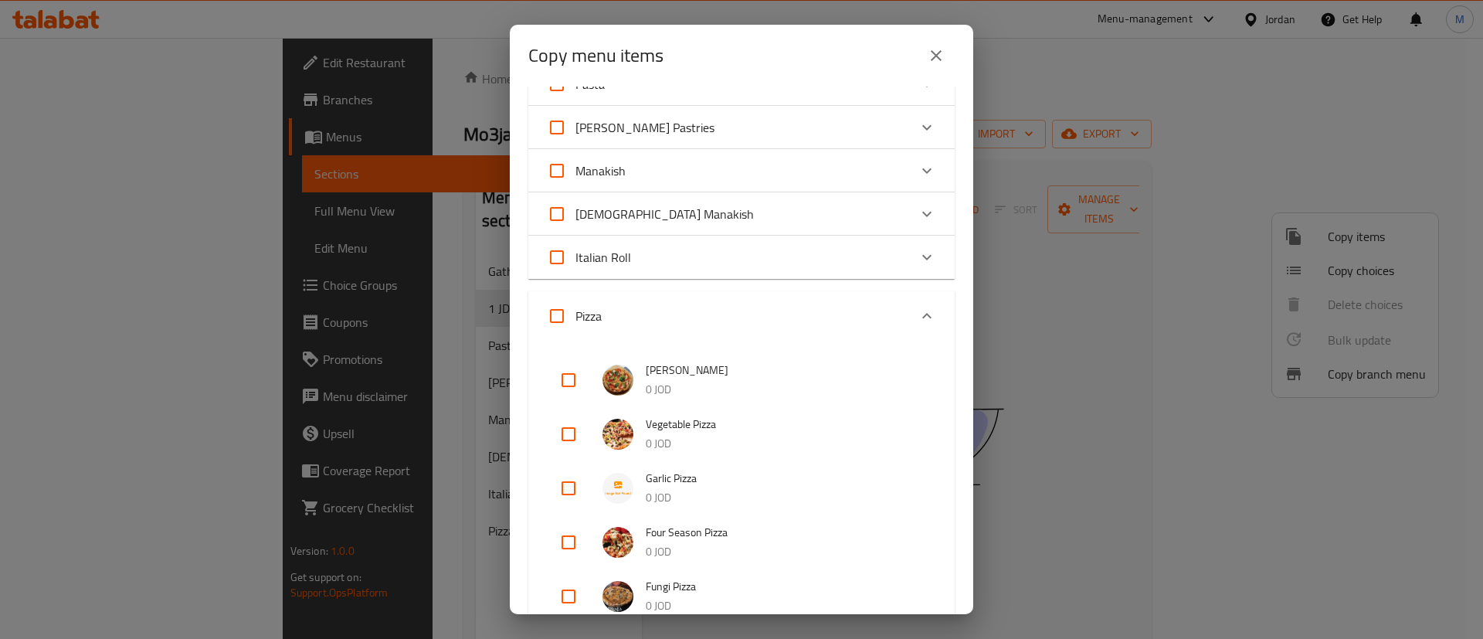
click at [572, 381] on input "checkbox" at bounding box center [568, 379] width 37 height 37
checkbox input "true"
click at [576, 435] on input "checkbox" at bounding box center [568, 434] width 37 height 37
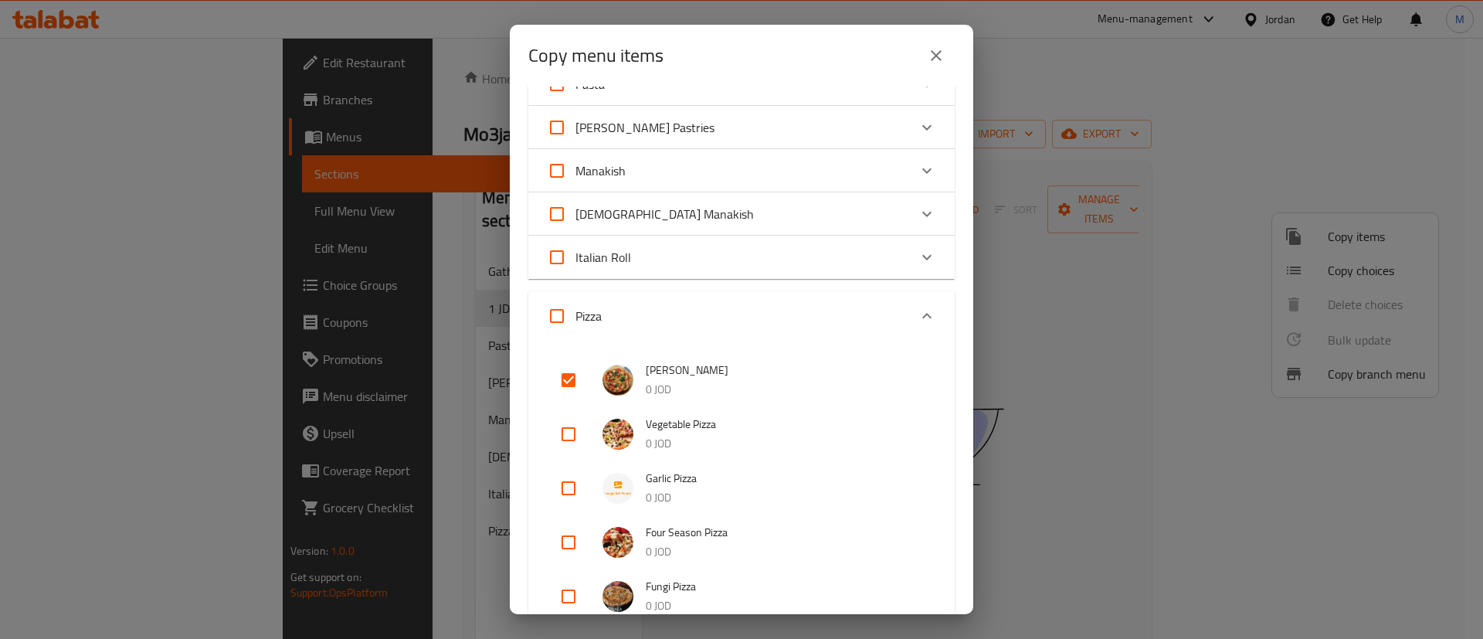
checkbox input "true"
click at [574, 484] on input "checkbox" at bounding box center [568, 488] width 37 height 37
checkbox input "true"
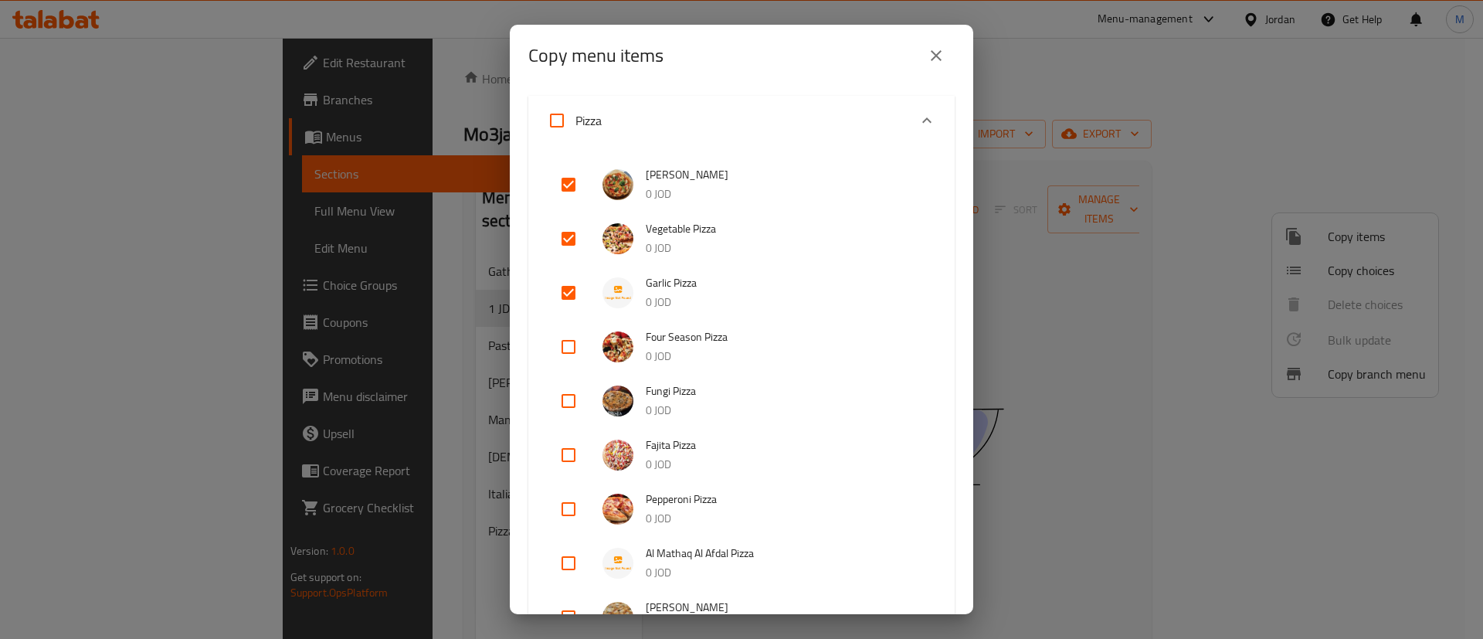
scroll to position [348, 0]
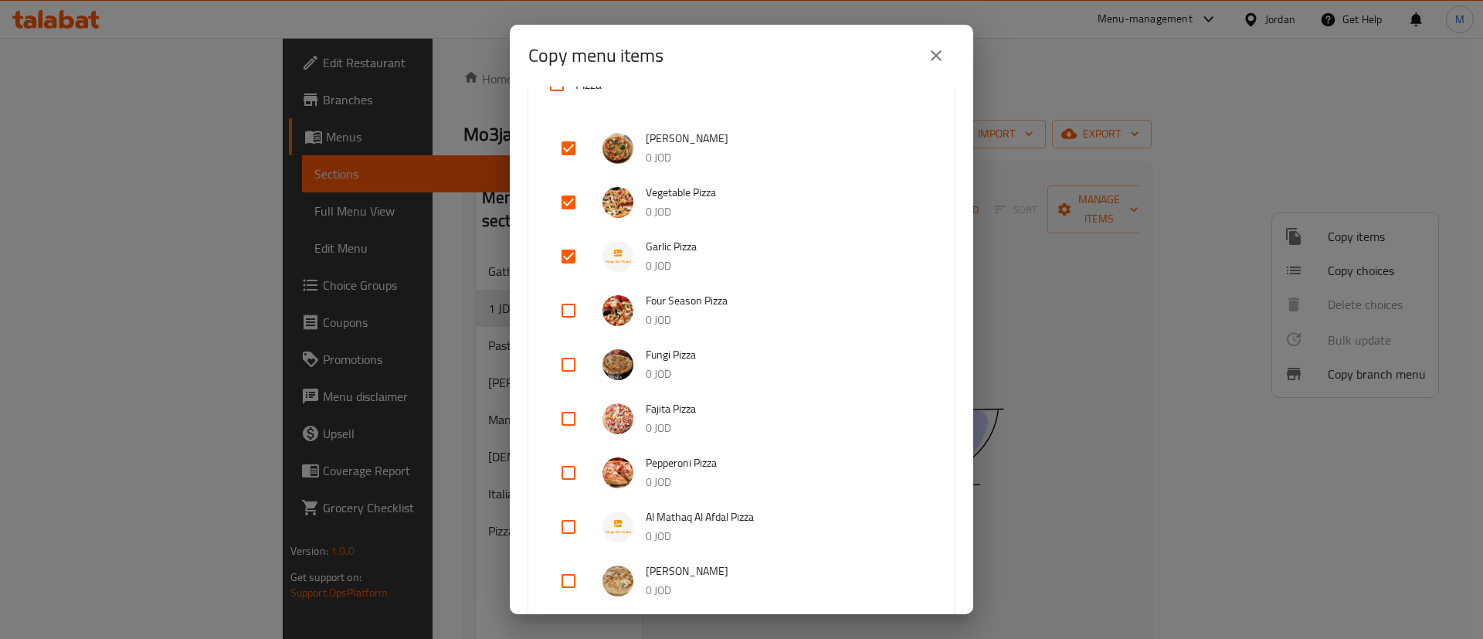
click at [572, 362] on input "checkbox" at bounding box center [568, 364] width 37 height 37
checkbox input "true"
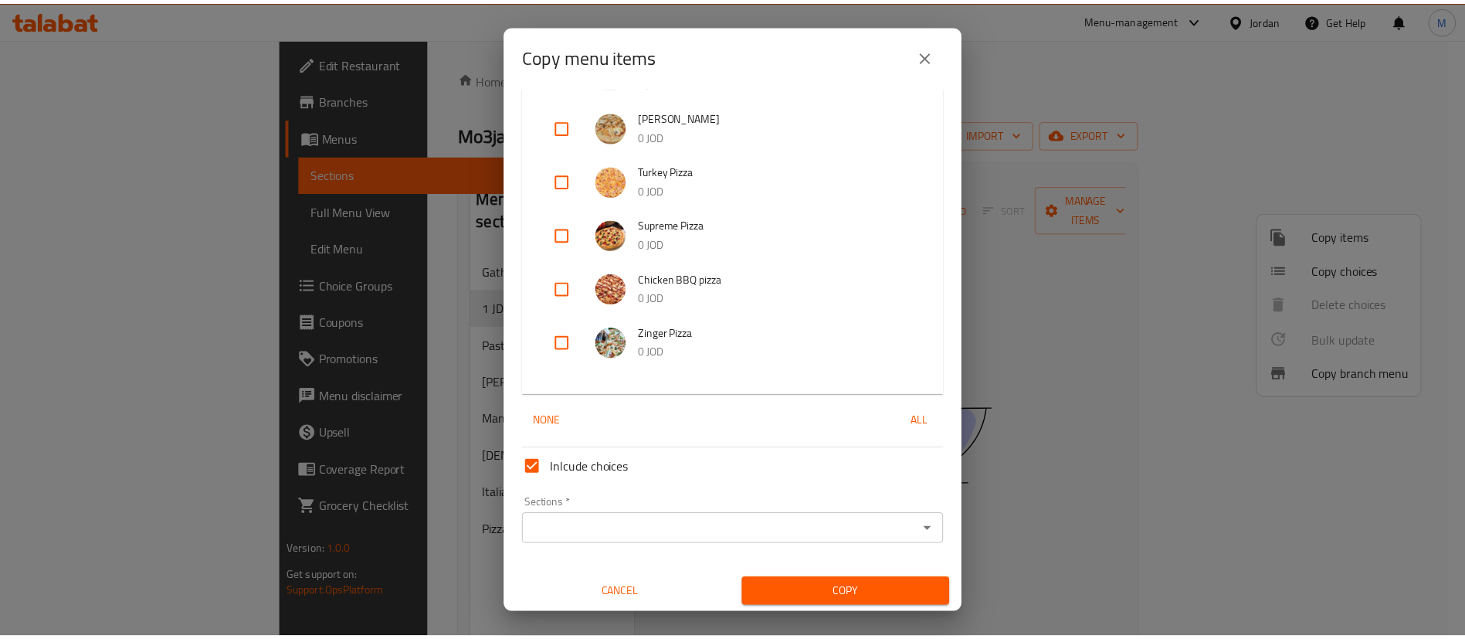
scroll to position [805, 0]
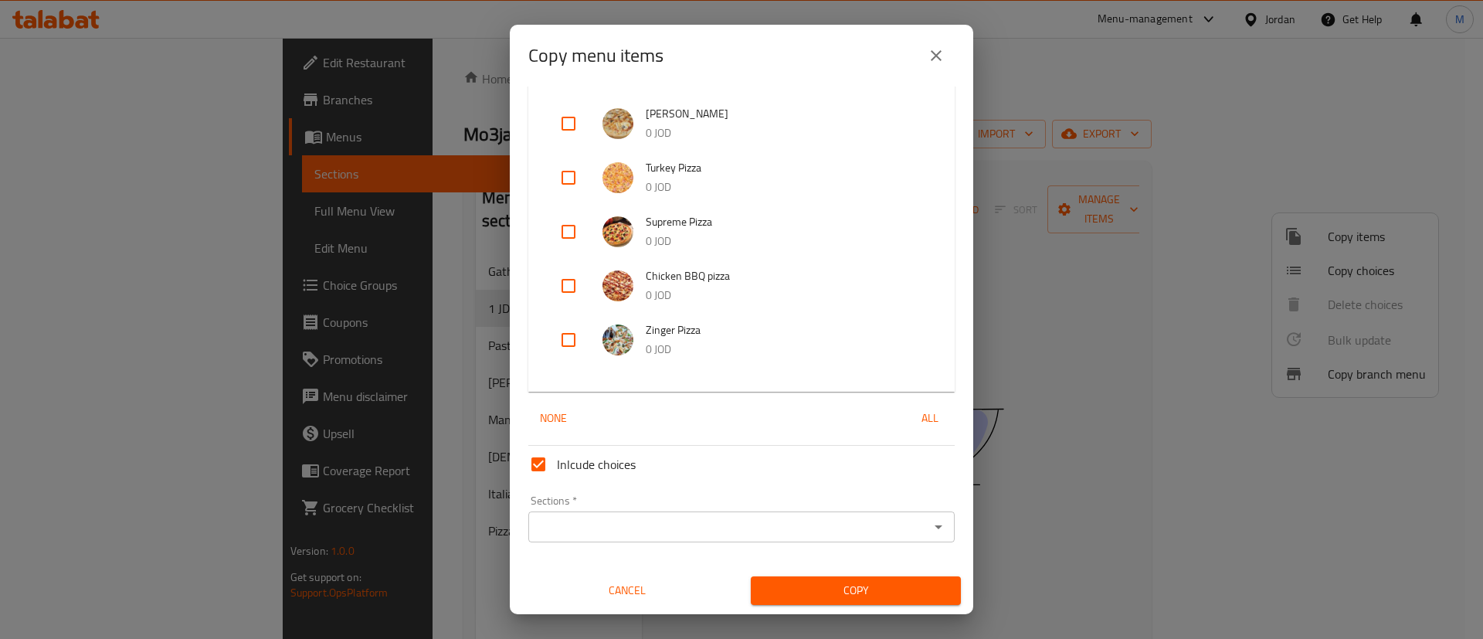
click at [796, 532] on input "Sections   *" at bounding box center [729, 527] width 392 height 22
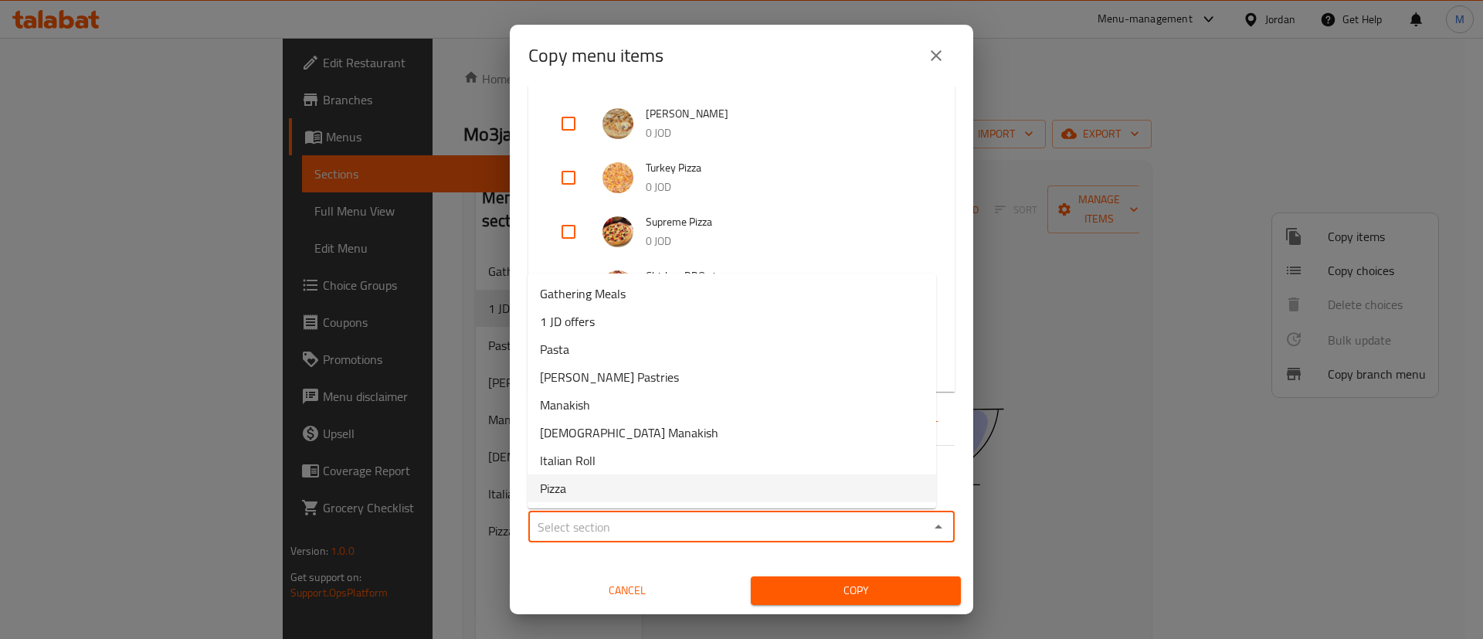
click at [640, 551] on div "Inlcude choices Sections   * Sections * Cancel Copy" at bounding box center [741, 521] width 439 height 165
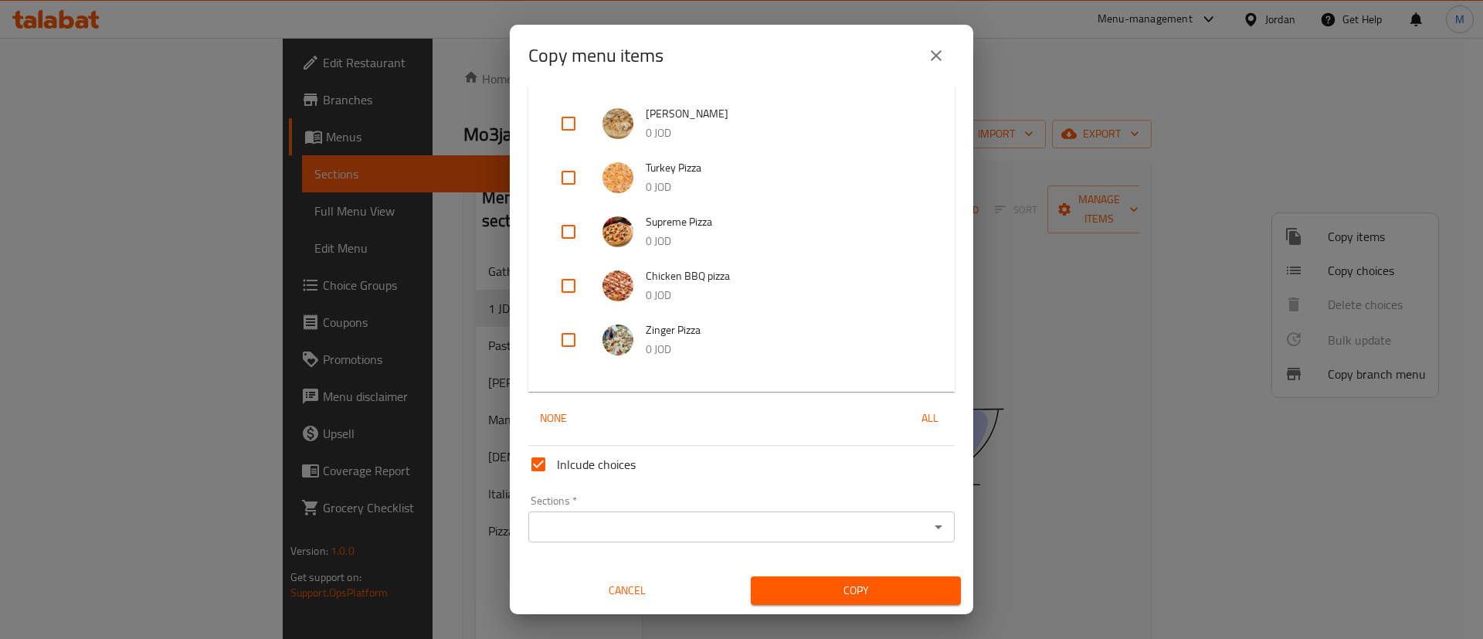
click at [541, 456] on input "Inlcude choices" at bounding box center [538, 464] width 37 height 37
checkbox input "false"
click at [603, 541] on div "Sections *" at bounding box center [741, 526] width 426 height 31
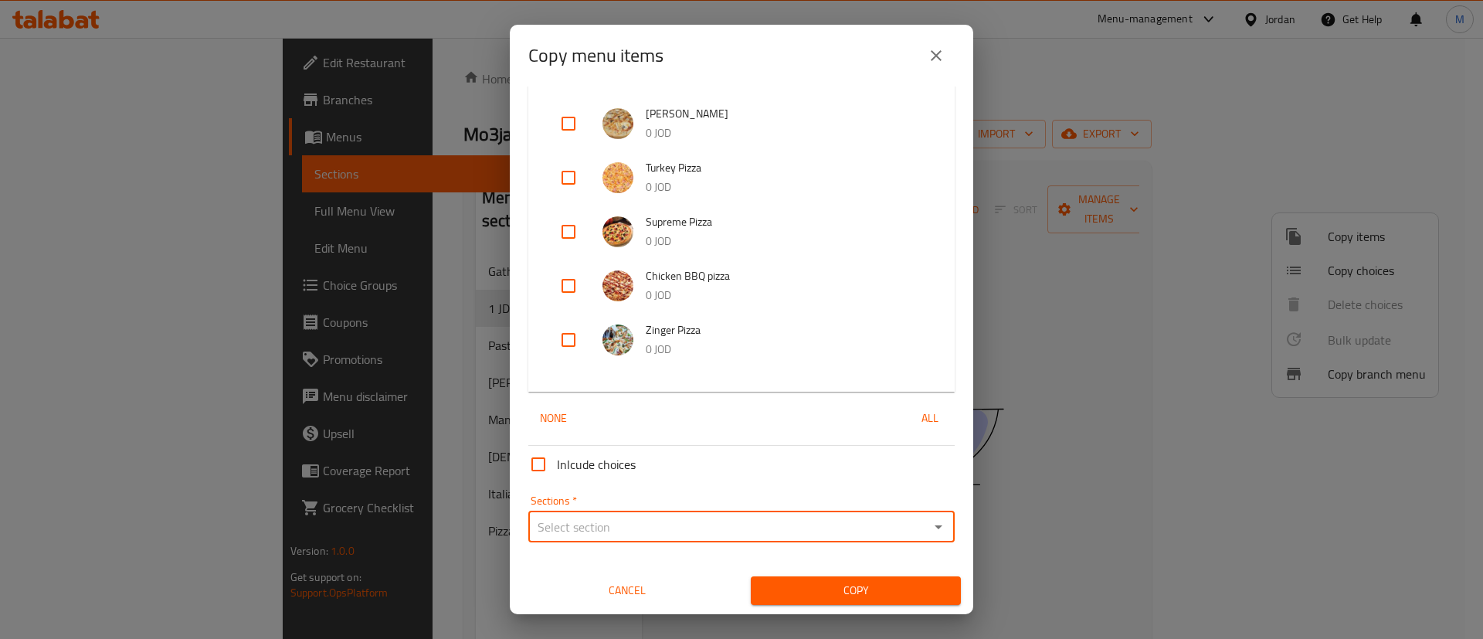
click at [616, 531] on input "Sections   *" at bounding box center [729, 527] width 392 height 22
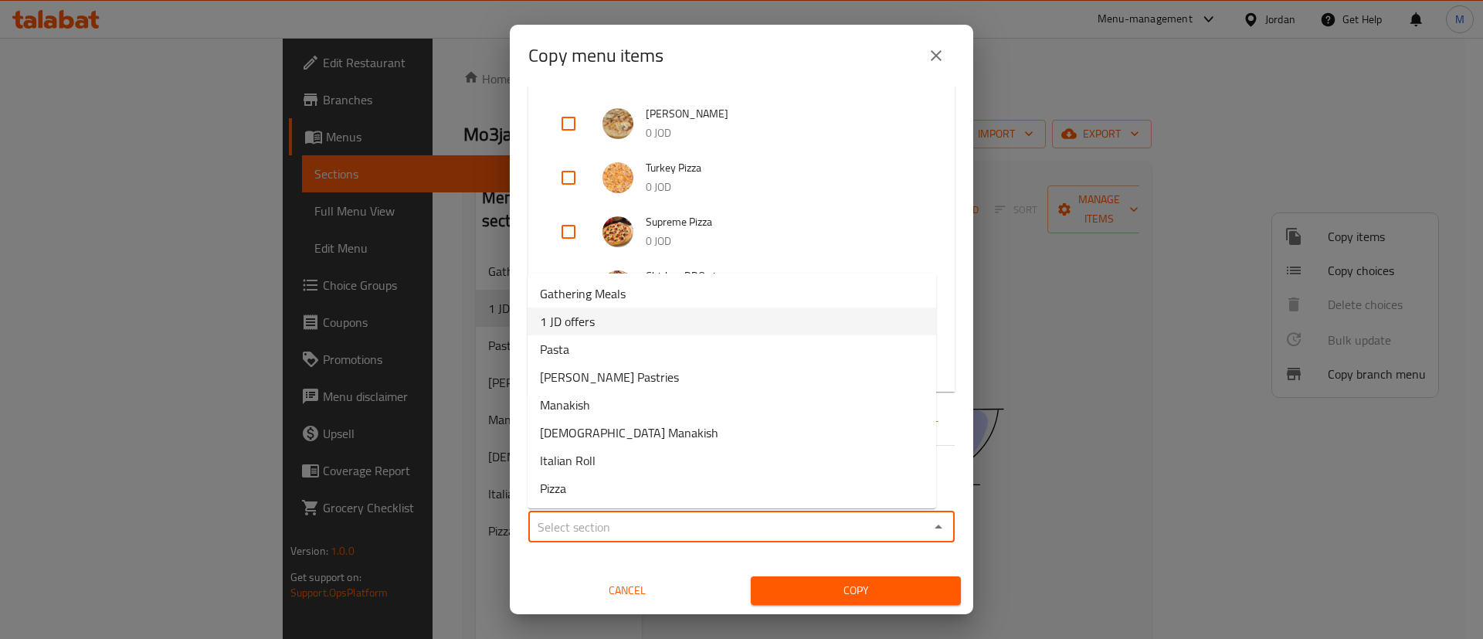
click at [596, 328] on li "1 JD offers" at bounding box center [732, 321] width 409 height 28
type input "1 JD offers"
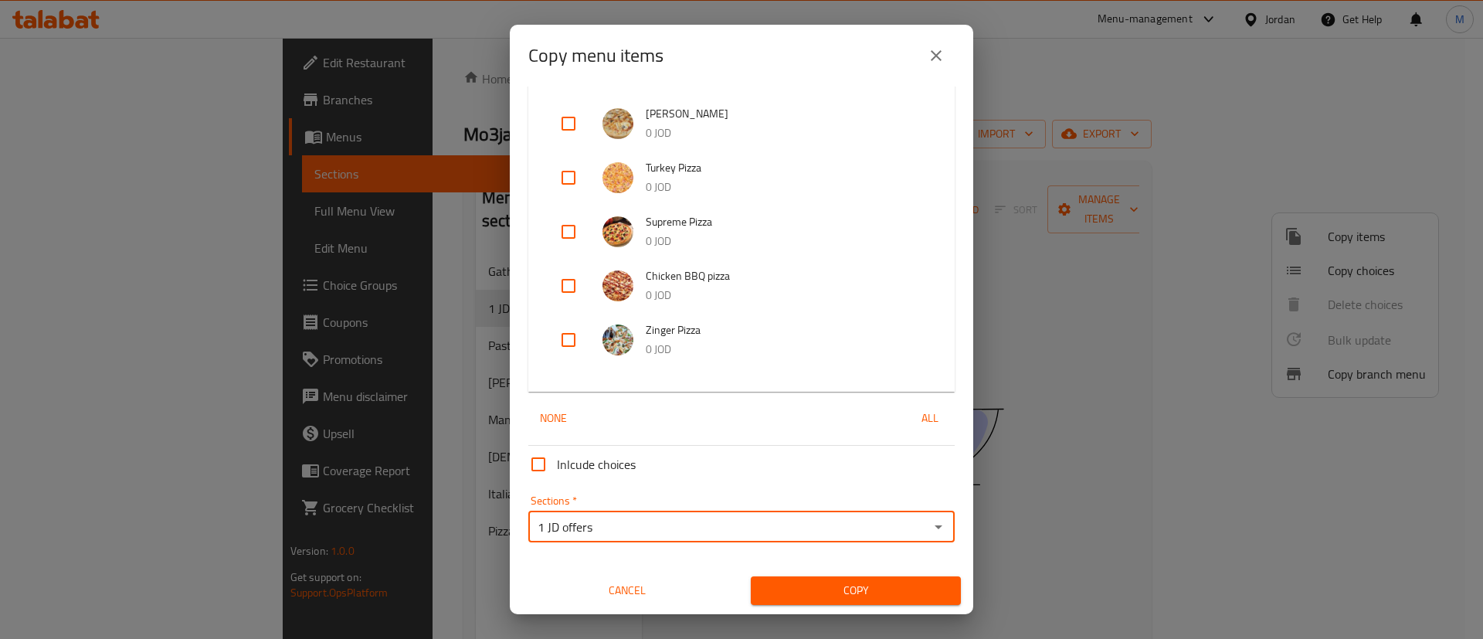
click at [839, 598] on span "Copy" at bounding box center [855, 590] width 185 height 19
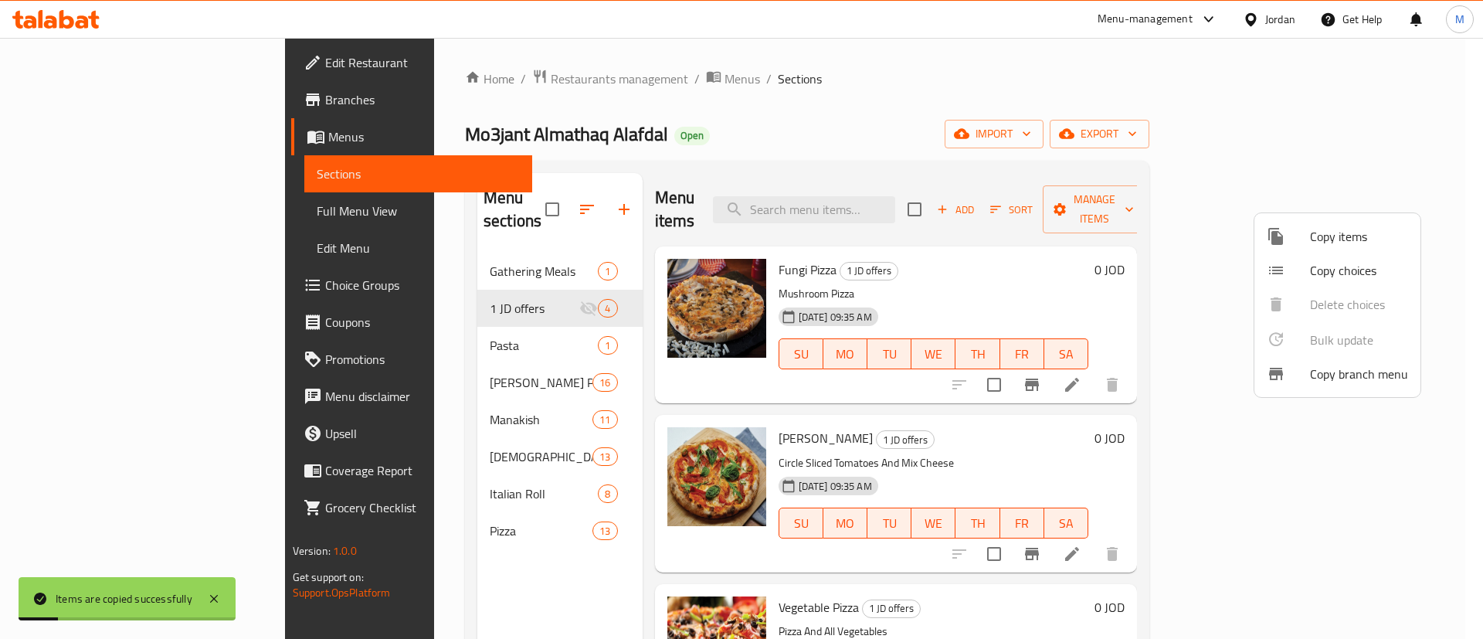
click at [1040, 90] on div at bounding box center [741, 319] width 1483 height 639
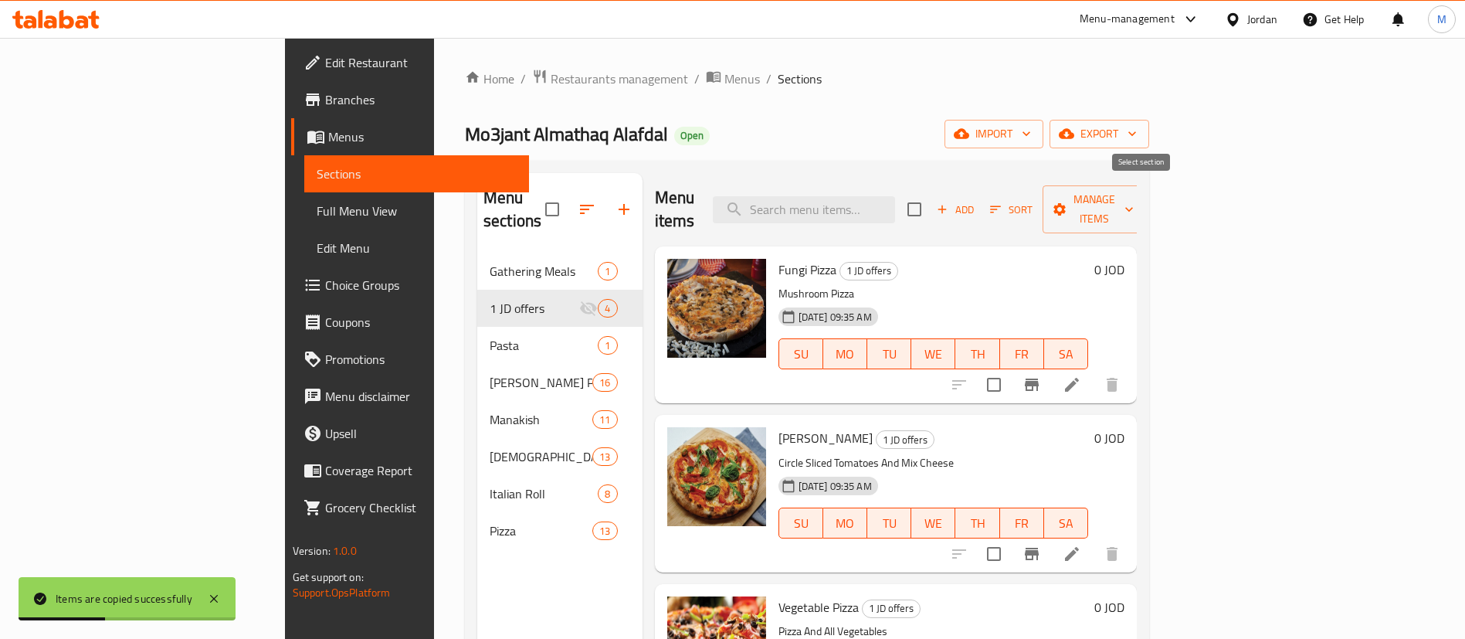
click at [931, 193] on input "checkbox" at bounding box center [914, 209] width 32 height 32
checkbox input "true"
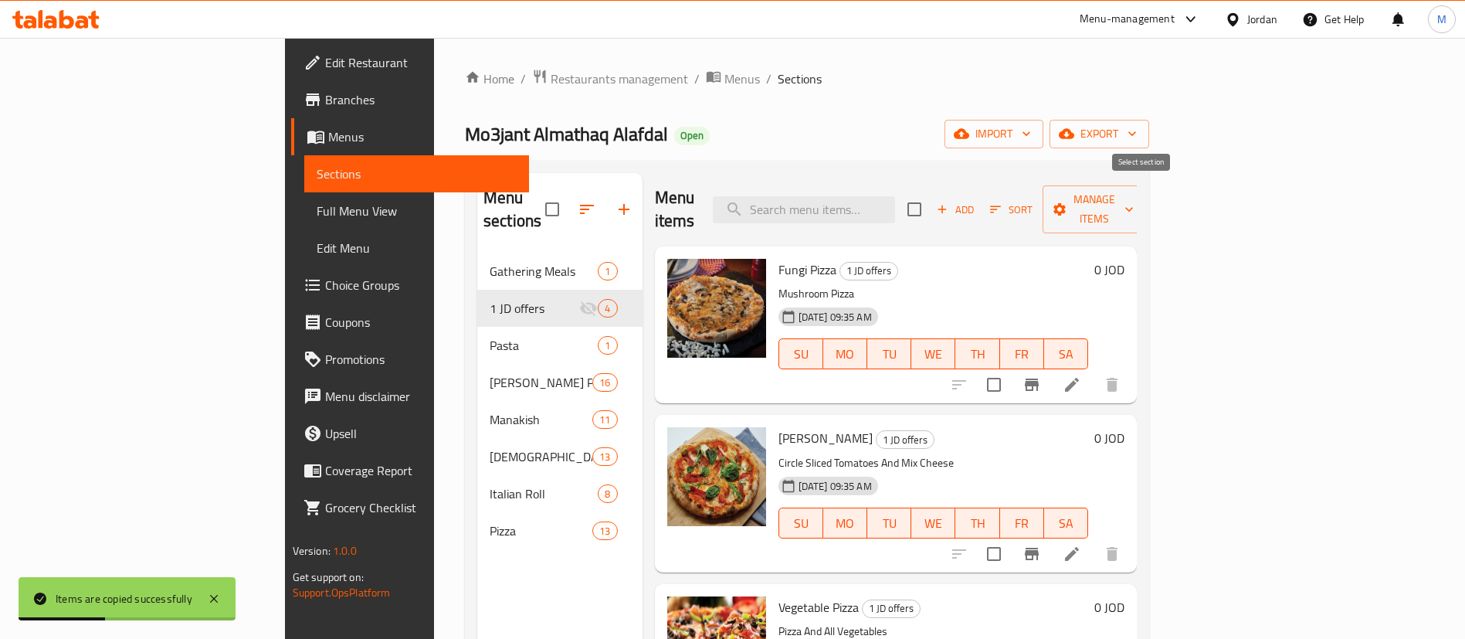
checkbox input "true"
click at [1134, 191] on span "Manage items" at bounding box center [1094, 209] width 79 height 39
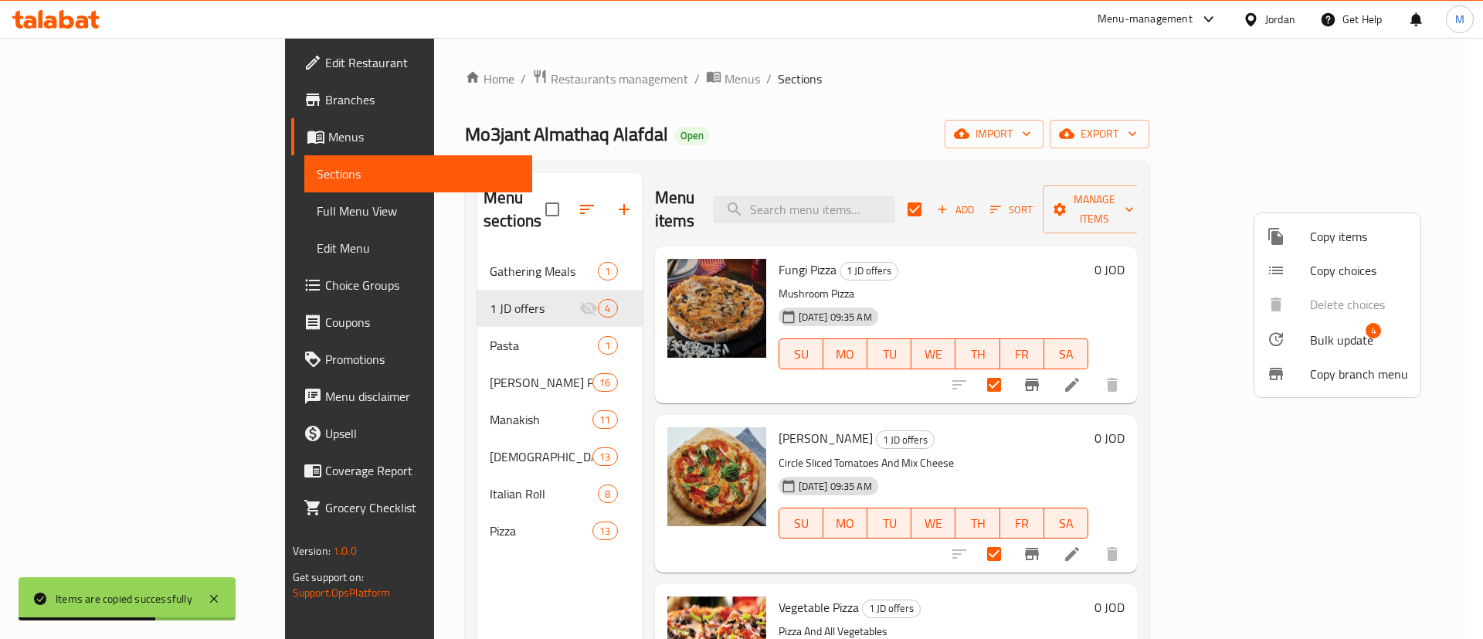
click at [1343, 333] on span "Bulk update" at bounding box center [1341, 340] width 63 height 19
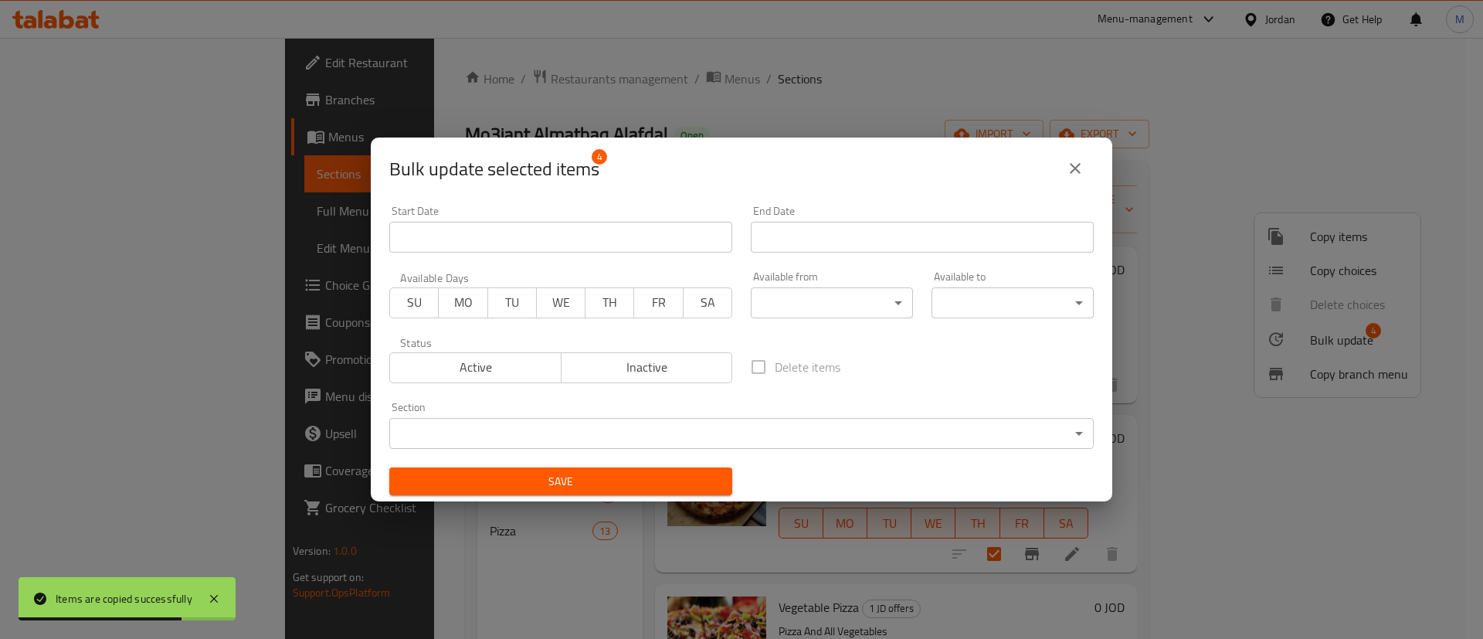
click at [424, 304] on span "SU" at bounding box center [414, 302] width 36 height 22
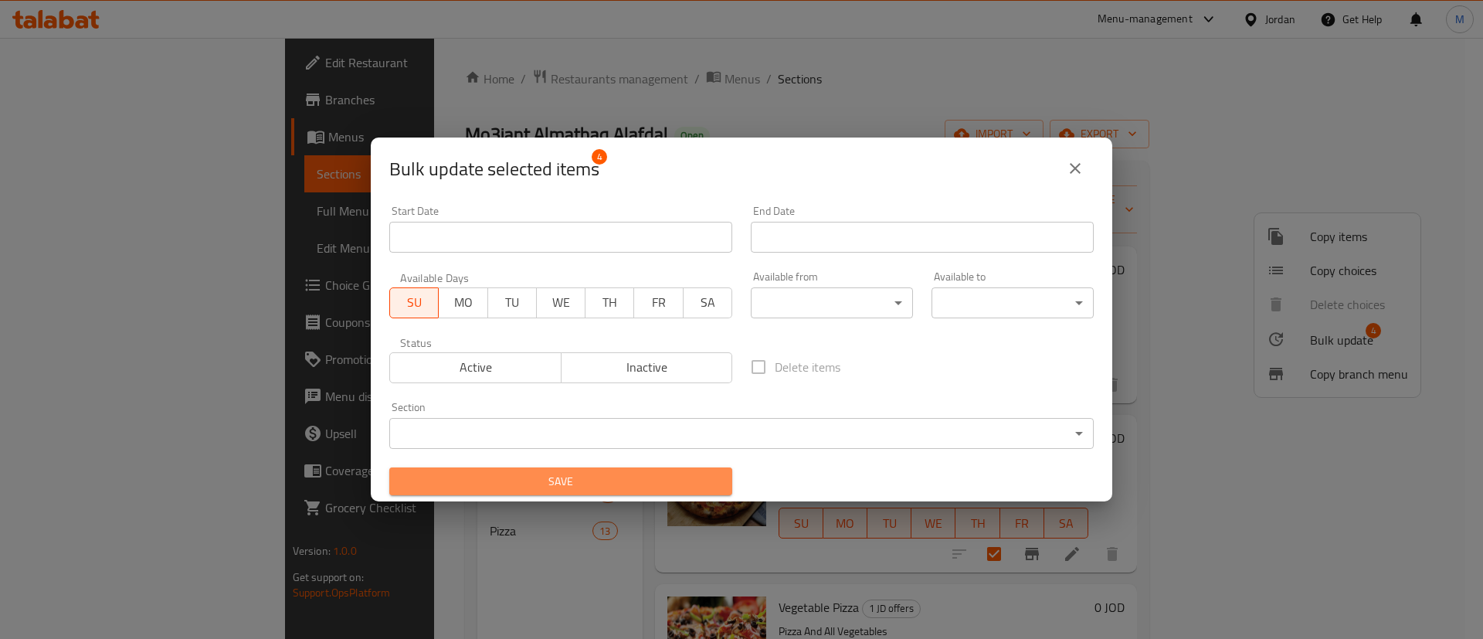
click at [569, 484] on span "Save" at bounding box center [561, 481] width 318 height 19
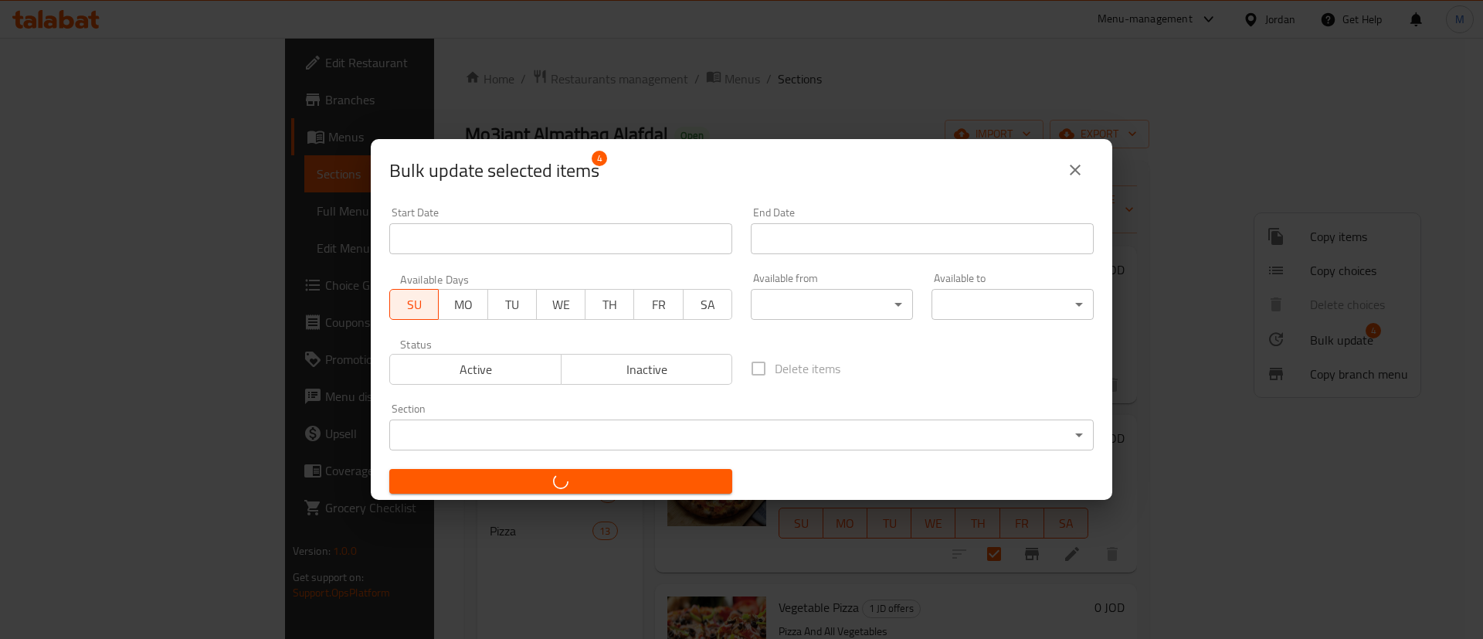
checkbox input "false"
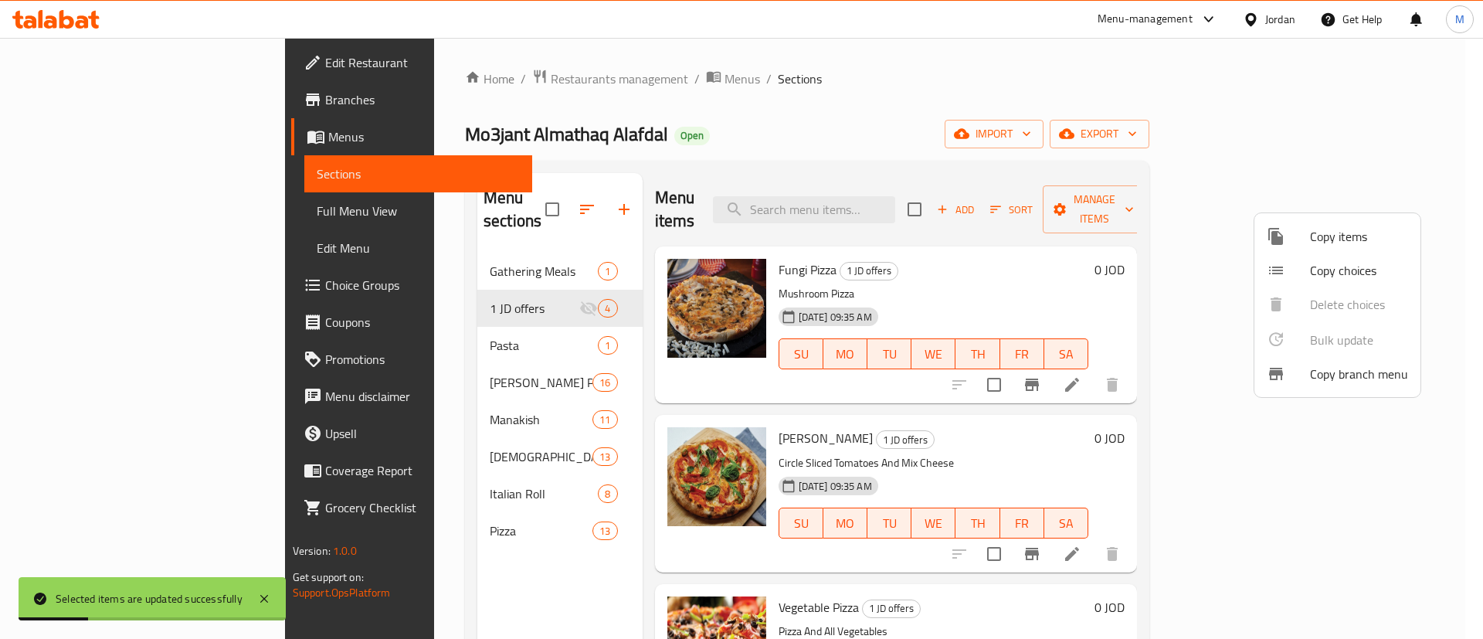
click at [918, 77] on div at bounding box center [741, 319] width 1483 height 639
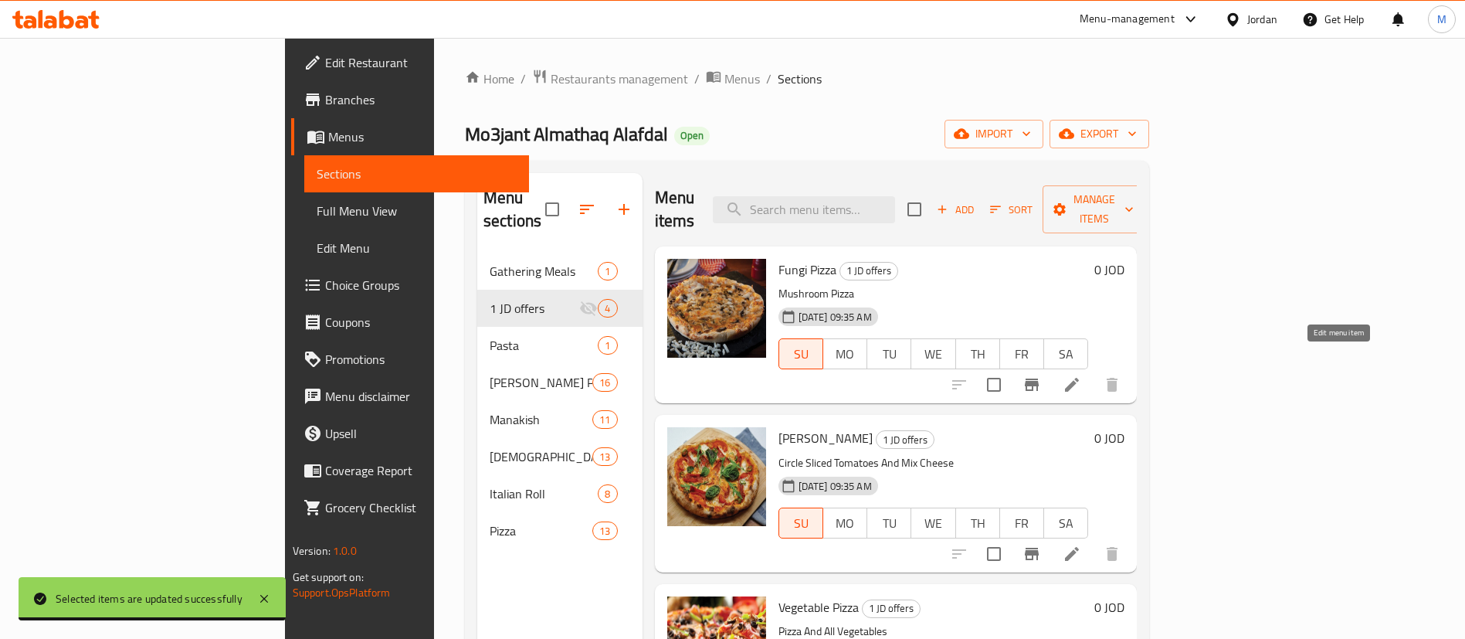
click at [1081, 375] on icon at bounding box center [1072, 384] width 19 height 19
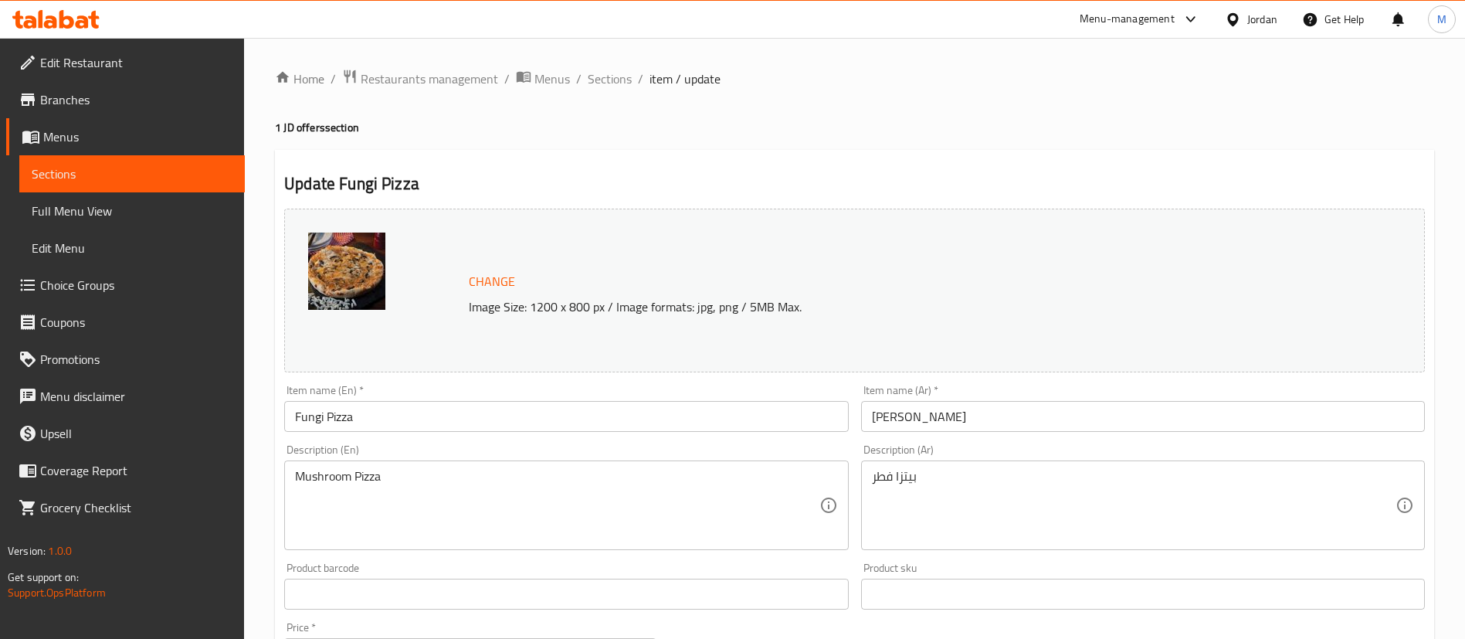
click at [287, 417] on input "Fungi Pizza" at bounding box center [566, 416] width 564 height 31
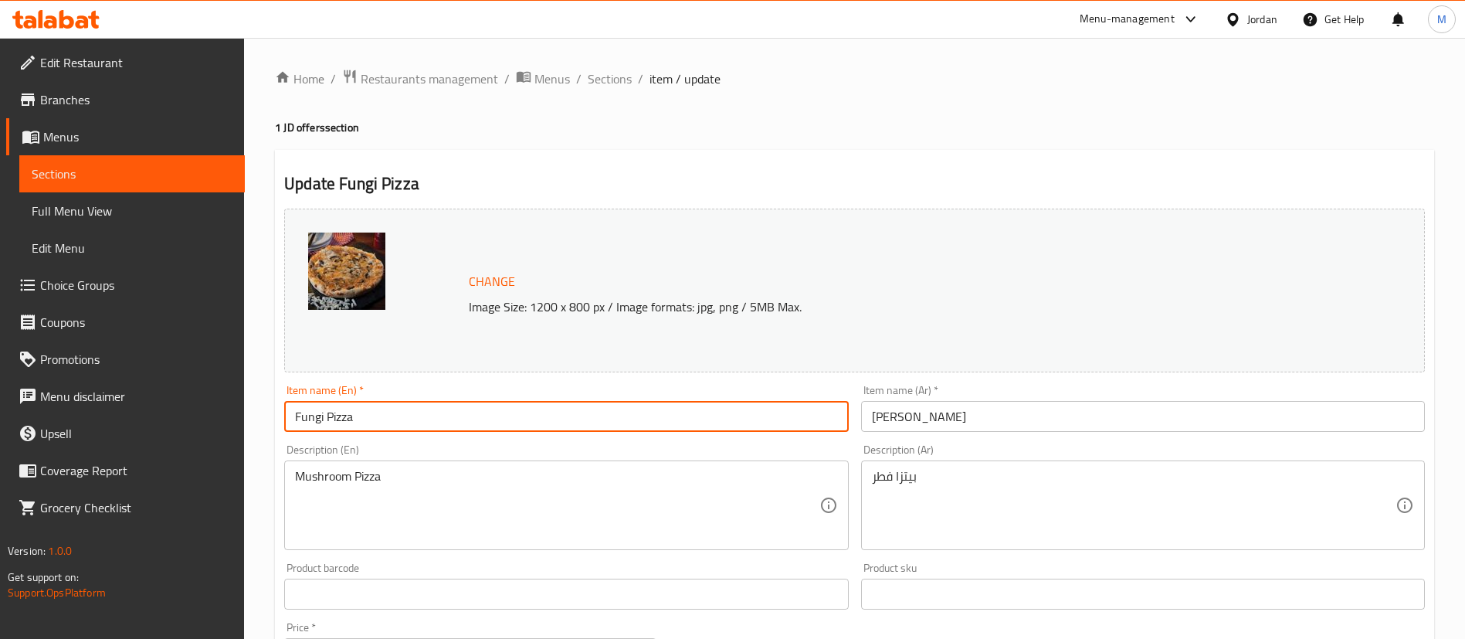
paste input "Medium"
type input "Medium Fungi Pizza"
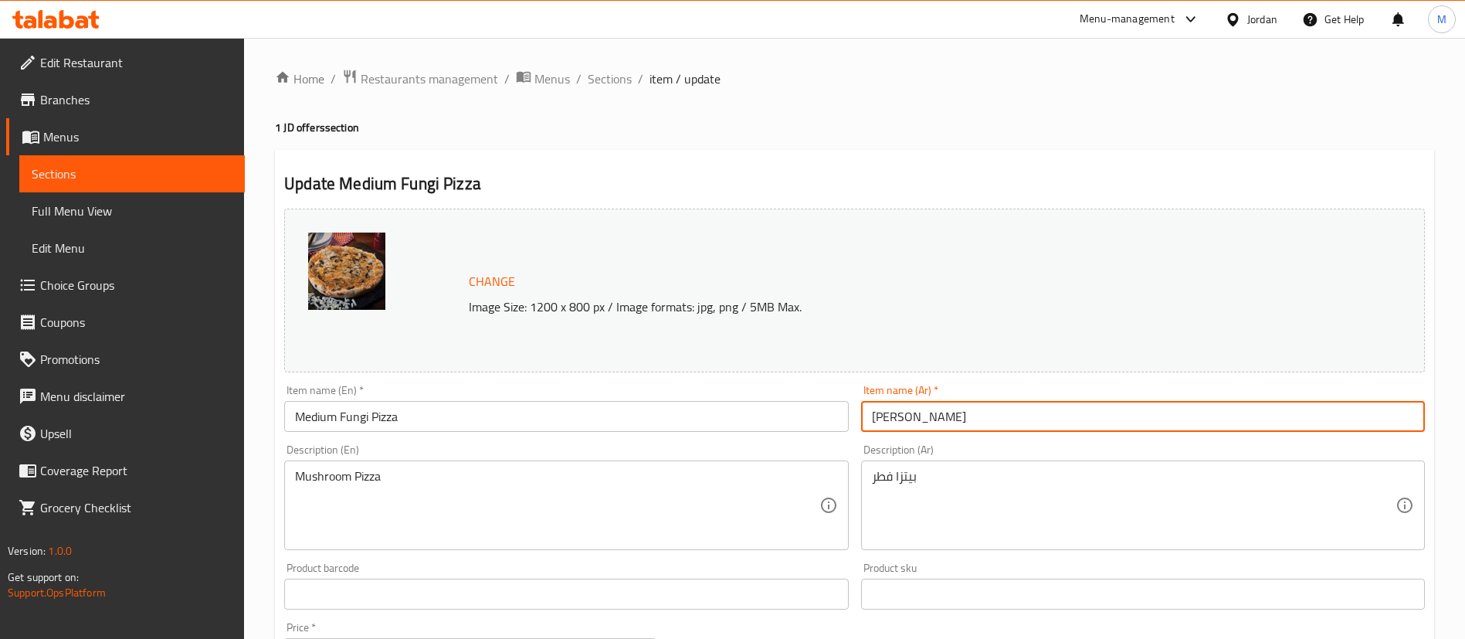
click at [955, 416] on input "[PERSON_NAME]" at bounding box center [1143, 416] width 564 height 31
click at [816, 178] on h2 "Update Medium Fungi Pizza" at bounding box center [854, 183] width 1141 height 23
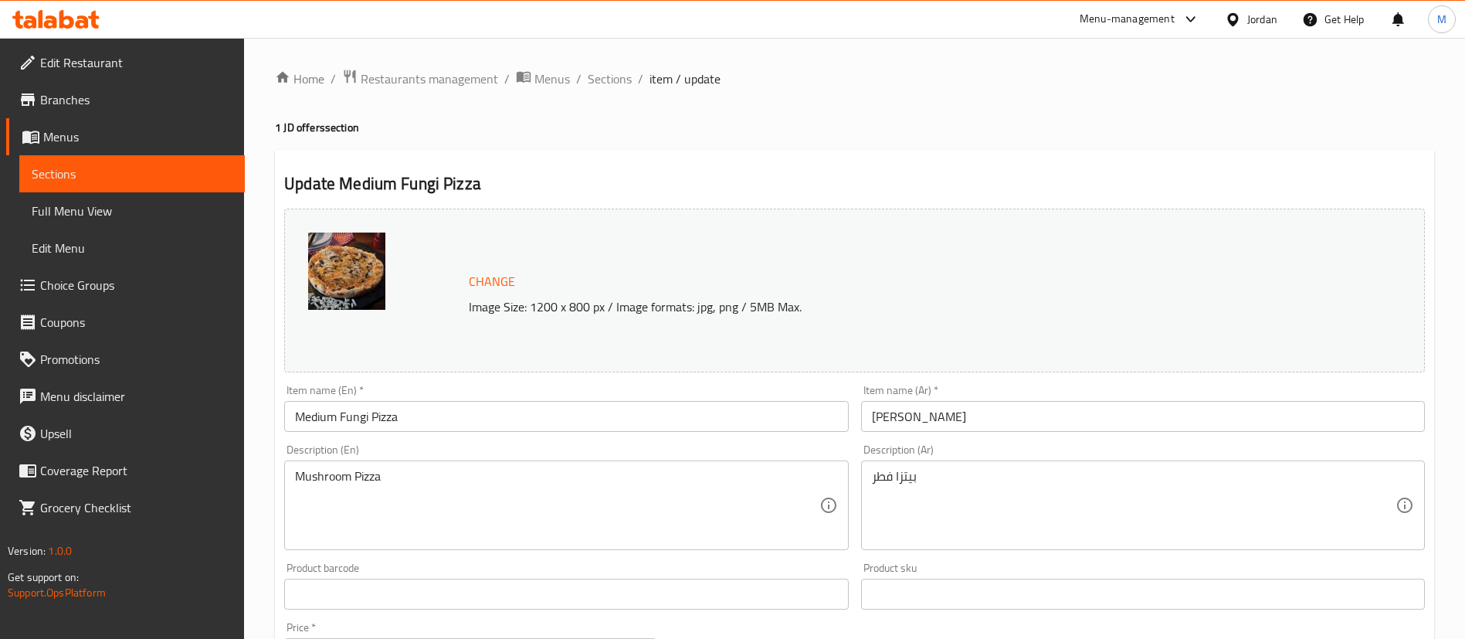
click at [977, 406] on input "[PERSON_NAME]" at bounding box center [1143, 416] width 564 height 31
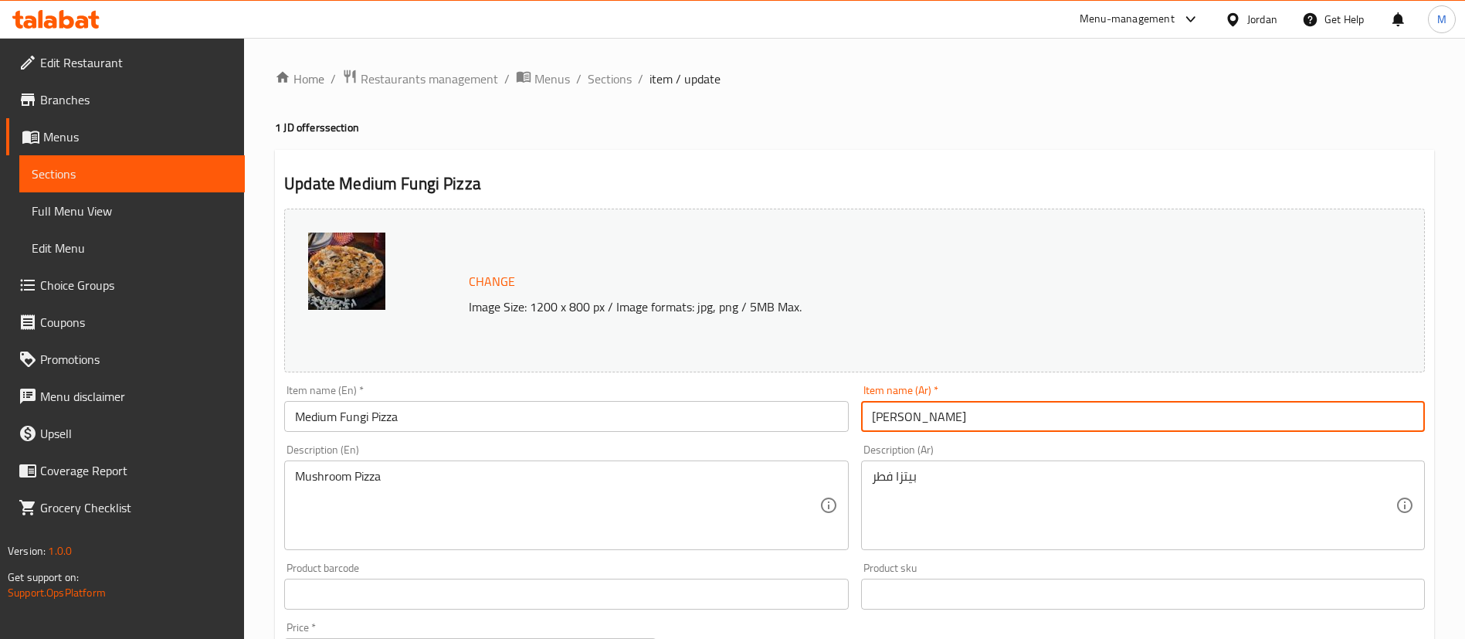
type input "[PERSON_NAME] وسط"
click at [918, 205] on div "Change Image Size: 1200 x 800 px / Image formats: jpg, png / 5MB Max." at bounding box center [854, 290] width 1153 height 176
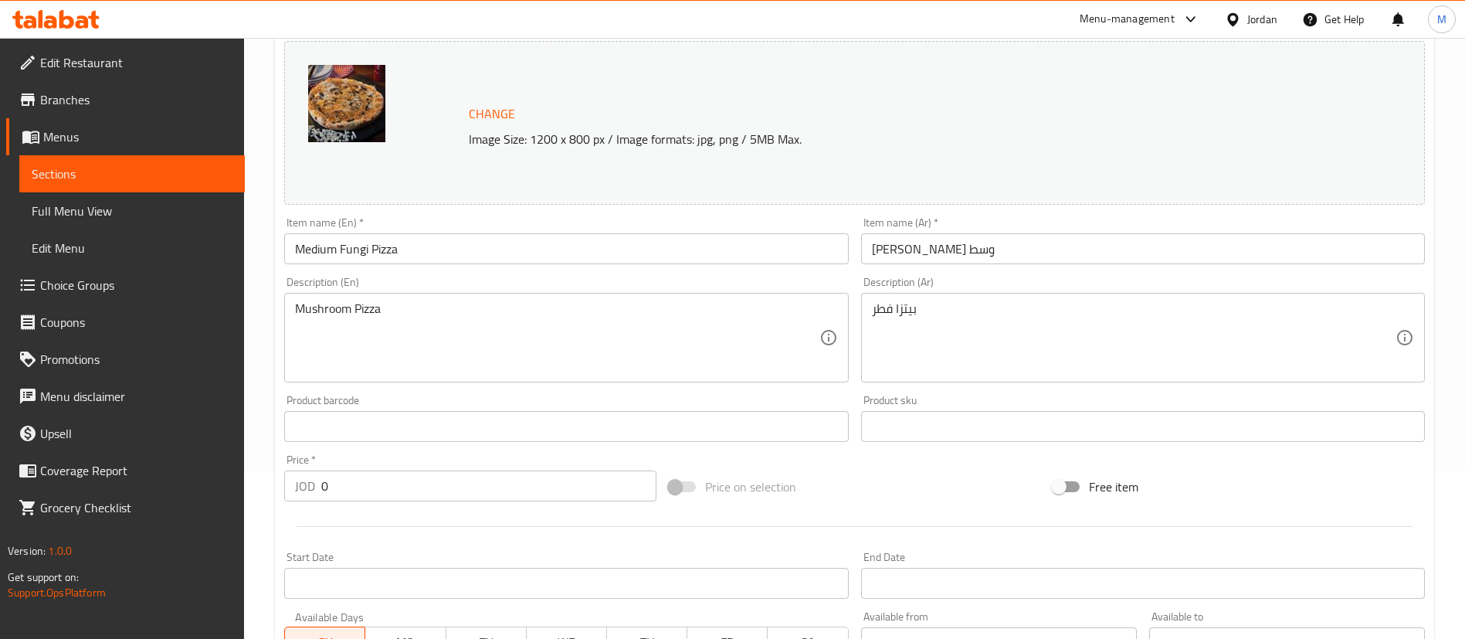
scroll to position [348, 0]
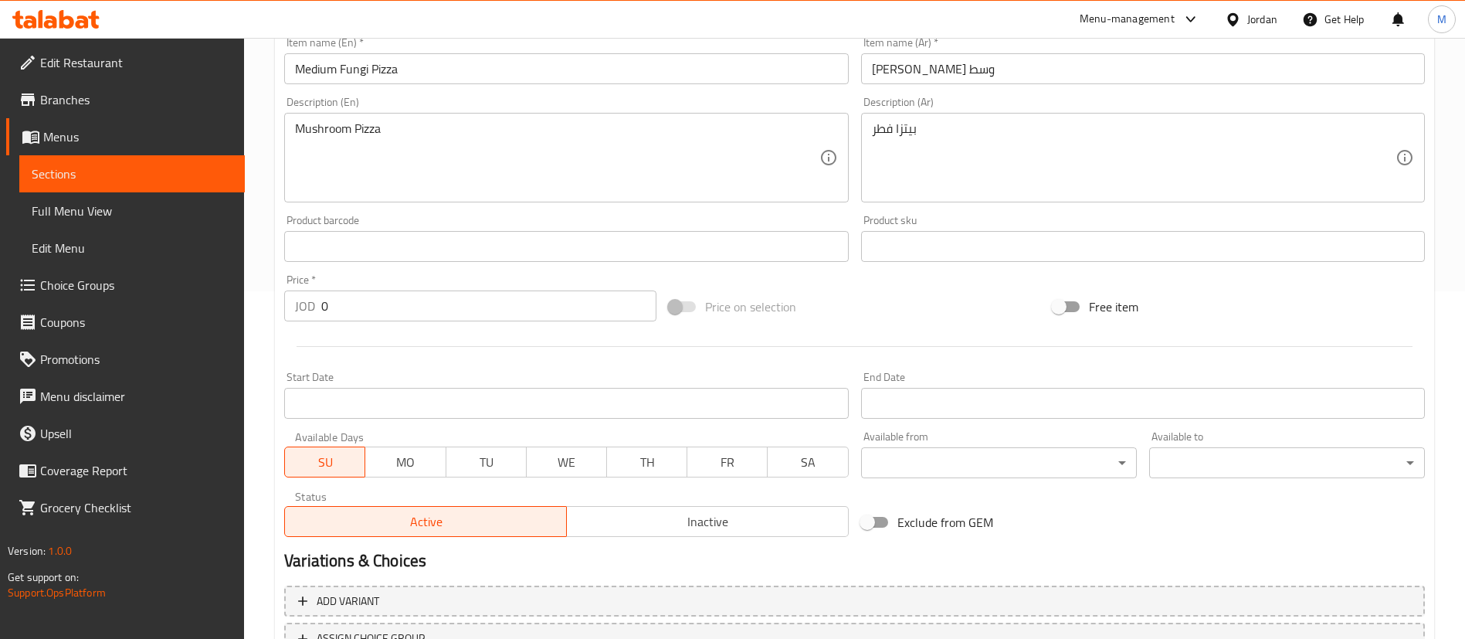
click at [433, 319] on input "0" at bounding box center [488, 305] width 335 height 31
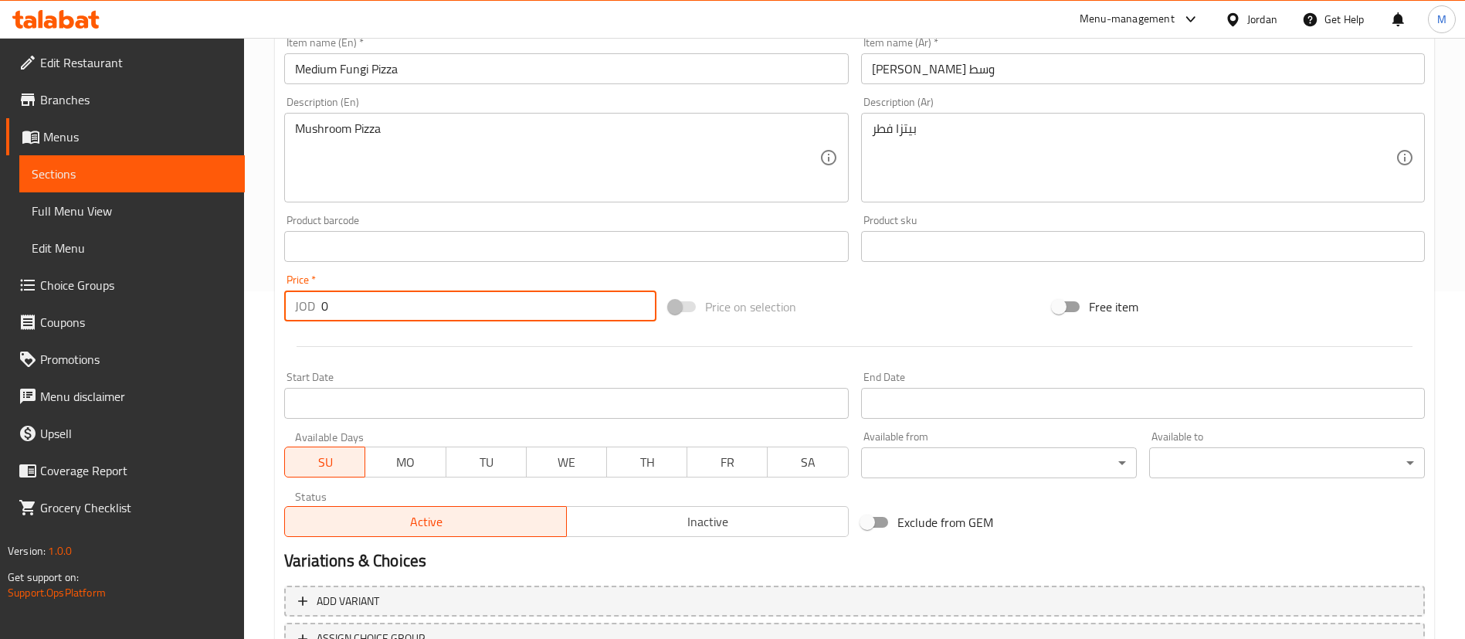
click at [433, 319] on input "0" at bounding box center [488, 305] width 335 height 31
type input "2"
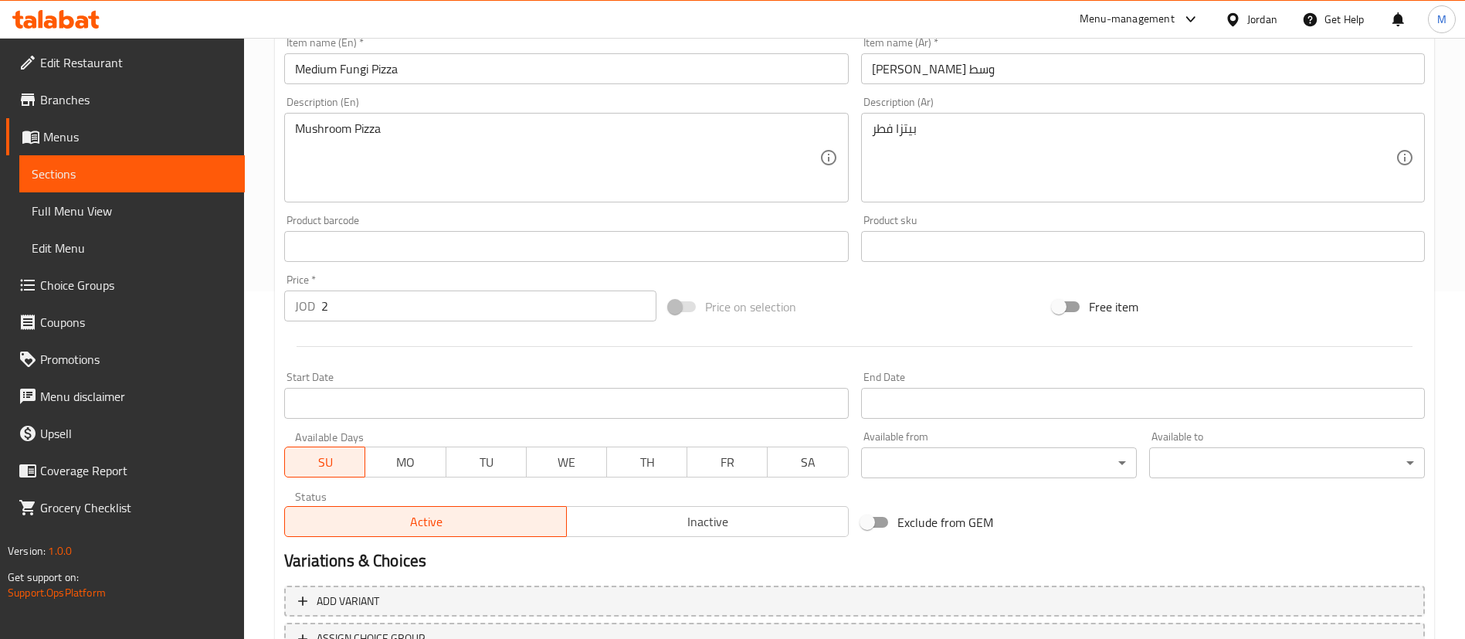
click at [443, 346] on hr at bounding box center [855, 346] width 1116 height 1
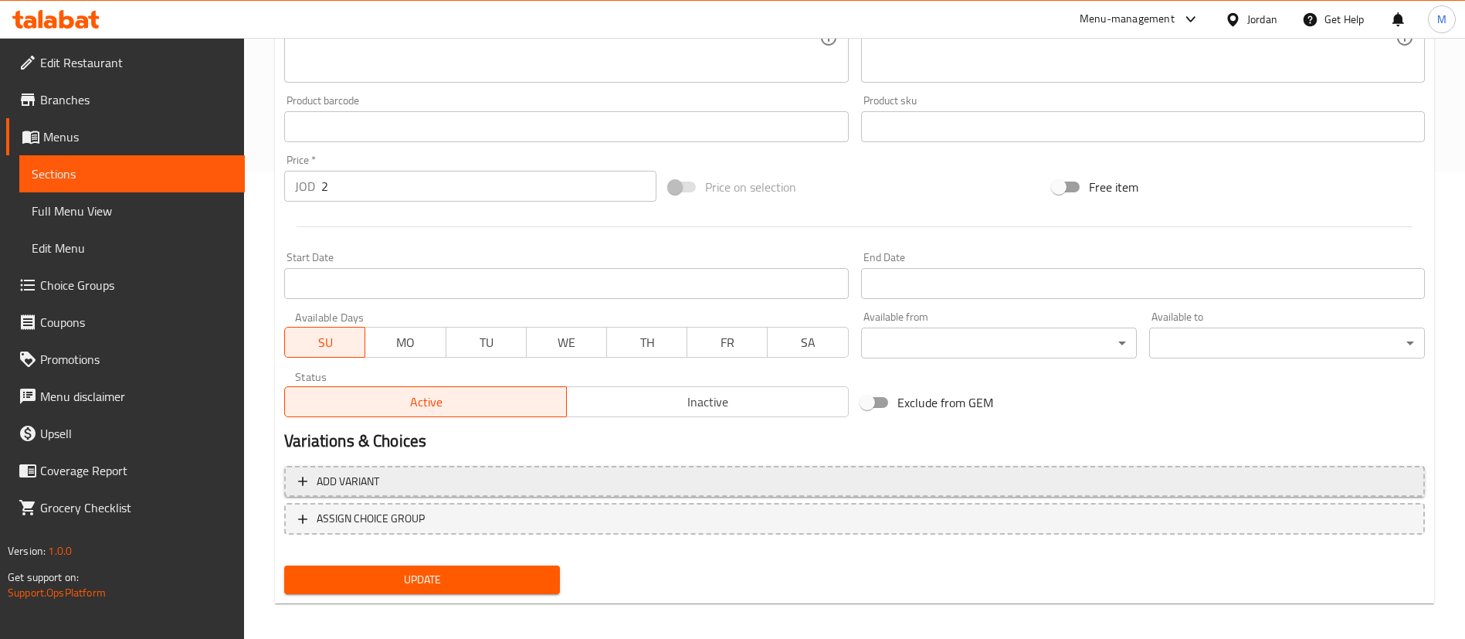
scroll to position [475, 0]
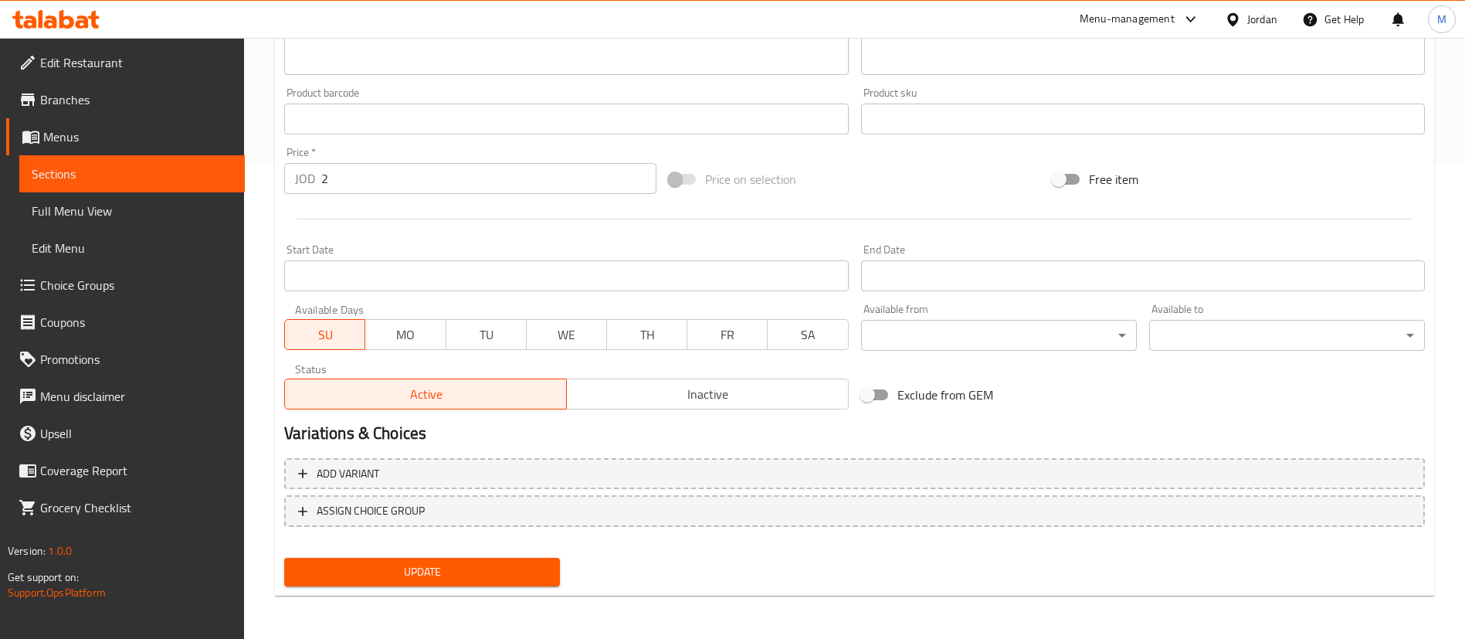
click at [506, 568] on span "Update" at bounding box center [422, 571] width 251 height 19
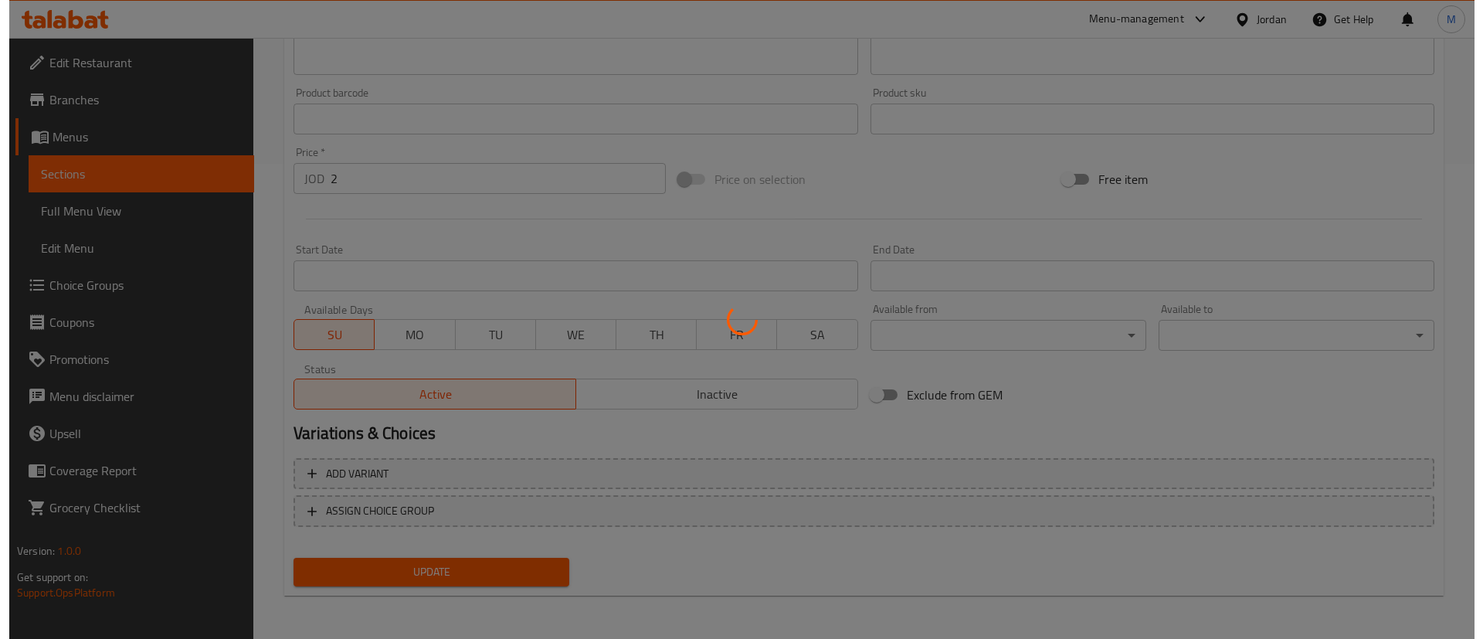
scroll to position [0, 0]
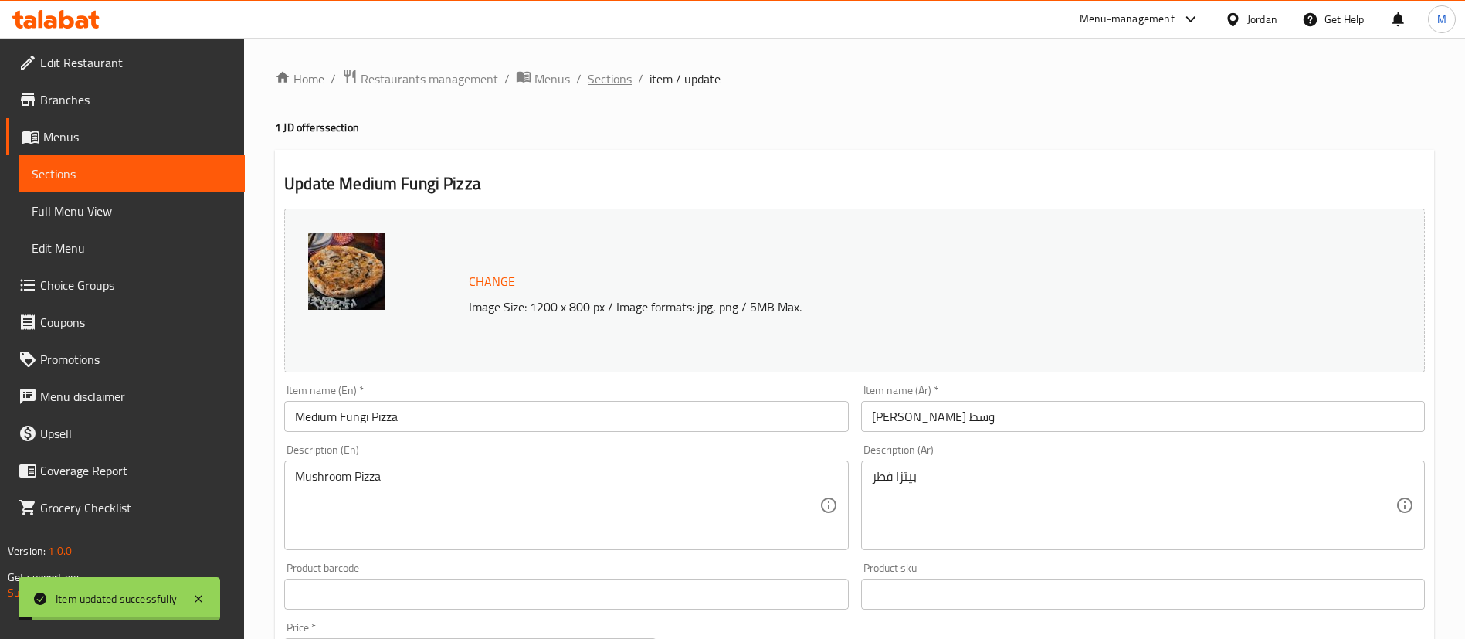
click at [616, 81] on span "Sections" at bounding box center [610, 79] width 44 height 19
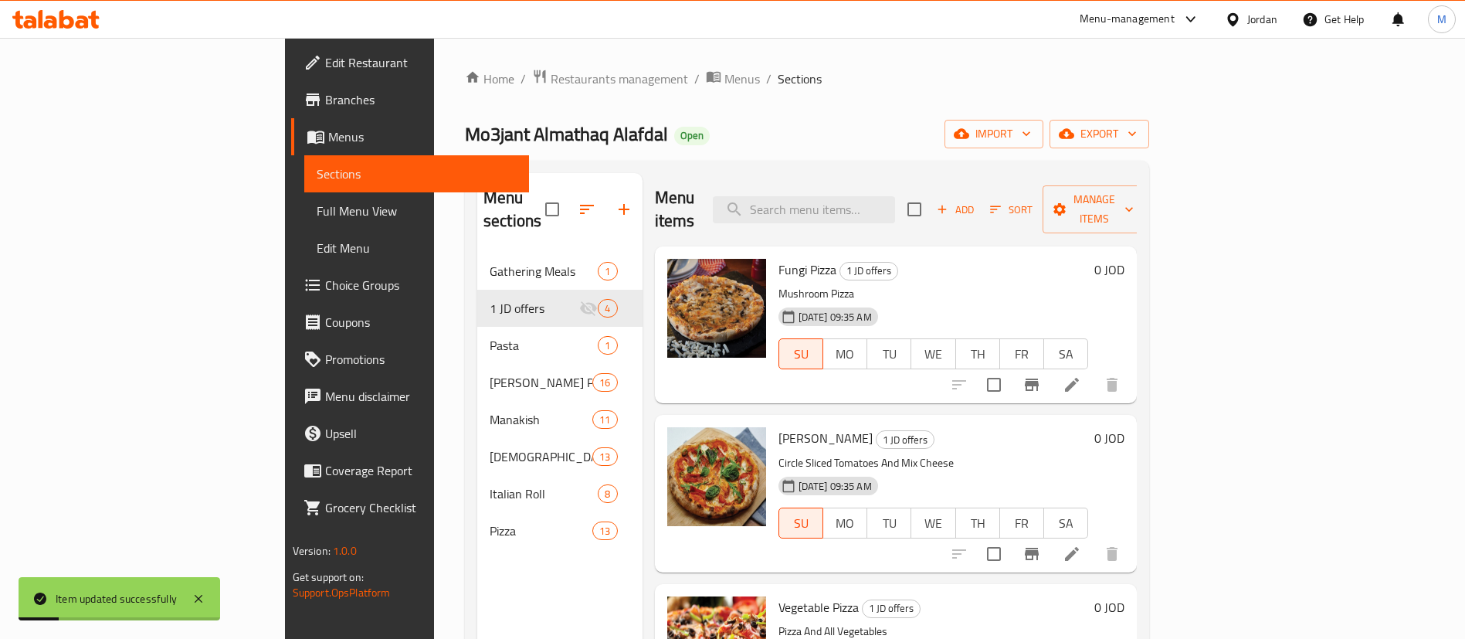
click at [1094, 540] on li at bounding box center [1071, 554] width 43 height 28
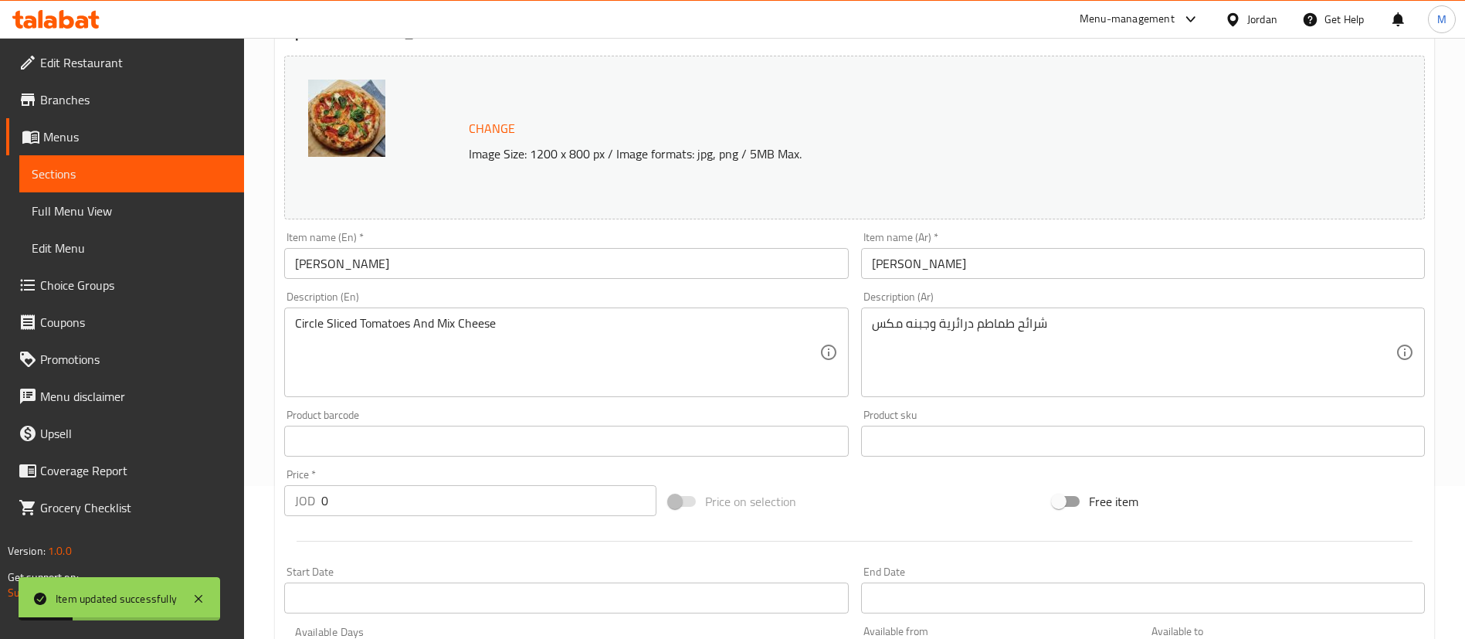
scroll to position [232, 0]
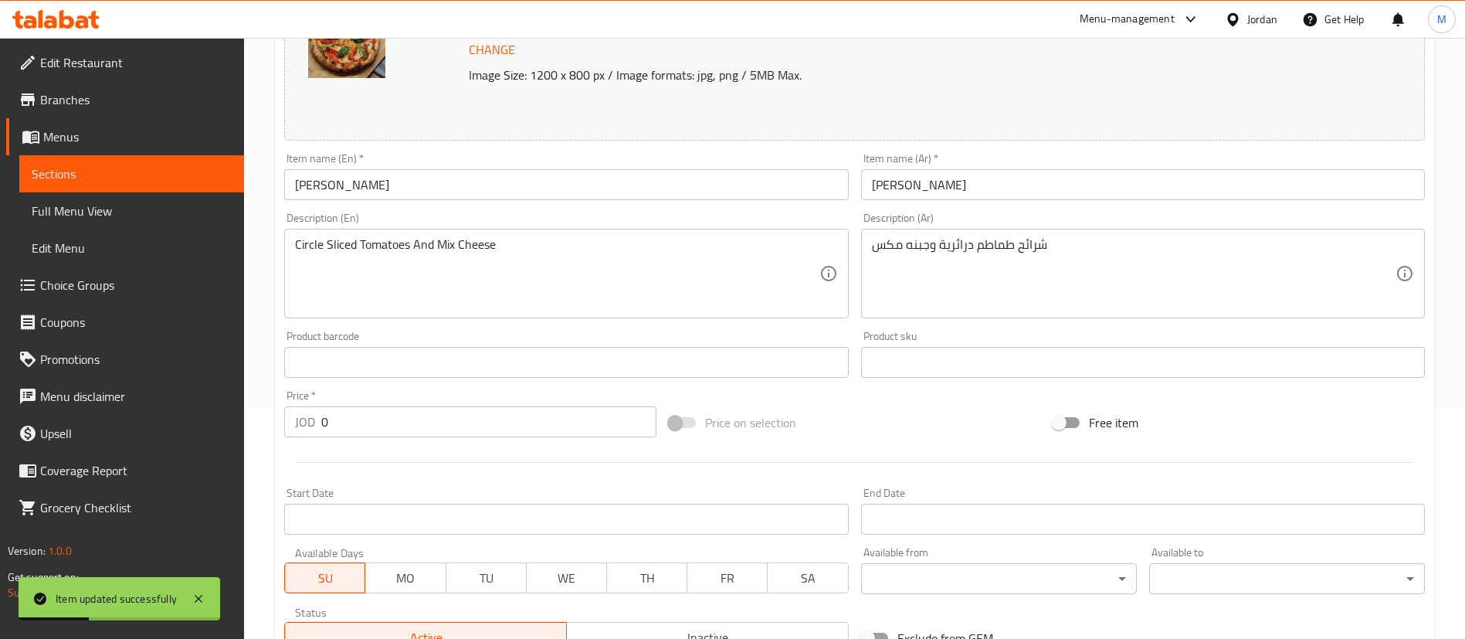
click at [513, 178] on input "[PERSON_NAME]" at bounding box center [566, 184] width 564 height 31
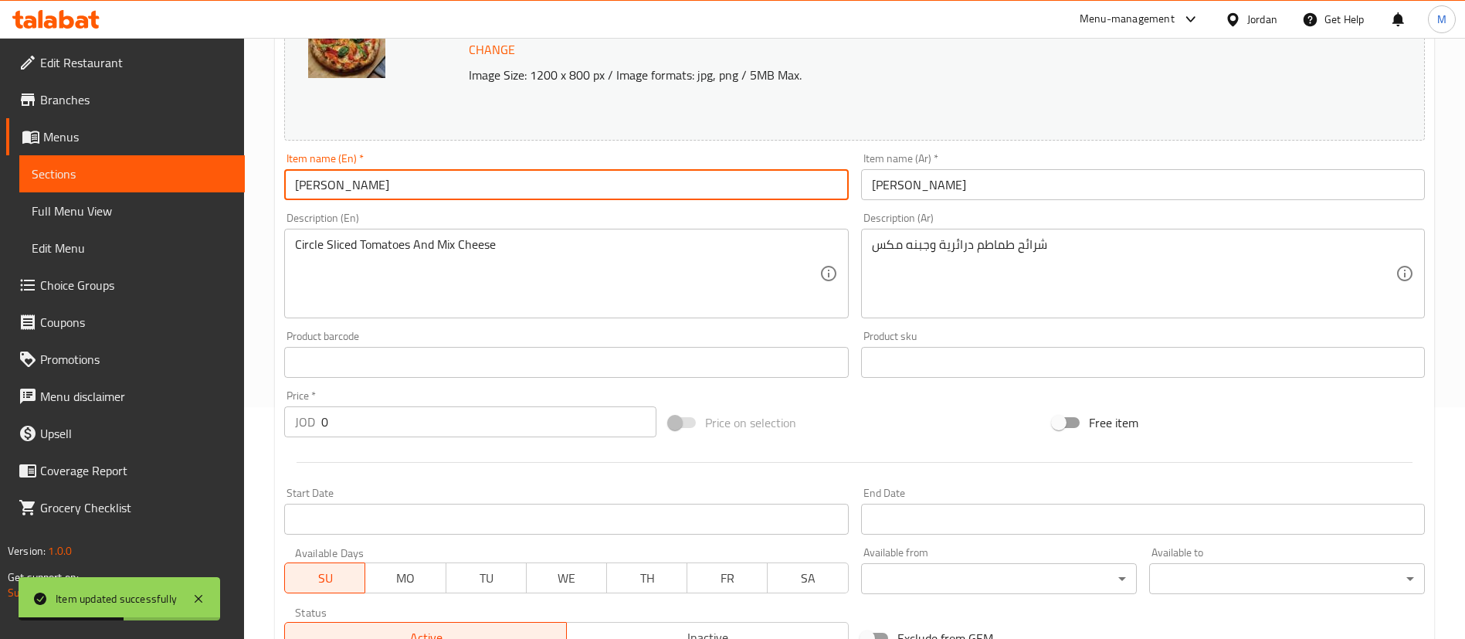
click at [293, 174] on input "[PERSON_NAME]" at bounding box center [566, 184] width 564 height 31
paste input "Medium"
type input "Medium Margherita Pizza"
click at [1011, 180] on input "[PERSON_NAME]" at bounding box center [1143, 184] width 564 height 31
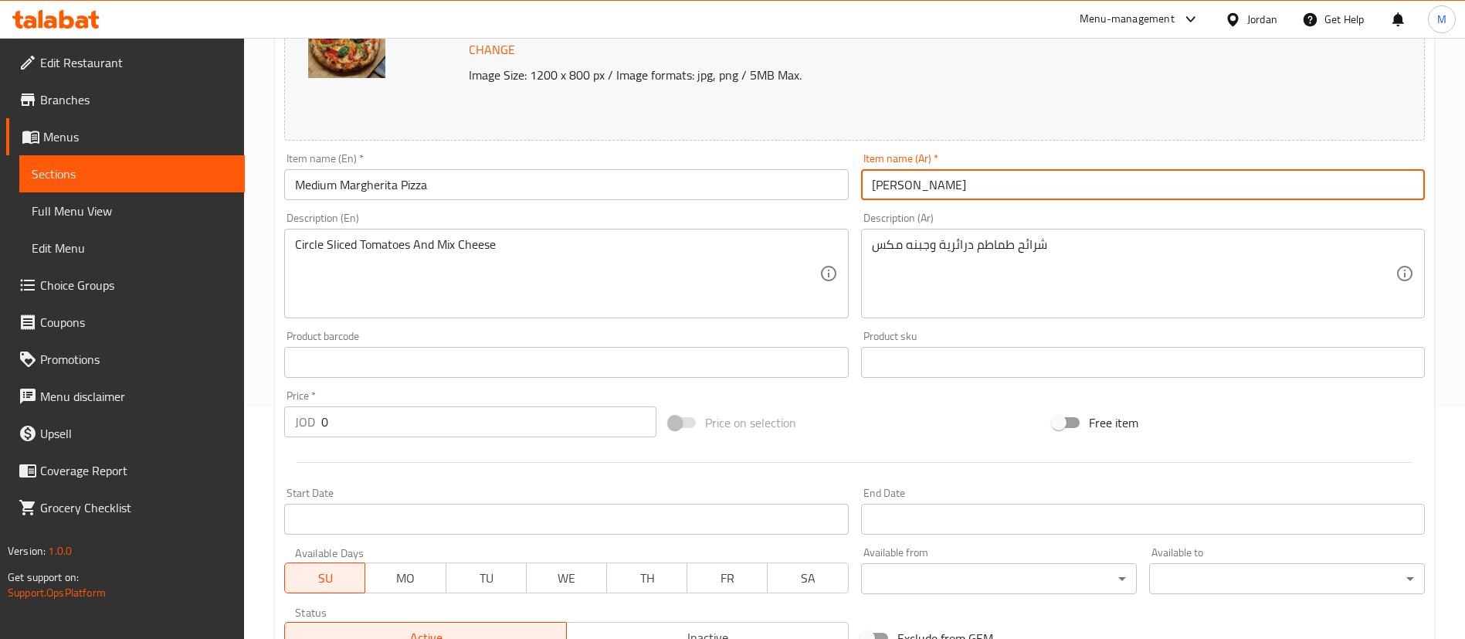
type input "[PERSON_NAME] وسط"
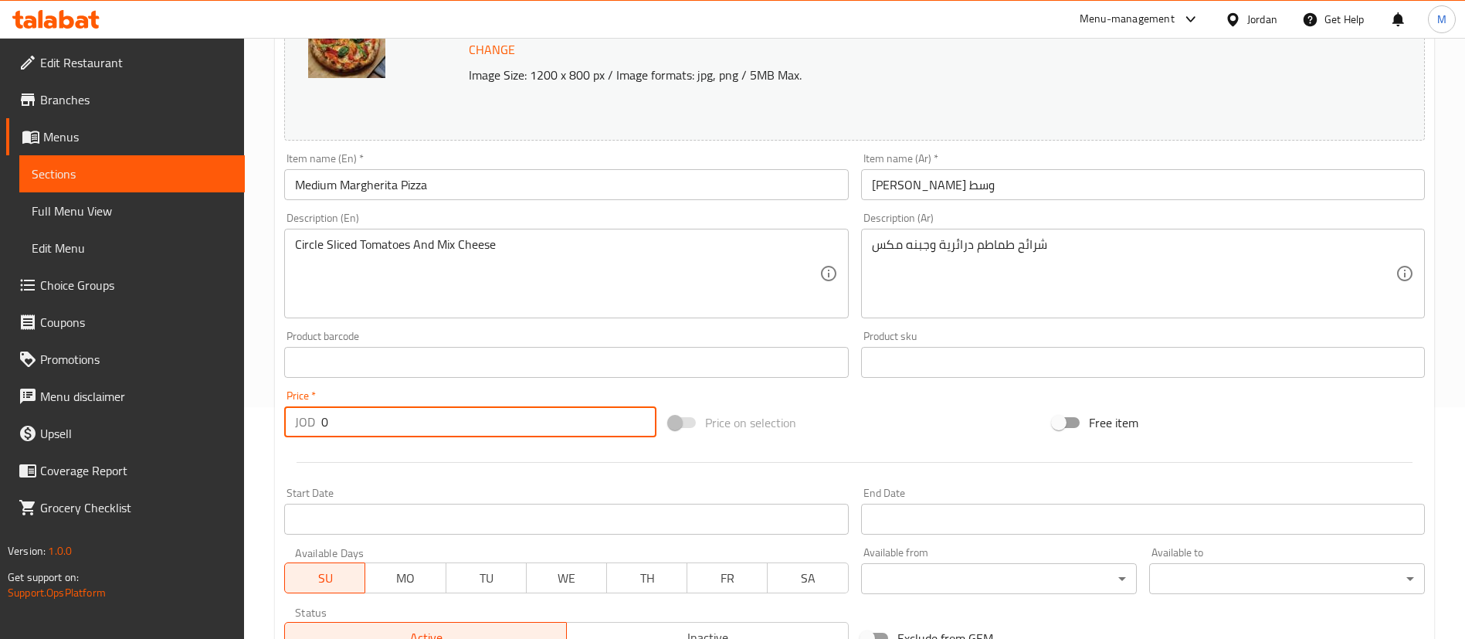
click at [467, 427] on input "0" at bounding box center [488, 421] width 335 height 31
type input "2"
click at [468, 462] on hr at bounding box center [855, 462] width 1116 height 1
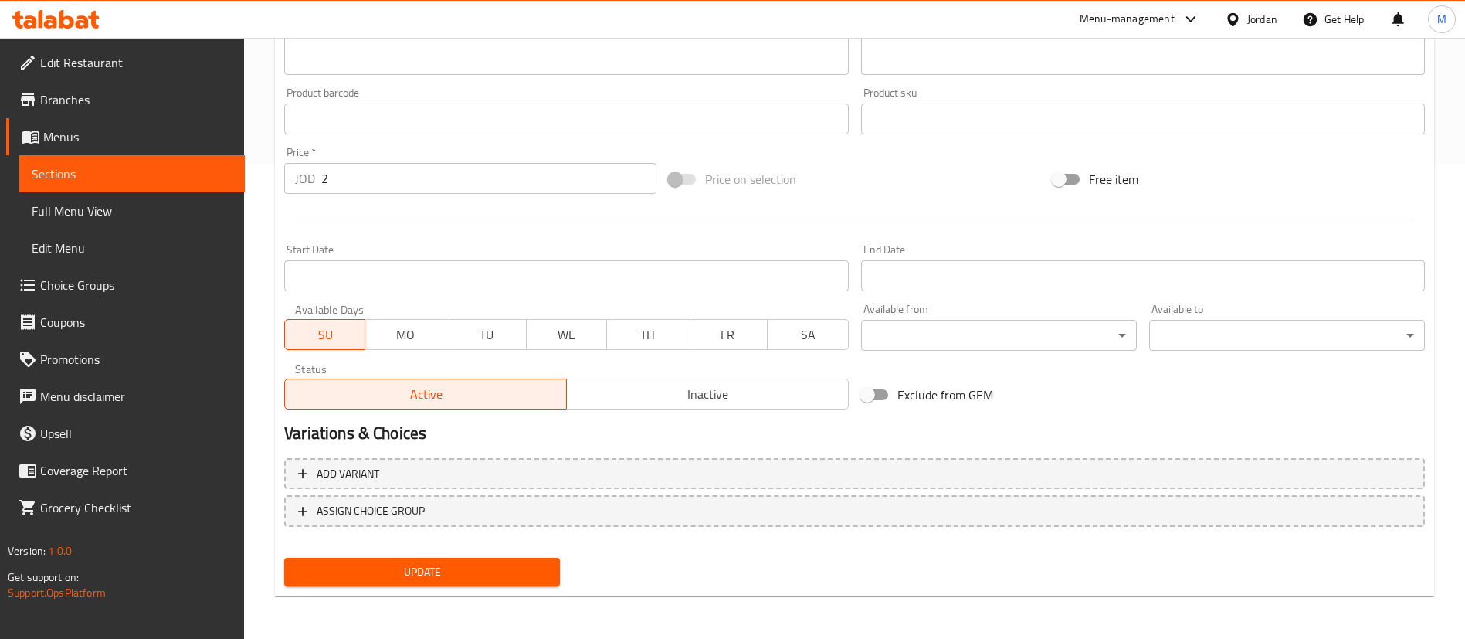
click at [503, 573] on span "Update" at bounding box center [422, 571] width 251 height 19
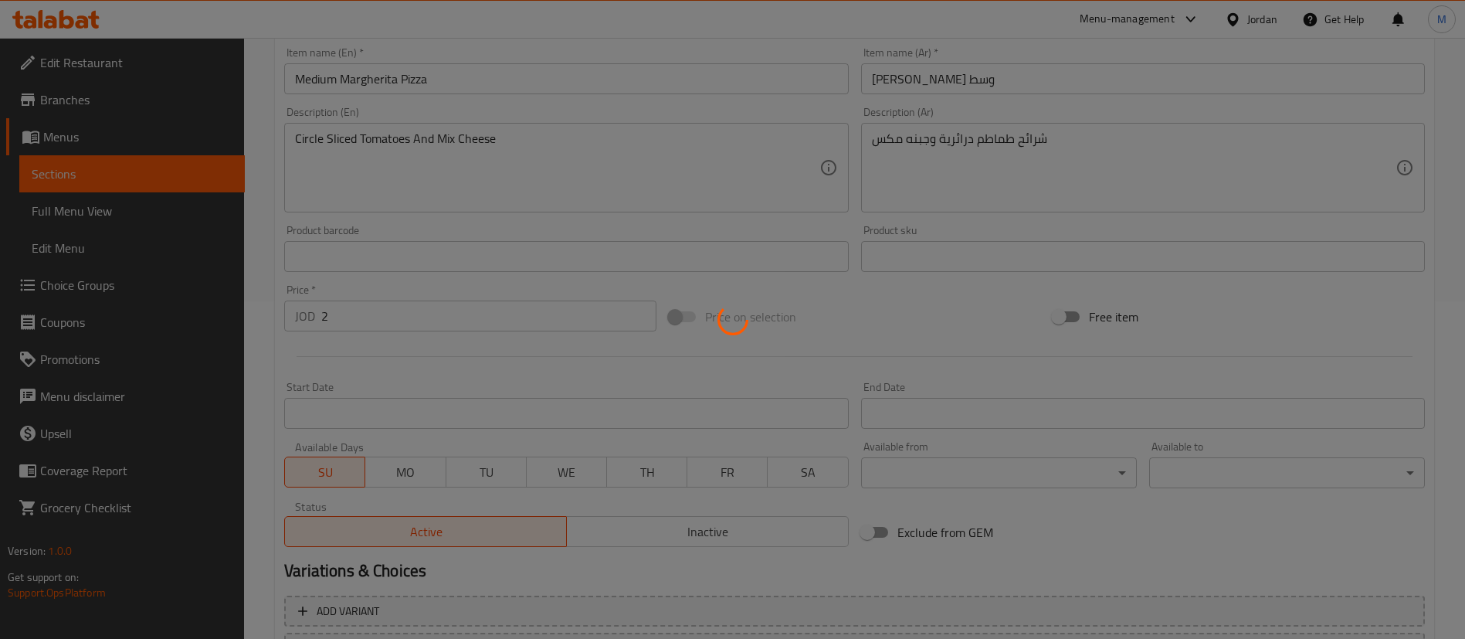
scroll to position [12, 0]
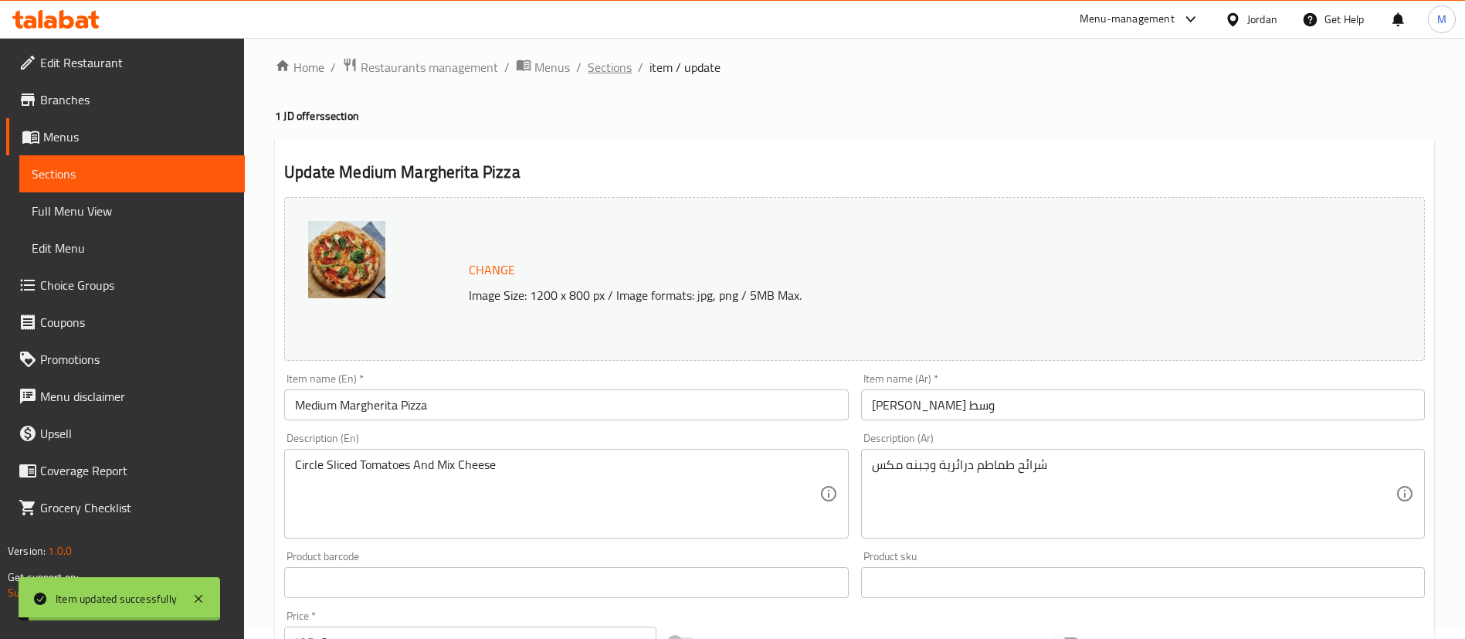
click at [618, 71] on span "Sections" at bounding box center [610, 67] width 44 height 19
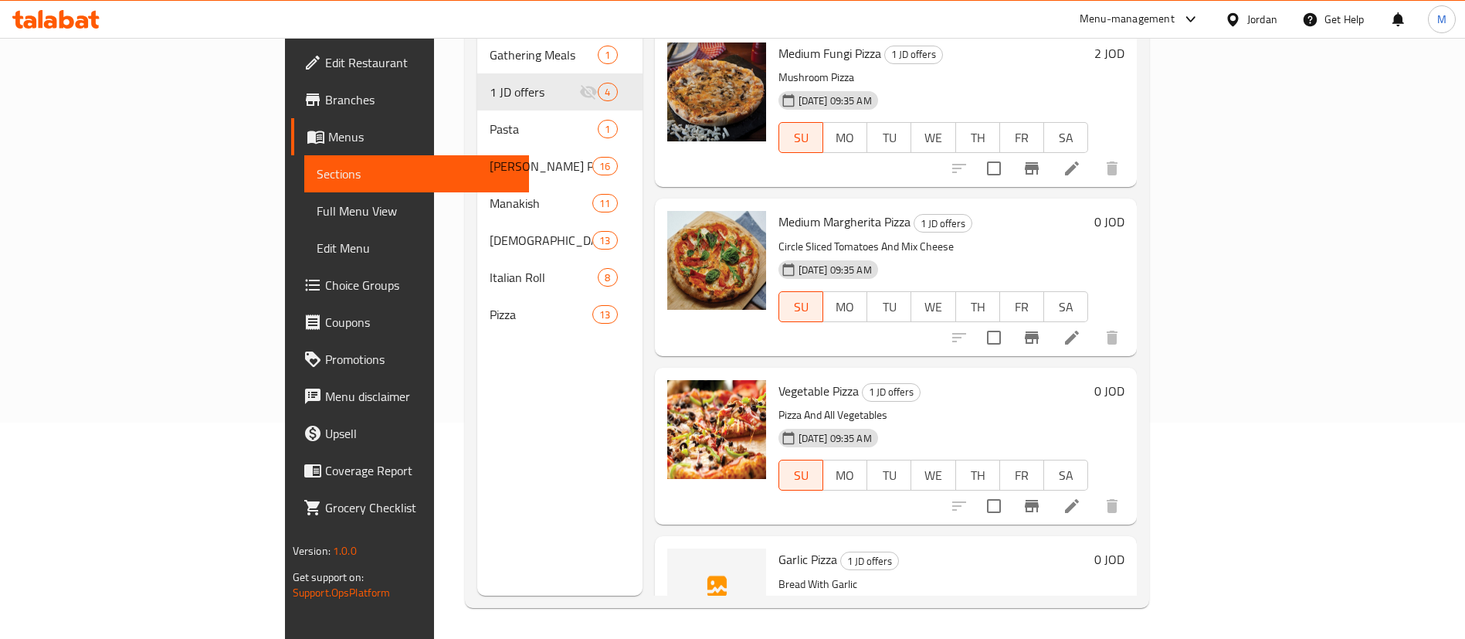
click at [1081, 497] on icon at bounding box center [1072, 506] width 19 height 19
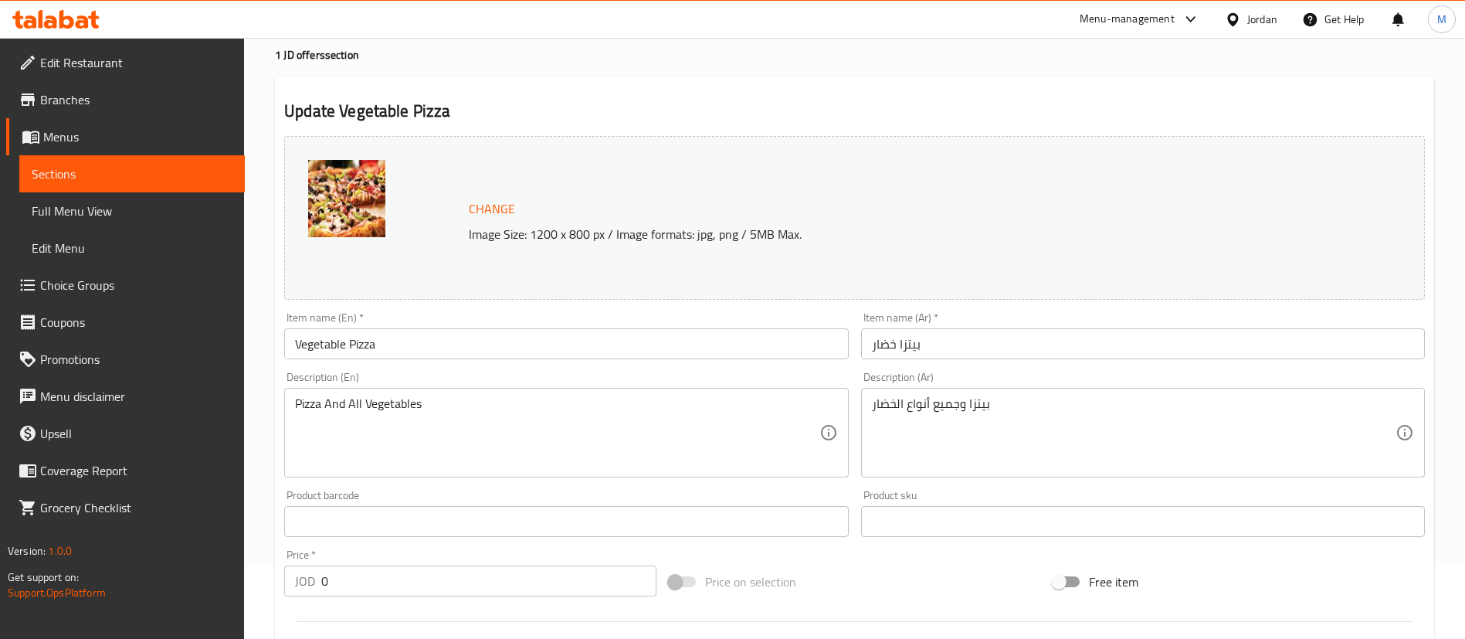
scroll to position [116, 0]
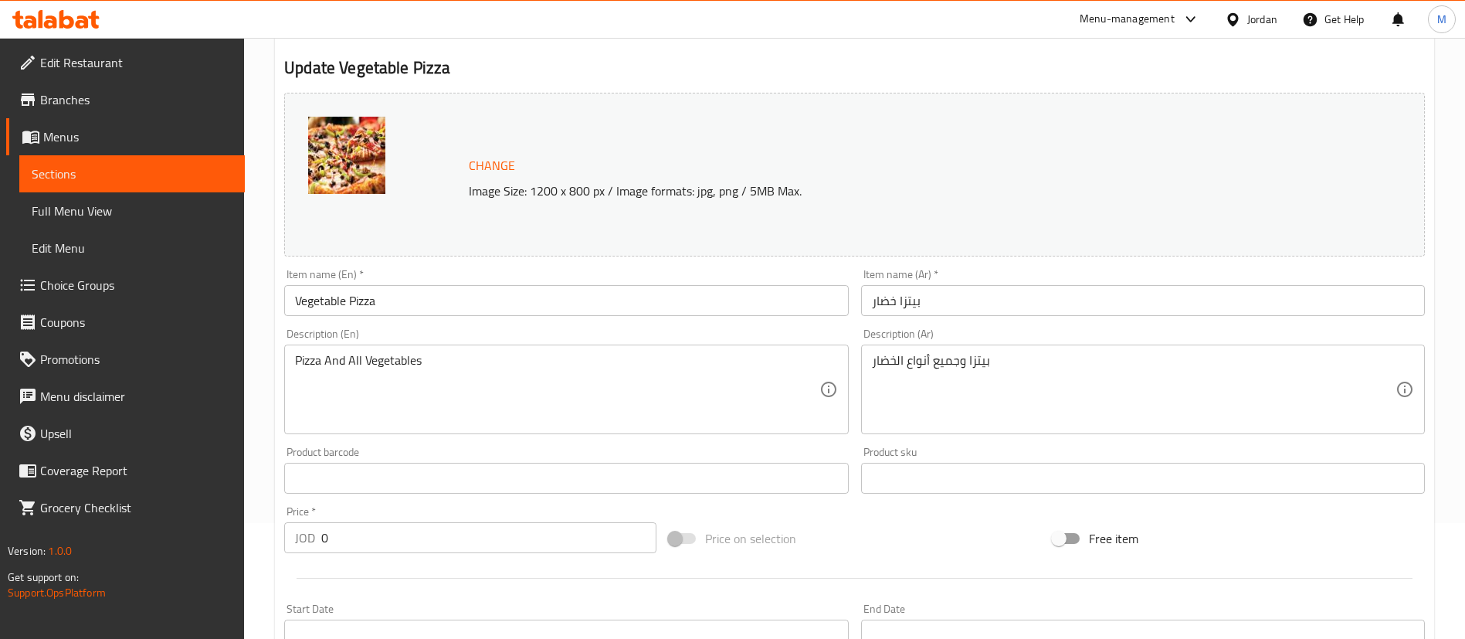
click at [419, 537] on input "0" at bounding box center [488, 537] width 335 height 31
type input "2"
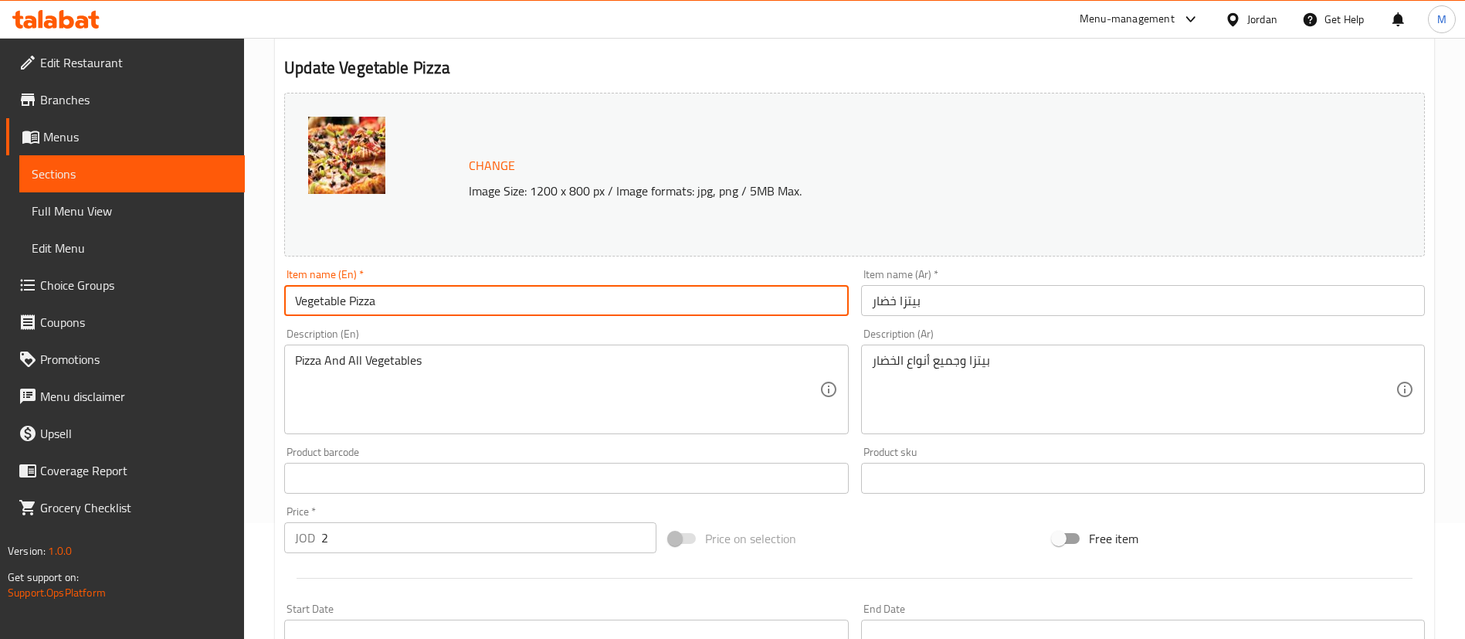
drag, startPoint x: 293, startPoint y: 293, endPoint x: 312, endPoint y: 312, distance: 27.3
click at [293, 293] on input "Vegetable Pizza" at bounding box center [566, 300] width 564 height 31
paste input "Medium"
type input "Medium Vegetable Pizza"
click at [1033, 304] on input "بيتزا خضار" at bounding box center [1143, 300] width 564 height 31
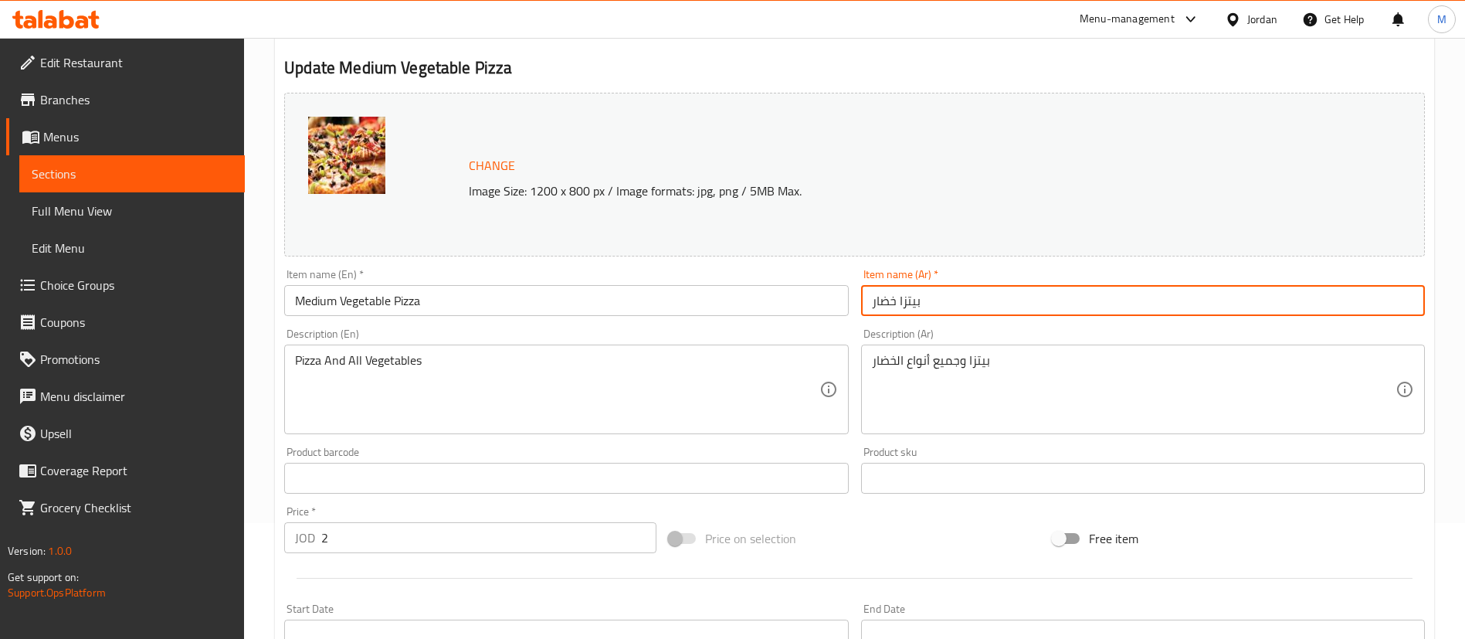
click at [1036, 309] on input "بيتزا خضار" at bounding box center [1143, 300] width 564 height 31
paste input "وسط"
type input "بيتزا خضار وسط"
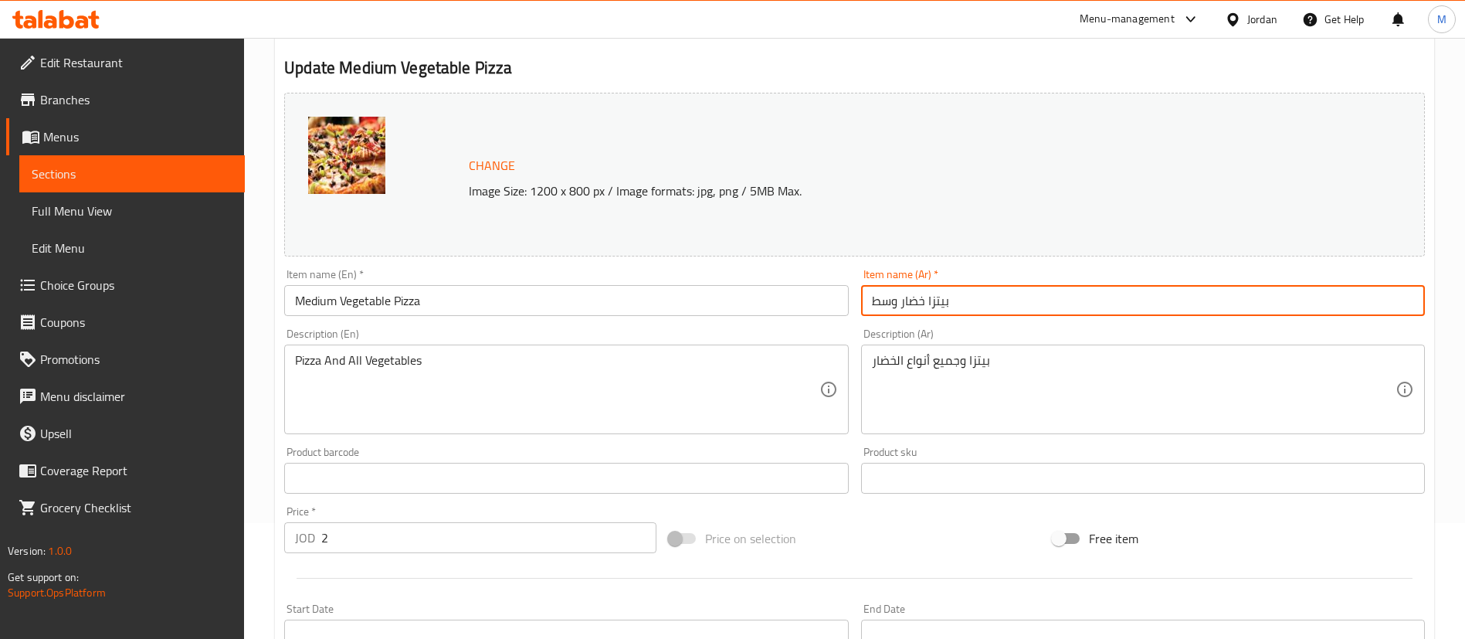
click at [918, 142] on div "Change Image Size: 1200 x 800 px / Image formats: jpg, png / 5MB Max." at bounding box center [854, 175] width 1141 height 164
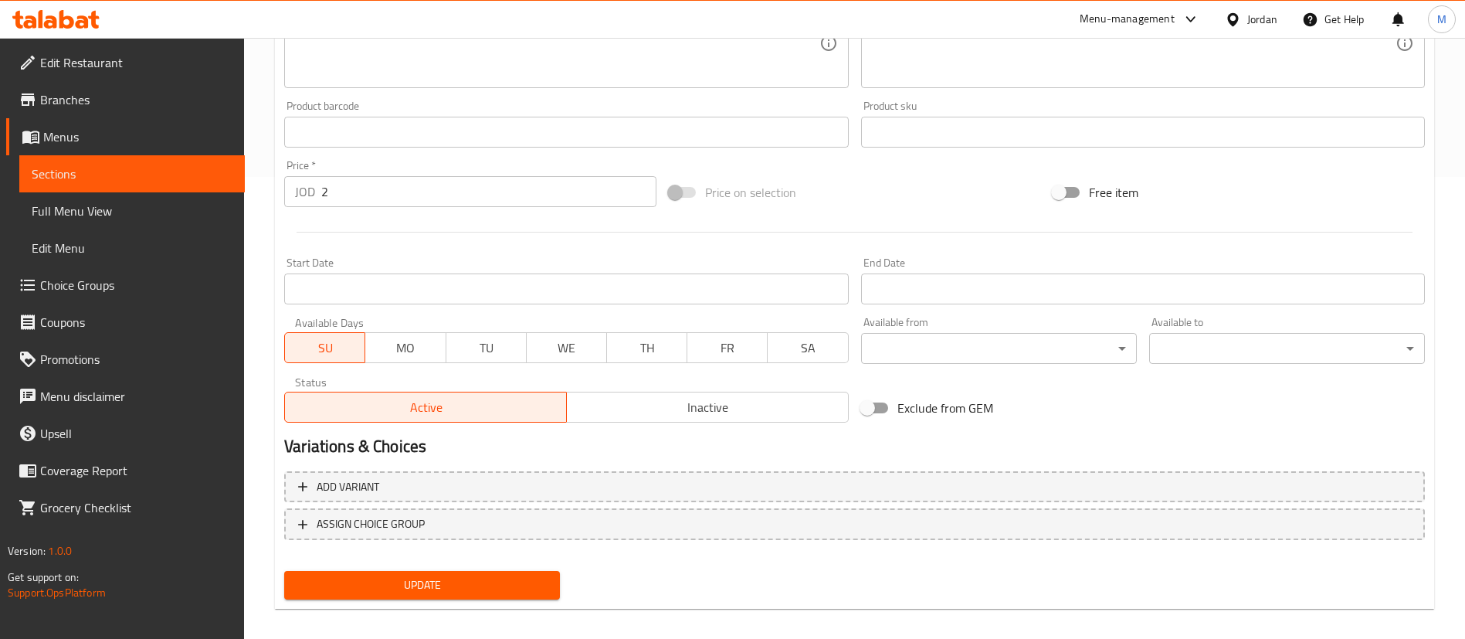
scroll to position [463, 0]
click at [501, 590] on span "Update" at bounding box center [422, 583] width 251 height 19
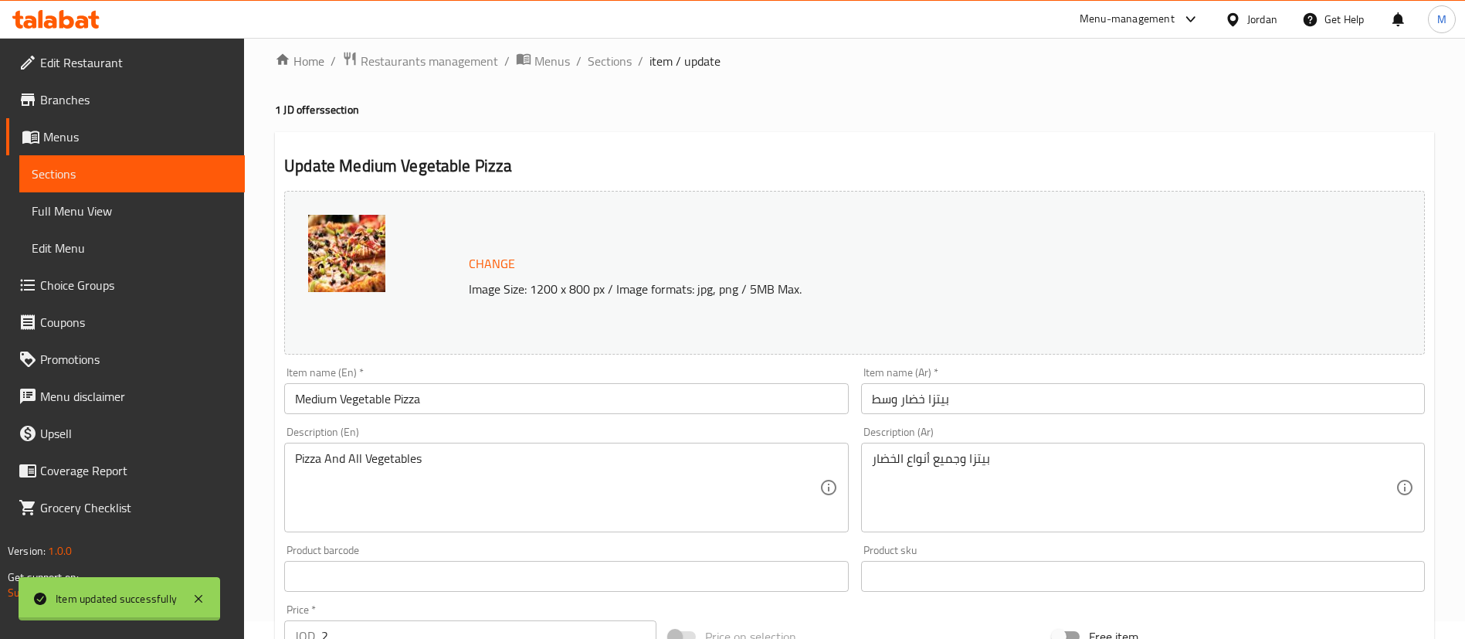
scroll to position [12, 0]
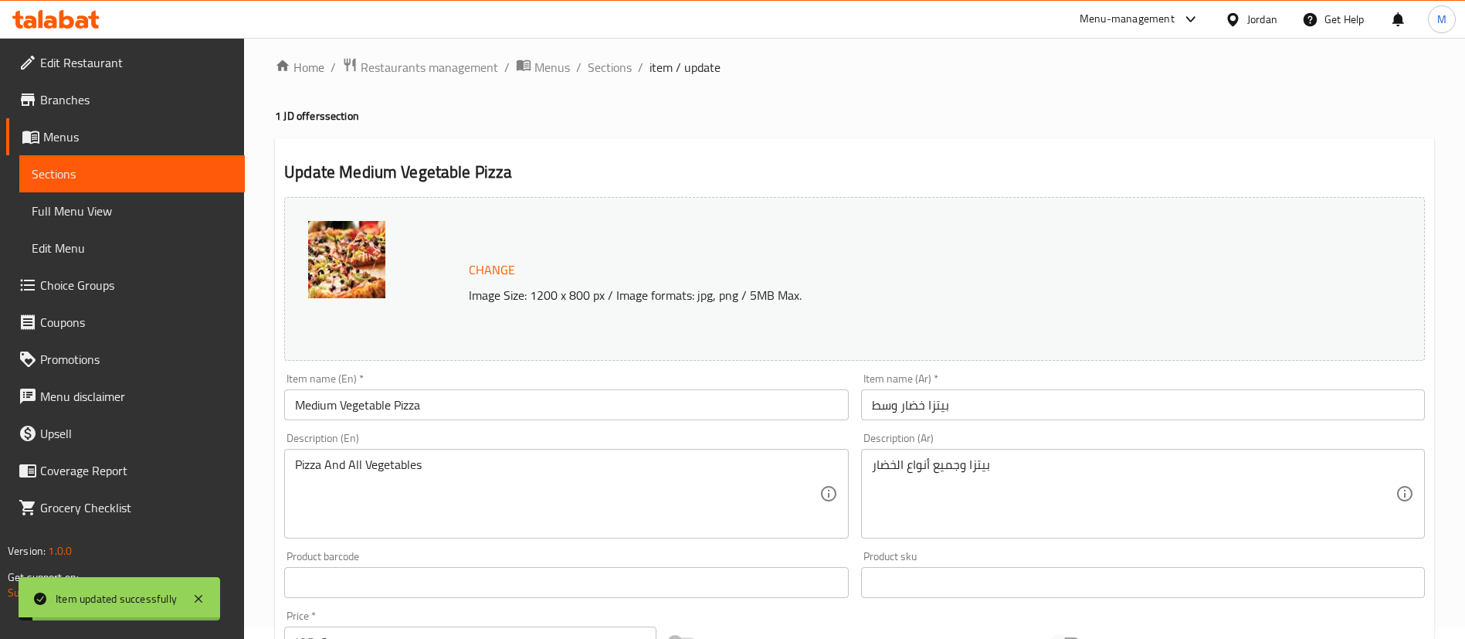
drag, startPoint x: 616, startPoint y: 69, endPoint x: 615, endPoint y: 104, distance: 35.5
click at [616, 69] on span "Sections" at bounding box center [610, 67] width 44 height 19
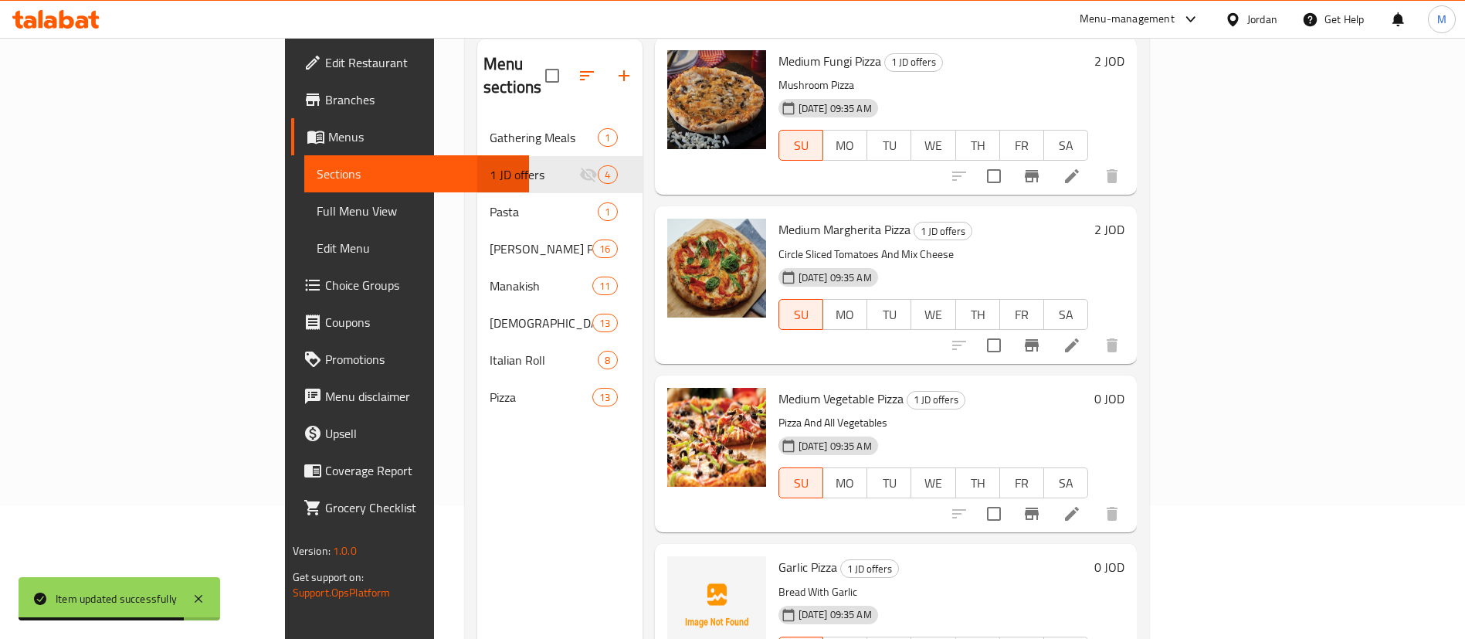
scroll to position [216, 0]
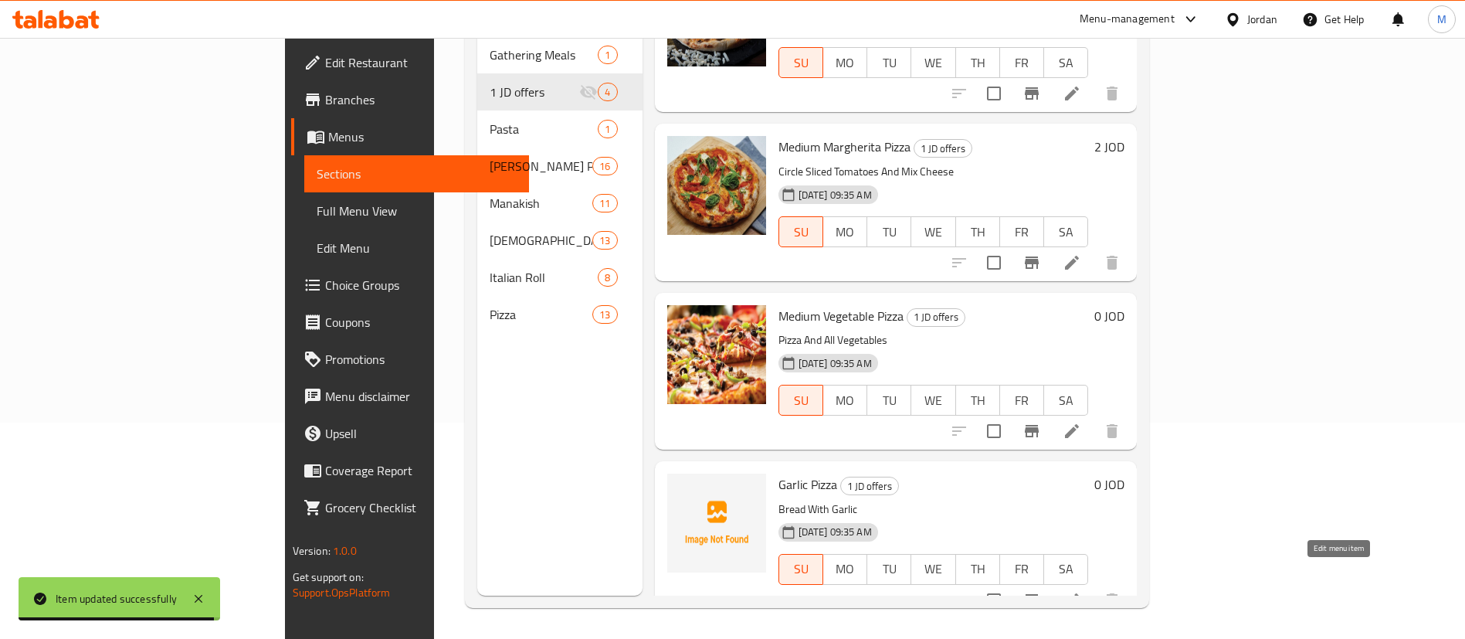
click at [1079, 593] on icon at bounding box center [1072, 600] width 14 height 14
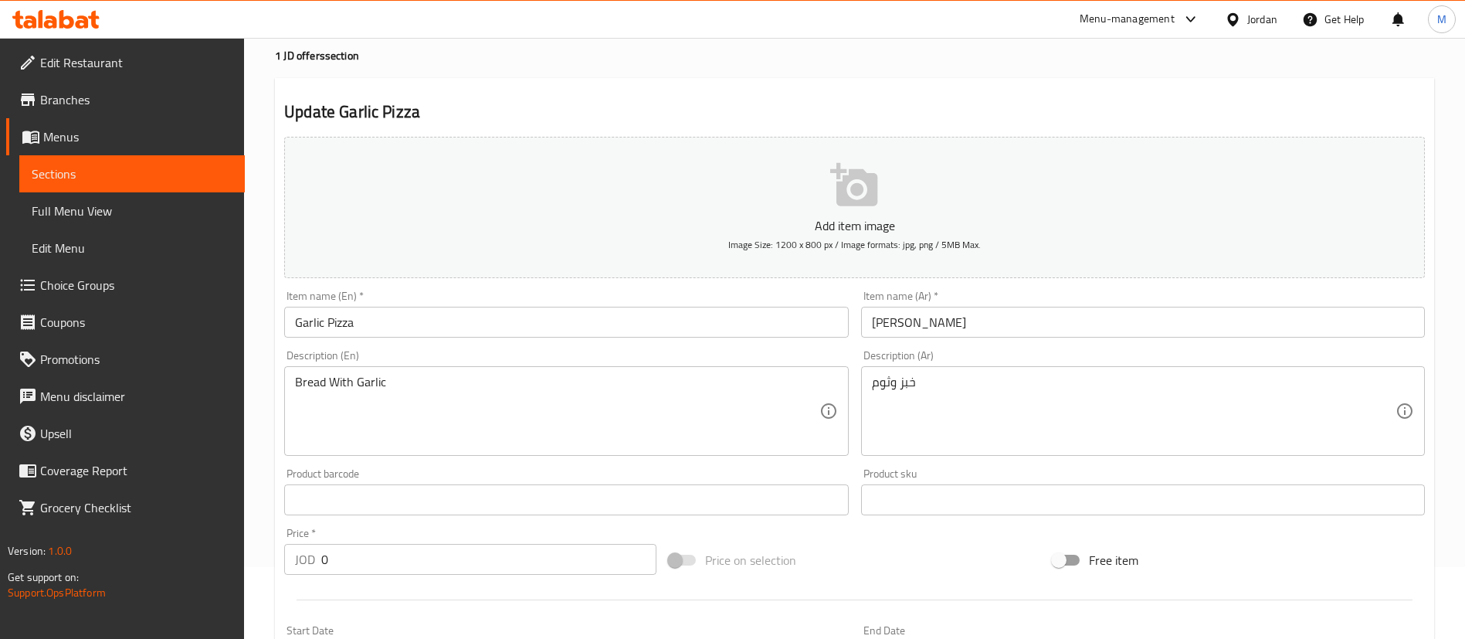
scroll to position [116, 0]
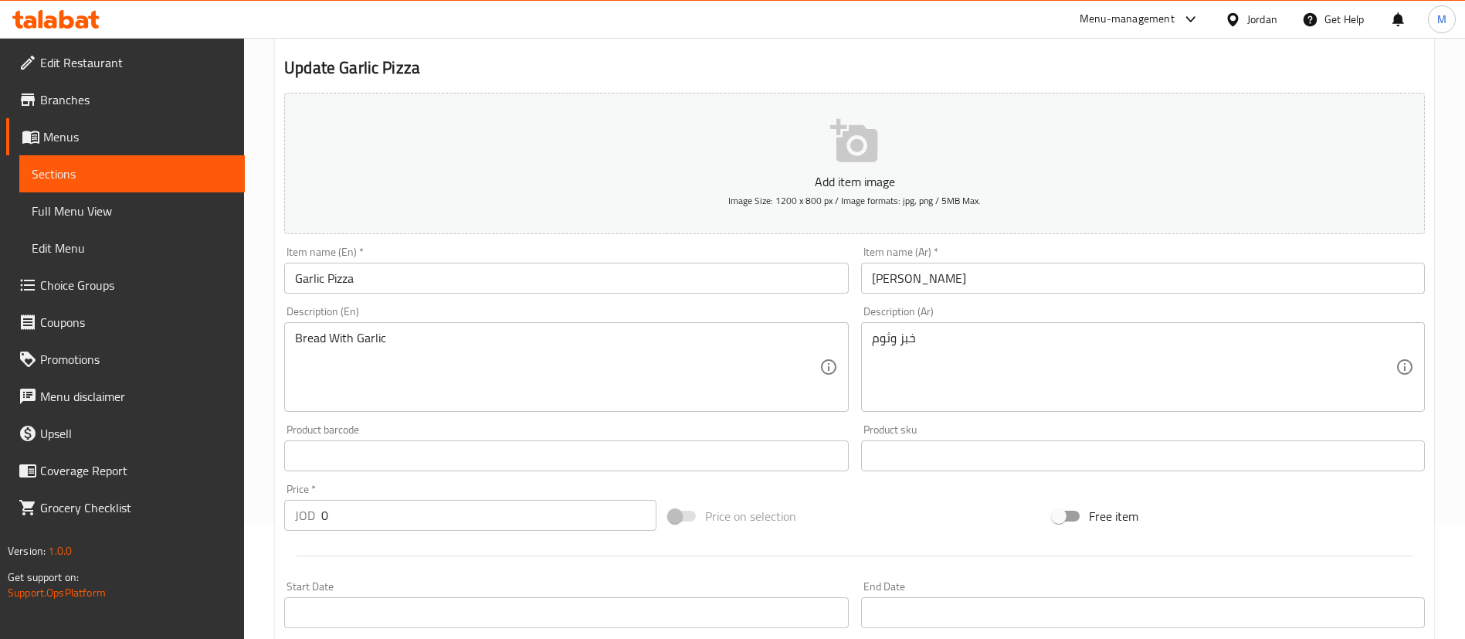
click at [290, 274] on input "Garlic Pizza" at bounding box center [566, 278] width 564 height 31
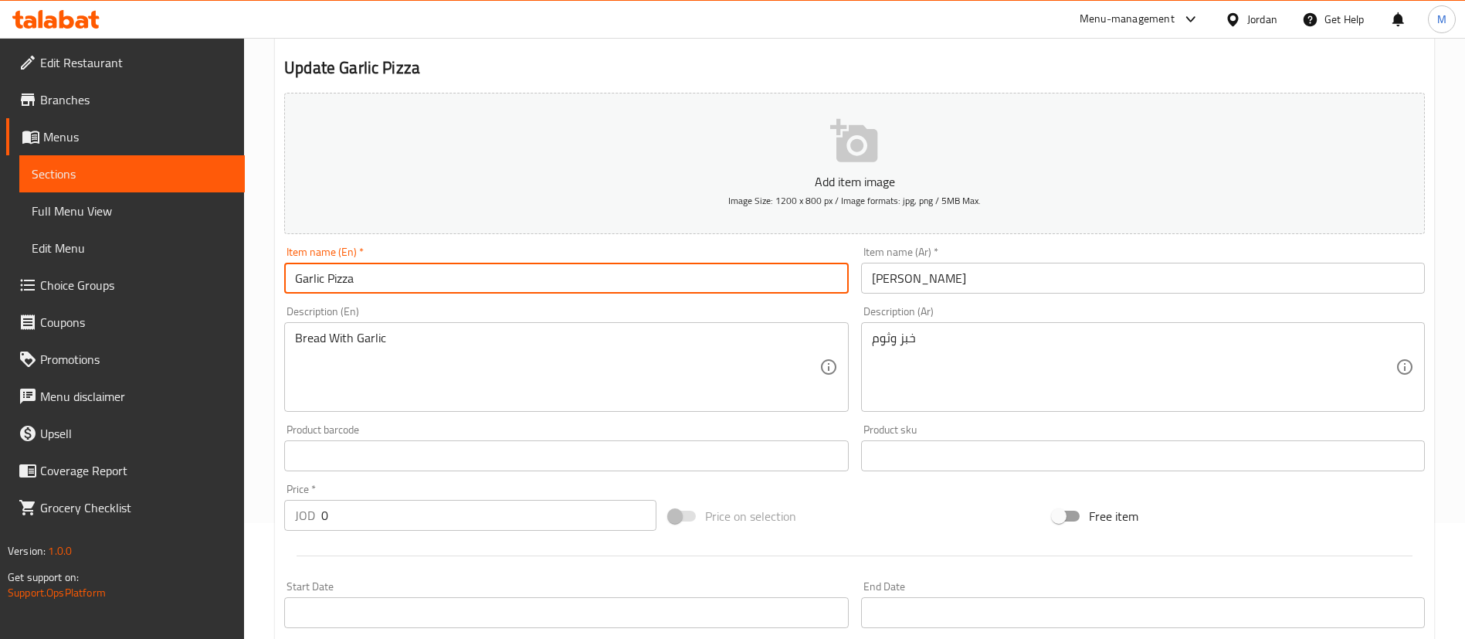
paste input "Medium"
type input "Medium Garlic Pizza"
click at [977, 267] on input "بيتزا جارليك" at bounding box center [1143, 278] width 564 height 31
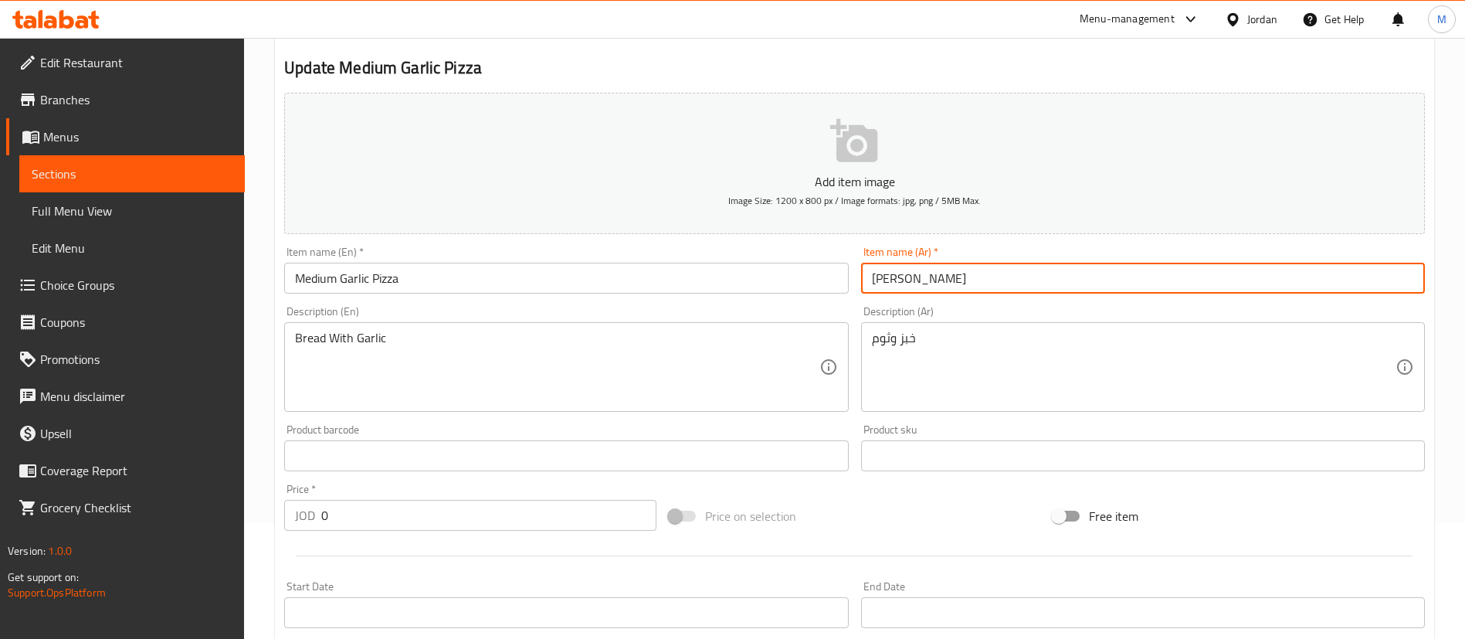
paste input "وسط"
type input "بيتزا جارليك وسط"
click at [730, 68] on h2 "Update Medium Garlic Pizza" at bounding box center [854, 67] width 1141 height 23
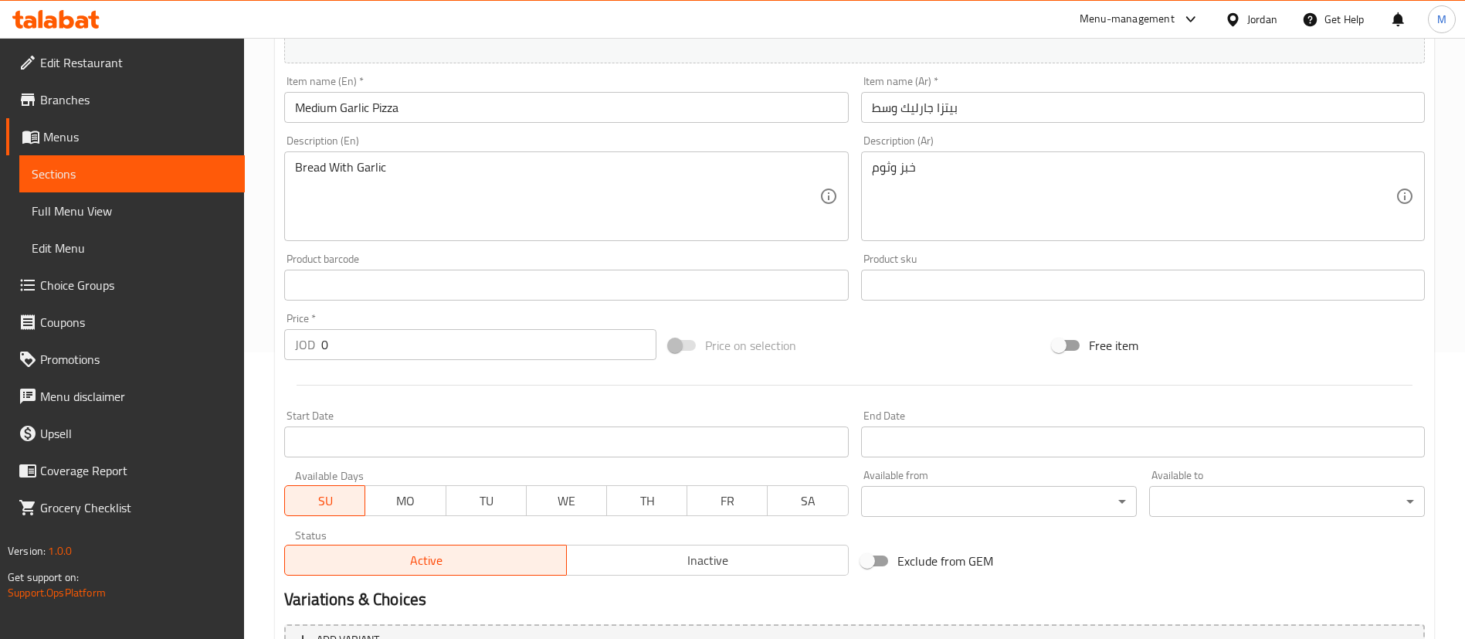
scroll to position [453, 0]
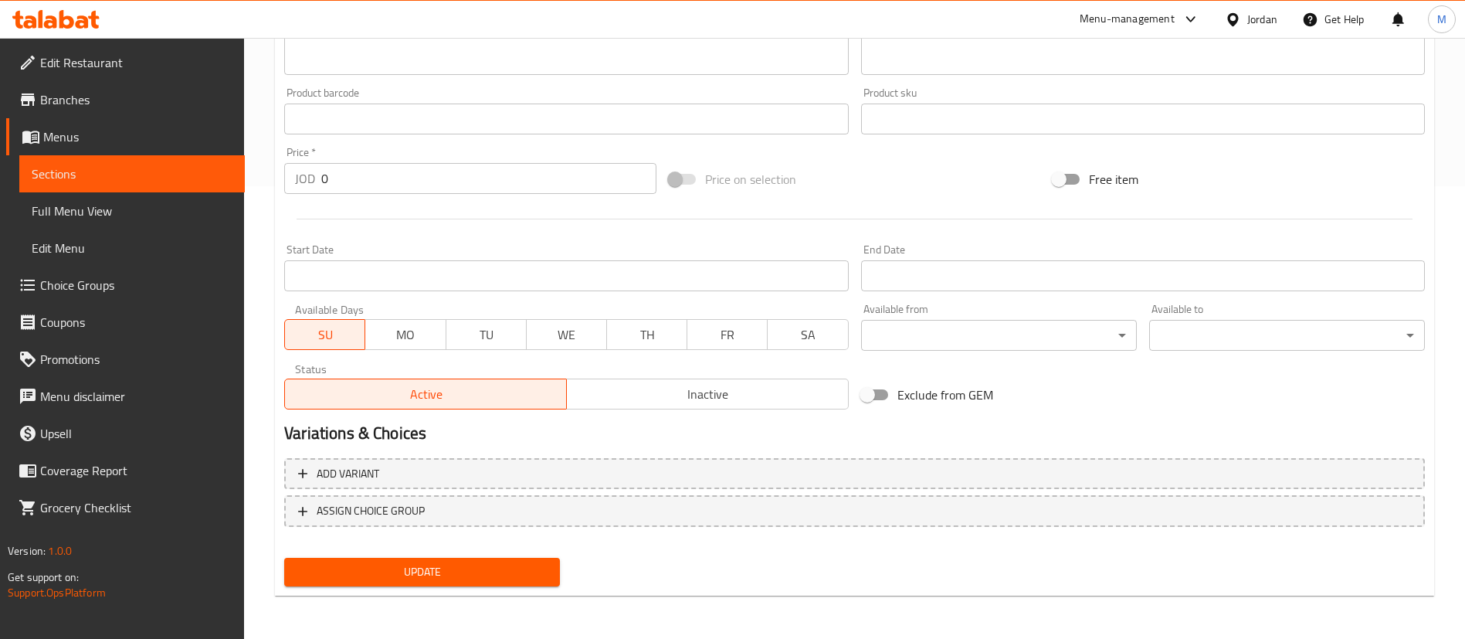
click at [405, 175] on input "0" at bounding box center [488, 178] width 335 height 31
click at [404, 175] on input "02" at bounding box center [488, 178] width 335 height 31
click at [396, 198] on div "Price   * JOD 022 Price *" at bounding box center [470, 170] width 385 height 59
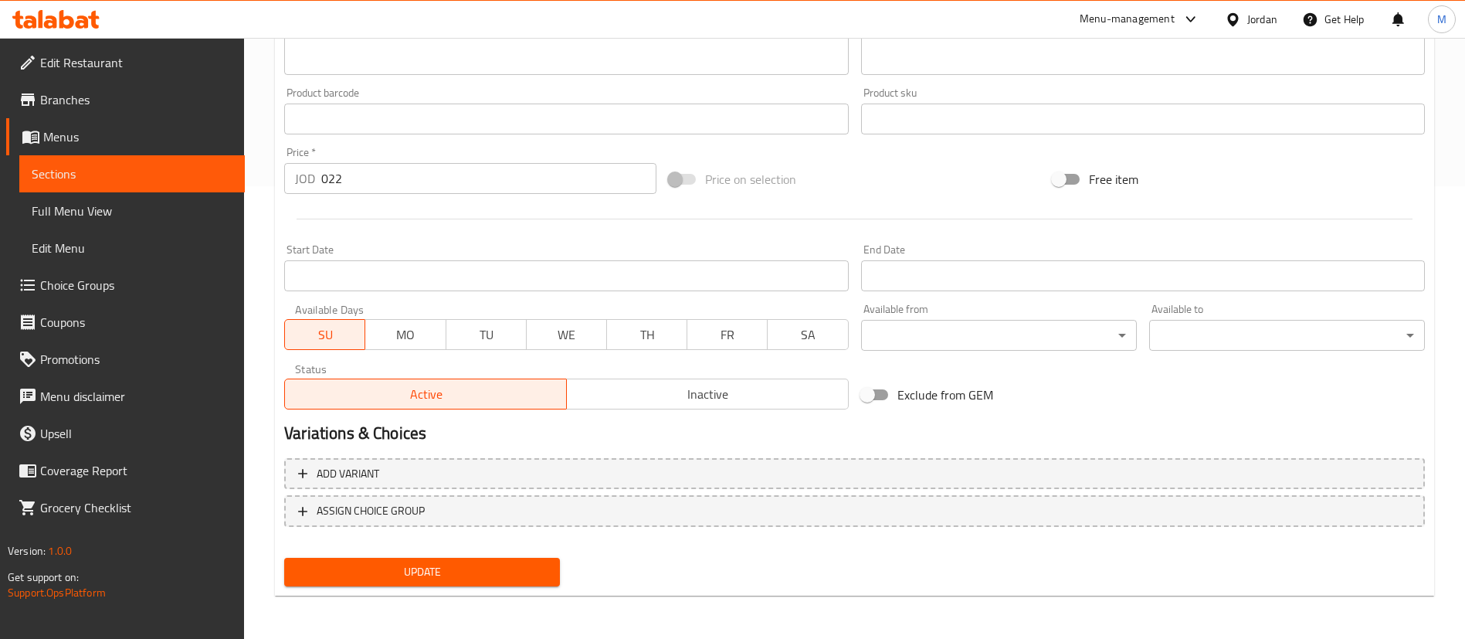
click at [394, 185] on input "022" at bounding box center [488, 178] width 335 height 31
type input "2"
click at [399, 209] on div at bounding box center [854, 219] width 1153 height 38
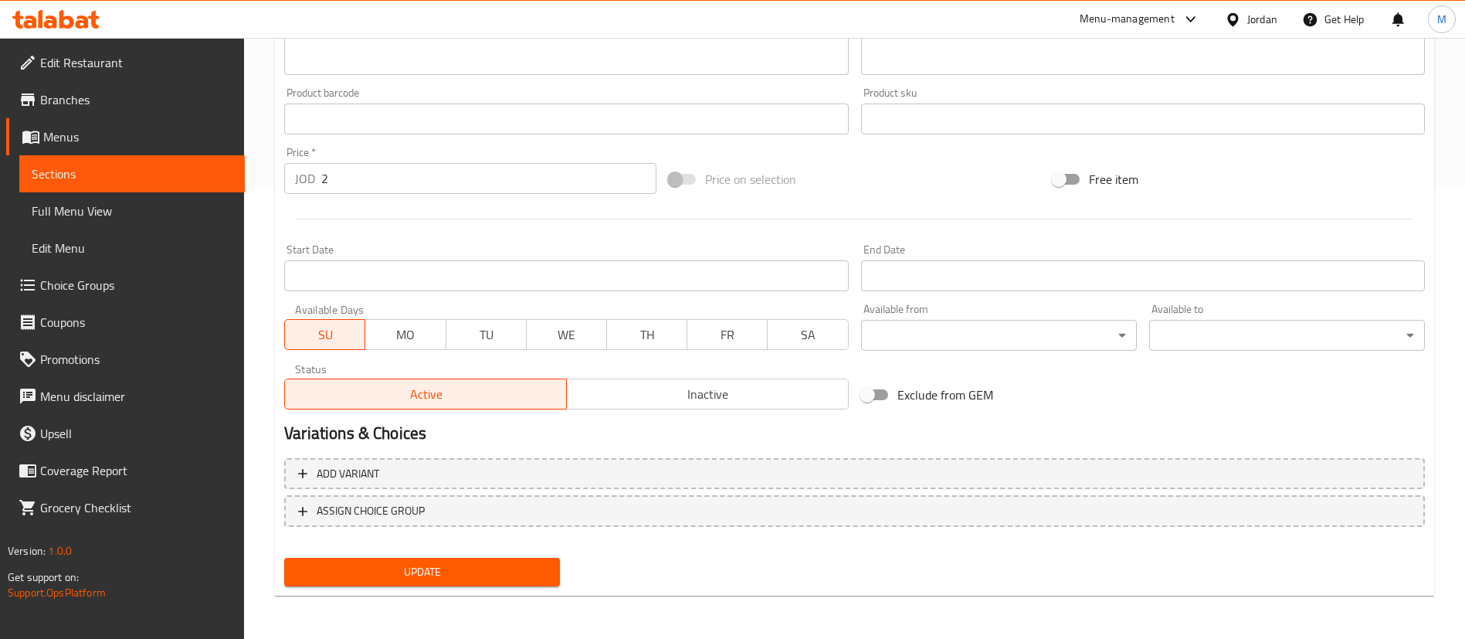
click at [511, 554] on div "Update" at bounding box center [422, 571] width 288 height 41
click at [514, 570] on span "Update" at bounding box center [422, 571] width 251 height 19
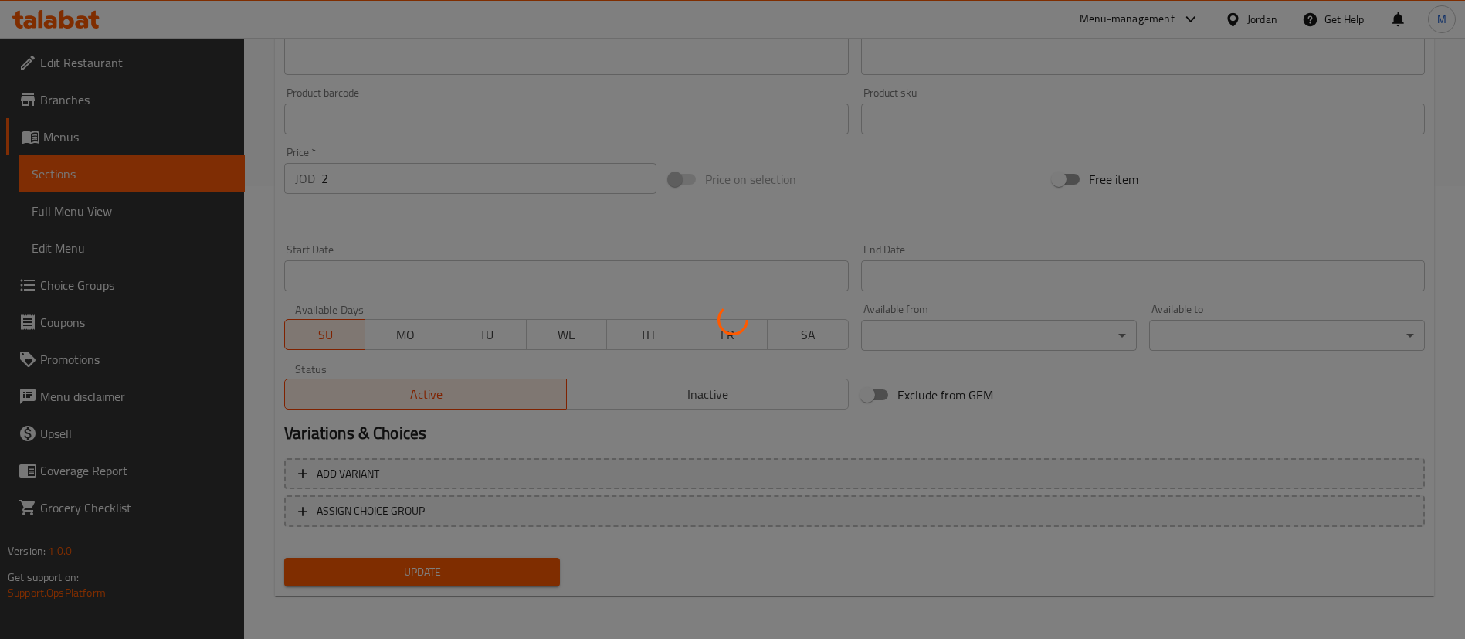
scroll to position [0, 0]
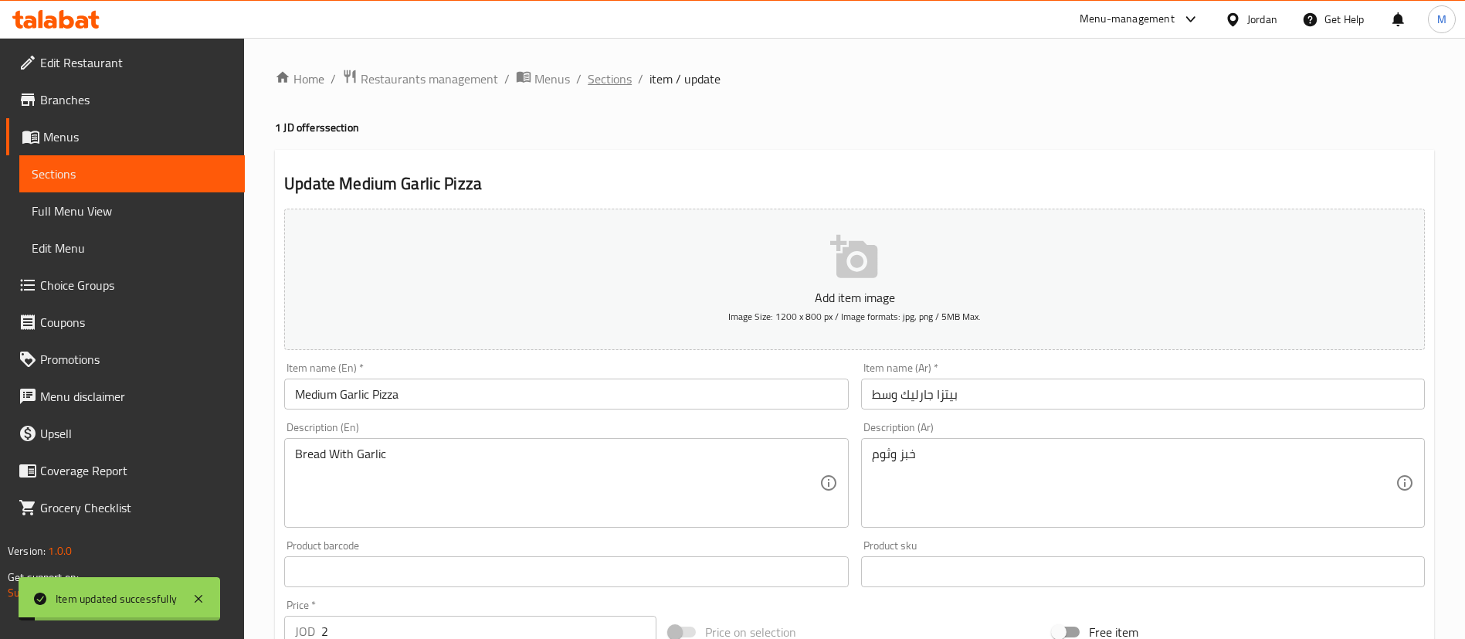
click at [612, 75] on span "Sections" at bounding box center [610, 79] width 44 height 19
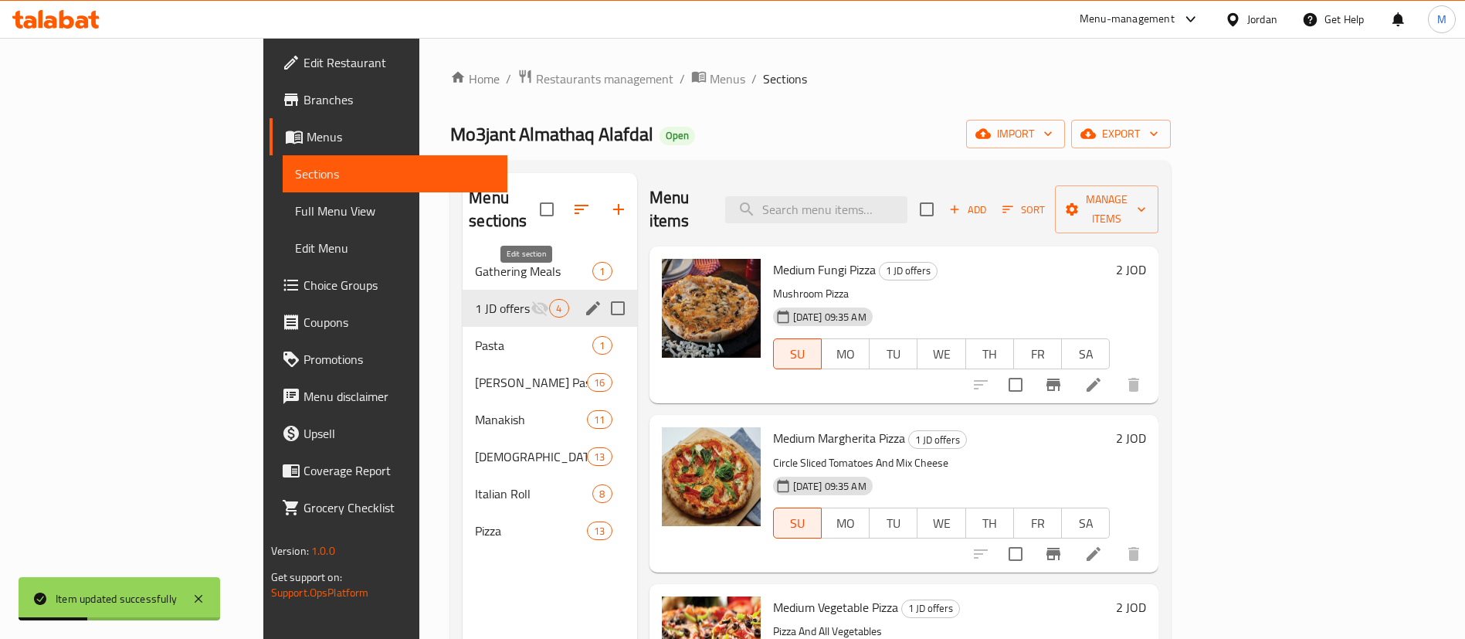
click at [584, 299] on icon "edit" at bounding box center [593, 308] width 19 height 19
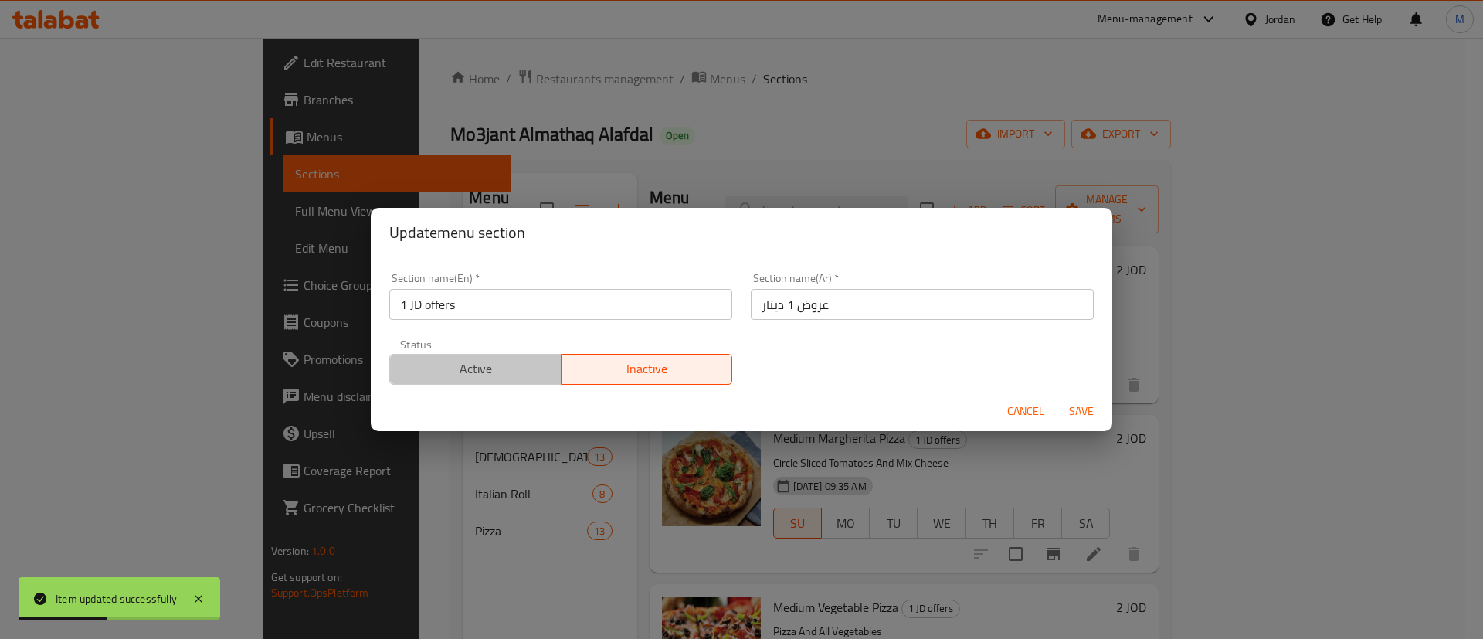
click at [499, 372] on span "Active" at bounding box center [475, 369] width 159 height 22
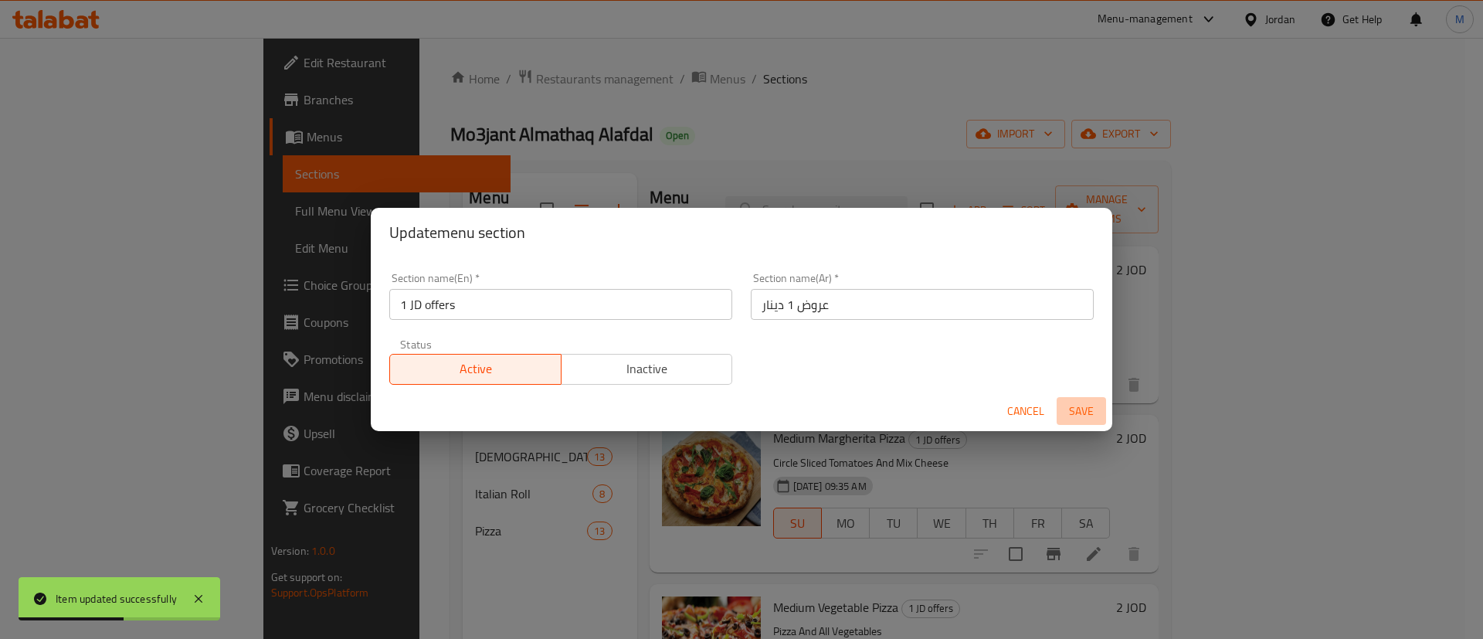
click at [1074, 411] on span "Save" at bounding box center [1081, 411] width 37 height 19
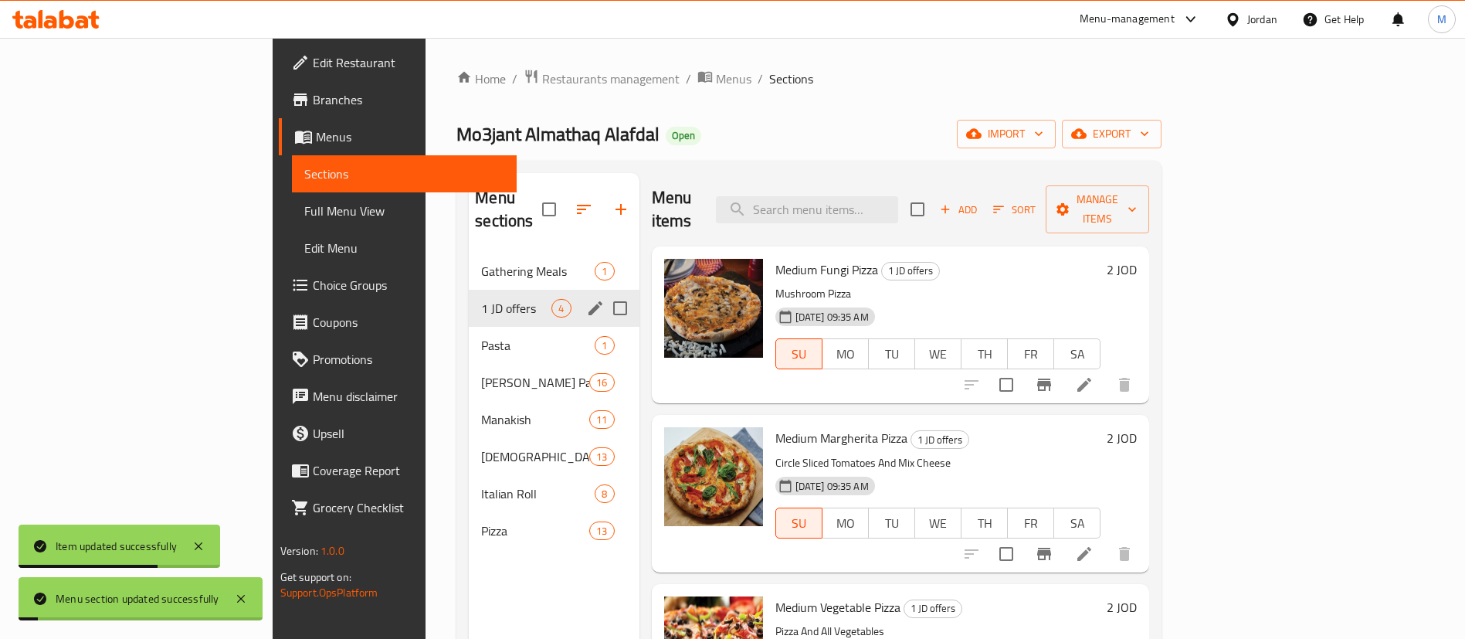
click at [922, 92] on div "Home / Restaurants management / Menus / Sections Mo3jant Almathaq Alafdal Open …" at bounding box center [808, 446] width 705 height 755
